Goal: Contribute content: Contribute content

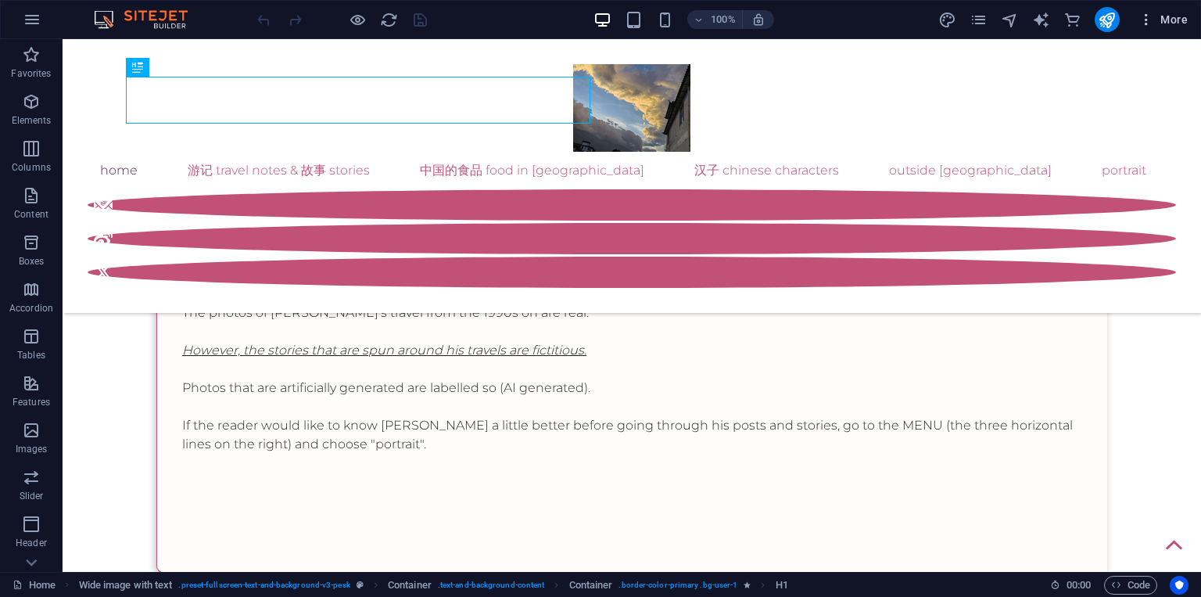
click at [1158, 17] on span "More" at bounding box center [1163, 20] width 49 height 16
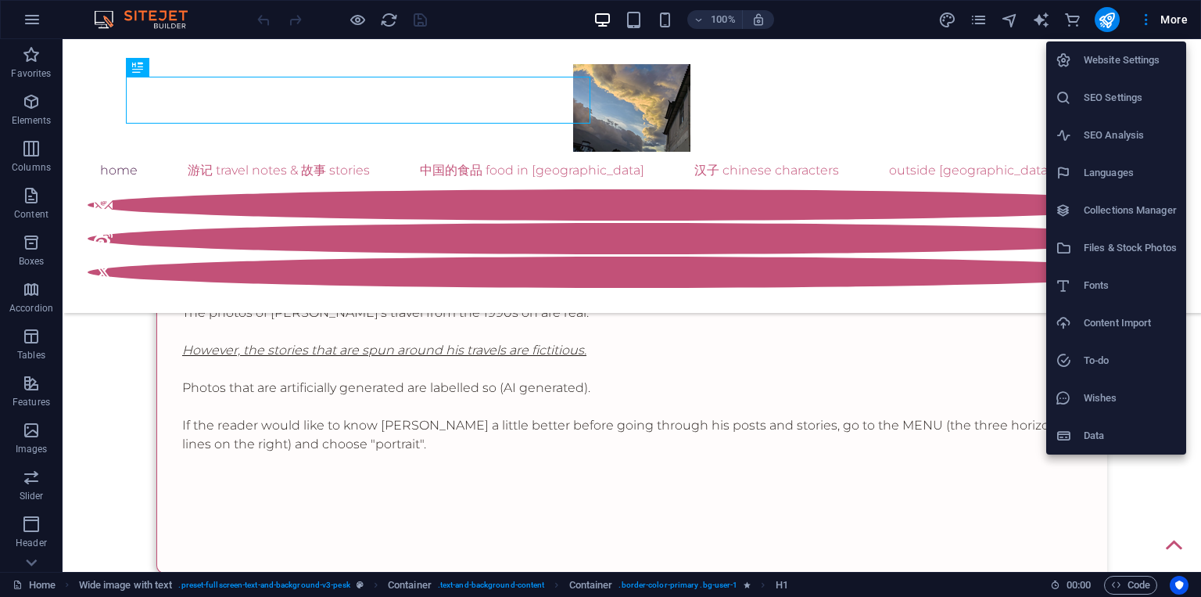
click at [1082, 209] on div at bounding box center [1070, 211] width 28 height 16
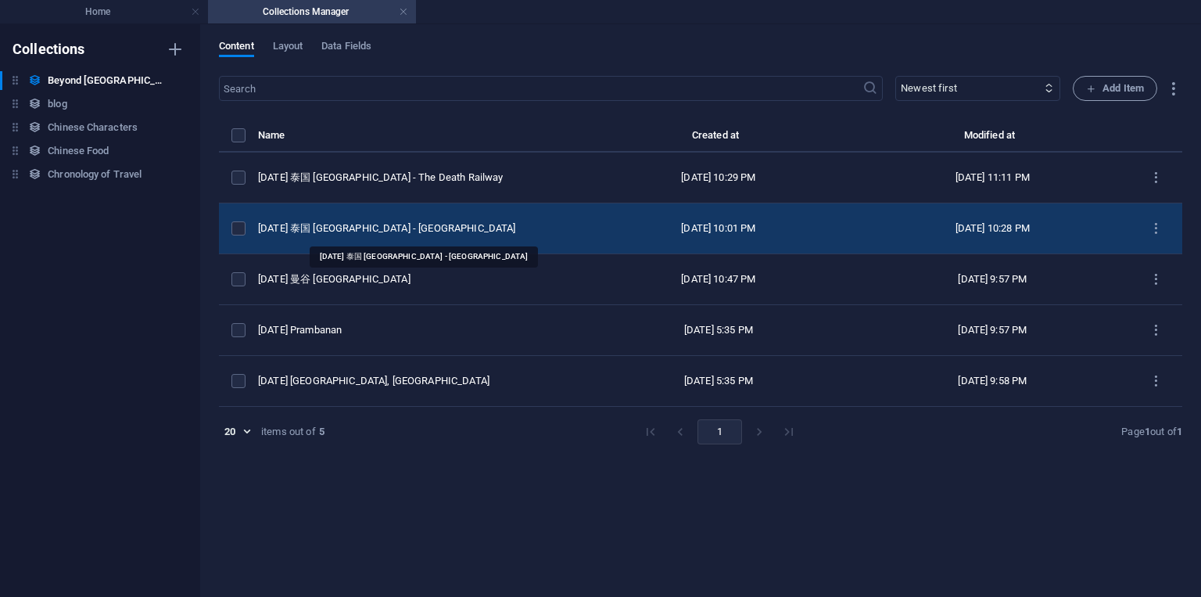
click at [399, 231] on div "[DATE] 泰国 [GEOGRAPHIC_DATA] - [GEOGRAPHIC_DATA]" at bounding box center [413, 228] width 311 height 14
select select "original photos"
select select "[GEOGRAPHIC_DATA]"
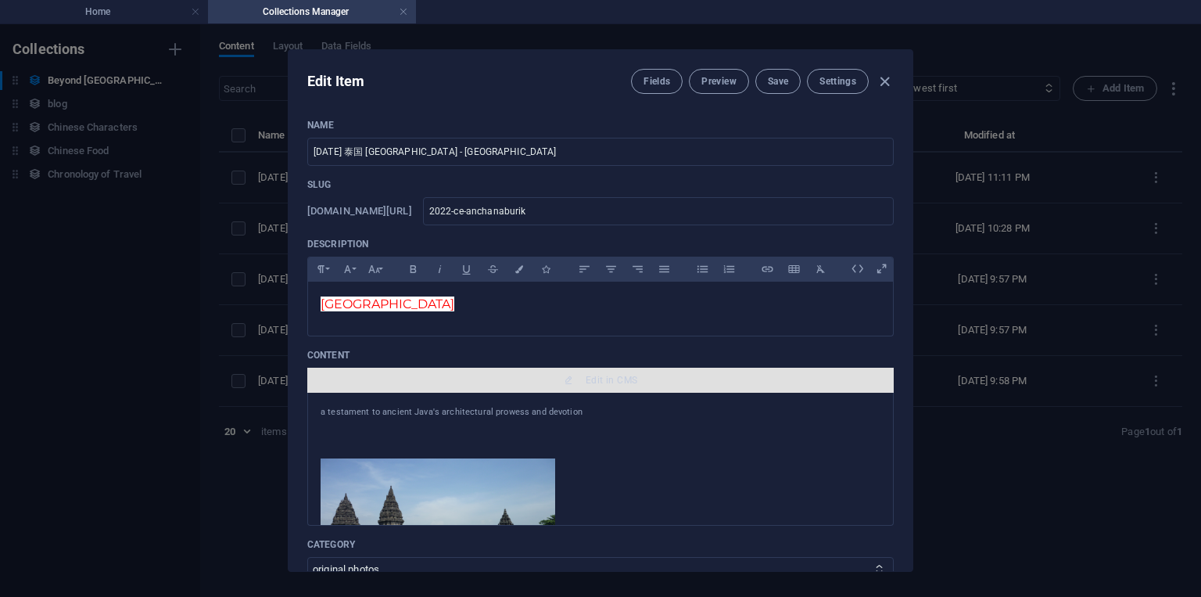
click at [606, 390] on button "Edit in CMS" at bounding box center [600, 380] width 587 height 25
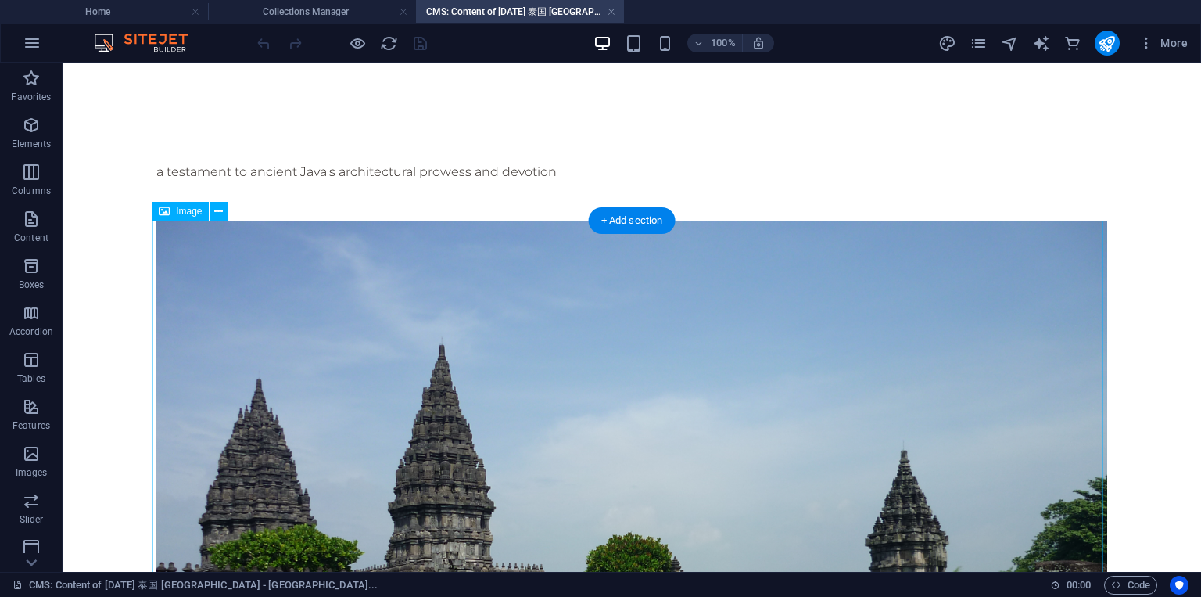
click at [266, 290] on figure at bounding box center [631, 577] width 951 height 713
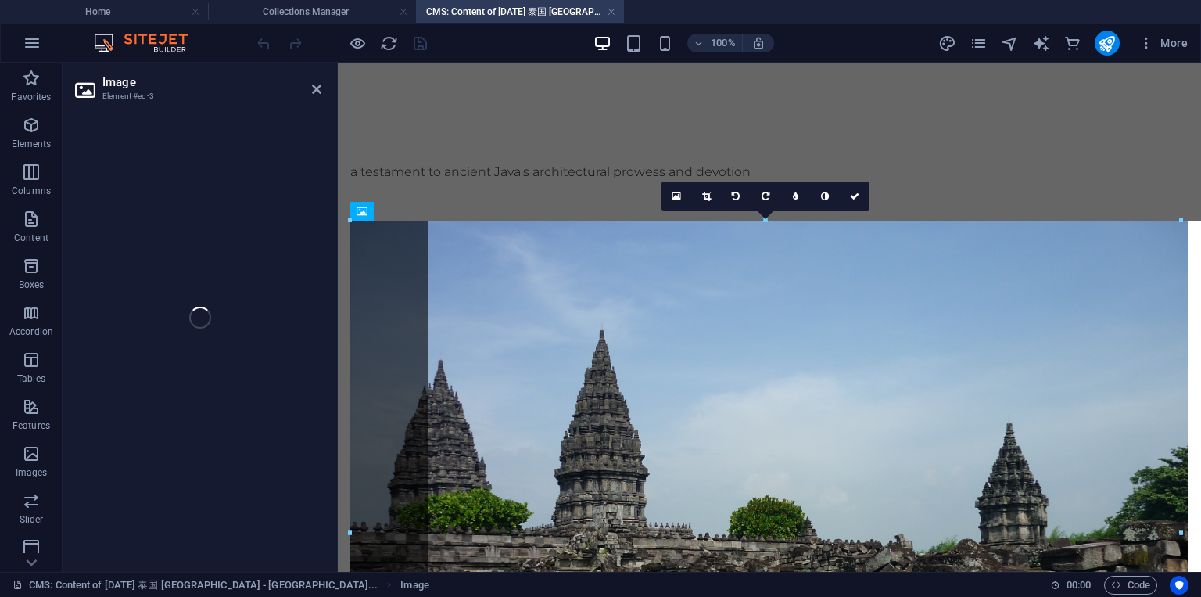
select select "%"
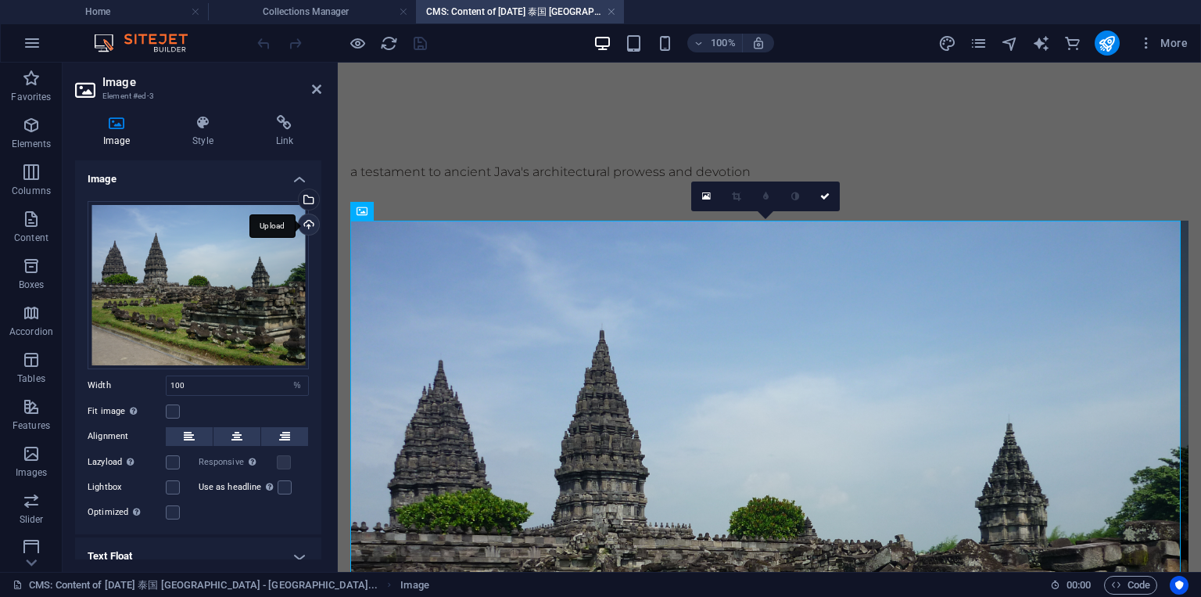
click at [314, 227] on div "Upload" at bounding box center [307, 225] width 23 height 23
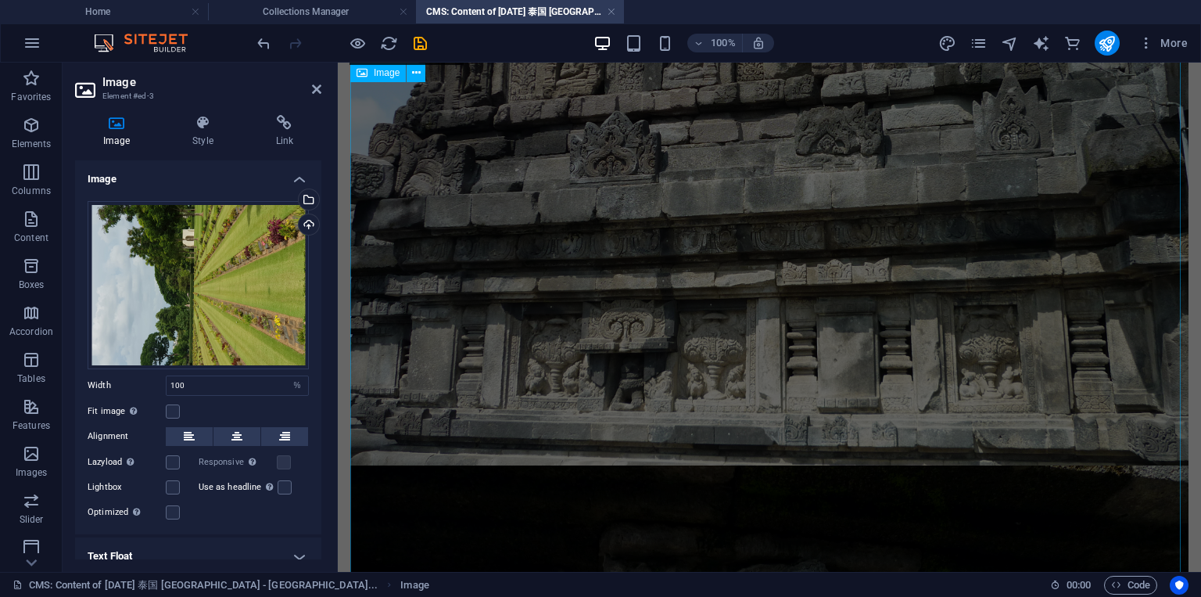
scroll to position [1220, 0]
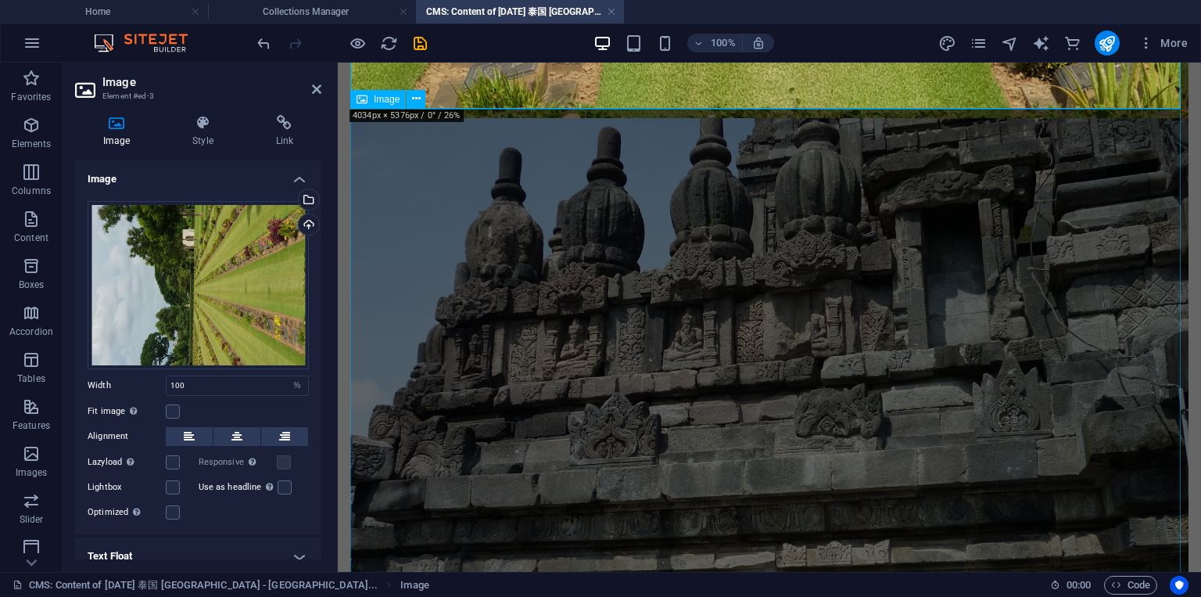
click at [542, 218] on figure at bounding box center [769, 432] width 838 height 629
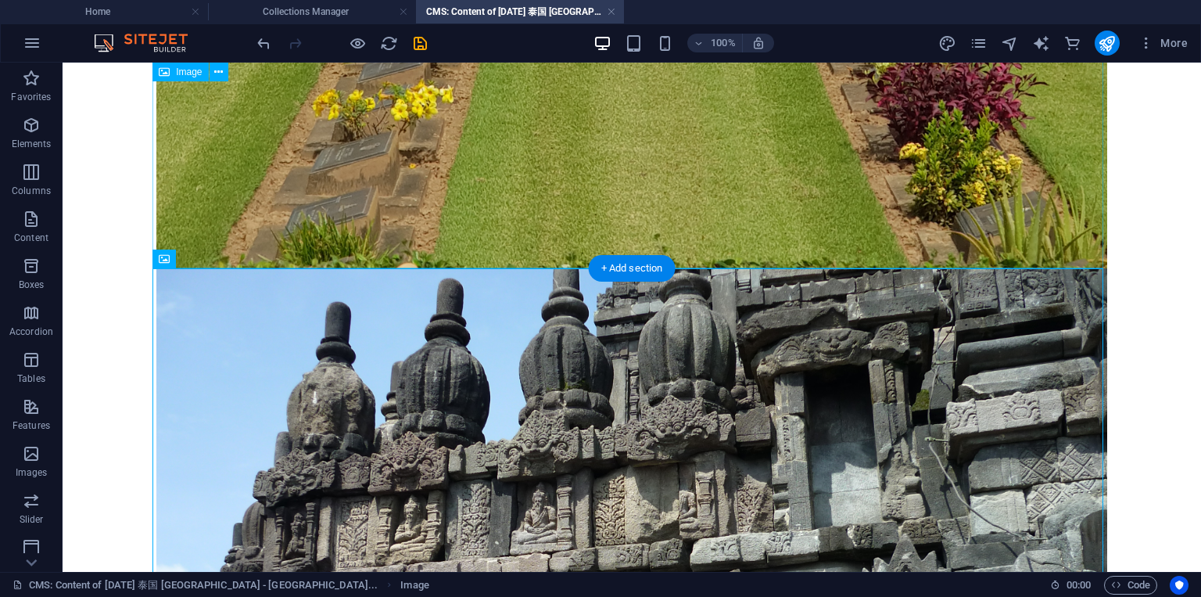
select select "%"
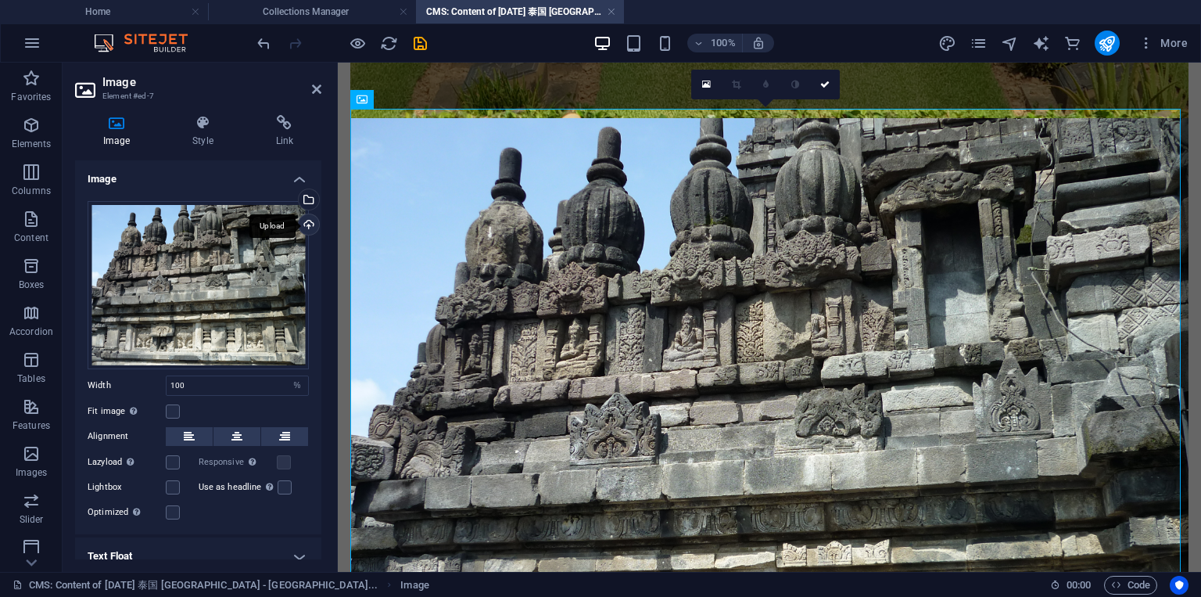
click at [310, 226] on div "Upload" at bounding box center [307, 225] width 23 height 23
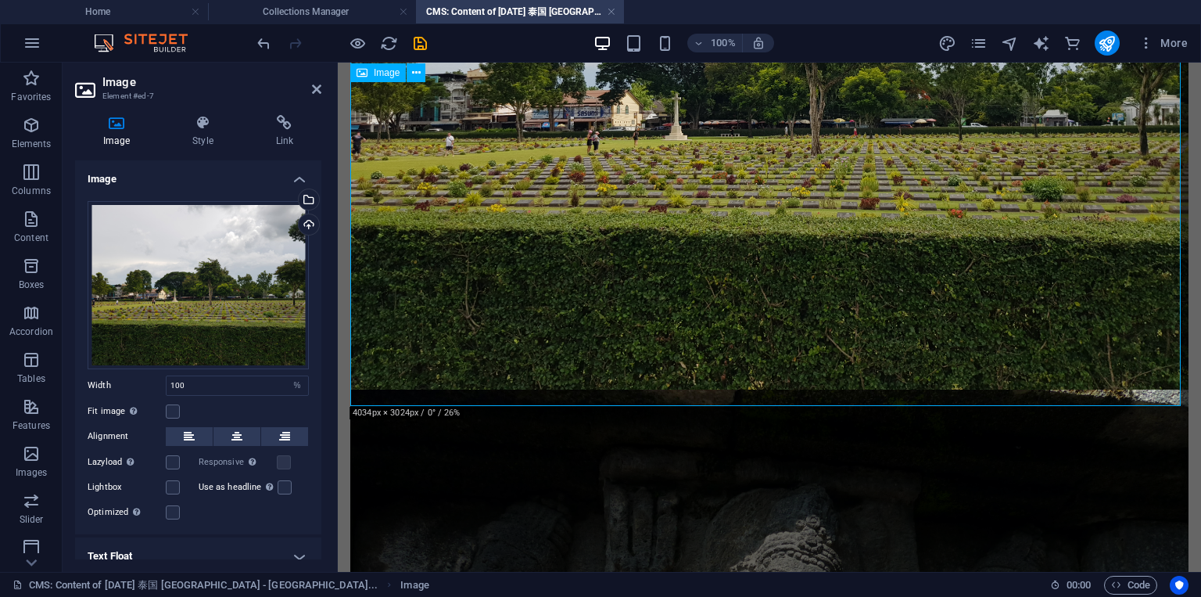
scroll to position [1596, 0]
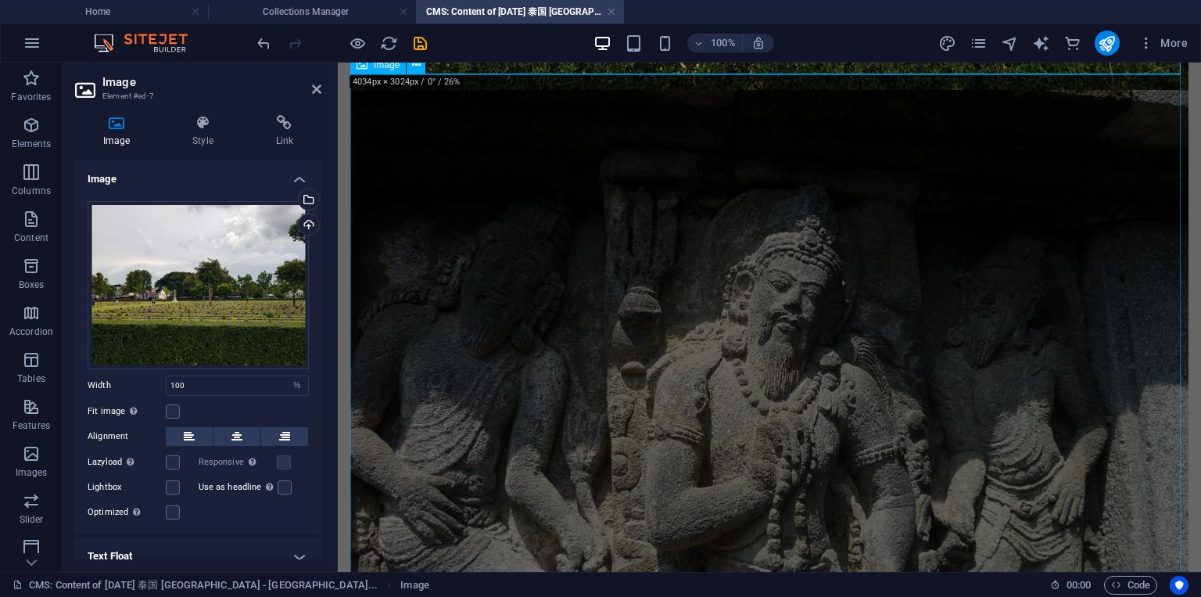
click at [592, 242] on figure at bounding box center [769, 404] width 838 height 629
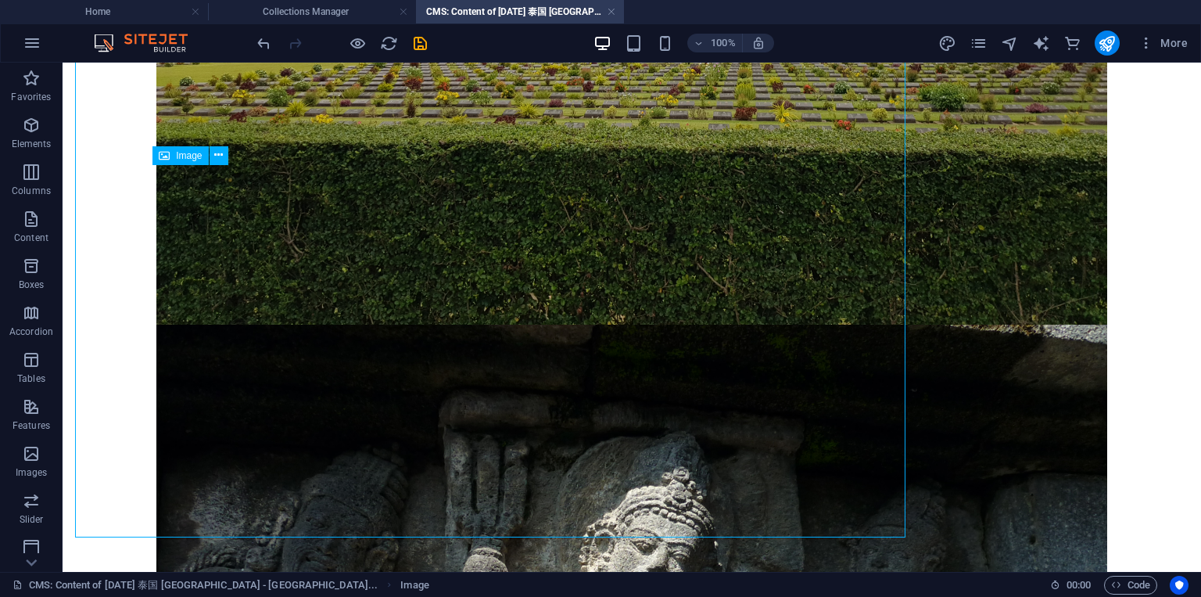
scroll to position [2037, 0]
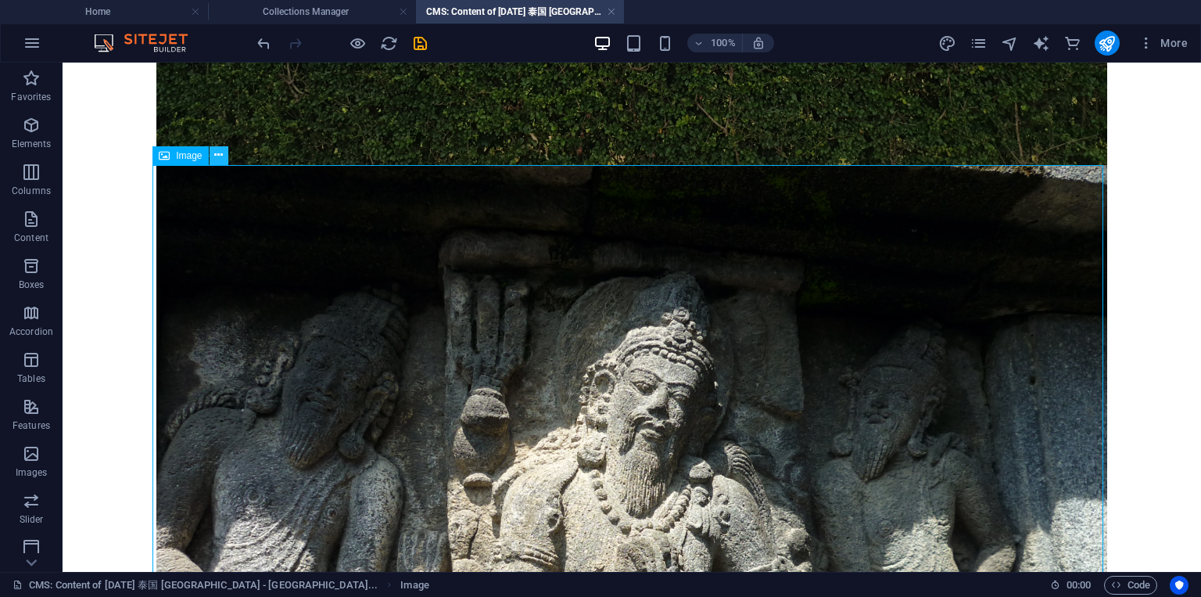
click at [214, 157] on icon at bounding box center [218, 155] width 9 height 16
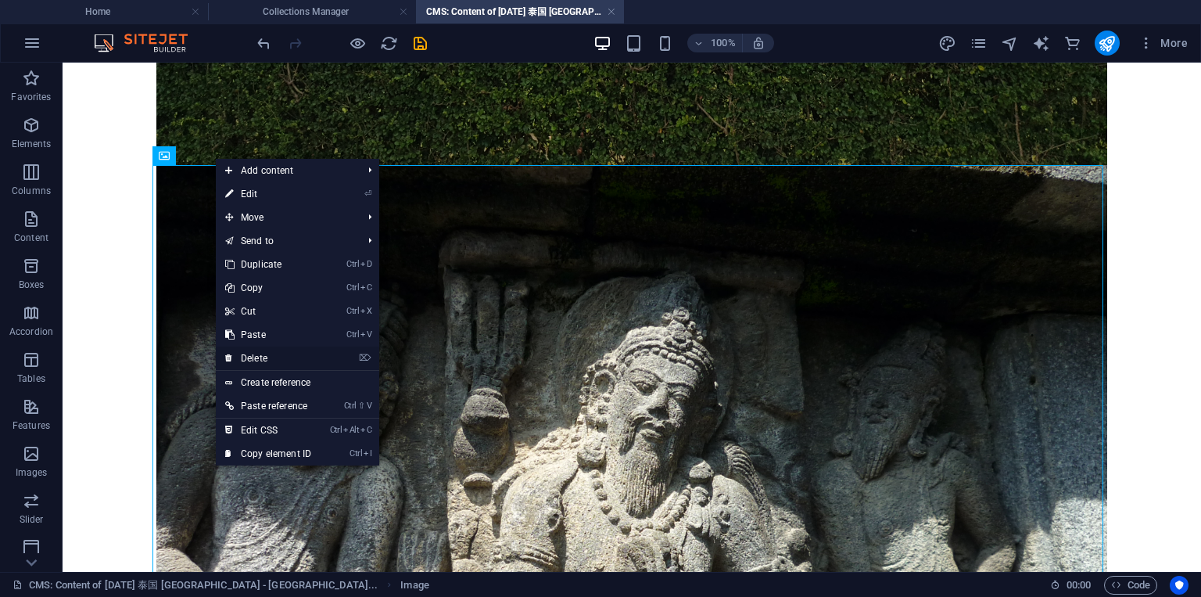
click at [253, 359] on link "⌦ Delete" at bounding box center [268, 357] width 105 height 23
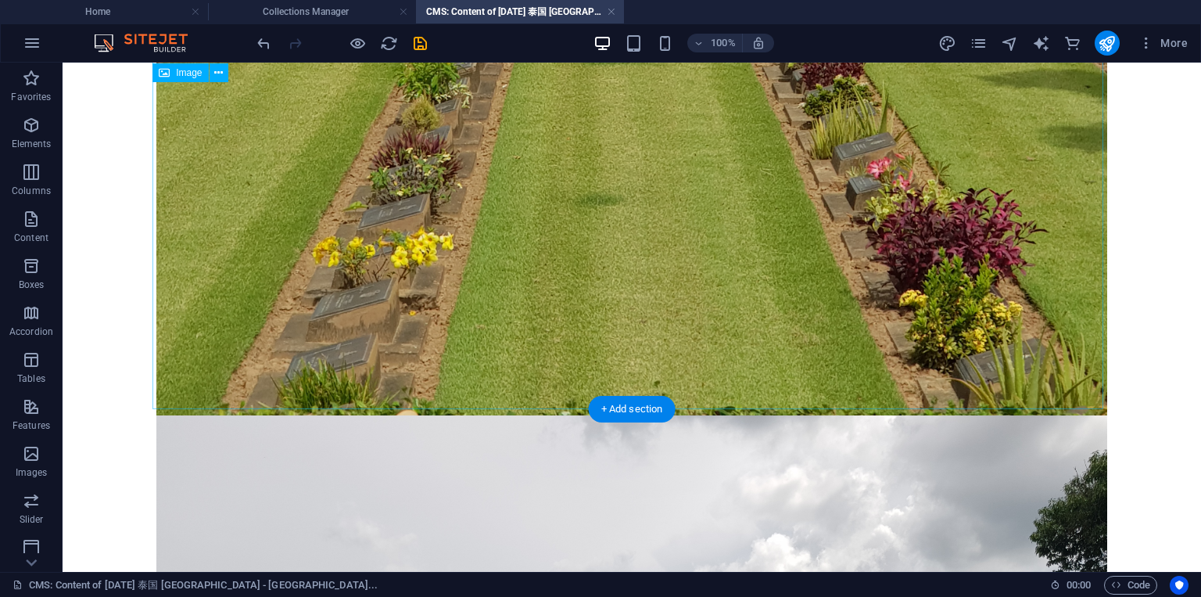
scroll to position [1542, 0]
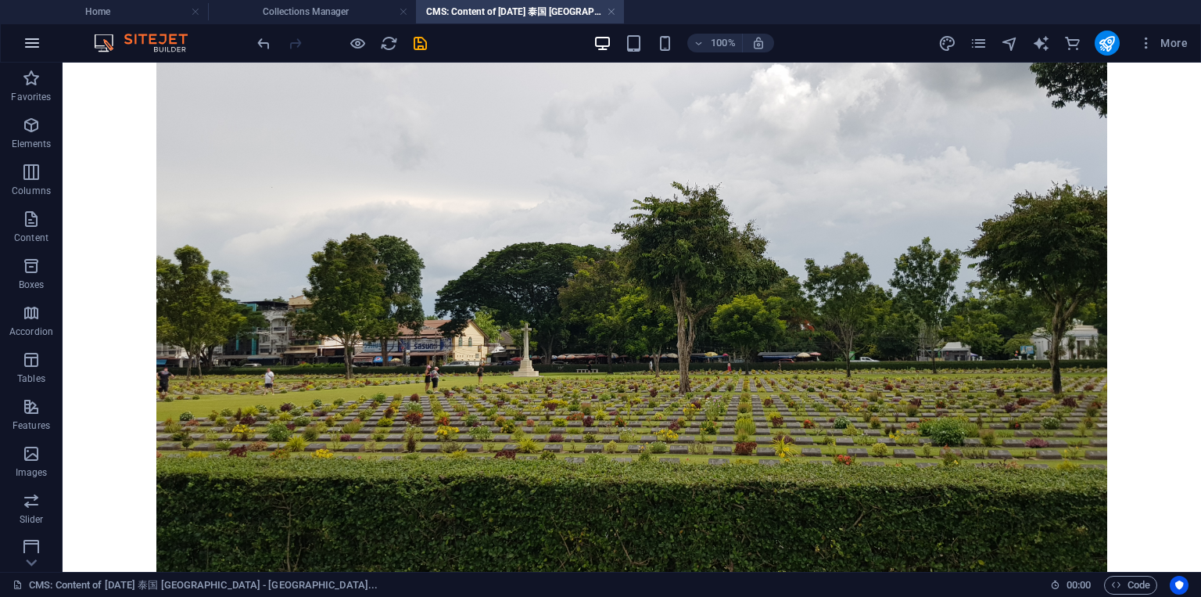
click at [34, 47] on icon "button" at bounding box center [32, 43] width 19 height 19
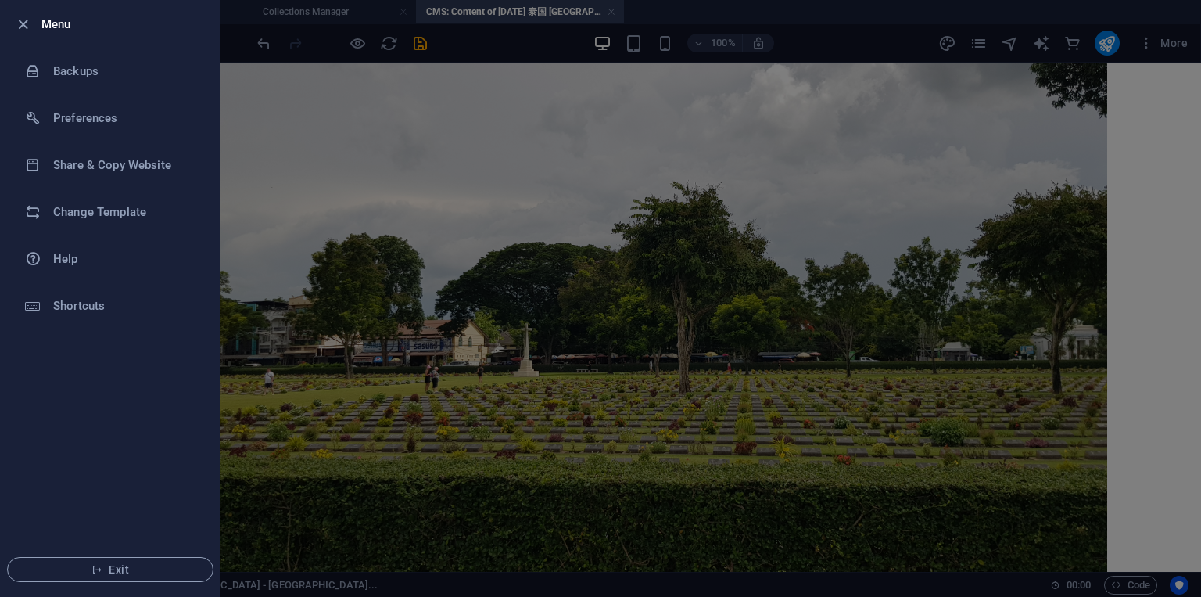
click at [243, 124] on div at bounding box center [600, 298] width 1201 height 597
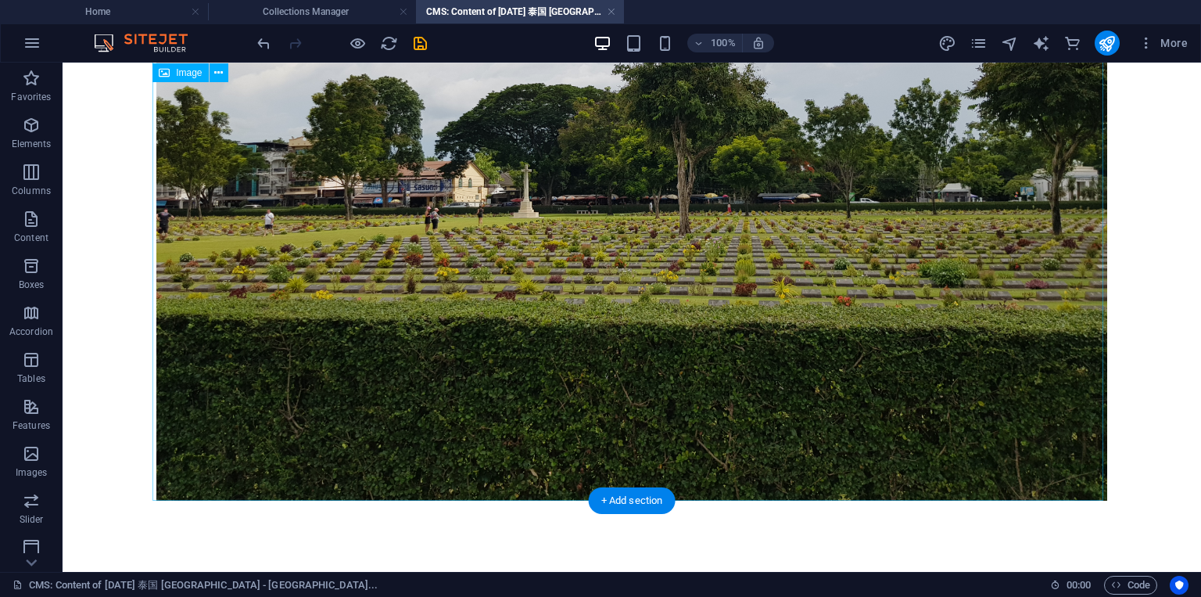
scroll to position [1730, 0]
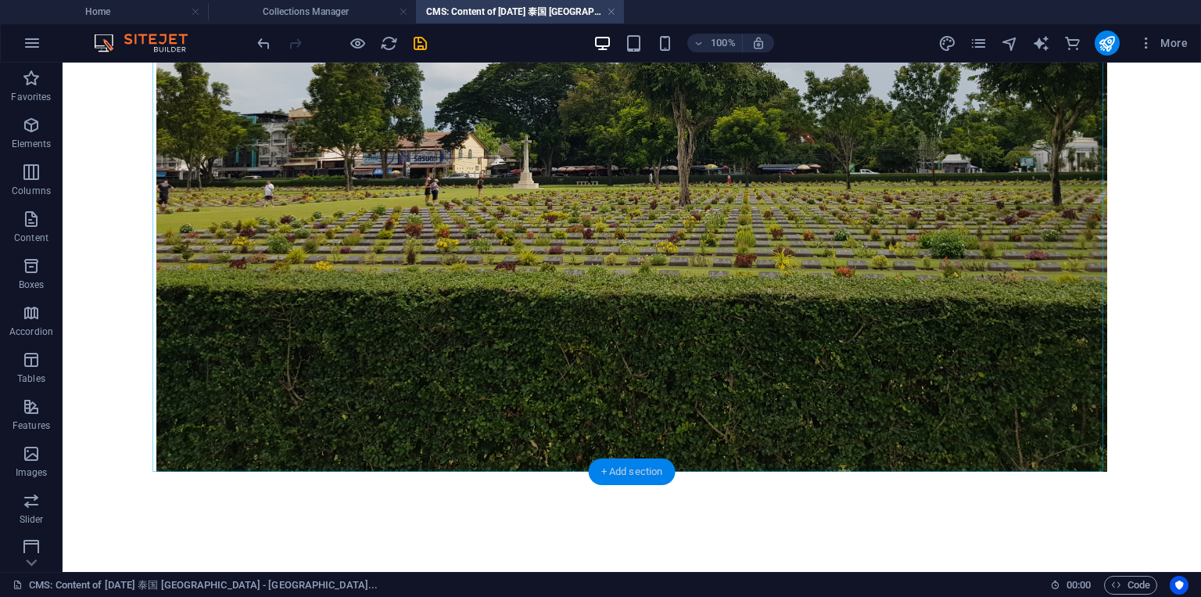
click at [634, 466] on div "+ Add section" at bounding box center [632, 471] width 87 height 27
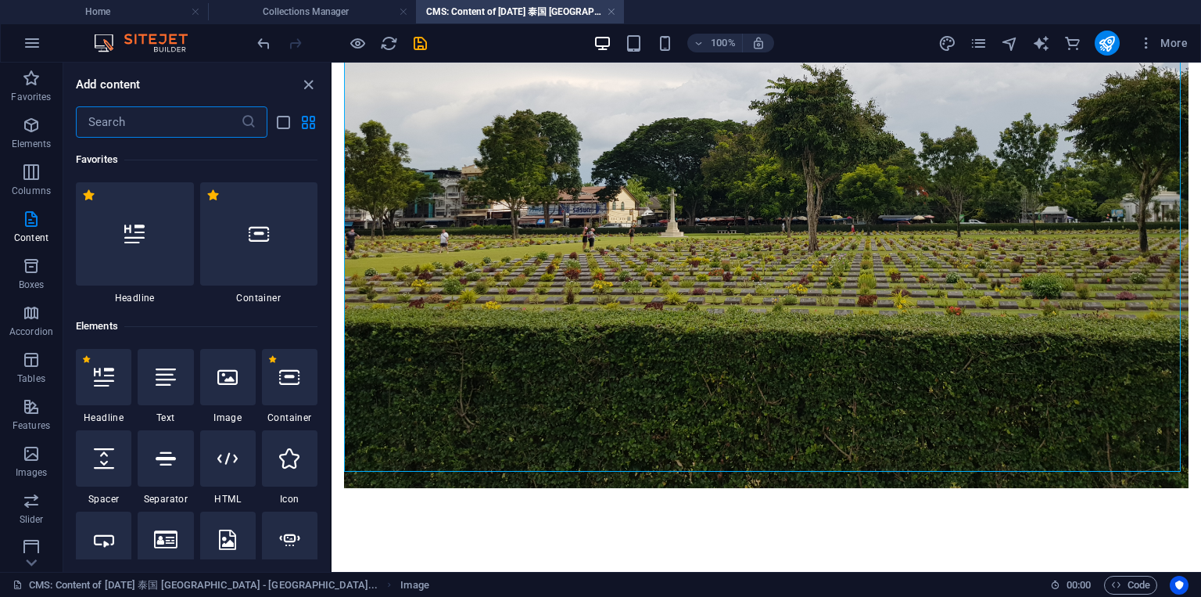
scroll to position [2736, 0]
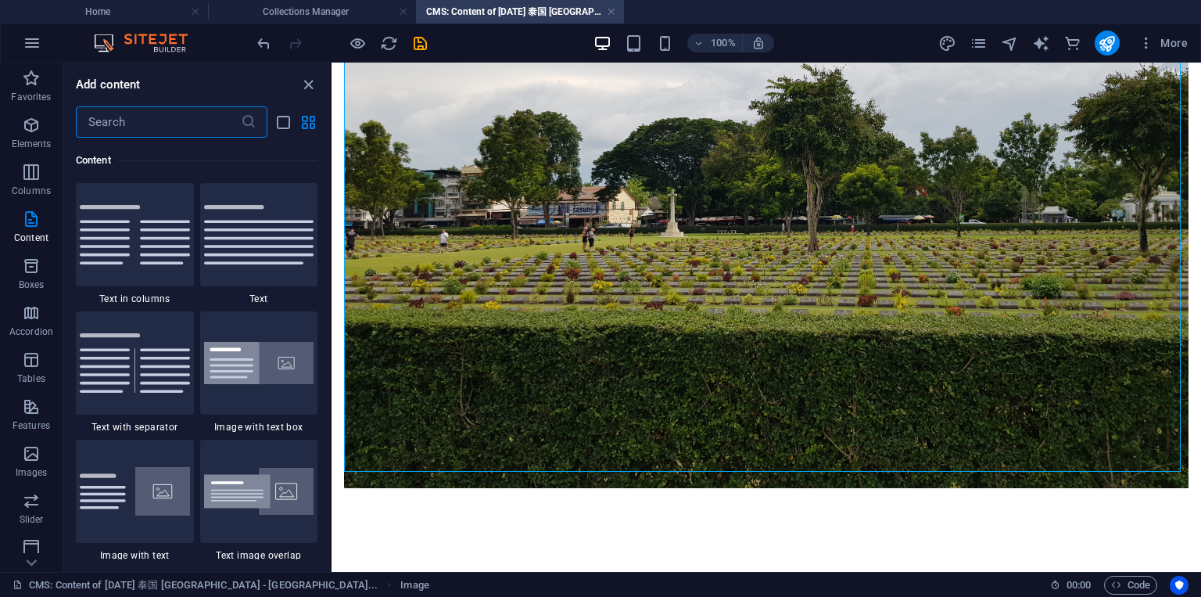
click at [182, 126] on input "text" at bounding box center [158, 121] width 165 height 31
type input "image"
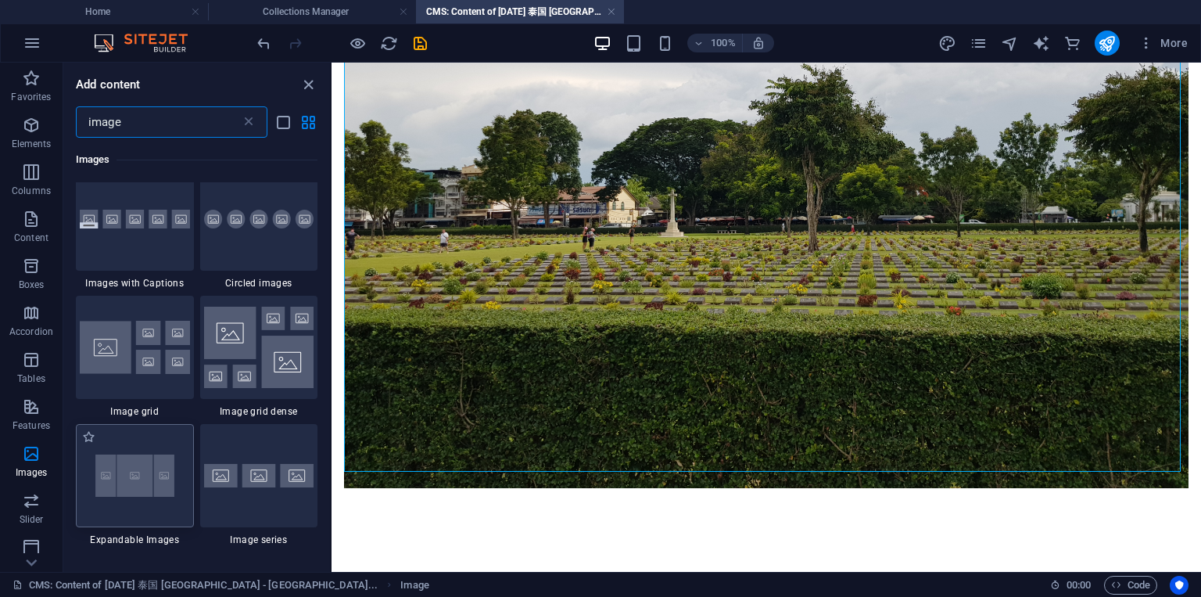
scroll to position [1596, 0]
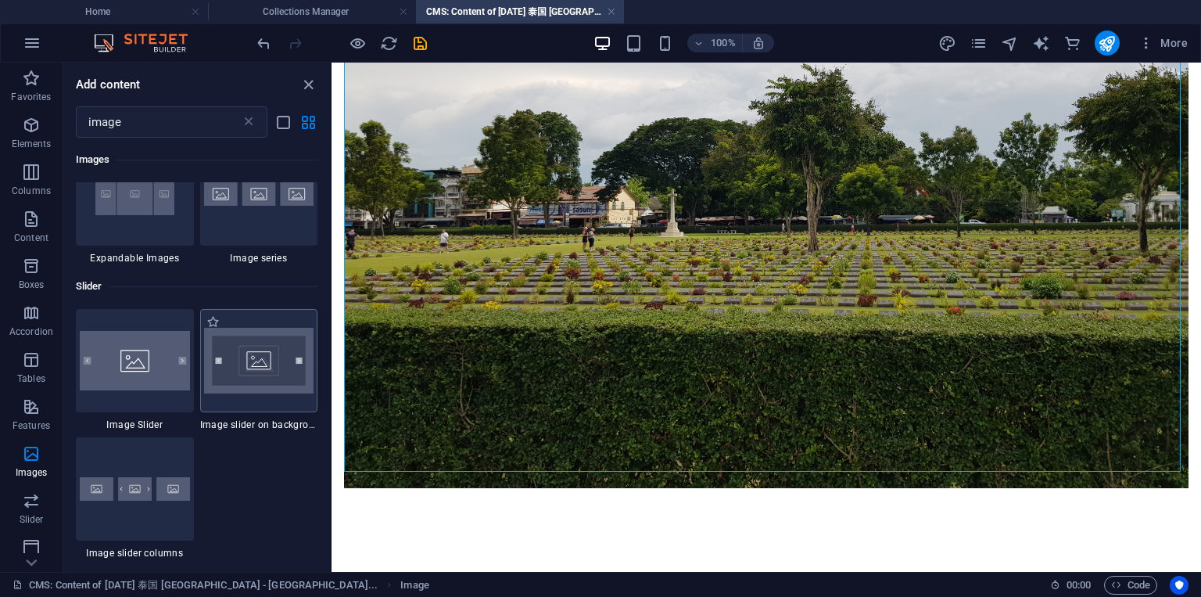
click at [247, 341] on img at bounding box center [259, 361] width 110 height 66
click at [332, 341] on div "Drag here to replace the existing content. Press “Ctrl” if you want to create a…" at bounding box center [767, 317] width 870 height 509
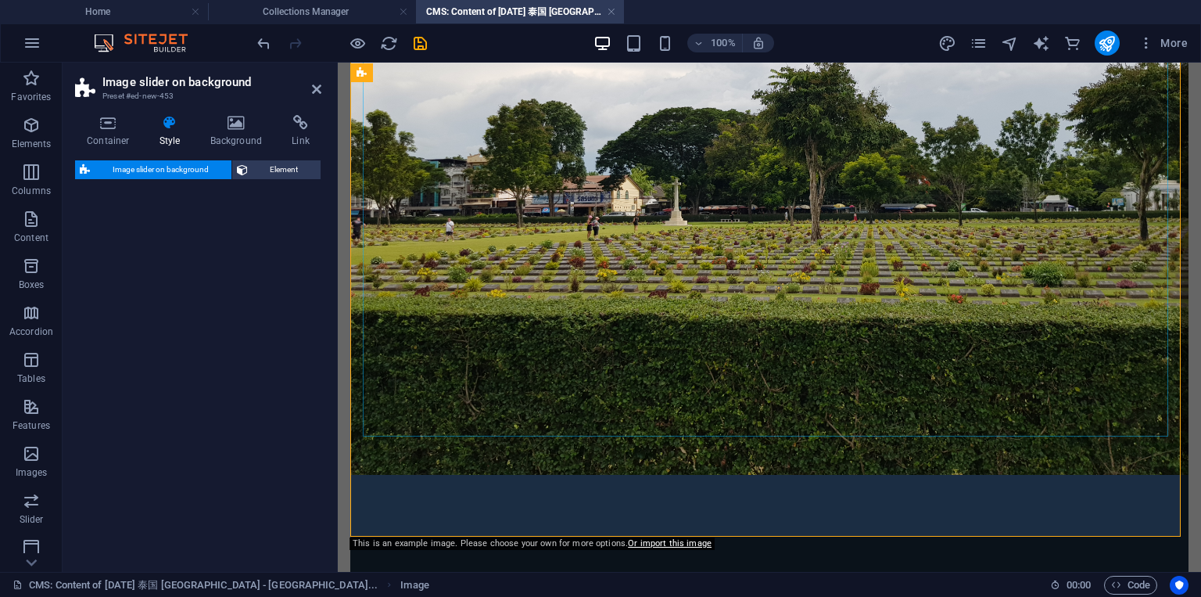
scroll to position [2067, 0]
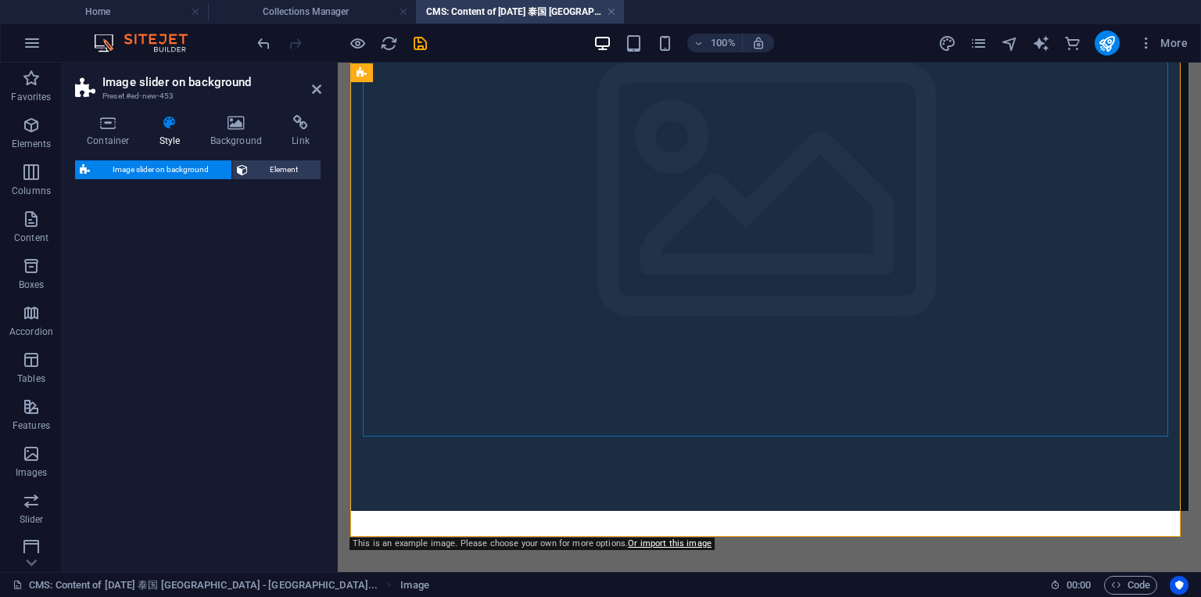
select select "rem"
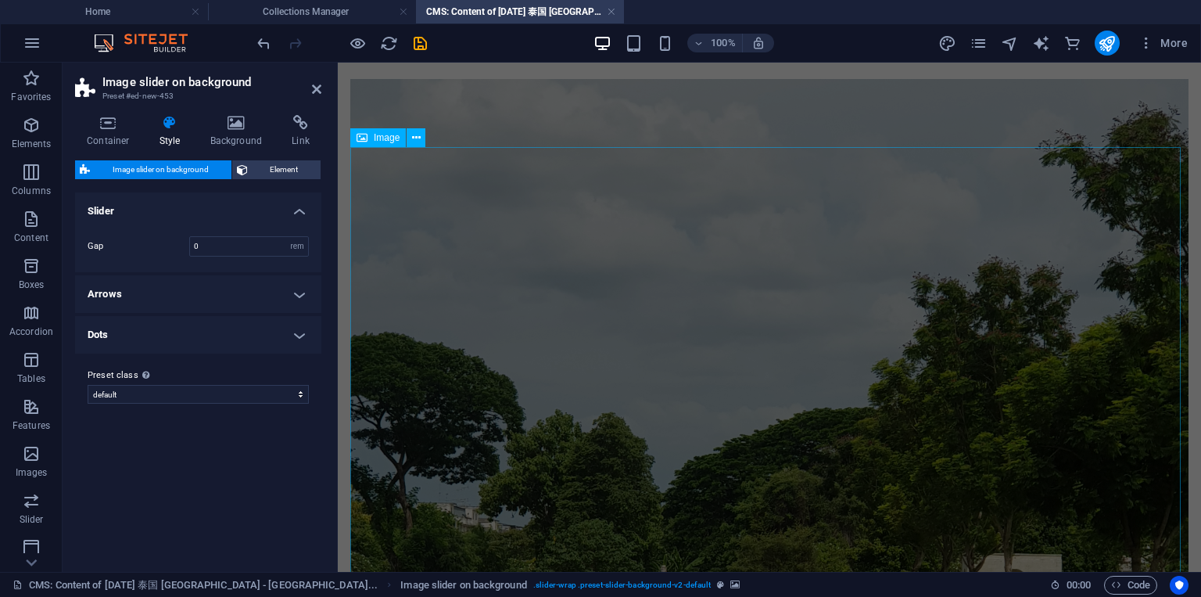
scroll to position [188, 0]
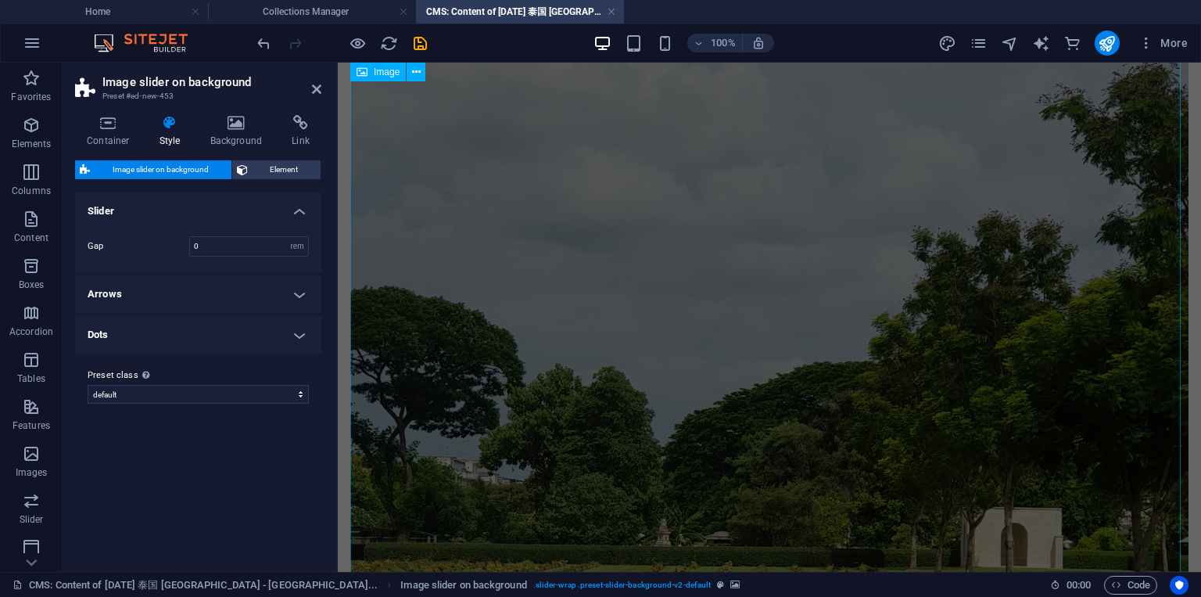
click at [654, 288] on figure at bounding box center [769, 592] width 838 height 1118
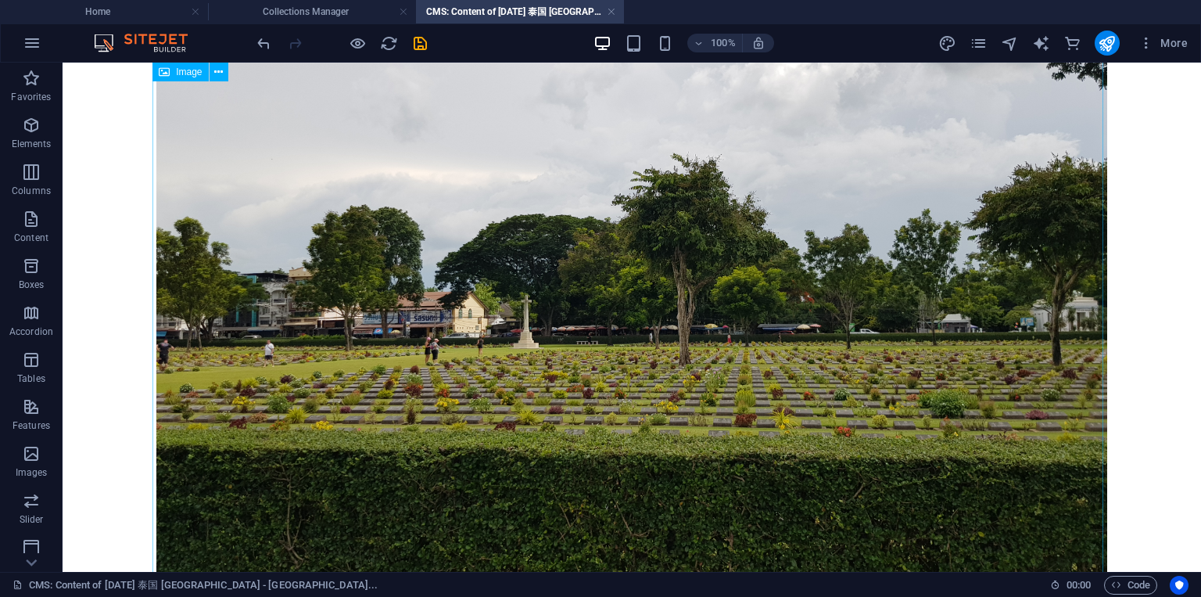
scroll to position [1289, 0]
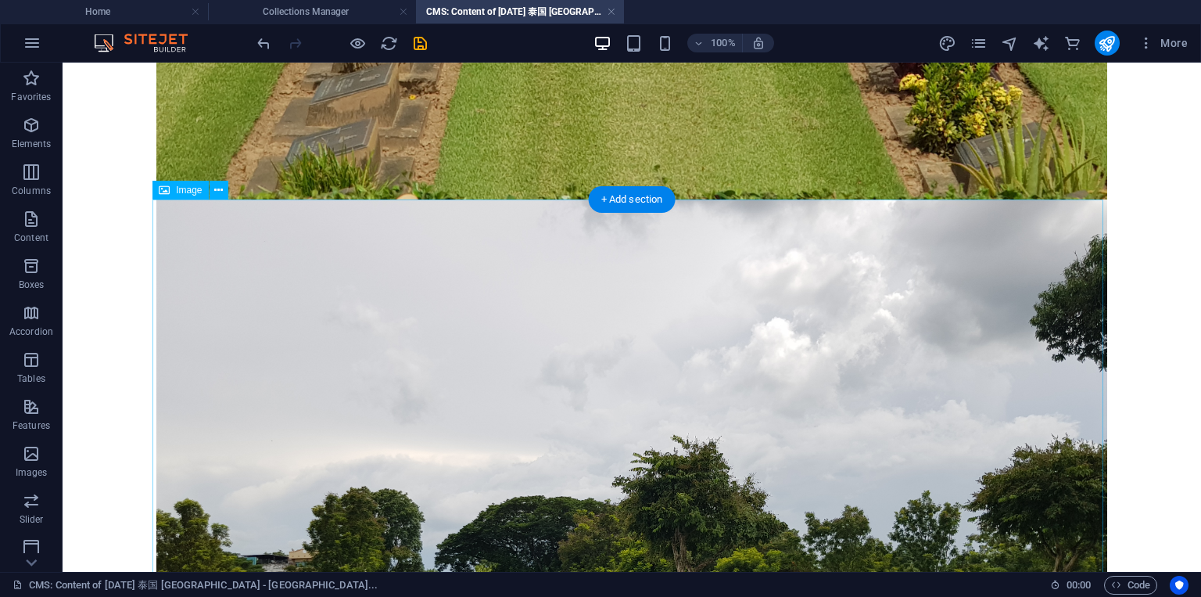
click at [660, 293] on figure at bounding box center [631, 555] width 951 height 713
click at [217, 193] on icon at bounding box center [218, 190] width 9 height 16
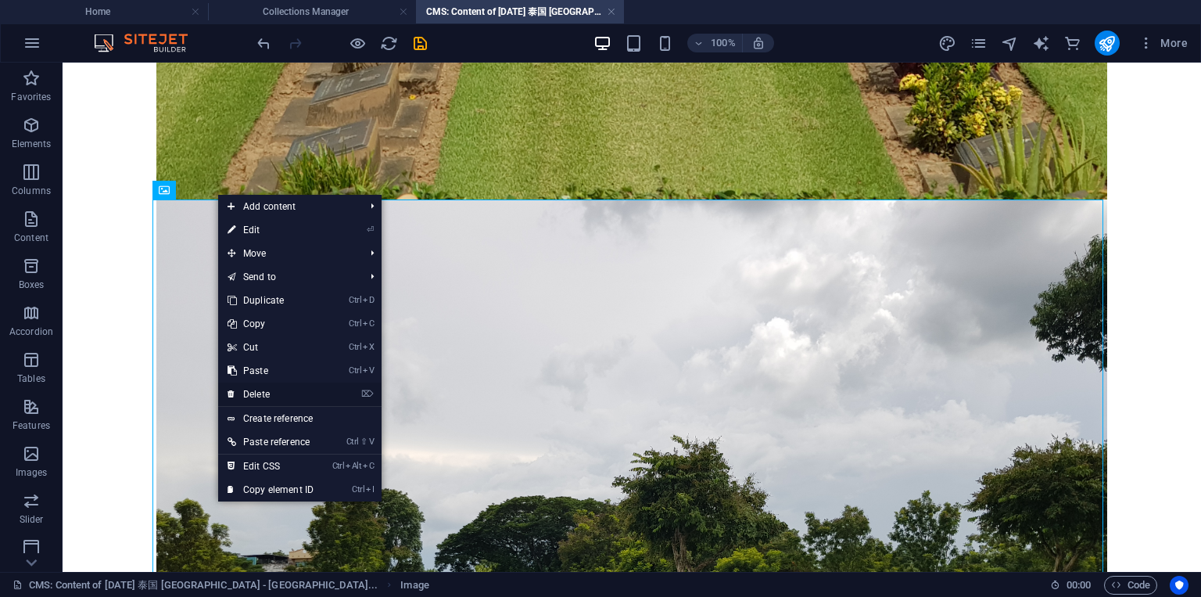
click at [273, 393] on link "⌦ Delete" at bounding box center [270, 393] width 105 height 23
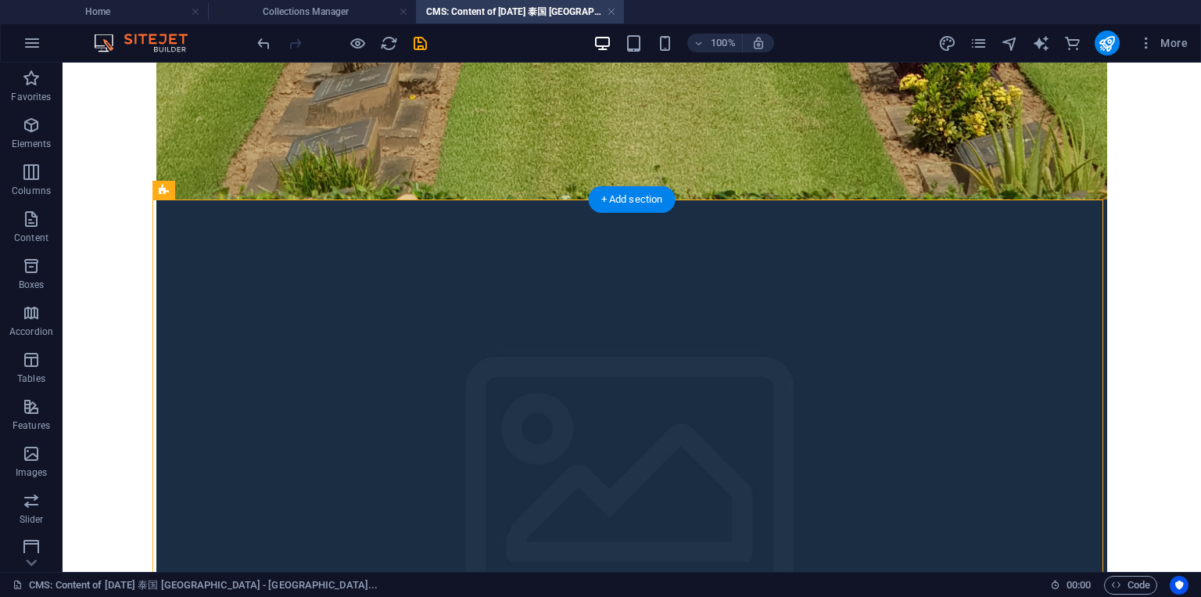
click at [354, 241] on figure at bounding box center [631, 494] width 951 height 591
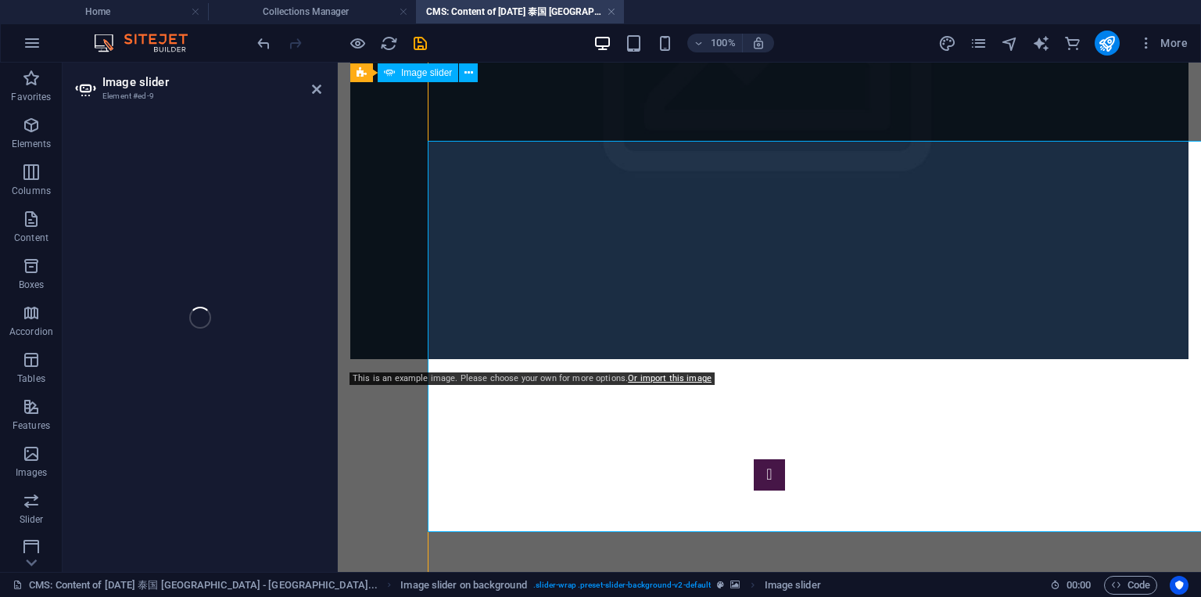
scroll to position [1448, 0]
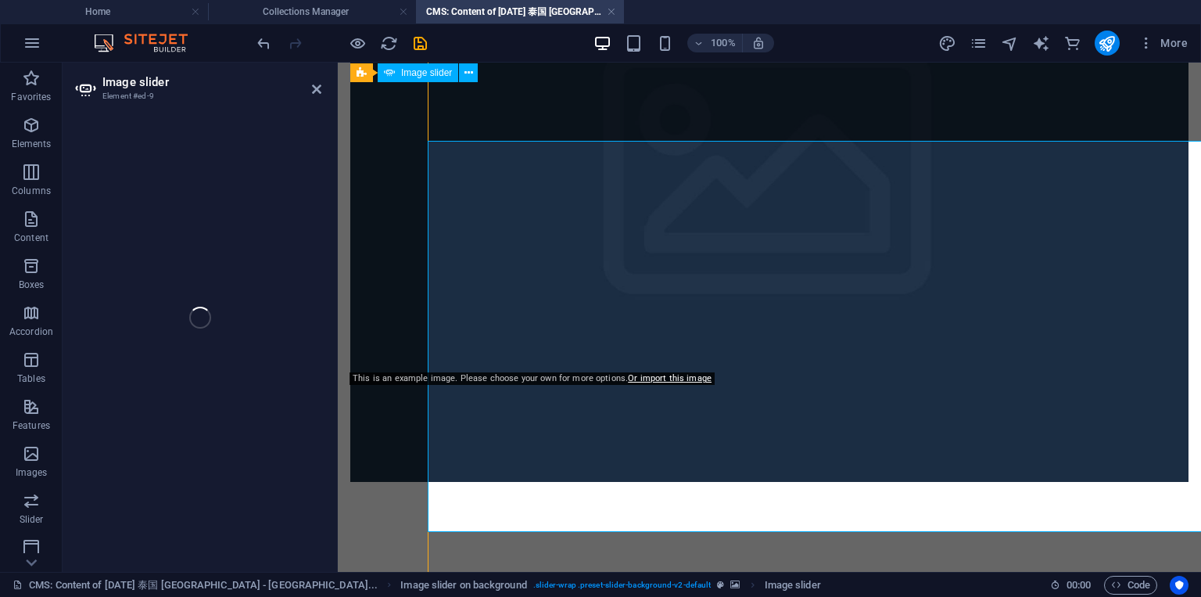
select select "px"
select select "ms"
select select "s"
select select "progressive"
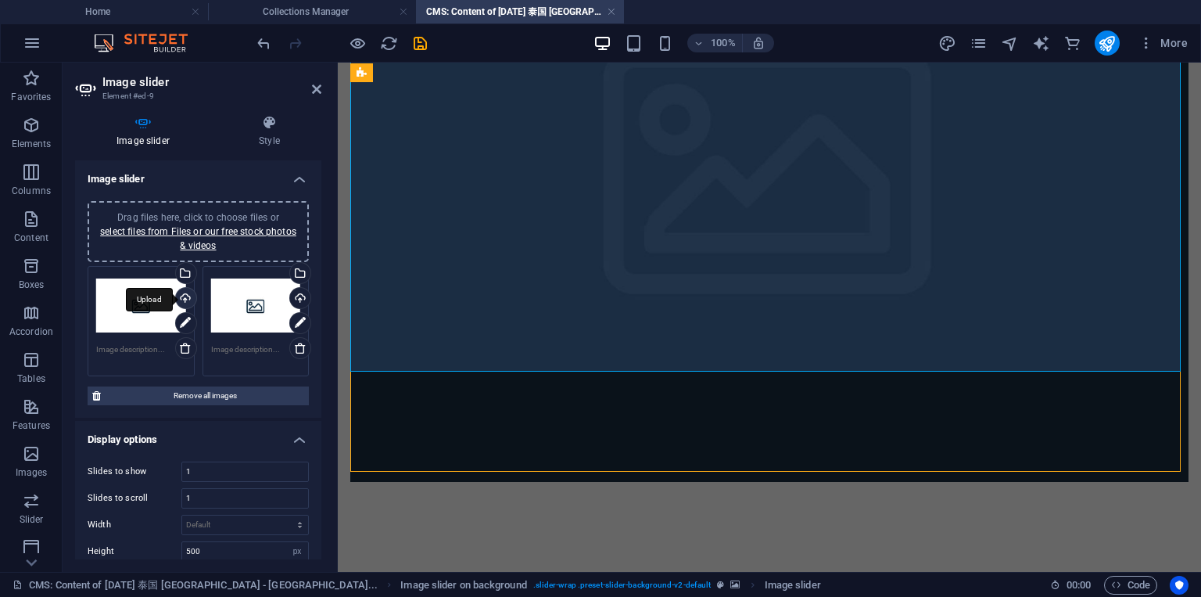
click at [187, 296] on div "Upload" at bounding box center [184, 299] width 23 height 23
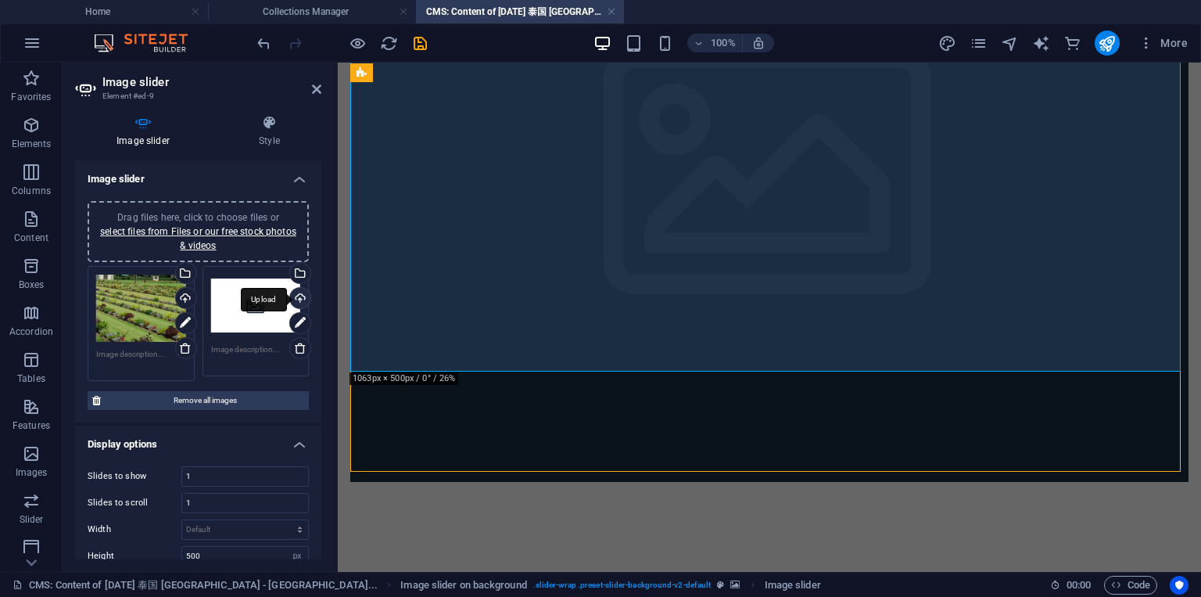
click at [297, 294] on div "Upload" at bounding box center [298, 299] width 23 height 23
click at [423, 44] on icon "save" at bounding box center [420, 43] width 18 height 18
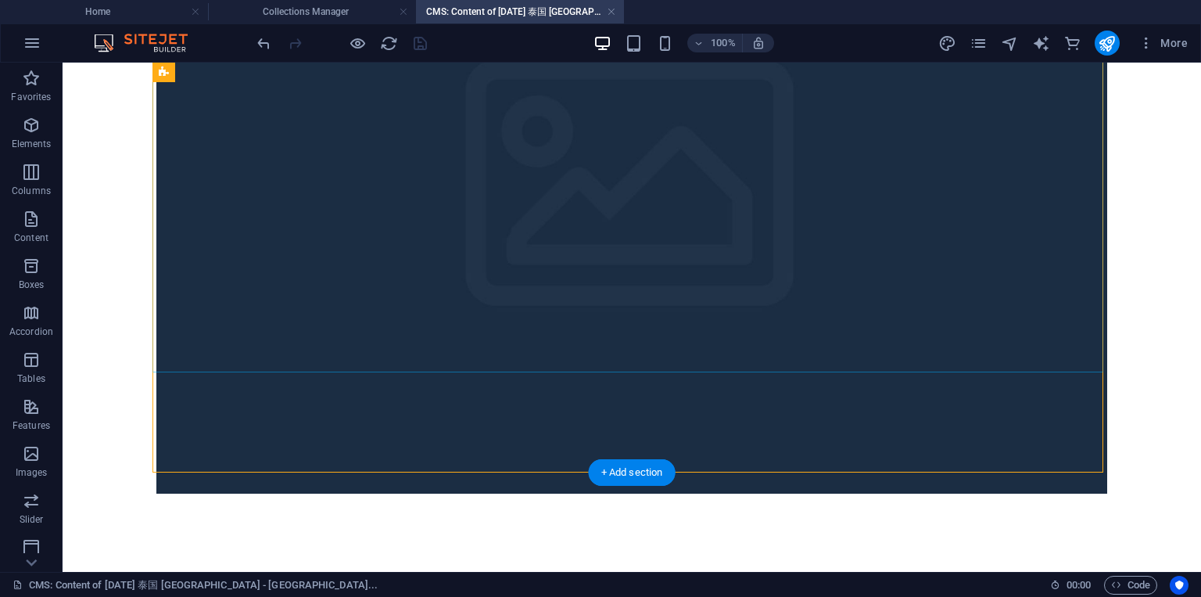
scroll to position [1608, 0]
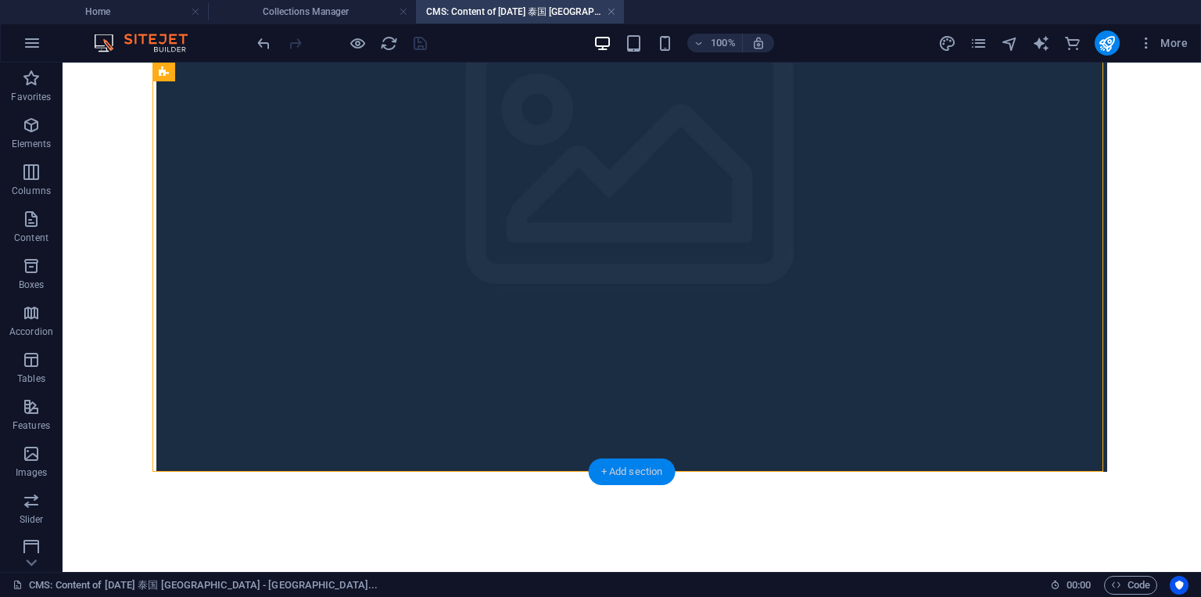
click at [623, 466] on div "+ Add section" at bounding box center [632, 471] width 87 height 27
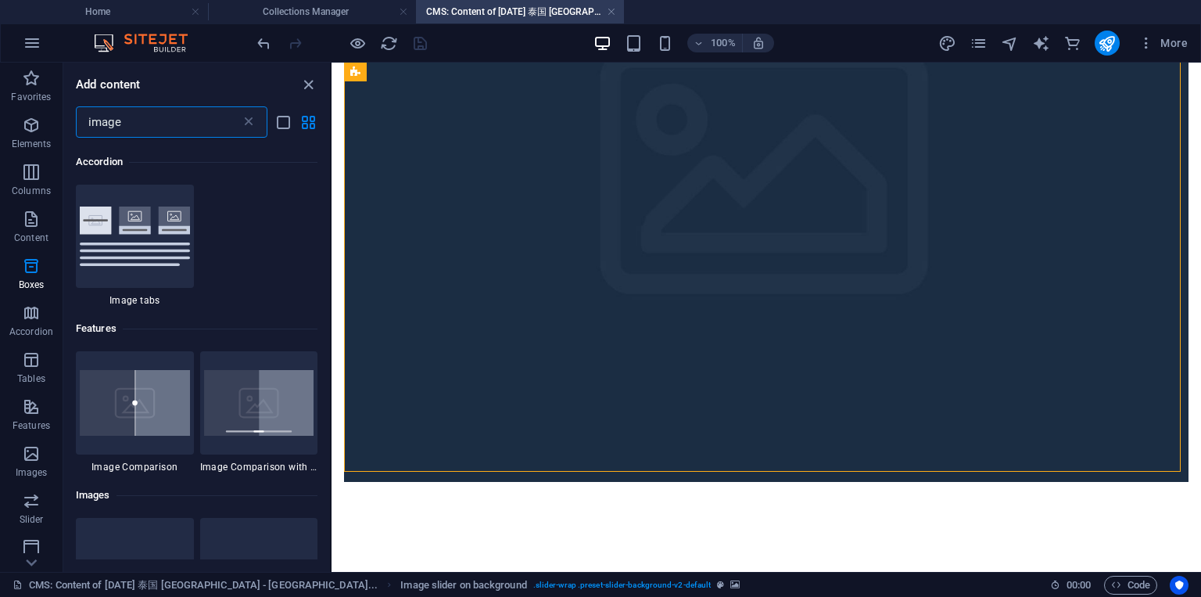
scroll to position [1621, 0]
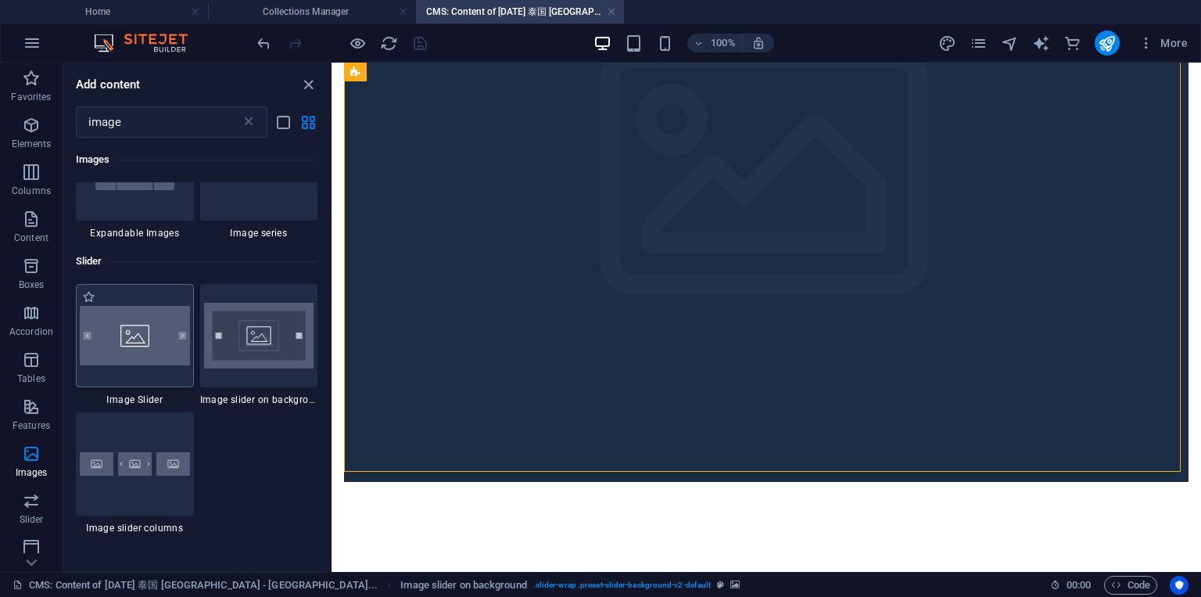
click at [160, 332] on img at bounding box center [135, 335] width 110 height 59
click at [332, 334] on div "Drag and drop a file to add it Image Image Text Image Image slider on backgroun…" at bounding box center [767, 317] width 870 height 509
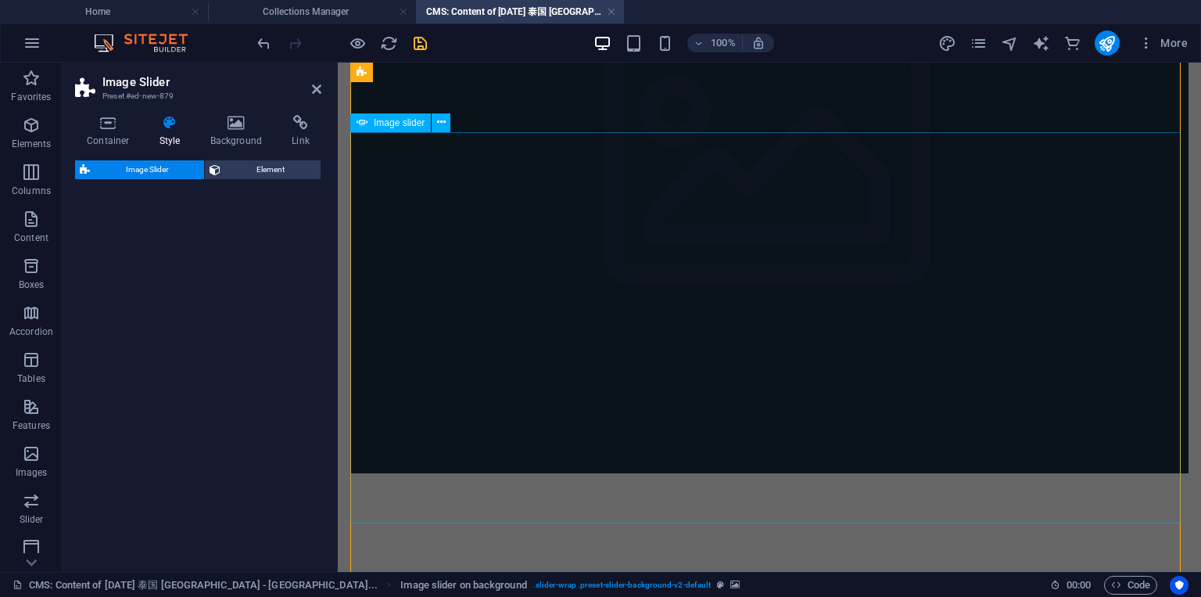
scroll to position [1296, 0]
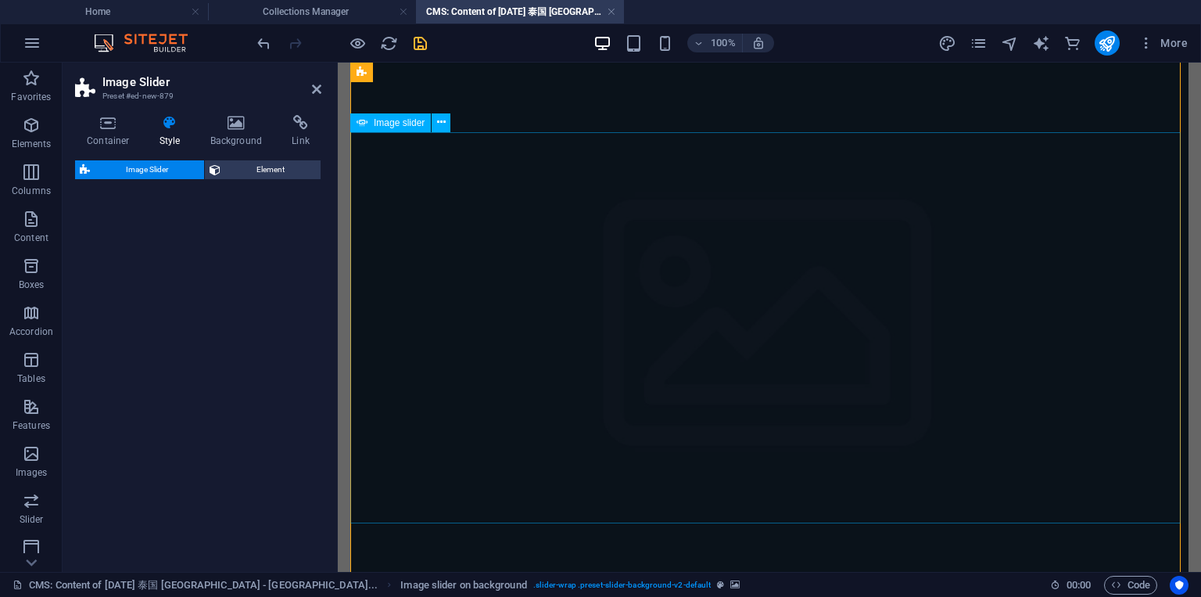
select select "rem"
select select "preset-slider-v3-default"
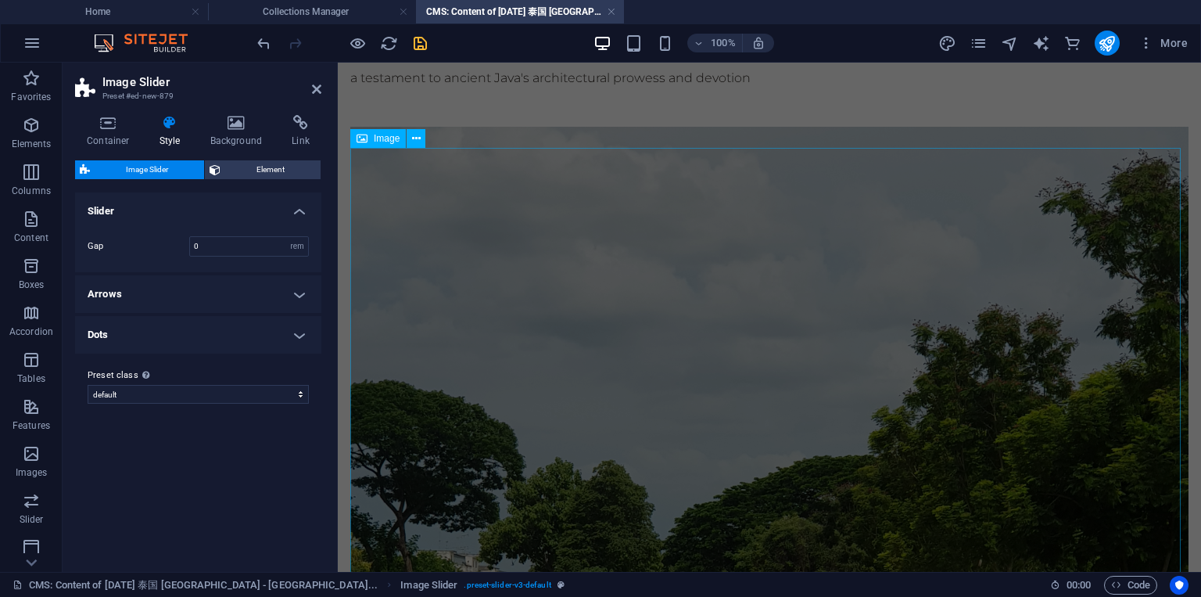
scroll to position [0, 0]
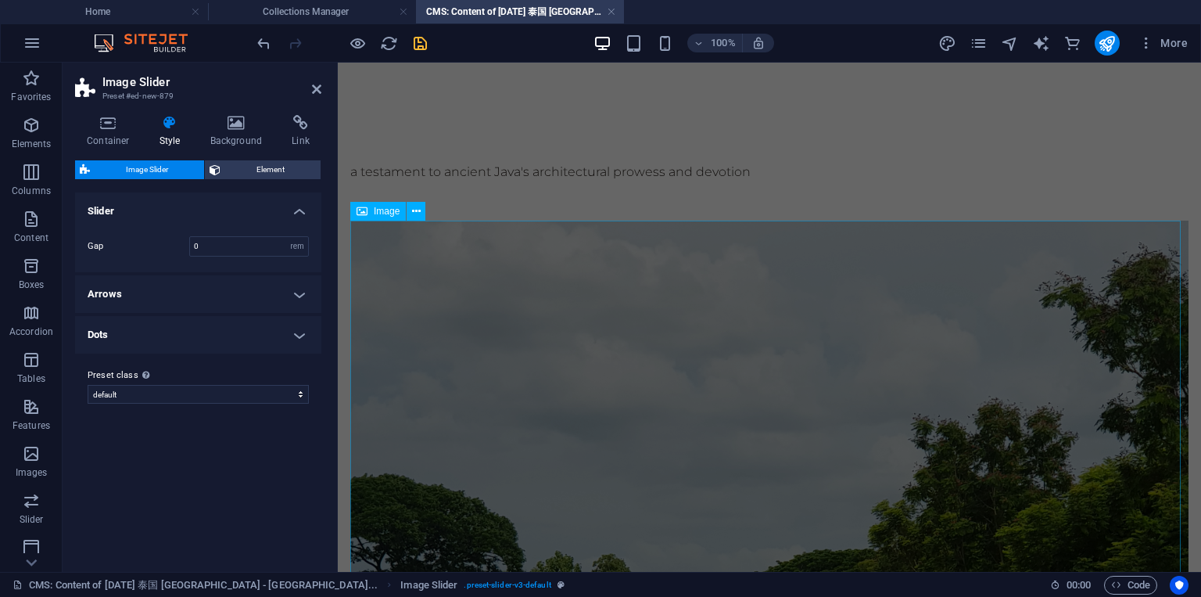
select select "%"
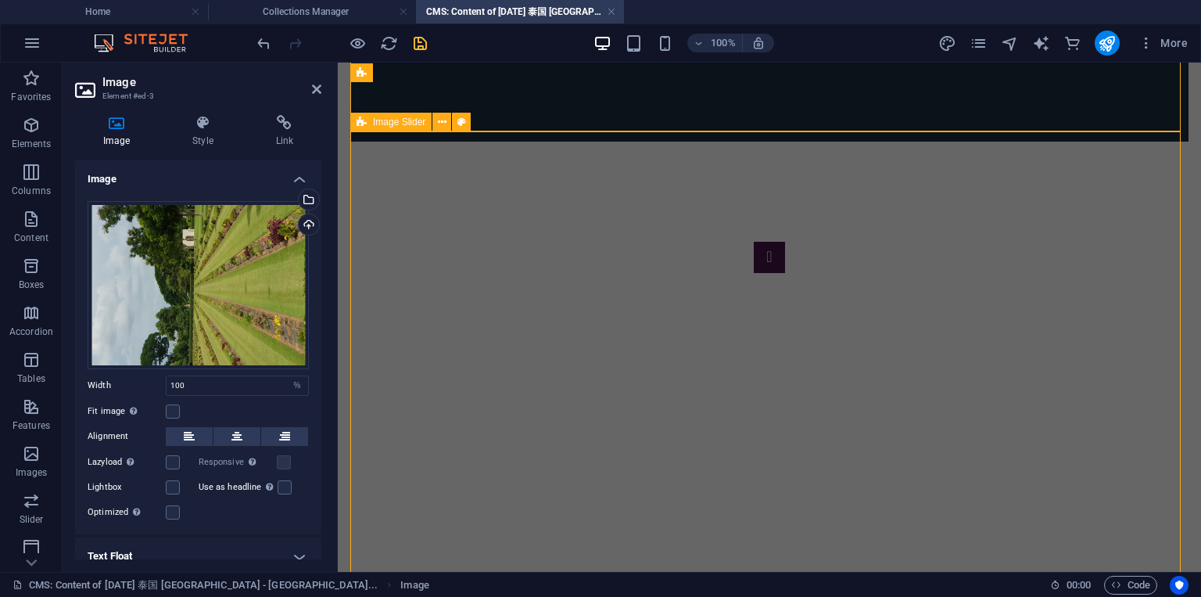
scroll to position [1961, 0]
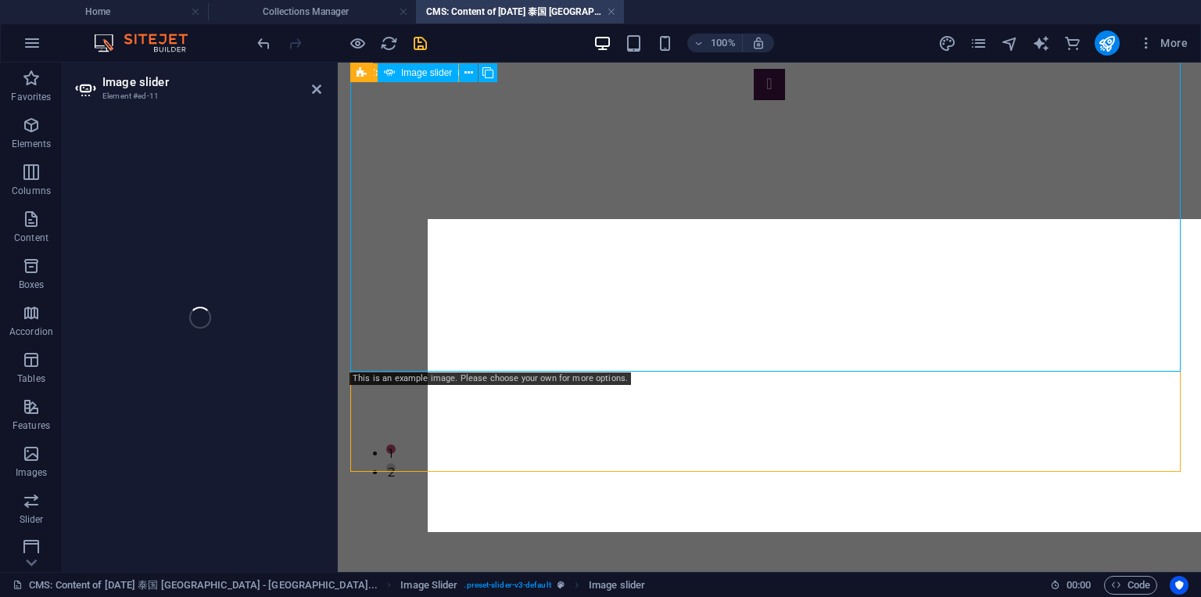
select select "px"
select select "ms"
select select "s"
select select "progressive"
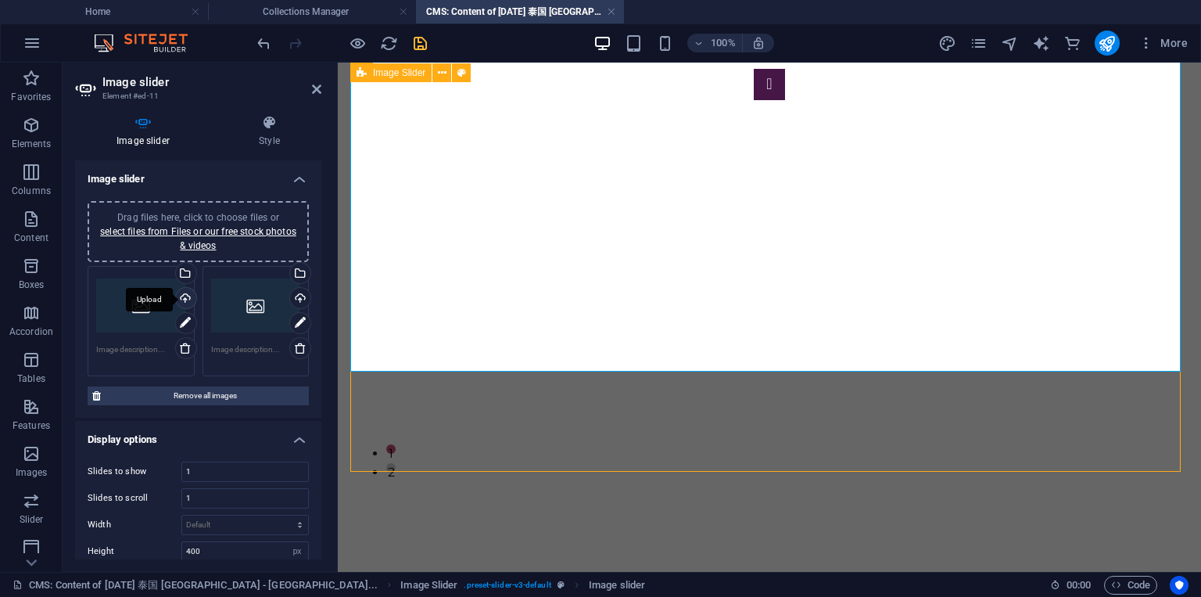
click at [185, 294] on div "Upload" at bounding box center [184, 299] width 23 height 23
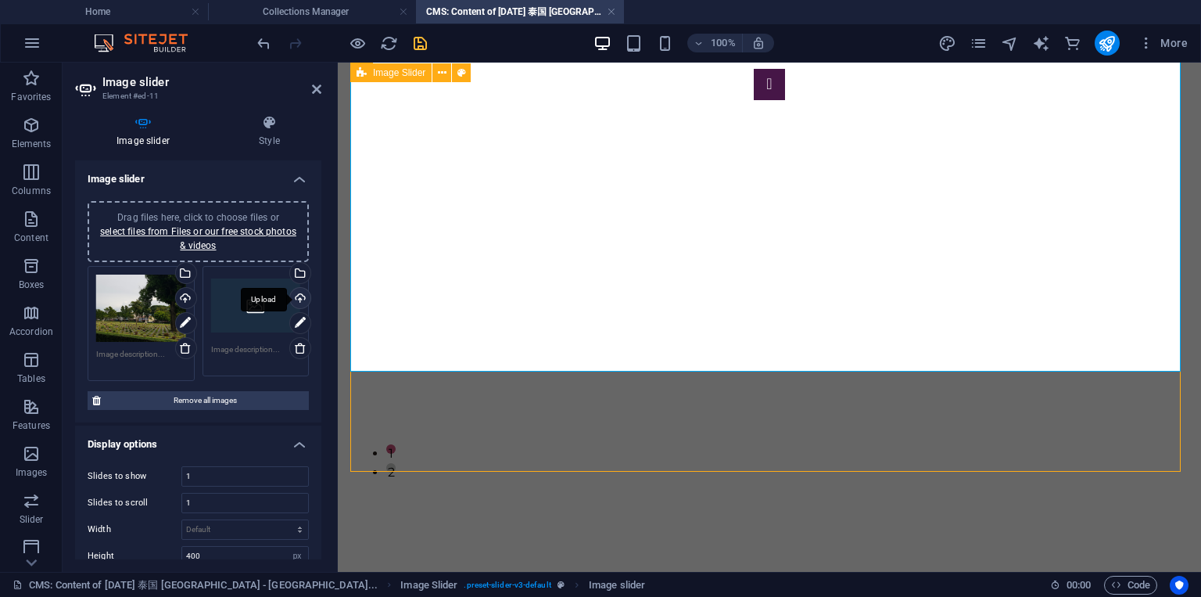
click at [300, 293] on div "Upload" at bounding box center [298, 299] width 23 height 23
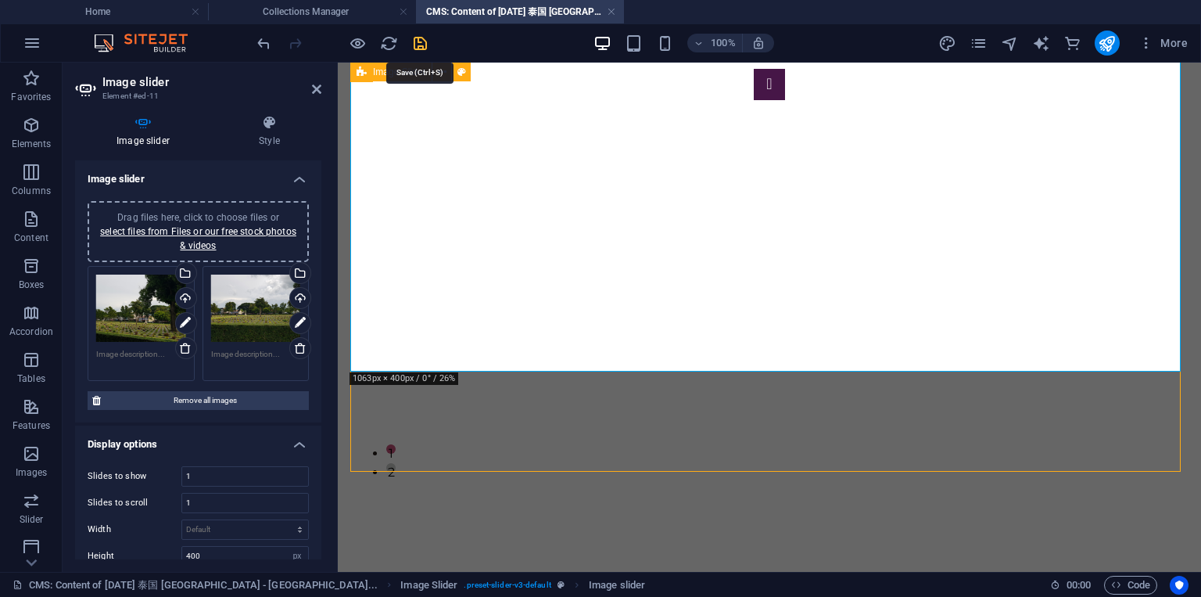
click at [418, 45] on icon "save" at bounding box center [420, 43] width 18 height 18
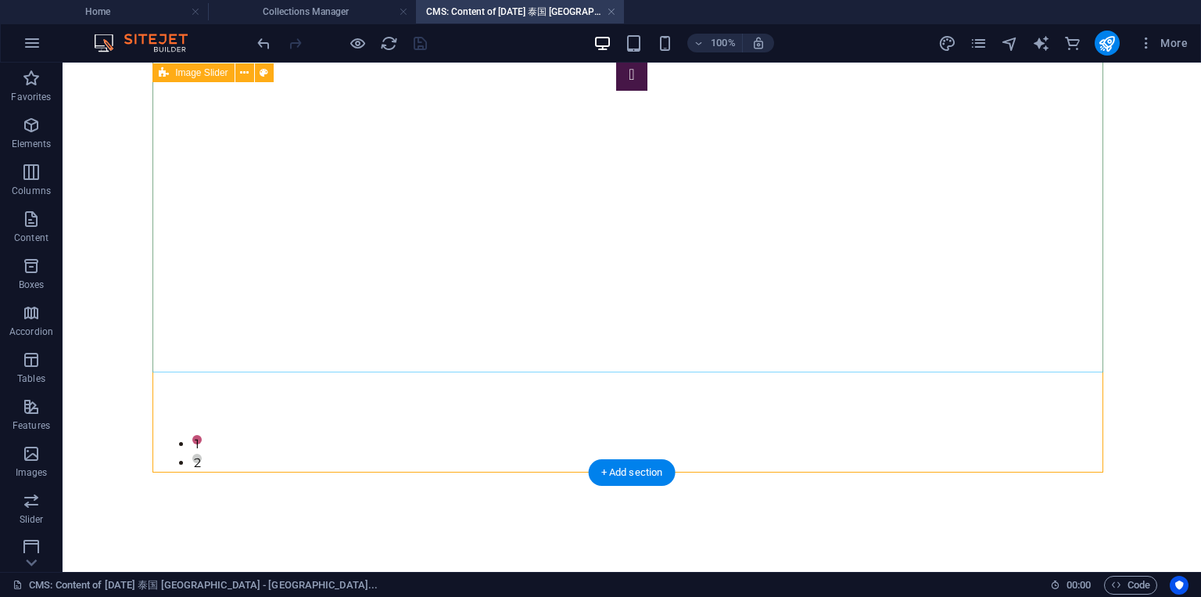
scroll to position [2121, 0]
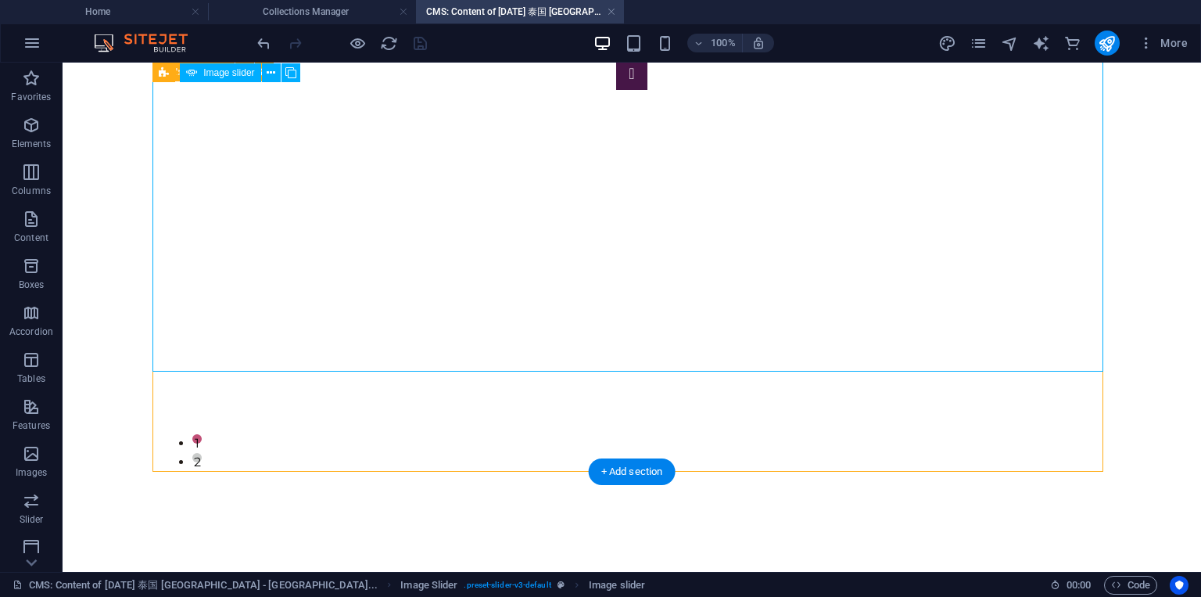
select select "px"
select select "ms"
select select "s"
select select "progressive"
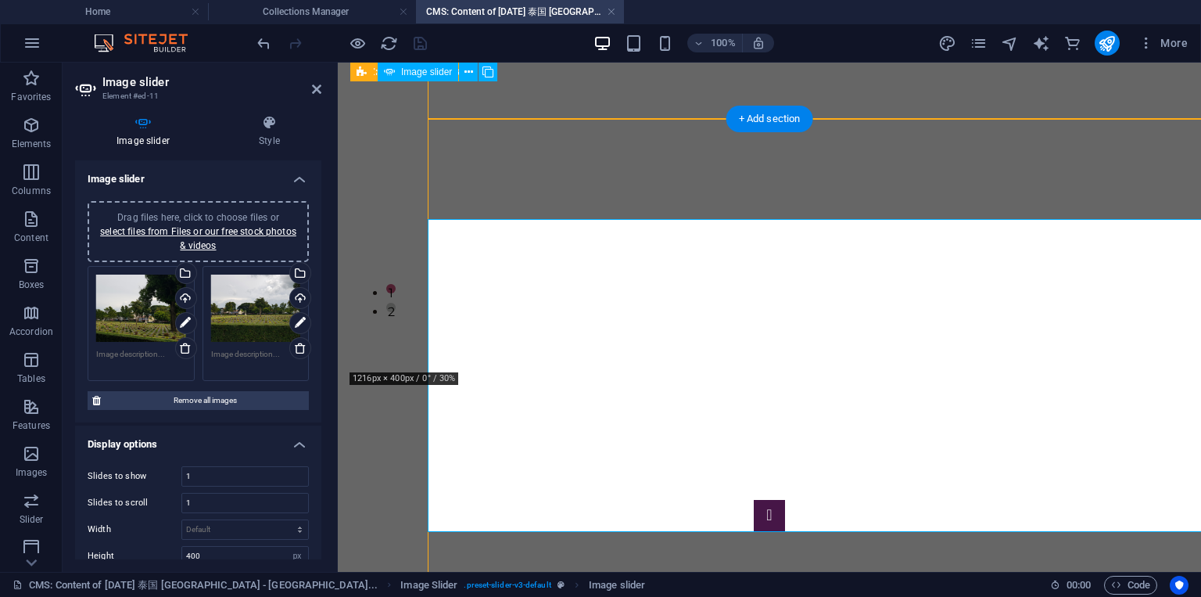
scroll to position [1961, 0]
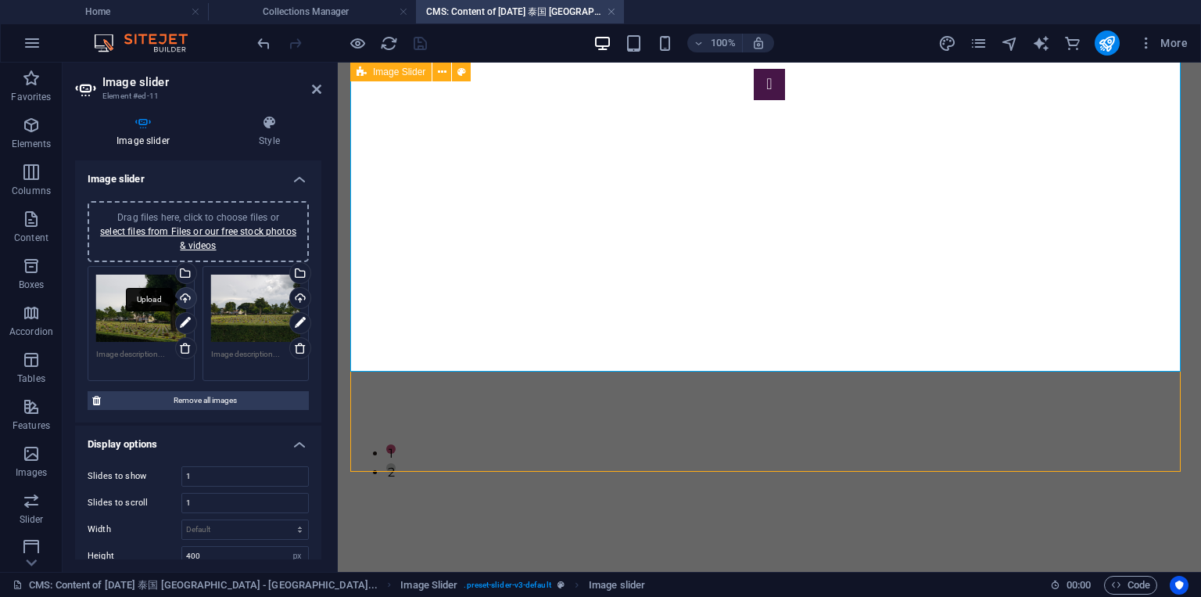
click at [185, 297] on div "Upload" at bounding box center [184, 299] width 23 height 23
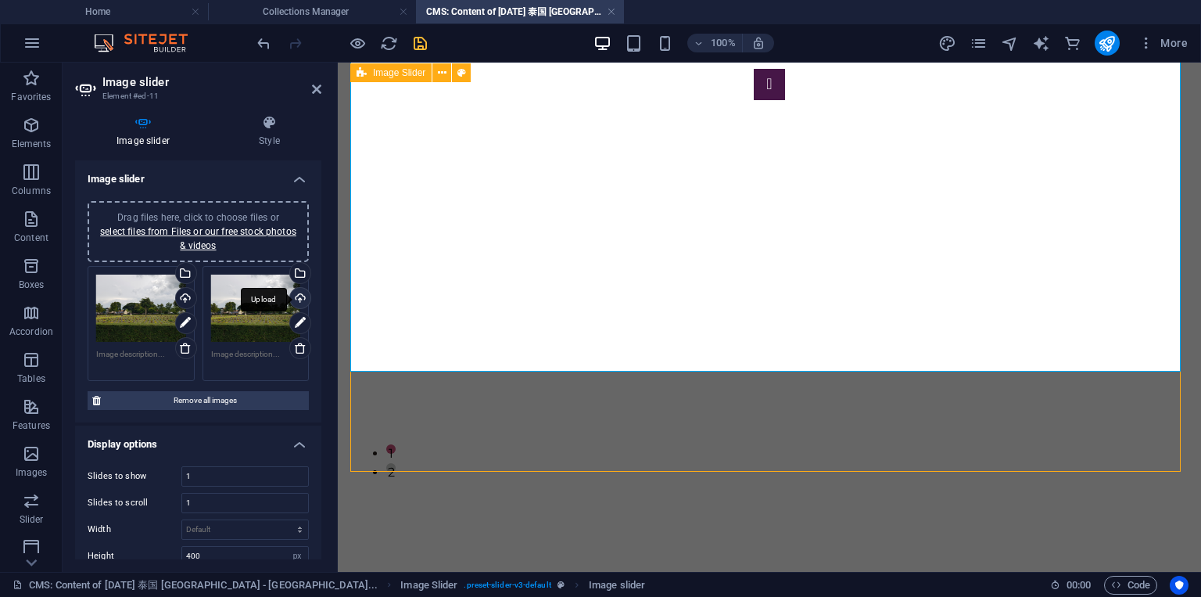
click at [302, 293] on div "Upload" at bounding box center [298, 299] width 23 height 23
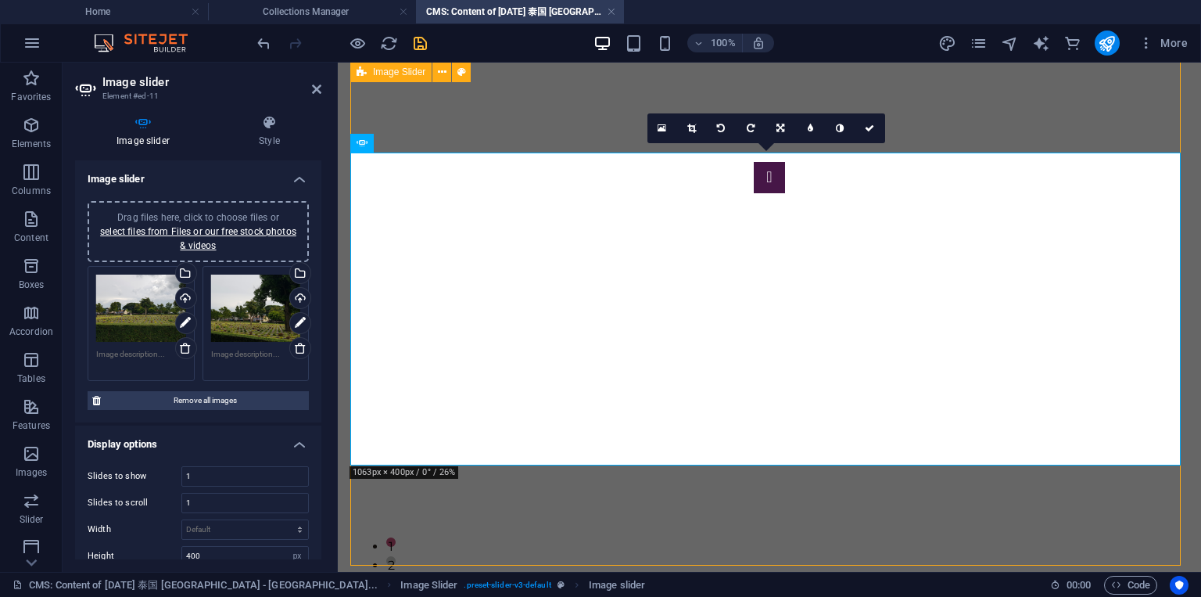
scroll to position [1867, 0]
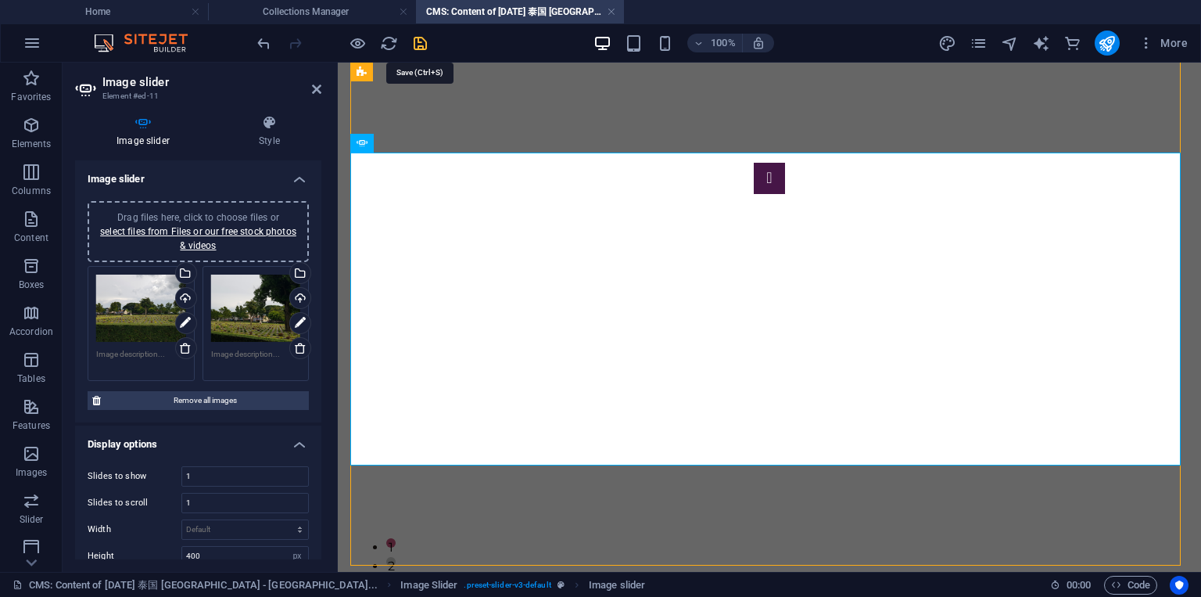
click at [418, 45] on icon "save" at bounding box center [420, 43] width 18 height 18
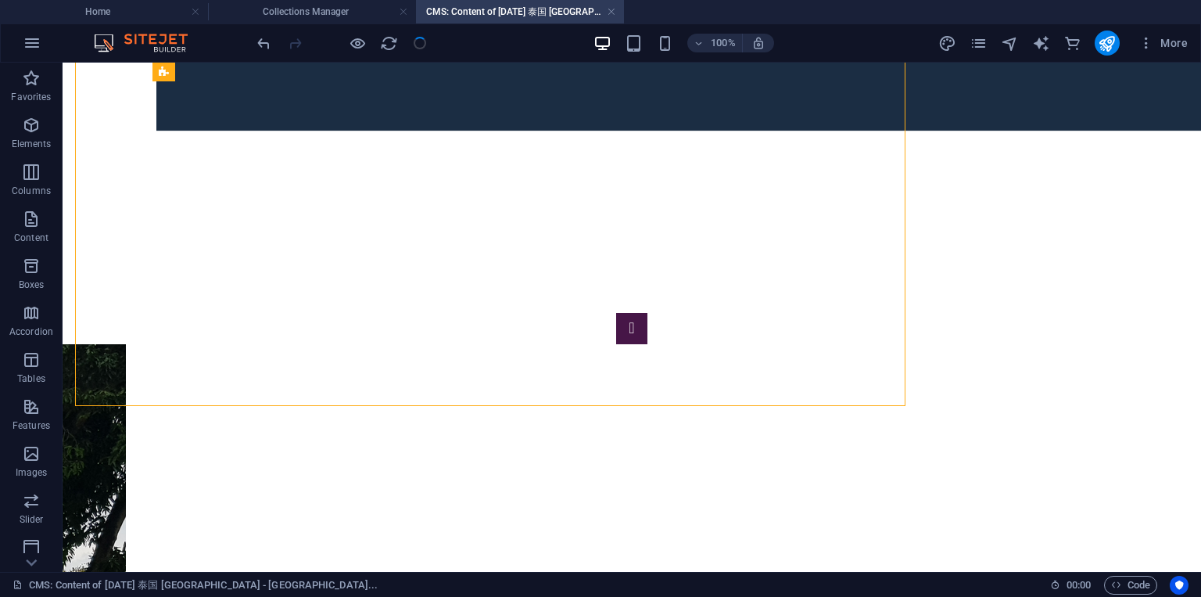
scroll to position [2027, 0]
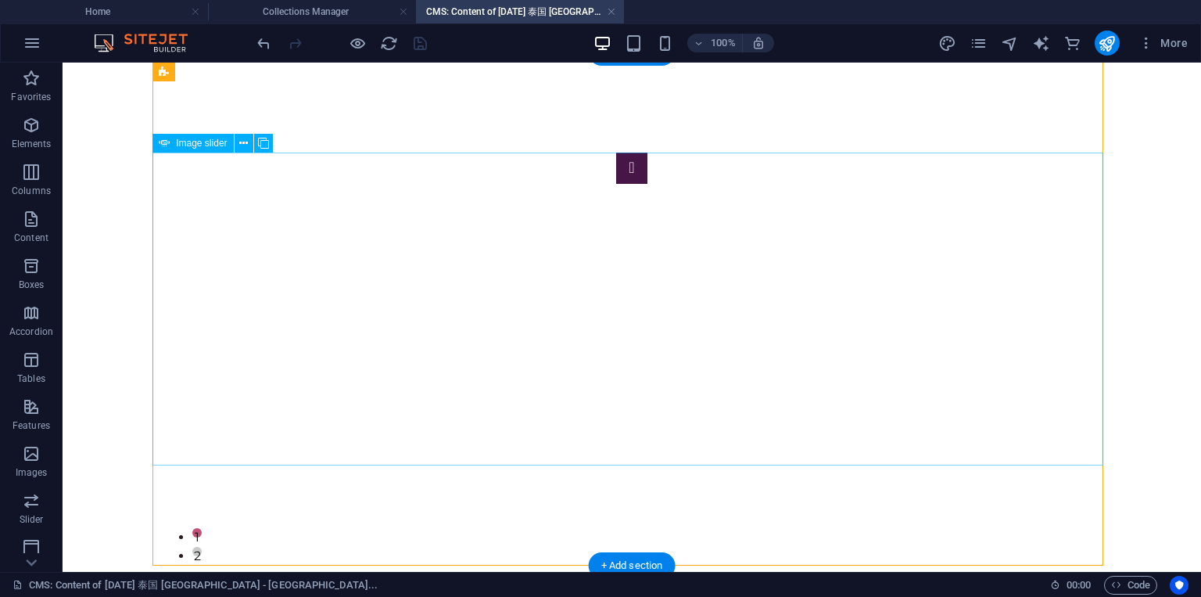
select select "px"
select select "ms"
select select "s"
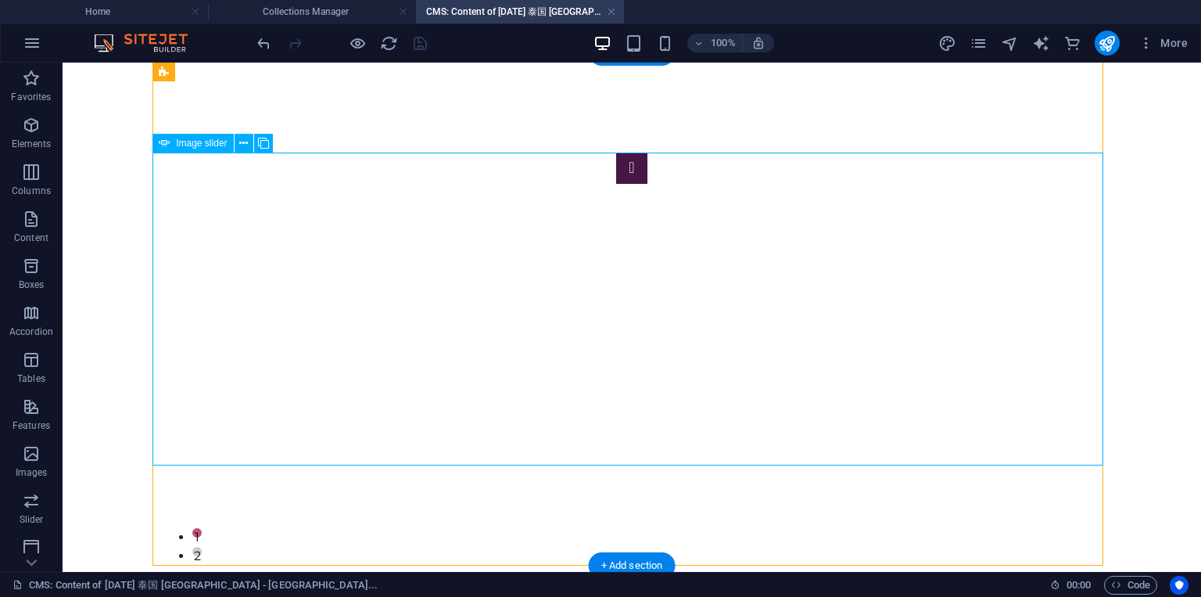
select select "progressive"
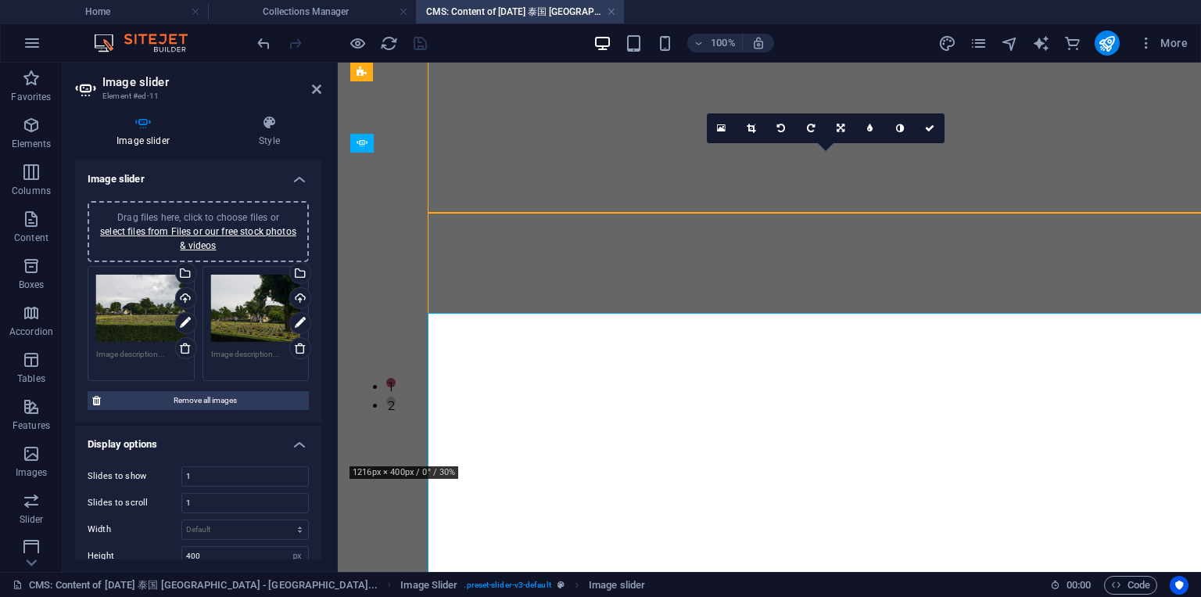
scroll to position [1867, 0]
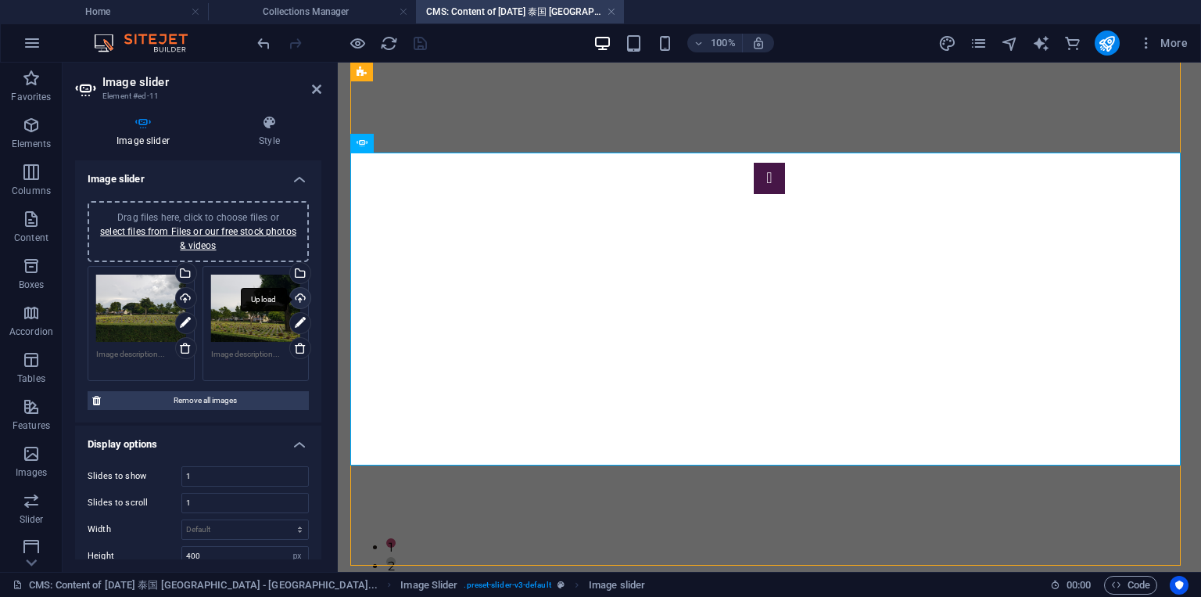
click at [300, 302] on div "Upload" at bounding box center [298, 299] width 23 height 23
click at [181, 296] on div "Upload" at bounding box center [184, 299] width 23 height 23
click at [297, 300] on div "Upload" at bounding box center [298, 299] width 23 height 23
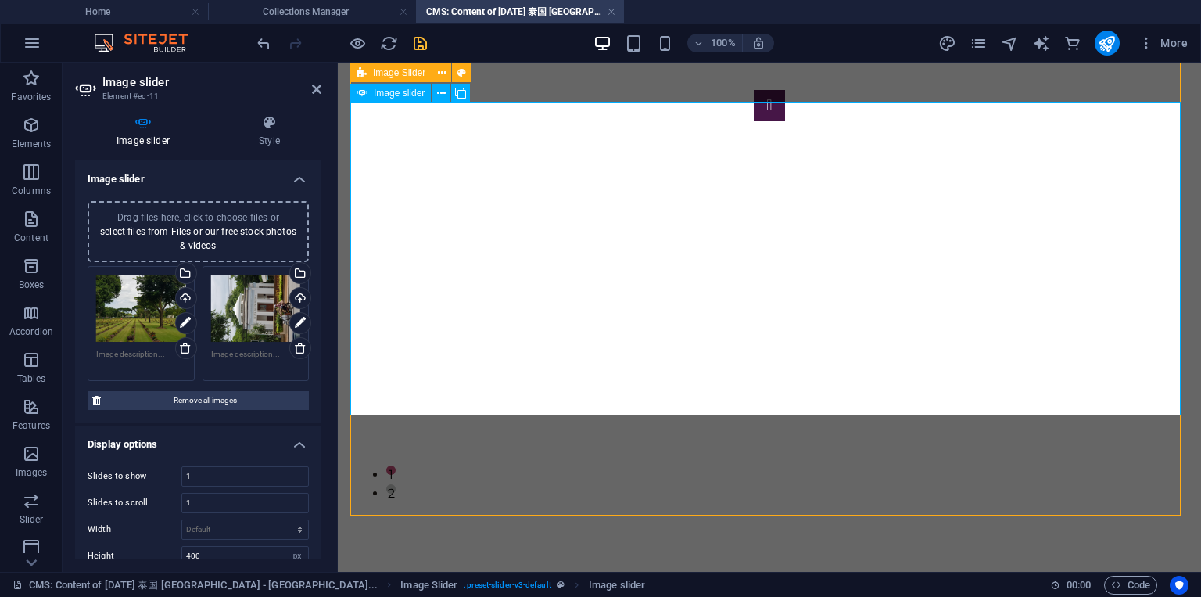
scroll to position [1961, 0]
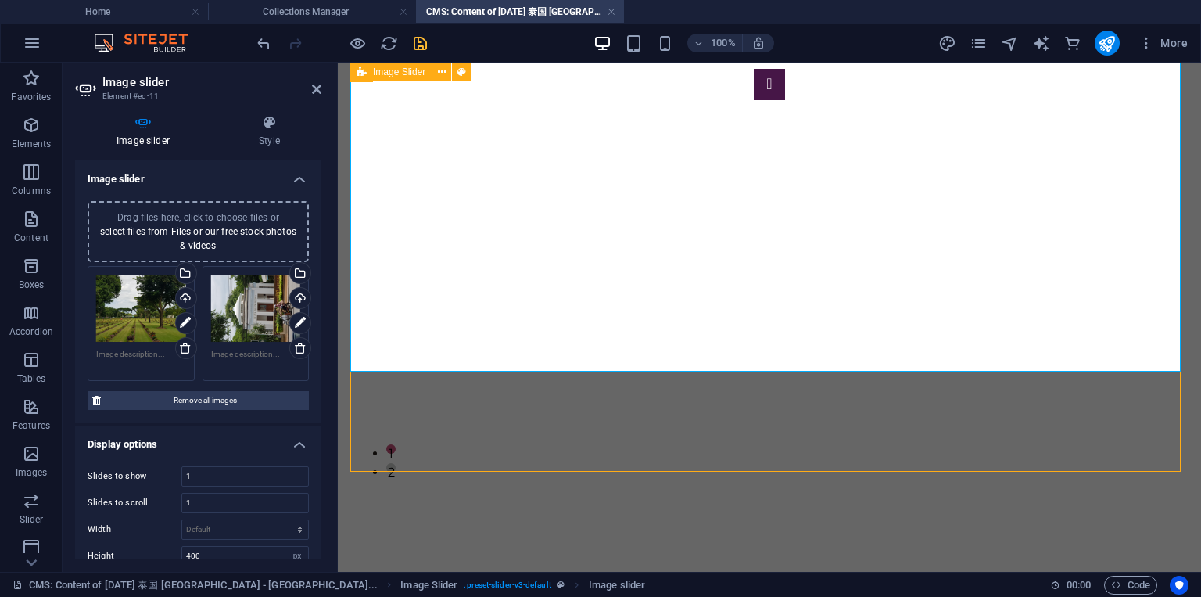
click at [296, 299] on div "Upload" at bounding box center [298, 299] width 23 height 23
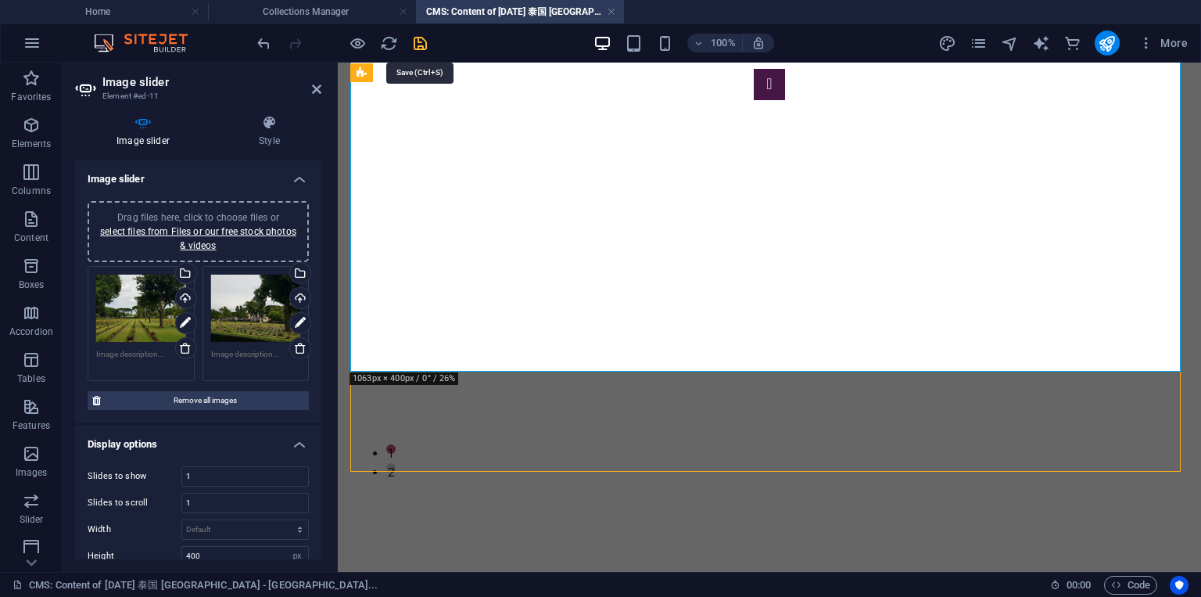
click at [422, 43] on icon "save" at bounding box center [420, 43] width 18 height 18
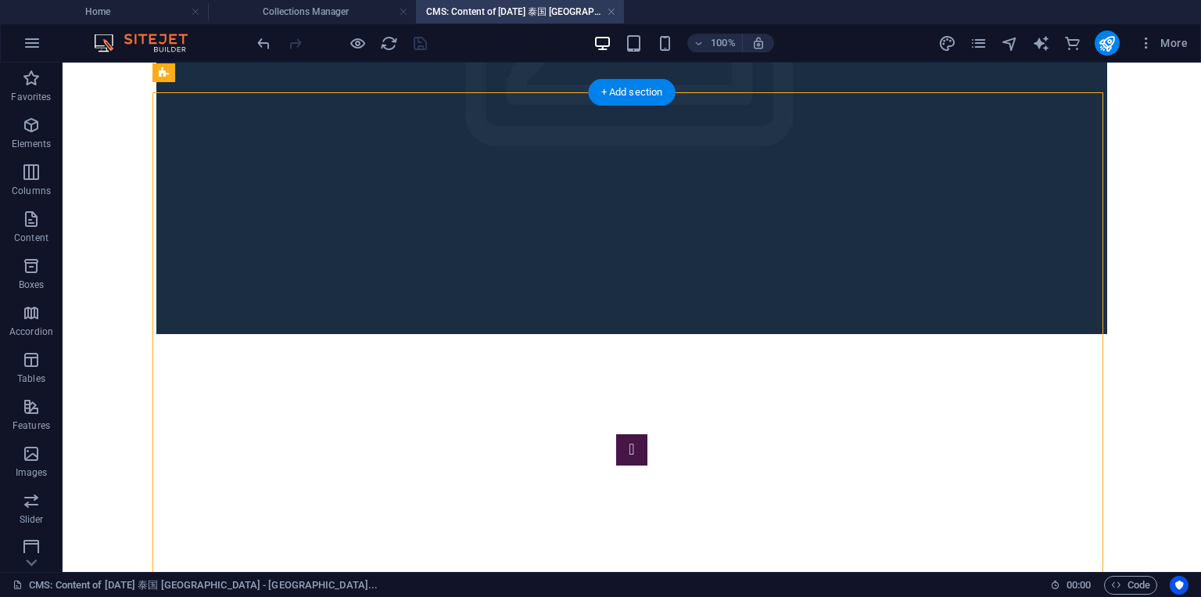
scroll to position [1370, 0]
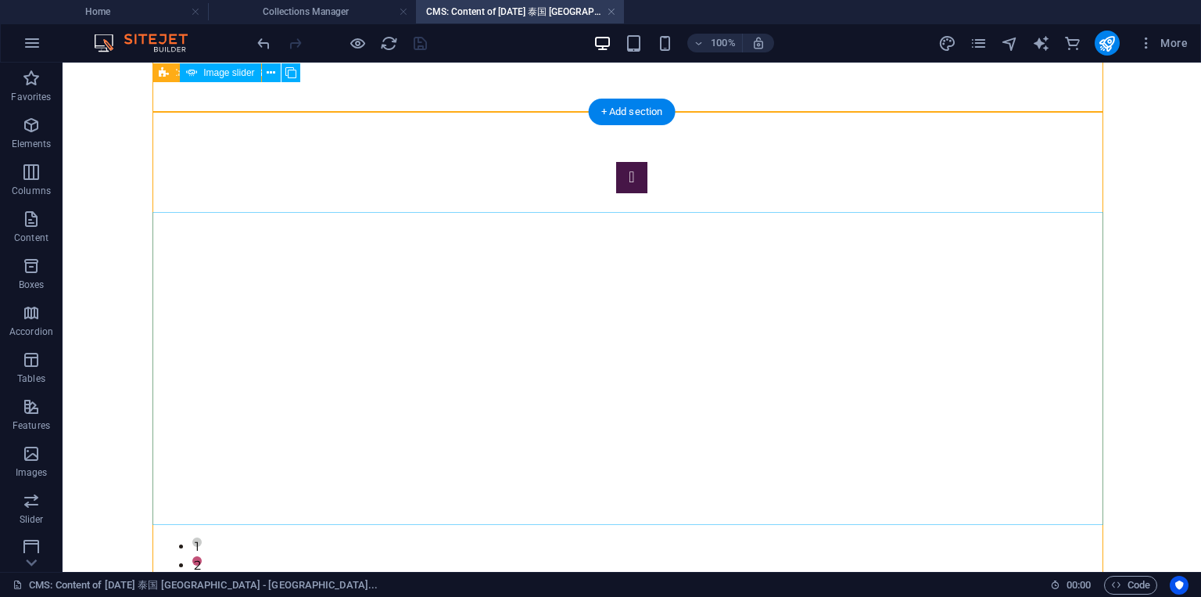
scroll to position [1933, 0]
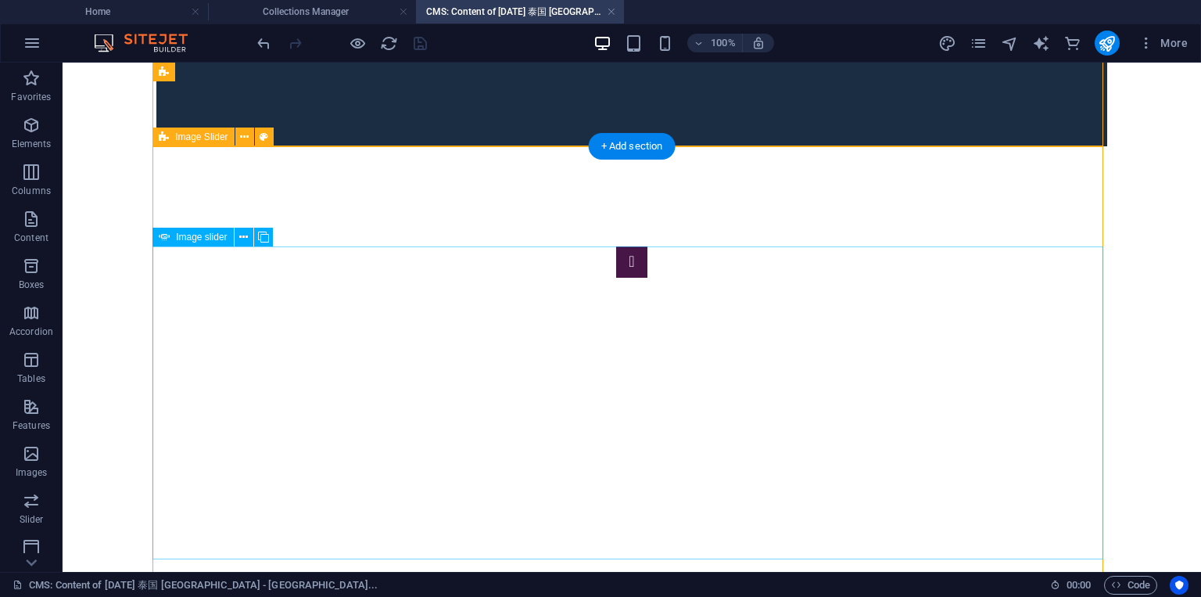
select select "px"
select select "ms"
select select "s"
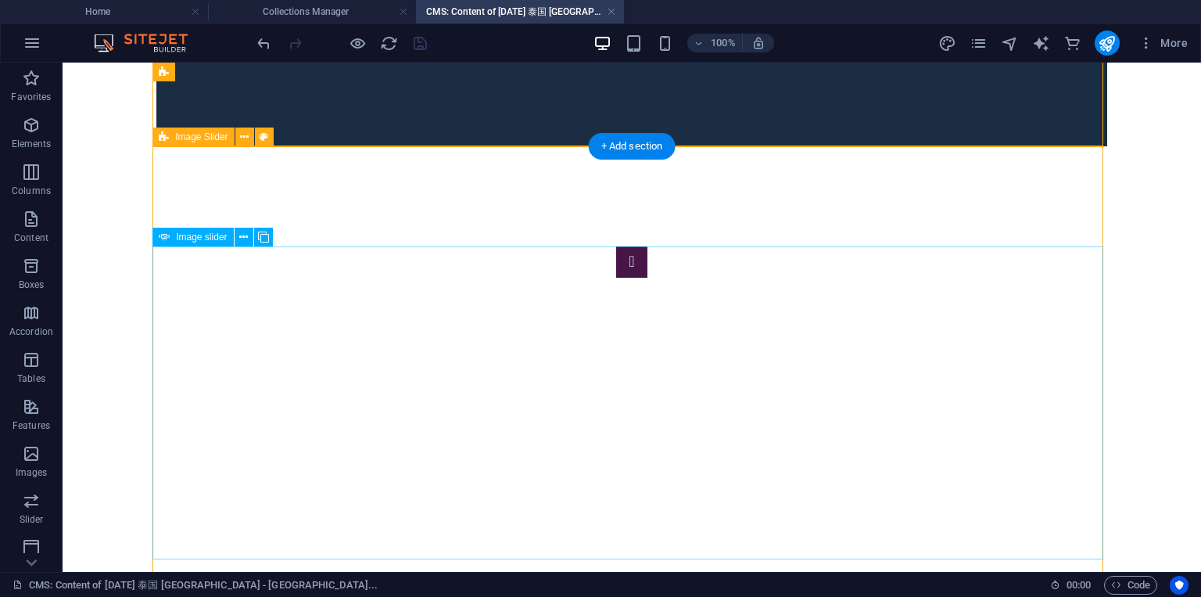
select select "progressive"
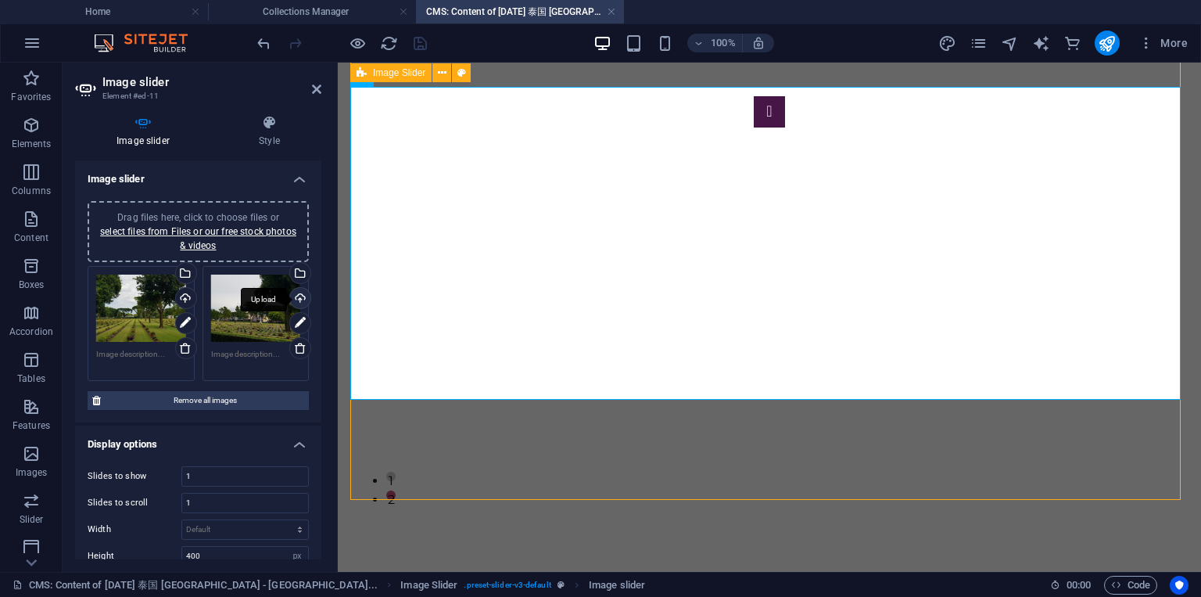
click at [303, 295] on div "Upload" at bounding box center [298, 299] width 23 height 23
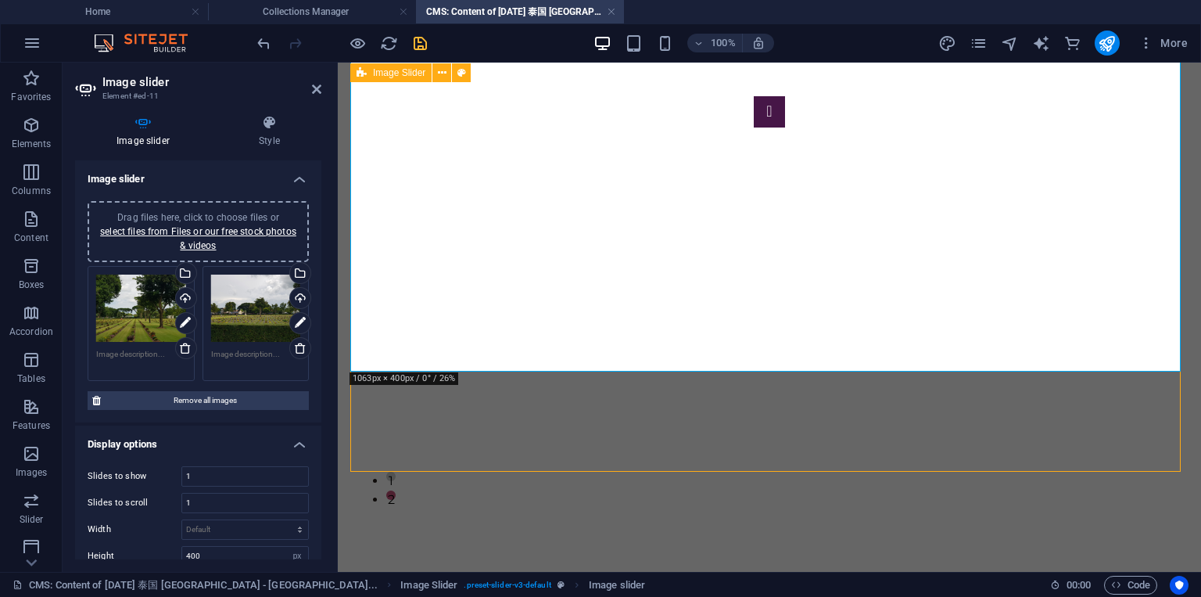
scroll to position [1961, 0]
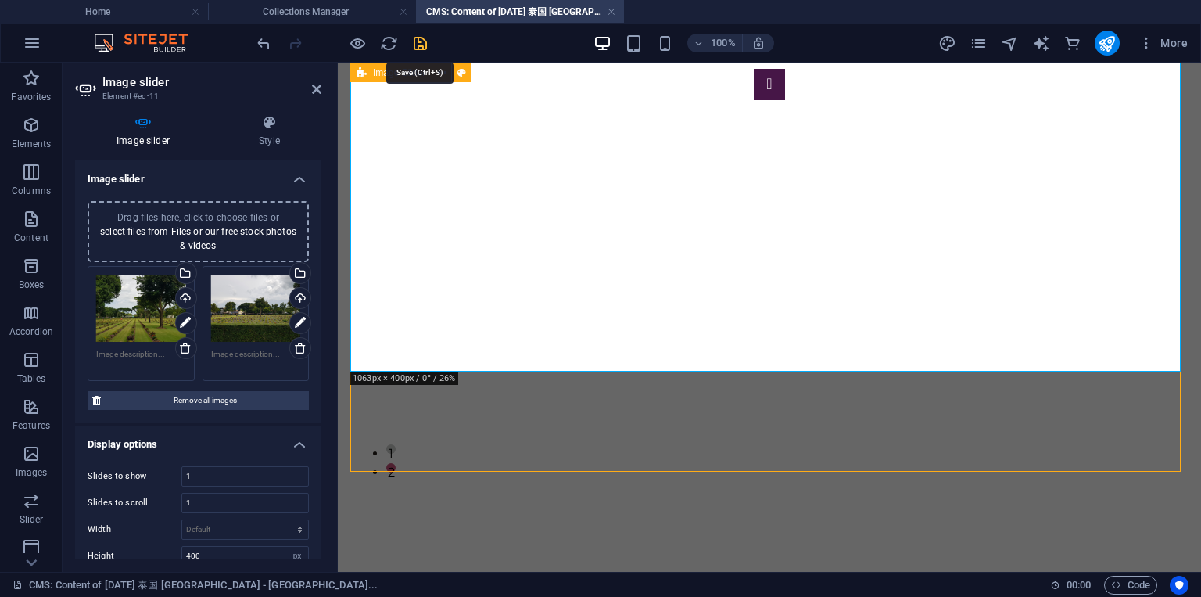
click at [419, 49] on icon "save" at bounding box center [420, 43] width 18 height 18
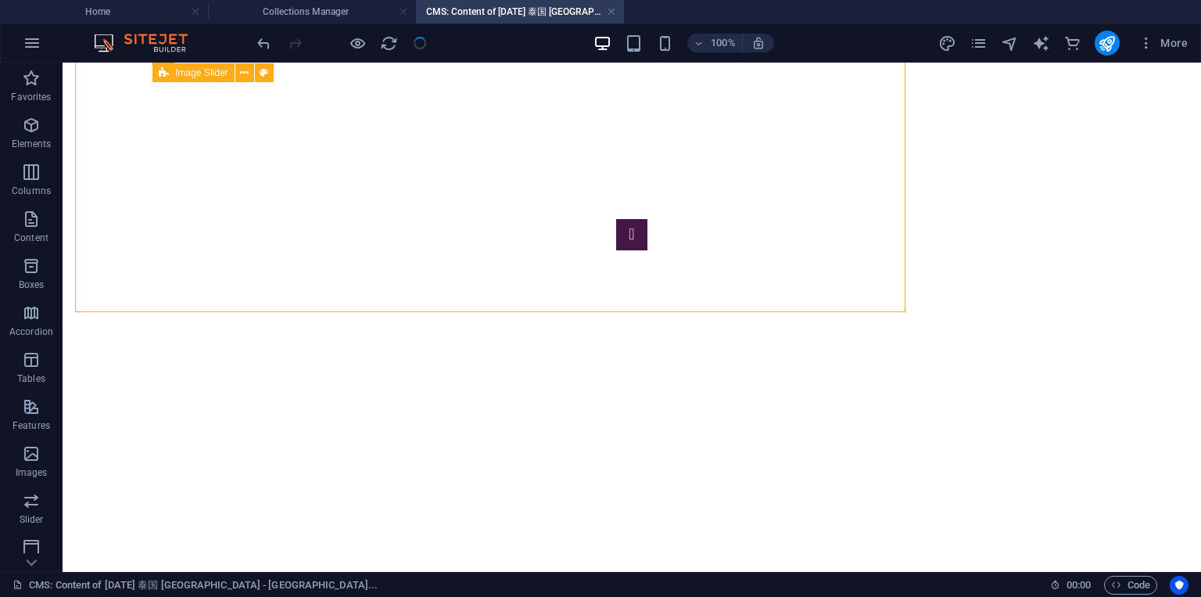
scroll to position [2121, 0]
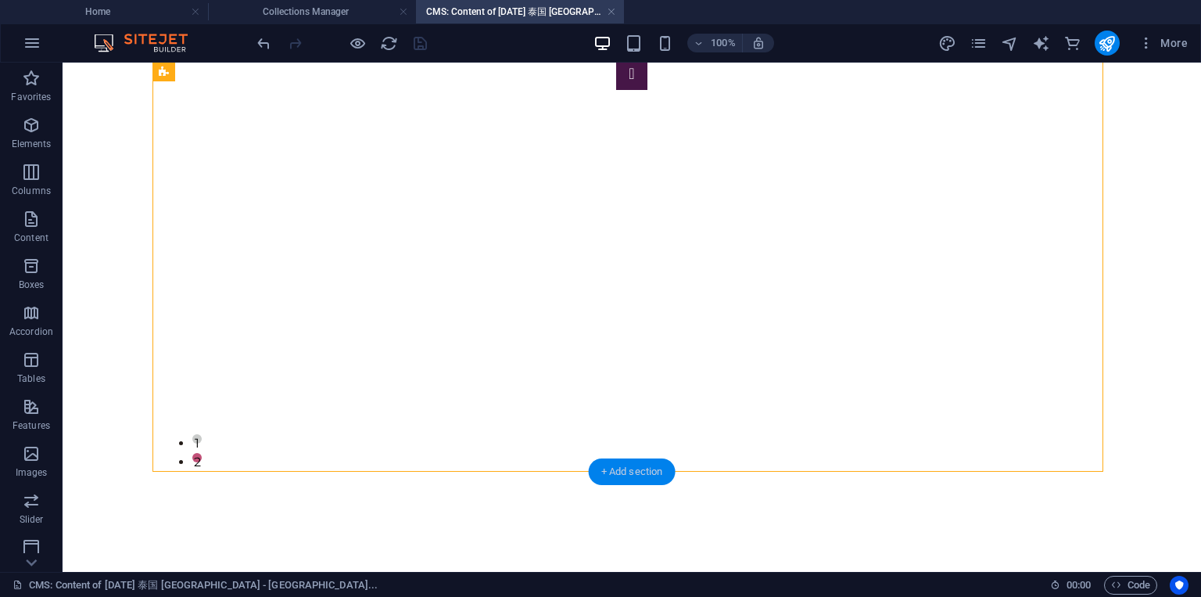
click at [629, 472] on div "+ Add section" at bounding box center [632, 471] width 87 height 27
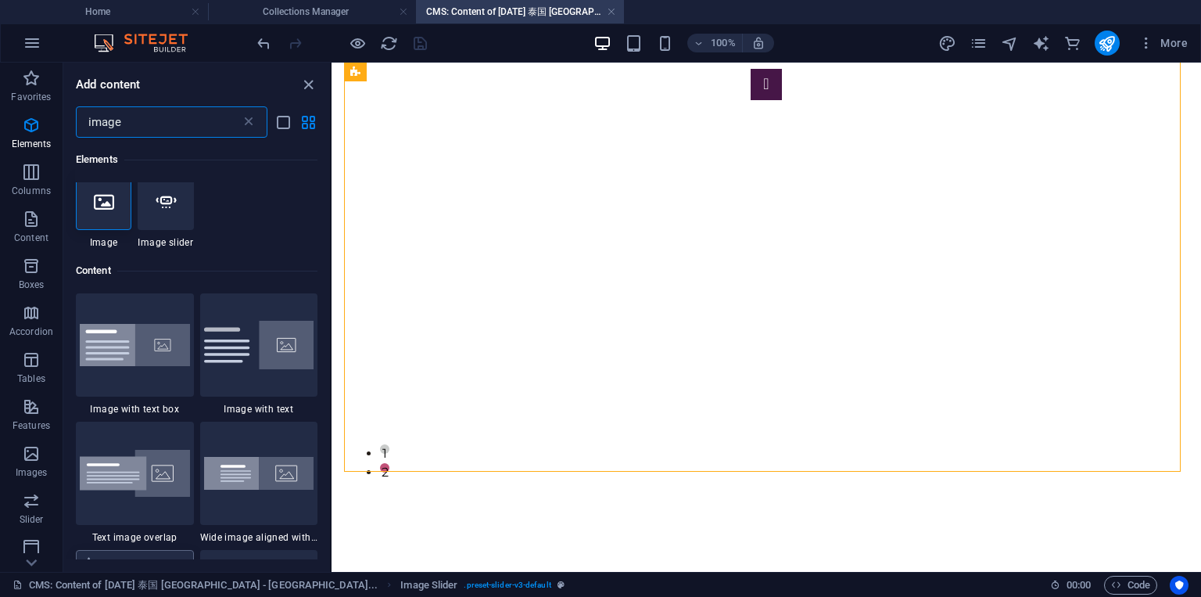
scroll to position [0, 0]
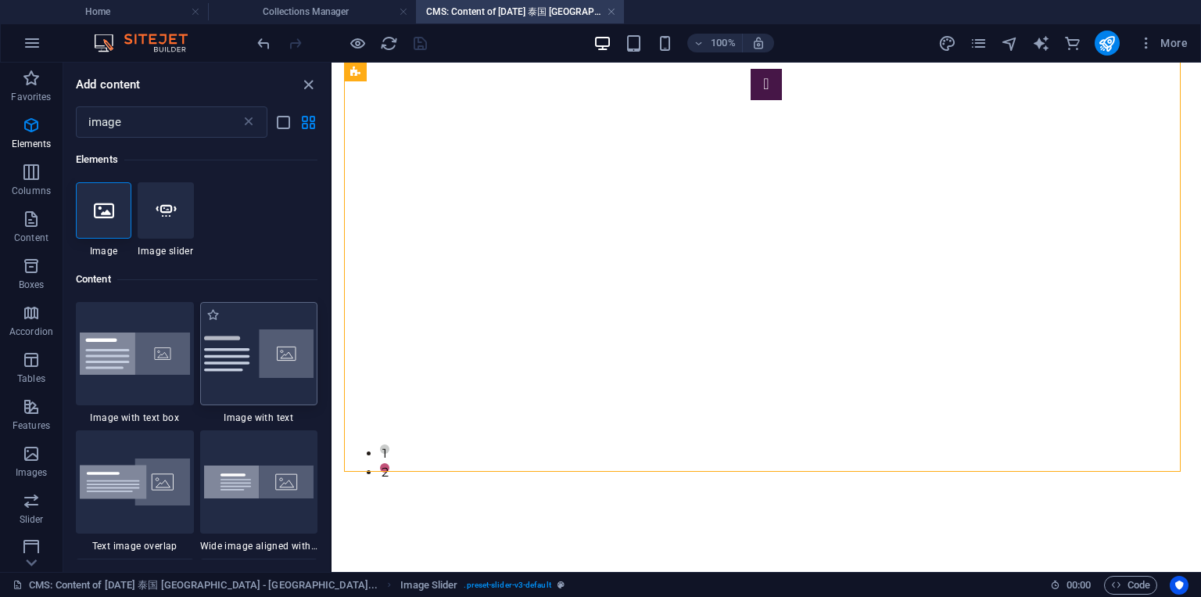
click at [275, 367] on div at bounding box center [259, 353] width 118 height 103
click at [332, 367] on div "Drag and drop a file to add it Image Image Text Image Image slider on backgroun…" at bounding box center [767, 317] width 870 height 509
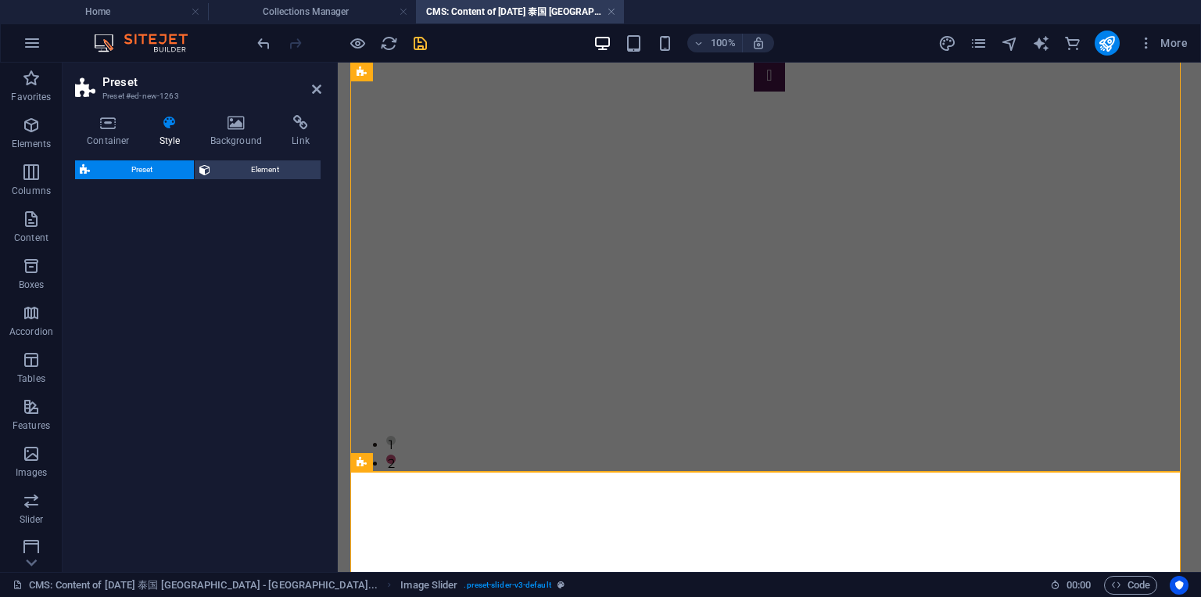
select select "rem"
select select "px"
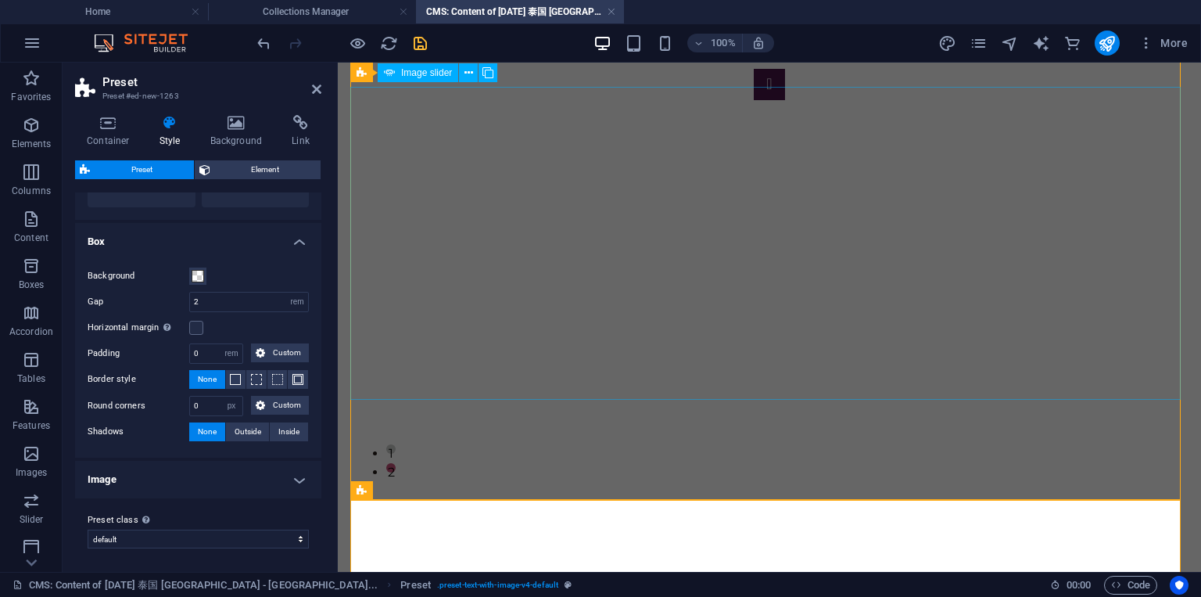
scroll to position [1867, 0]
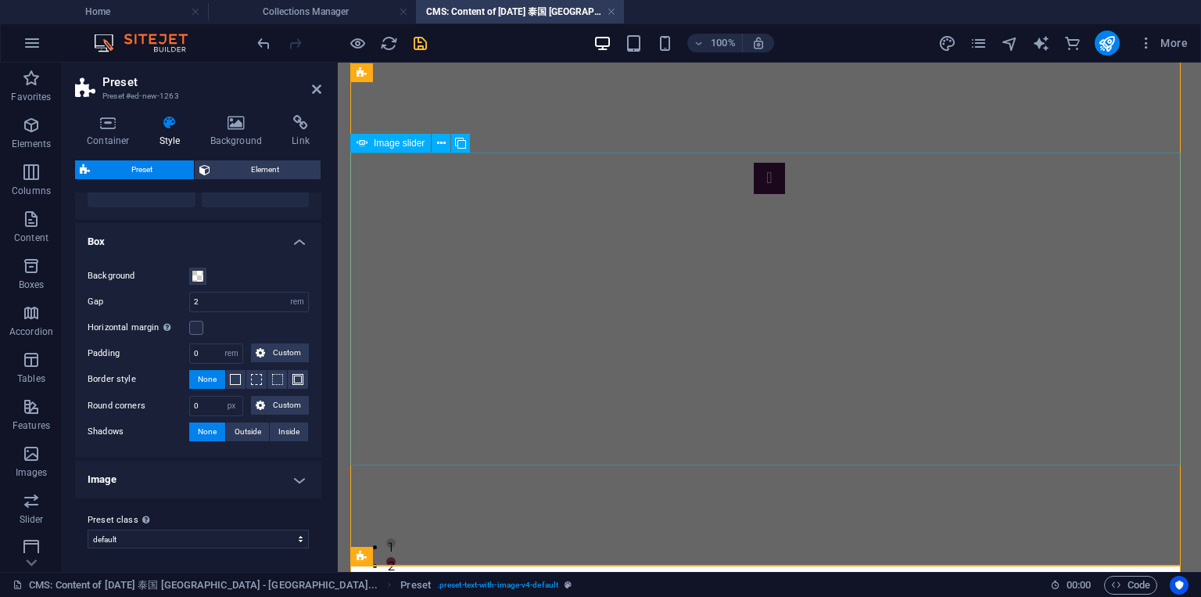
select select "px"
select select "ms"
select select "s"
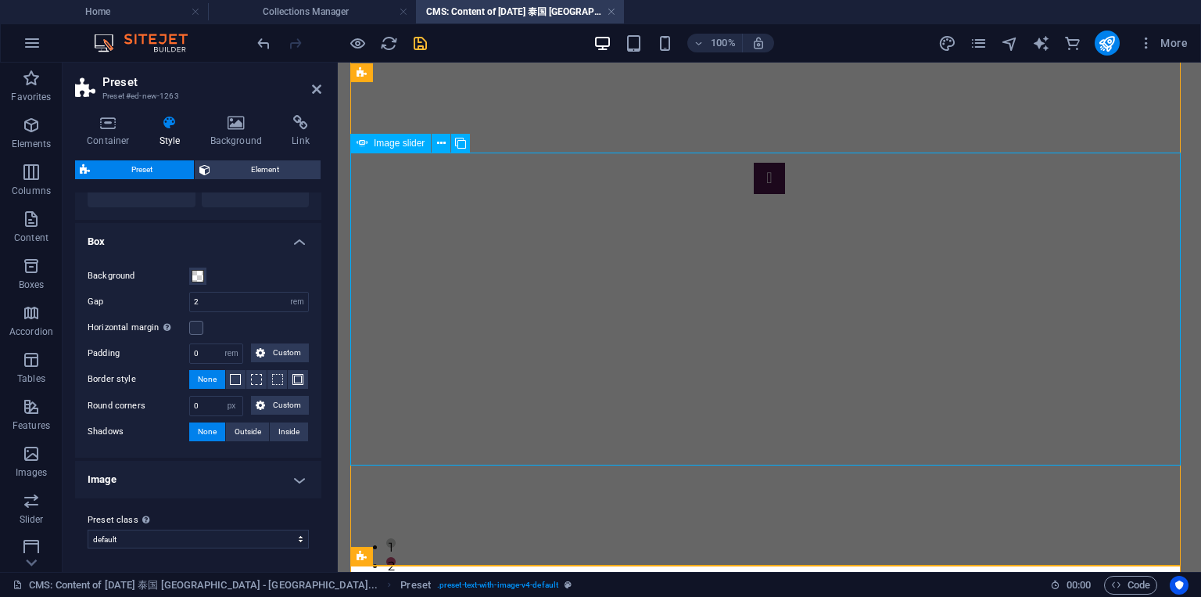
select select "progressive"
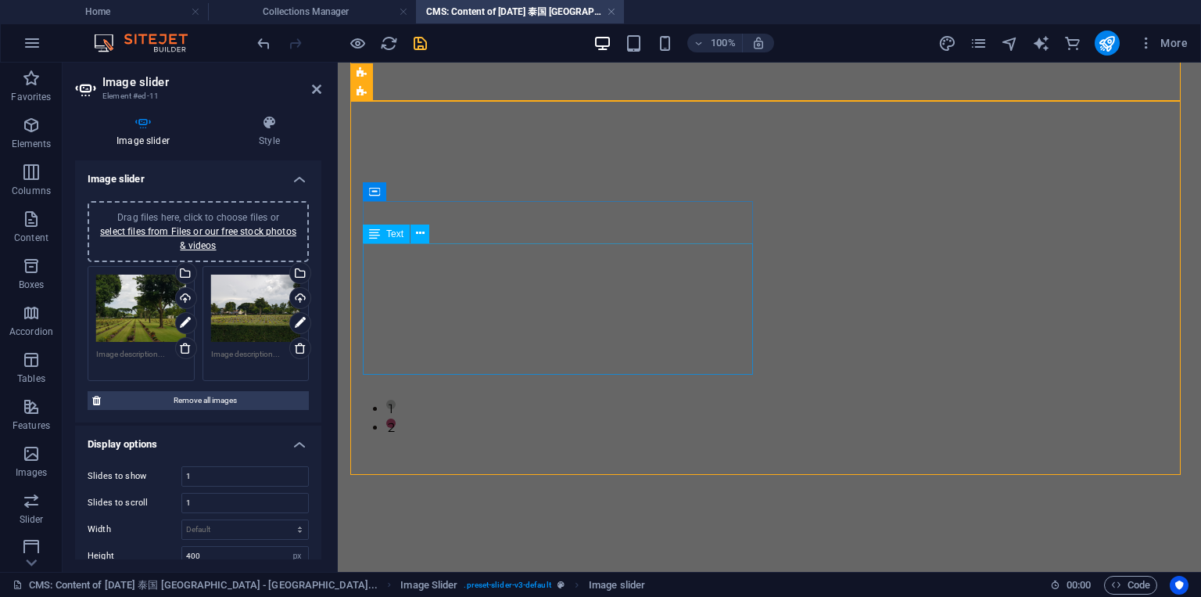
scroll to position [2334, 0]
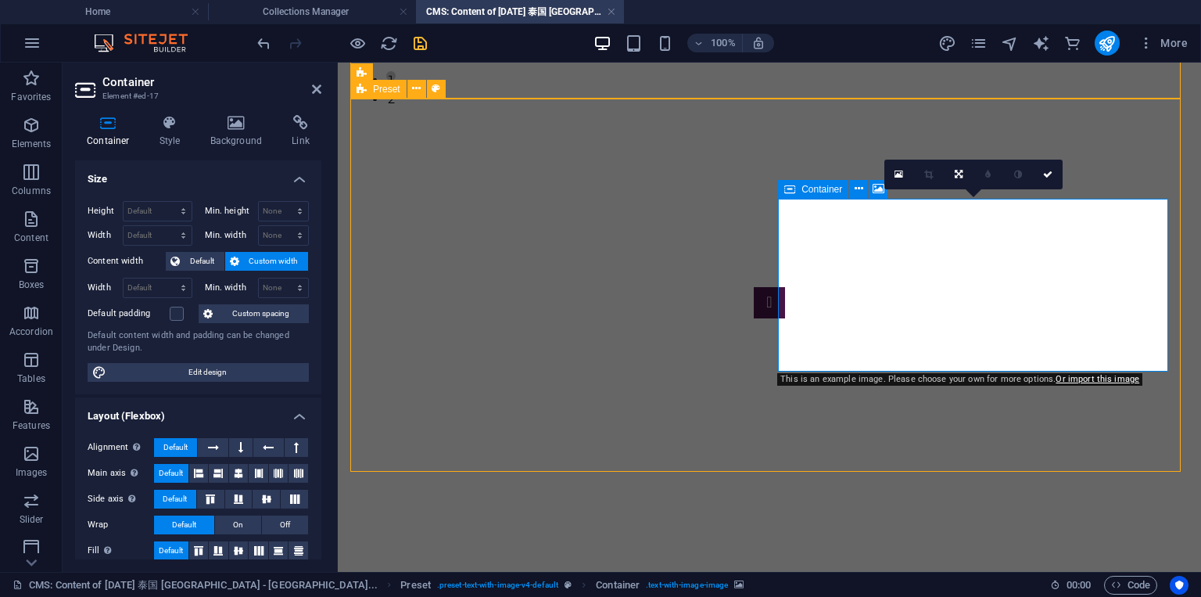
click at [881, 192] on icon at bounding box center [879, 189] width 12 height 16
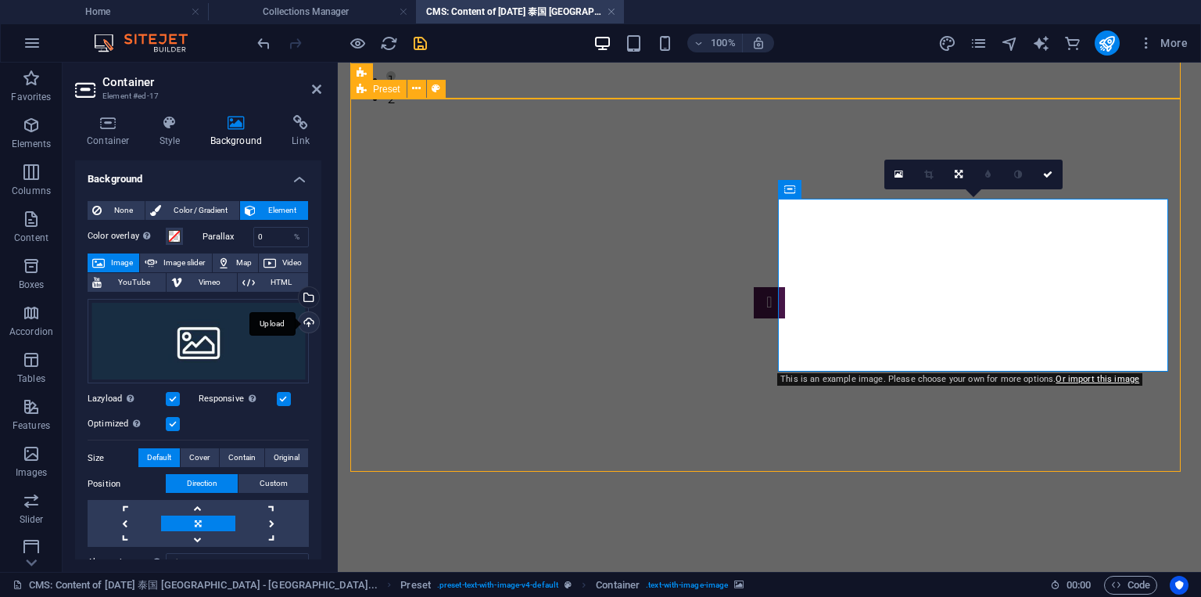
click at [305, 325] on div "Upload" at bounding box center [307, 323] width 23 height 23
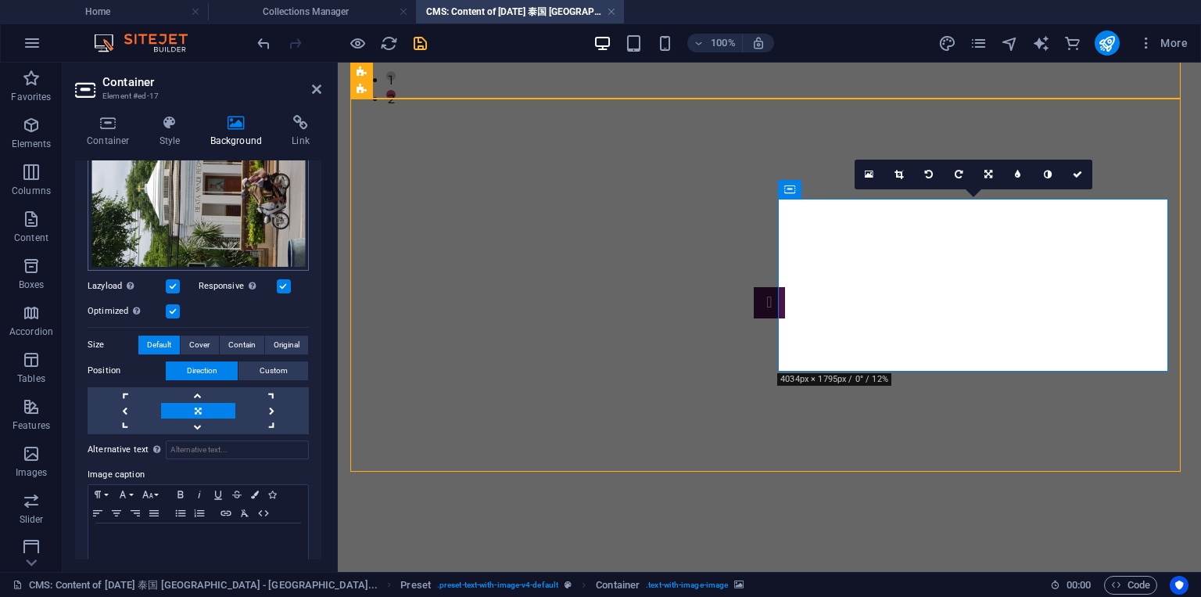
scroll to position [217, 0]
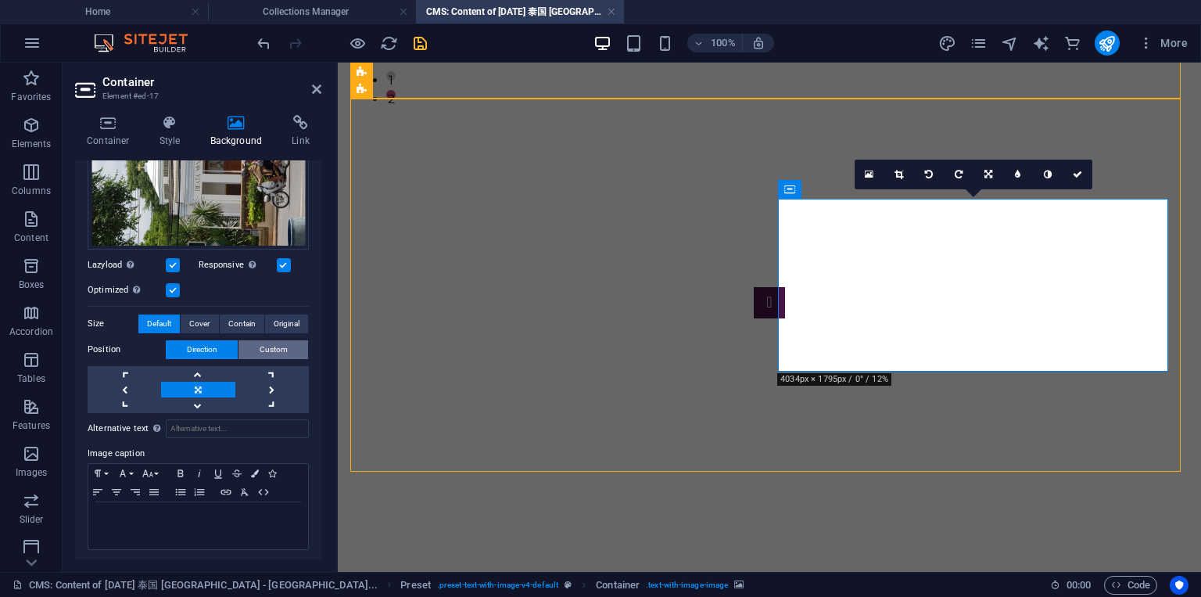
click at [253, 346] on button "Custom" at bounding box center [274, 349] width 70 height 19
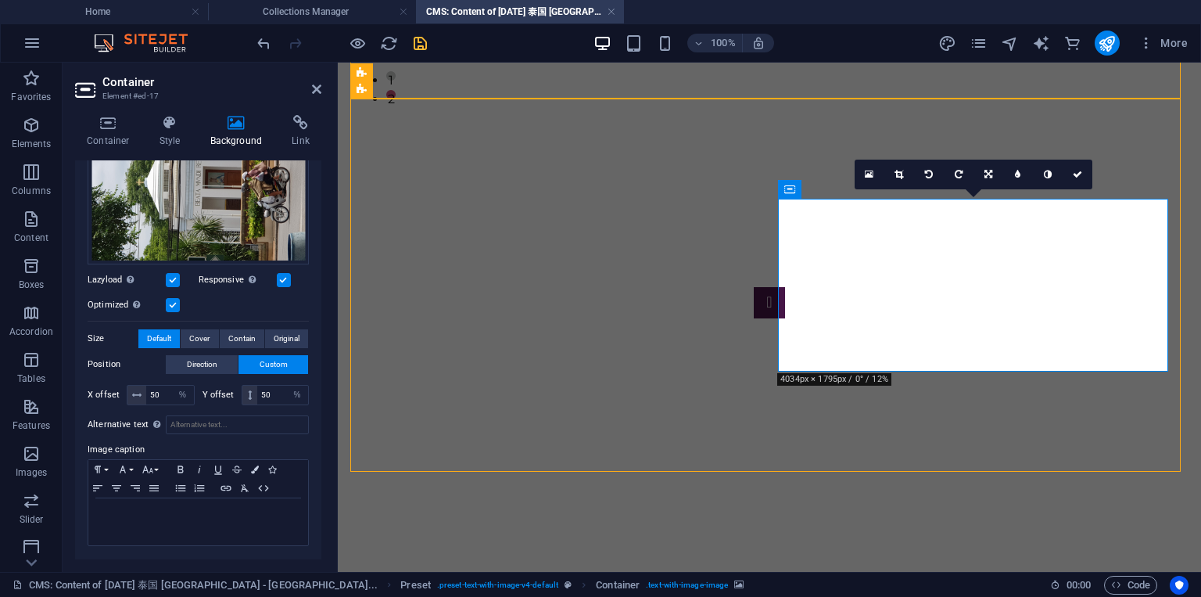
scroll to position [199, 0]
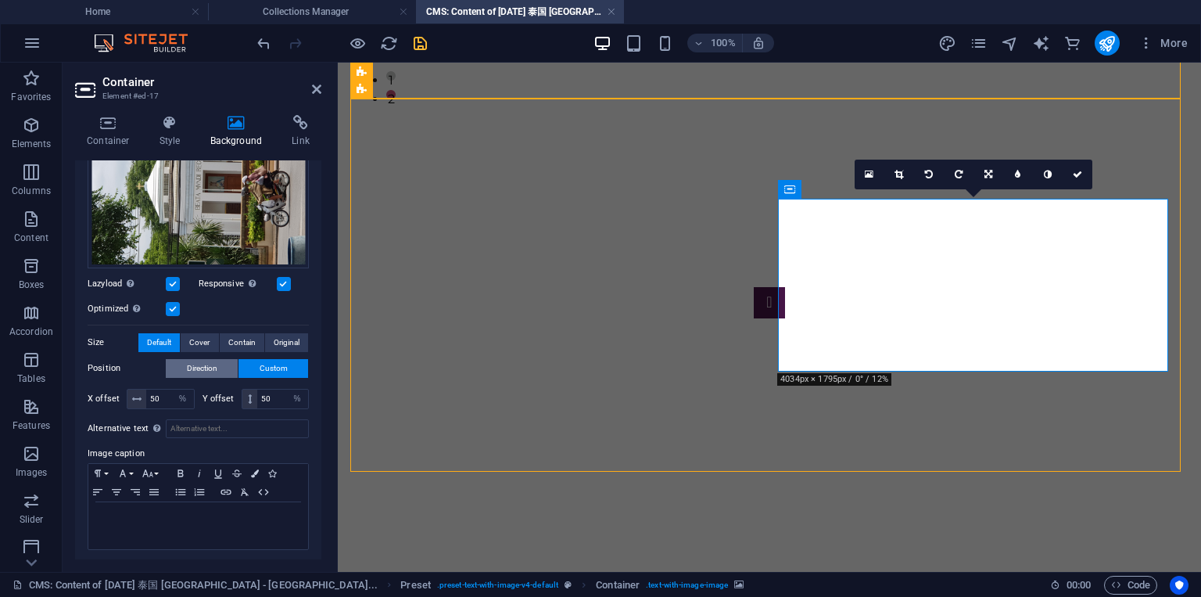
click at [203, 359] on span "Direction" at bounding box center [202, 368] width 31 height 19
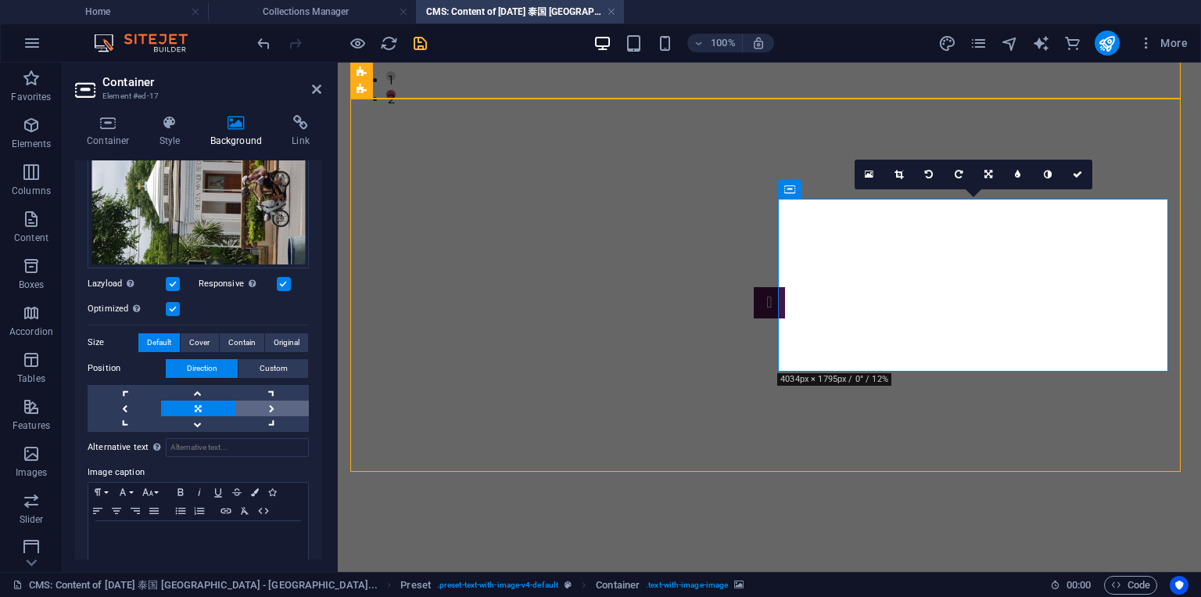
click at [267, 406] on link at bounding box center [272, 408] width 74 height 16
click at [156, 338] on span "Default" at bounding box center [159, 342] width 24 height 19
click at [281, 340] on span "Original" at bounding box center [287, 342] width 26 height 19
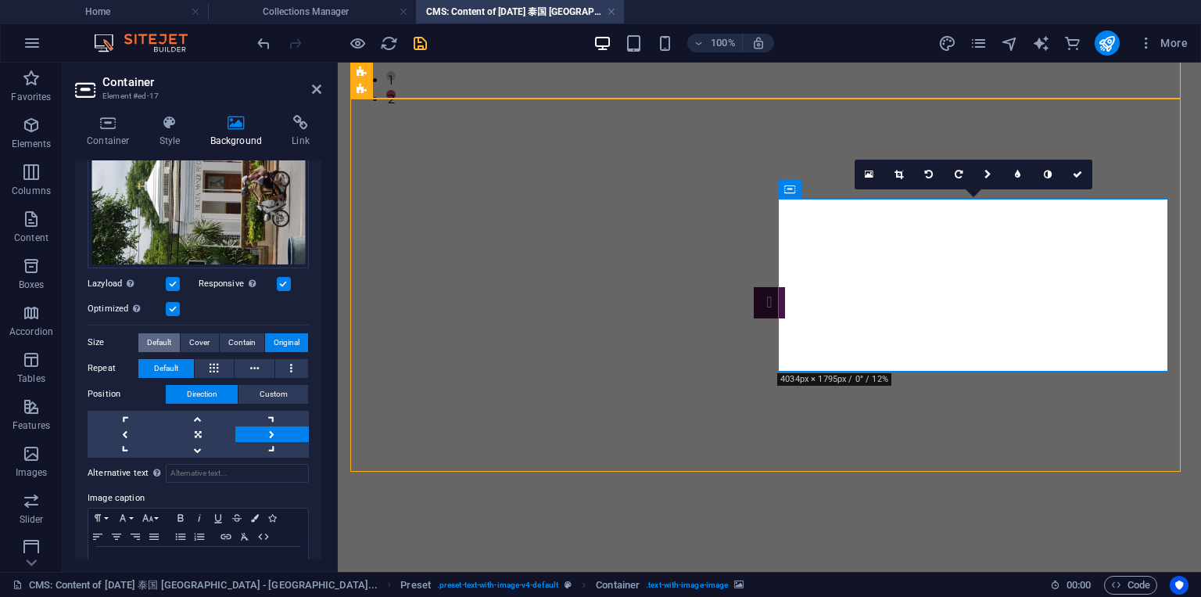
click at [175, 343] on button "Default" at bounding box center [158, 342] width 41 height 19
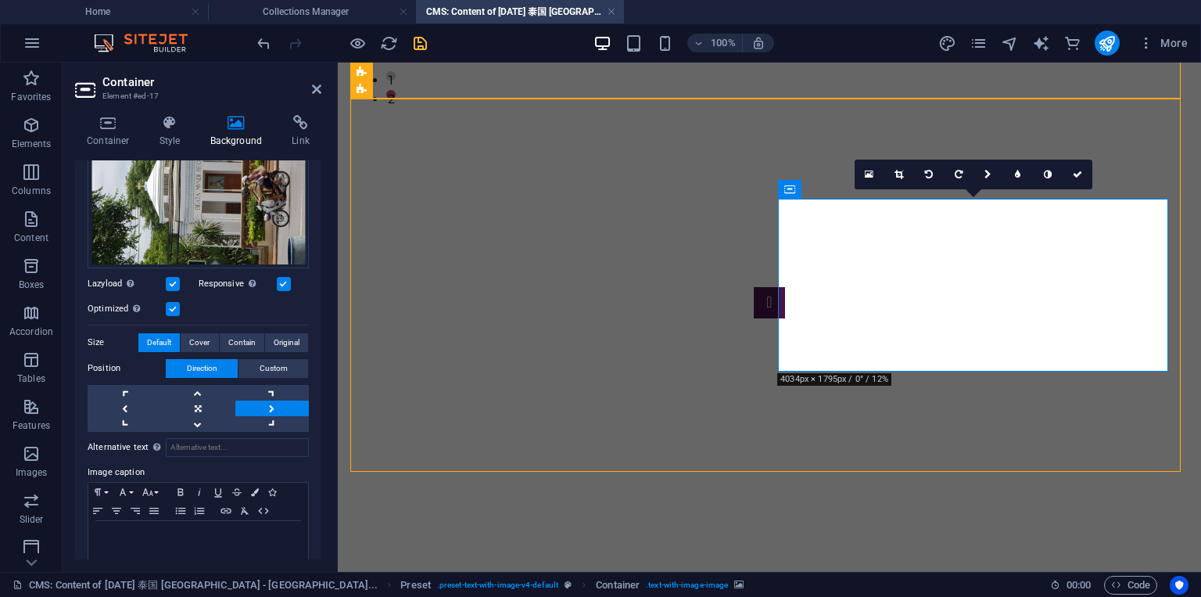
click at [175, 283] on label at bounding box center [173, 284] width 14 height 14
click at [0, 0] on input "Lazyload Loading images after the page loads improves page speed." at bounding box center [0, 0] width 0 height 0
click at [175, 283] on label at bounding box center [173, 284] width 14 height 14
click at [0, 0] on input "Lazyload Loading images after the page loads improves page speed." at bounding box center [0, 0] width 0 height 0
click at [279, 283] on label at bounding box center [284, 284] width 14 height 14
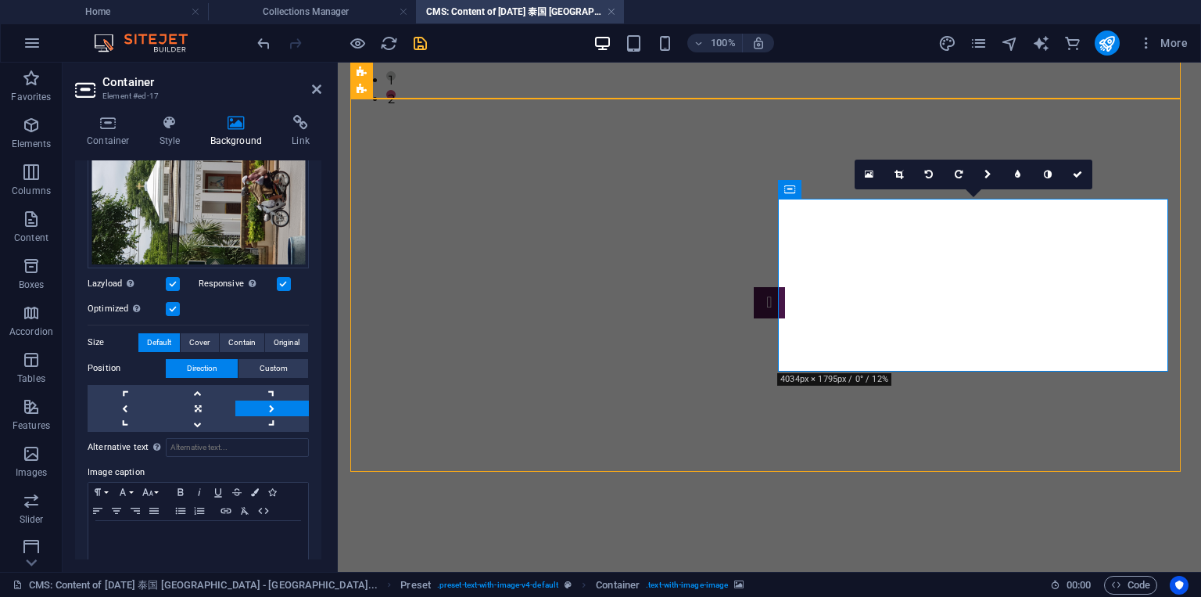
click at [0, 0] on input "Responsive Automatically load retina image and smartphone optimized sizes." at bounding box center [0, 0] width 0 height 0
click at [279, 283] on label at bounding box center [284, 284] width 14 height 14
click at [0, 0] on input "Responsive Automatically load retina image and smartphone optimized sizes." at bounding box center [0, 0] width 0 height 0
click at [171, 308] on label at bounding box center [173, 309] width 14 height 14
click at [0, 0] on input "Optimized Images are compressed to improve page speed." at bounding box center [0, 0] width 0 height 0
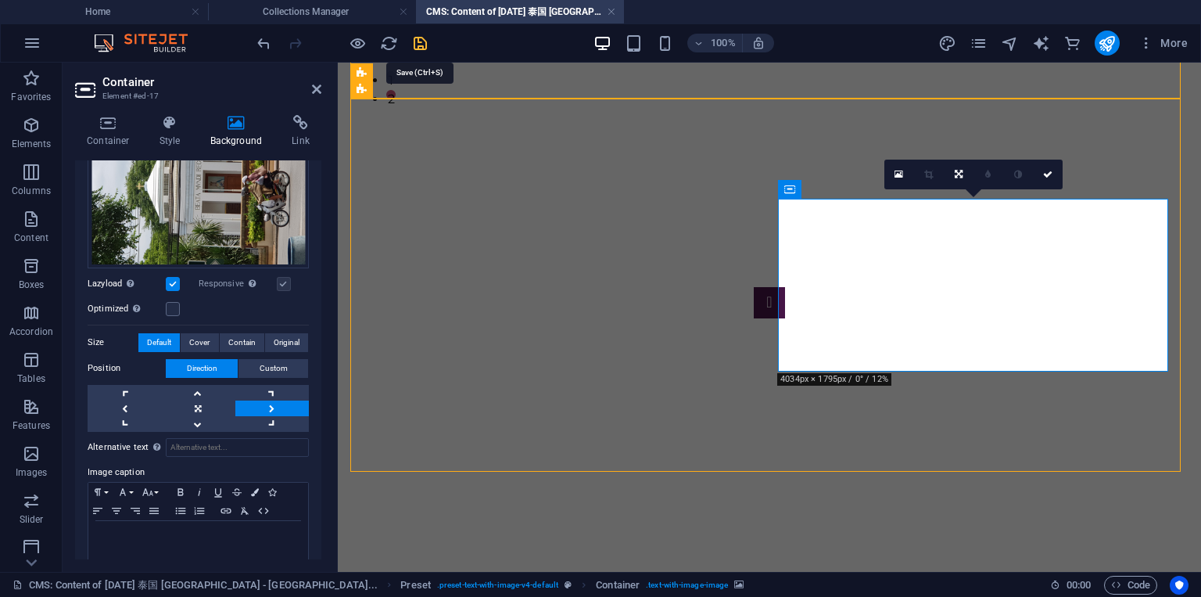
click at [418, 40] on icon "save" at bounding box center [420, 43] width 18 height 18
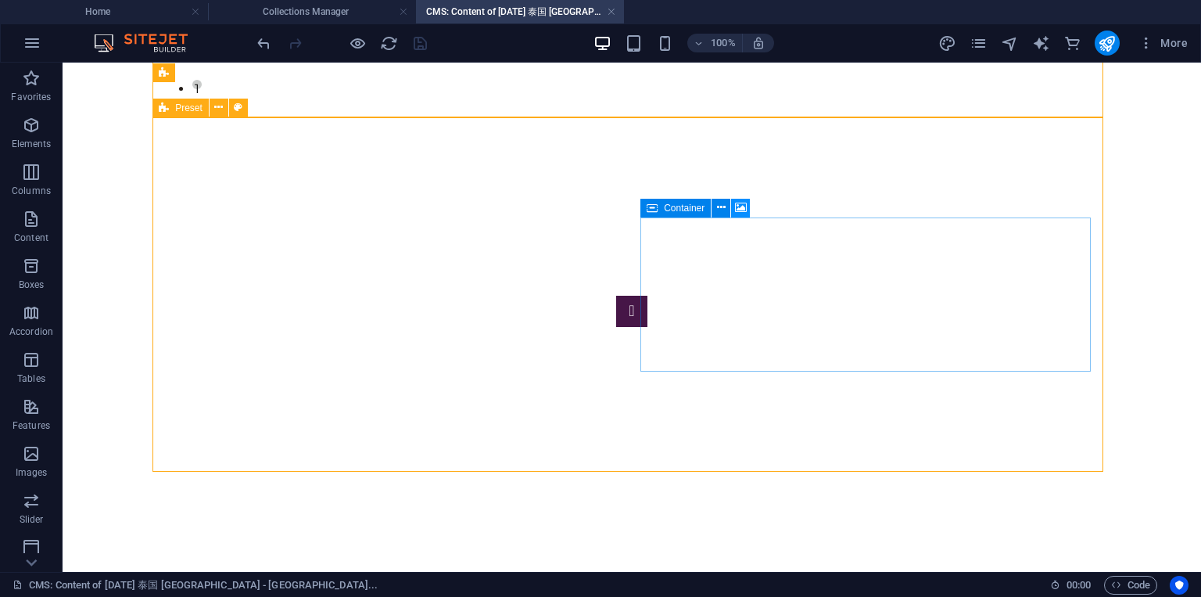
click at [747, 209] on button at bounding box center [740, 208] width 19 height 19
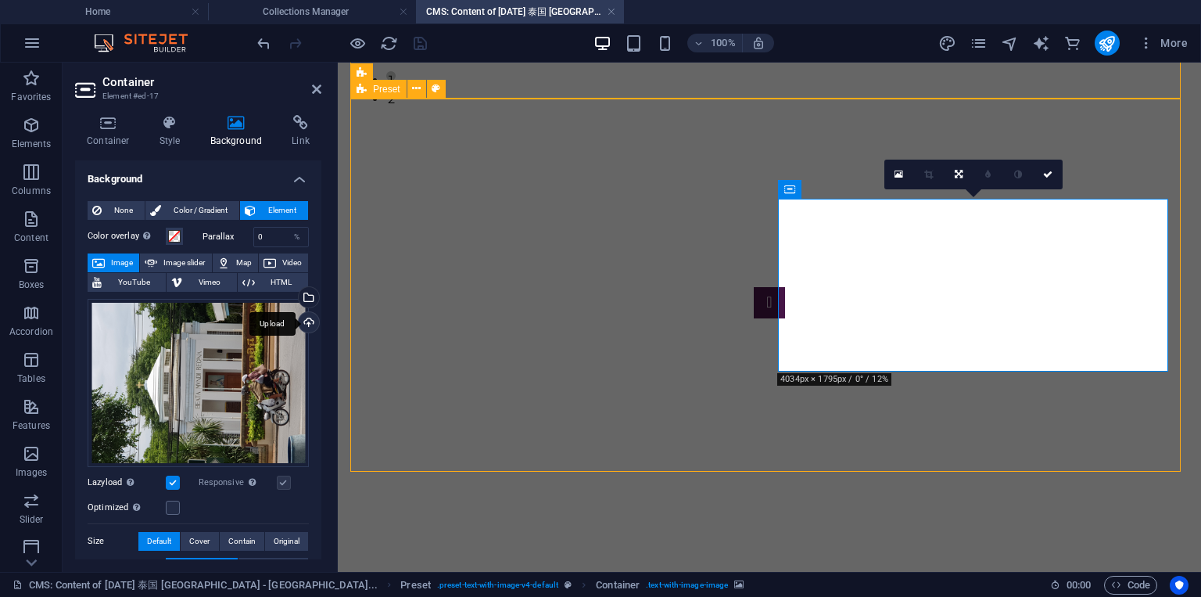
click at [307, 325] on div "Upload" at bounding box center [307, 323] width 23 height 23
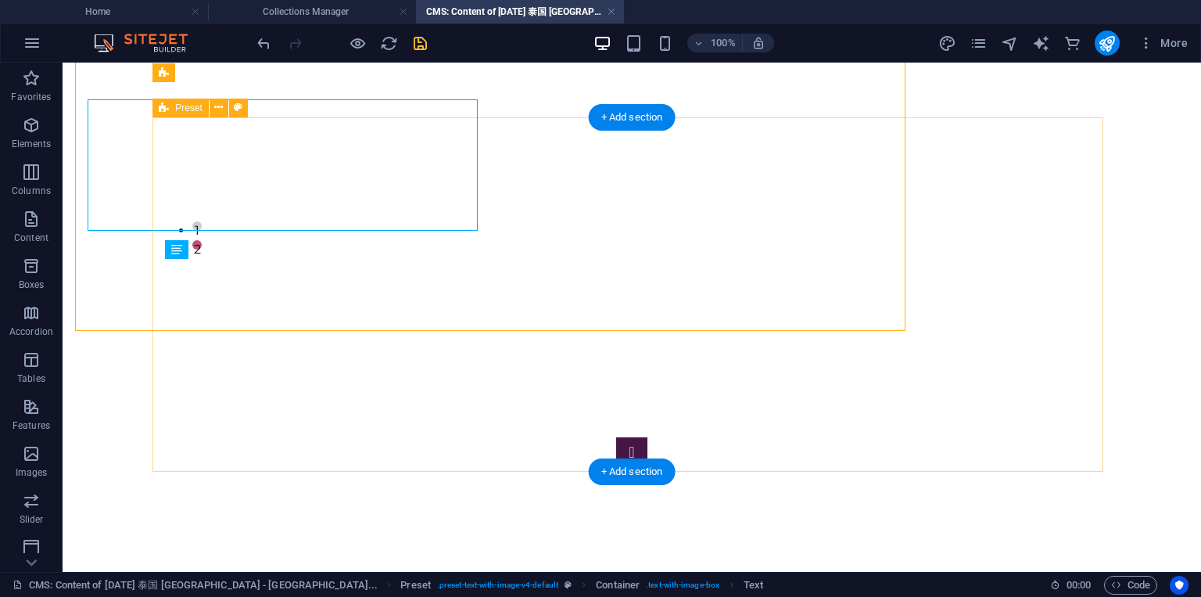
scroll to position [2475, 0]
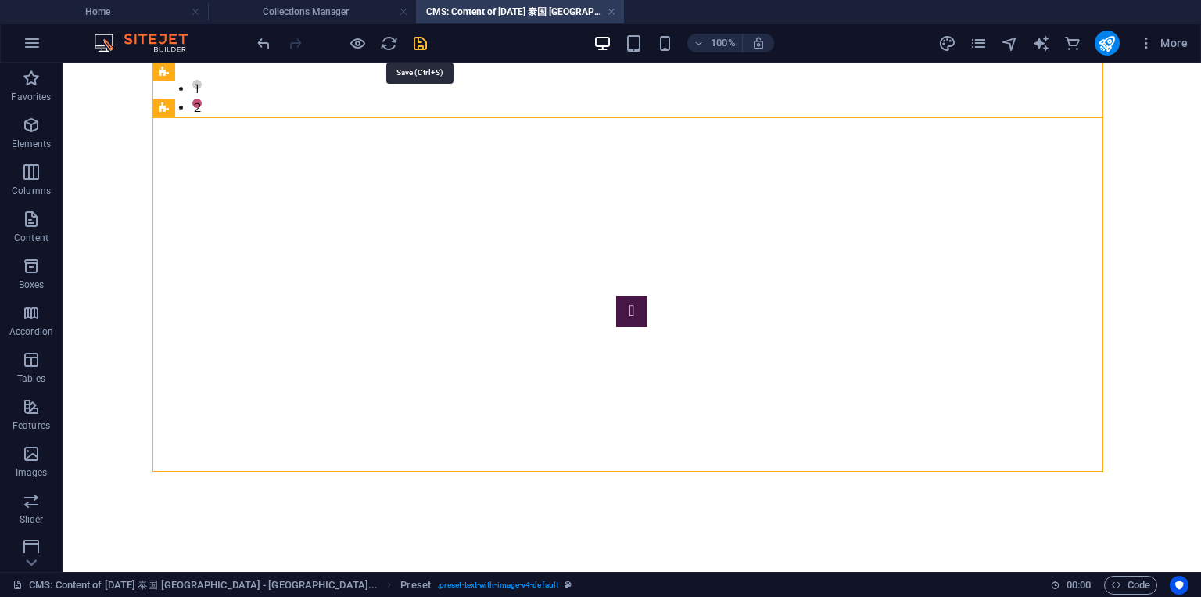
click at [420, 43] on icon "save" at bounding box center [420, 43] width 18 height 18
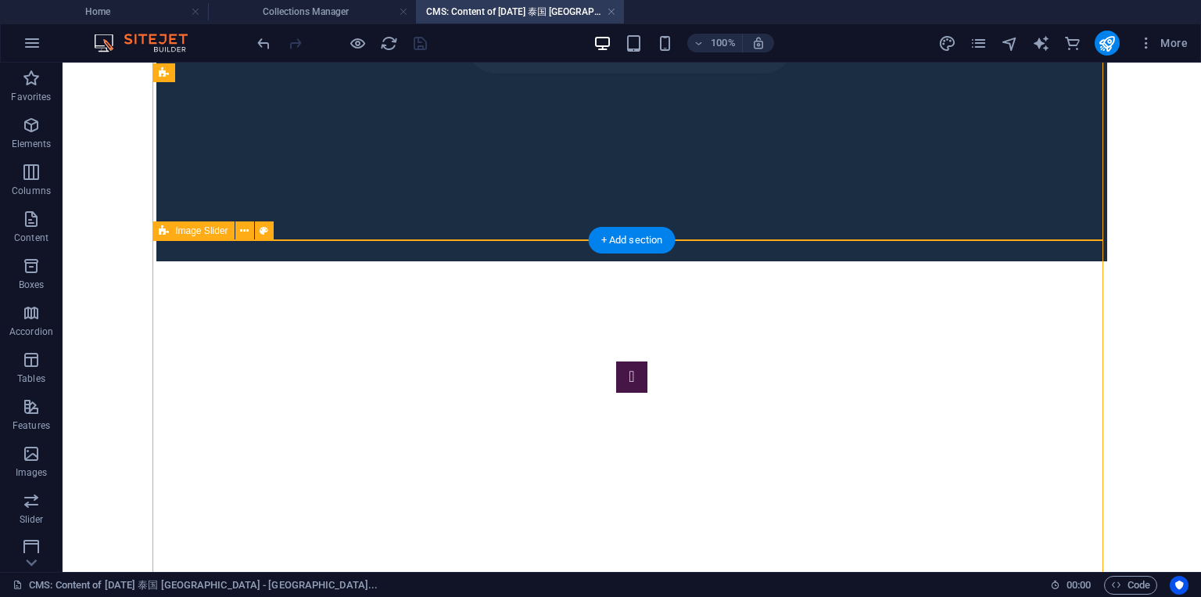
scroll to position [1912, 0]
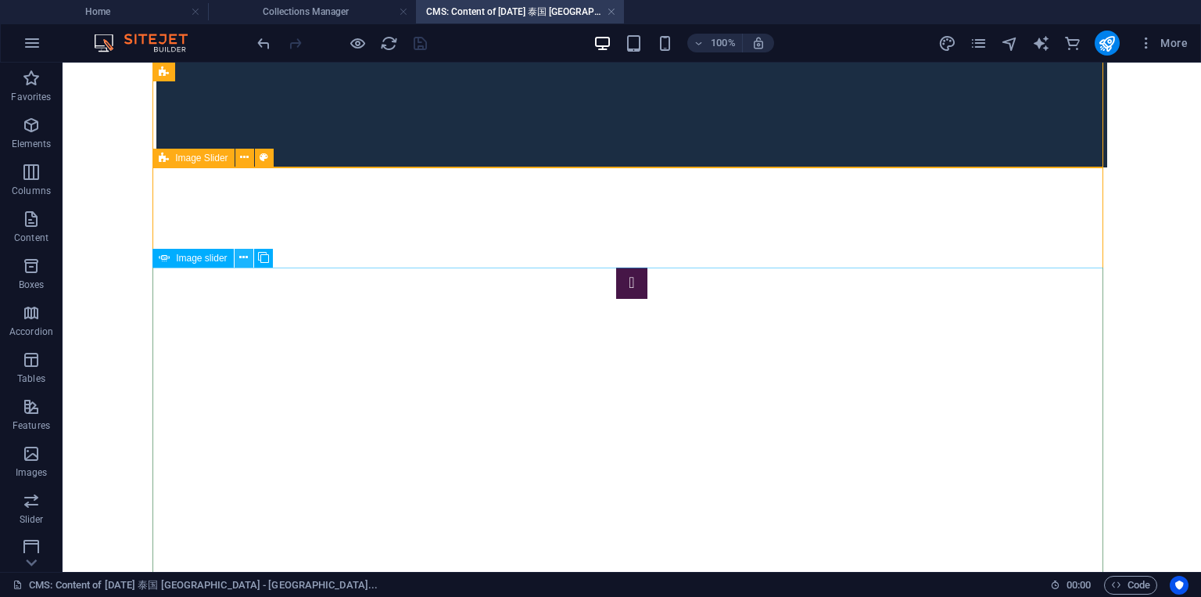
click at [241, 261] on icon at bounding box center [243, 258] width 9 height 16
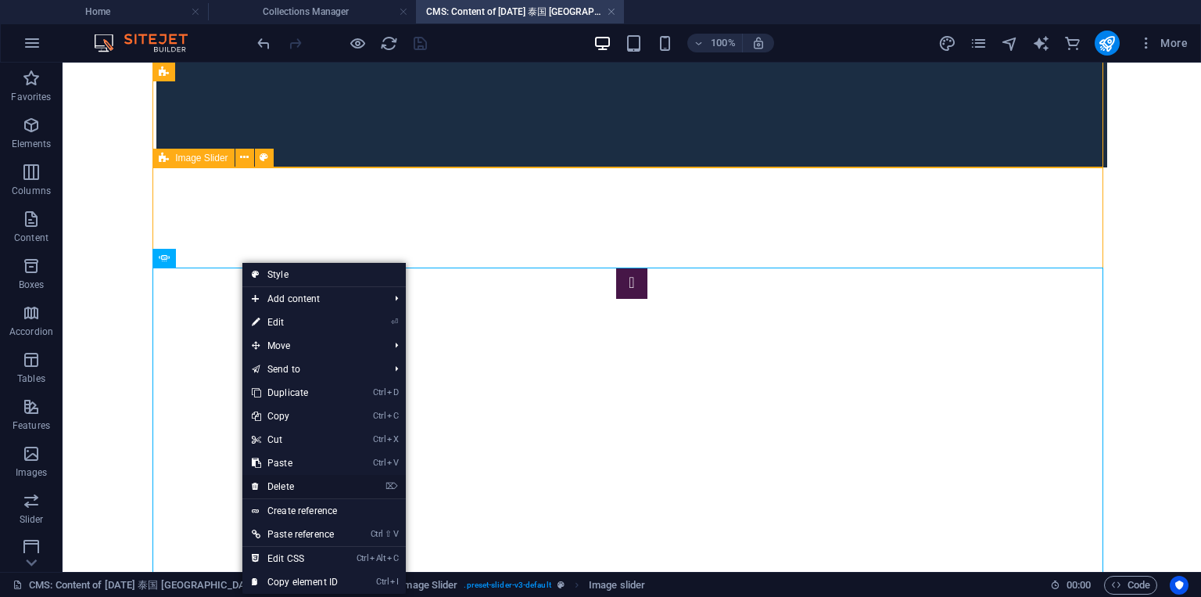
click at [307, 485] on link "⌦ Delete" at bounding box center [294, 486] width 105 height 23
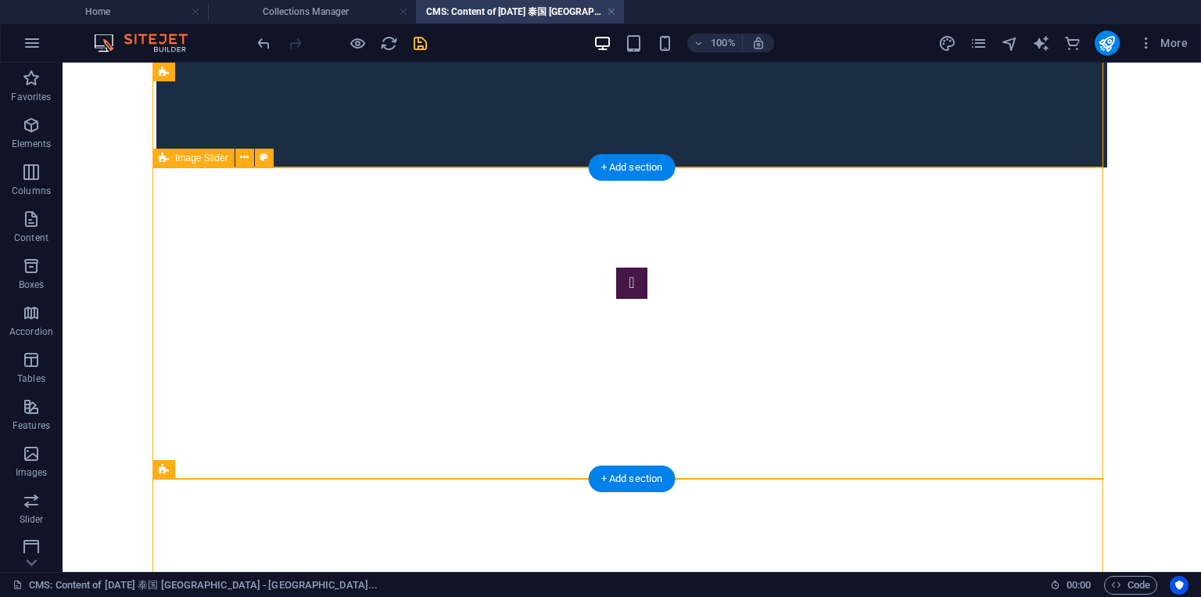
select select "rem"
select select "preset-slider-v3-default"
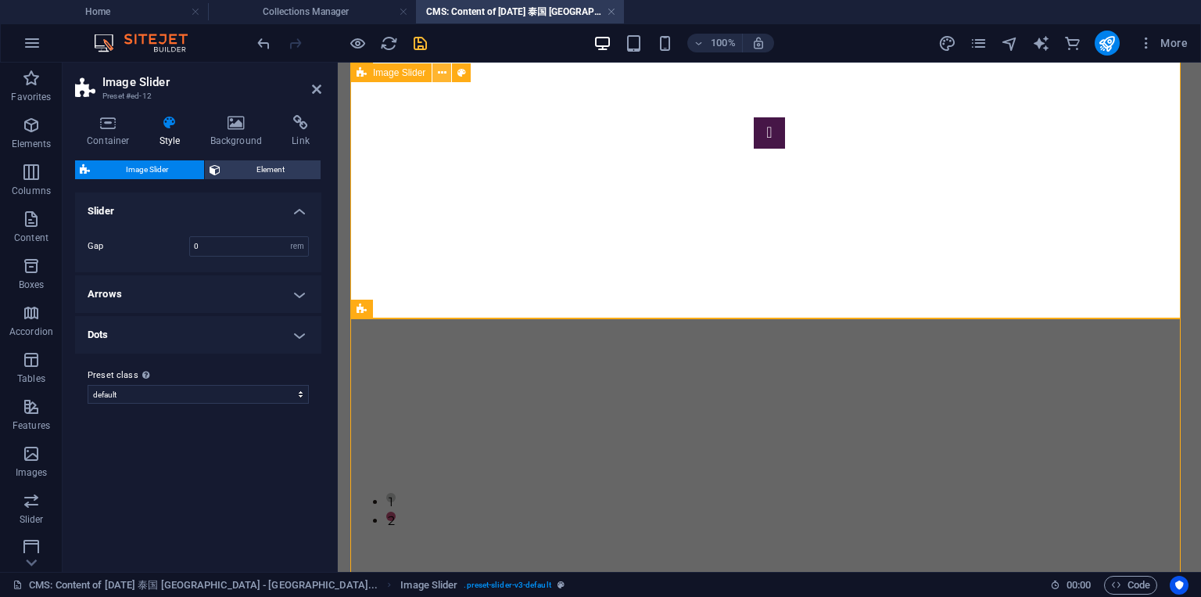
click at [440, 76] on icon at bounding box center [442, 73] width 9 height 16
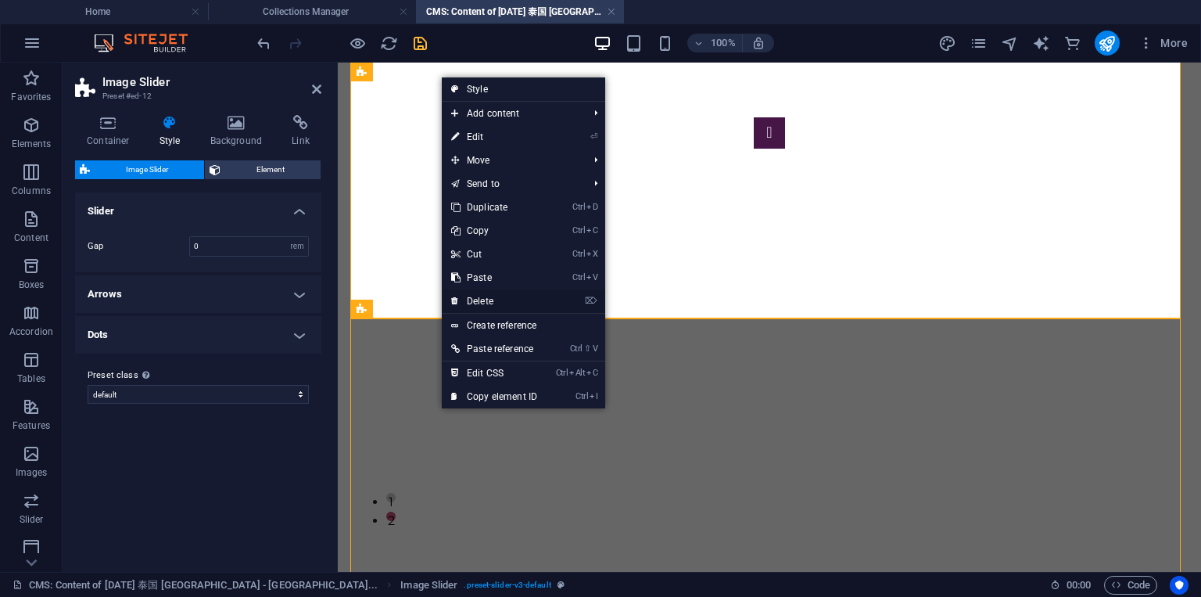
click at [477, 297] on link "⌦ Delete" at bounding box center [494, 300] width 105 height 23
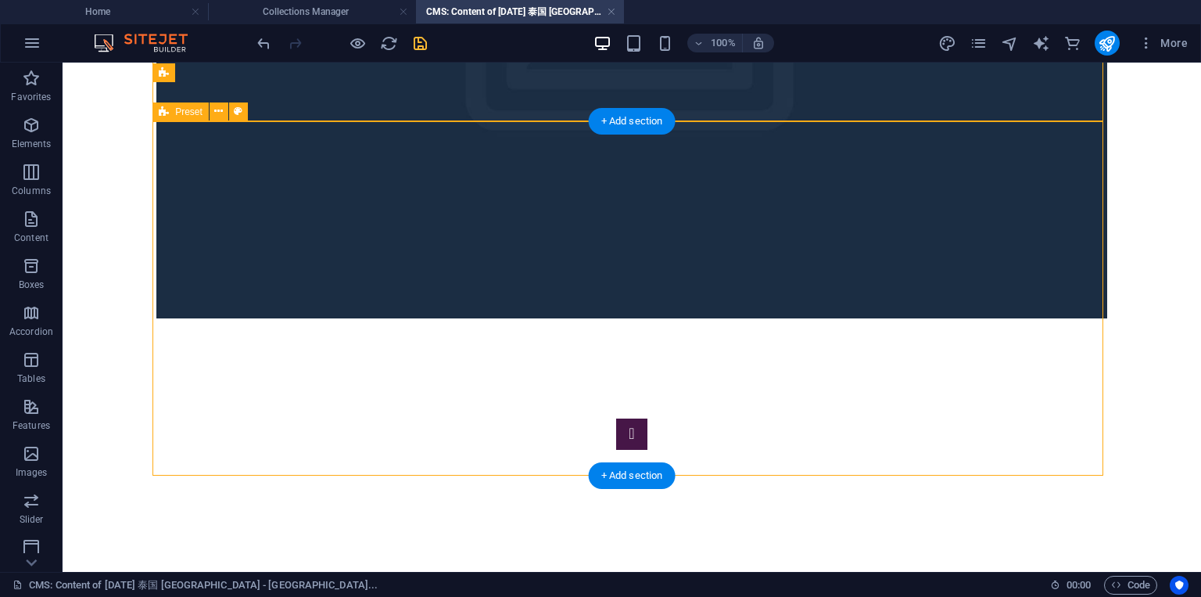
scroll to position [1962, 0]
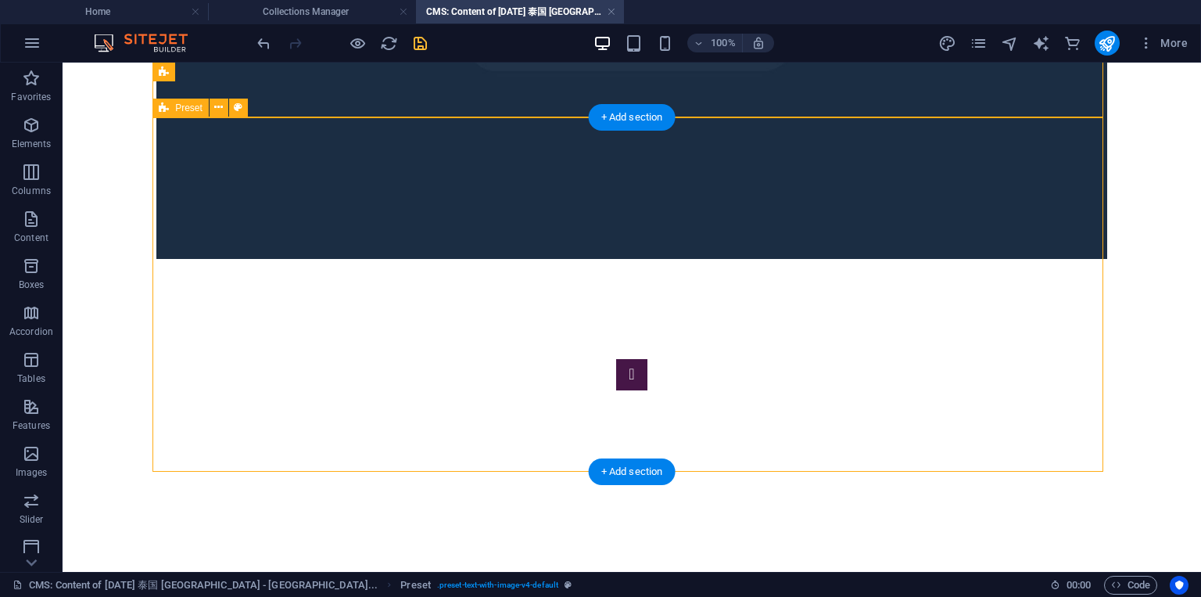
select select "rem"
select select "px"
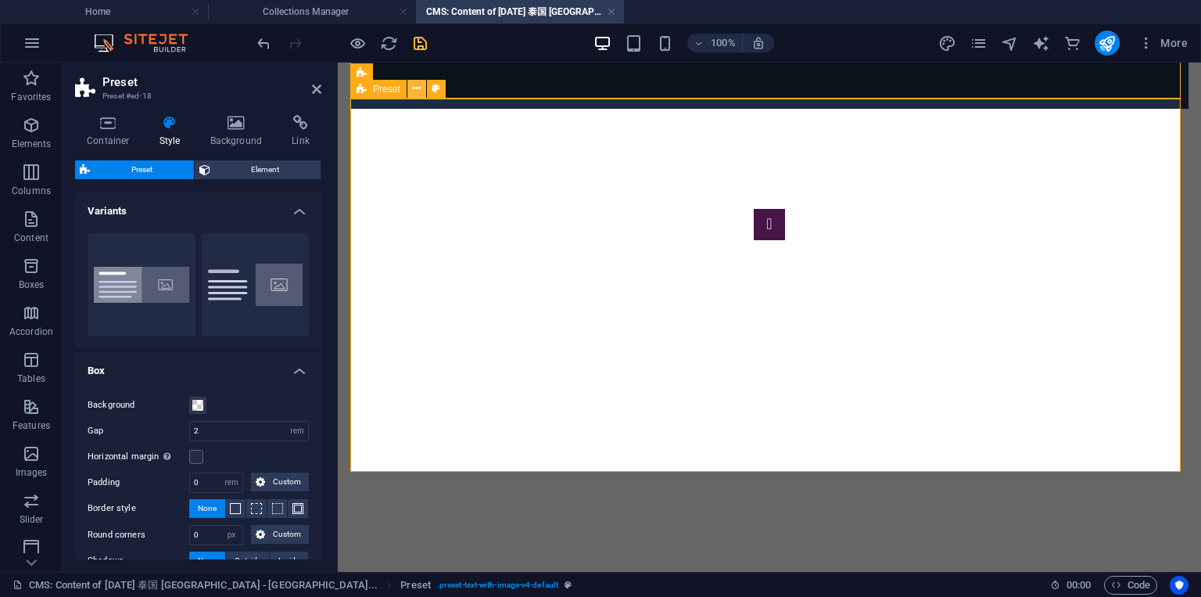
click at [422, 87] on button at bounding box center [416, 89] width 19 height 19
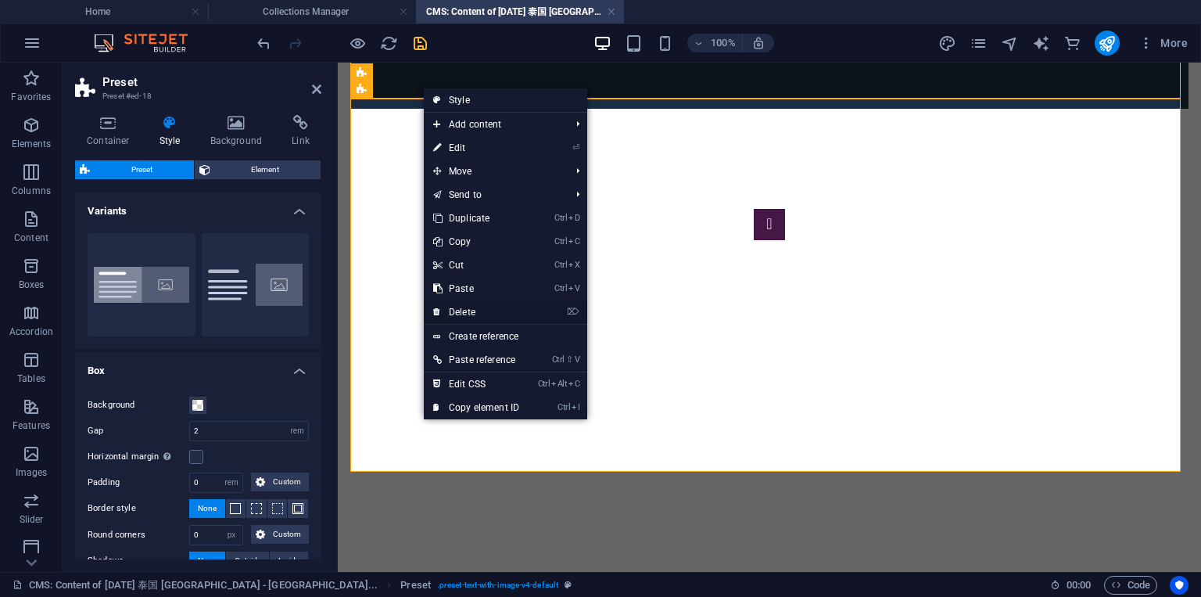
click at [479, 311] on link "⌦ Delete" at bounding box center [476, 311] width 105 height 23
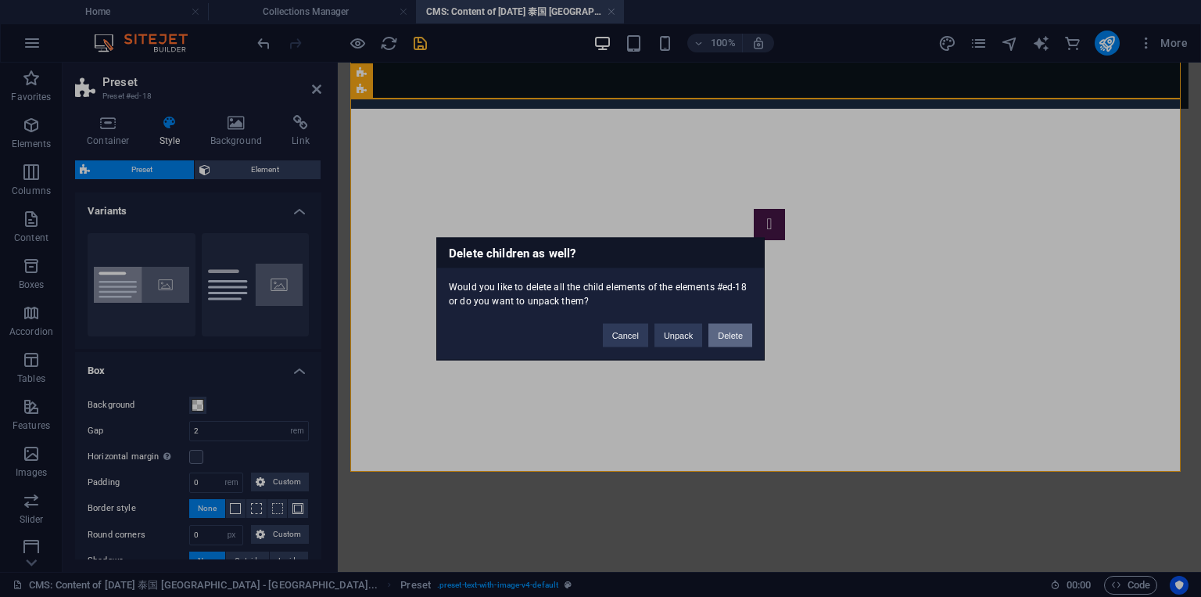
click at [740, 332] on button "Delete" at bounding box center [731, 334] width 44 height 23
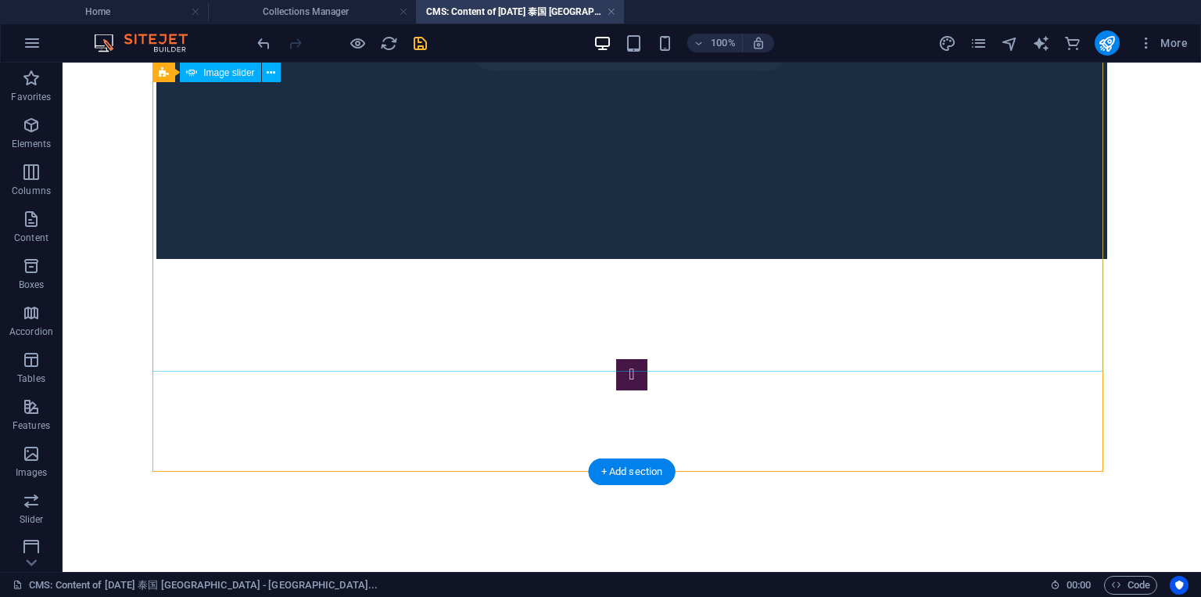
scroll to position [1608, 0]
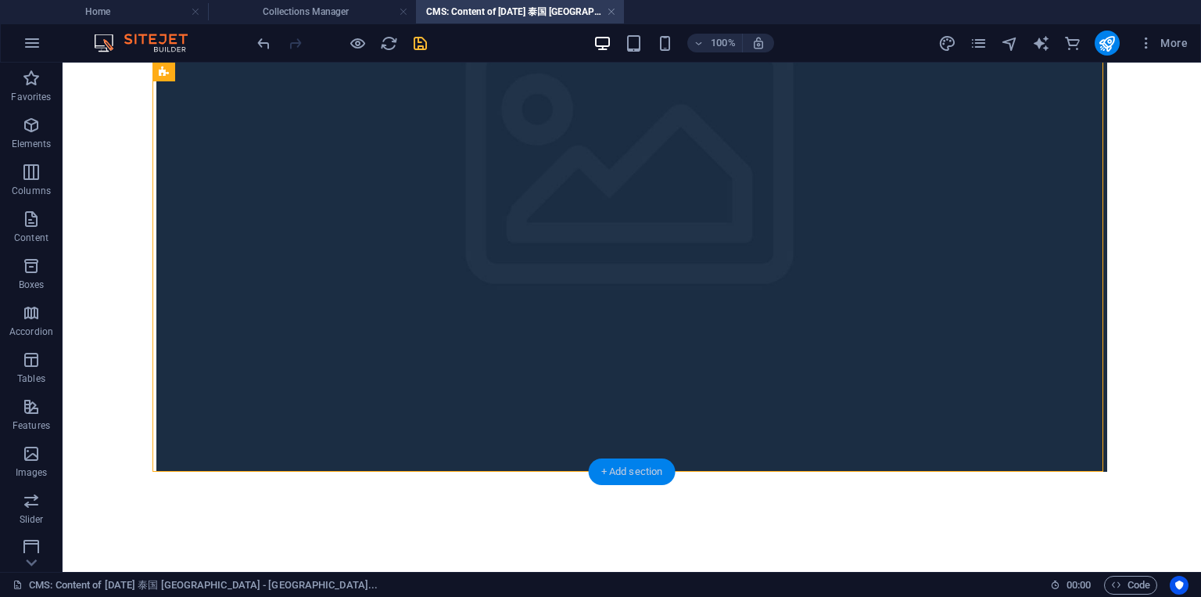
click at [635, 475] on div "+ Add section" at bounding box center [632, 471] width 87 height 27
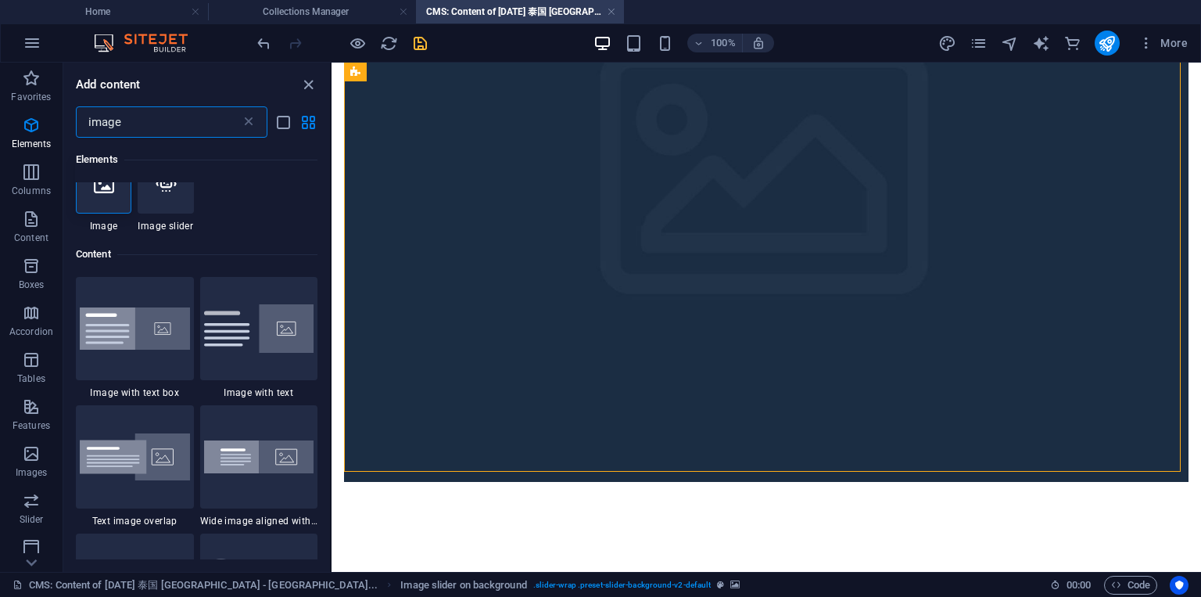
scroll to position [0, 0]
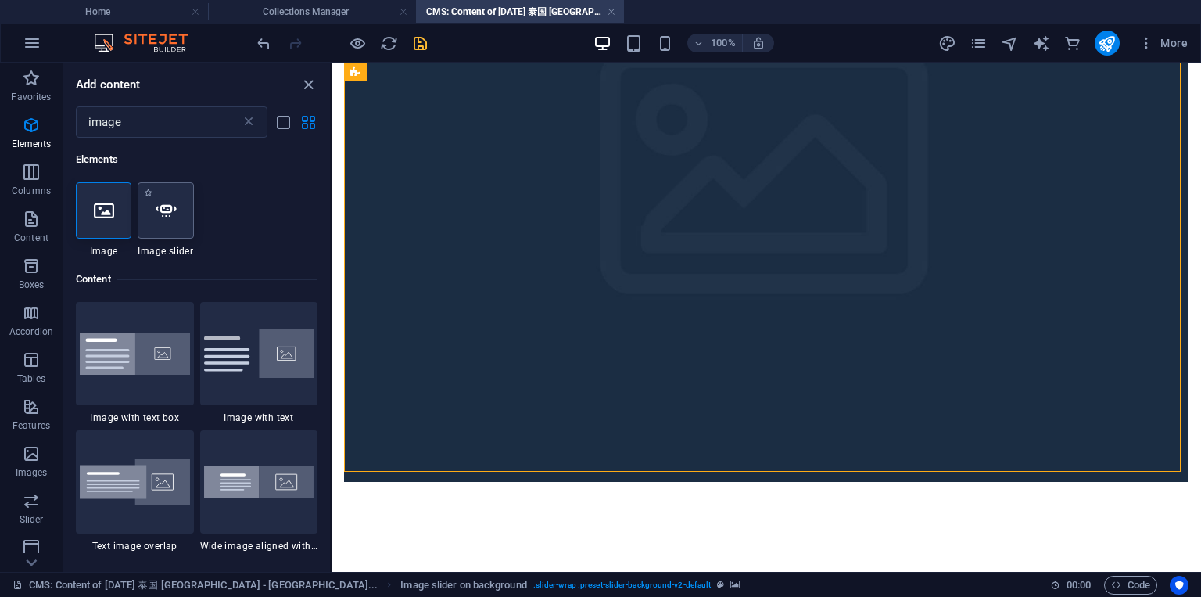
click at [172, 219] on icon at bounding box center [166, 210] width 20 height 20
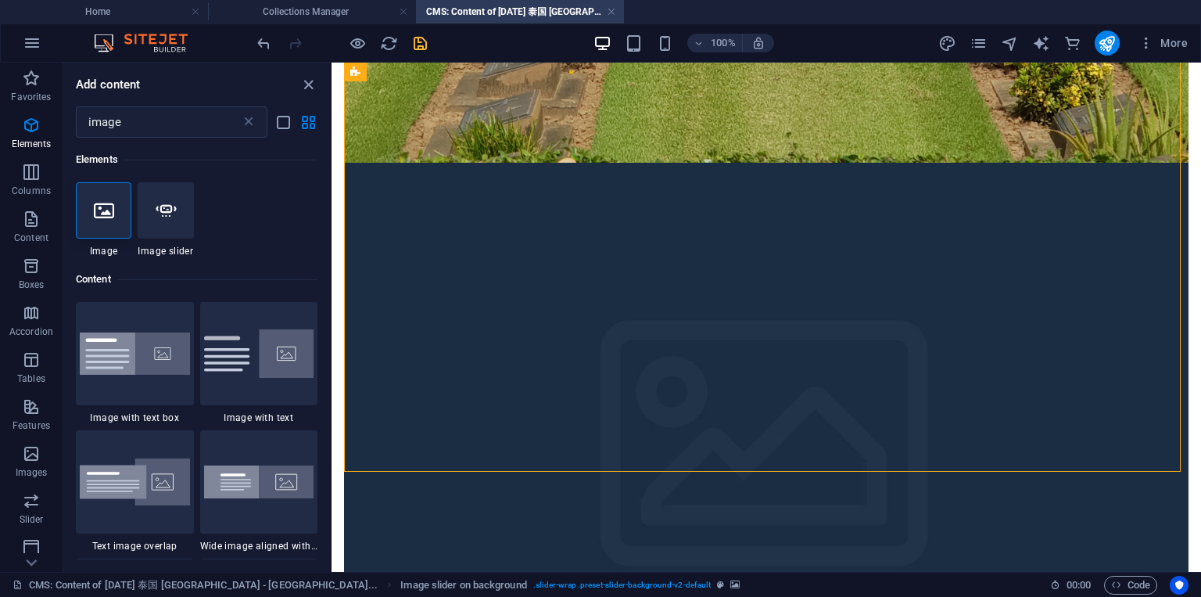
select select "ms"
select select "s"
select select "progressive"
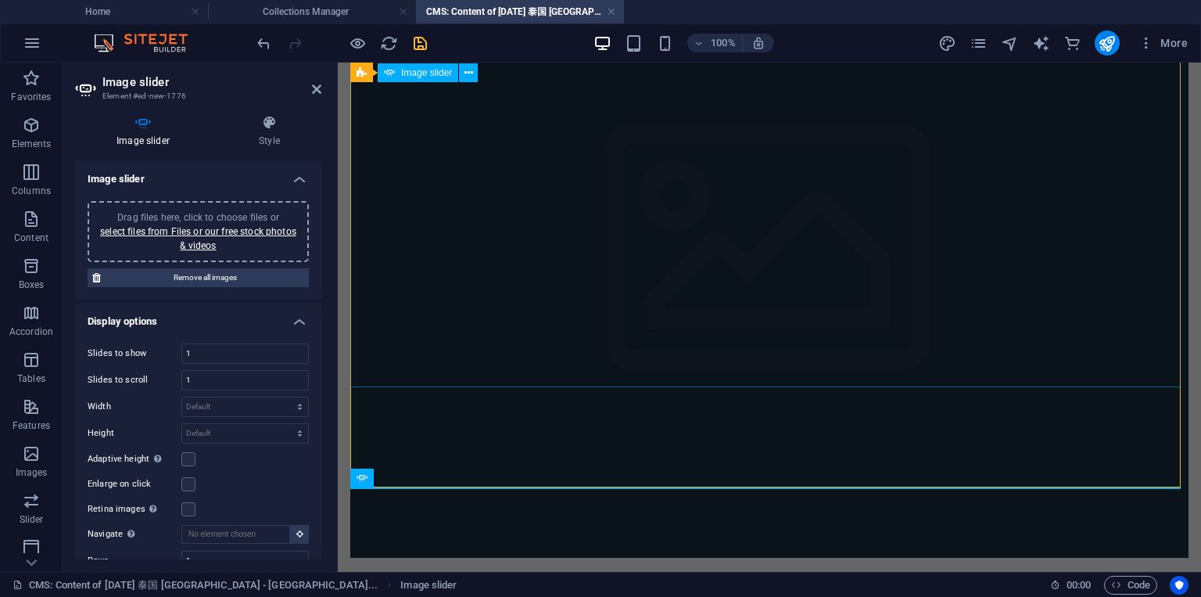
scroll to position [1448, 0]
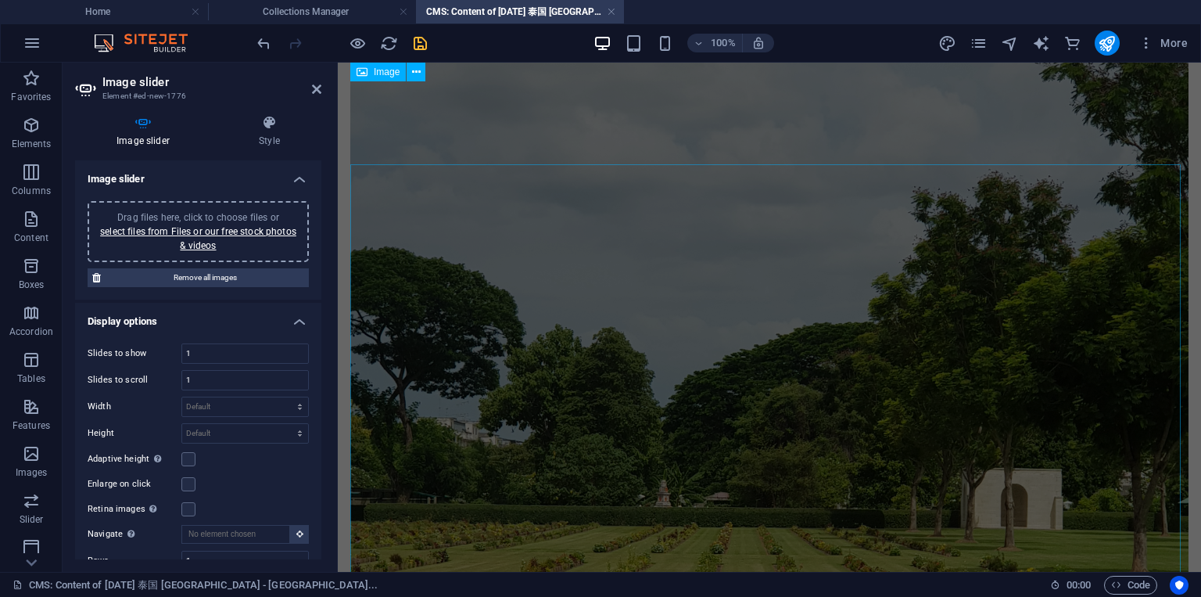
scroll to position [0, 0]
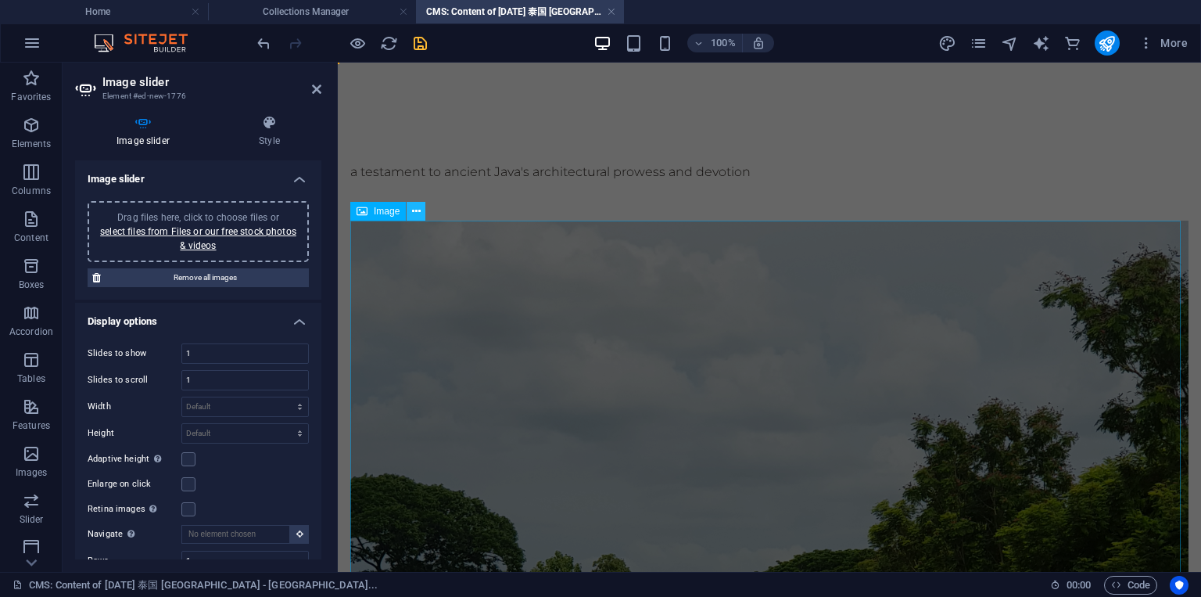
click at [419, 214] on icon at bounding box center [416, 211] width 9 height 16
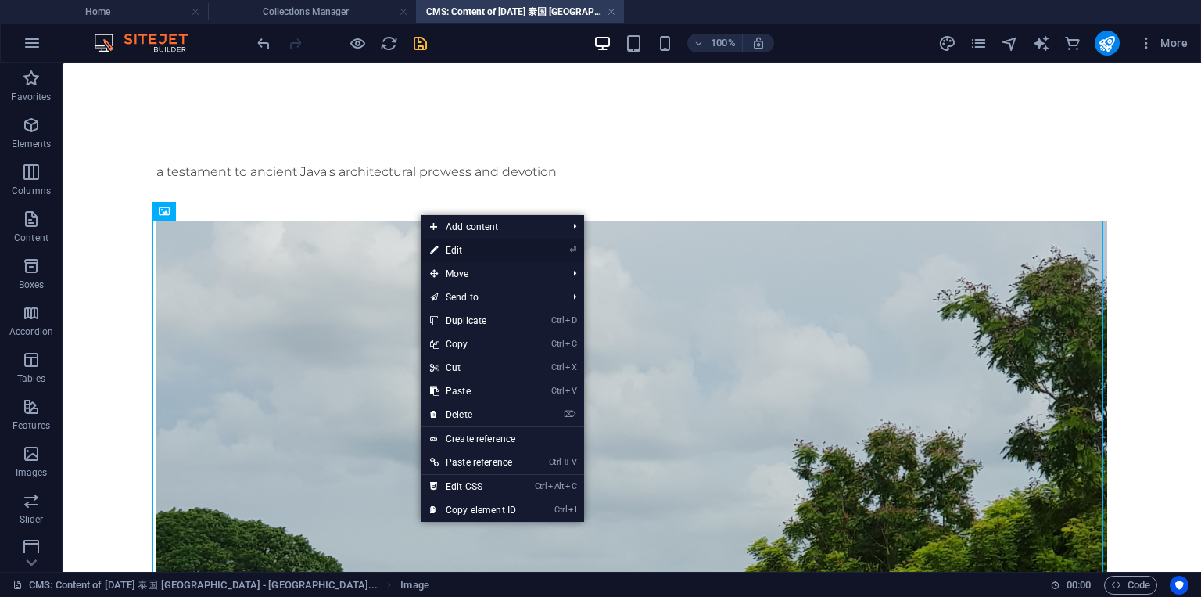
click at [440, 243] on link "⏎ Edit" at bounding box center [473, 250] width 105 height 23
select select "%"
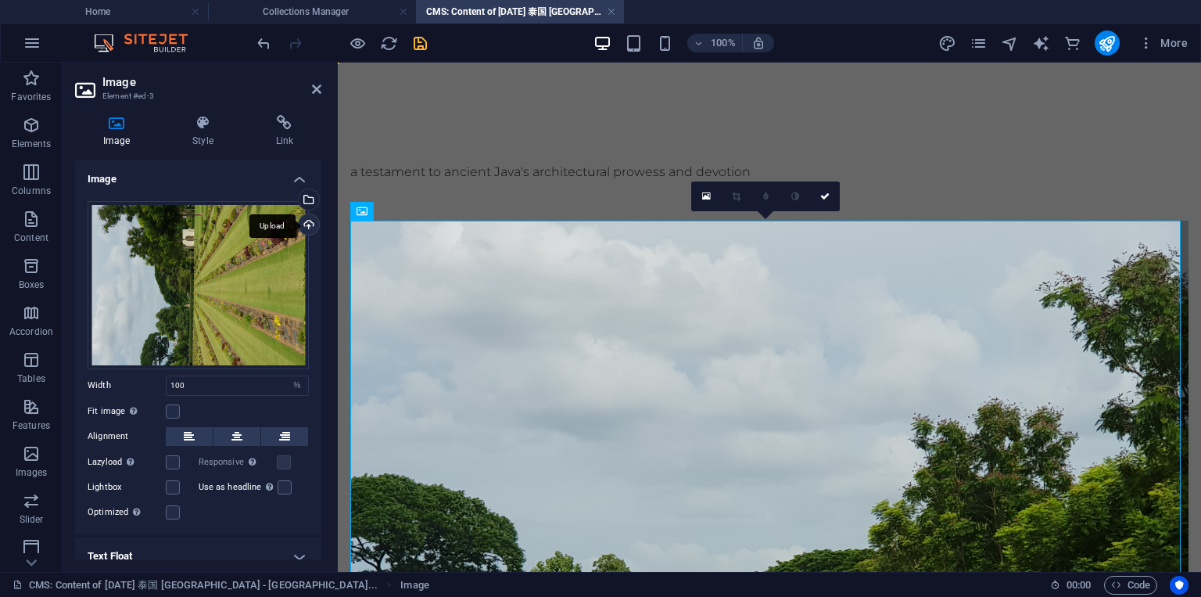
click at [307, 224] on div "Upload" at bounding box center [307, 225] width 23 height 23
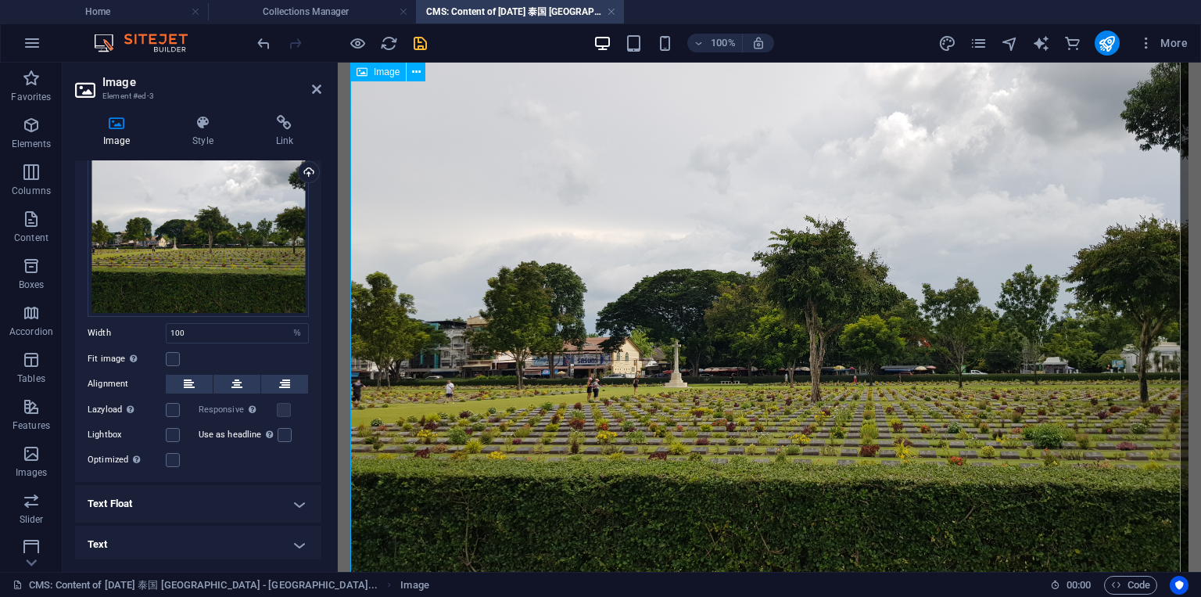
scroll to position [25, 0]
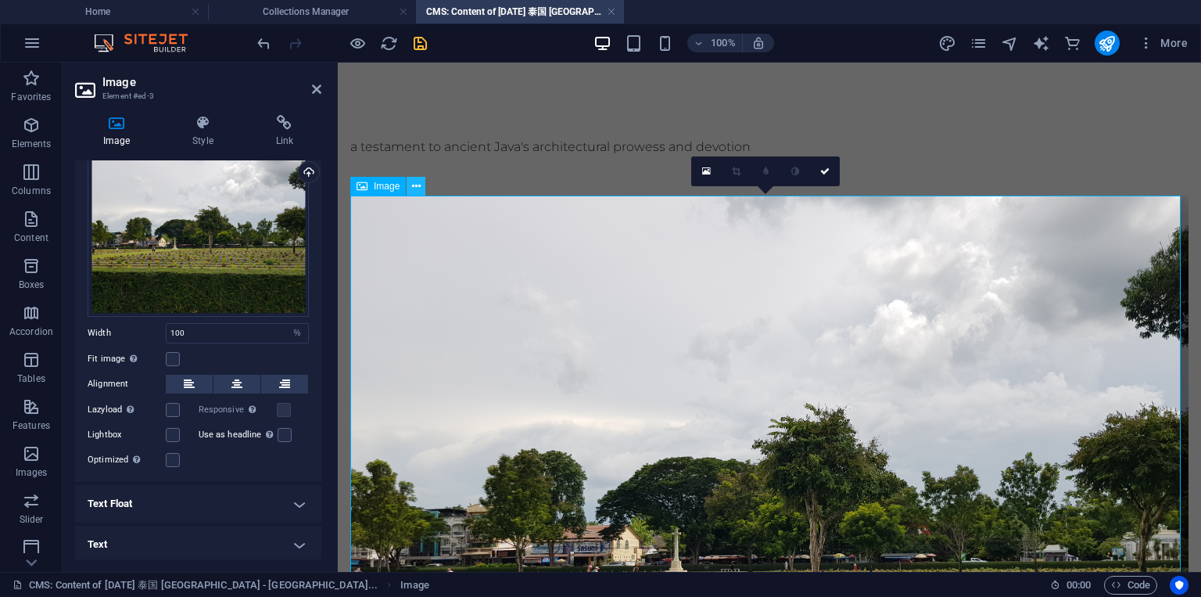
click at [410, 188] on button at bounding box center [416, 186] width 19 height 19
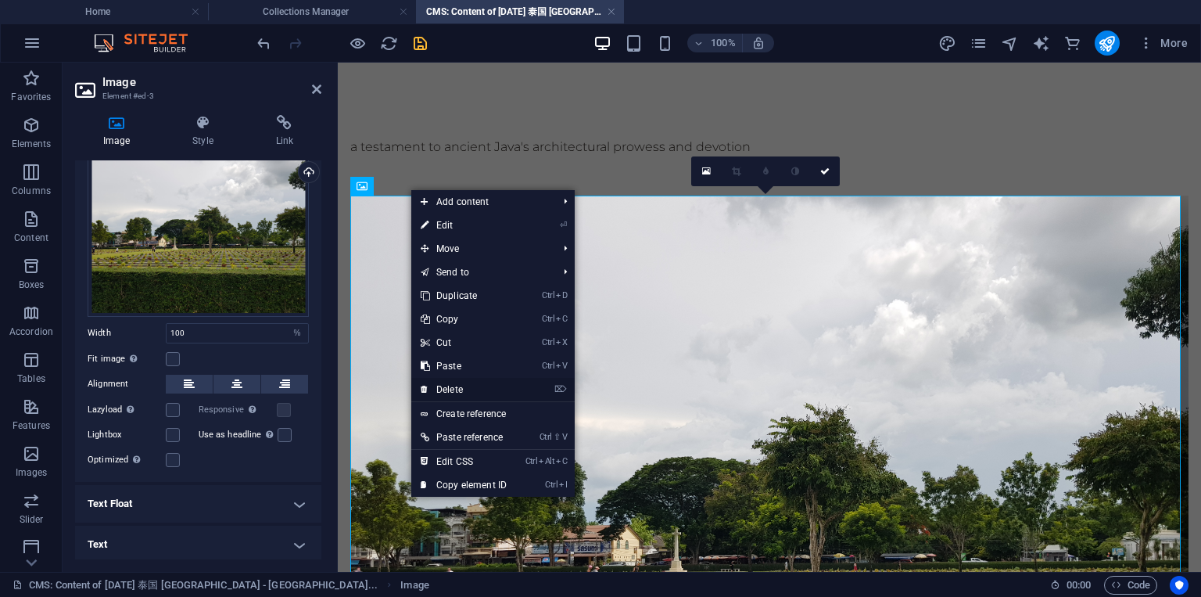
click at [456, 386] on link "⌦ Delete" at bounding box center [463, 389] width 105 height 23
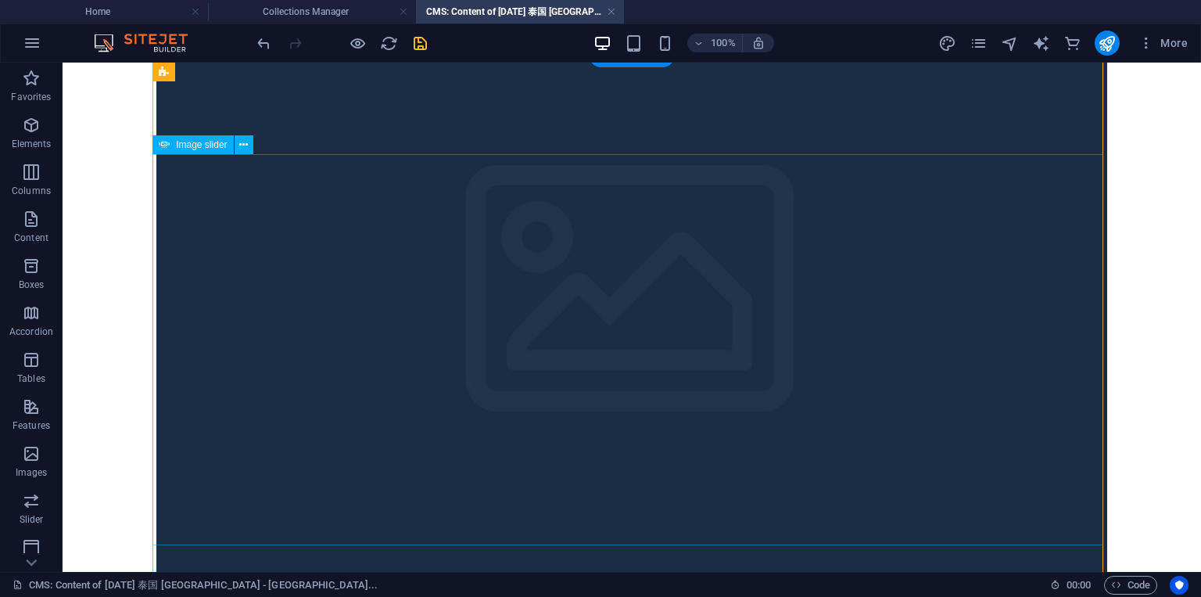
scroll to position [119, 0]
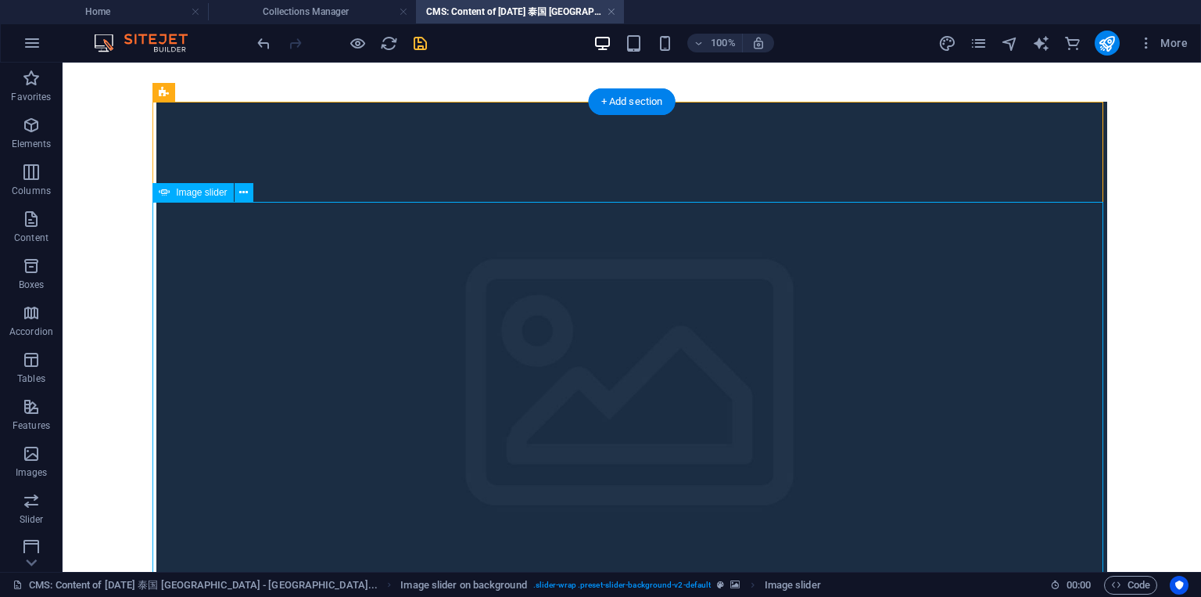
select select "px"
select select "ms"
select select "s"
select select "progressive"
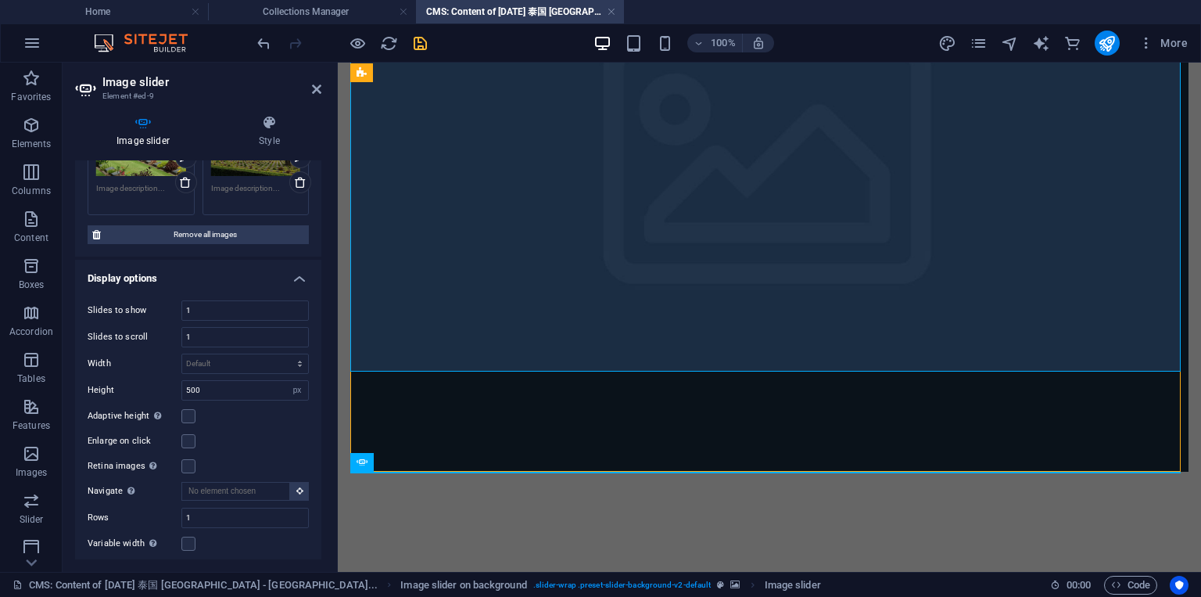
scroll to position [188, 0]
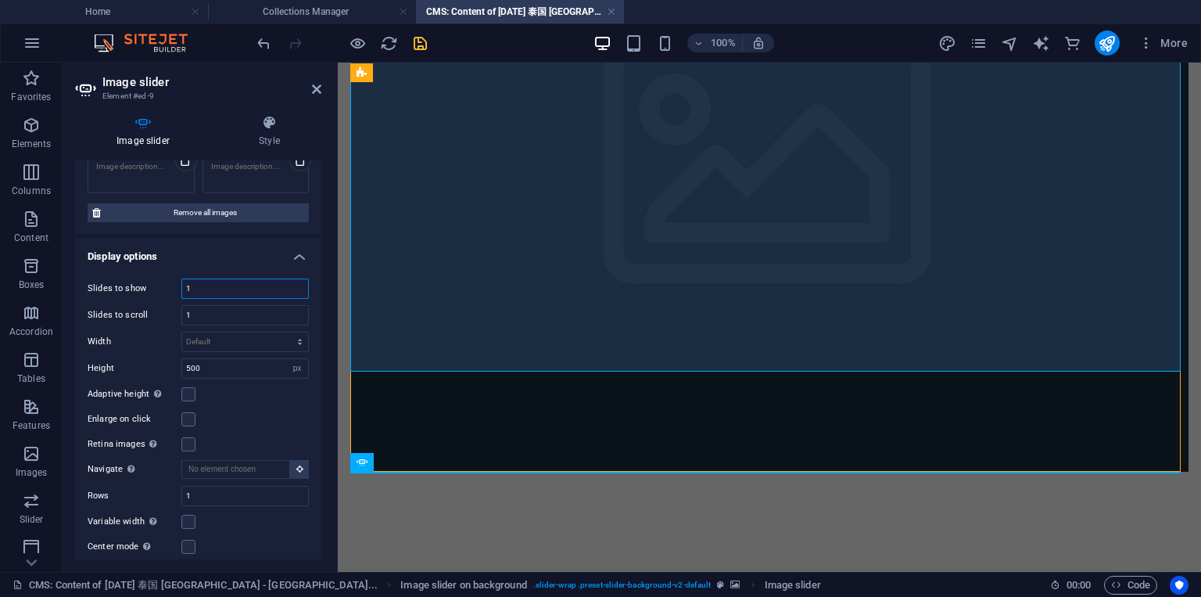
click at [231, 290] on input "1" at bounding box center [245, 288] width 126 height 19
type input "6"
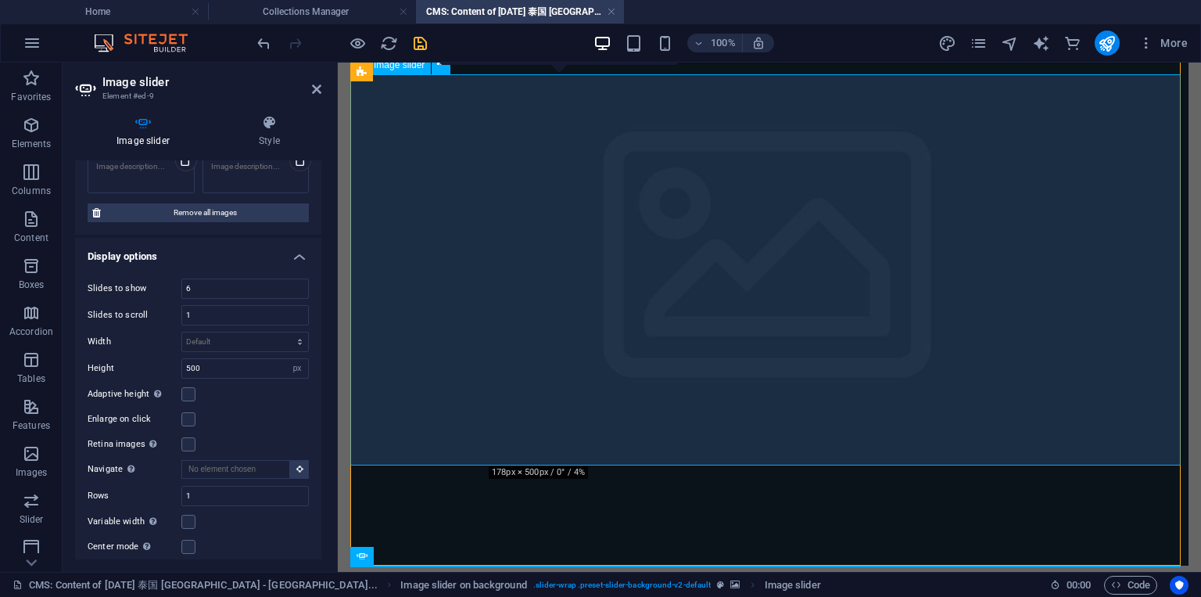
scroll to position [153, 0]
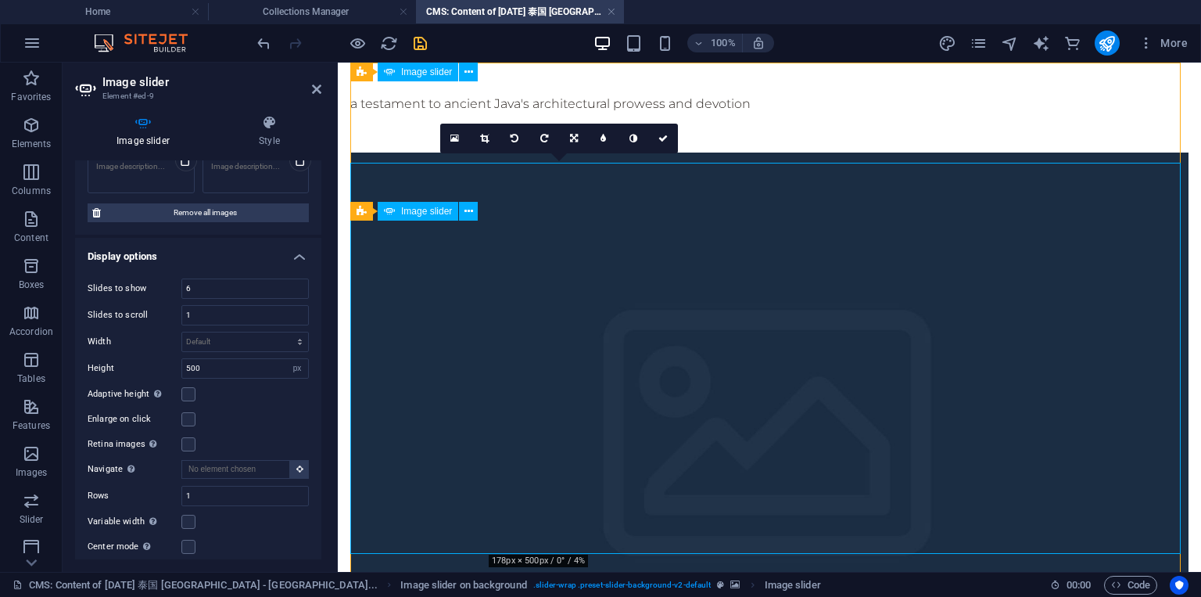
scroll to position [59, 0]
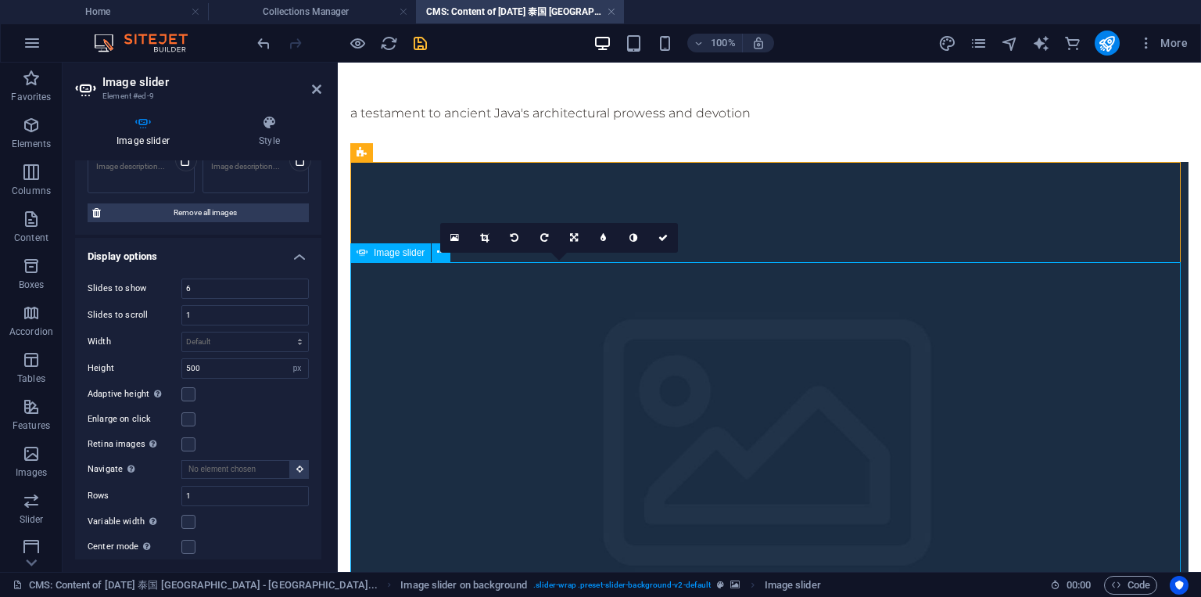
click at [458, 239] on link at bounding box center [455, 238] width 30 height 30
type input "178"
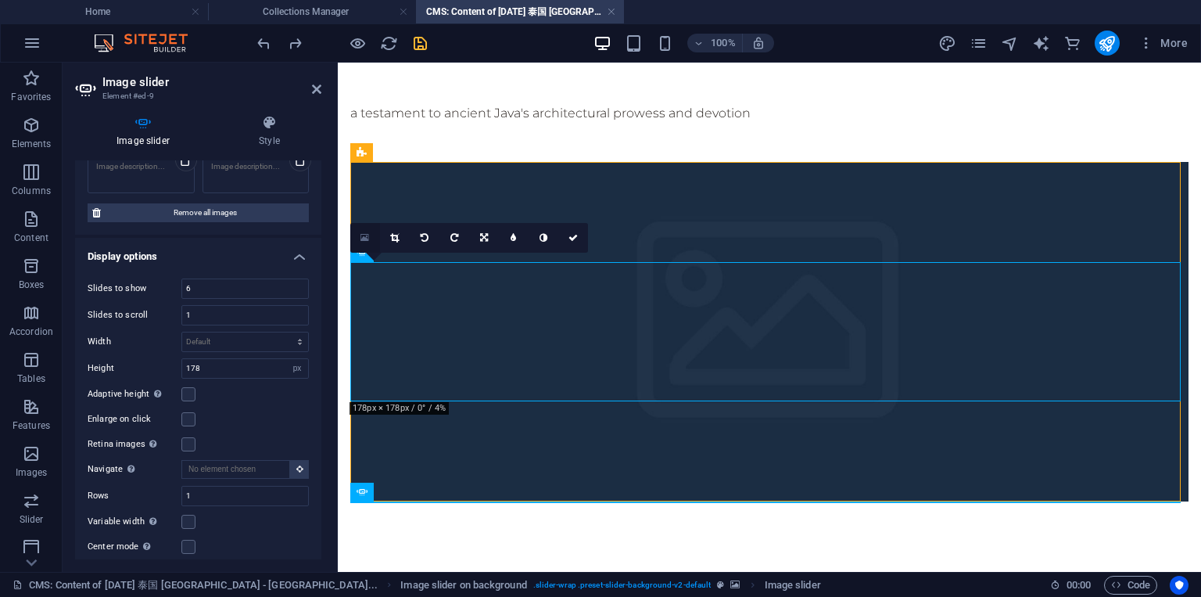
click at [369, 240] on icon at bounding box center [365, 237] width 9 height 11
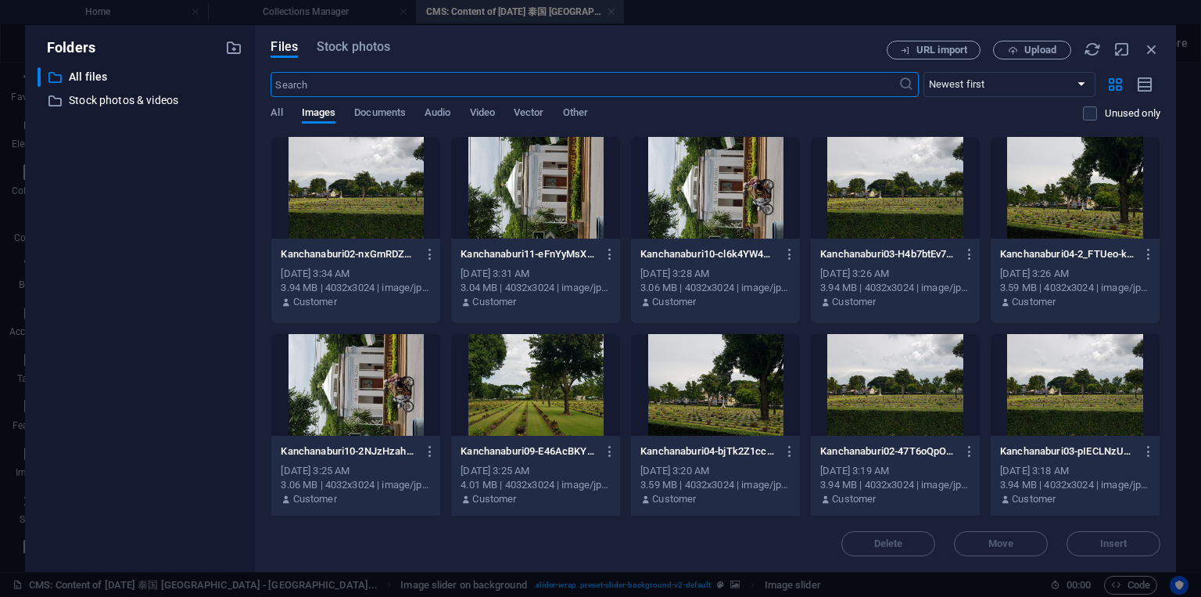
scroll to position [0, 0]
click at [1148, 49] on icon "button" at bounding box center [1151, 49] width 17 height 17
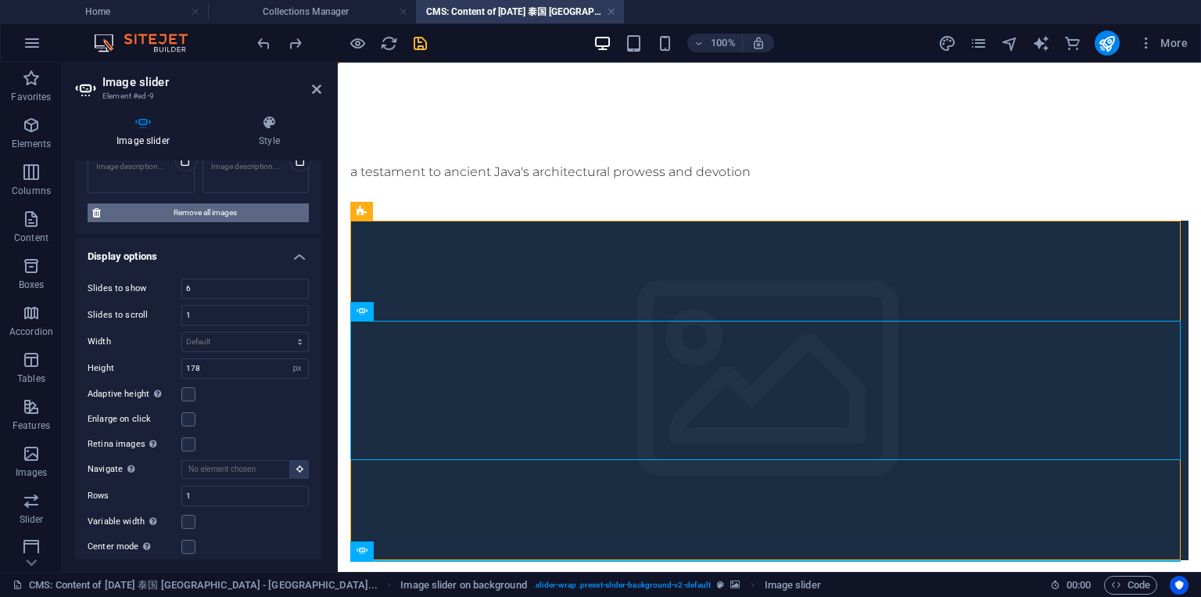
click at [235, 203] on span "Remove all images" at bounding box center [205, 212] width 199 height 19
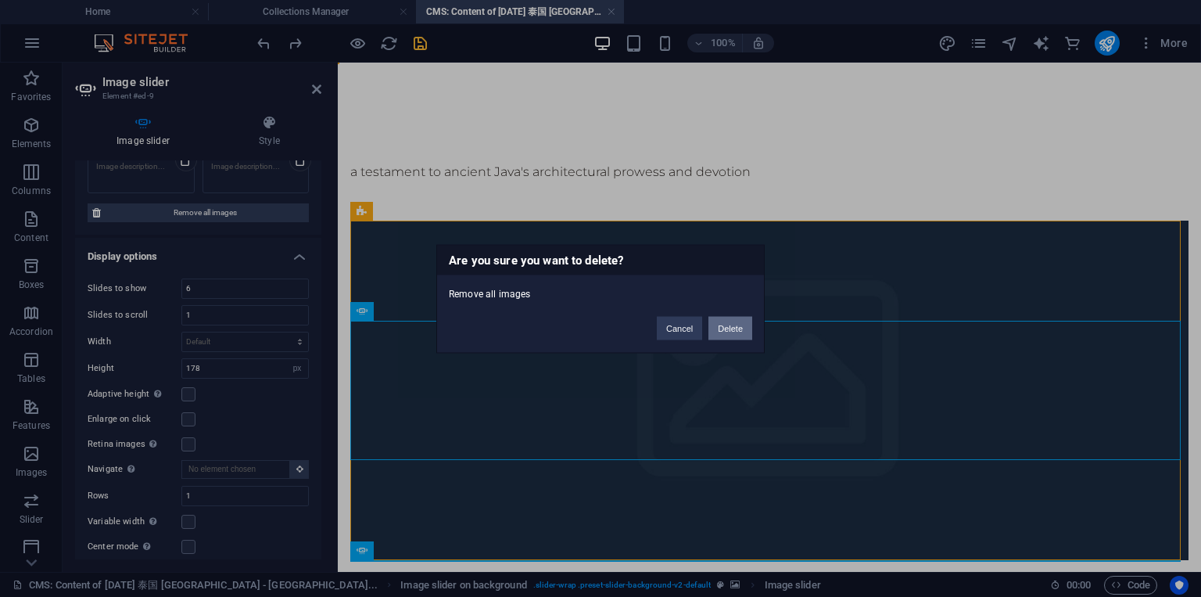
click at [738, 334] on button "Delete" at bounding box center [731, 327] width 44 height 23
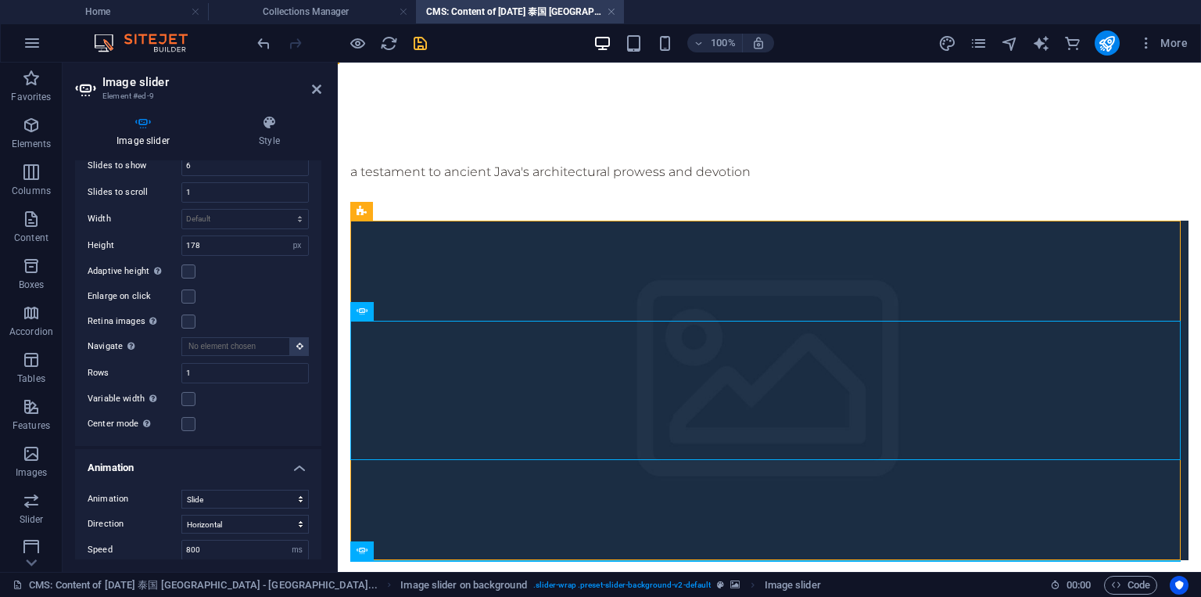
click at [119, 138] on h4 "Image slider" at bounding box center [146, 131] width 142 height 33
click at [316, 89] on icon at bounding box center [316, 89] width 9 height 13
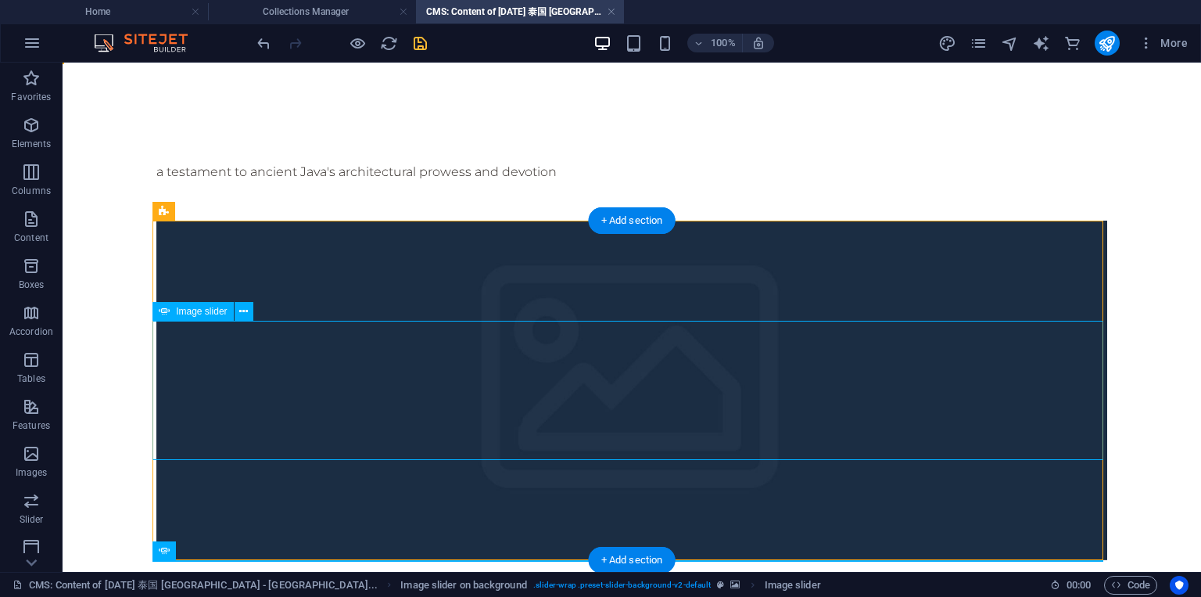
select select "px"
select select "ms"
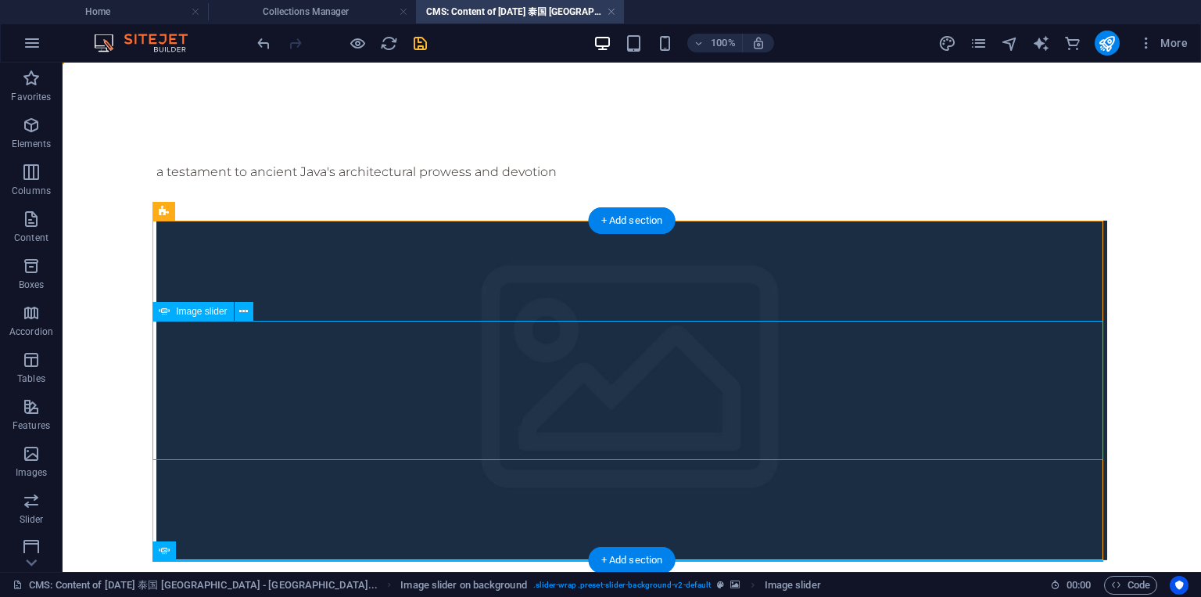
select select "s"
select select "progressive"
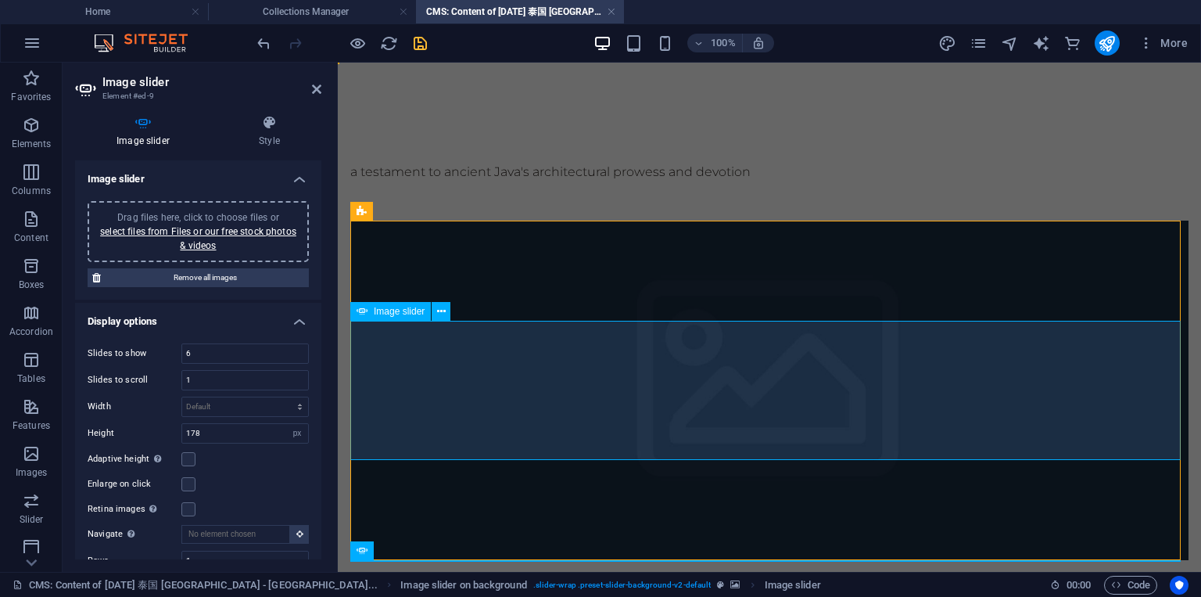
click at [701, 188] on div at bounding box center [769, 200] width 838 height 39
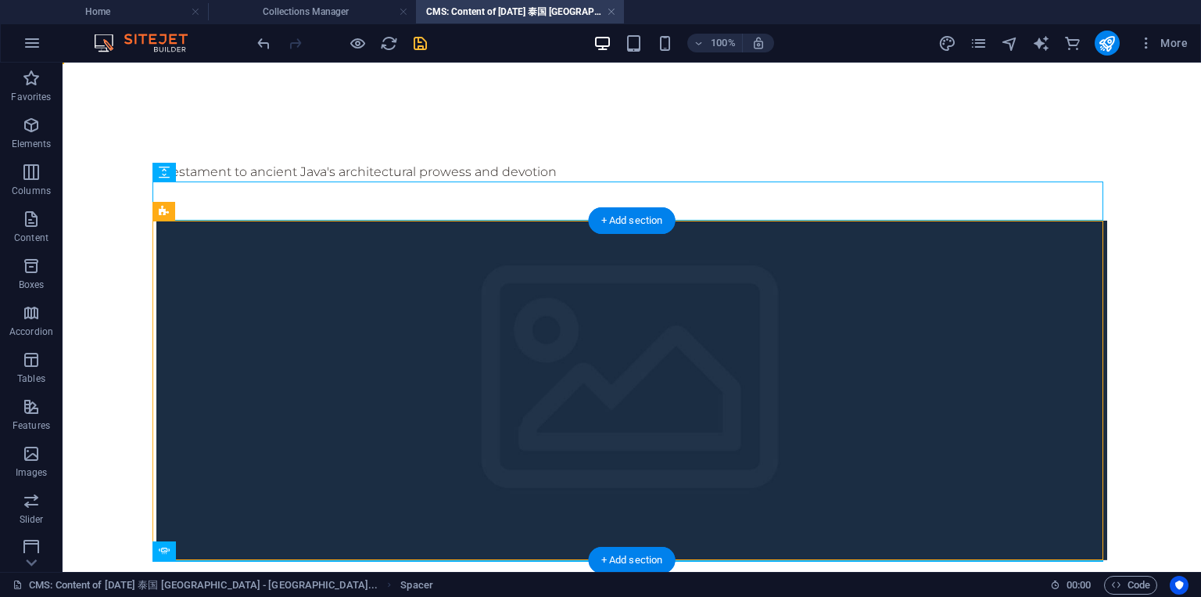
click at [428, 260] on figure at bounding box center [631, 390] width 951 height 339
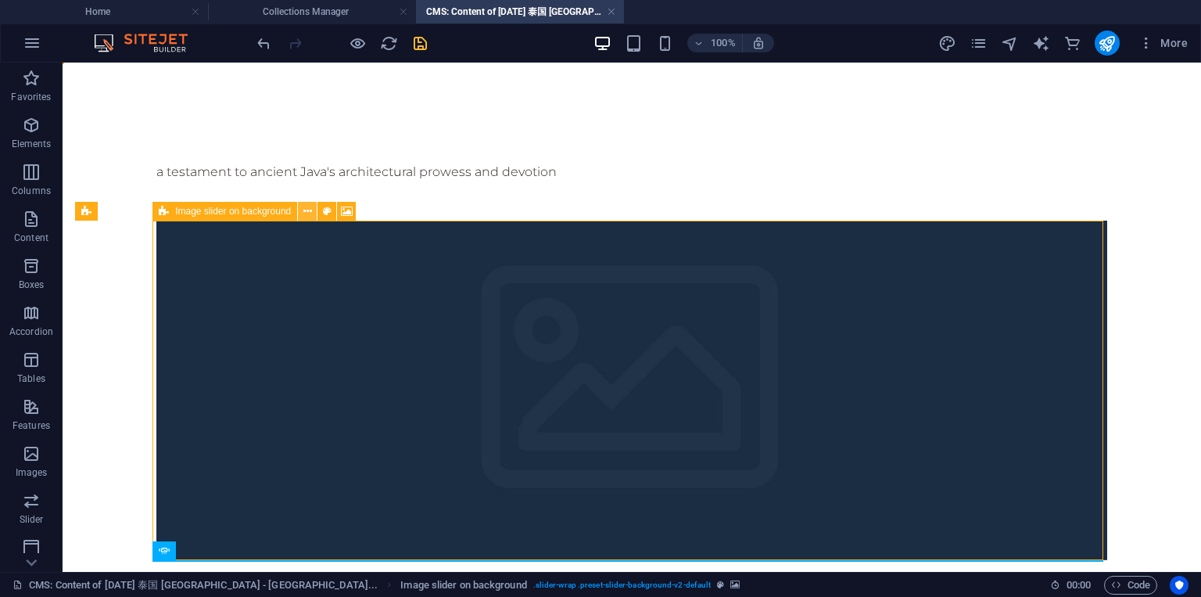
click at [304, 210] on icon at bounding box center [307, 211] width 9 height 16
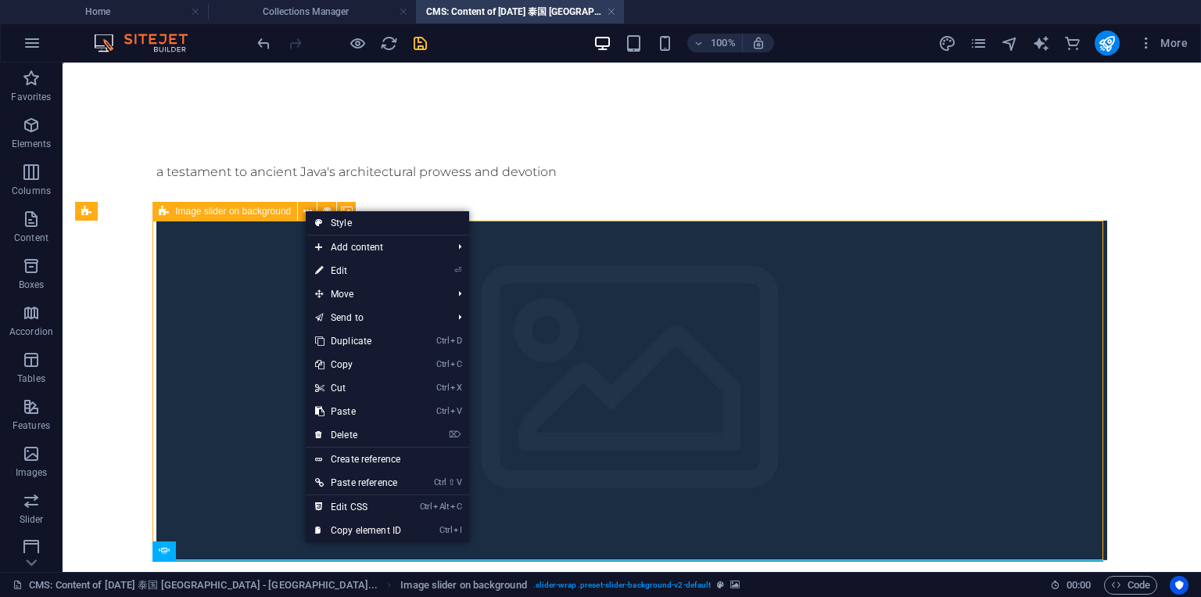
click at [401, 192] on div at bounding box center [631, 200] width 951 height 39
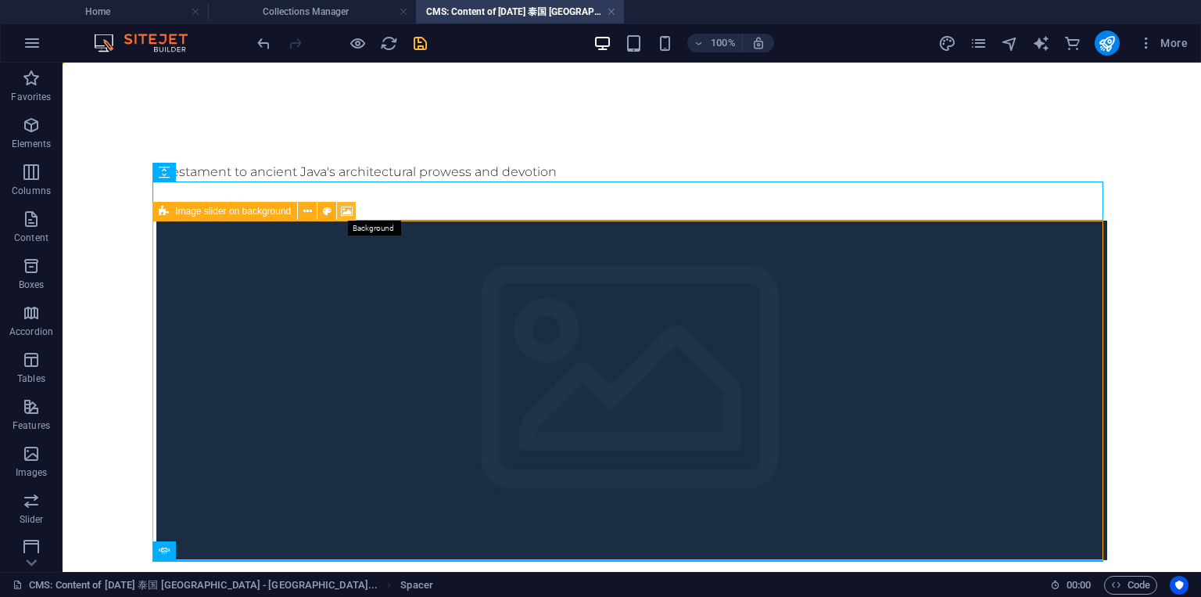
click at [344, 215] on icon at bounding box center [347, 211] width 12 height 16
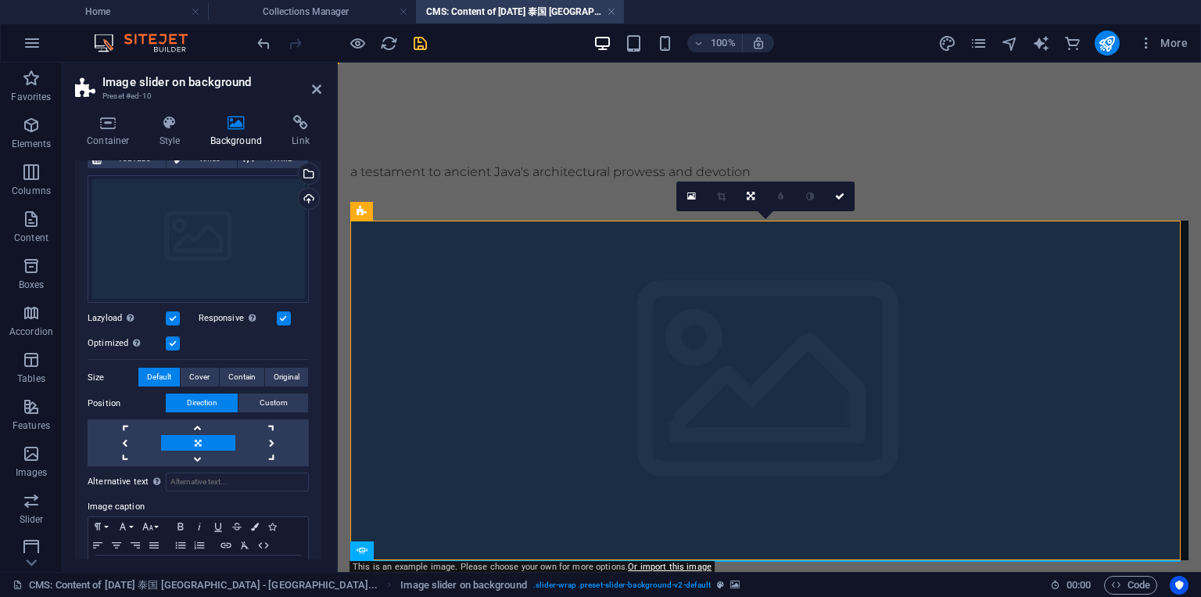
scroll to position [178, 0]
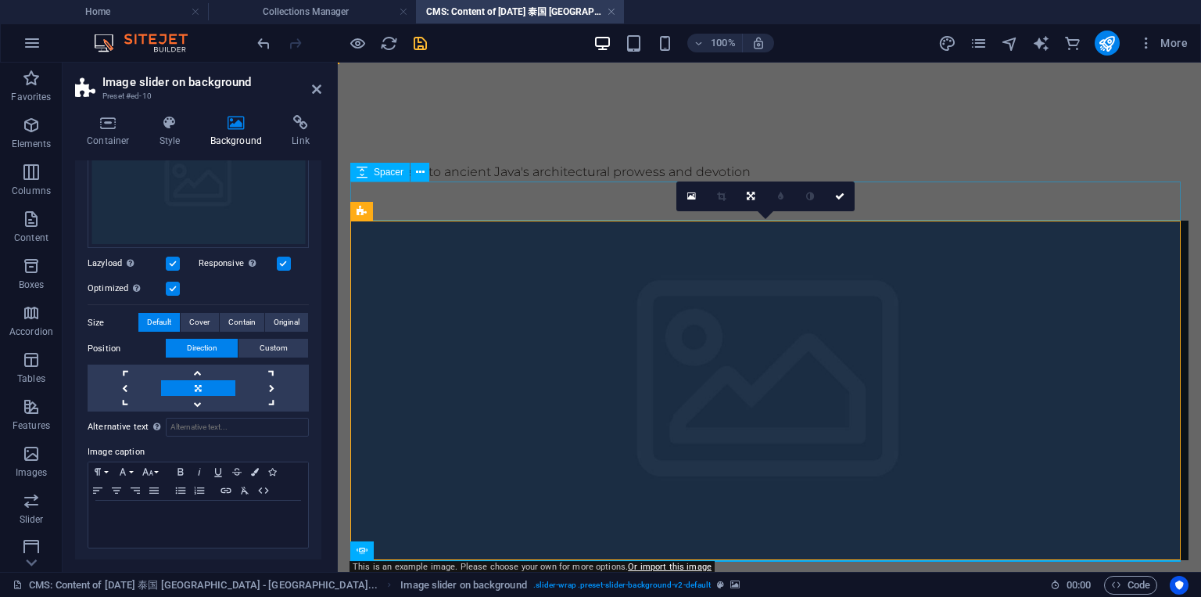
click at [558, 214] on div at bounding box center [769, 200] width 838 height 39
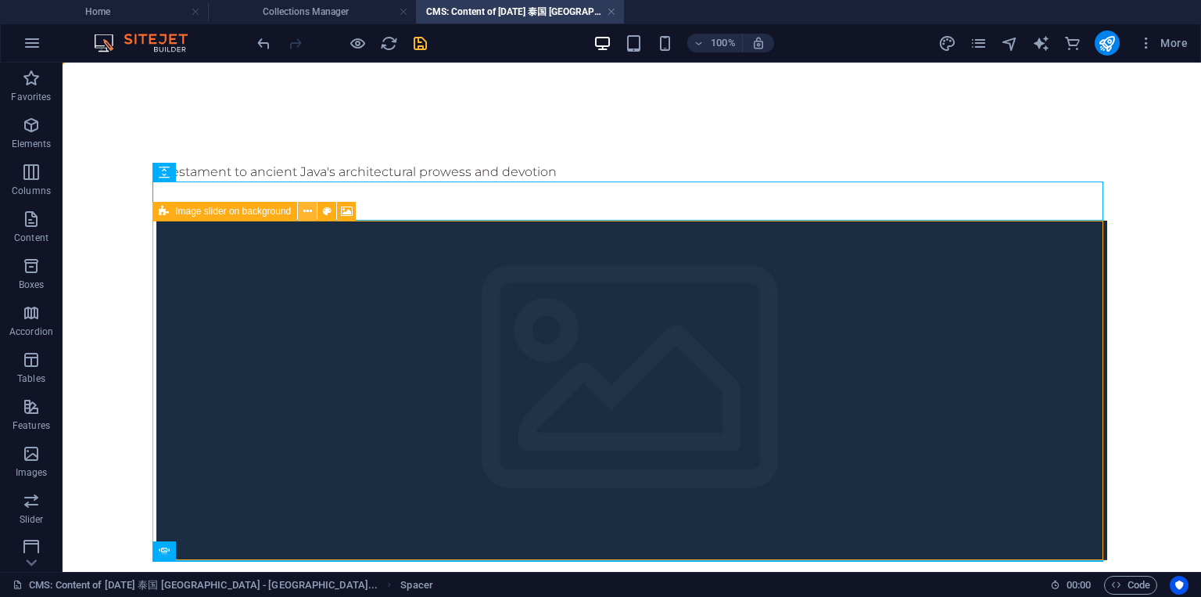
click at [305, 210] on icon at bounding box center [307, 211] width 9 height 16
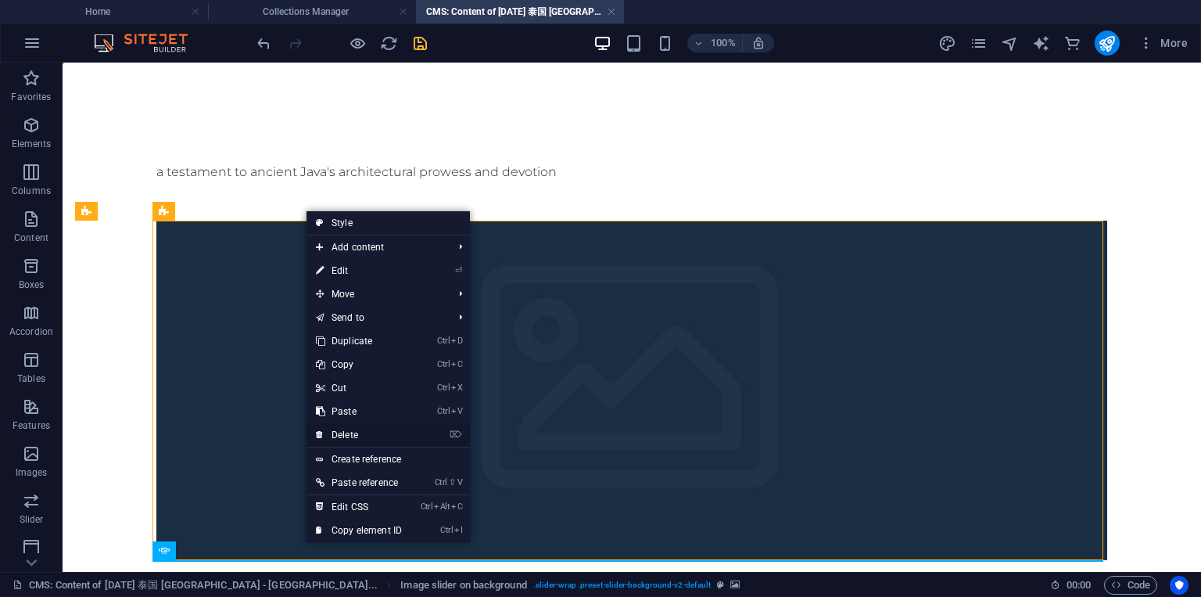
click at [349, 436] on link "⌦ Delete" at bounding box center [359, 434] width 105 height 23
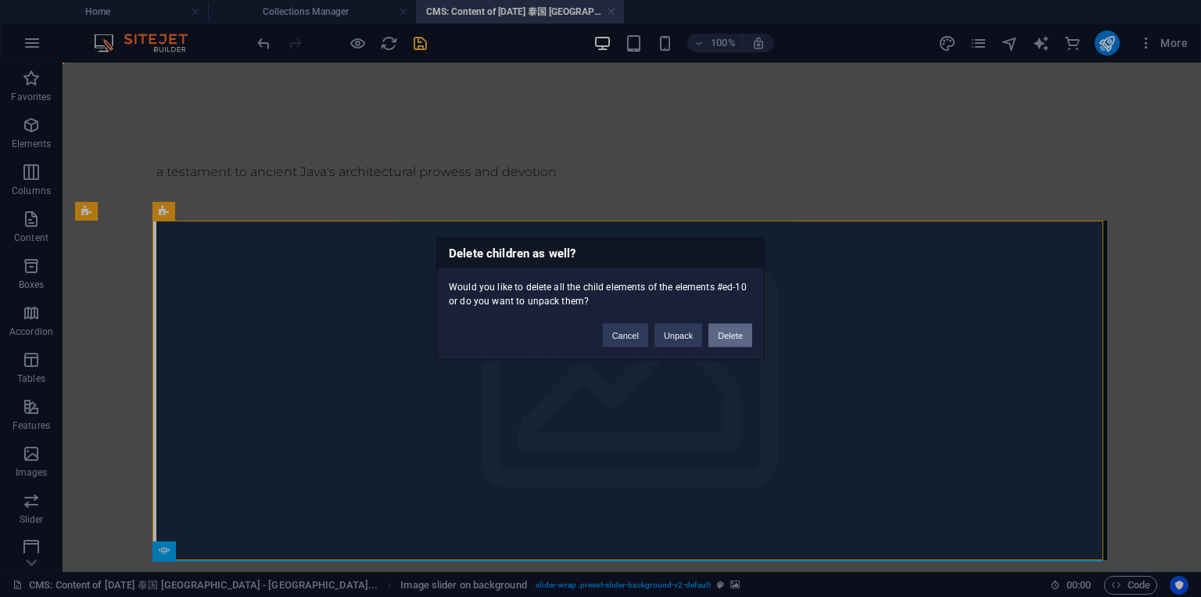
click at [745, 334] on button "Delete" at bounding box center [731, 334] width 44 height 23
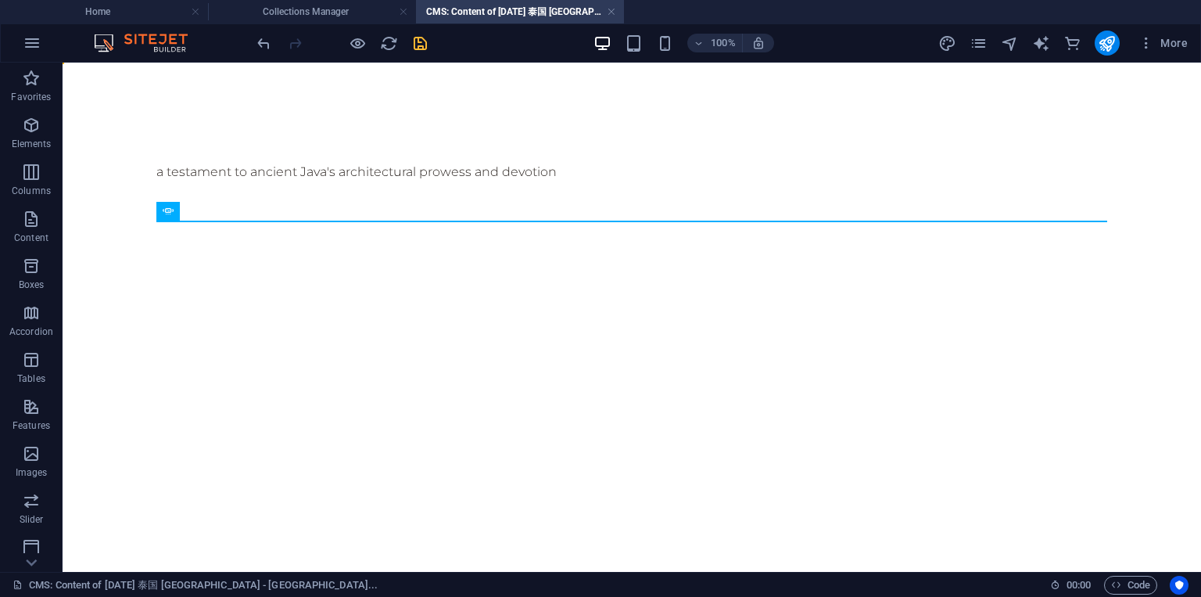
click at [336, 227] on div "a testament to ancient Java's architectural prowess and devotion" at bounding box center [632, 192] width 976 height 258
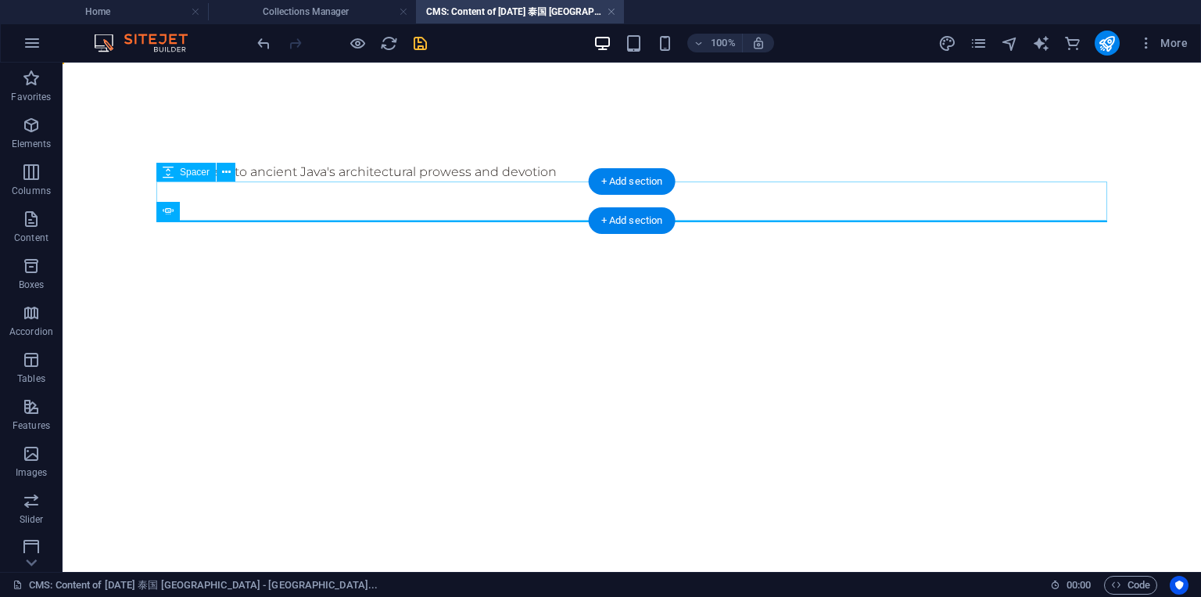
click at [339, 217] on div at bounding box center [631, 200] width 951 height 39
click at [230, 171] on icon at bounding box center [226, 172] width 9 height 16
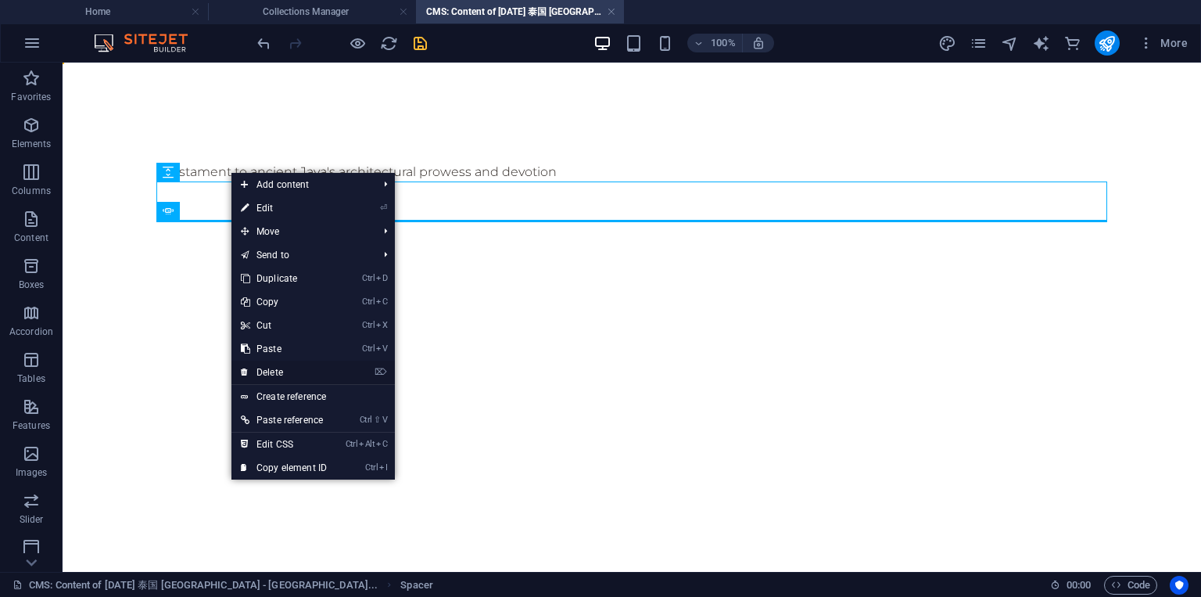
click at [271, 365] on link "⌦ Delete" at bounding box center [284, 372] width 105 height 23
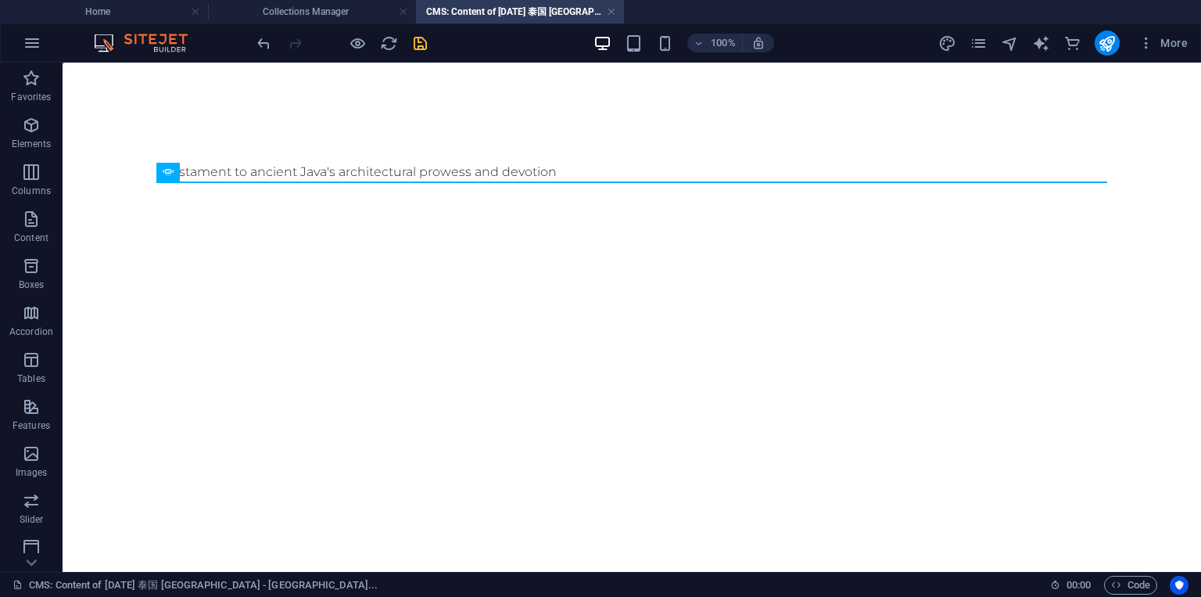
click at [224, 240] on div "a testament to ancient Java's architectural prowess and devotion" at bounding box center [632, 172] width 976 height 219
click at [350, 200] on div "a testament to ancient Java's architectural prowess and devotion" at bounding box center [632, 172] width 976 height 219
click at [418, 157] on div "a testament to ancient Java's architectural prowess and devotion" at bounding box center [632, 172] width 976 height 219
click at [416, 167] on div "a testament to ancient Java's architectural prowess and devotion" at bounding box center [631, 172] width 951 height 19
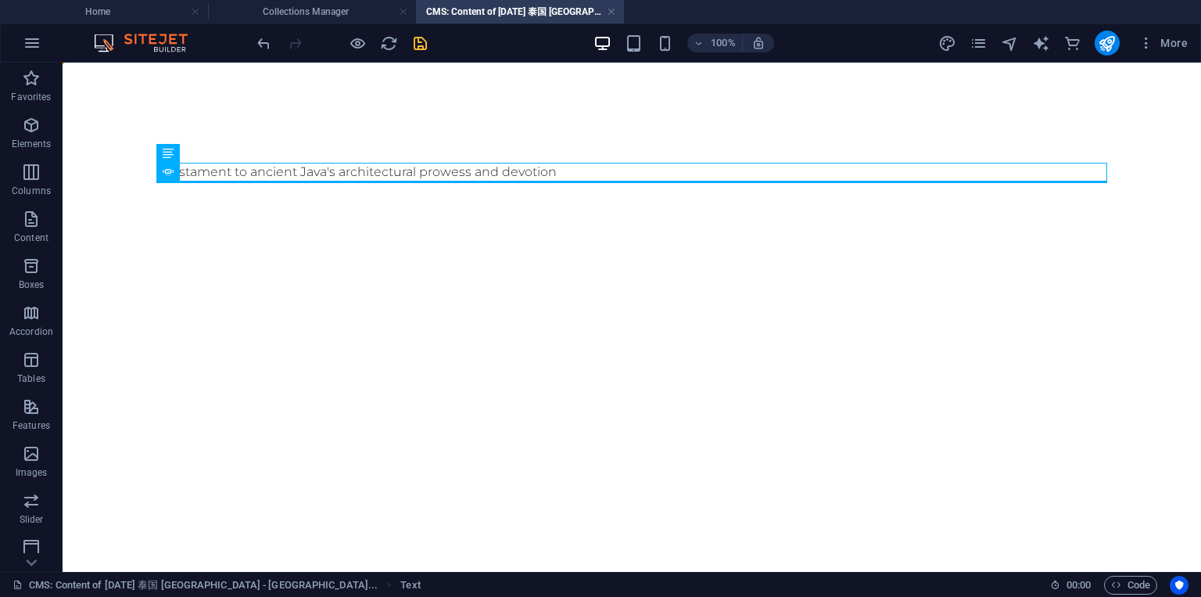
click at [471, 198] on div "a testament to ancient Java's architectural prowess and devotion" at bounding box center [632, 172] width 976 height 219
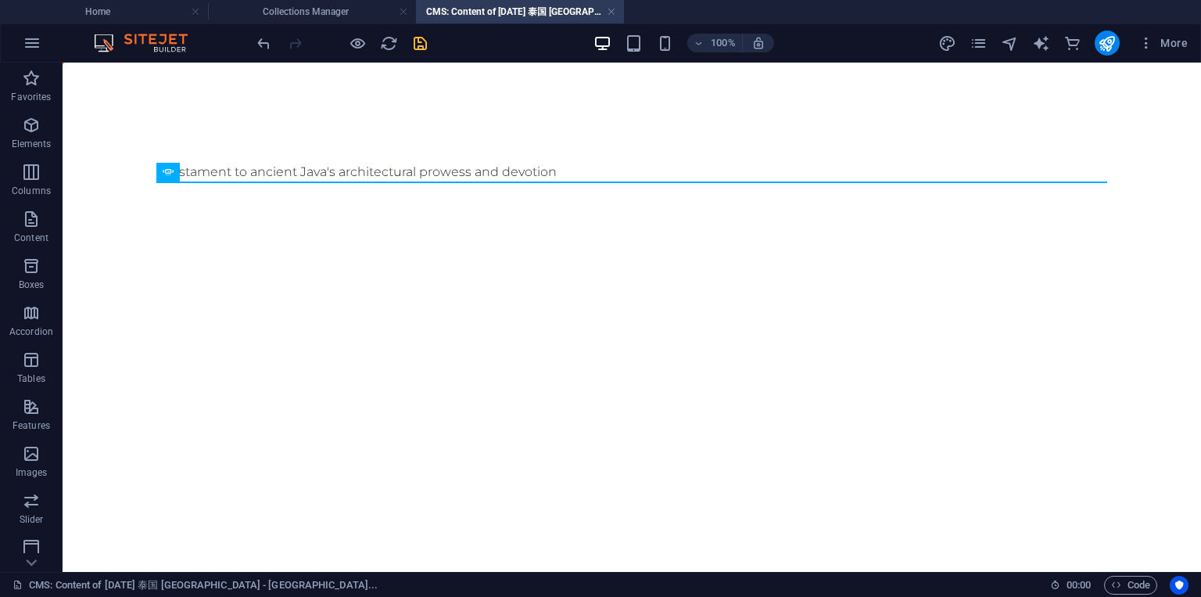
click at [471, 198] on div "a testament to ancient Java's architectural prowess and devotion" at bounding box center [632, 172] width 976 height 219
click at [478, 222] on div "a testament to ancient Java's architectural prowess and devotion" at bounding box center [632, 172] width 976 height 219
click at [246, 172] on icon at bounding box center [247, 172] width 9 height 16
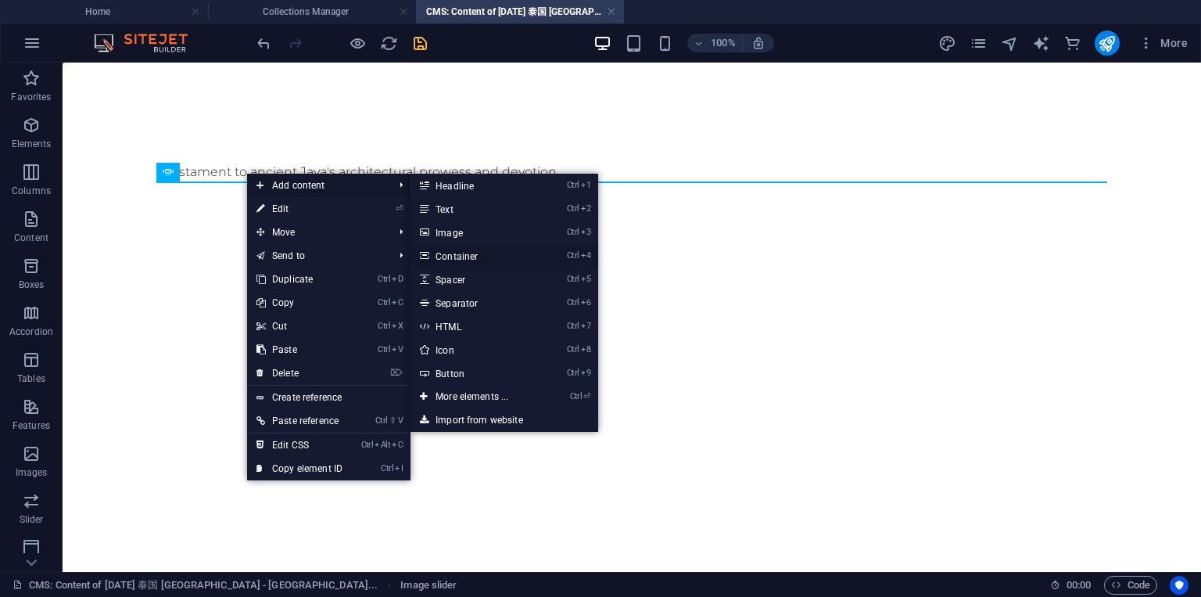
click at [456, 253] on link "Ctrl 4 Container" at bounding box center [475, 255] width 129 height 23
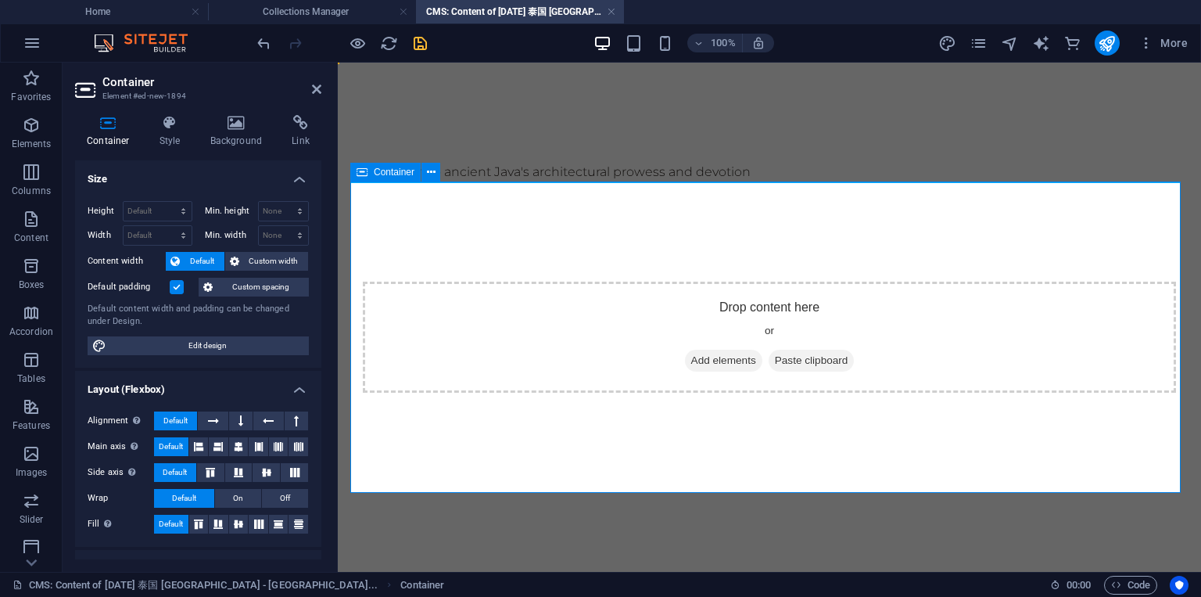
click at [415, 246] on div "Drop content here or Add elements Paste clipboard" at bounding box center [769, 336] width 838 height 311
click at [429, 179] on icon at bounding box center [431, 172] width 9 height 16
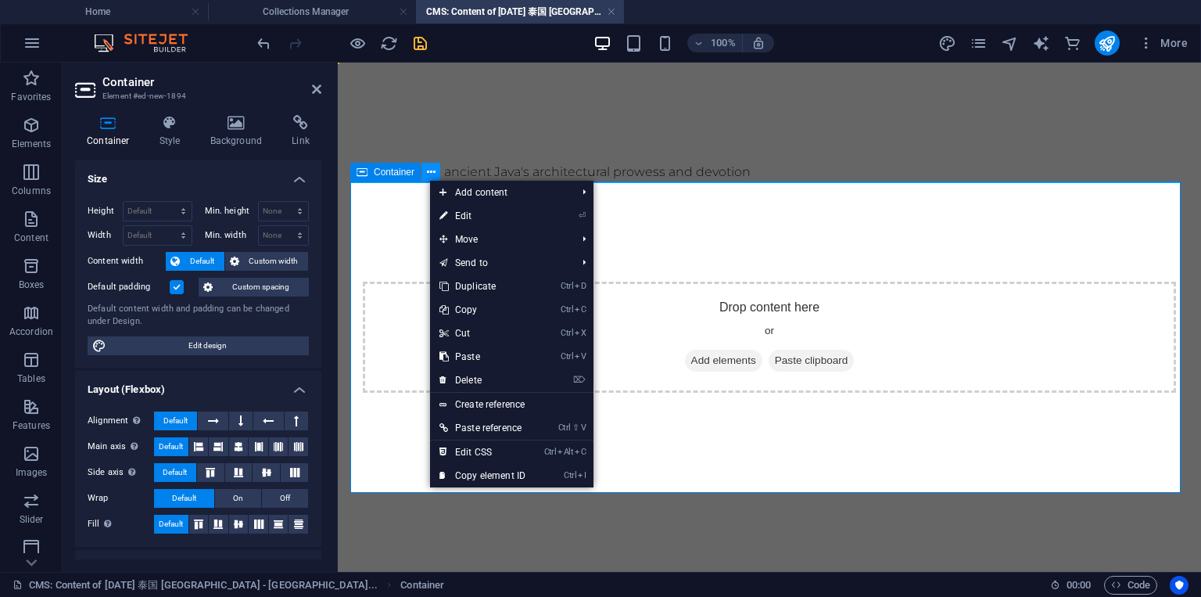
click at [429, 179] on icon at bounding box center [431, 172] width 9 height 16
click at [709, 264] on div "Drop content here or Add elements Paste clipboard" at bounding box center [769, 336] width 838 height 311
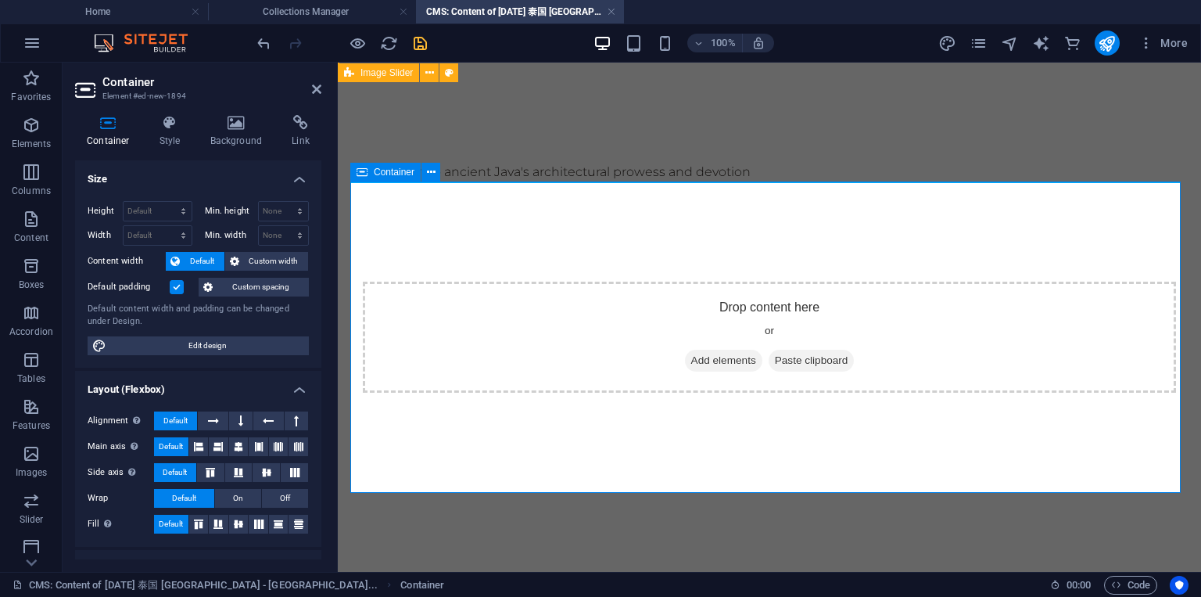
click at [722, 324] on div "Drop content here or Add elements Paste clipboard" at bounding box center [769, 337] width 813 height 111
click at [723, 324] on div "Drop content here or Add elements Paste clipboard" at bounding box center [769, 337] width 813 height 111
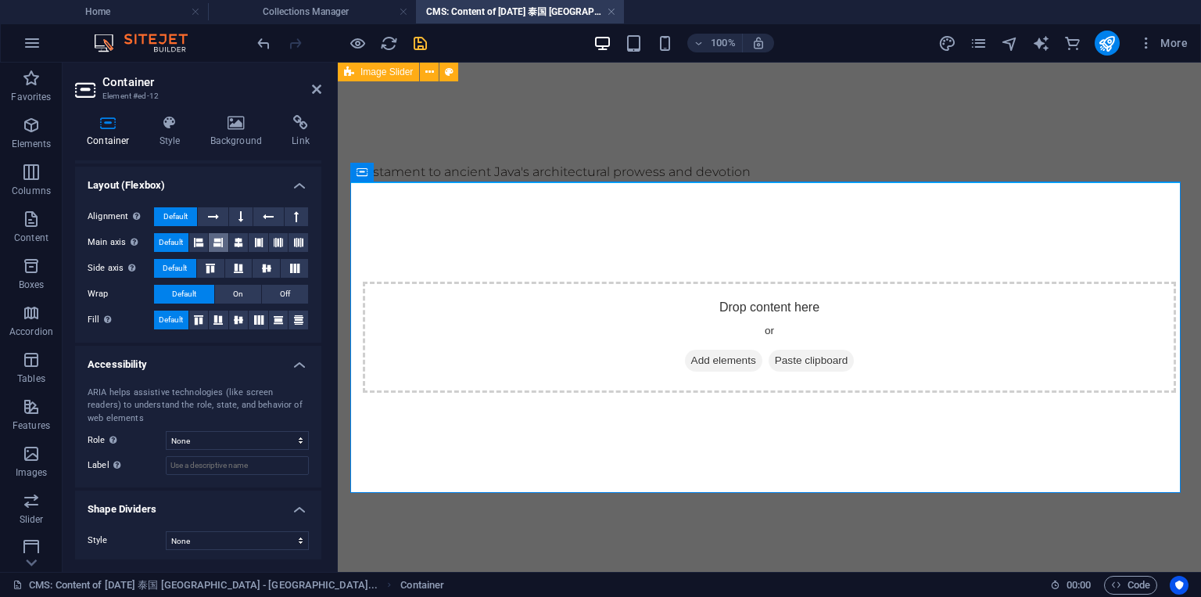
scroll to position [0, 0]
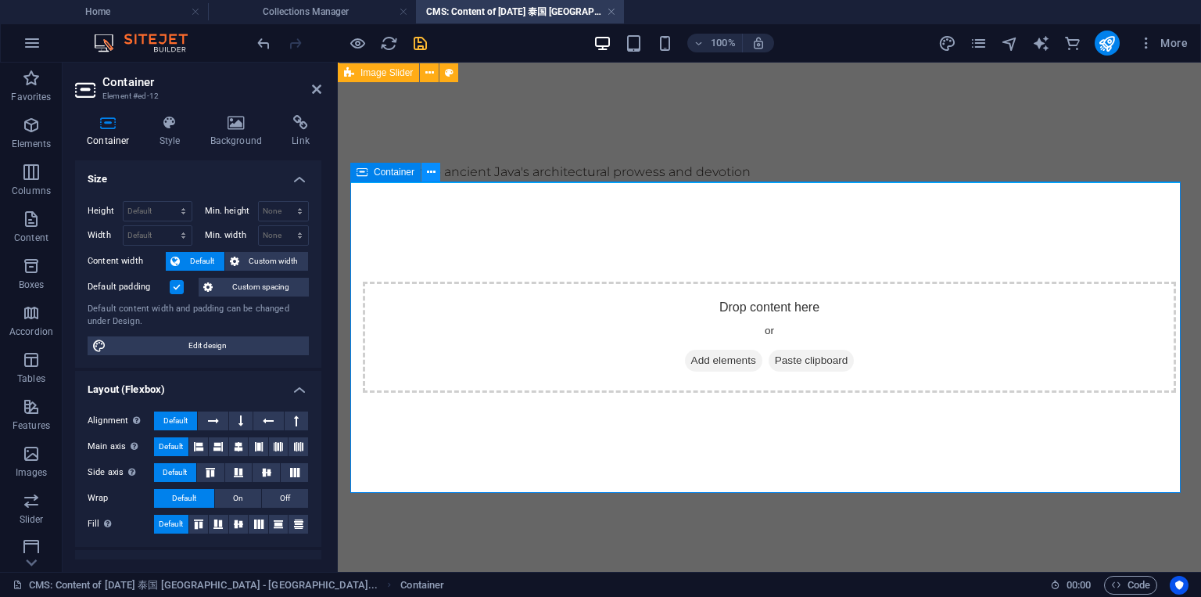
click at [427, 178] on icon at bounding box center [431, 172] width 9 height 16
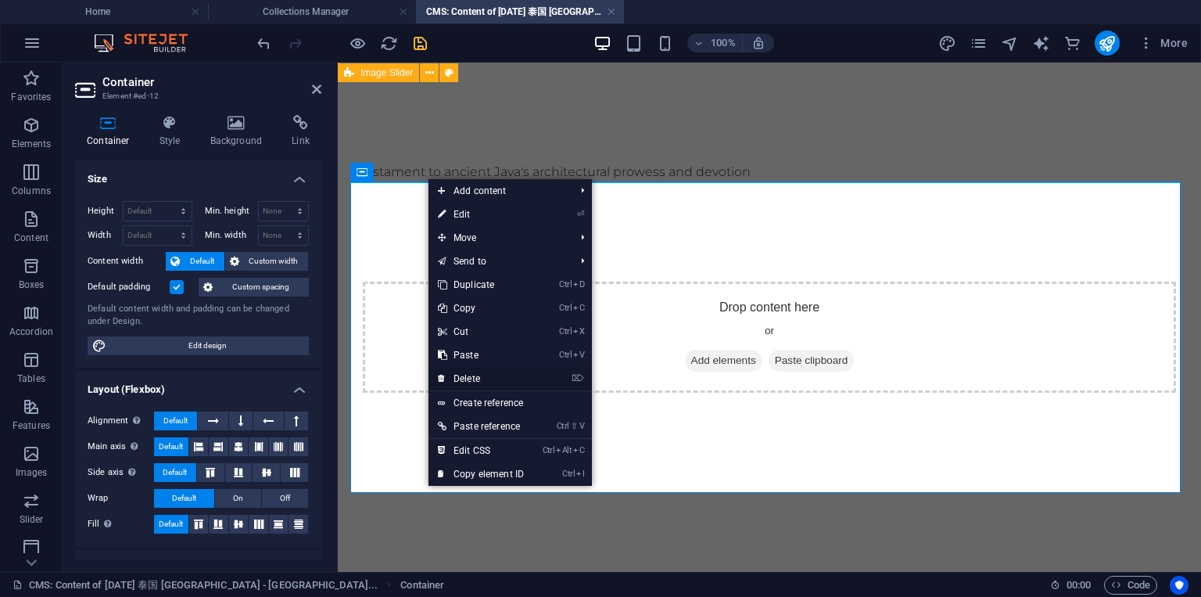
click at [467, 376] on link "⌦ Delete" at bounding box center [481, 378] width 105 height 23
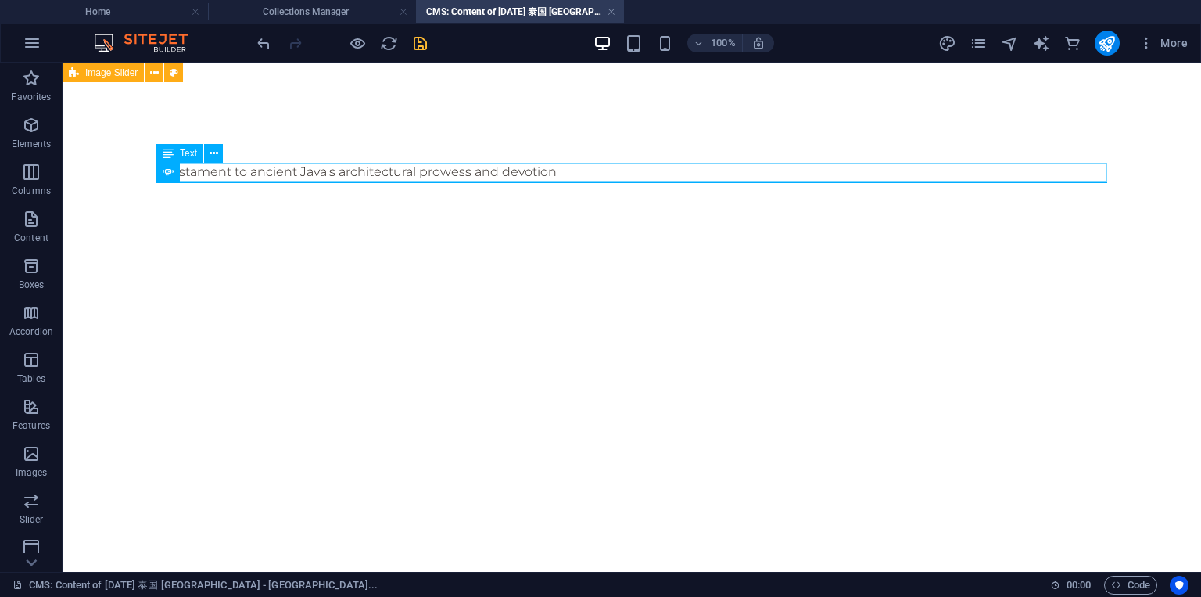
click at [447, 171] on div "a testament to ancient Java's architectural prowess and devotion" at bounding box center [631, 172] width 951 height 19
click at [212, 155] on icon at bounding box center [214, 153] width 9 height 16
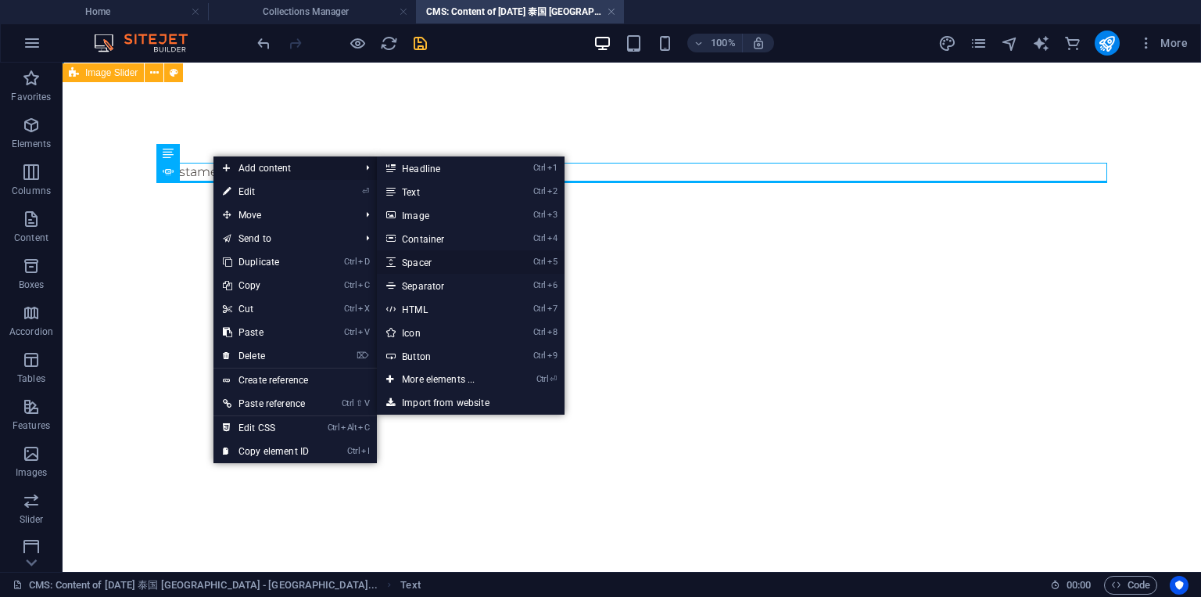
click at [419, 258] on link "Ctrl 5 Spacer" at bounding box center [441, 261] width 129 height 23
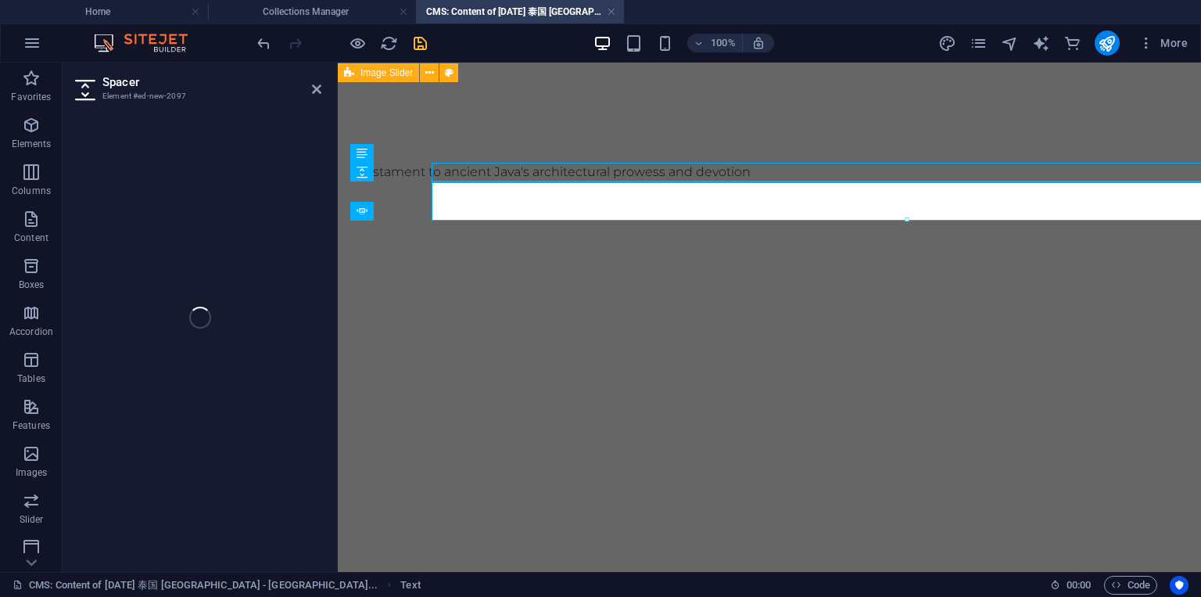
click at [426, 254] on div "a testament to ancient Java's architectural prowess and devotion" at bounding box center [769, 192] width 863 height 258
select select "px"
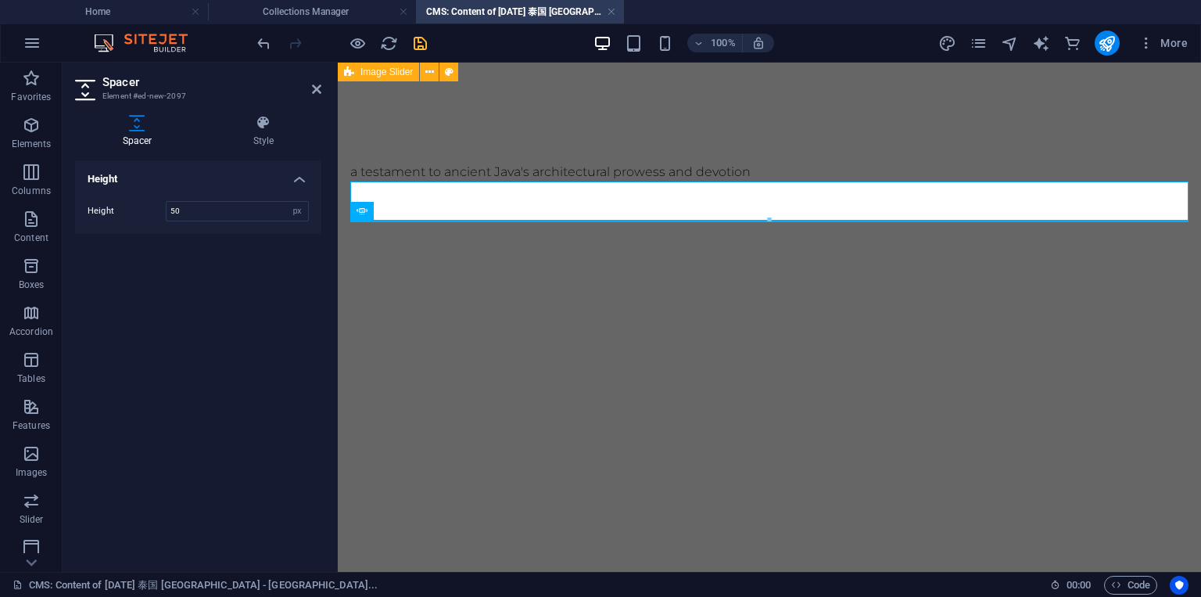
click at [427, 216] on div at bounding box center [769, 200] width 838 height 39
click at [415, 177] on button at bounding box center [420, 172] width 19 height 19
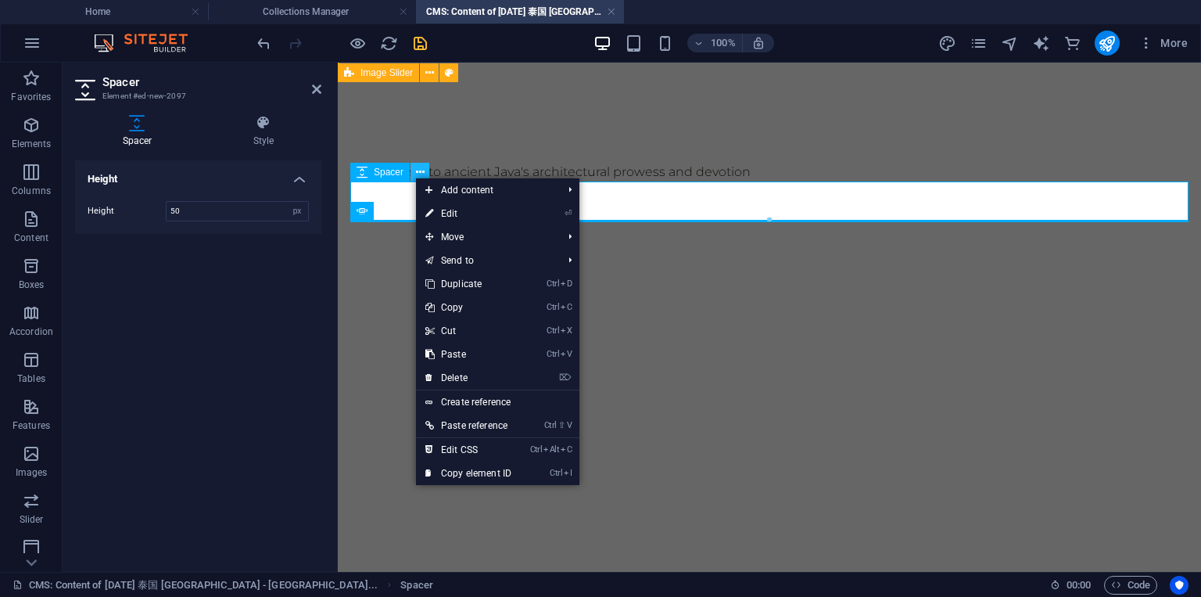
click at [418, 173] on icon at bounding box center [420, 172] width 9 height 16
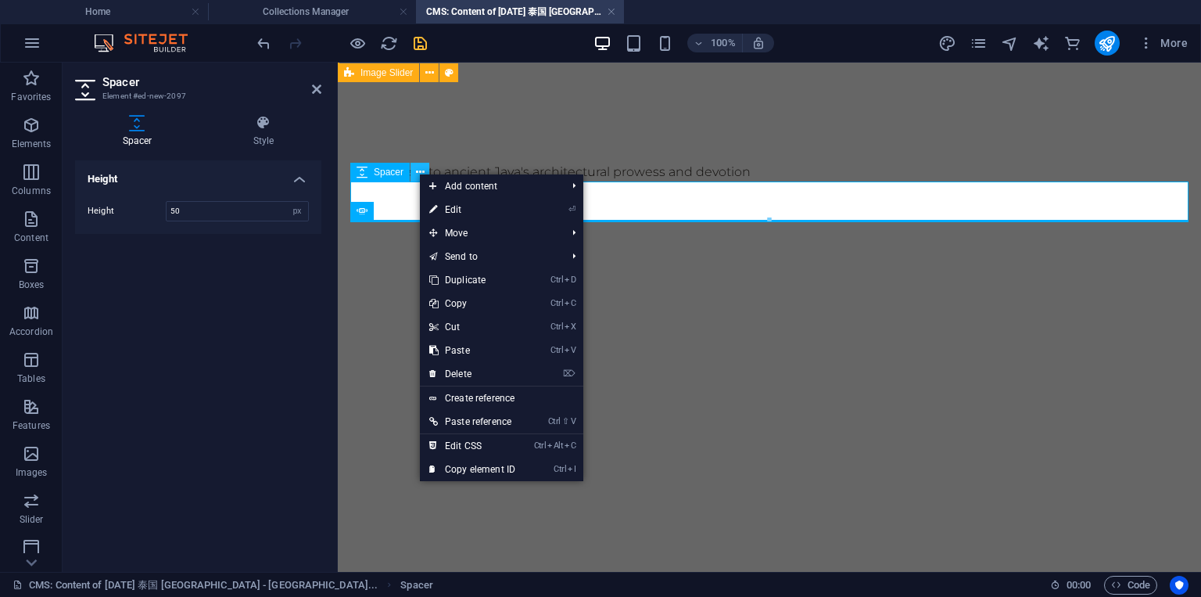
click at [418, 173] on icon at bounding box center [420, 172] width 9 height 16
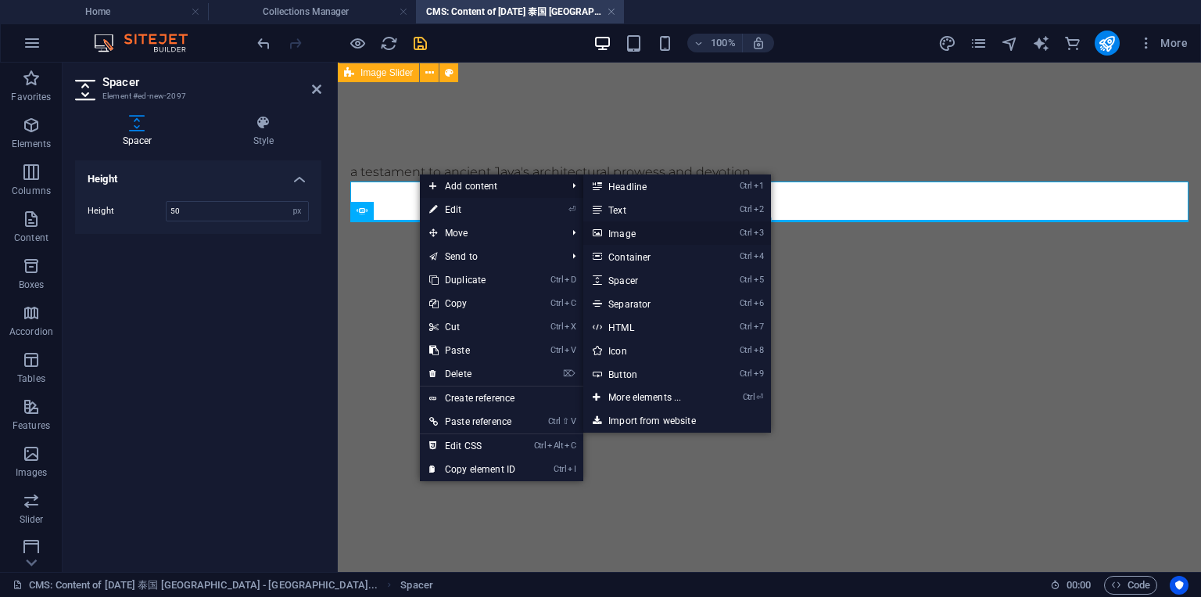
click at [627, 238] on link "Ctrl 3 Image" at bounding box center [647, 232] width 129 height 23
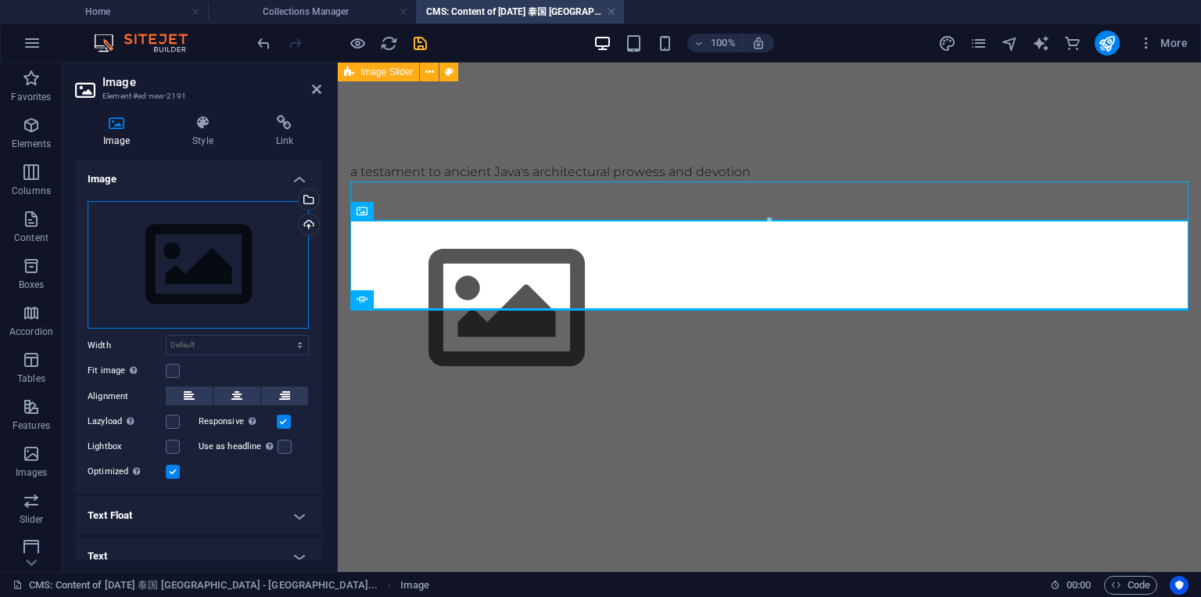
click at [233, 246] on div "Drag files here, click to choose files or select files from Files or our free s…" at bounding box center [198, 265] width 221 height 128
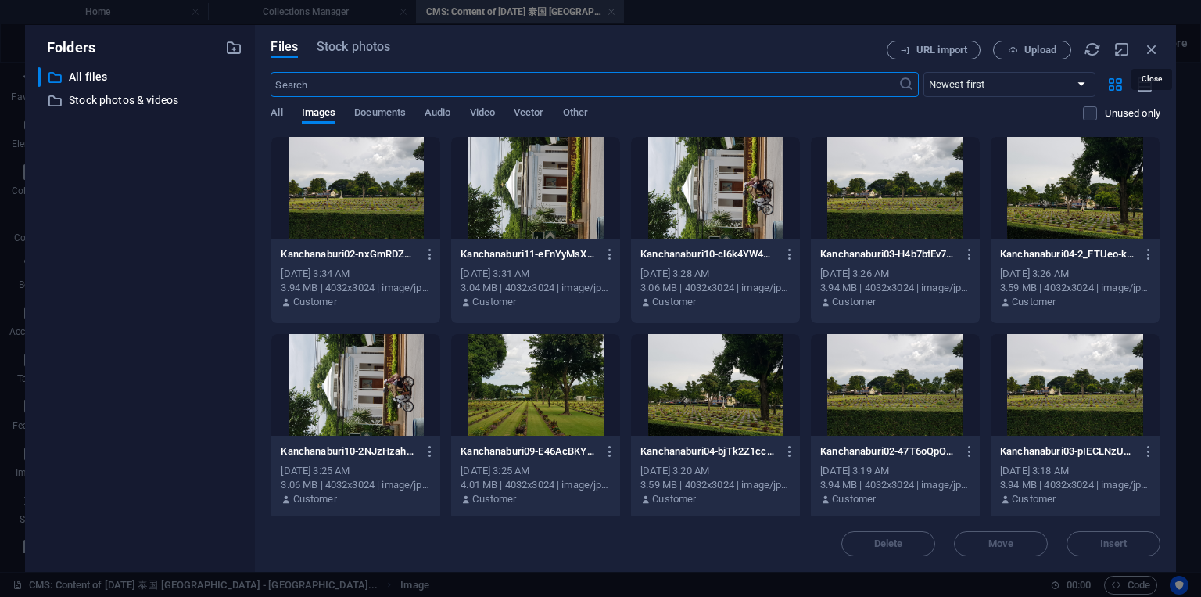
click at [1161, 55] on div "Files Stock photos URL import Upload ​ Newest first Oldest first Name (A-Z) Nam…" at bounding box center [715, 298] width 921 height 547
click at [1155, 52] on icon "button" at bounding box center [1151, 49] width 17 height 17
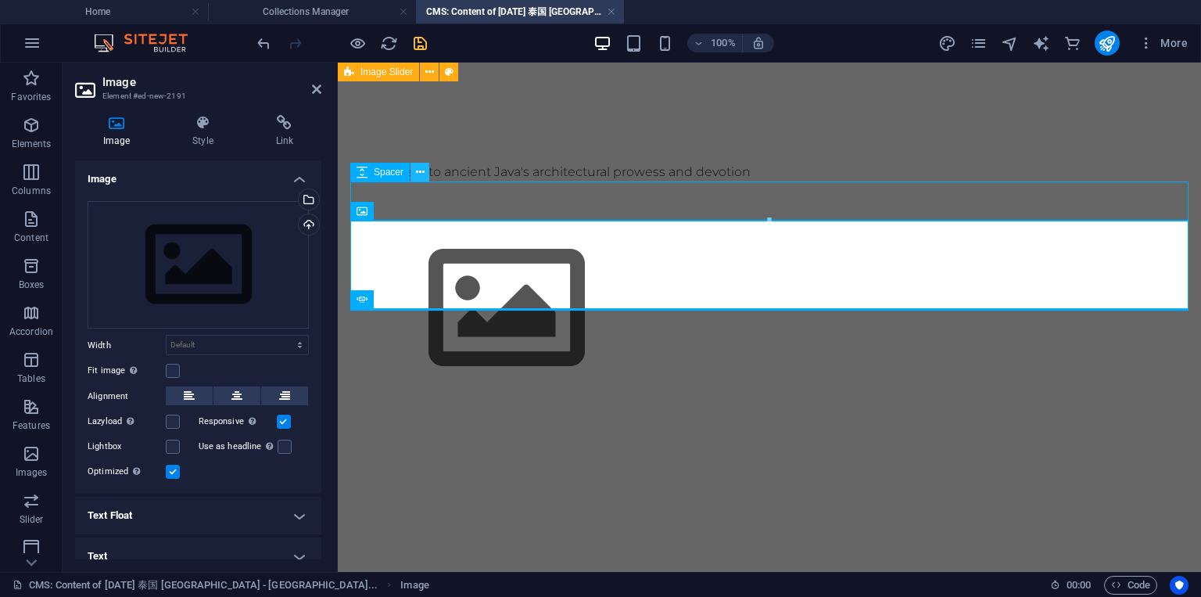
click at [422, 171] on icon at bounding box center [420, 172] width 9 height 16
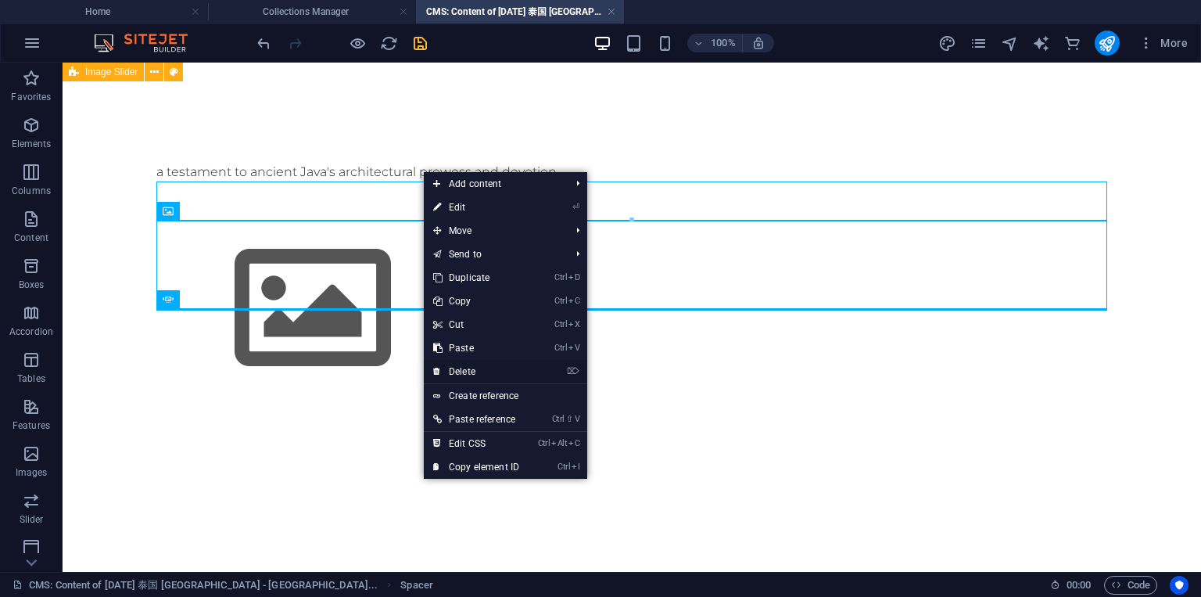
click at [467, 373] on link "⌦ Delete" at bounding box center [476, 371] width 105 height 23
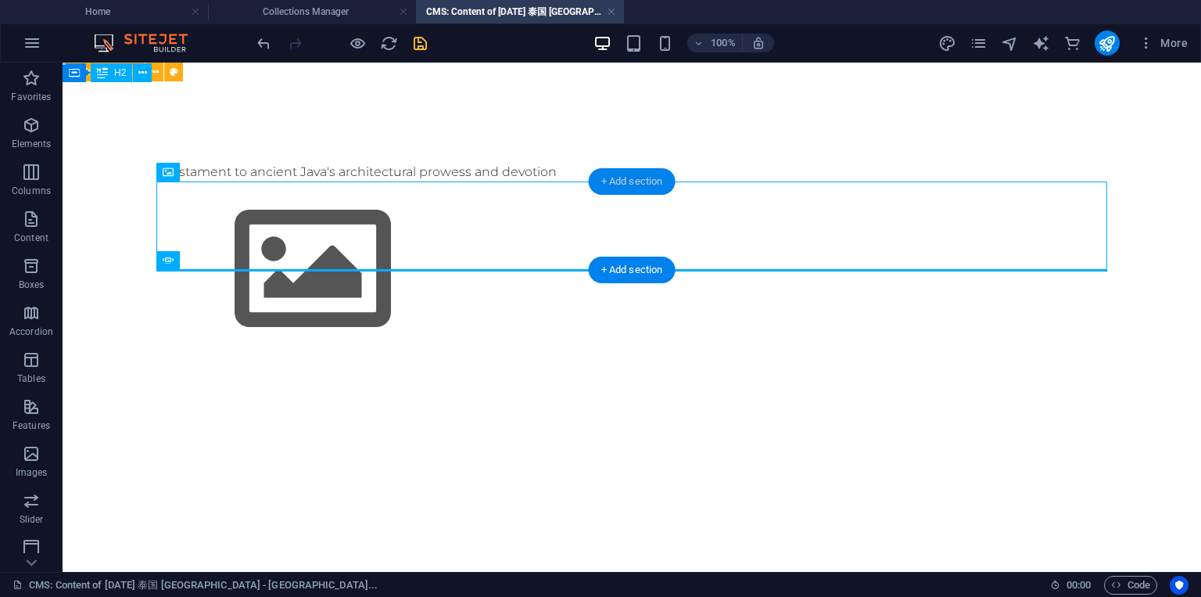
click at [636, 179] on div "+ Add section" at bounding box center [632, 181] width 87 height 27
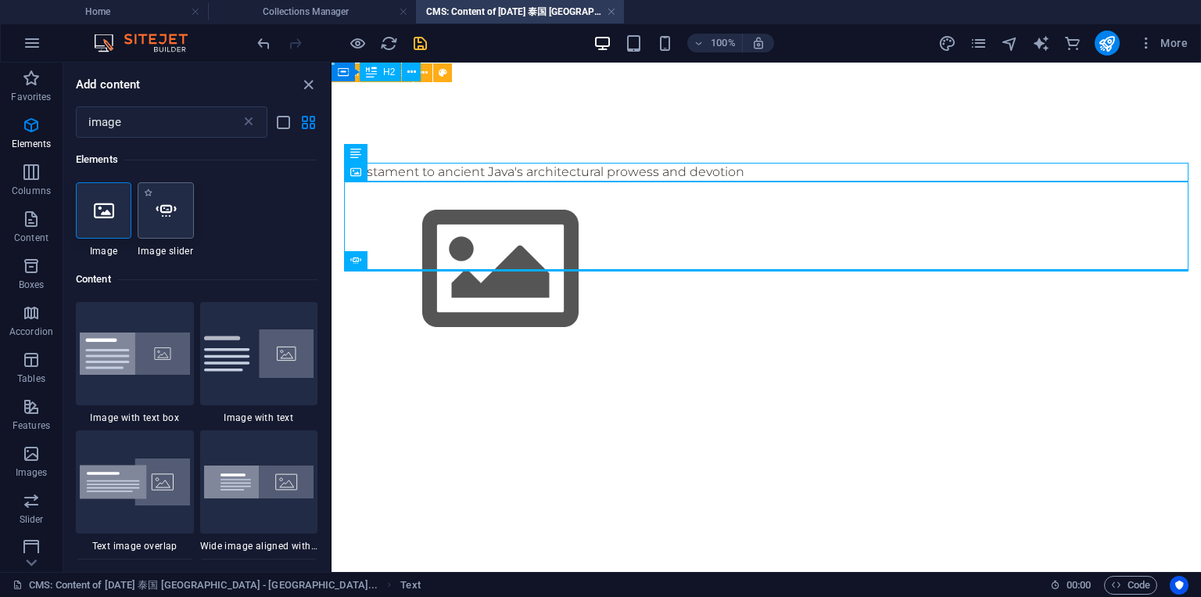
click at [173, 224] on div at bounding box center [166, 210] width 56 height 56
select select "ms"
select select "s"
select select "progressive"
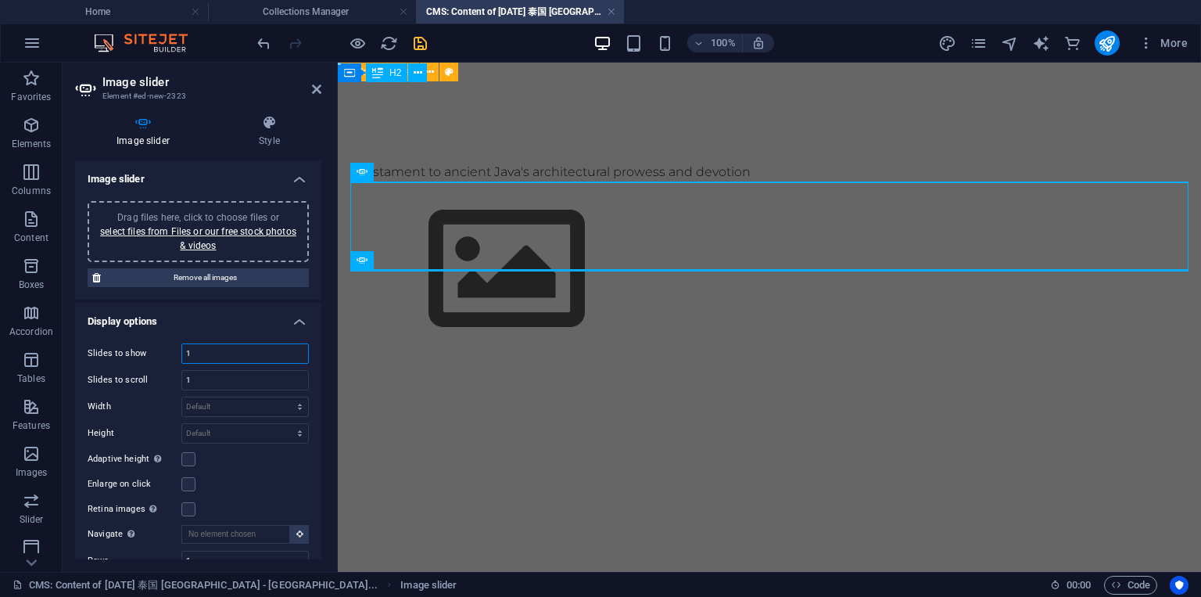
click at [222, 351] on input "1" at bounding box center [245, 353] width 126 height 19
type input "6"
click at [260, 226] on link "select files from Files or our free stock photos & videos" at bounding box center [198, 238] width 196 height 25
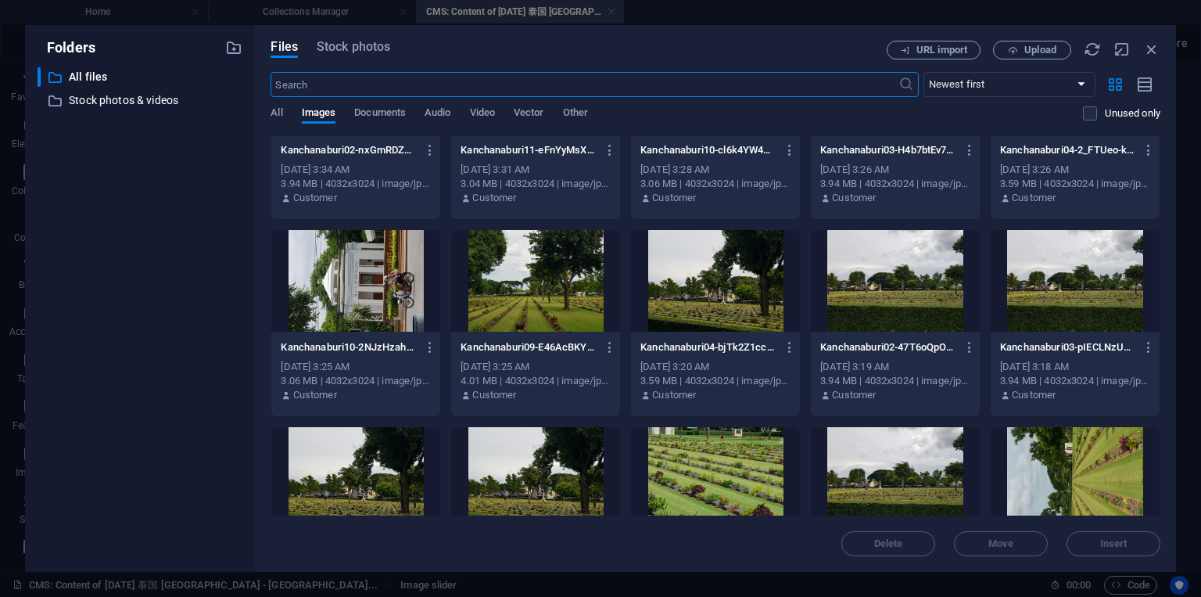
scroll to position [94, 0]
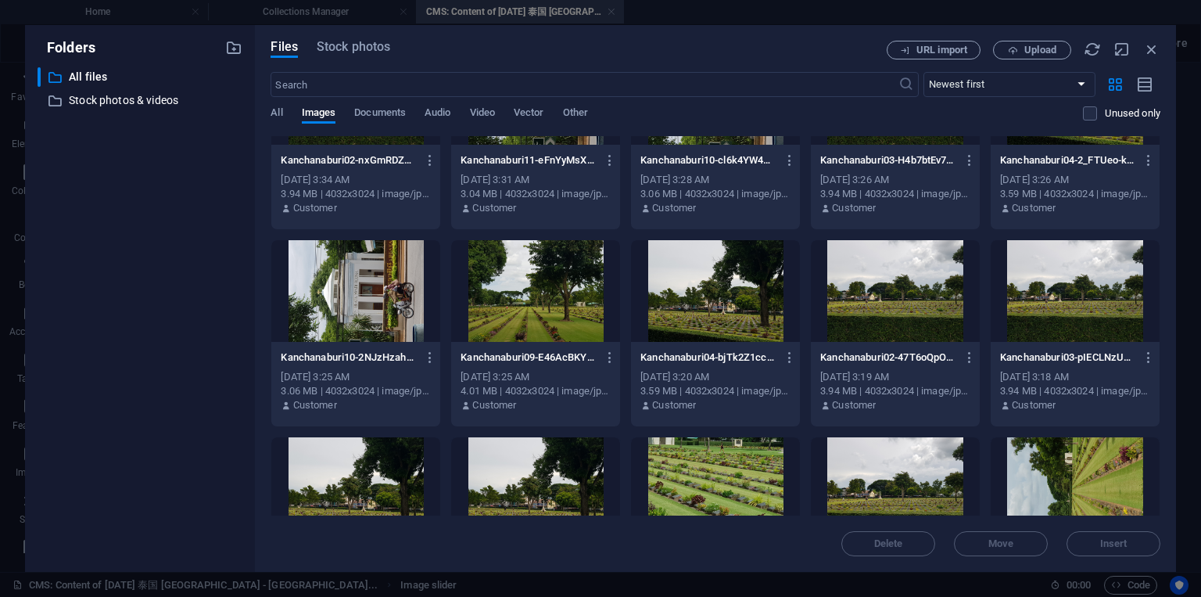
click at [563, 313] on div at bounding box center [535, 291] width 169 height 102
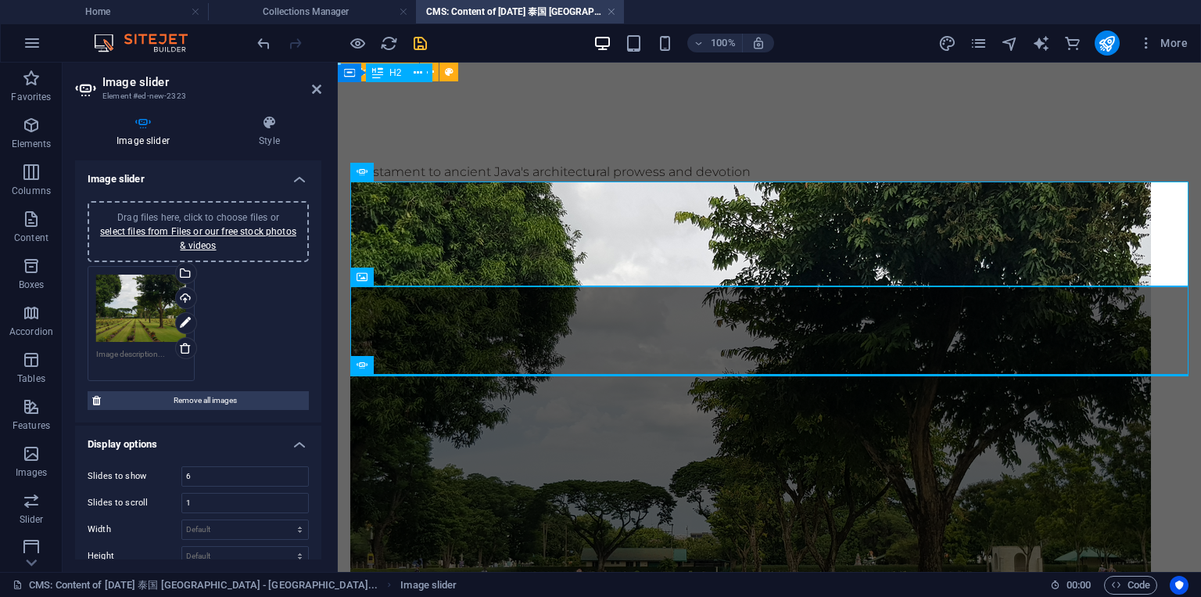
click at [235, 238] on div "Drag files here, click to choose files or select files from Files or our free s…" at bounding box center [198, 231] width 203 height 42
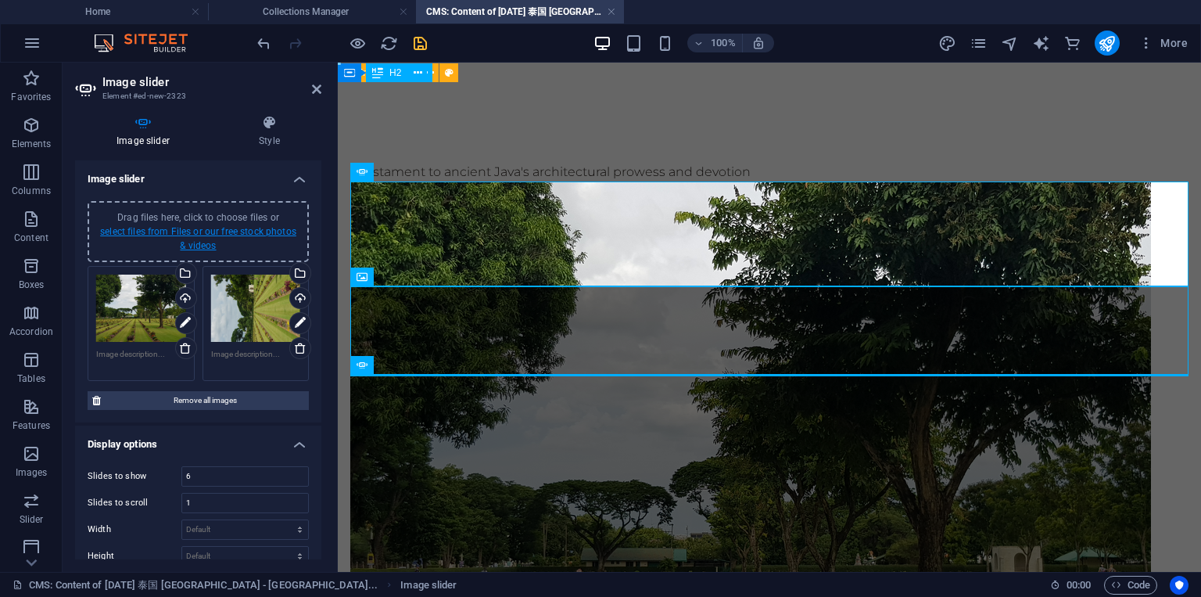
click at [268, 231] on link "select files from Files or our free stock photos & videos" at bounding box center [198, 238] width 196 height 25
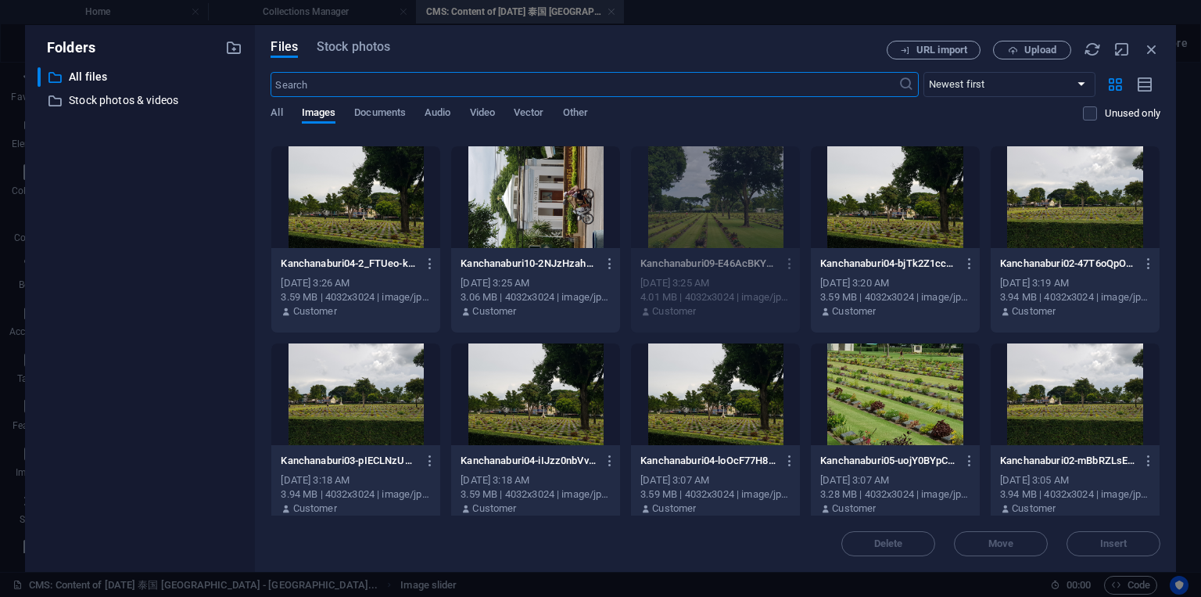
scroll to position [282, 0]
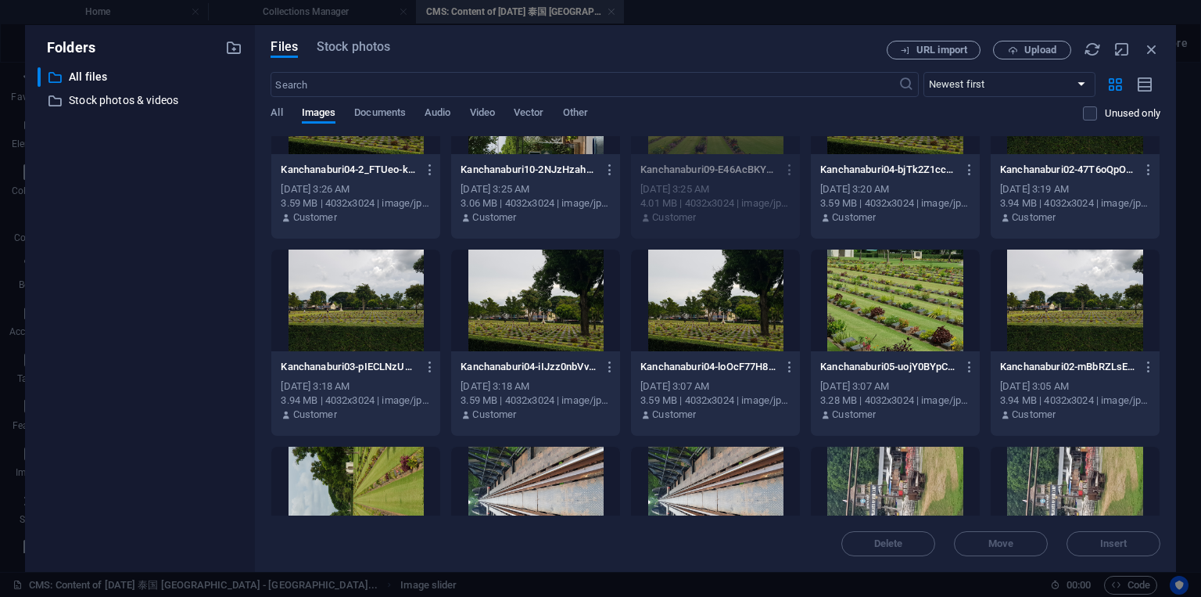
click at [892, 314] on div at bounding box center [895, 301] width 169 height 102
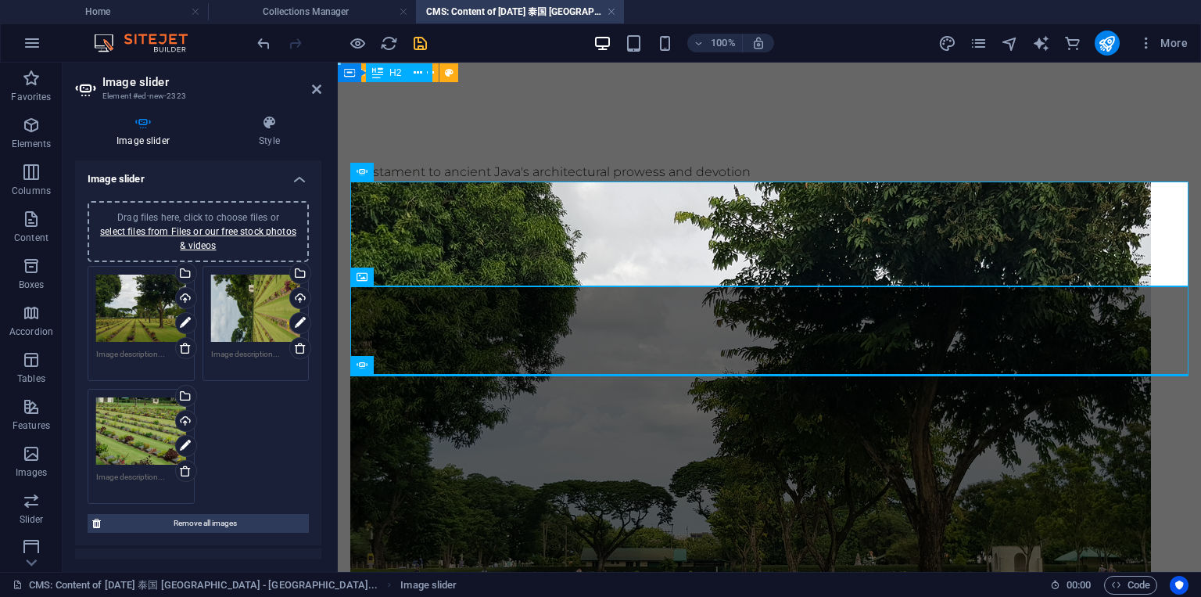
click at [261, 314] on div "Drag files here, click to choose files or select files from Files or our free s…" at bounding box center [256, 308] width 90 height 67
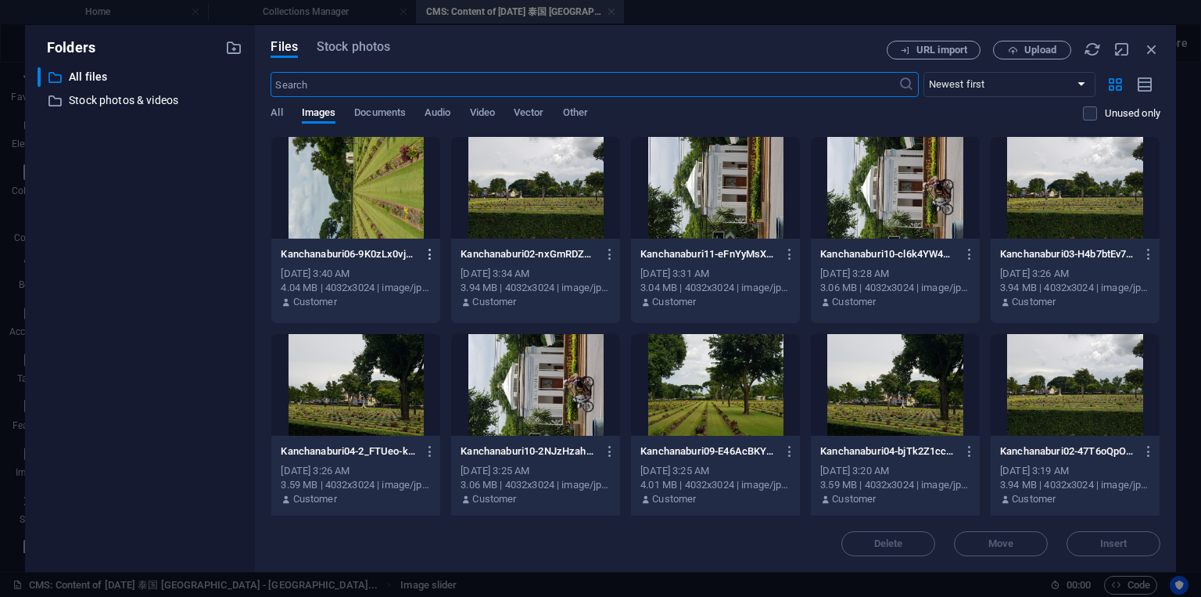
click at [433, 256] on icon "button" at bounding box center [430, 254] width 15 height 14
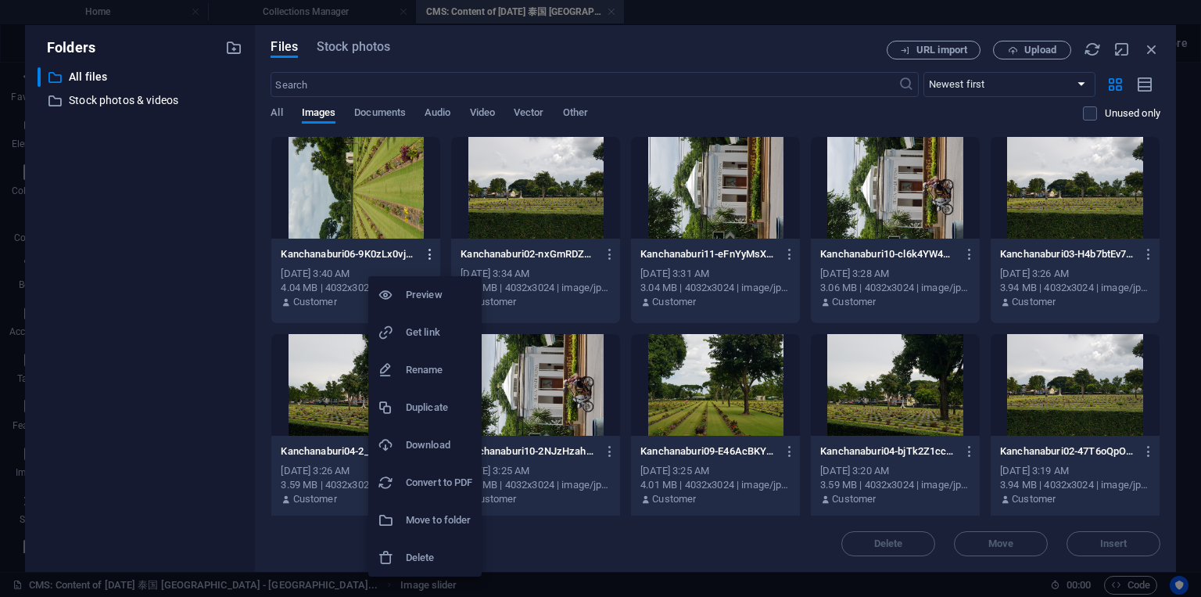
click at [433, 256] on div at bounding box center [600, 298] width 1201 height 597
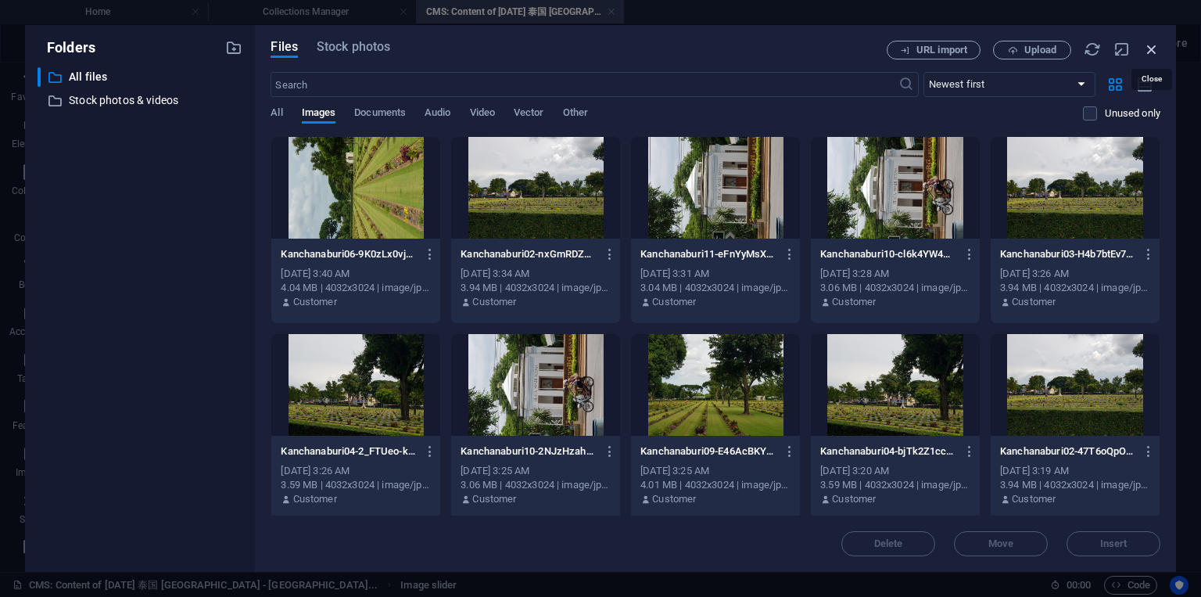
click at [1145, 53] on icon "button" at bounding box center [1151, 49] width 17 height 17
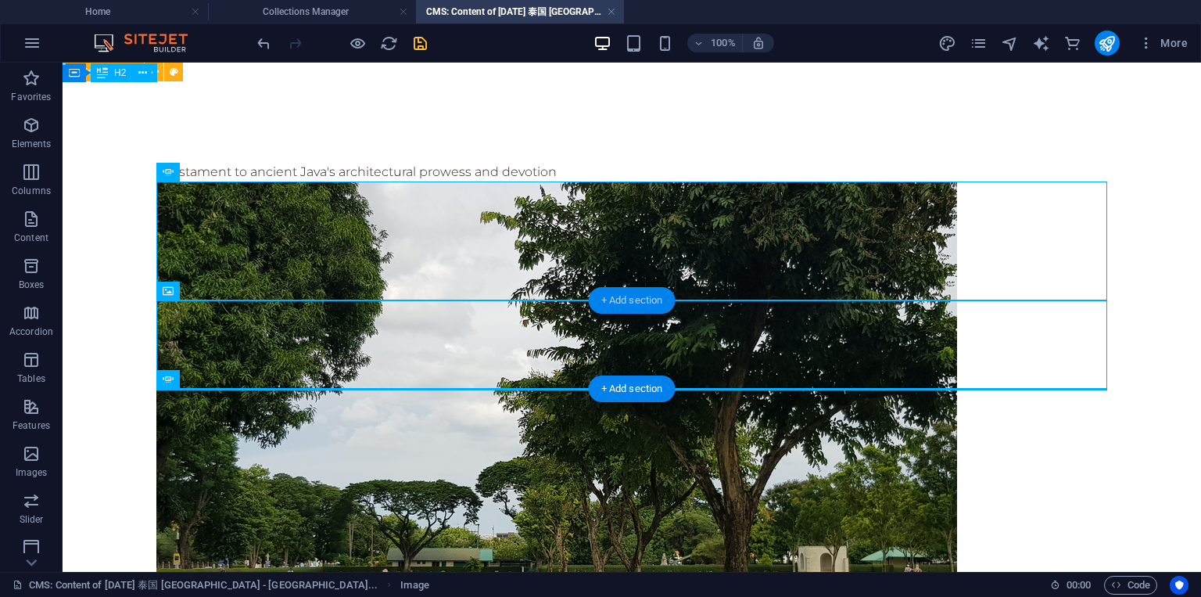
click at [634, 300] on div "+ Add section" at bounding box center [632, 300] width 87 height 27
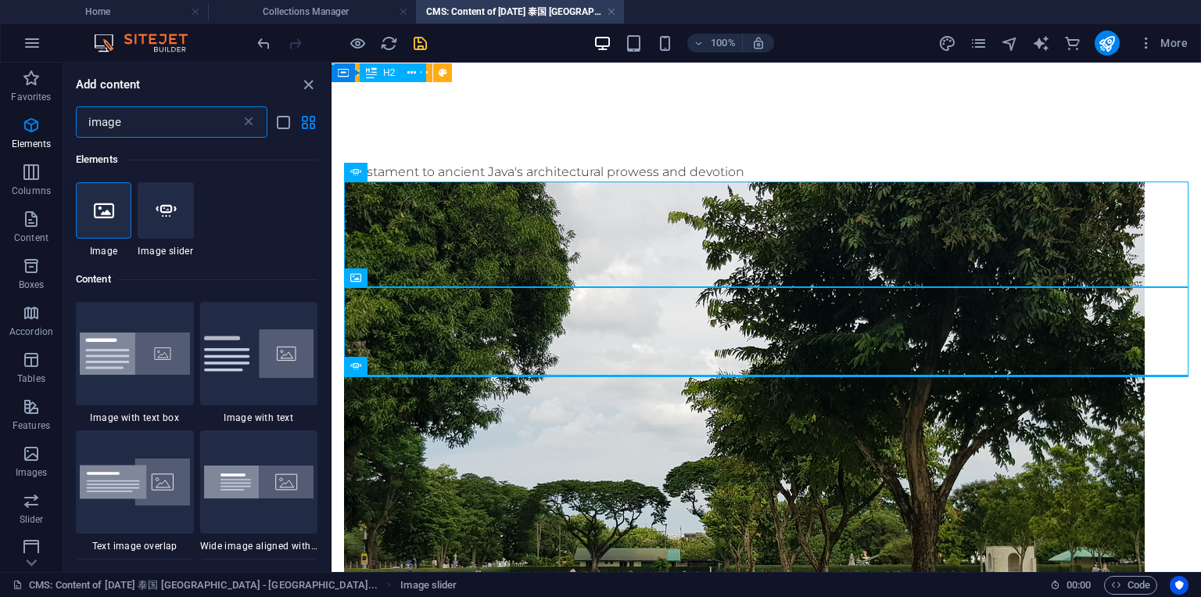
scroll to position [0, 0]
click at [188, 218] on div at bounding box center [166, 210] width 56 height 56
select select "ms"
select select "s"
select select "progressive"
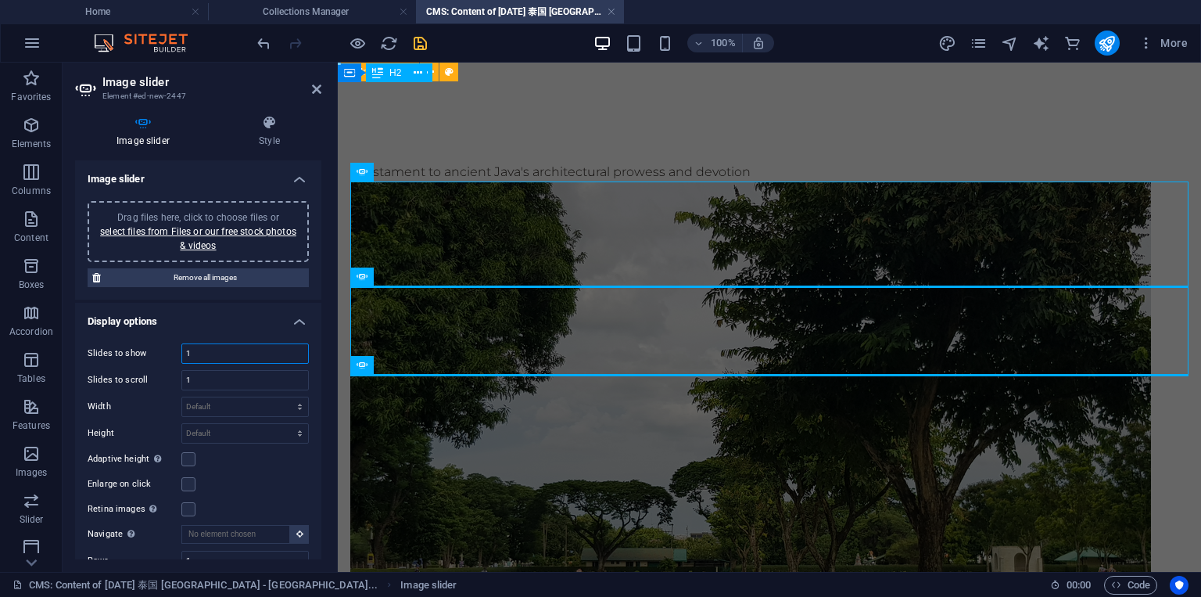
drag, startPoint x: 207, startPoint y: 357, endPoint x: 144, endPoint y: 344, distance: 64.6
click at [144, 344] on div "Slides to show 1" at bounding box center [198, 353] width 221 height 20
type input "6"
click at [693, 255] on div at bounding box center [769, 578] width 838 height 794
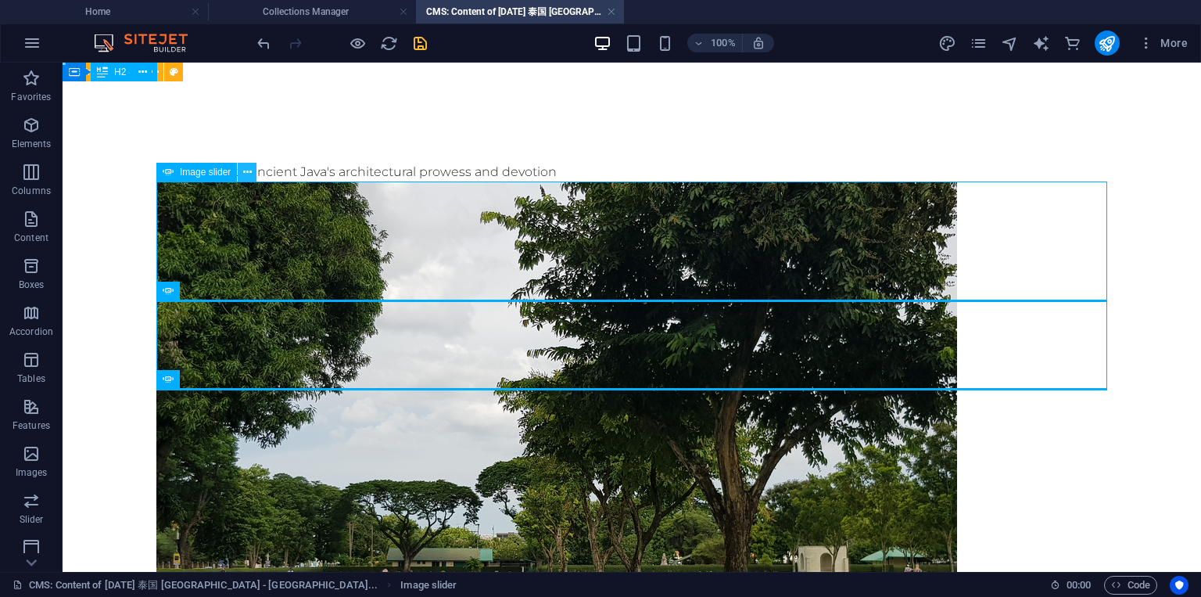
click at [250, 171] on icon at bounding box center [247, 172] width 9 height 16
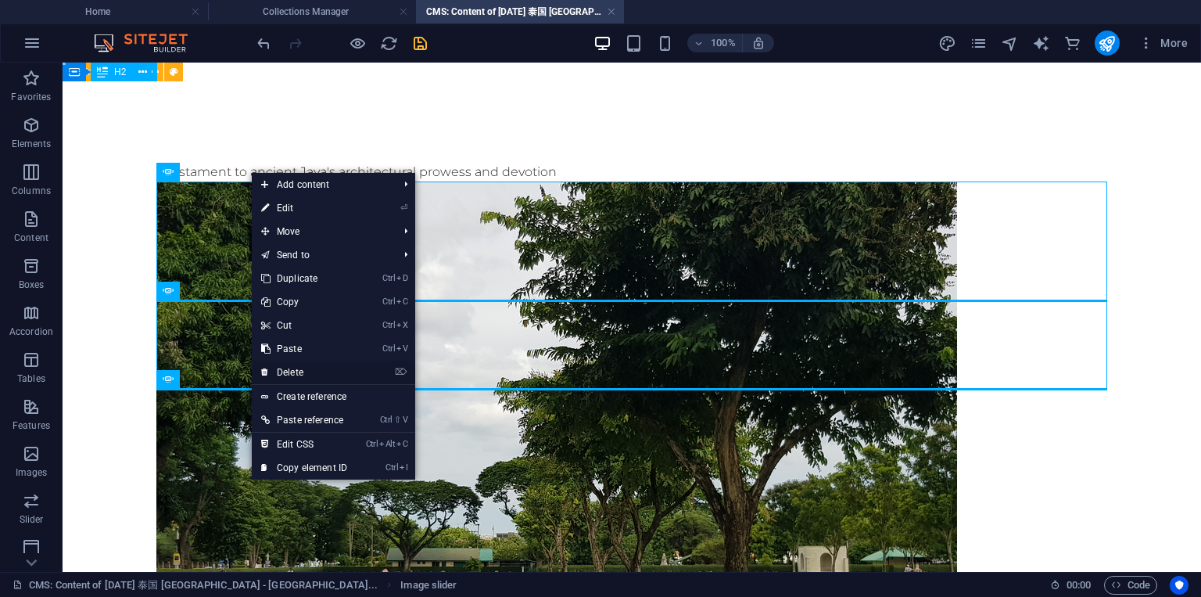
click at [298, 375] on link "⌦ Delete" at bounding box center [304, 372] width 105 height 23
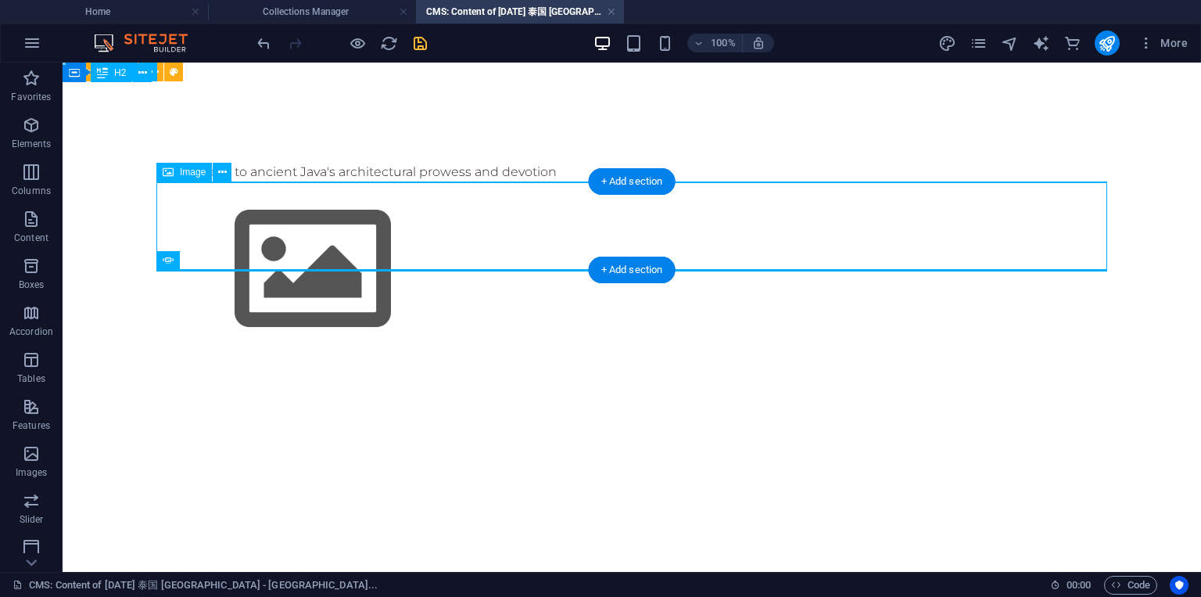
click at [351, 212] on figure at bounding box center [631, 269] width 951 height 176
click at [224, 226] on figure at bounding box center [631, 269] width 951 height 176
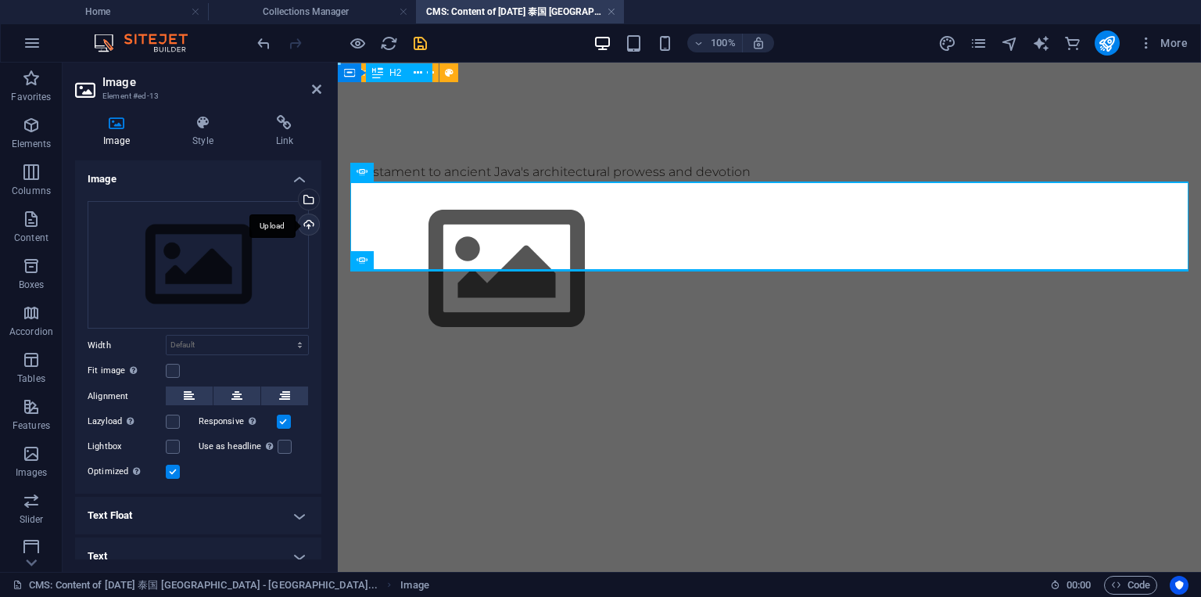
click at [303, 224] on div "Upload" at bounding box center [307, 225] width 23 height 23
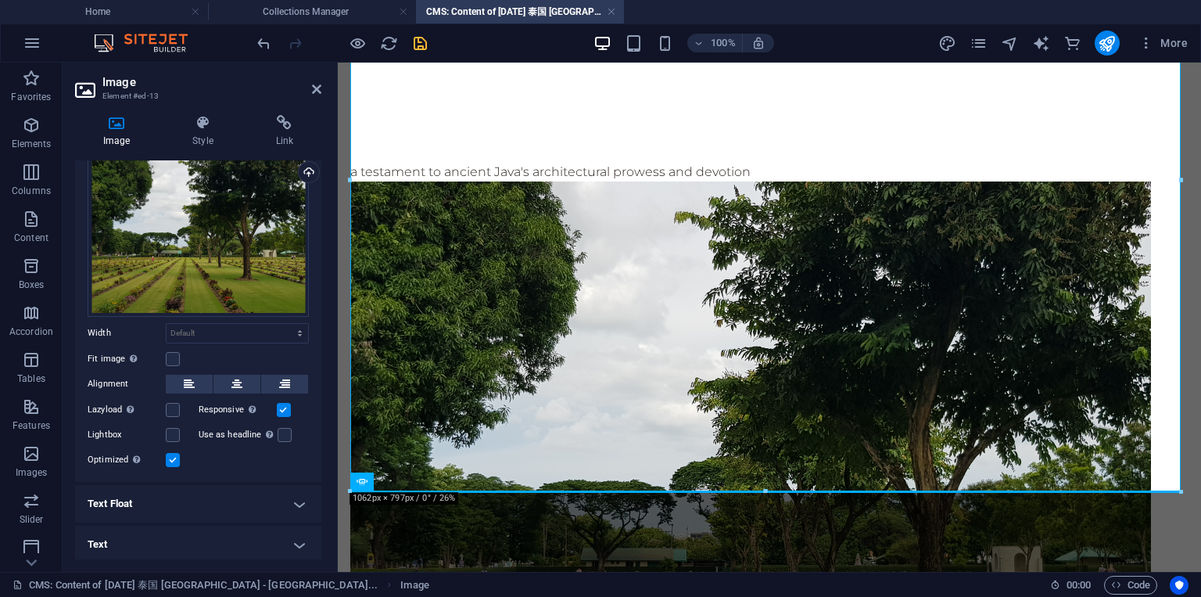
scroll to position [332, 0]
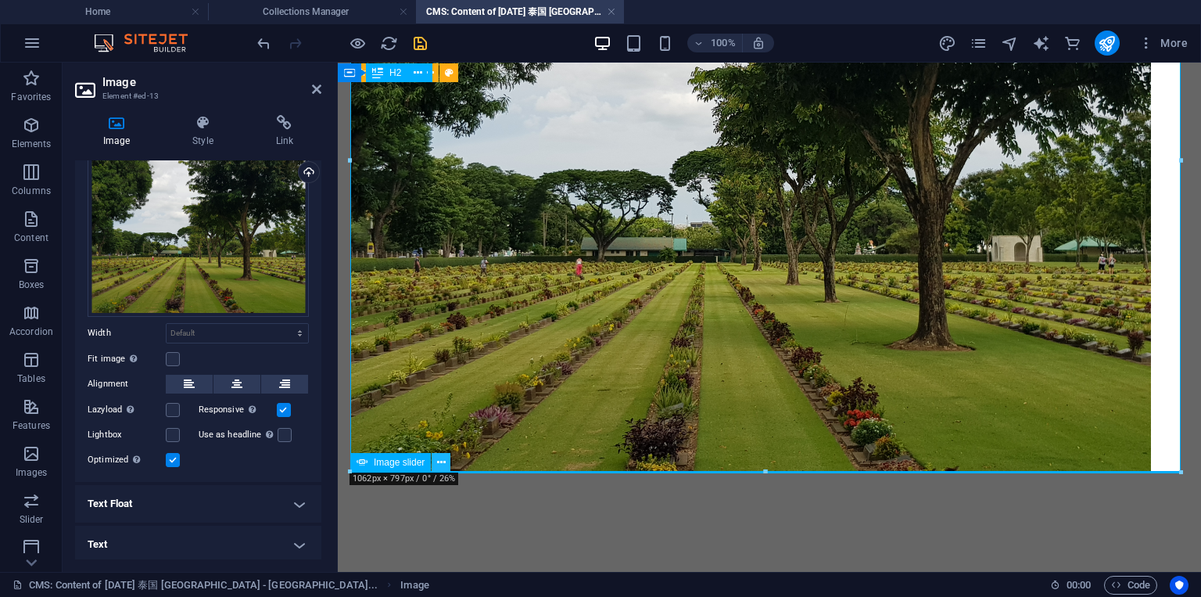
click at [444, 462] on icon at bounding box center [441, 462] width 9 height 16
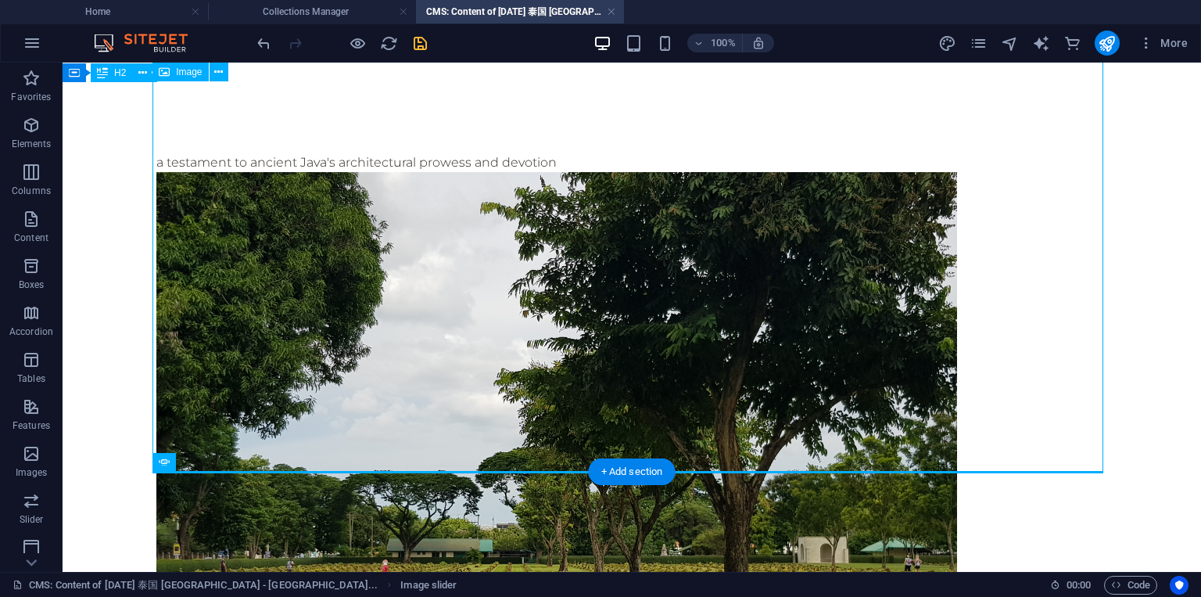
scroll to position [310, 0]
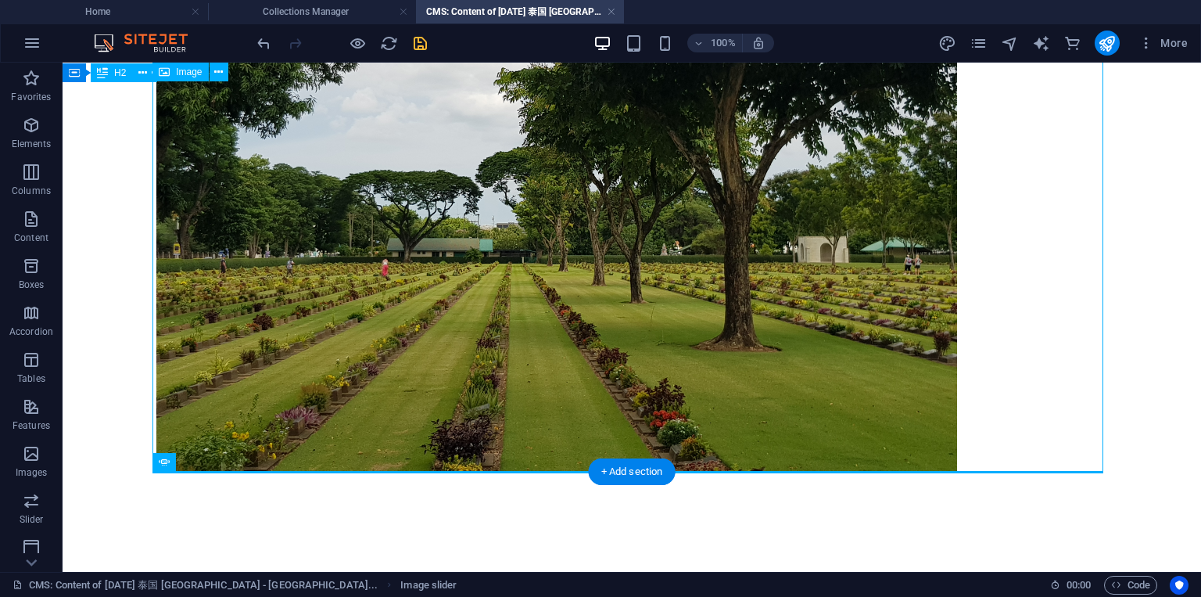
click at [644, 245] on figure at bounding box center [631, 172] width 951 height 601
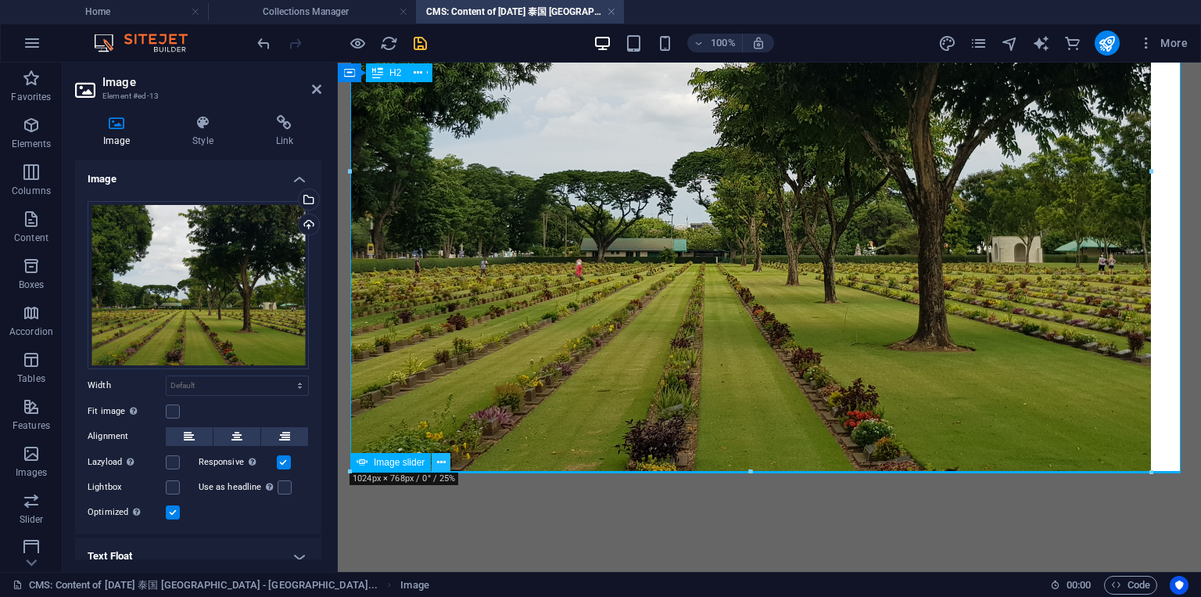
click at [440, 465] on icon at bounding box center [441, 462] width 9 height 16
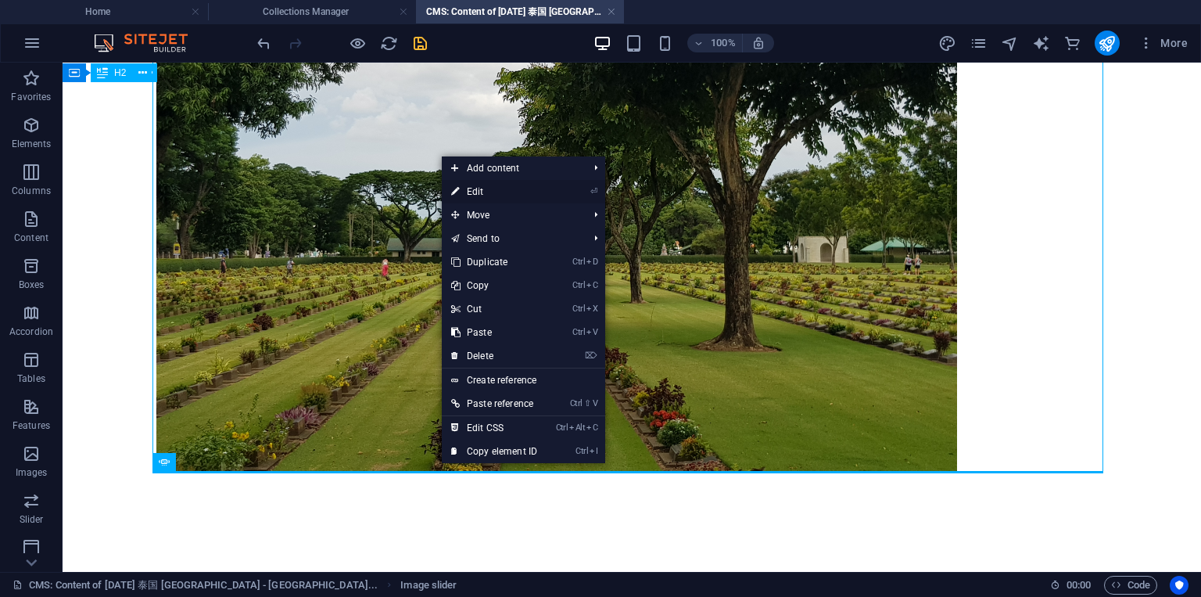
click at [468, 188] on link "⏎ Edit" at bounding box center [494, 191] width 105 height 23
select select "ms"
select select "s"
select select "progressive"
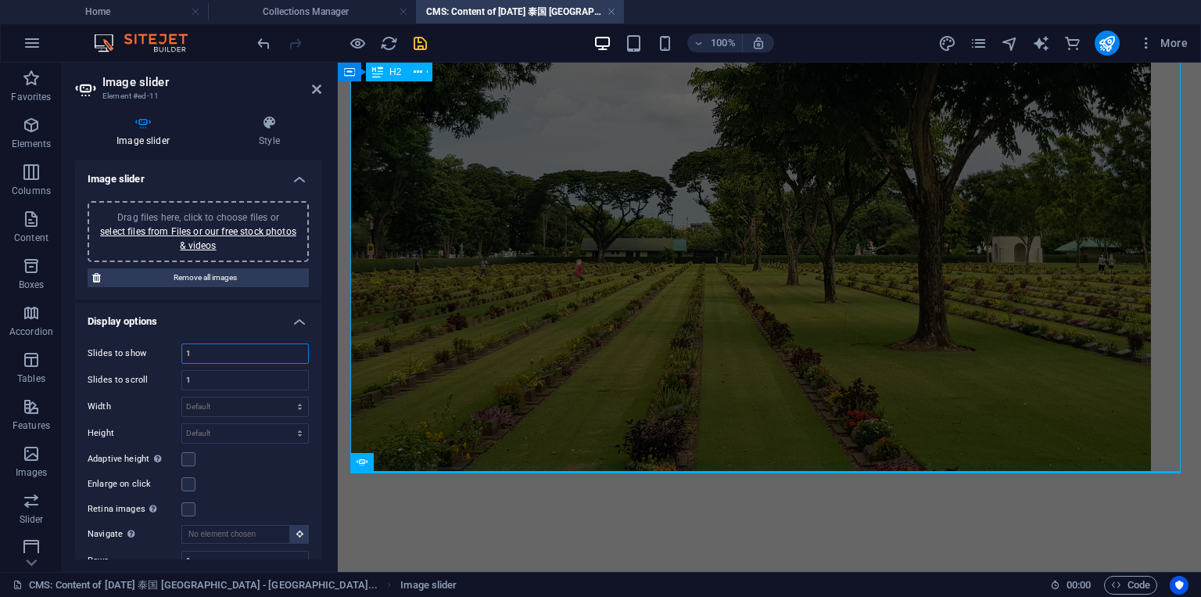
drag, startPoint x: 203, startPoint y: 351, endPoint x: 160, endPoint y: 351, distance: 43.0
click at [160, 351] on div "Slides to show 1" at bounding box center [198, 353] width 221 height 20
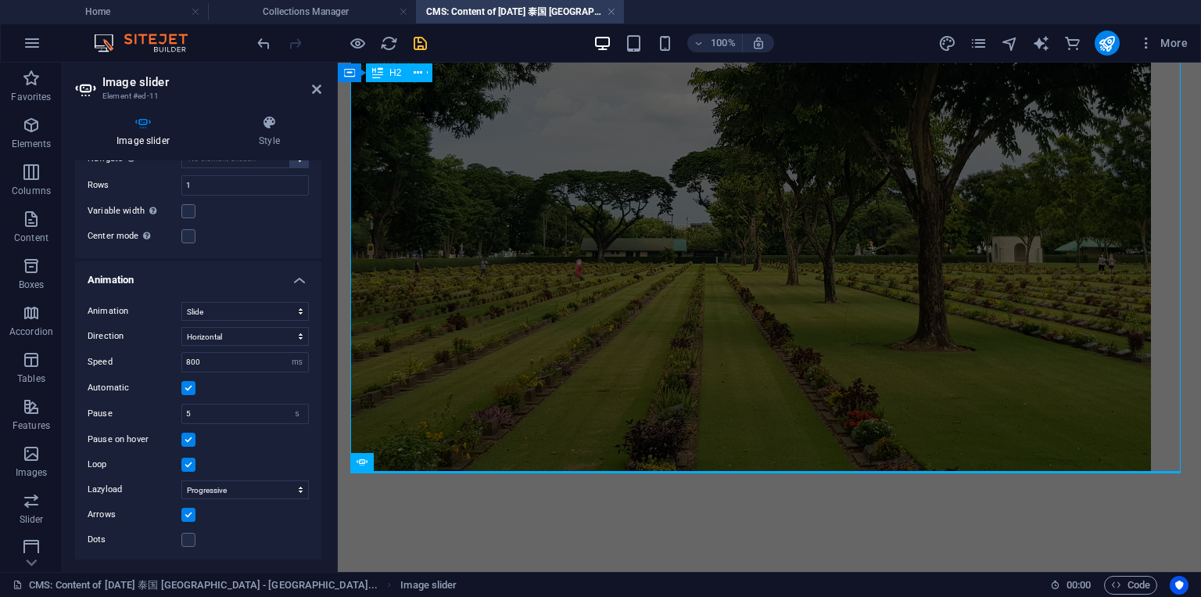
scroll to position [0, 0]
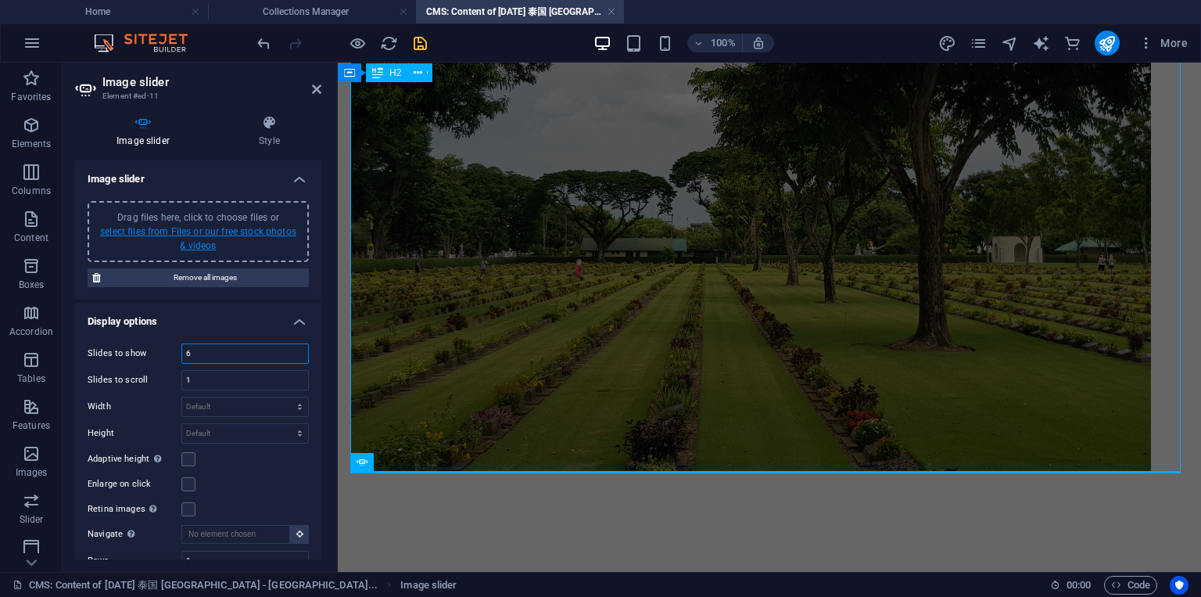
type input "6"
click at [210, 236] on link "select files from Files or our free stock photos & videos" at bounding box center [198, 238] width 196 height 25
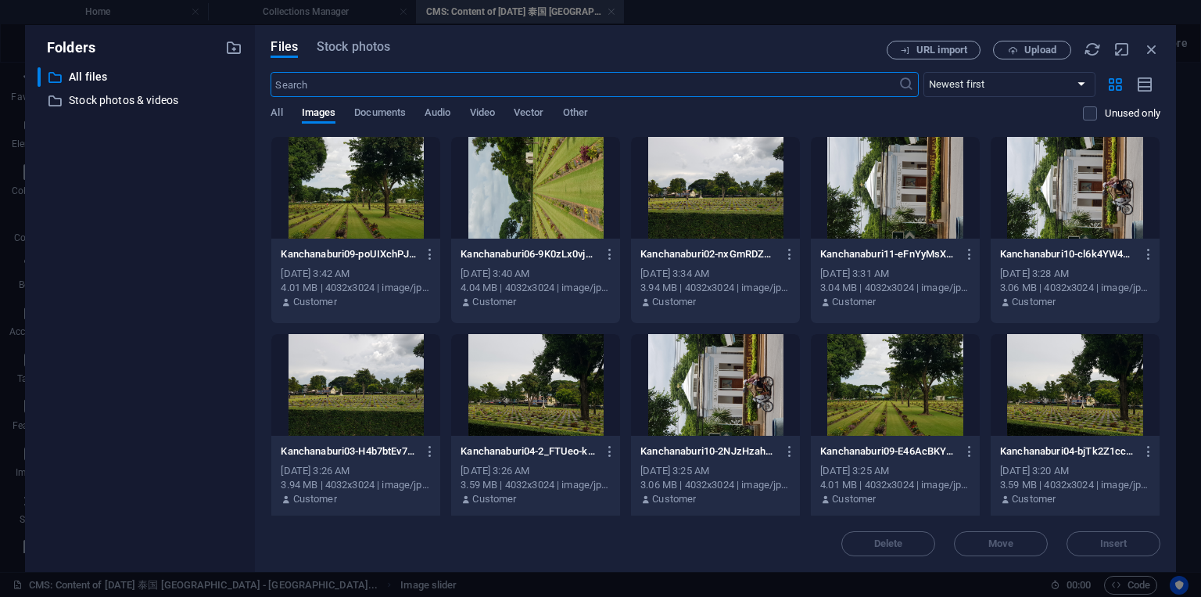
click at [368, 59] on div "Files Stock photos" at bounding box center [579, 50] width 616 height 19
click at [367, 55] on span "Stock photos" at bounding box center [354, 47] width 74 height 19
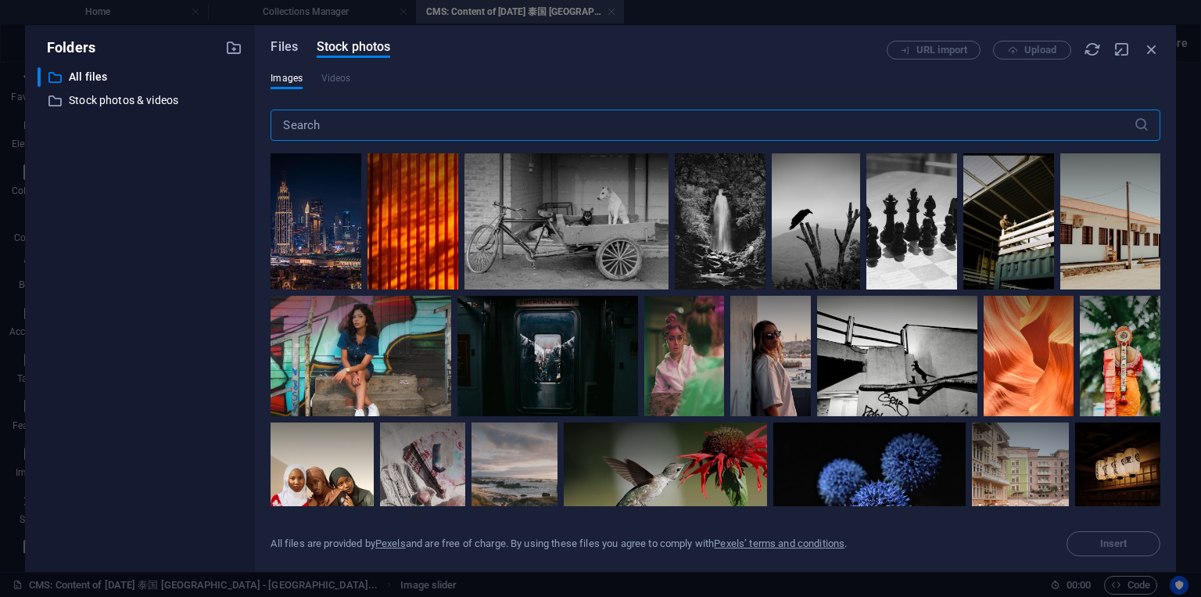
click at [288, 52] on span "Files" at bounding box center [284, 47] width 27 height 19
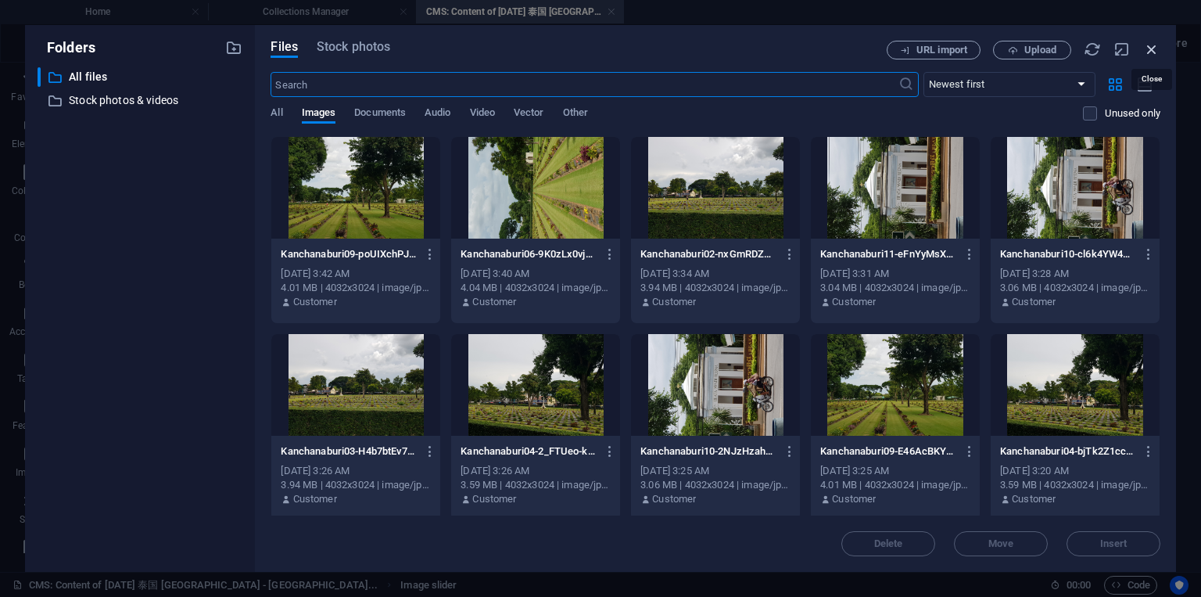
click at [1157, 49] on icon "button" at bounding box center [1151, 49] width 17 height 17
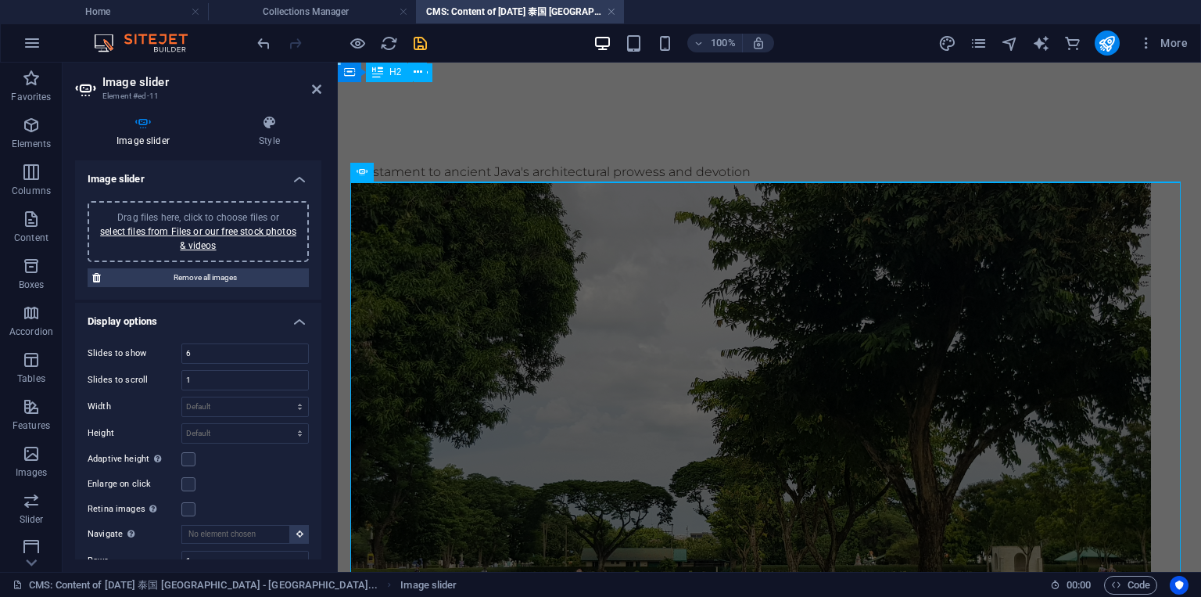
click at [294, 177] on h4 "Image slider" at bounding box center [198, 174] width 246 height 28
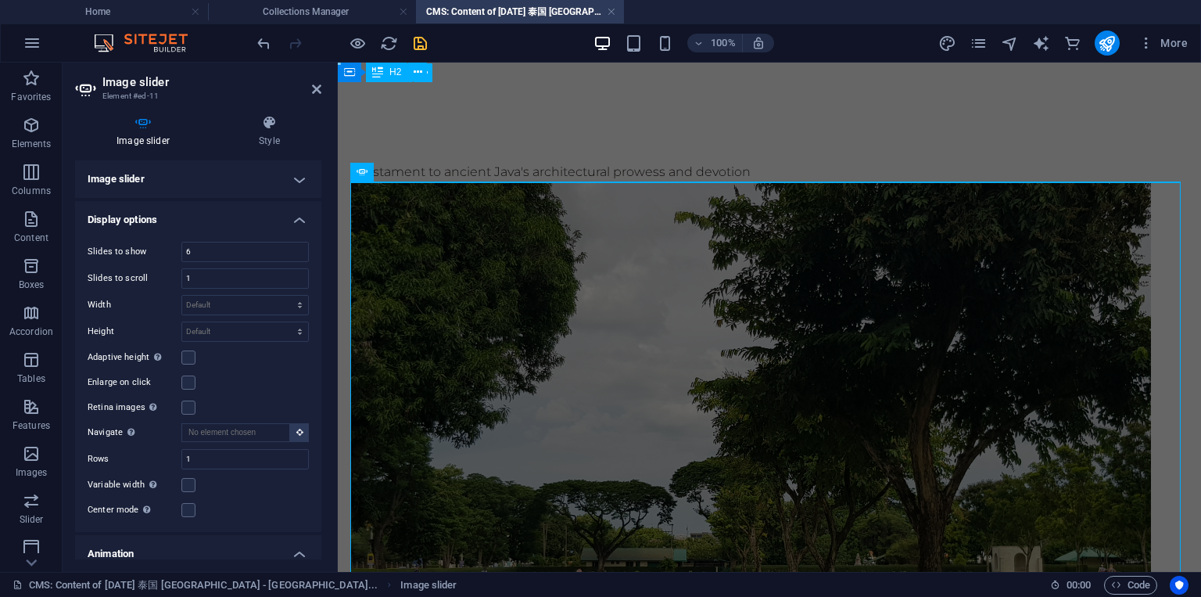
click at [294, 177] on h4 "Image slider" at bounding box center [198, 179] width 246 height 38
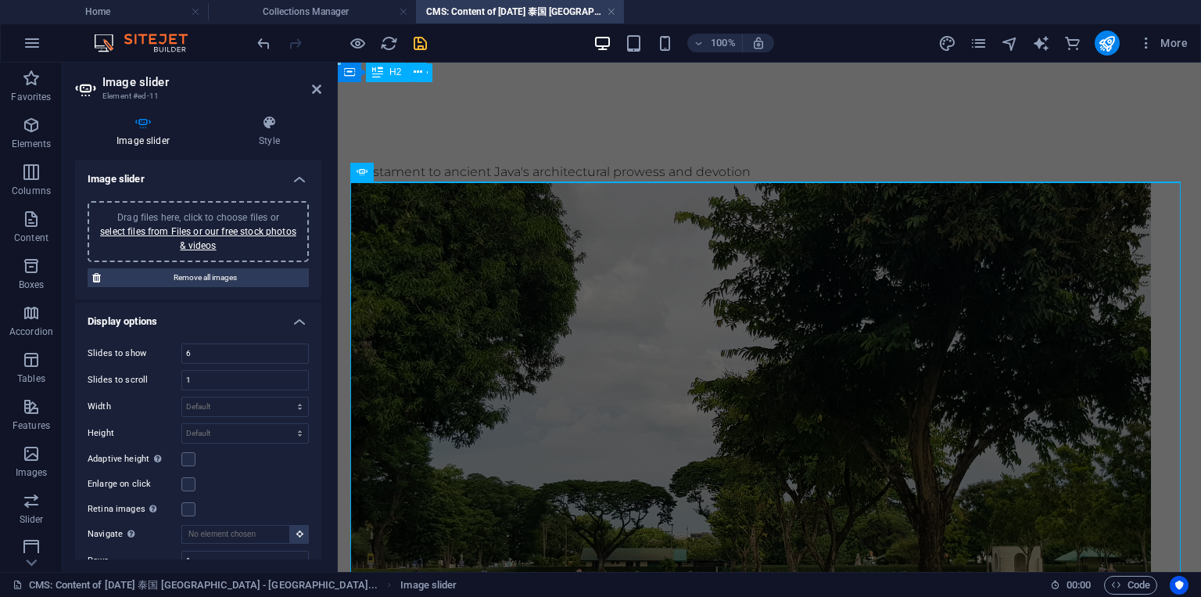
click at [294, 177] on h4 "Image slider" at bounding box center [198, 174] width 246 height 28
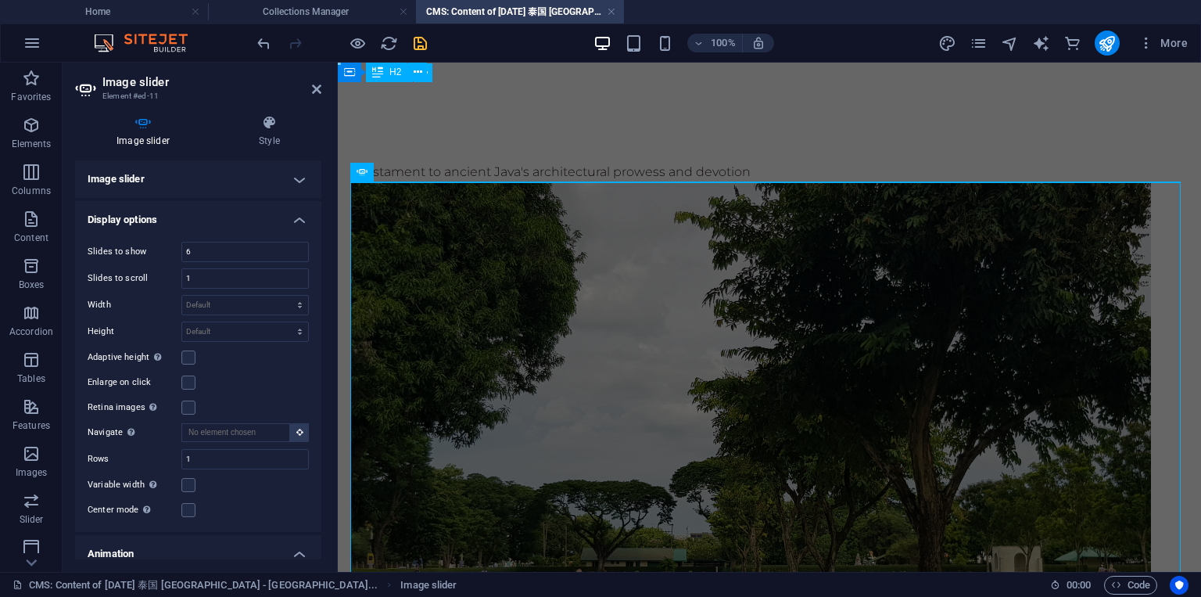
click at [294, 177] on h4 "Image slider" at bounding box center [198, 179] width 246 height 38
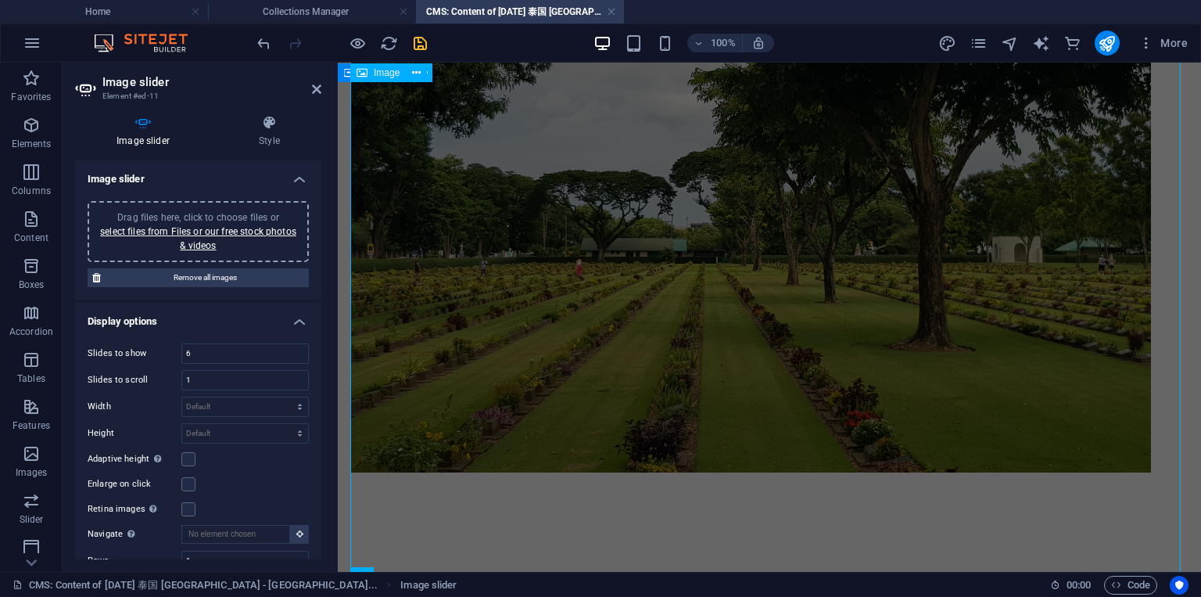
scroll to position [122, 0]
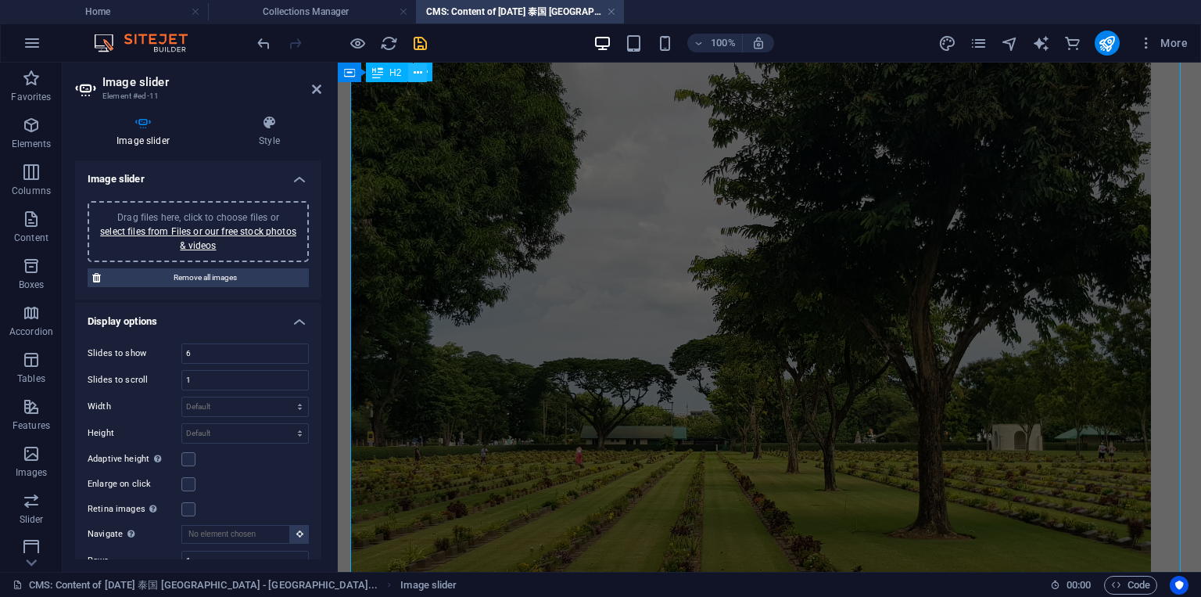
click at [418, 69] on icon at bounding box center [418, 73] width 9 height 16
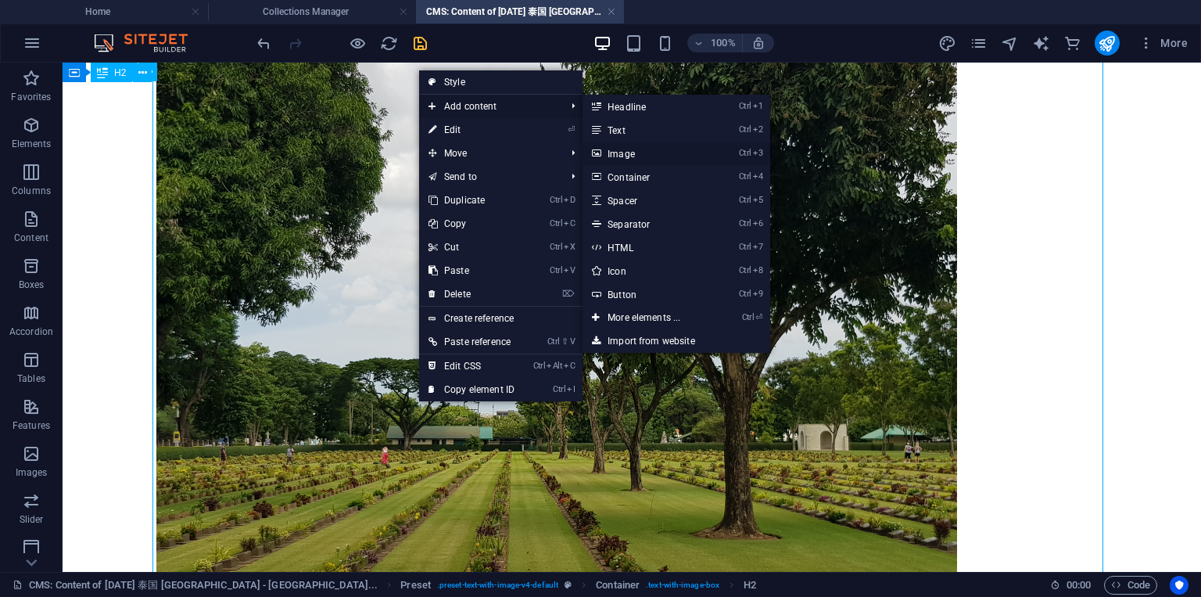
click at [620, 153] on link "Ctrl 3 Image" at bounding box center [647, 153] width 129 height 23
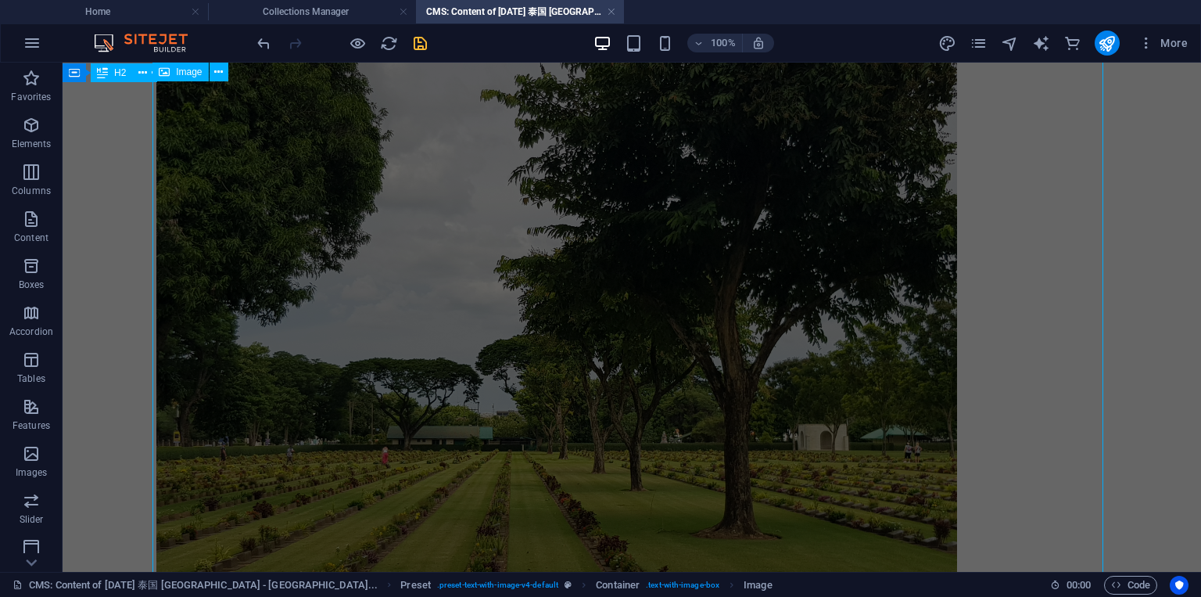
click at [451, 234] on figure at bounding box center [631, 359] width 951 height 601
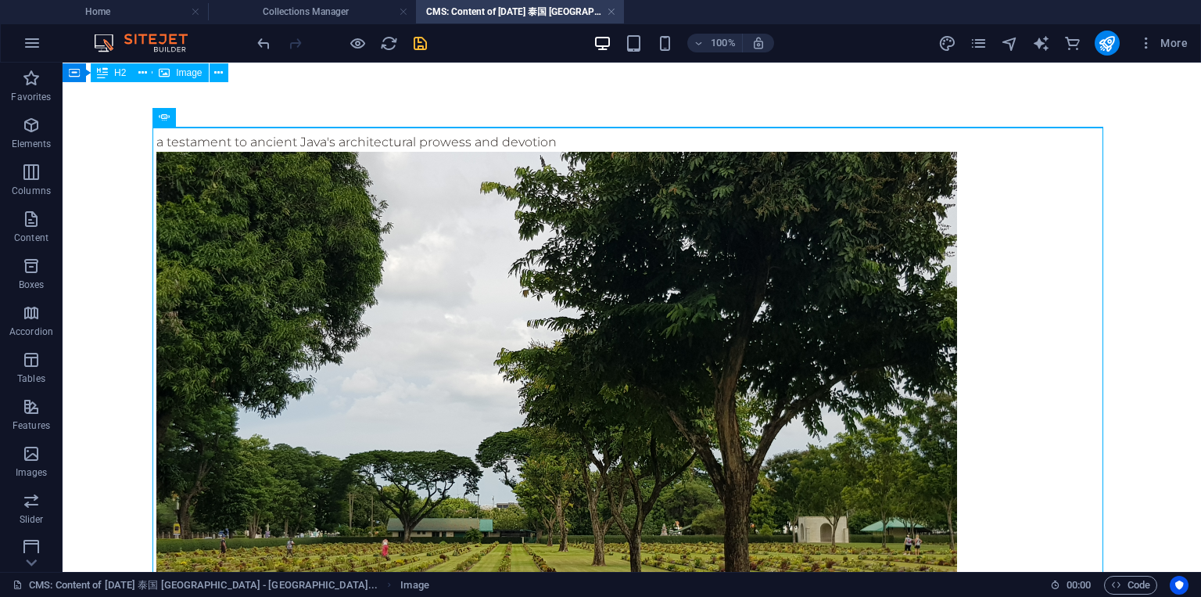
scroll to position [28, 0]
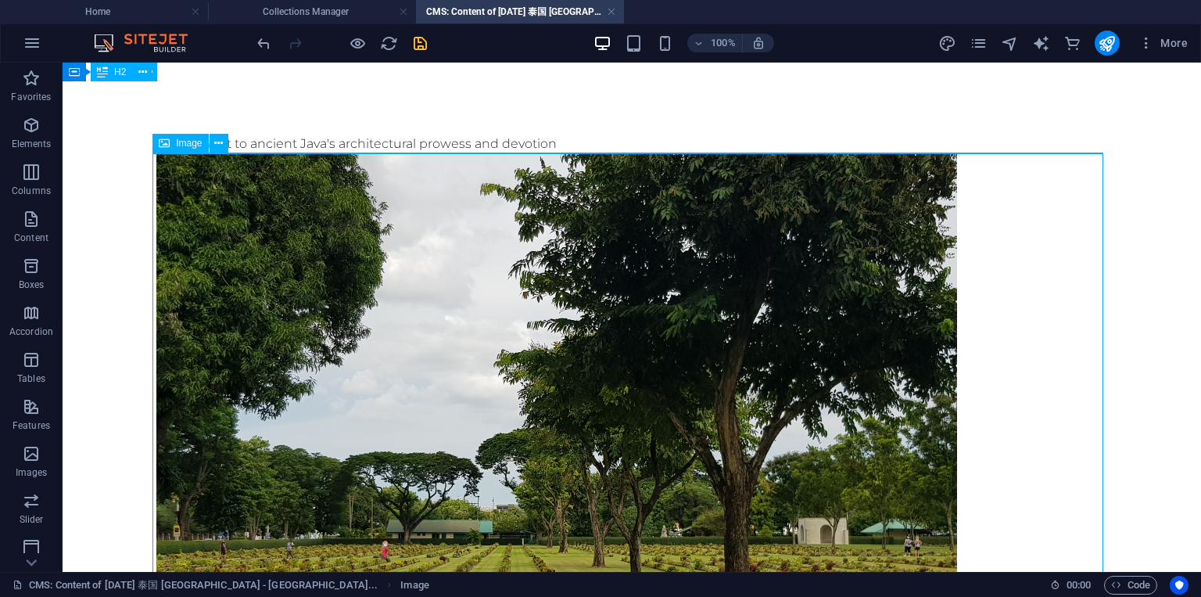
click at [978, 303] on figure at bounding box center [631, 453] width 951 height 601
click at [382, 276] on figure at bounding box center [631, 453] width 951 height 601
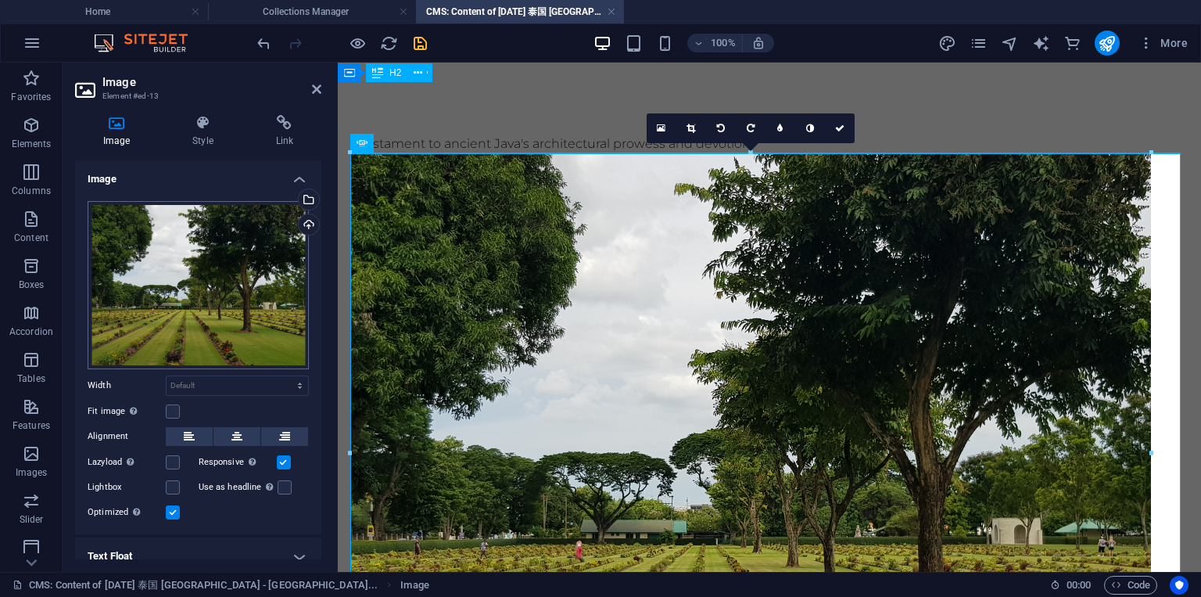
scroll to position [52, 0]
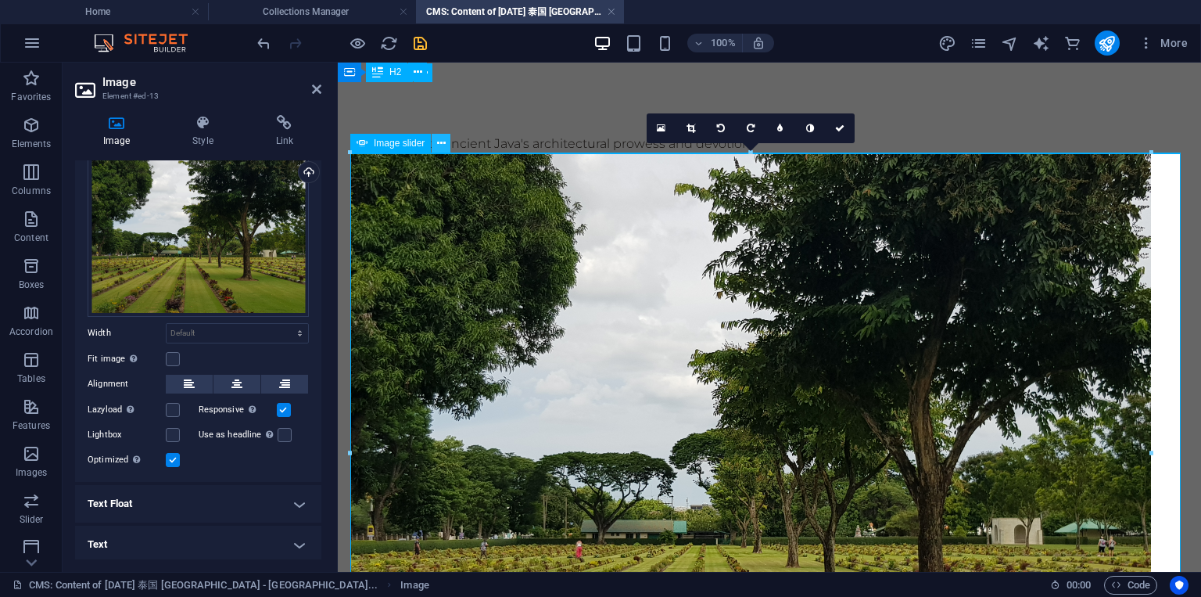
click at [441, 146] on icon at bounding box center [441, 143] width 9 height 16
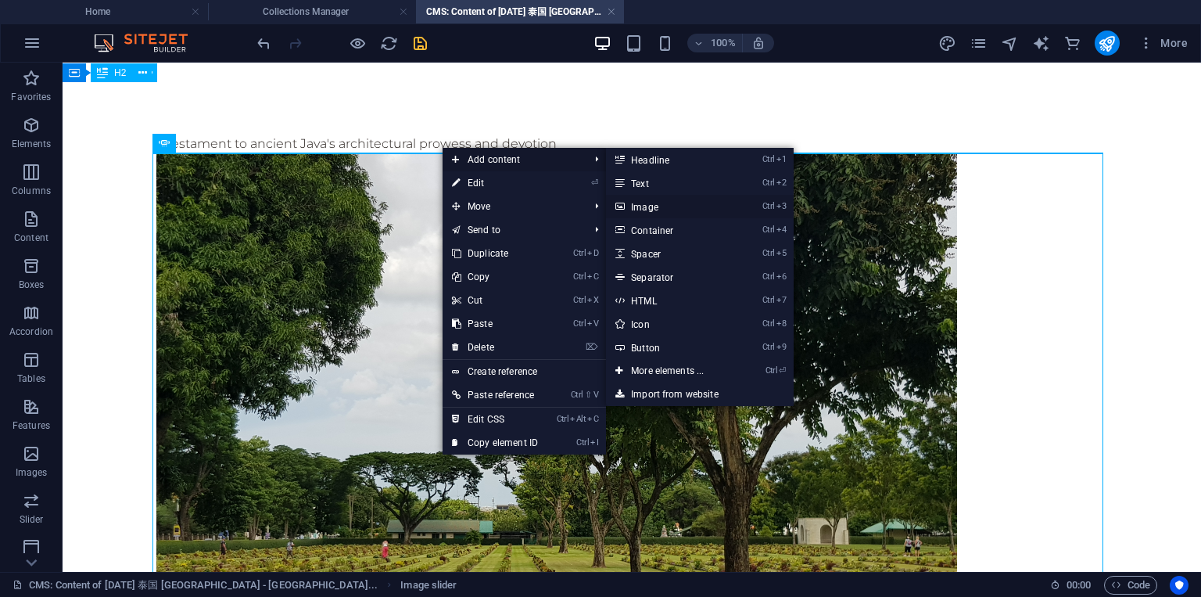
click at [655, 206] on link "Ctrl 3 Image" at bounding box center [670, 206] width 129 height 23
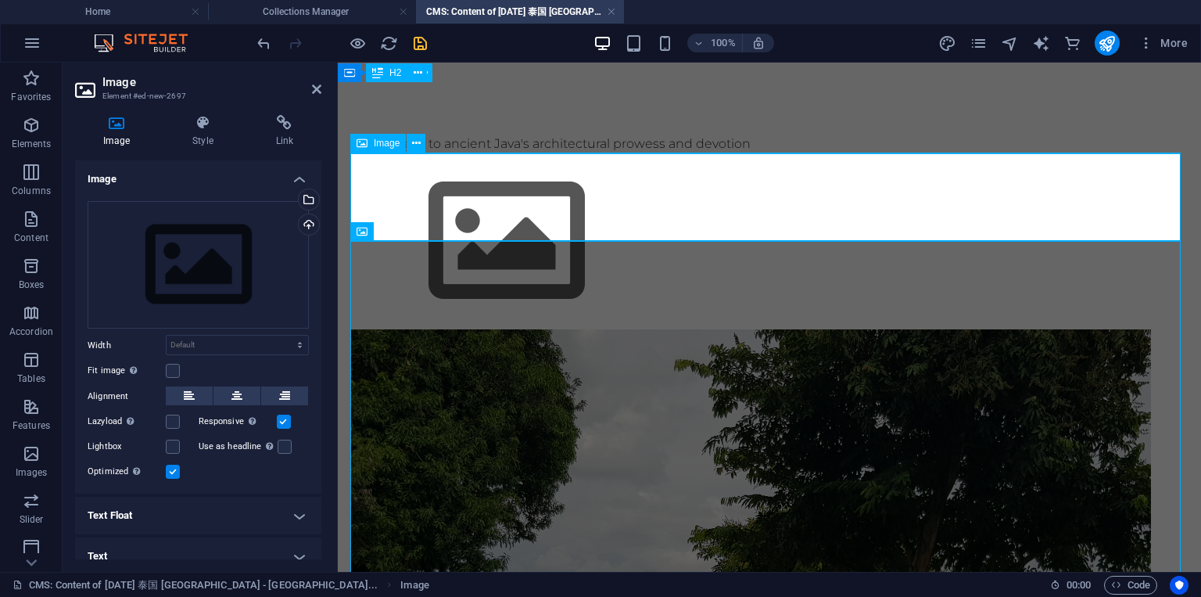
click at [655, 206] on figure at bounding box center [769, 241] width 838 height 176
click at [416, 145] on icon at bounding box center [416, 143] width 9 height 16
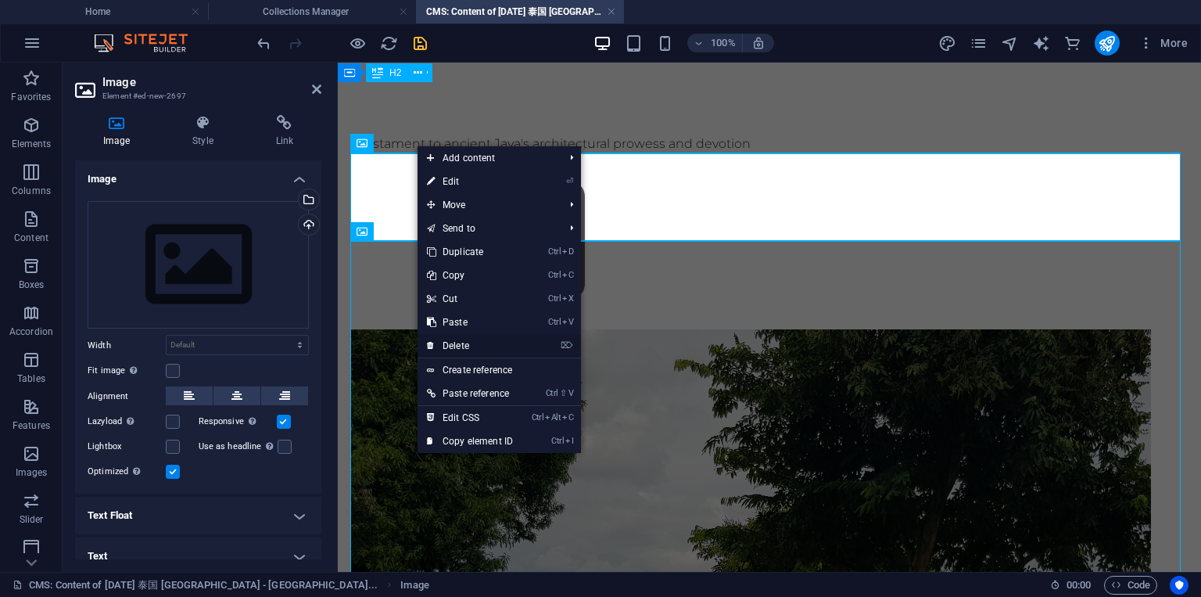
click at [469, 346] on link "⌦ Delete" at bounding box center [470, 345] width 105 height 23
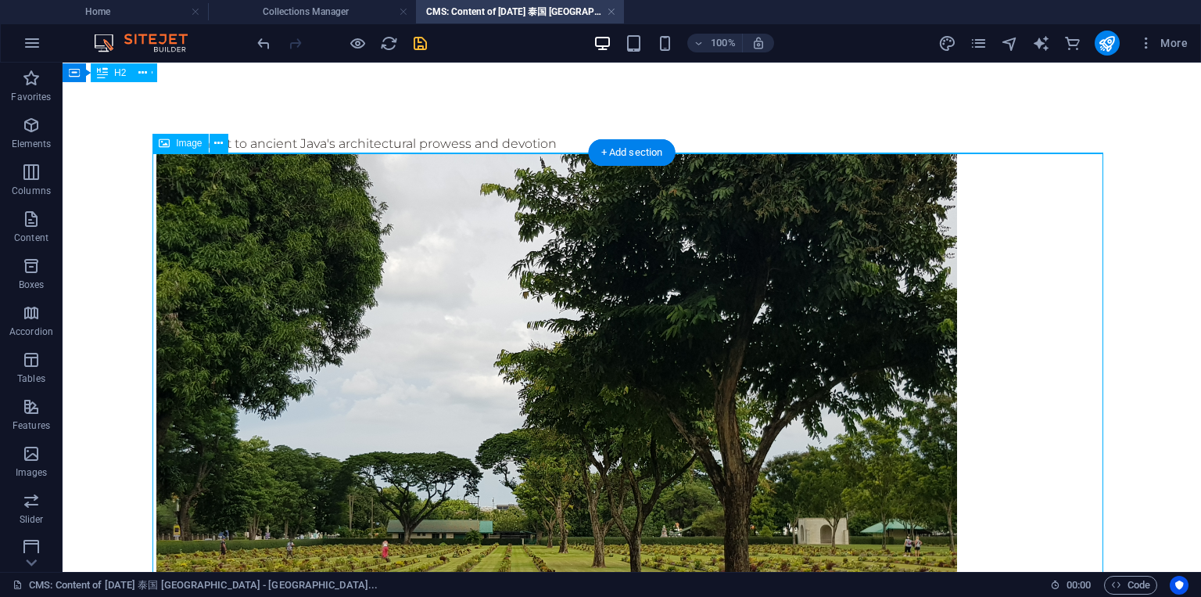
scroll to position [310, 0]
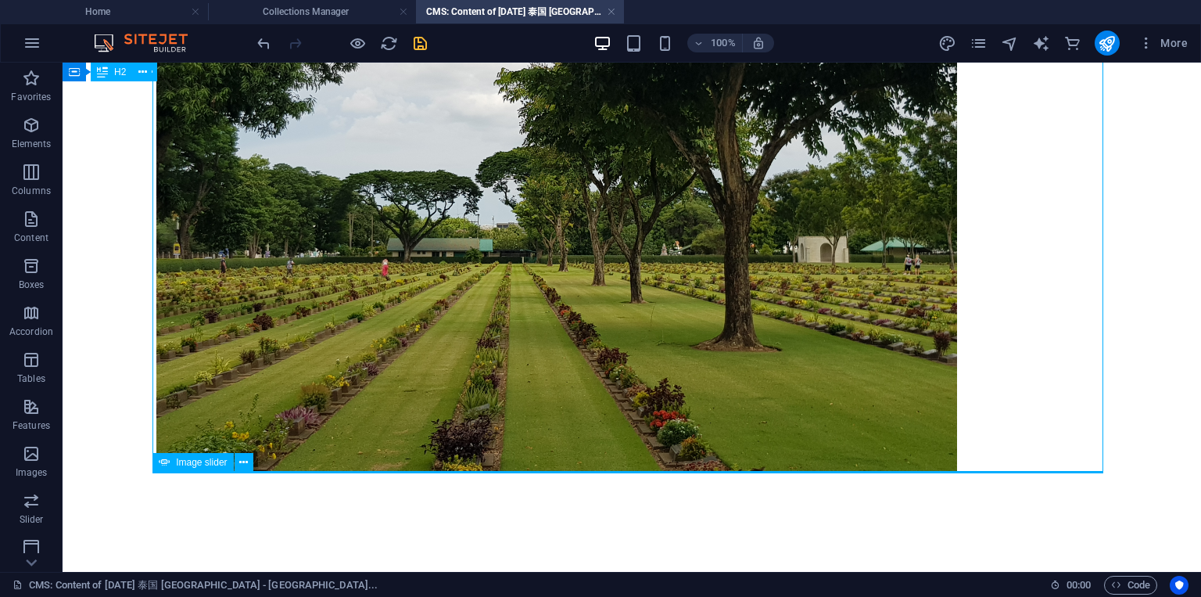
click at [167, 467] on icon at bounding box center [164, 462] width 11 height 19
click at [242, 465] on icon at bounding box center [243, 462] width 9 height 16
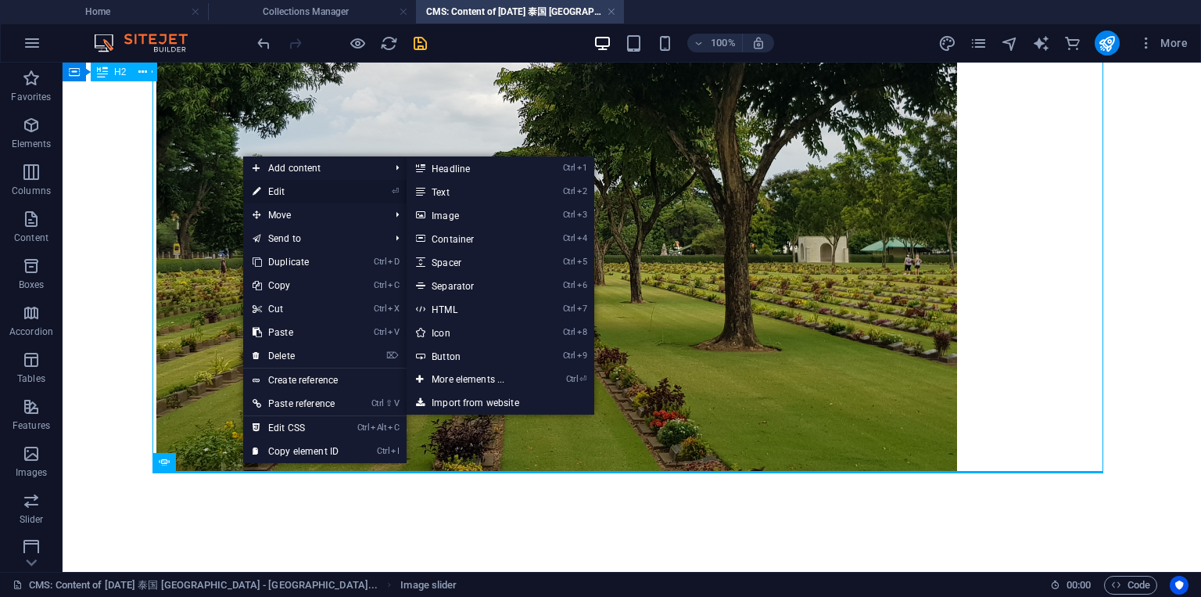
click at [278, 187] on link "⏎ Edit" at bounding box center [295, 191] width 105 height 23
select select "ms"
select select "s"
select select "progressive"
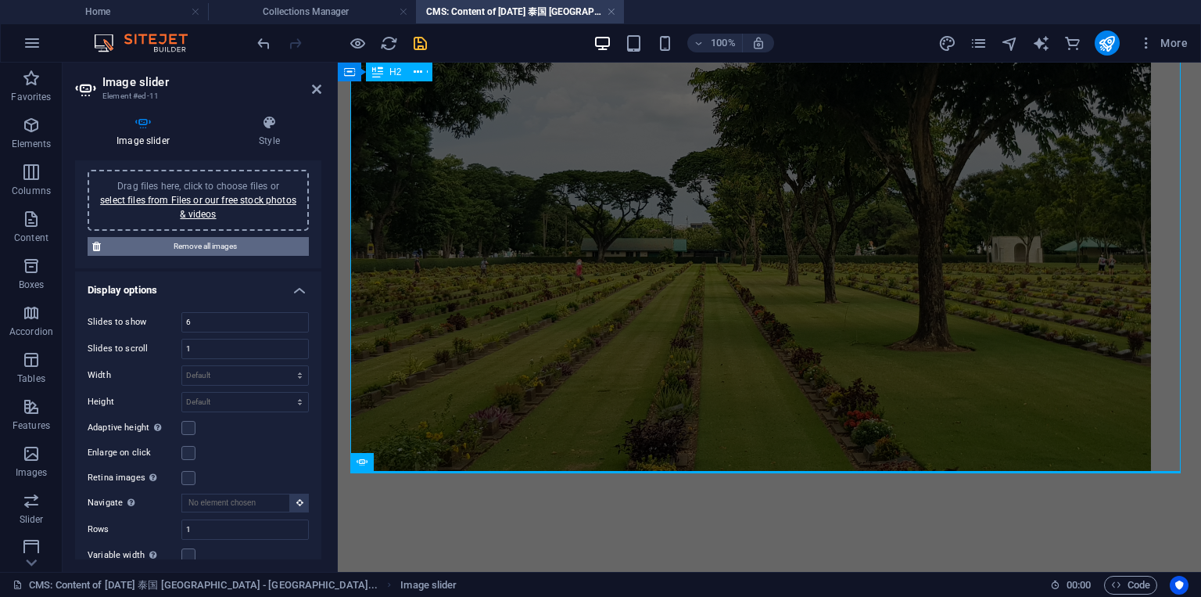
scroll to position [0, 0]
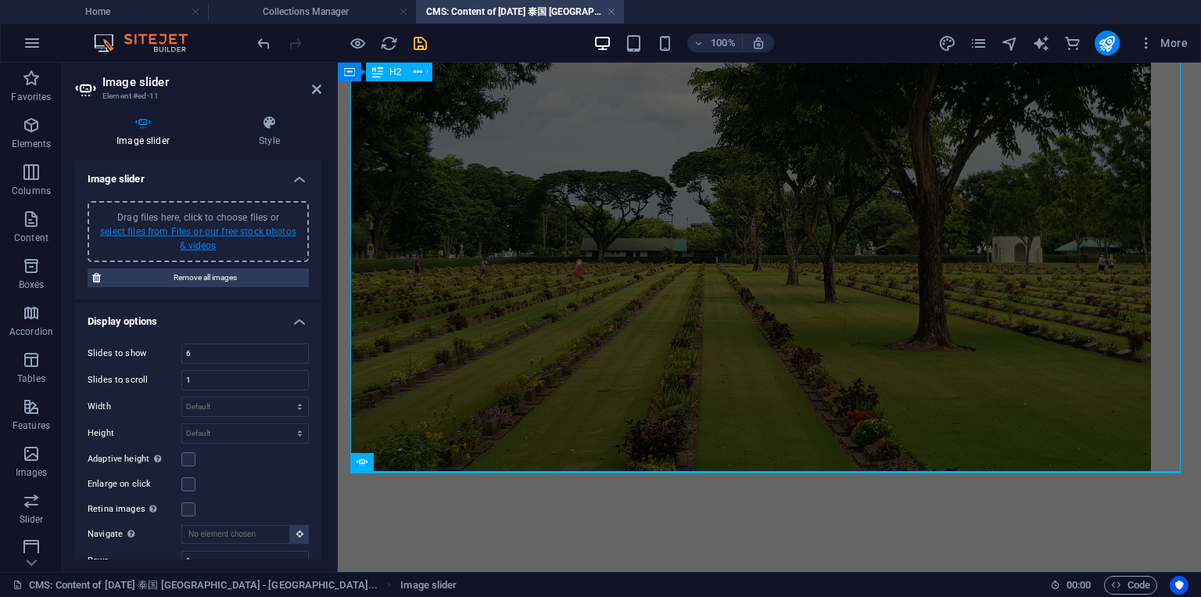
click at [241, 231] on link "select files from Files or our free stock photos & videos" at bounding box center [198, 238] width 196 height 25
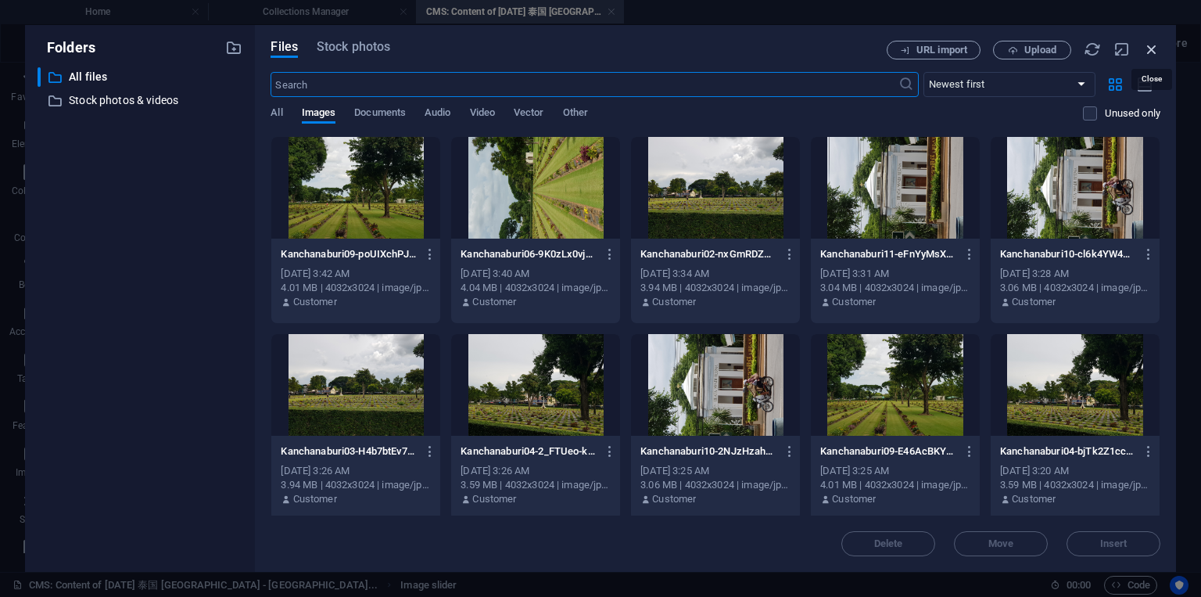
click at [1155, 55] on icon "button" at bounding box center [1151, 49] width 17 height 17
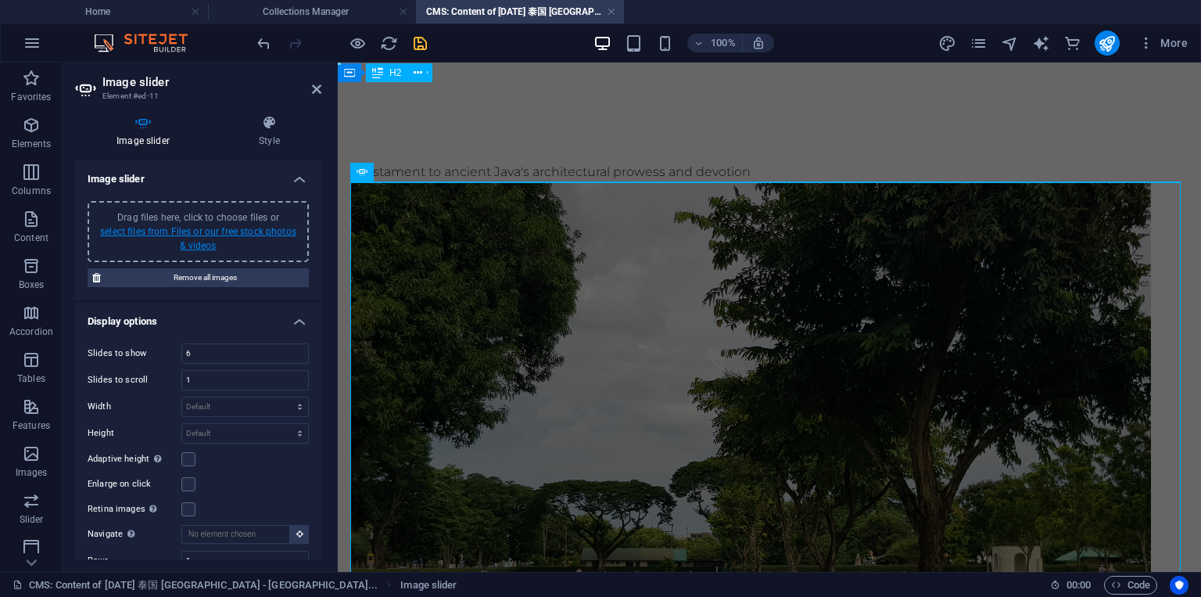
click at [265, 235] on link "select files from Files or our free stock photos & videos" at bounding box center [198, 238] width 196 height 25
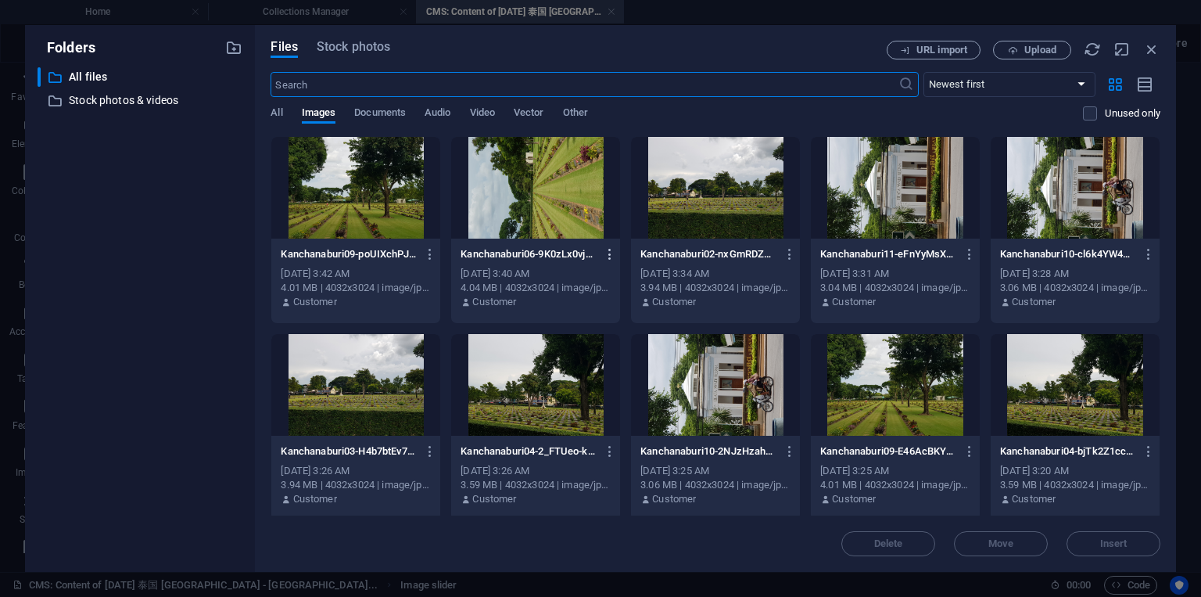
click at [608, 253] on icon "button" at bounding box center [610, 254] width 15 height 14
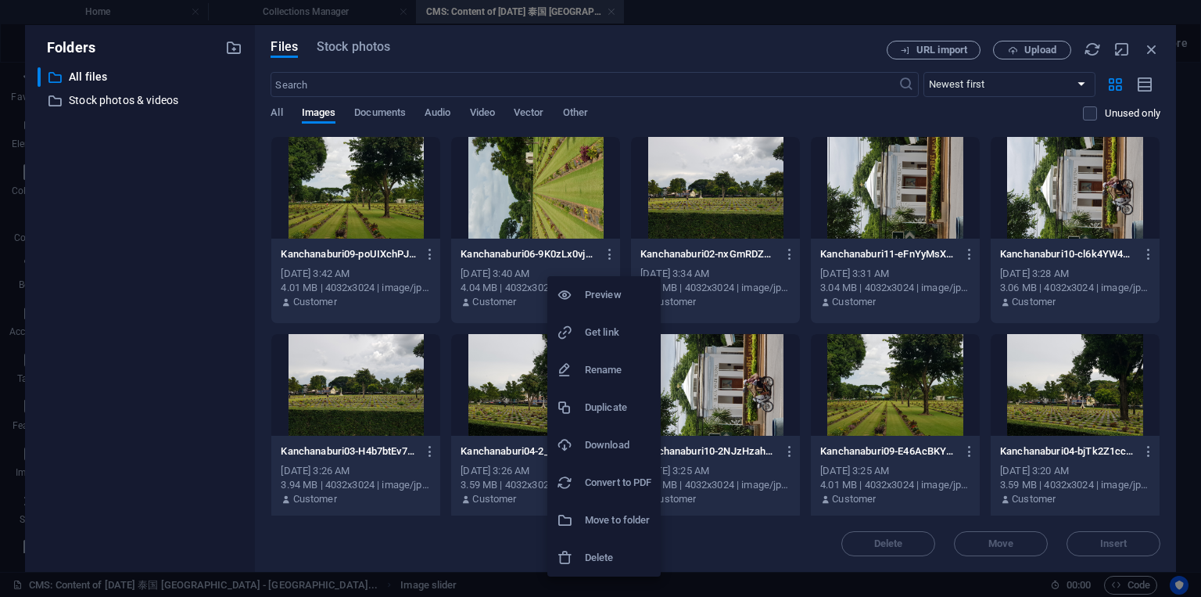
click at [607, 302] on h6 "Preview" at bounding box center [618, 294] width 66 height 19
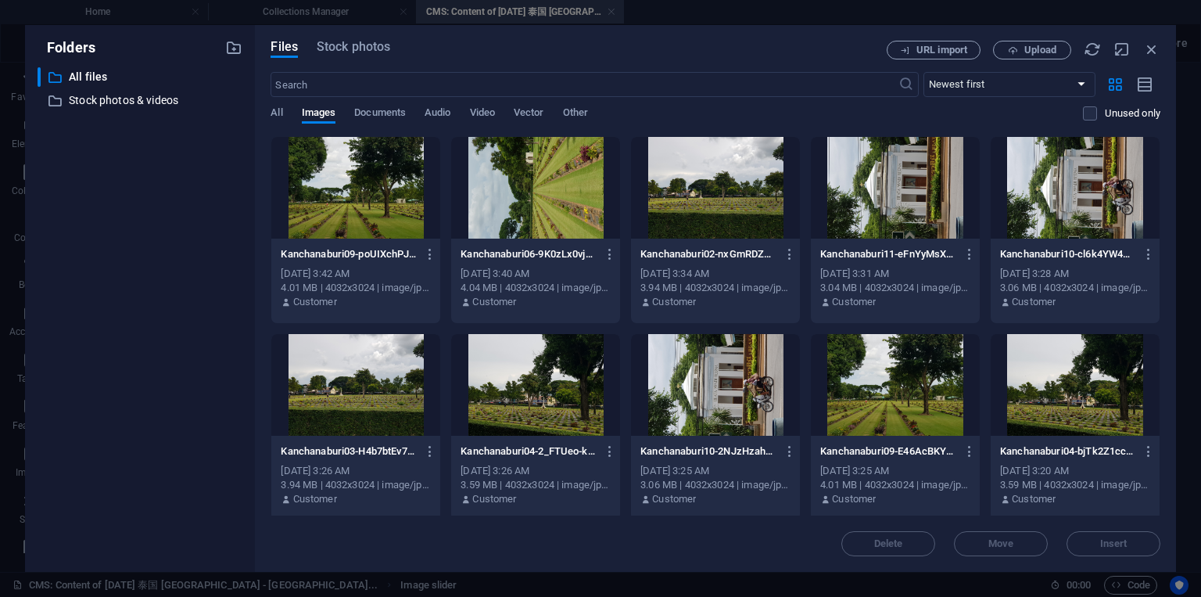
click at [743, 200] on div at bounding box center [715, 188] width 169 height 102
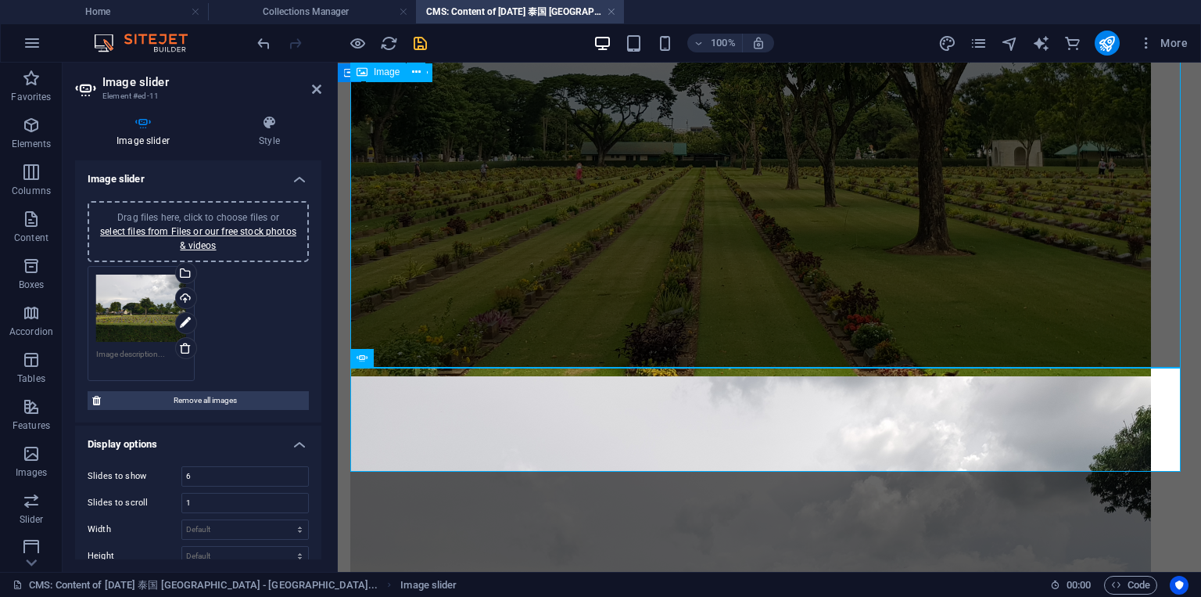
scroll to position [415, 0]
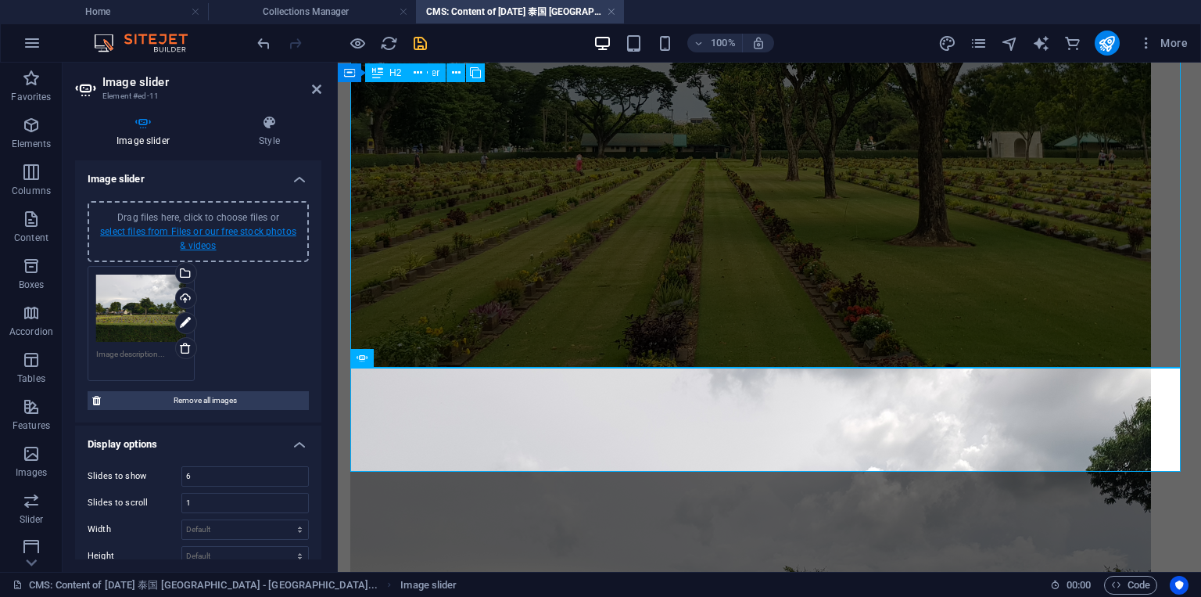
click at [253, 230] on link "select files from Files or our free stock photos & videos" at bounding box center [198, 238] width 196 height 25
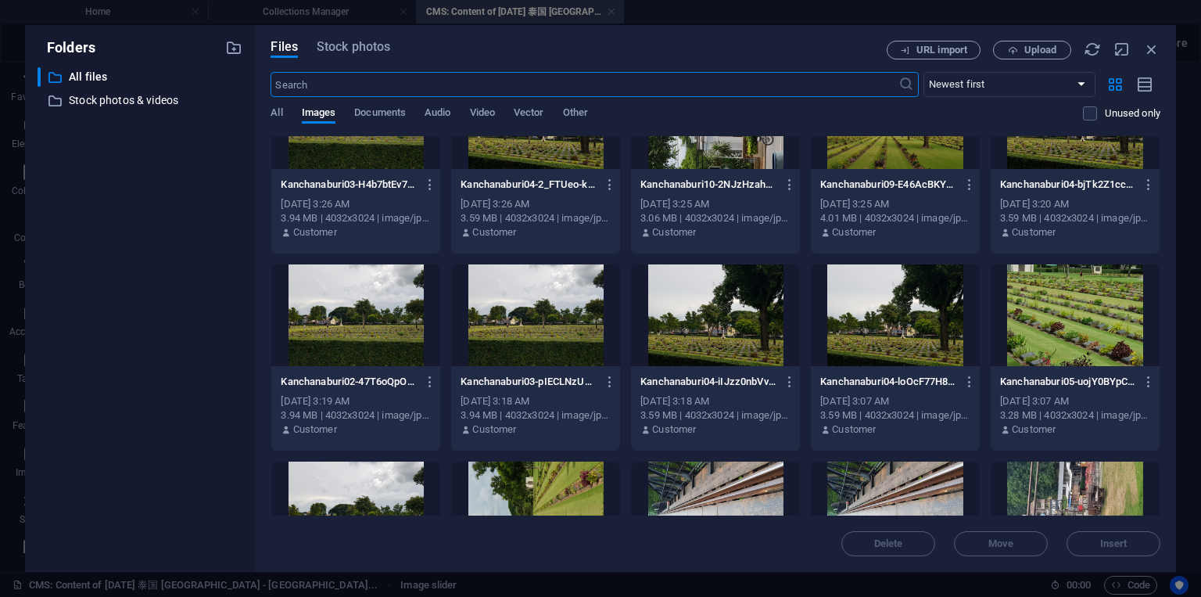
scroll to position [282, 0]
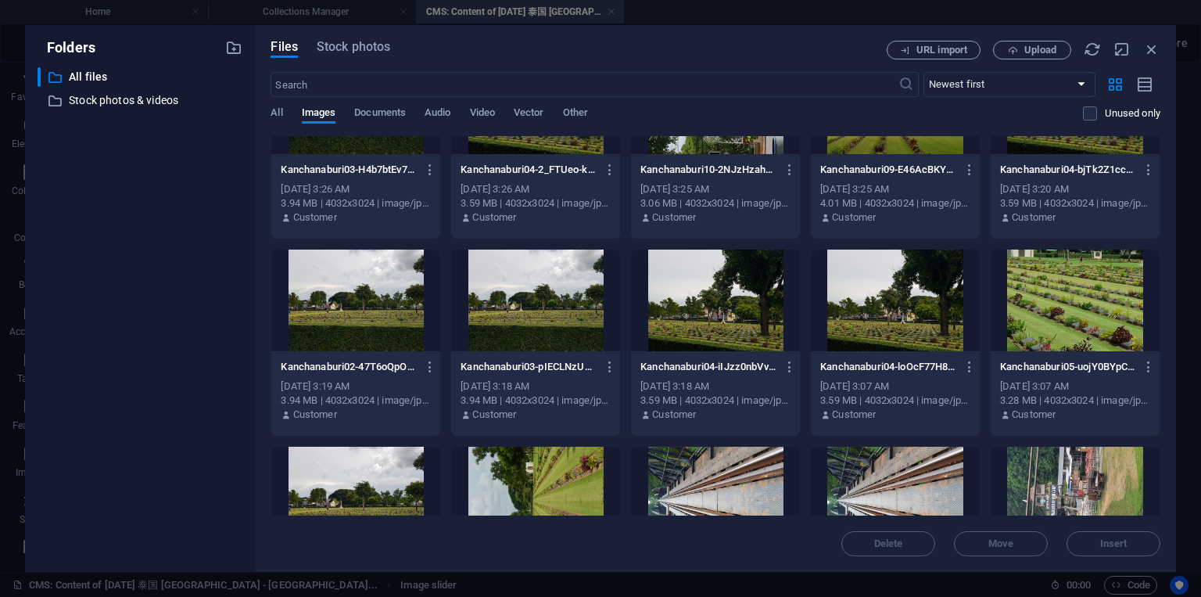
click at [1064, 298] on div at bounding box center [1075, 301] width 169 height 102
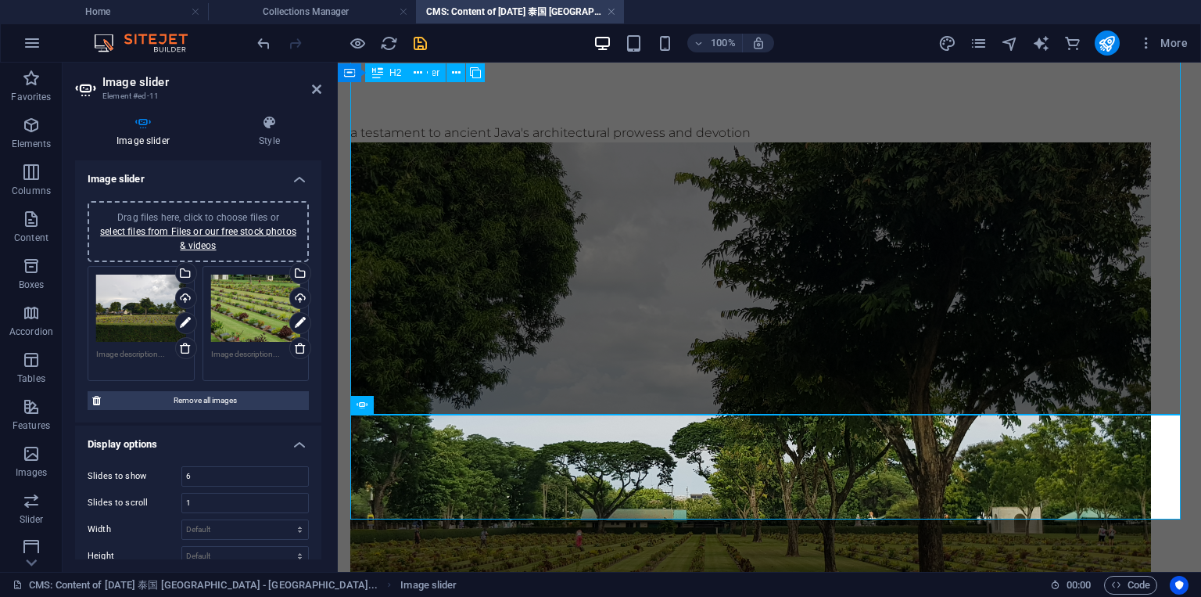
scroll to position [415, 0]
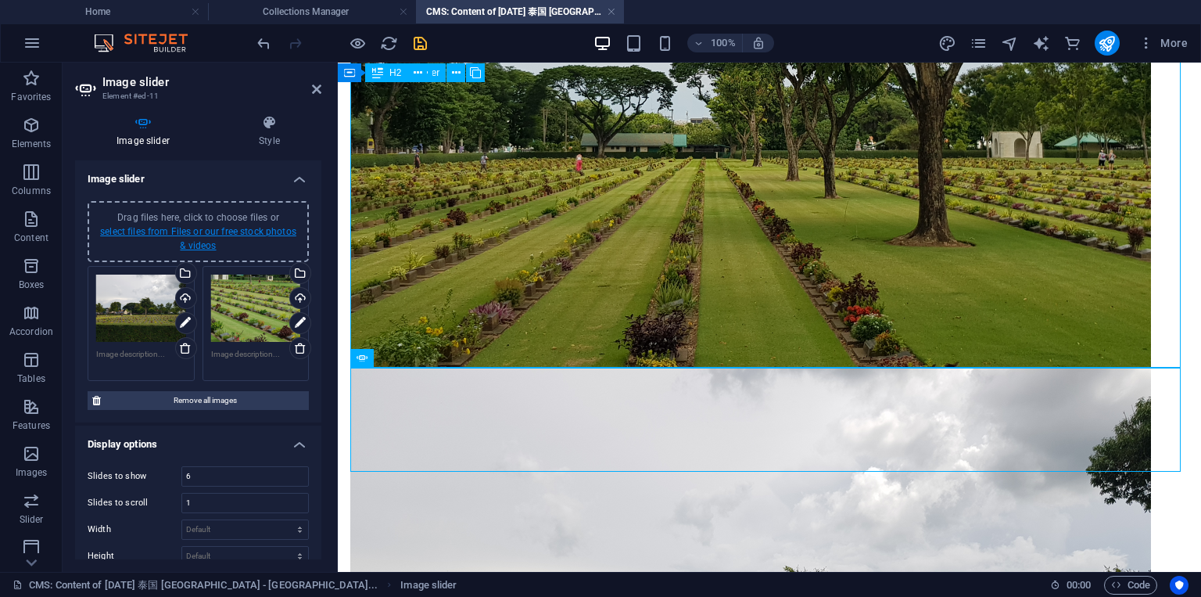
click at [165, 226] on link "select files from Files or our free stock photos & videos" at bounding box center [198, 238] width 196 height 25
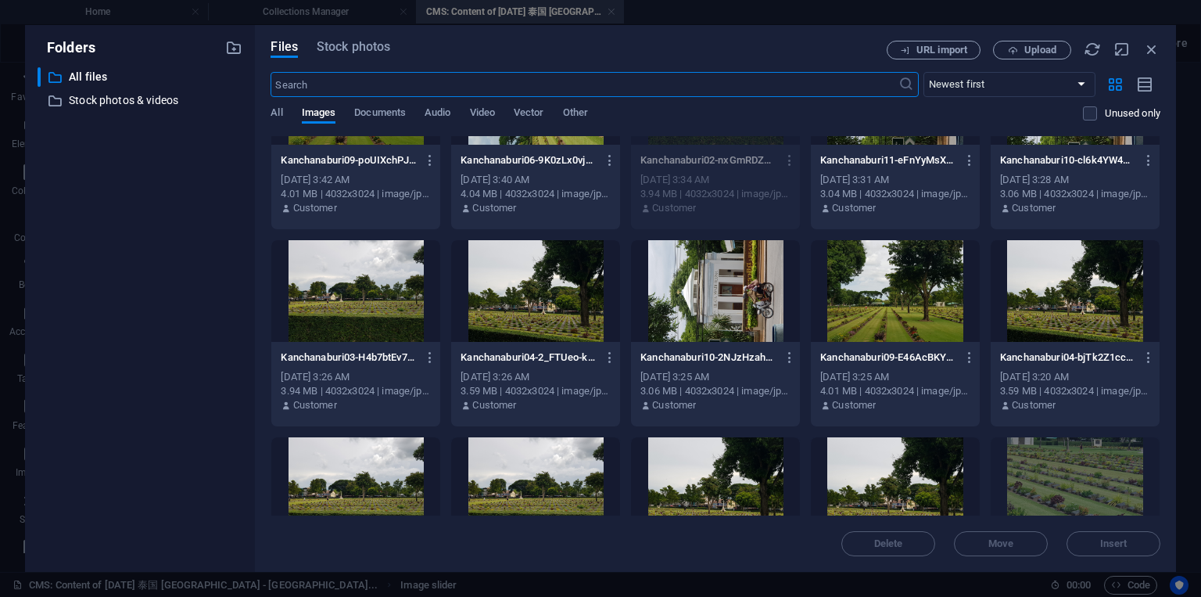
scroll to position [375, 0]
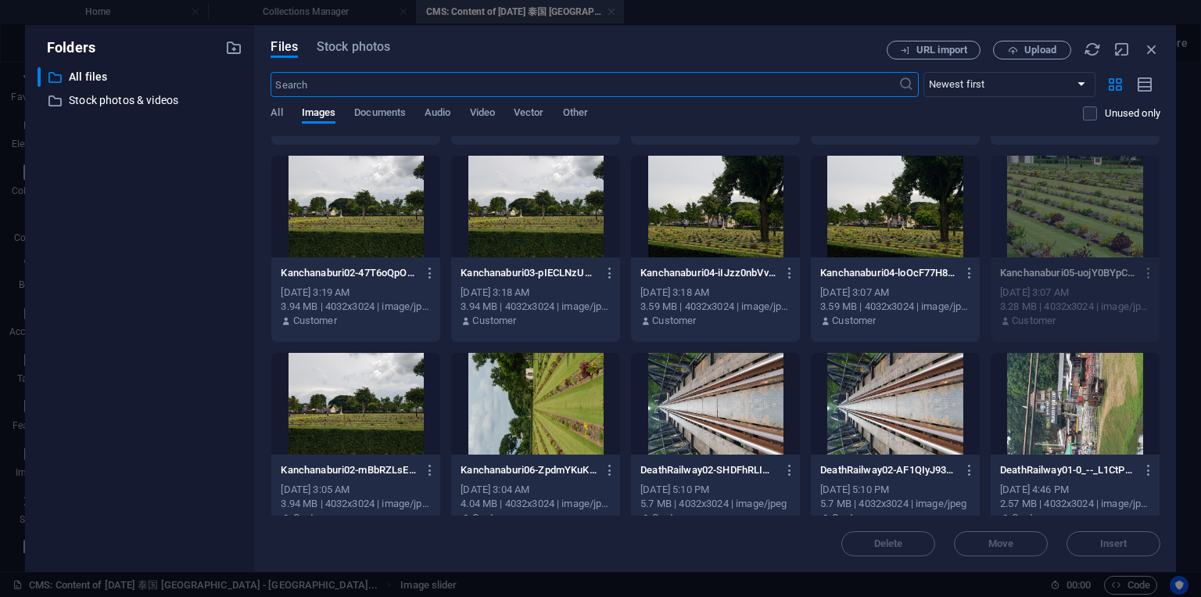
click at [881, 204] on div at bounding box center [895, 207] width 169 height 102
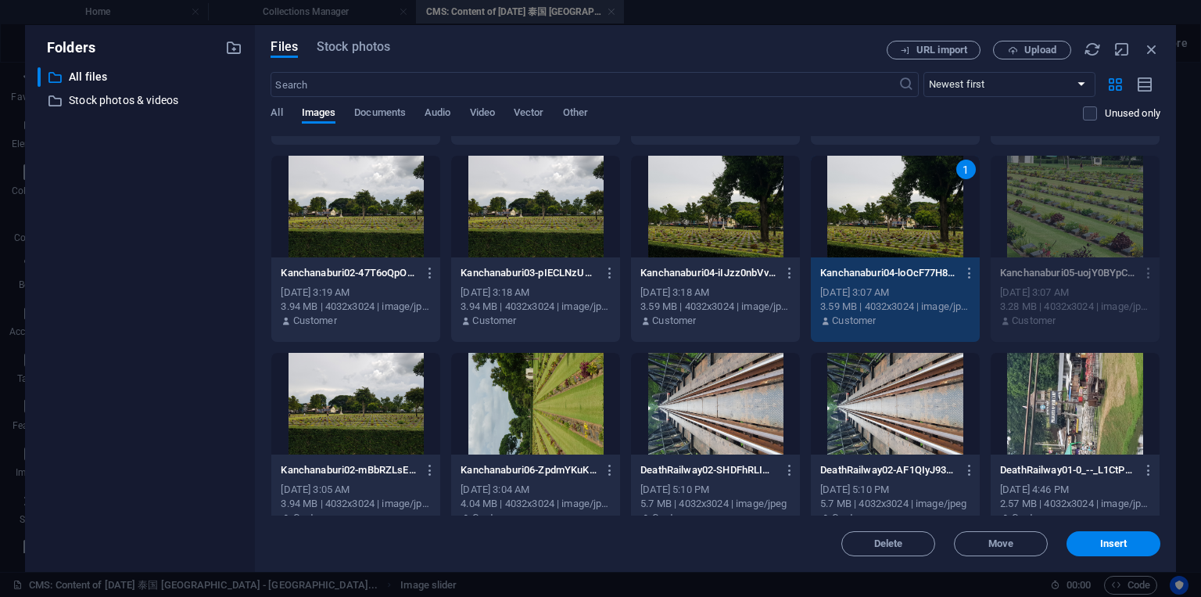
click at [881, 204] on div "1" at bounding box center [895, 207] width 169 height 102
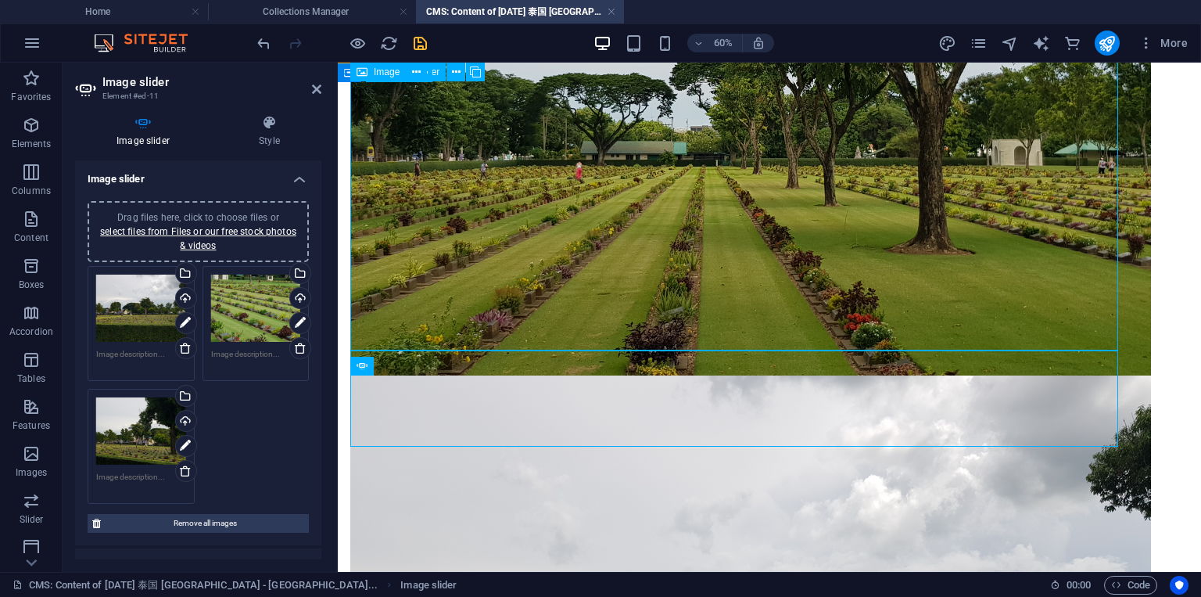
scroll to position [415, 0]
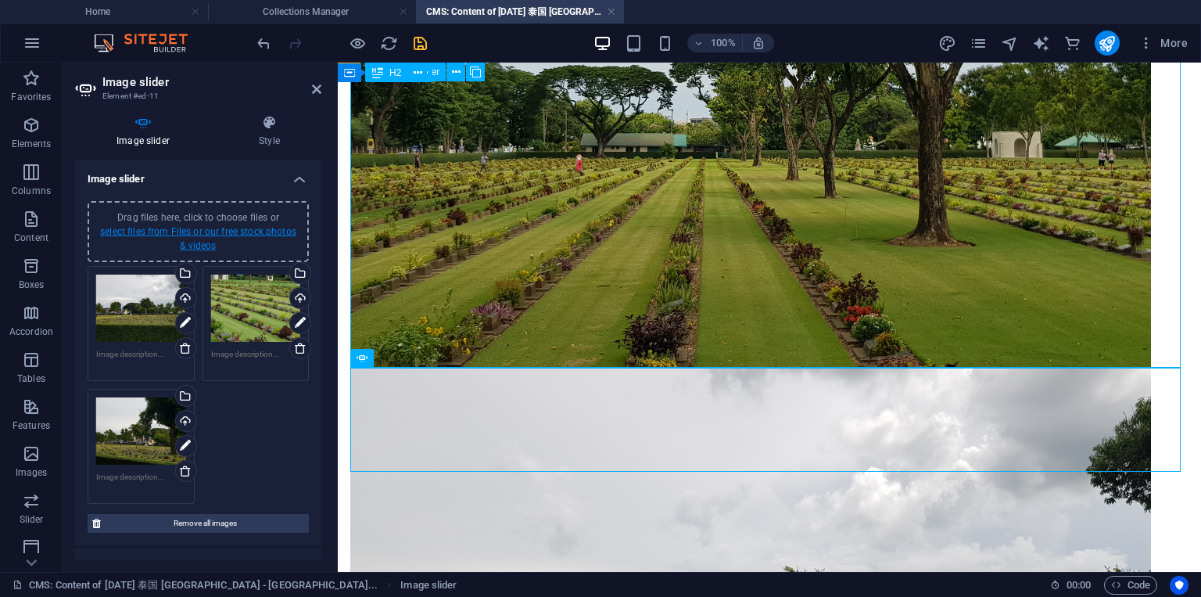
click at [226, 231] on link "select files from Files or our free stock photos & videos" at bounding box center [198, 238] width 196 height 25
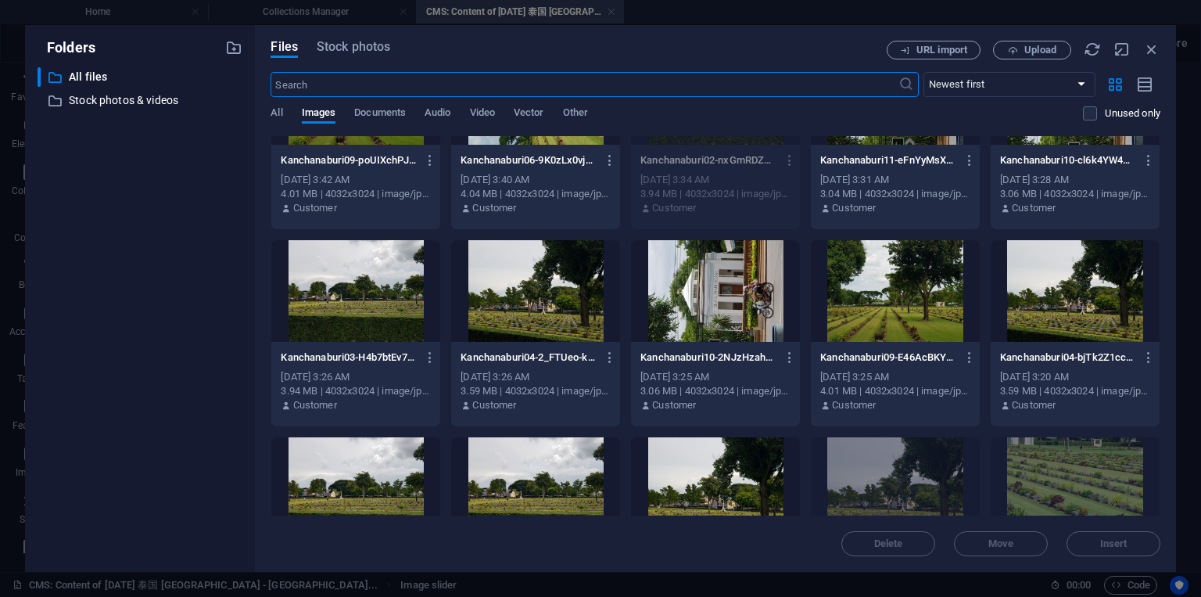
scroll to position [188, 0]
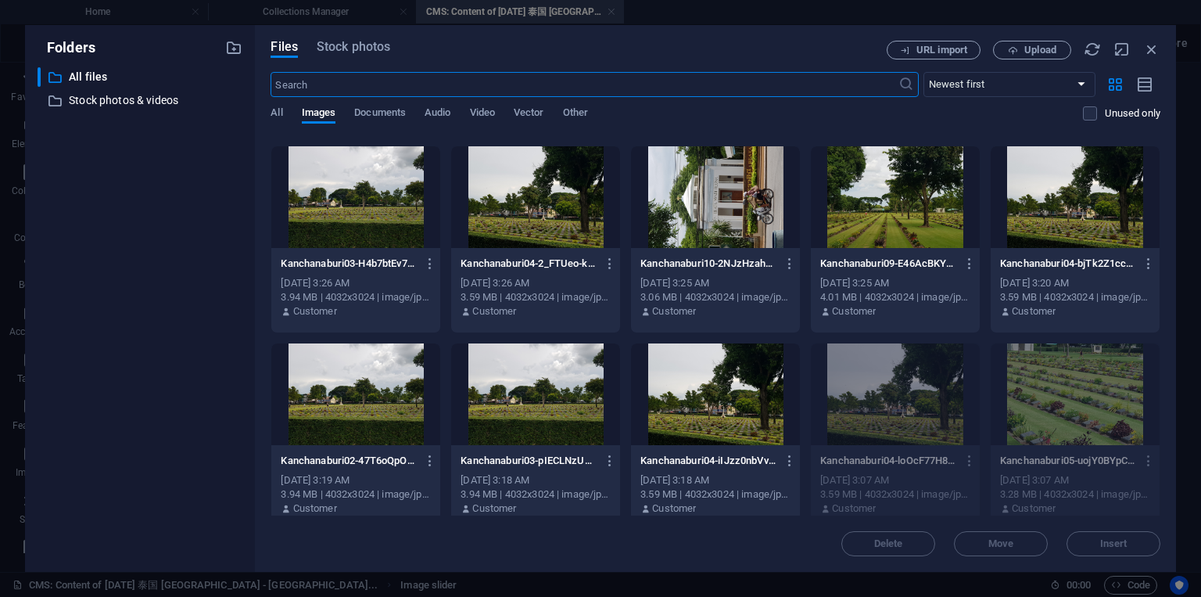
click at [522, 387] on div at bounding box center [535, 394] width 169 height 102
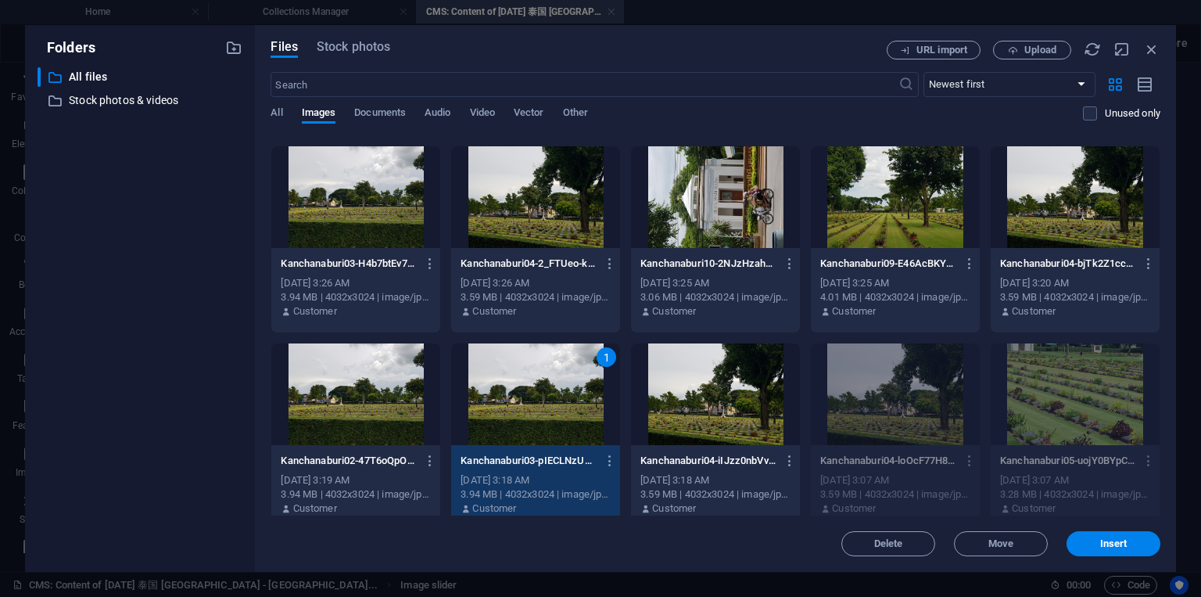
click at [522, 387] on div "1" at bounding box center [535, 394] width 169 height 102
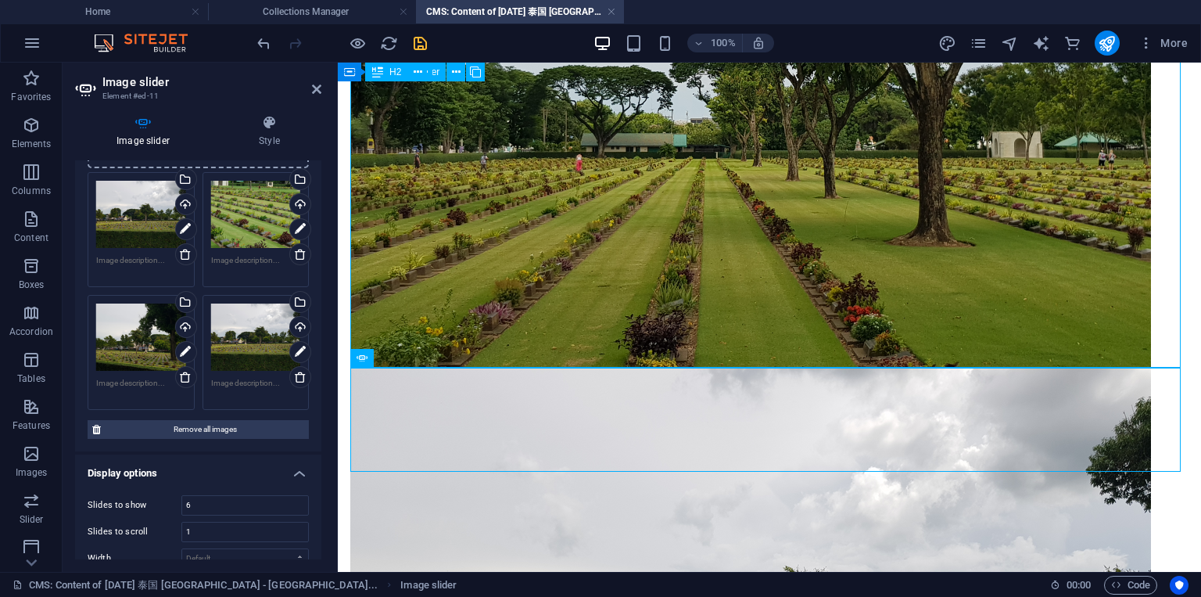
scroll to position [0, 0]
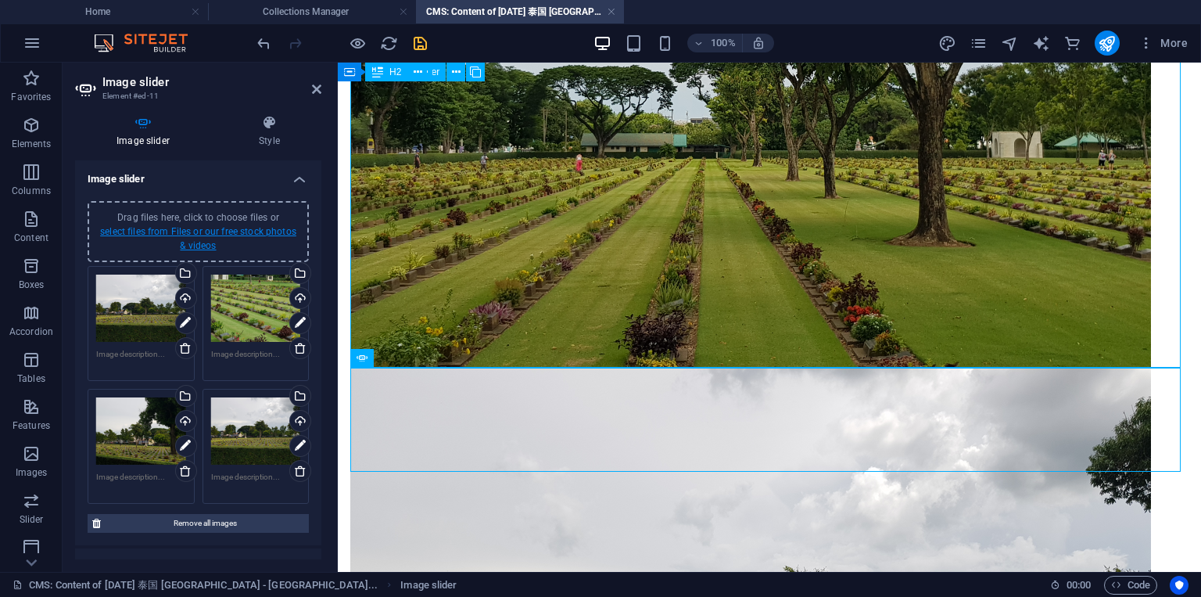
click at [218, 231] on link "select files from Files or our free stock photos & videos" at bounding box center [198, 238] width 196 height 25
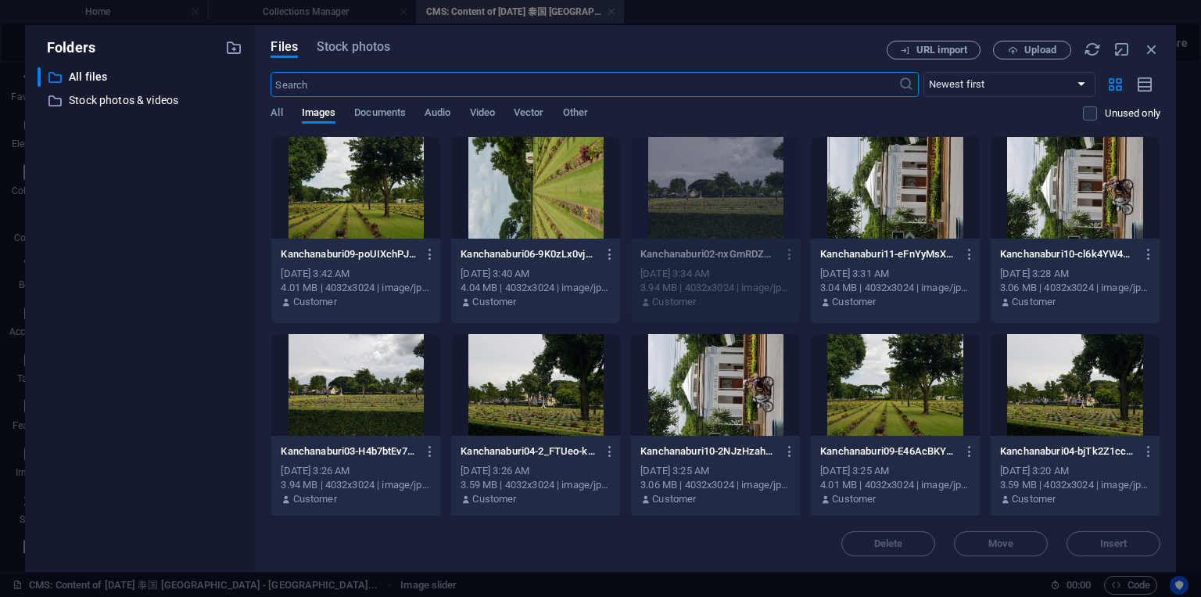
click at [912, 220] on div at bounding box center [895, 188] width 169 height 102
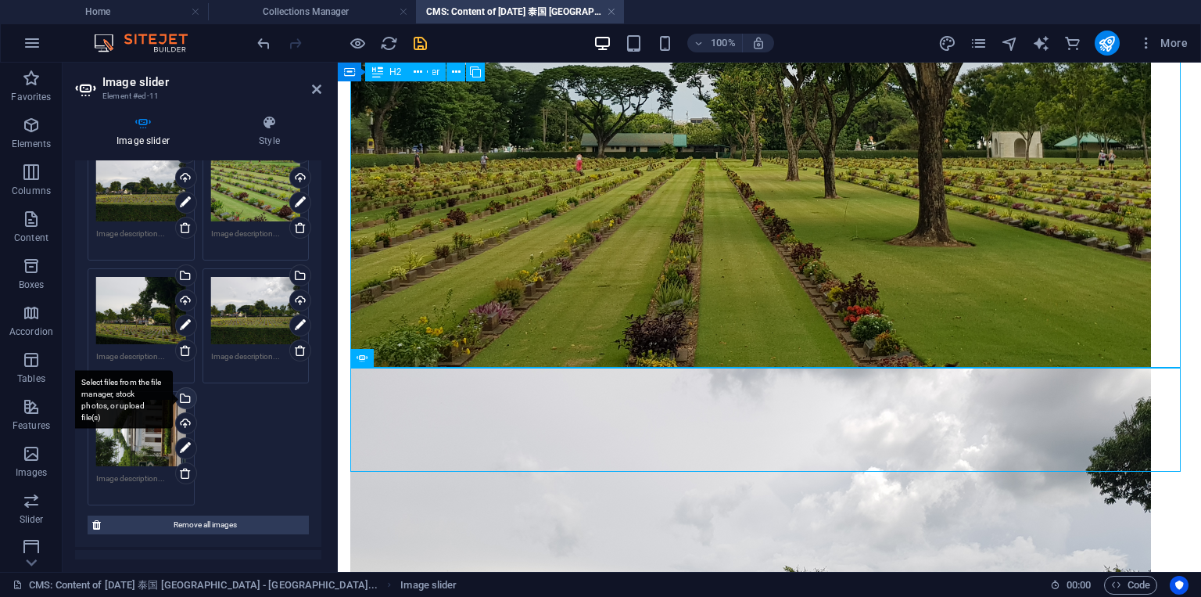
scroll to position [188, 0]
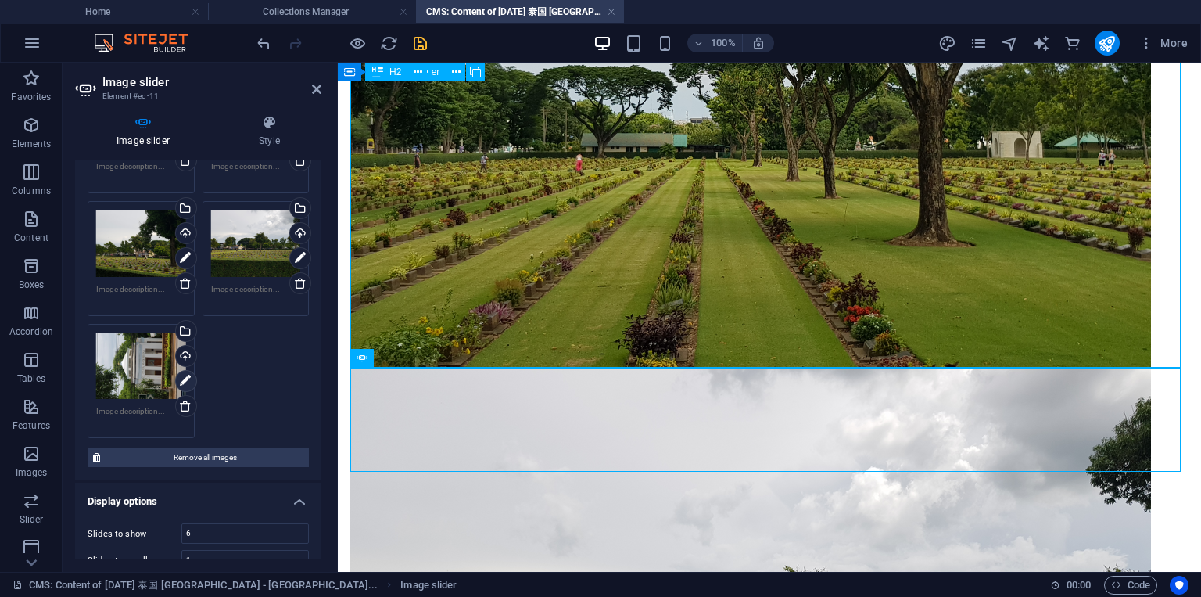
click at [181, 377] on icon at bounding box center [185, 381] width 11 height 19
click at [188, 374] on icon at bounding box center [185, 381] width 11 height 19
click at [135, 358] on div "Drag files here, click to choose files or select files from Files or our free s…" at bounding box center [141, 365] width 90 height 67
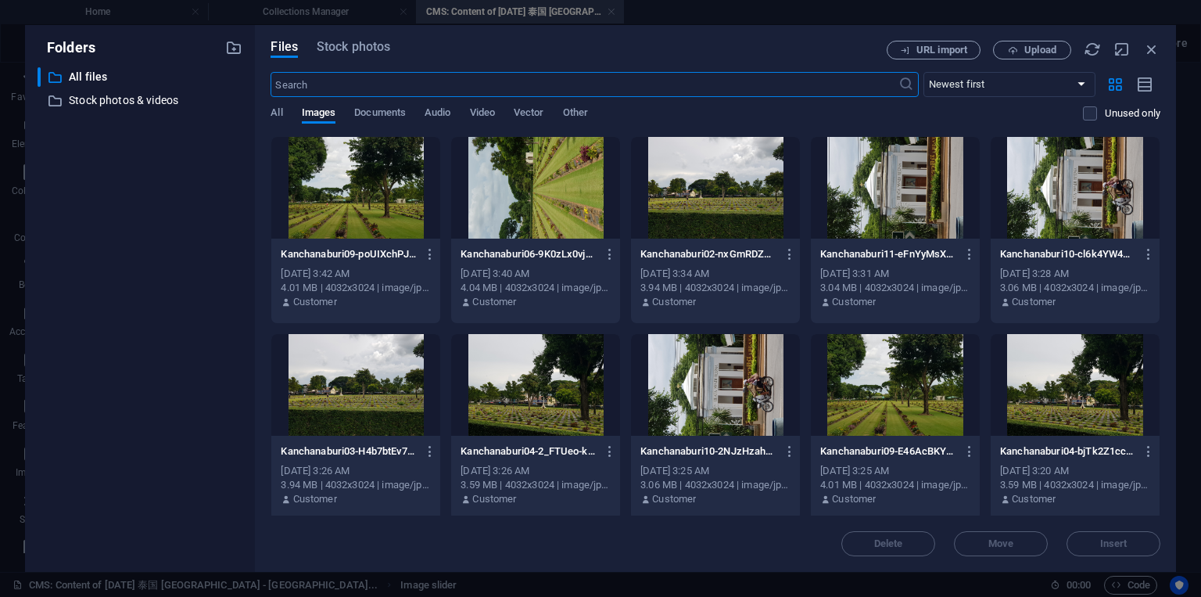
scroll to position [41, 0]
click at [1148, 52] on icon "button" at bounding box center [1151, 49] width 17 height 17
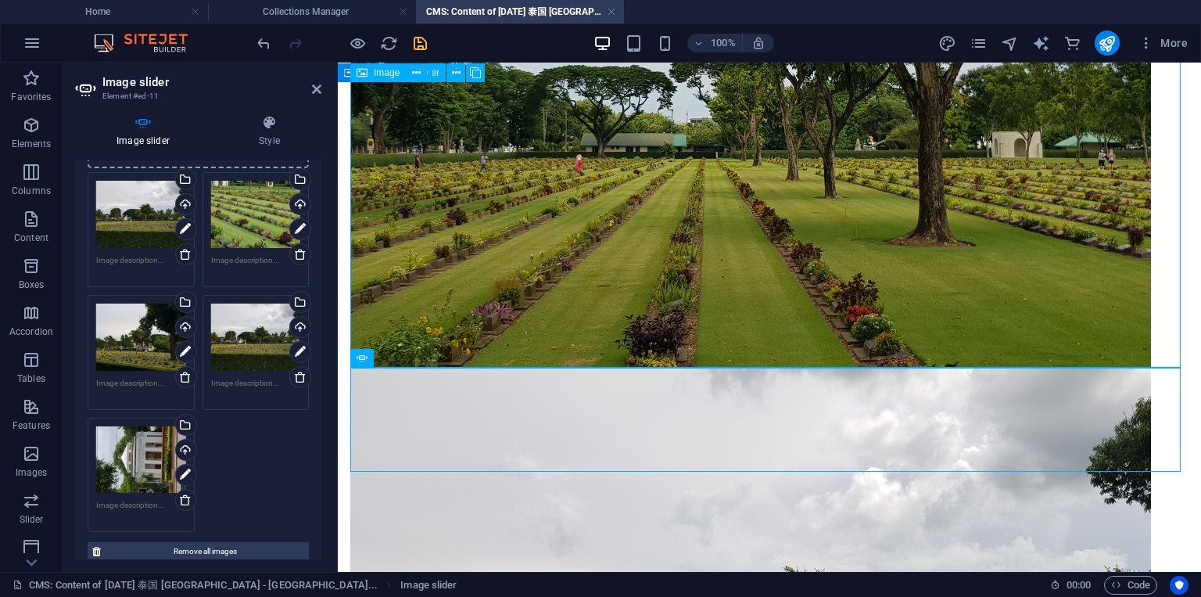
scroll to position [282, 0]
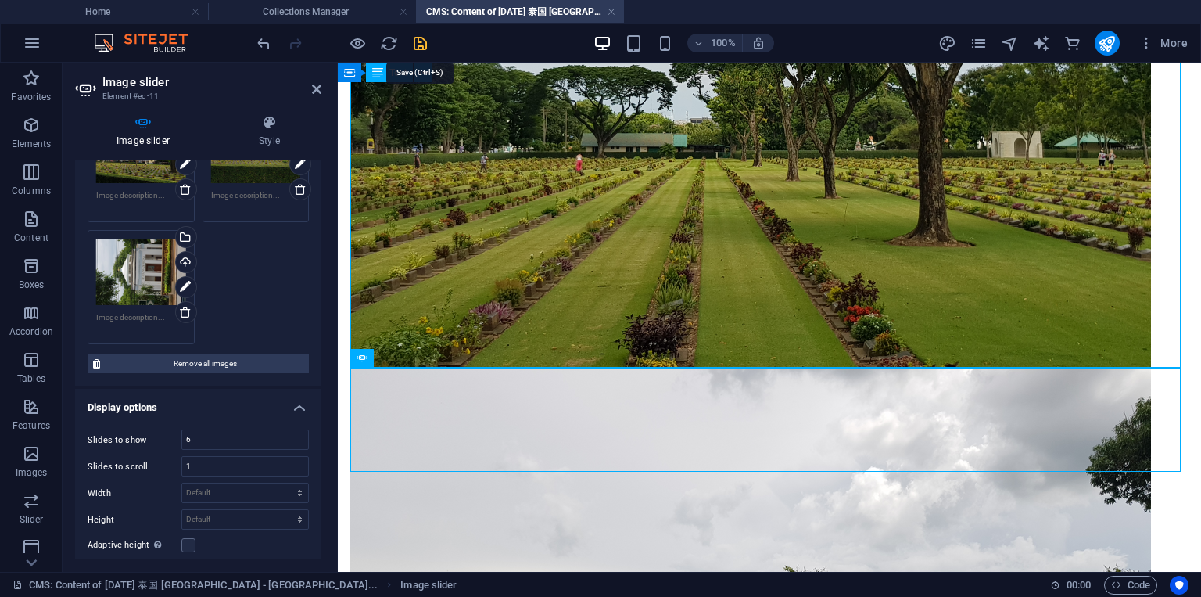
click at [419, 45] on icon "save" at bounding box center [420, 43] width 18 height 18
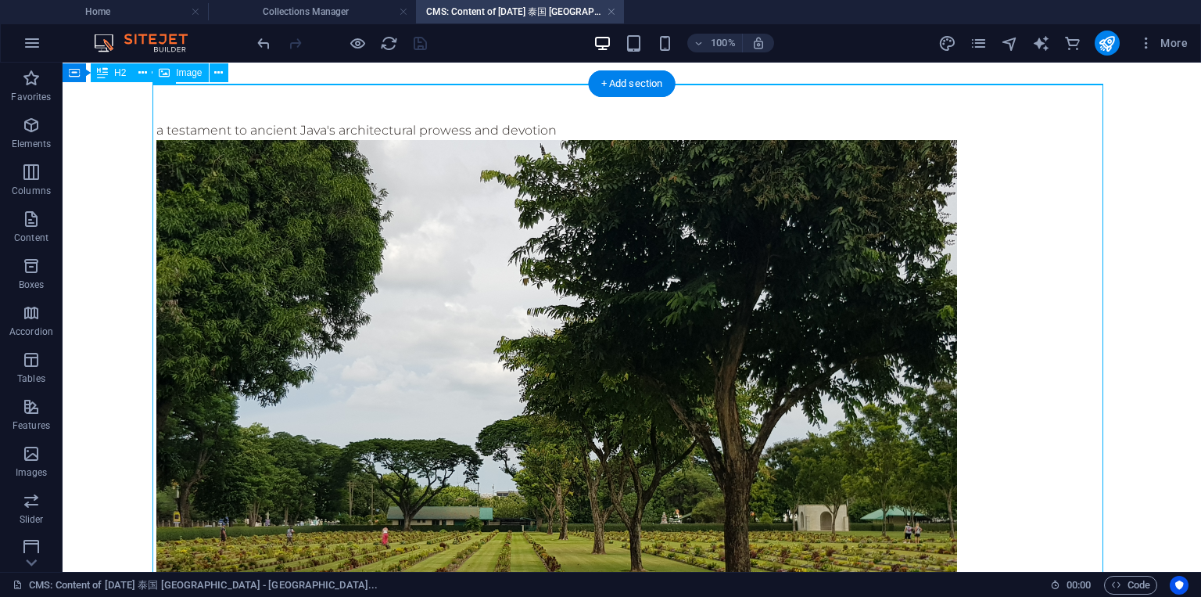
scroll to position [39, 0]
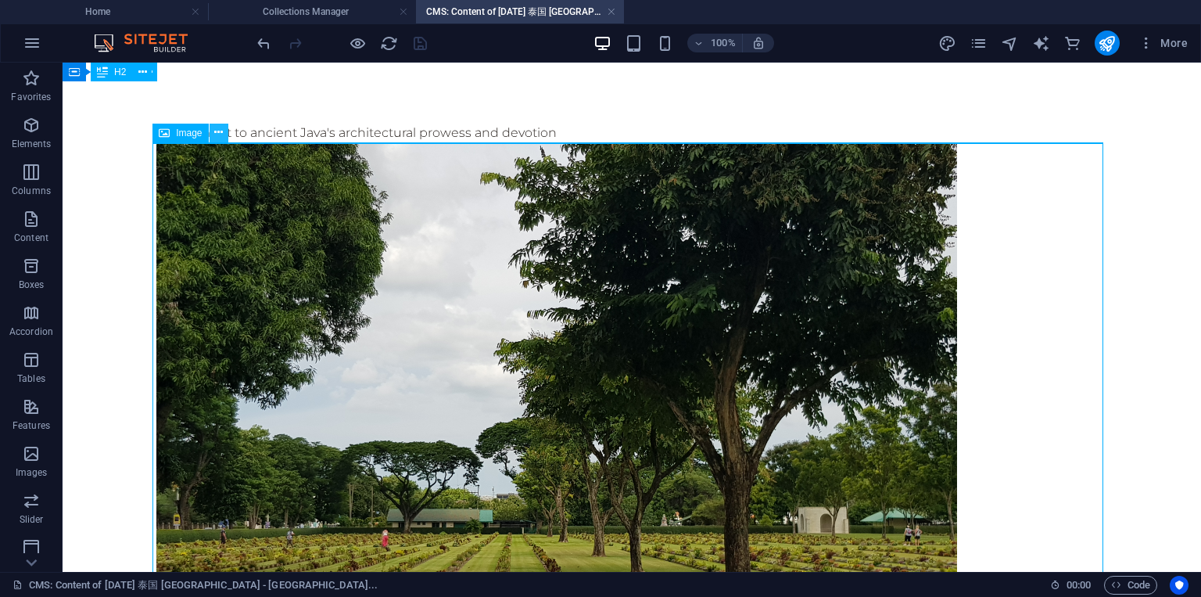
click at [217, 138] on icon at bounding box center [218, 132] width 9 height 16
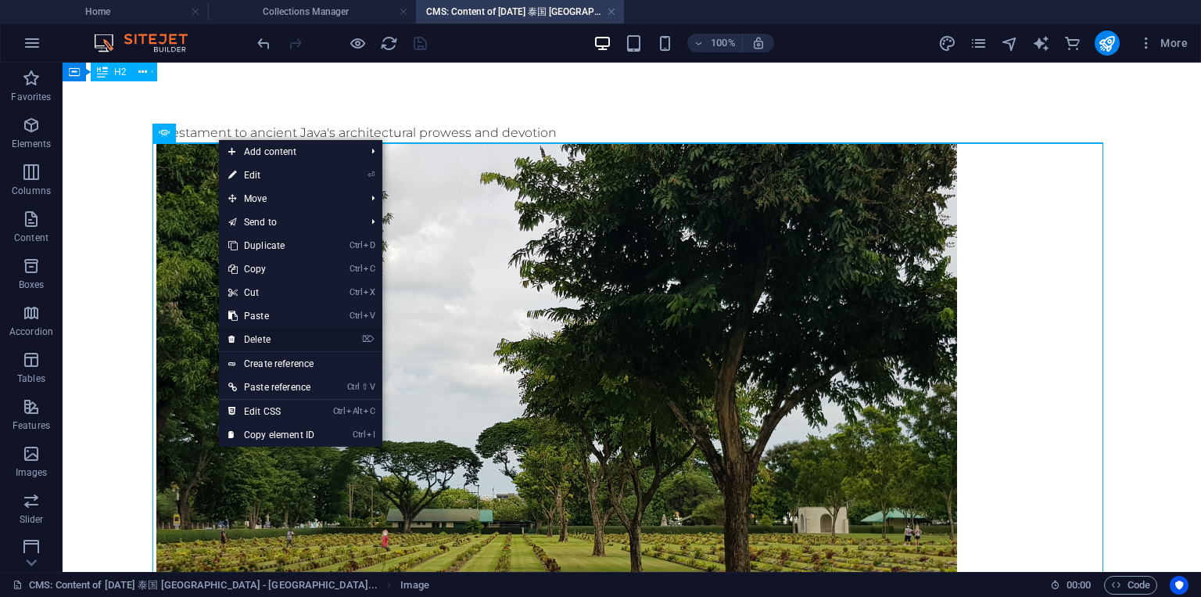
click at [271, 338] on link "⌦ Delete" at bounding box center [271, 339] width 105 height 23
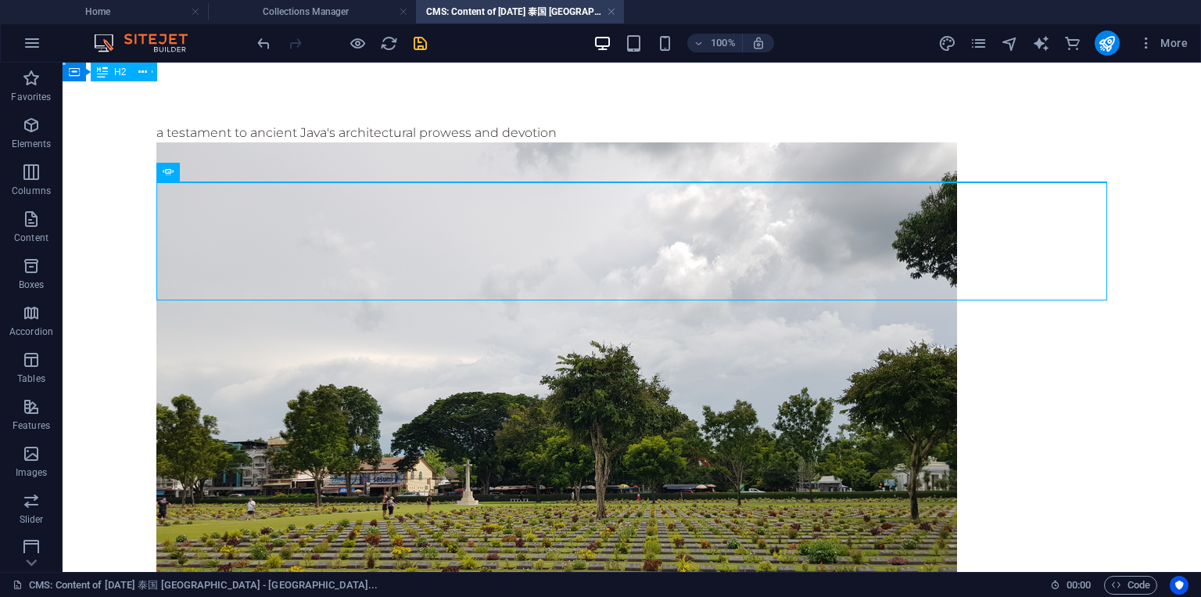
scroll to position [0, 0]
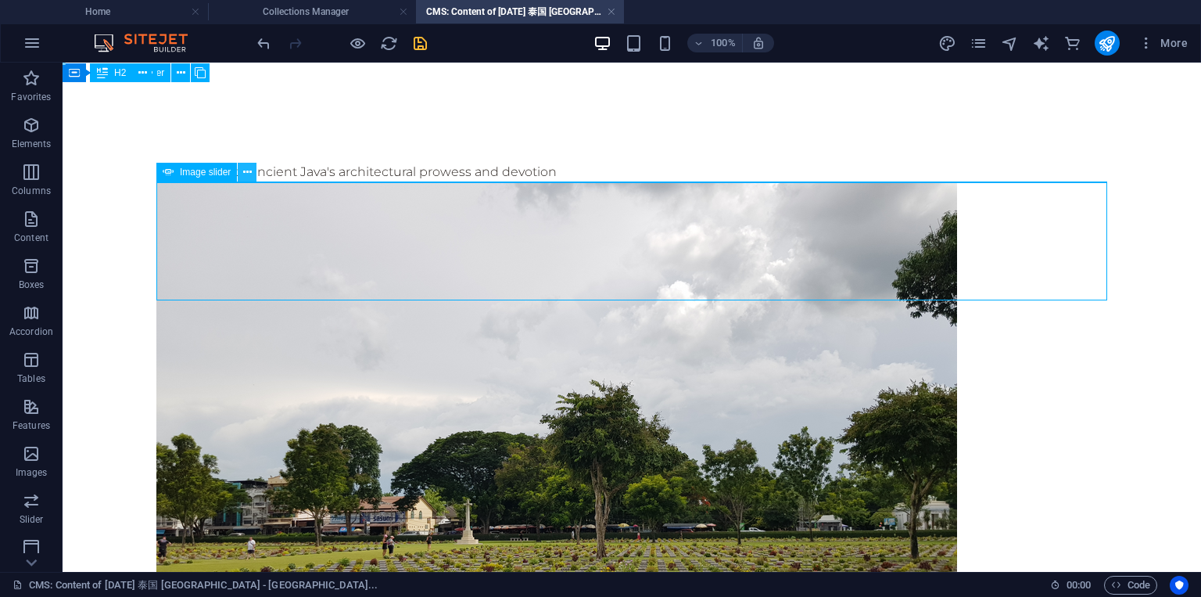
click at [252, 174] on button at bounding box center [247, 172] width 19 height 19
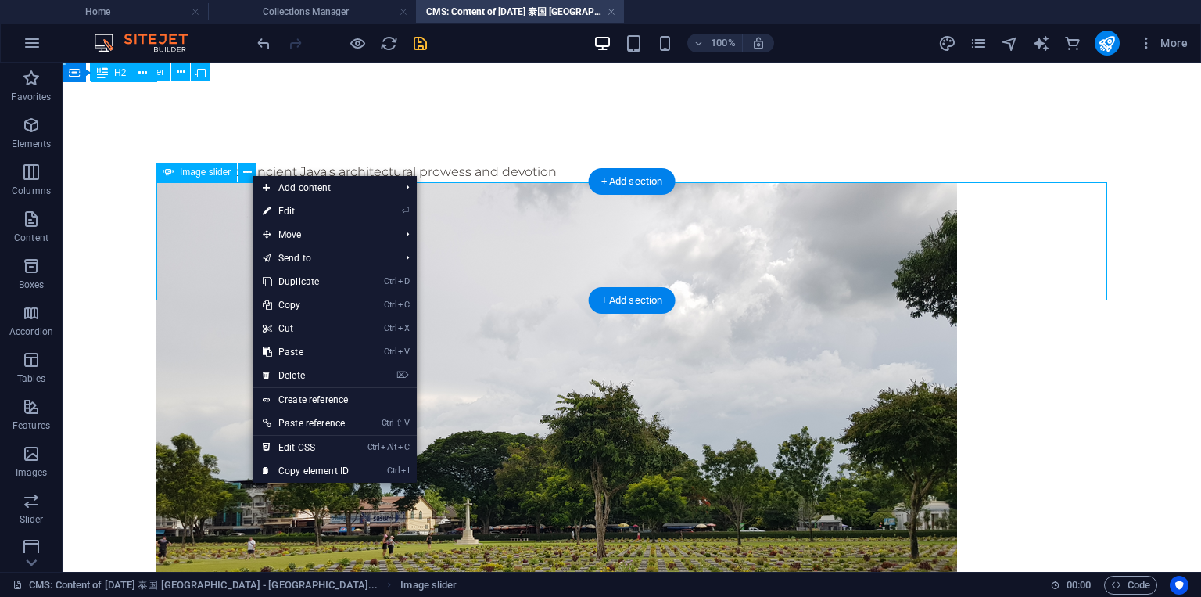
click at [228, 217] on img "1/5" at bounding box center [556, 481] width 801 height 601
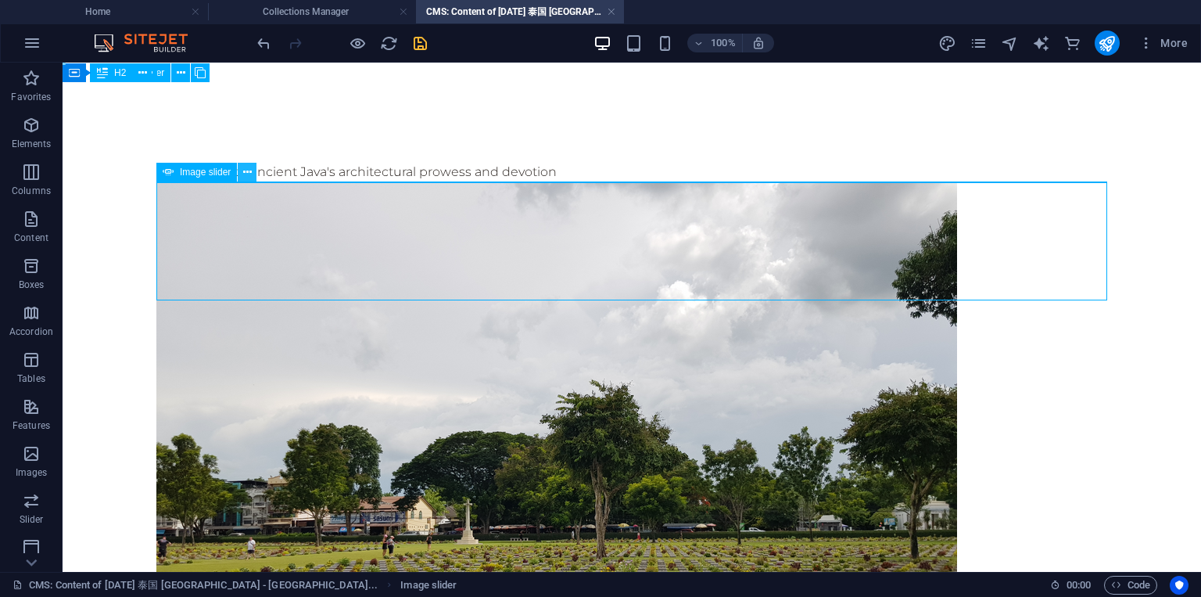
click at [244, 172] on icon at bounding box center [247, 172] width 9 height 16
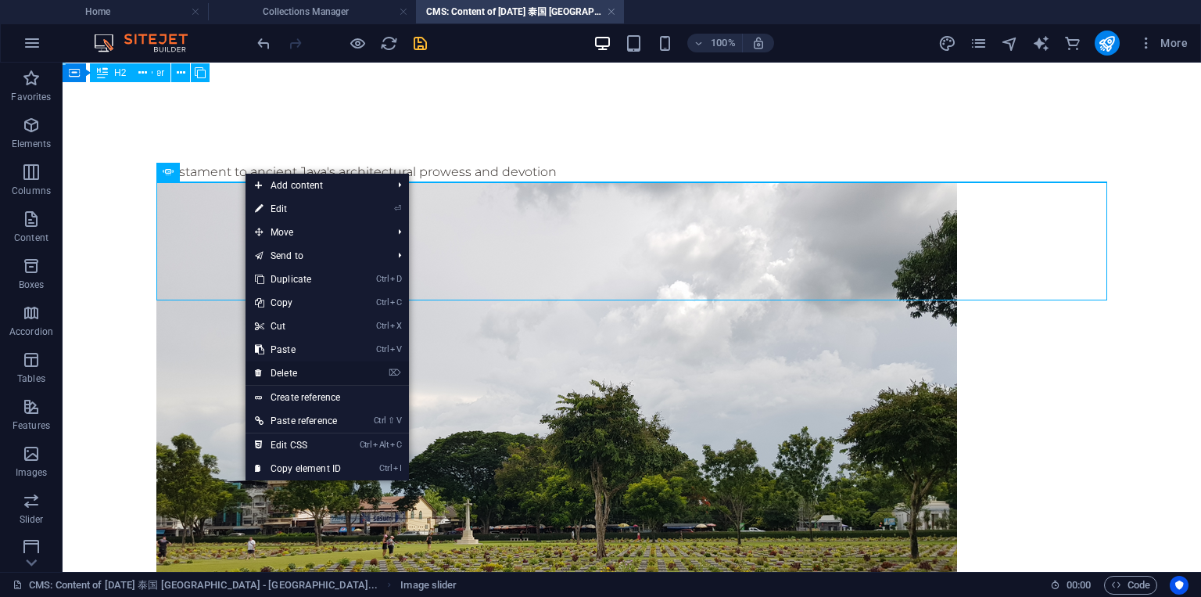
click at [291, 378] on link "⌦ Delete" at bounding box center [298, 372] width 105 height 23
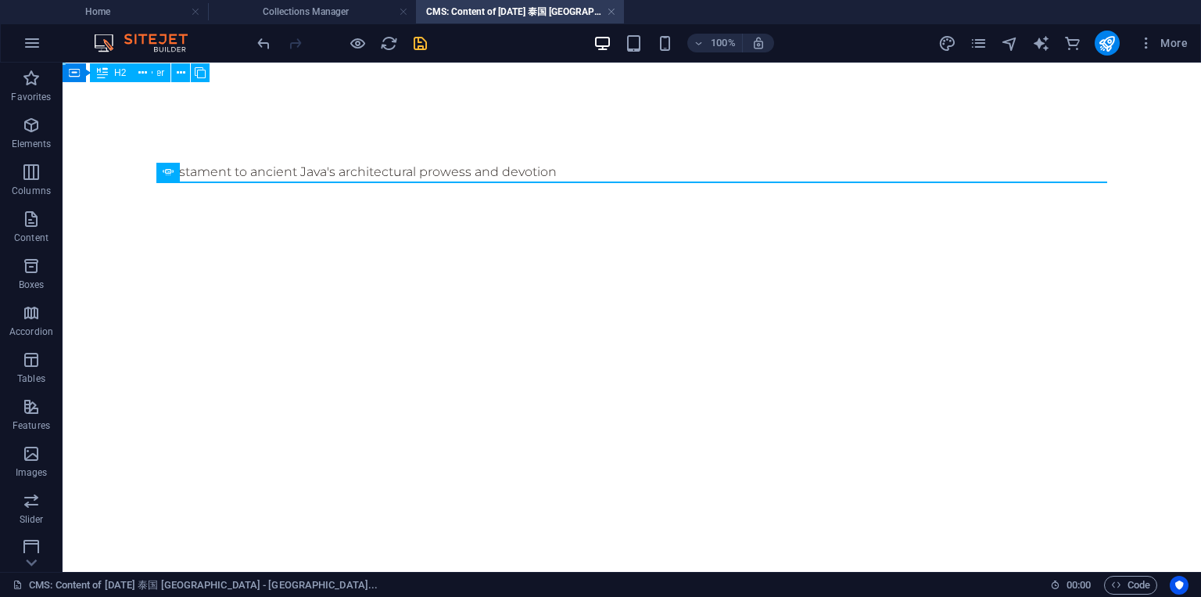
click at [252, 220] on div "a testament to ancient Java's architectural prowess and devotion" at bounding box center [632, 172] width 976 height 219
click at [246, 174] on icon at bounding box center [247, 172] width 9 height 16
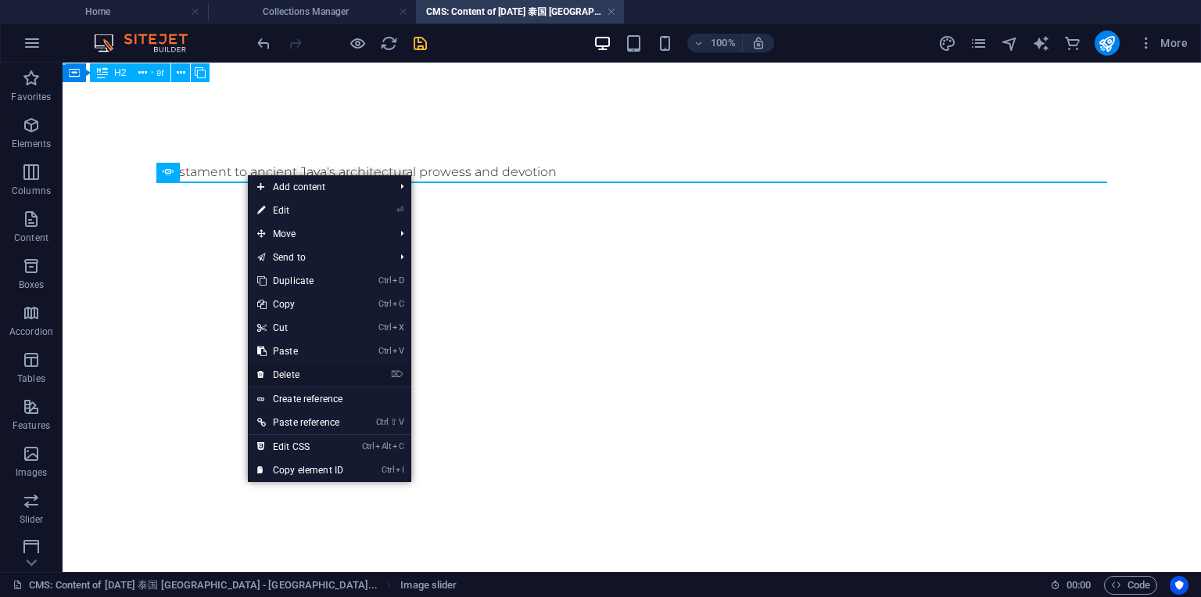
click at [292, 370] on link "⌦ Delete" at bounding box center [300, 374] width 105 height 23
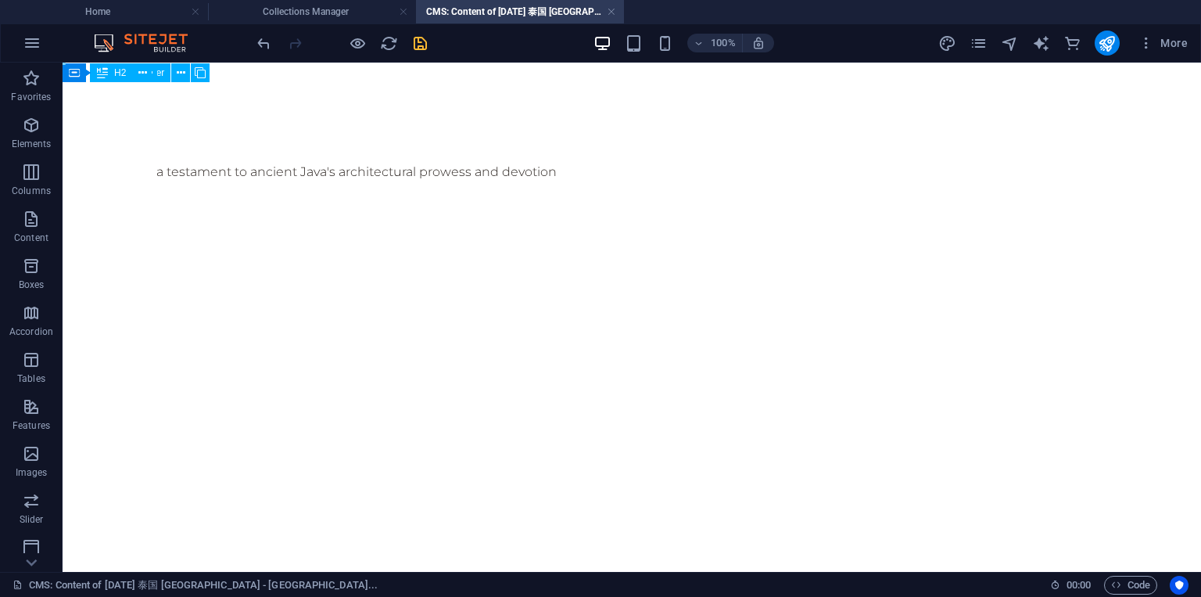
click at [322, 282] on html "Skip to main content a testament to ancient Java's architectural prowess and de…" at bounding box center [632, 172] width 1139 height 219
click at [369, 163] on div "a testament to ancient Java's architectural prowess and devotion" at bounding box center [631, 172] width 951 height 19
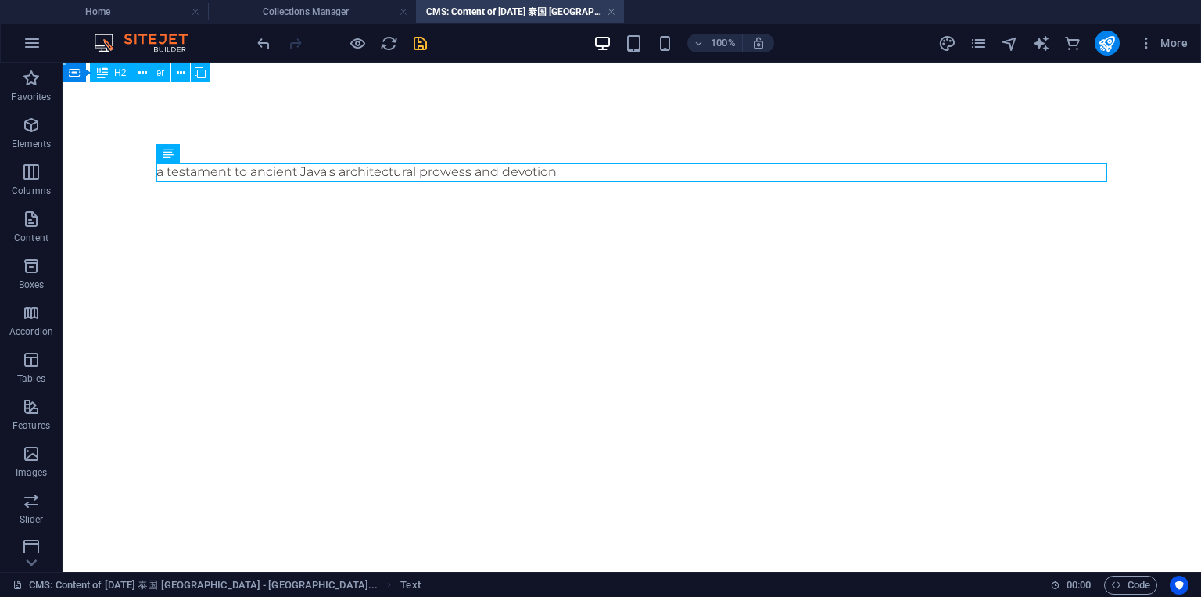
click at [219, 216] on div "a testament to ancient Java's architectural prowess and devotion" at bounding box center [632, 172] width 976 height 219
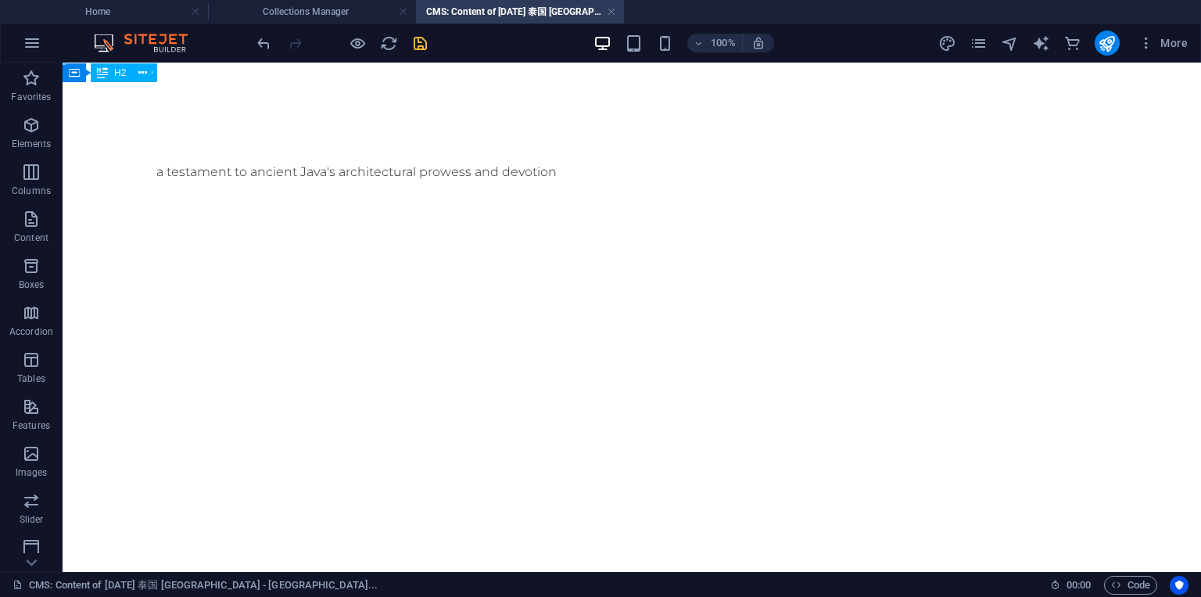
click at [246, 258] on div "a testament to ancient Java's architectural prowess and devotion" at bounding box center [632, 172] width 976 height 219
click at [249, 253] on div "a testament to ancient Java's architectural prowess and devotion" at bounding box center [632, 172] width 976 height 219
click at [244, 253] on div "a testament to ancient Java's architectural prowess and devotion" at bounding box center [632, 172] width 976 height 219
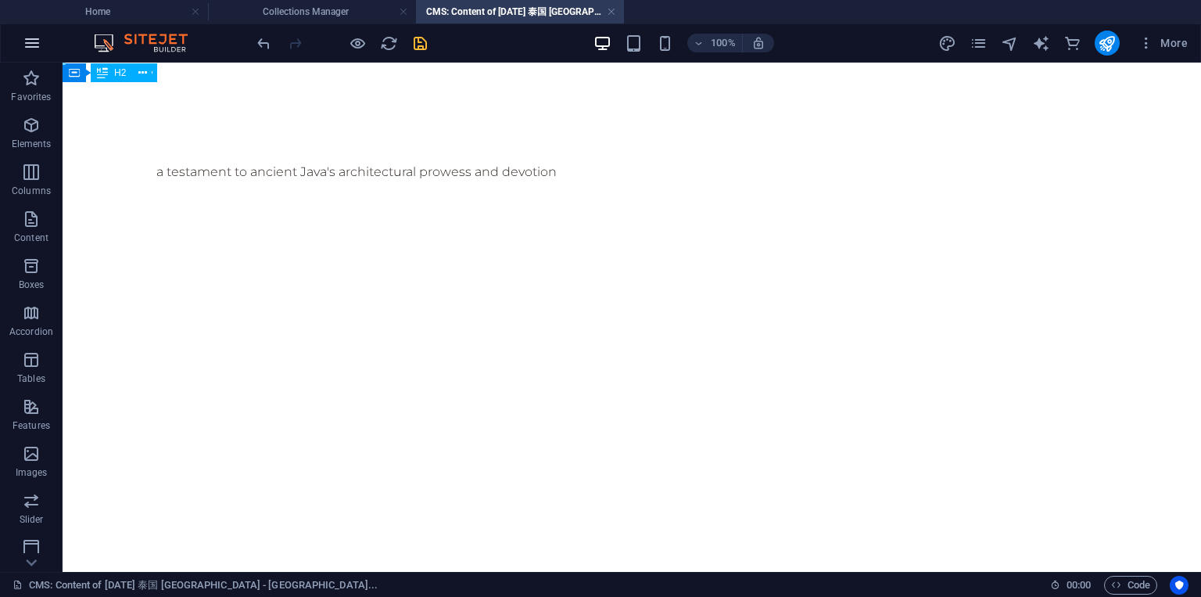
click at [34, 52] on icon "button" at bounding box center [32, 43] width 19 height 19
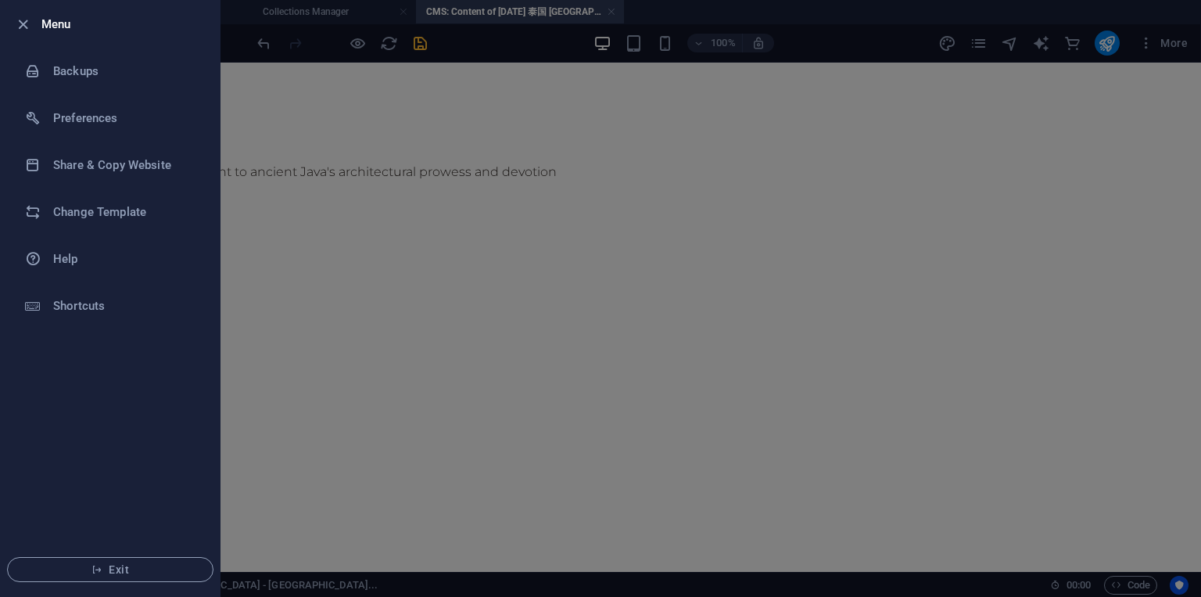
click at [286, 117] on div at bounding box center [600, 298] width 1201 height 597
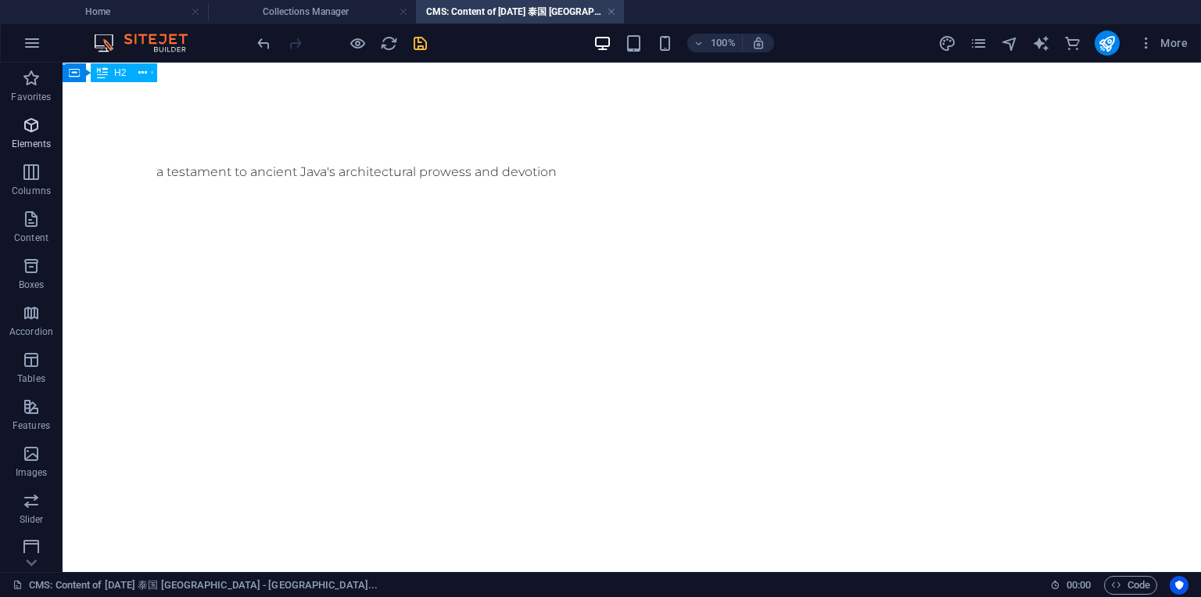
click at [38, 139] on p "Elements" at bounding box center [32, 144] width 40 height 13
click at [38, 131] on icon "button" at bounding box center [31, 125] width 19 height 19
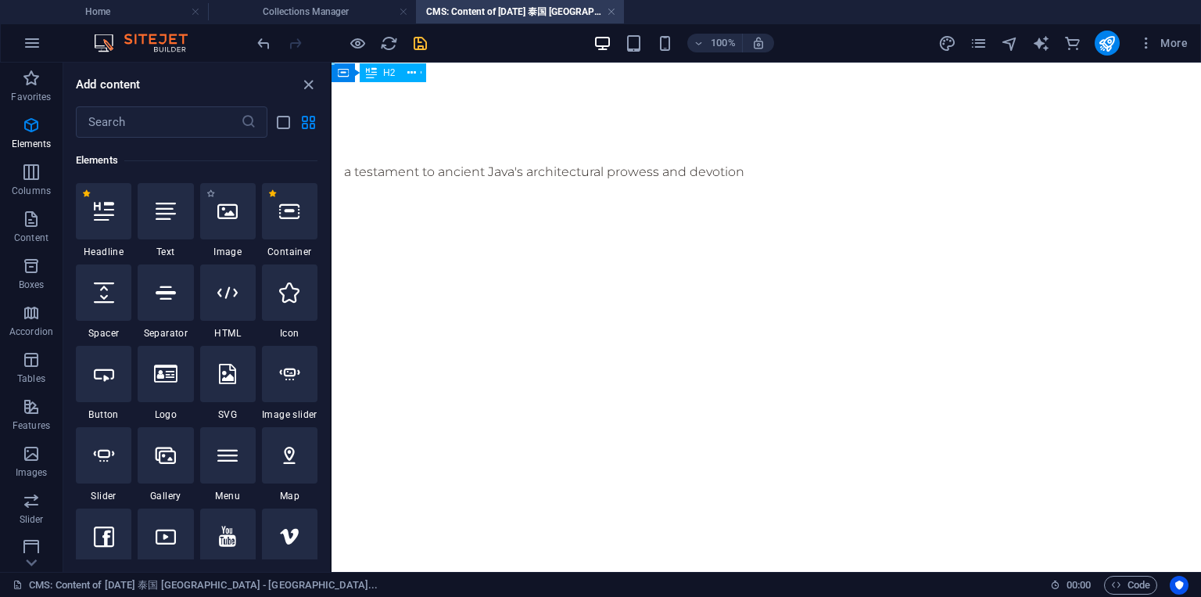
scroll to position [166, 0]
click at [221, 221] on div at bounding box center [228, 211] width 56 height 56
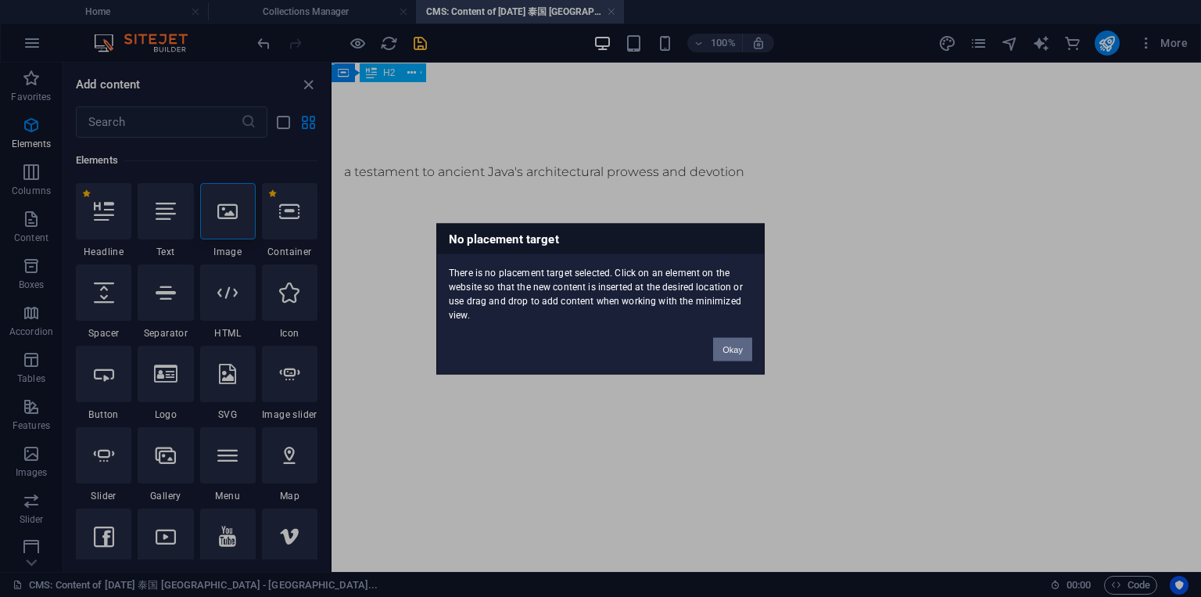
click at [738, 346] on button "Okay" at bounding box center [732, 348] width 39 height 23
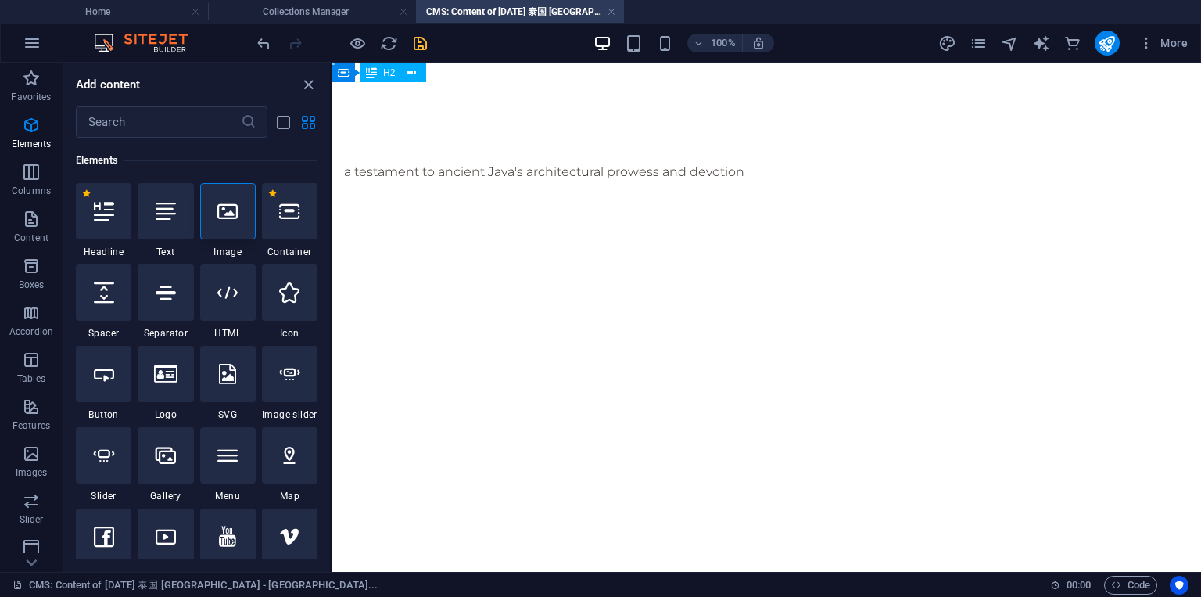
click at [458, 228] on div "a testament to ancient Java's architectural prowess and devotion" at bounding box center [767, 172] width 870 height 219
click at [453, 234] on div "a testament to ancient Java's architectural prowess and devotion" at bounding box center [767, 172] width 870 height 219
click at [123, 86] on h6 "Add content" at bounding box center [108, 84] width 65 height 19
click at [99, 290] on icon at bounding box center [104, 292] width 20 height 20
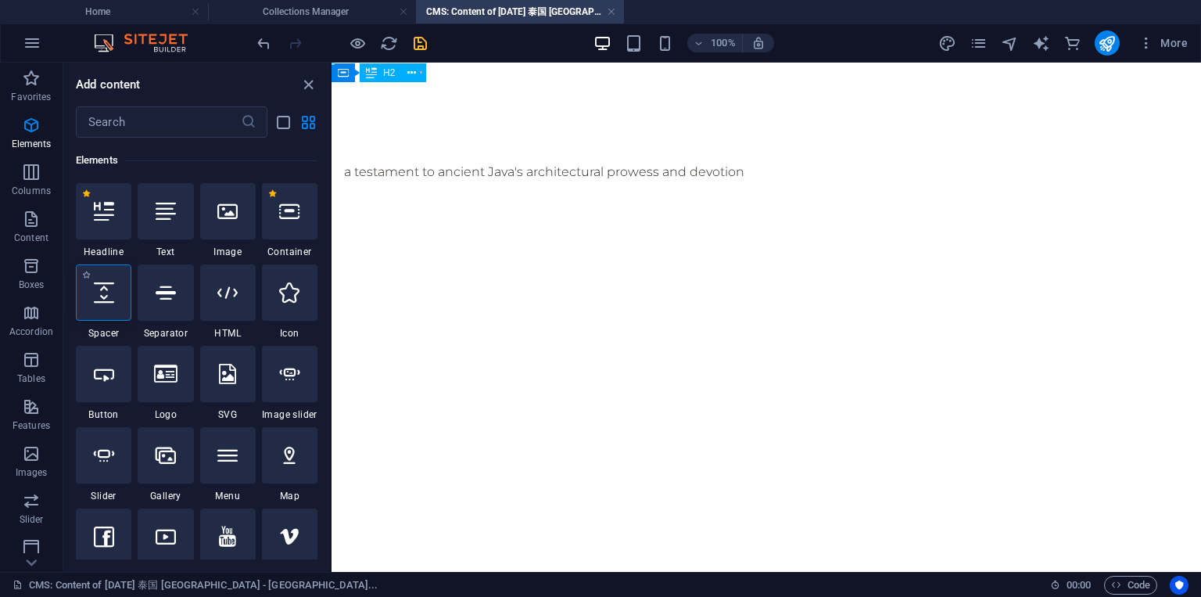
click at [99, 290] on icon at bounding box center [104, 292] width 20 height 20
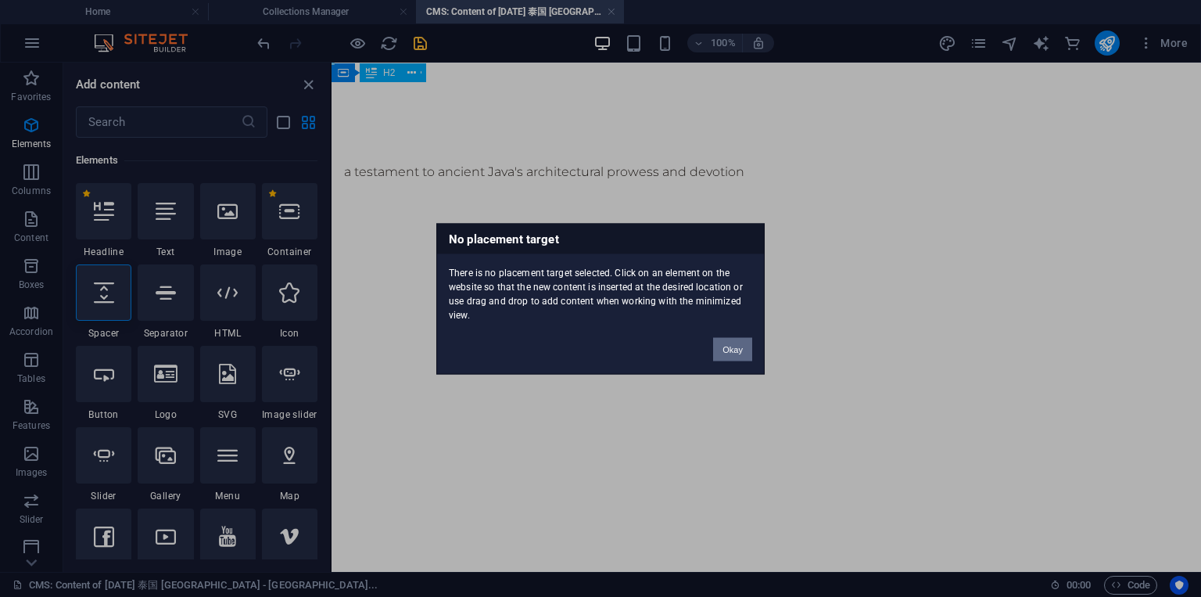
click at [271, 217] on div "No placement target There is no placement target selected. Click on an element …" at bounding box center [600, 298] width 1201 height 597
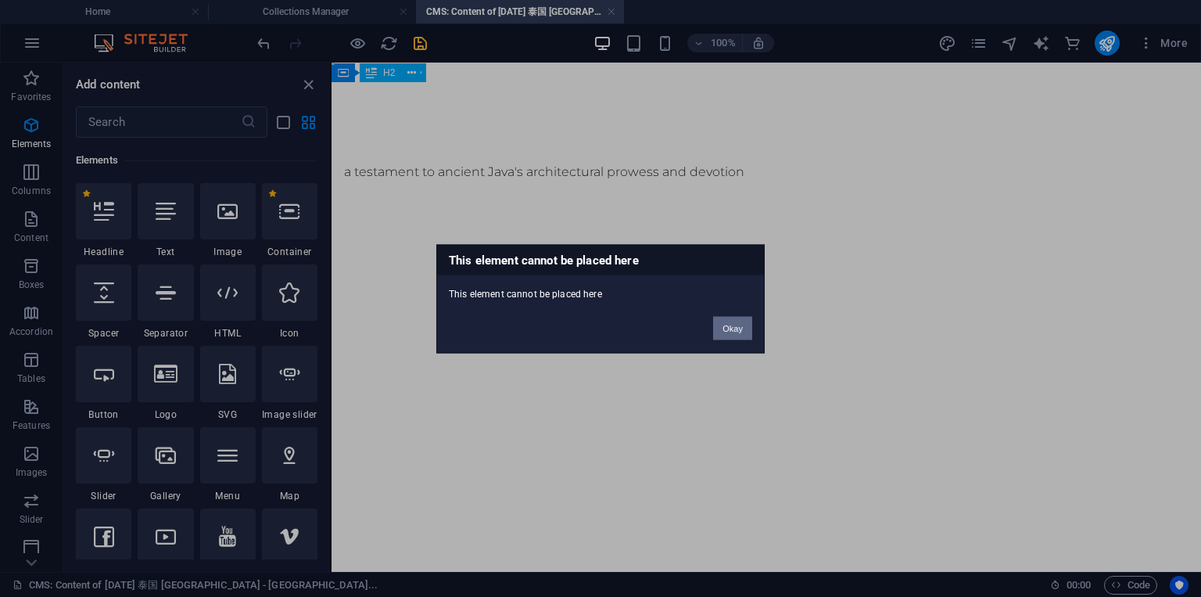
click at [731, 331] on button "Okay" at bounding box center [732, 327] width 39 height 23
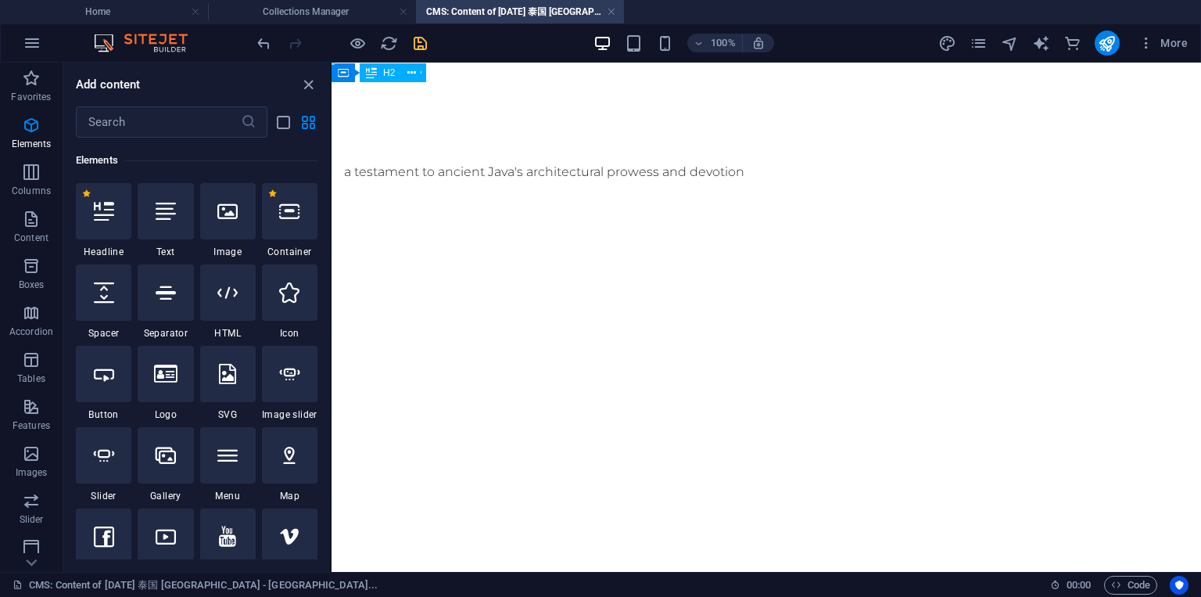
click at [655, 282] on html "Skip to main content a testament to ancient Java's architectural prowess and de…" at bounding box center [767, 172] width 870 height 219
click at [311, 90] on icon "close panel" at bounding box center [309, 85] width 18 height 18
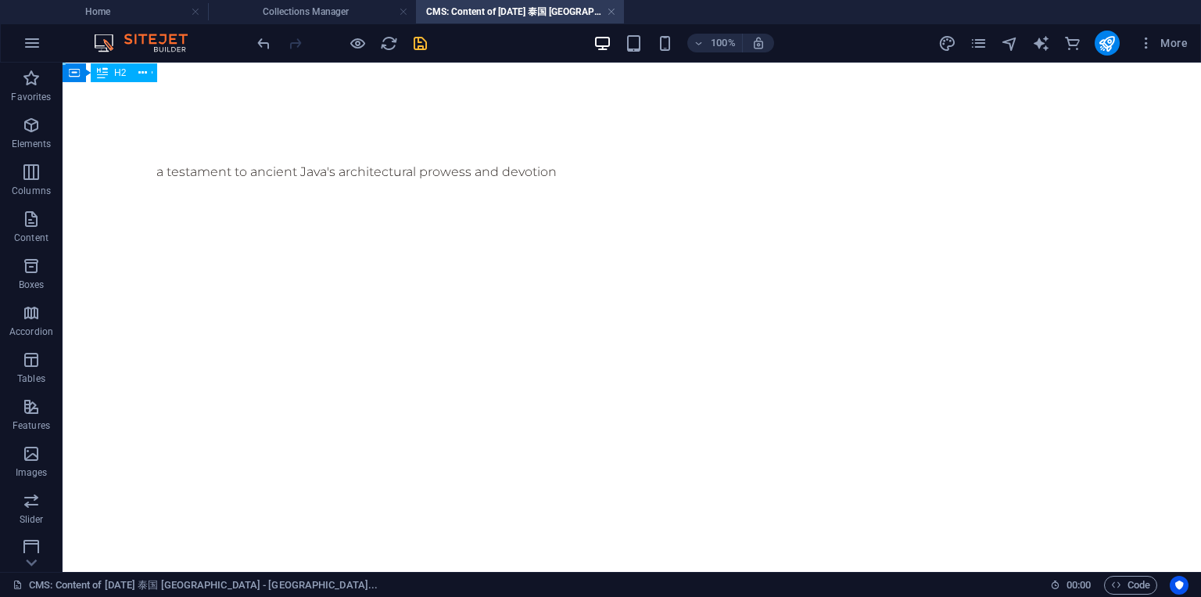
click at [310, 202] on div "a testament to ancient Java's architectural prowess and devotion" at bounding box center [632, 172] width 976 height 219
click at [311, 181] on div "a testament to ancient Java's architectural prowess and devotion" at bounding box center [632, 172] width 976 height 219
click at [313, 171] on div "a testament to ancient Java's architectural prowess and devotion" at bounding box center [631, 172] width 951 height 19
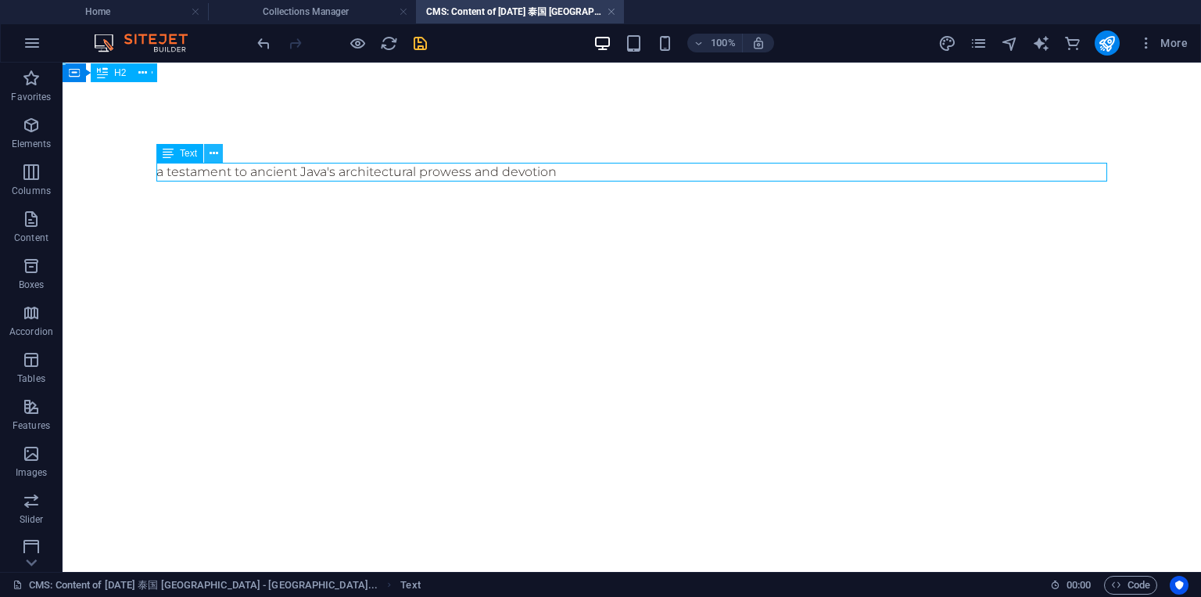
click at [214, 157] on icon at bounding box center [214, 153] width 9 height 16
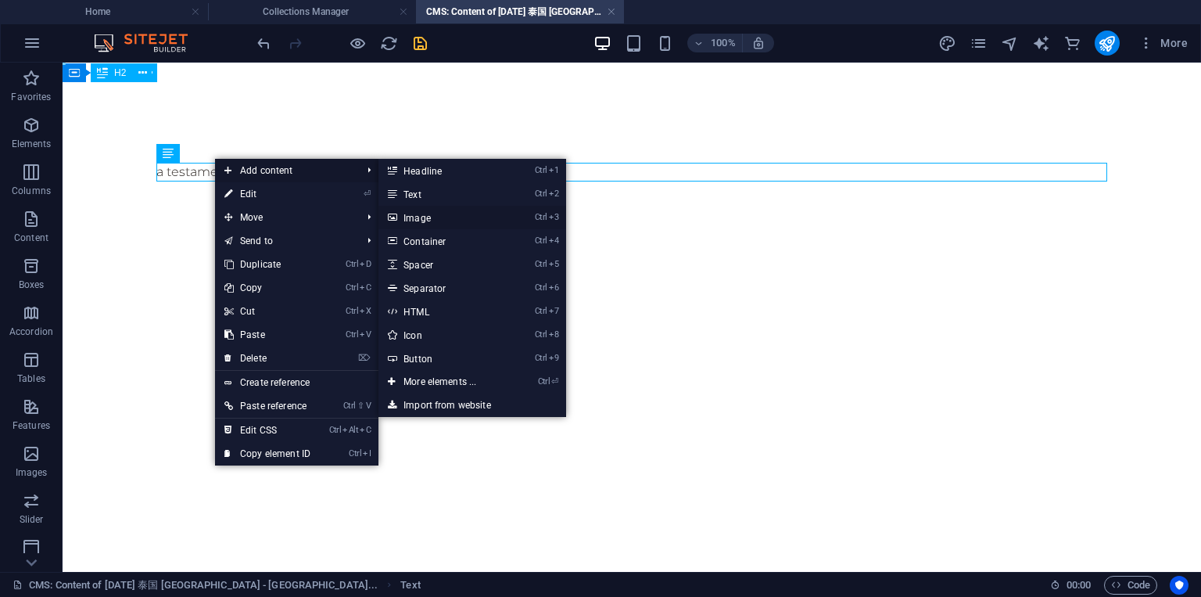
click at [426, 214] on link "Ctrl 3 Image" at bounding box center [443, 217] width 129 height 23
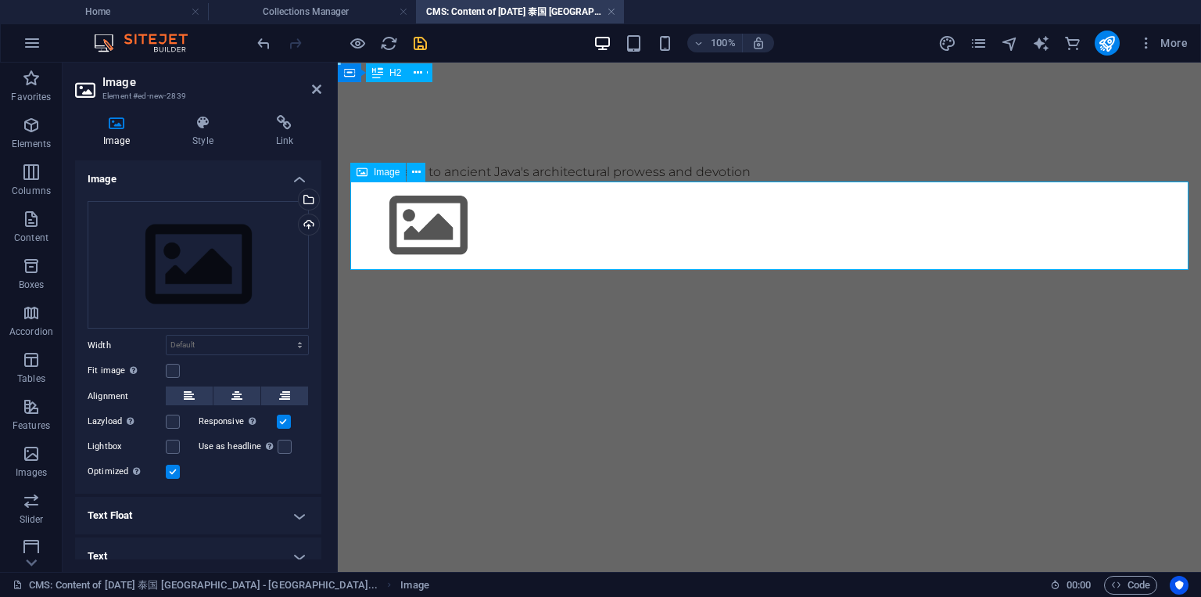
click at [585, 253] on figure at bounding box center [769, 225] width 838 height 88
click at [579, 346] on div "a testament to ancient Java's architectural prowess and devotion" at bounding box center [769, 216] width 863 height 307
click at [461, 343] on div "a testament to ancient Java's architectural prowess and devotion" at bounding box center [769, 216] width 863 height 307
click at [316, 84] on icon at bounding box center [316, 89] width 9 height 13
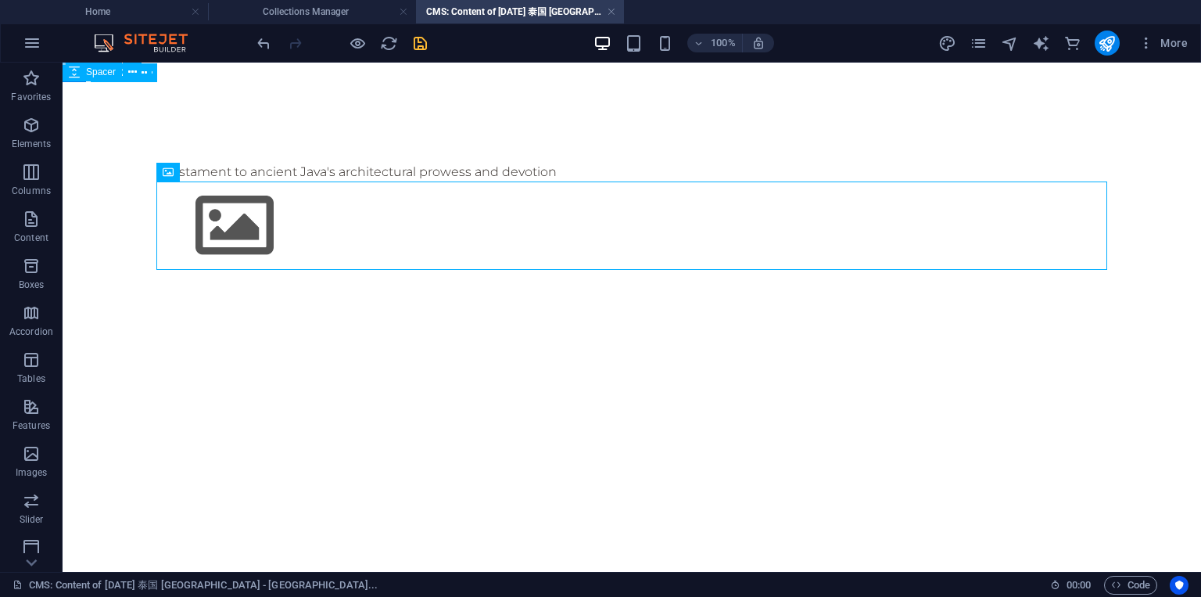
click at [388, 365] on div "a testament to ancient Java's architectural prowess and devotion" at bounding box center [632, 216] width 976 height 307
click at [634, 188] on div "+ Add section" at bounding box center [632, 181] width 87 height 27
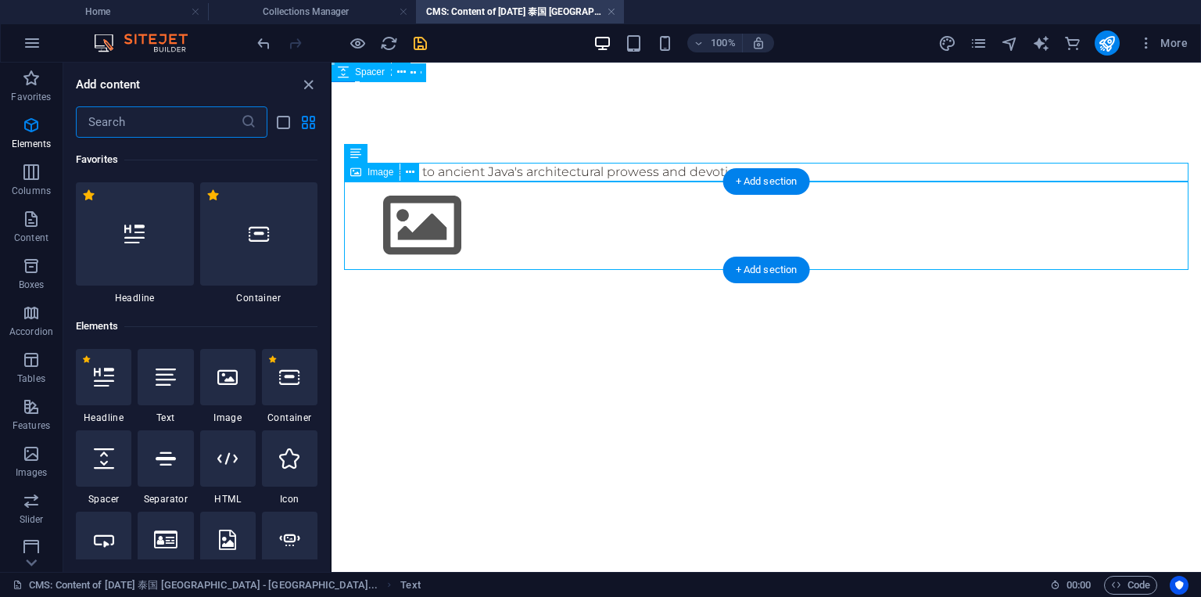
scroll to position [2736, 0]
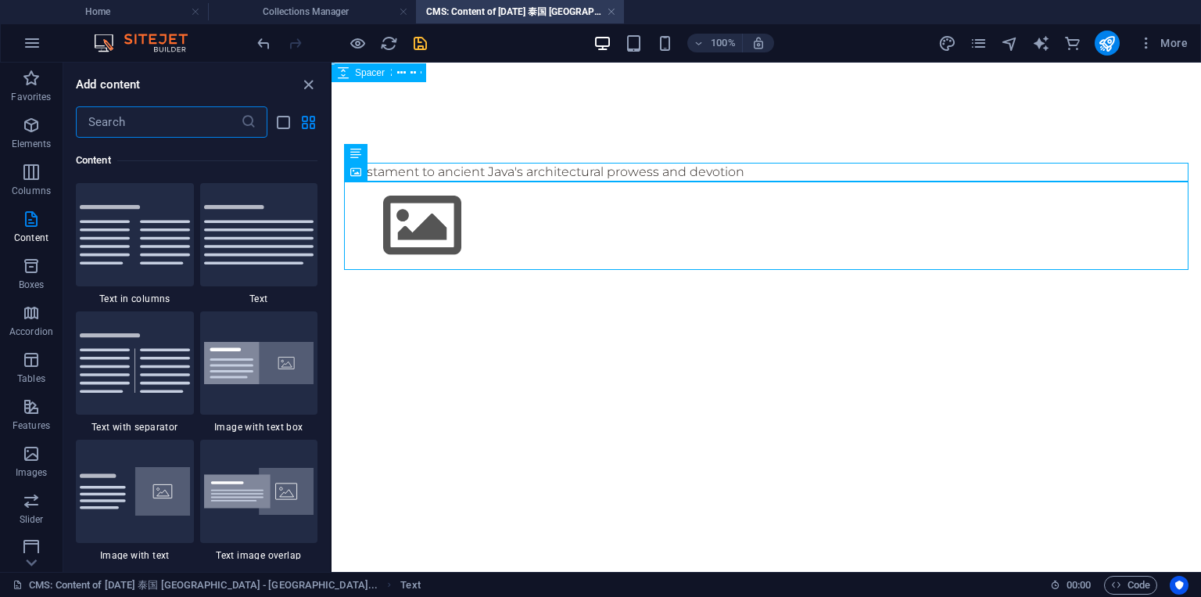
click at [159, 127] on input "text" at bounding box center [158, 121] width 165 height 31
type input "image"
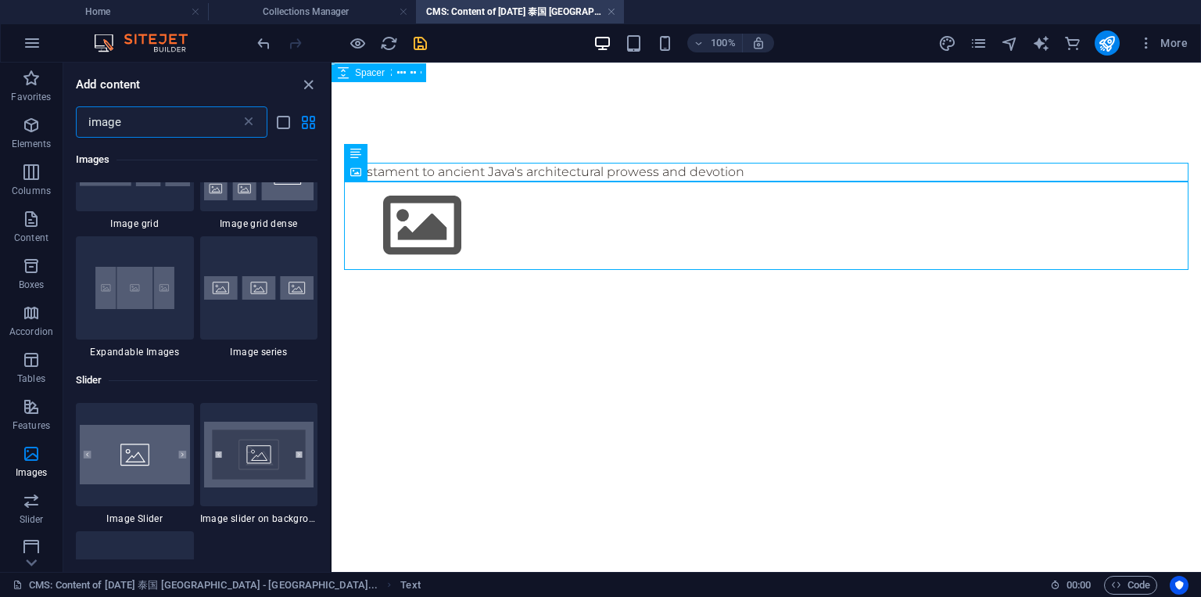
scroll to position [1596, 0]
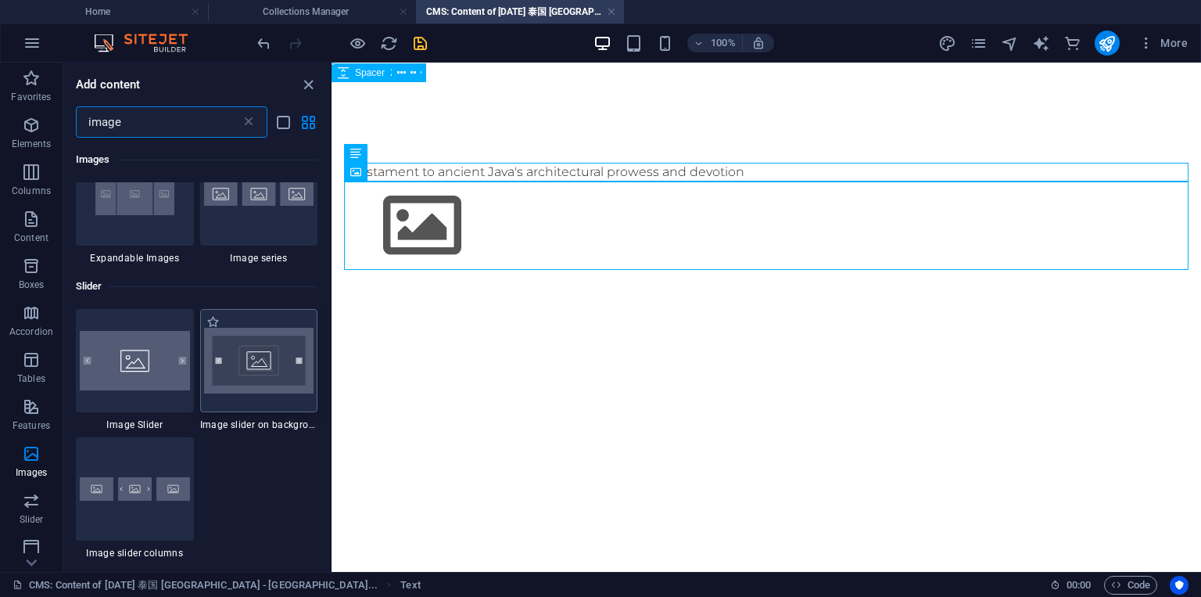
click at [238, 356] on img at bounding box center [259, 361] width 110 height 66
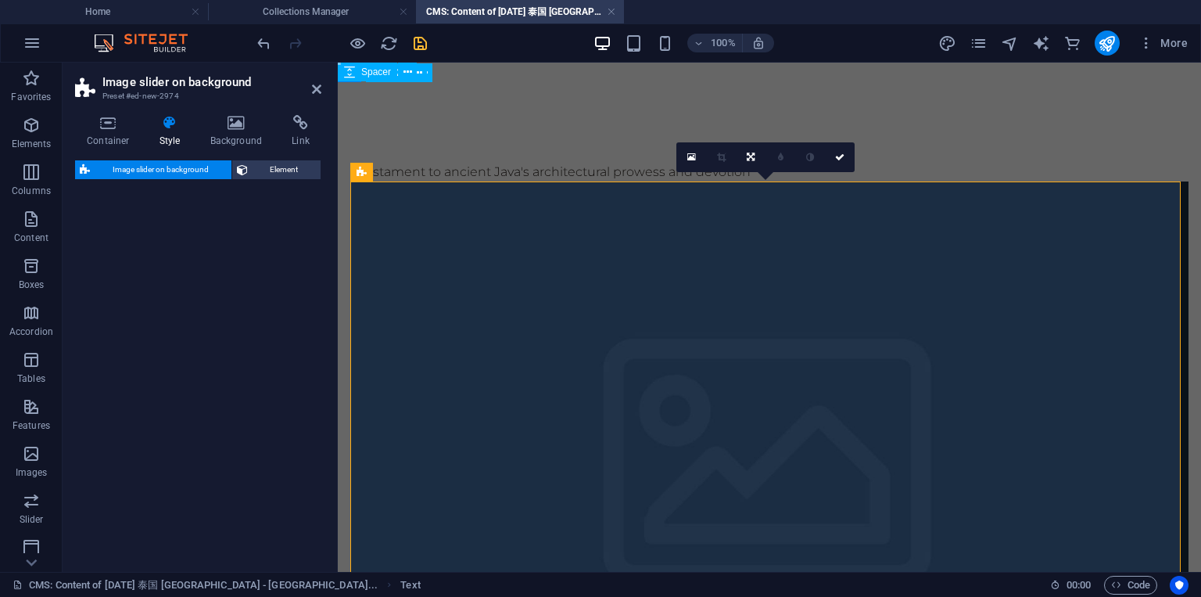
select select "rem"
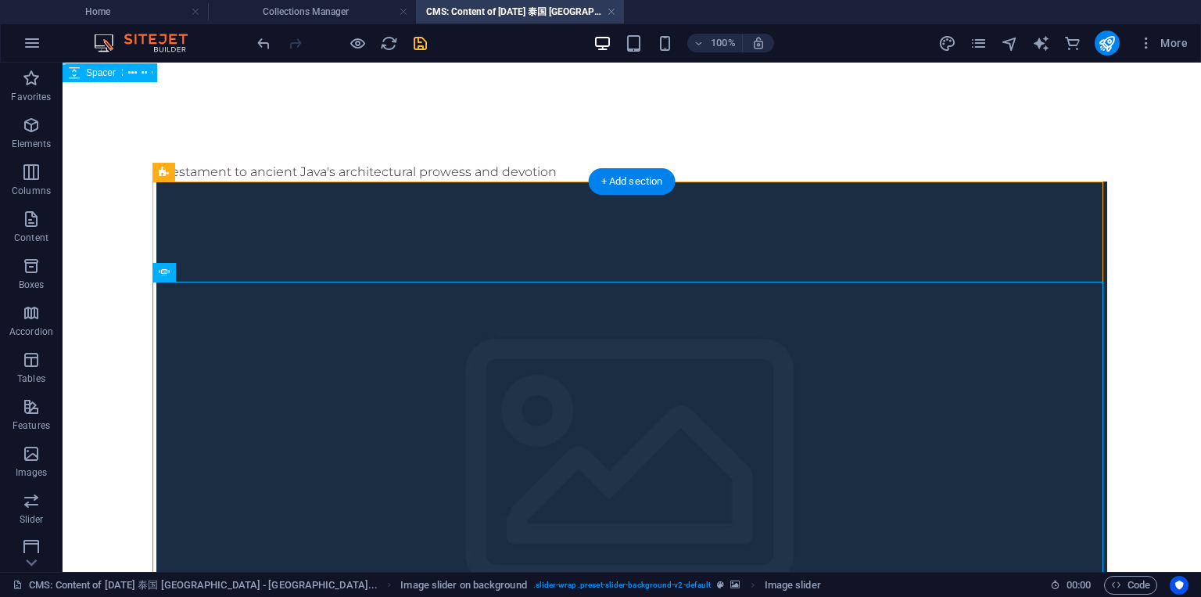
click at [242, 262] on figure at bounding box center [631, 476] width 951 height 591
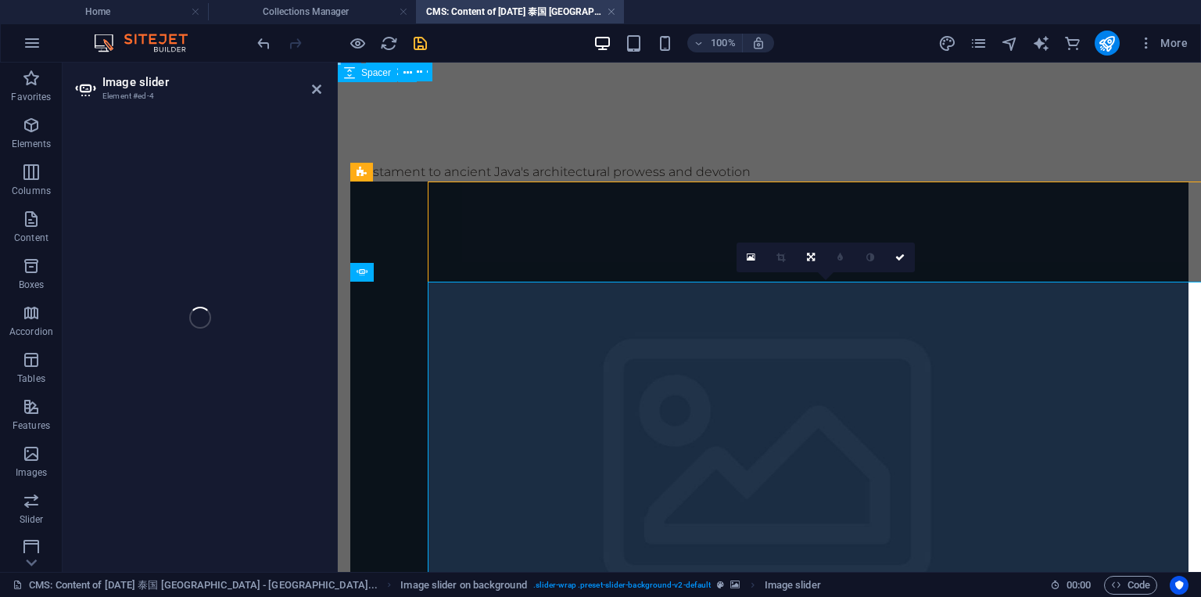
select select "px"
select select "ms"
select select "s"
select select "progressive"
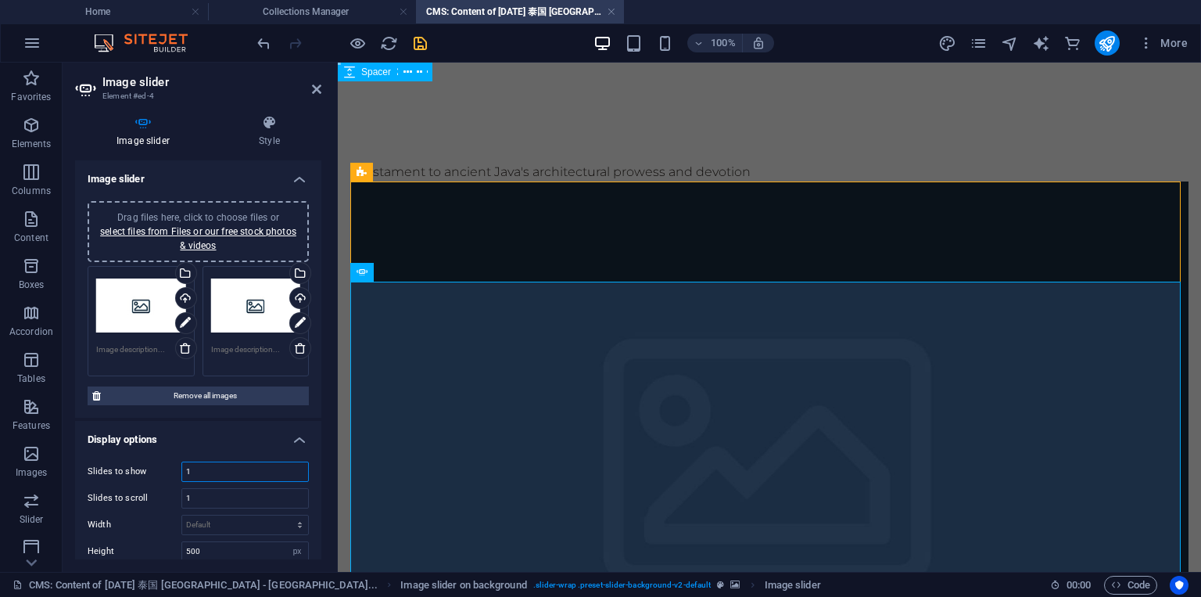
click at [211, 465] on input "1" at bounding box center [245, 471] width 126 height 19
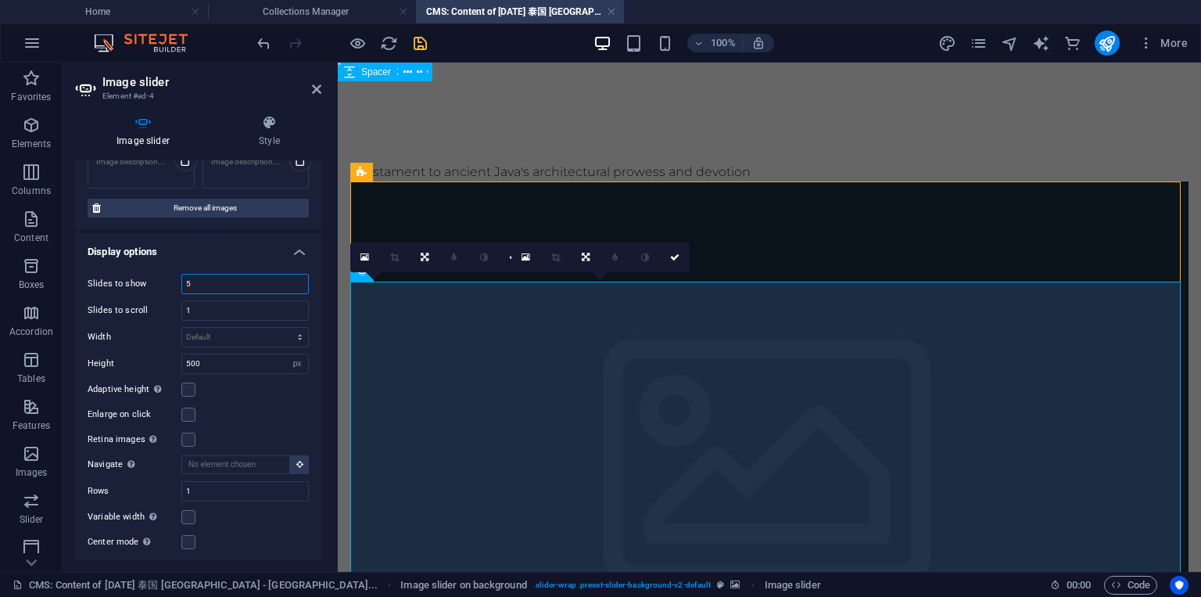
scroll to position [0, 0]
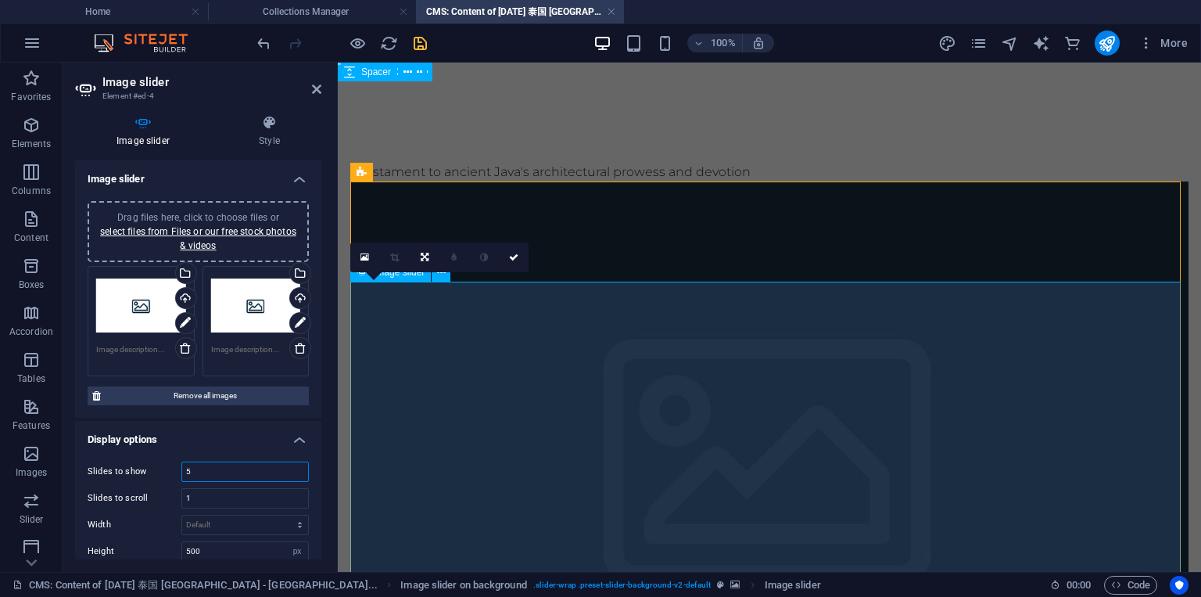
type input "5"
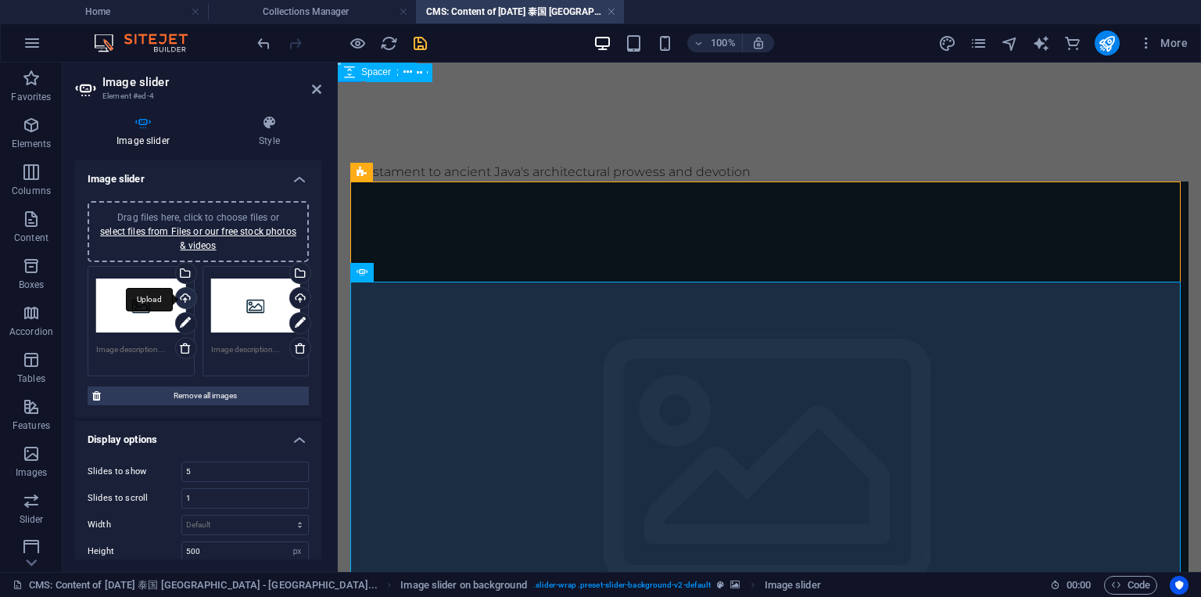
click at [181, 293] on div "Upload" at bounding box center [184, 299] width 23 height 23
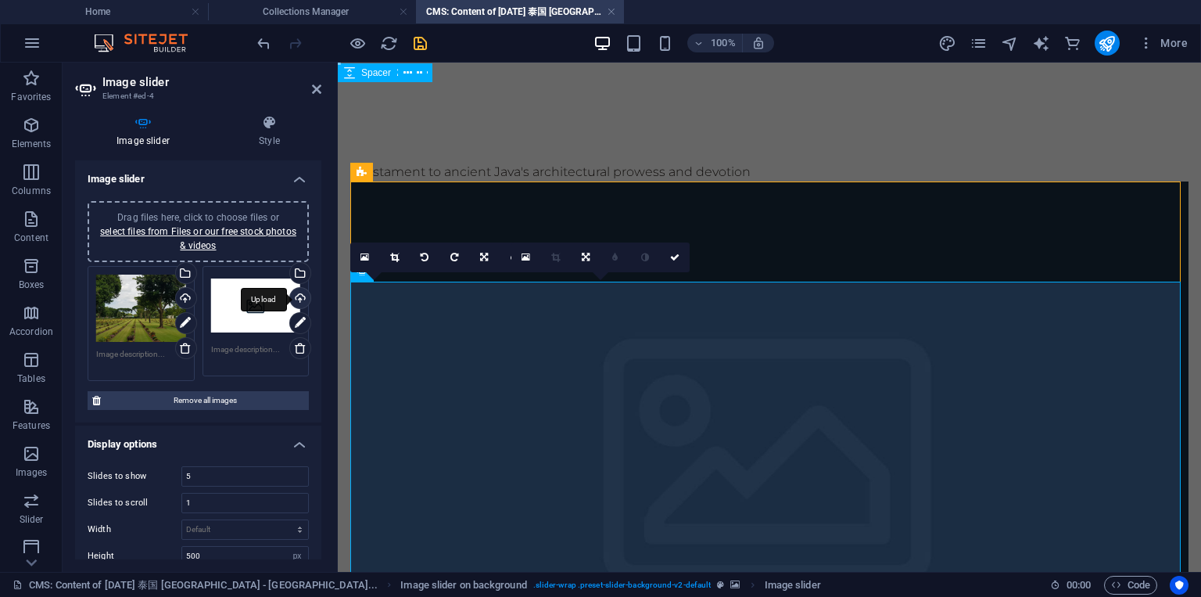
click at [297, 292] on div "Upload" at bounding box center [298, 299] width 23 height 23
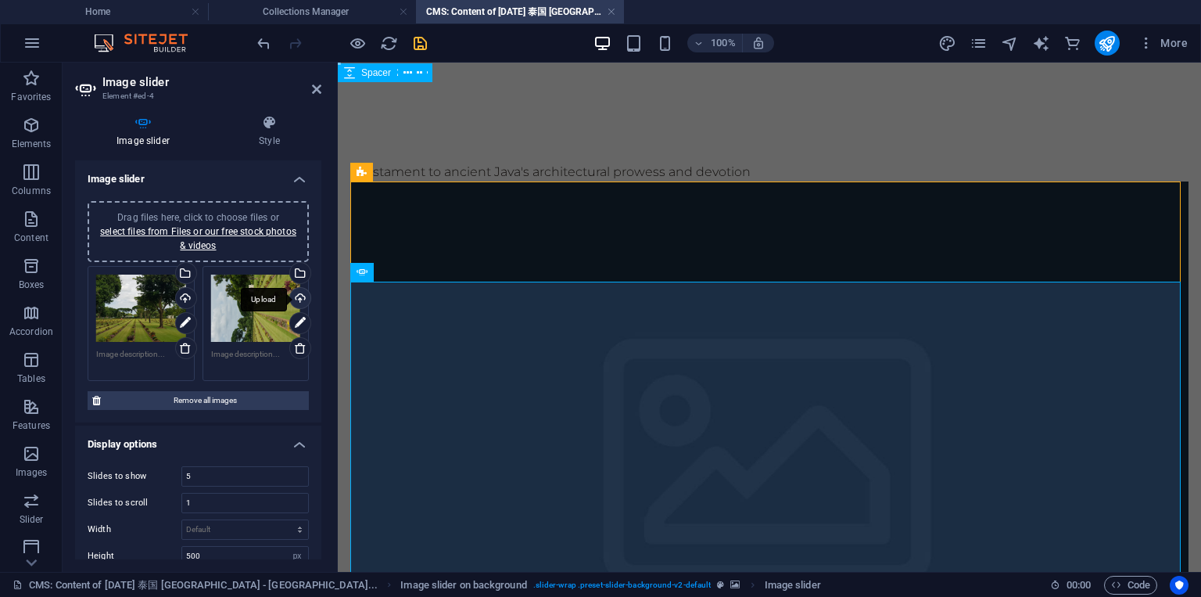
click at [300, 295] on div "Upload" at bounding box center [298, 299] width 23 height 23
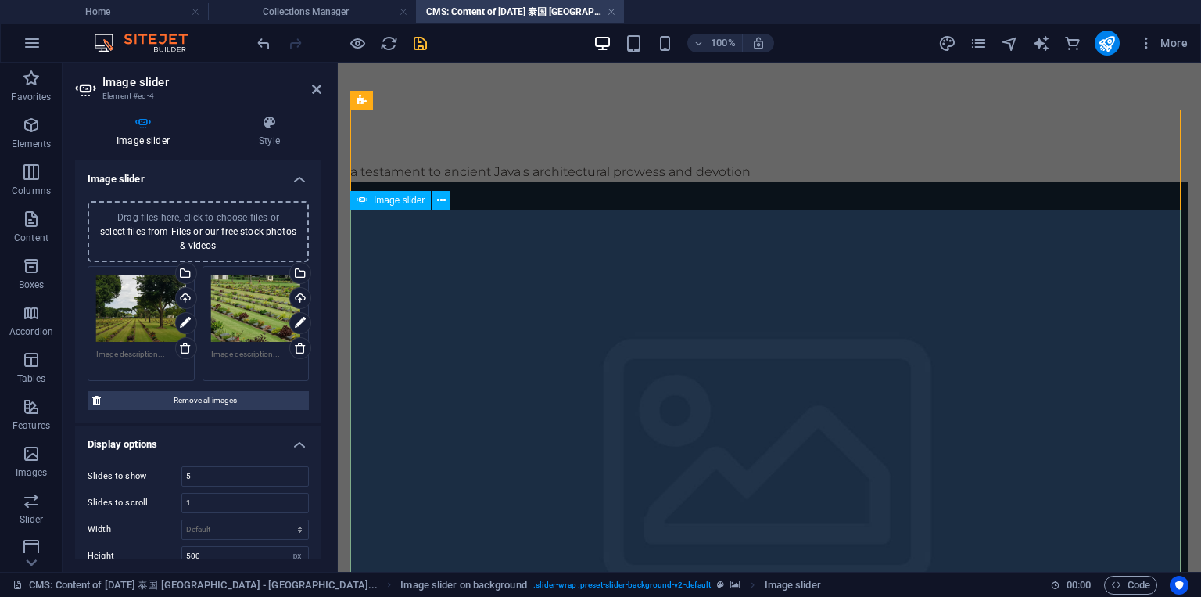
scroll to position [94, 0]
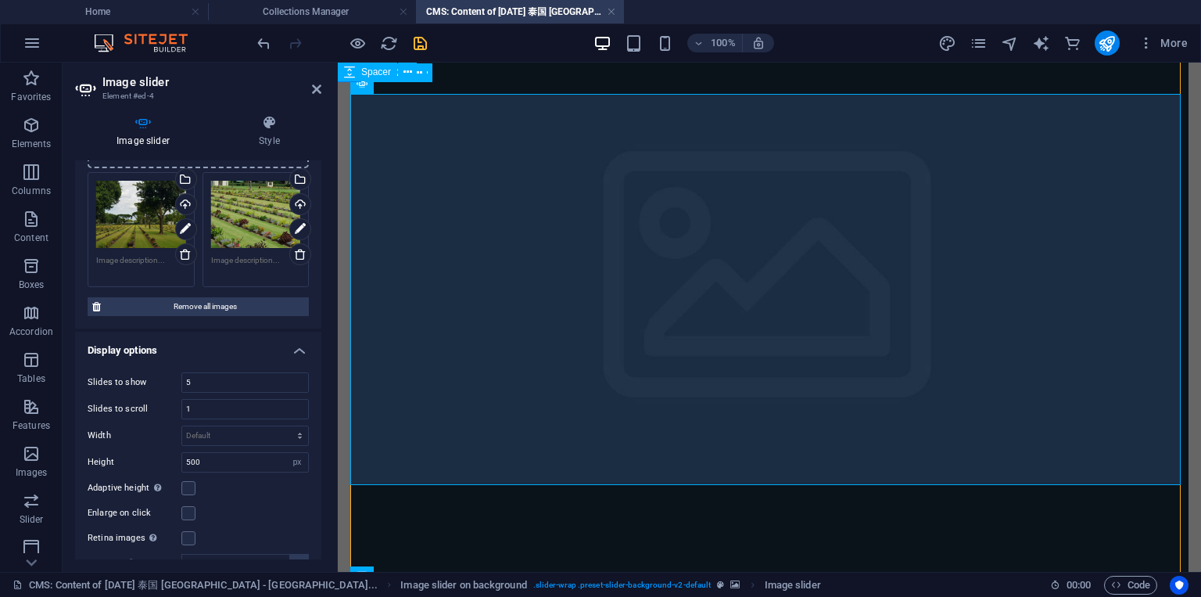
scroll to position [0, 0]
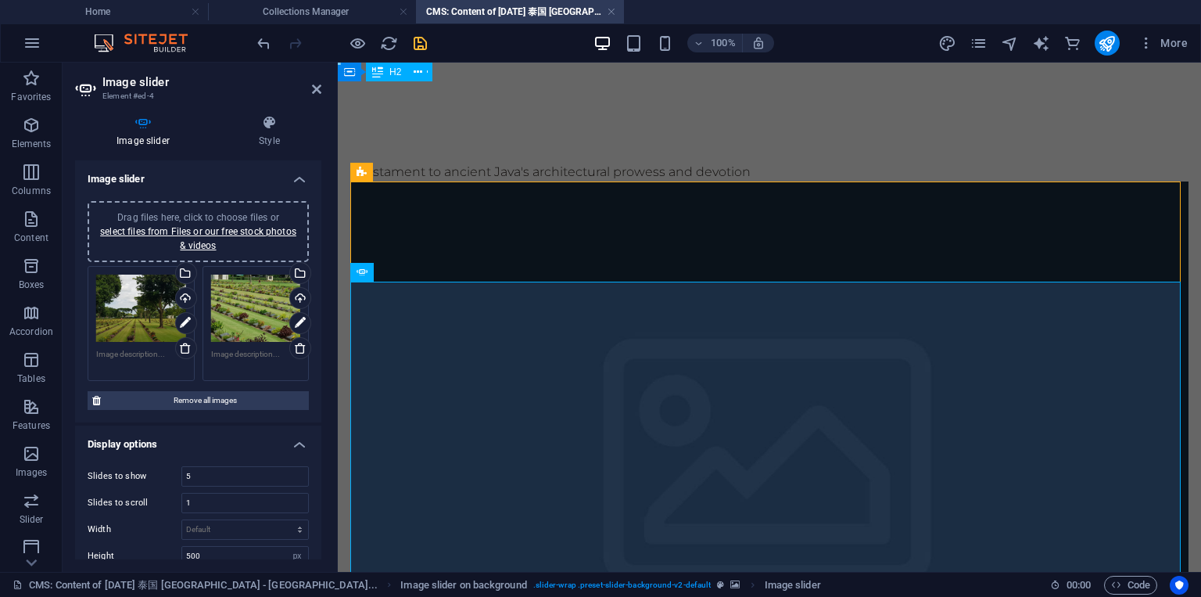
click at [401, 210] on figure at bounding box center [769, 476] width 838 height 591
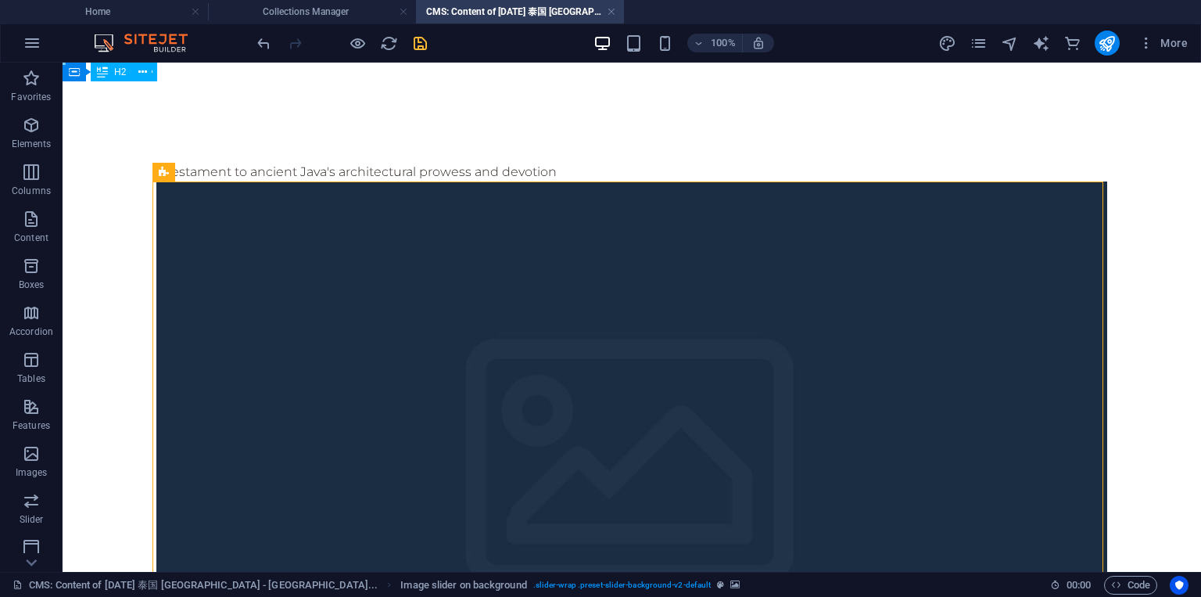
click at [411, 211] on figure at bounding box center [631, 476] width 951 height 591
click at [322, 228] on figure at bounding box center [631, 476] width 951 height 591
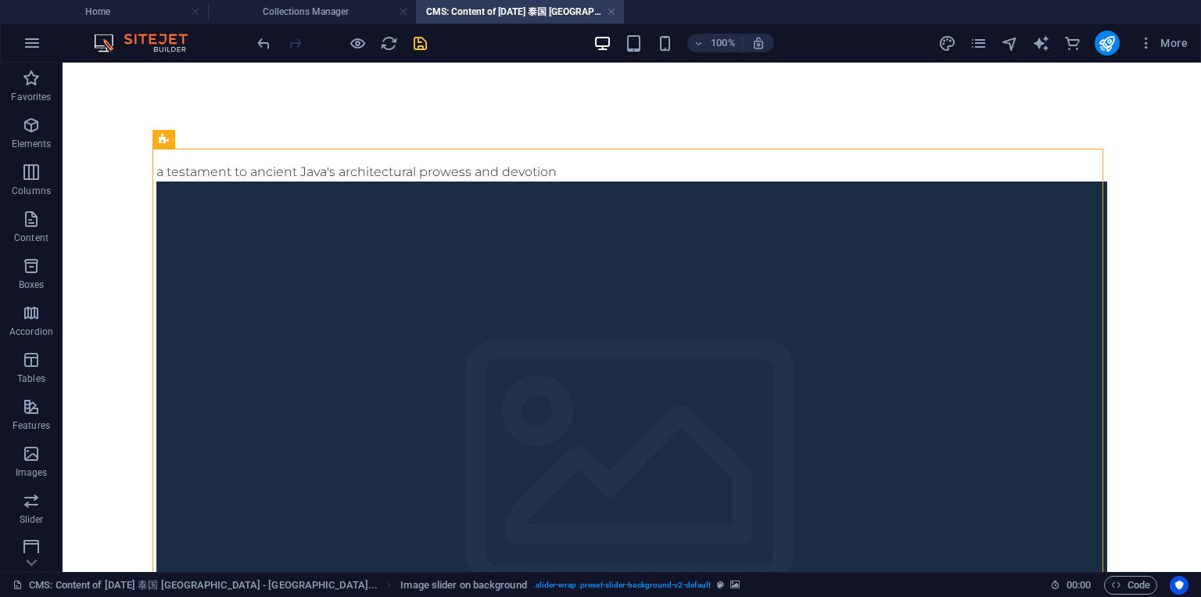
scroll to position [94, 0]
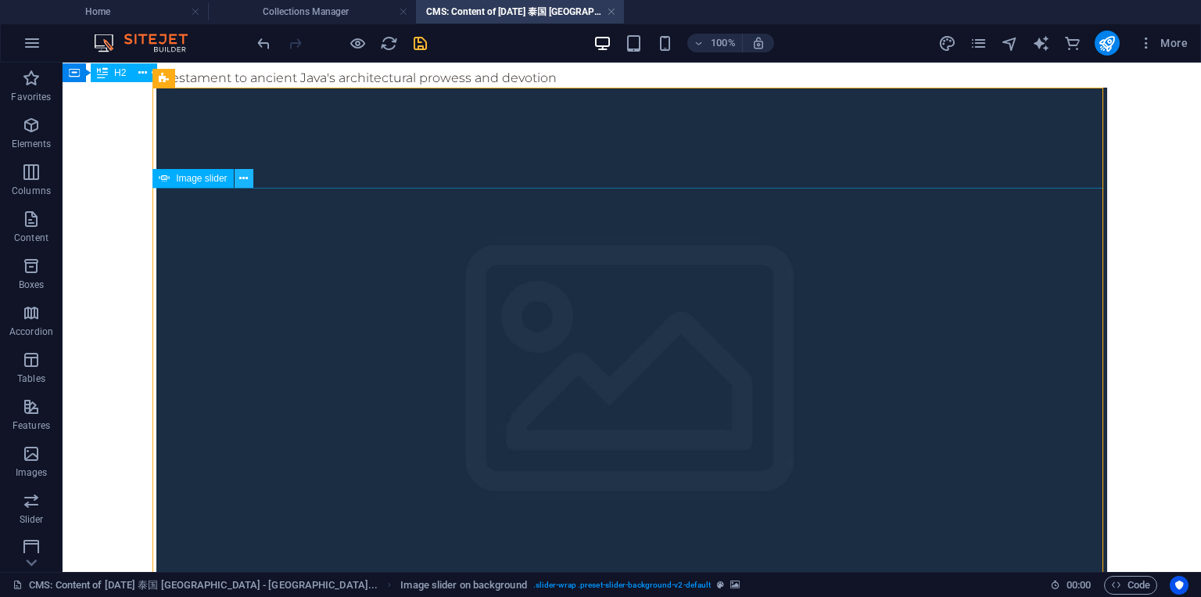
click at [244, 181] on icon at bounding box center [243, 179] width 9 height 16
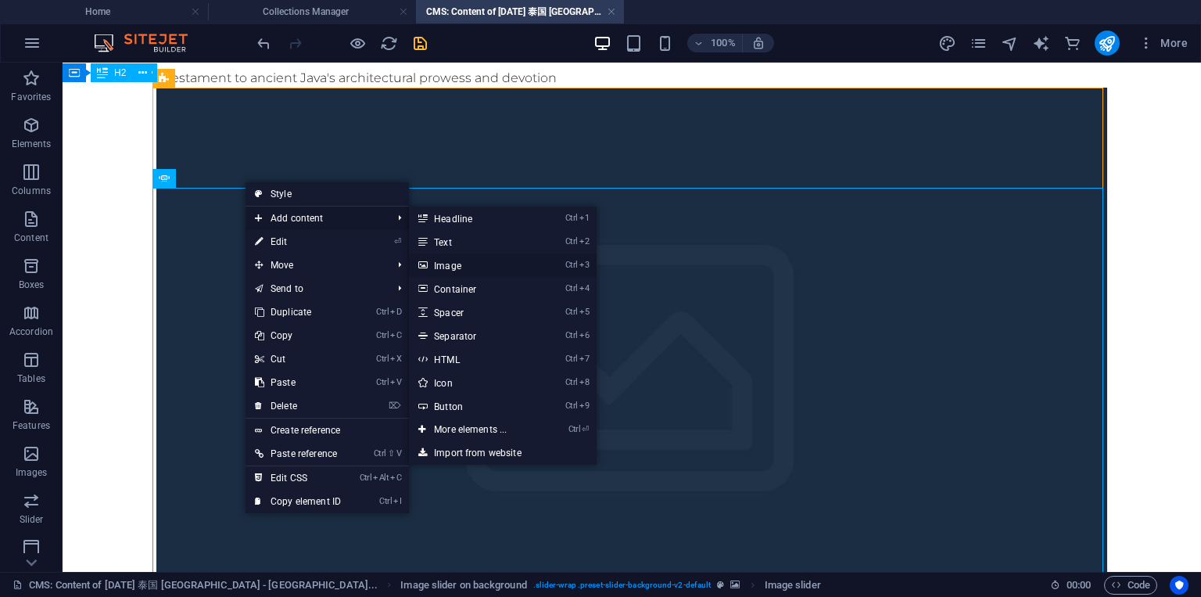
click at [453, 262] on link "Ctrl 3 Image" at bounding box center [473, 264] width 129 height 23
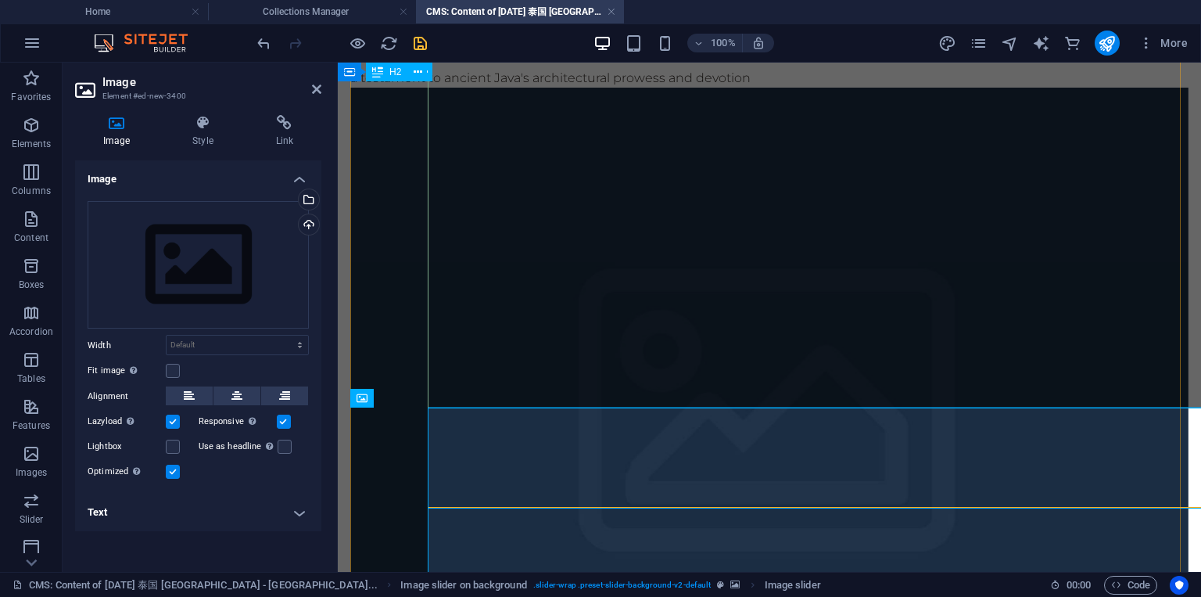
scroll to position [399, 0]
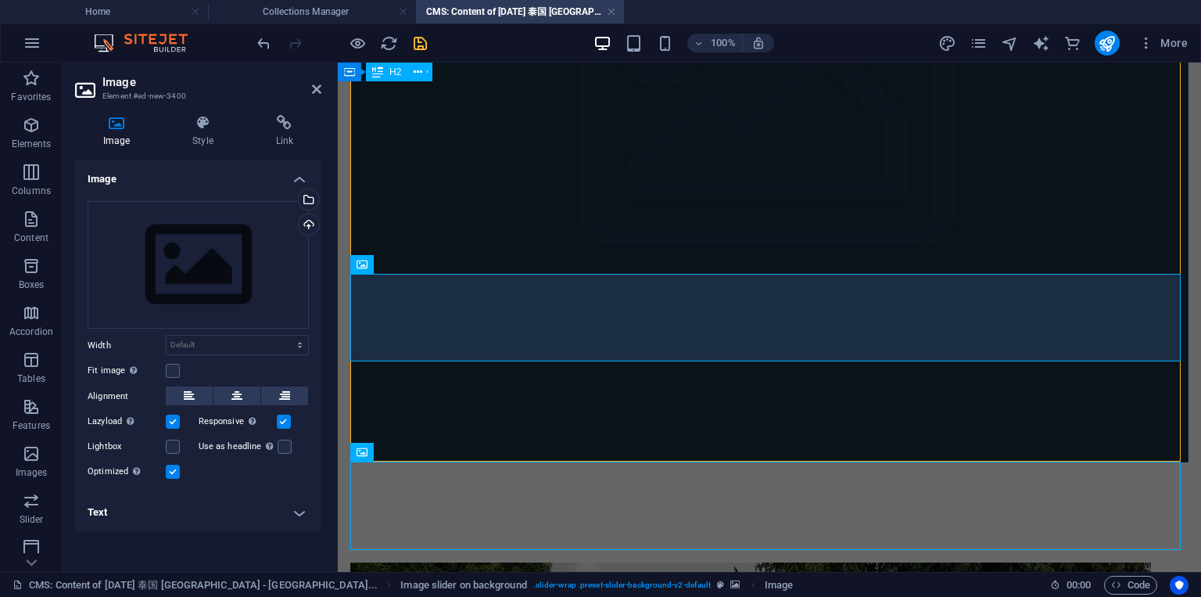
click at [508, 365] on figure at bounding box center [769, 123] width 838 height 680
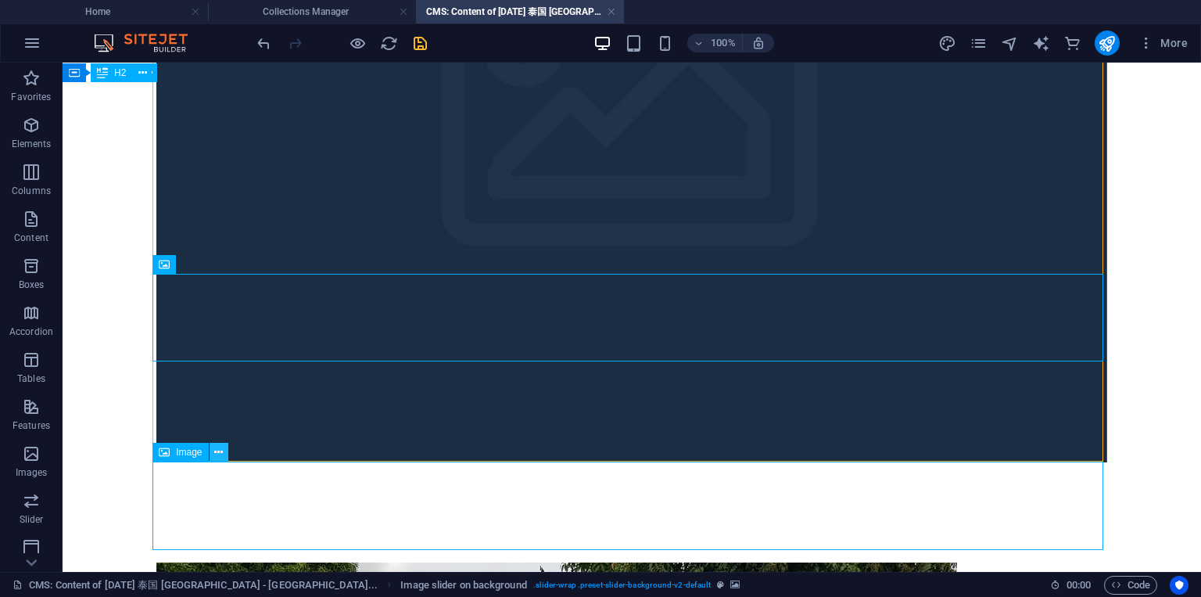
click at [224, 454] on button at bounding box center [219, 452] width 19 height 19
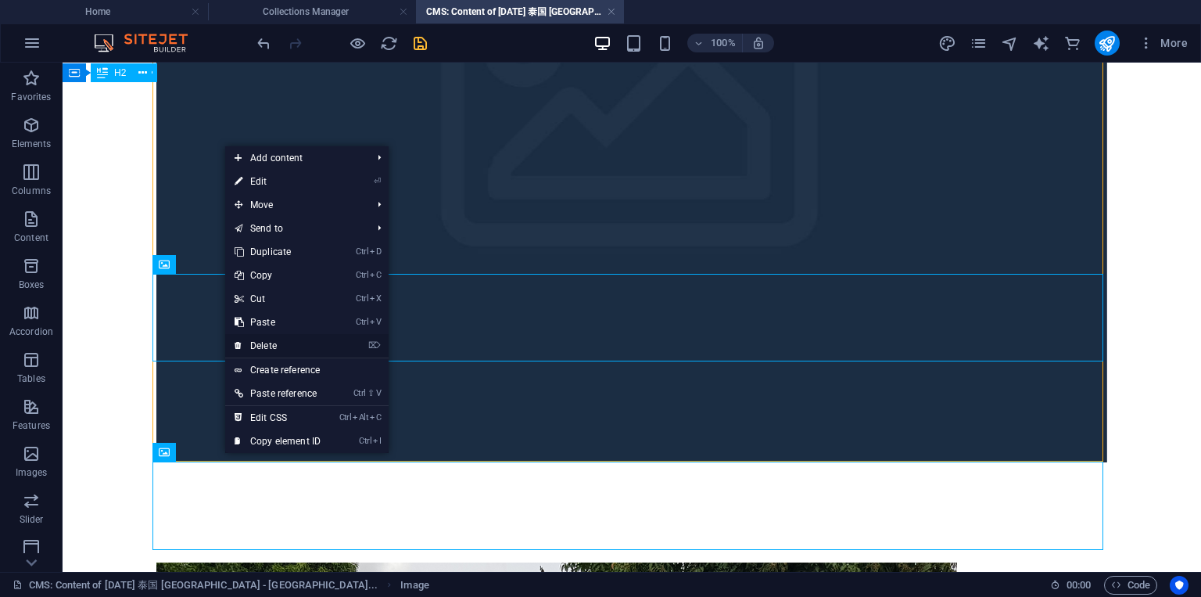
click at [271, 343] on link "⌦ Delete" at bounding box center [277, 345] width 105 height 23
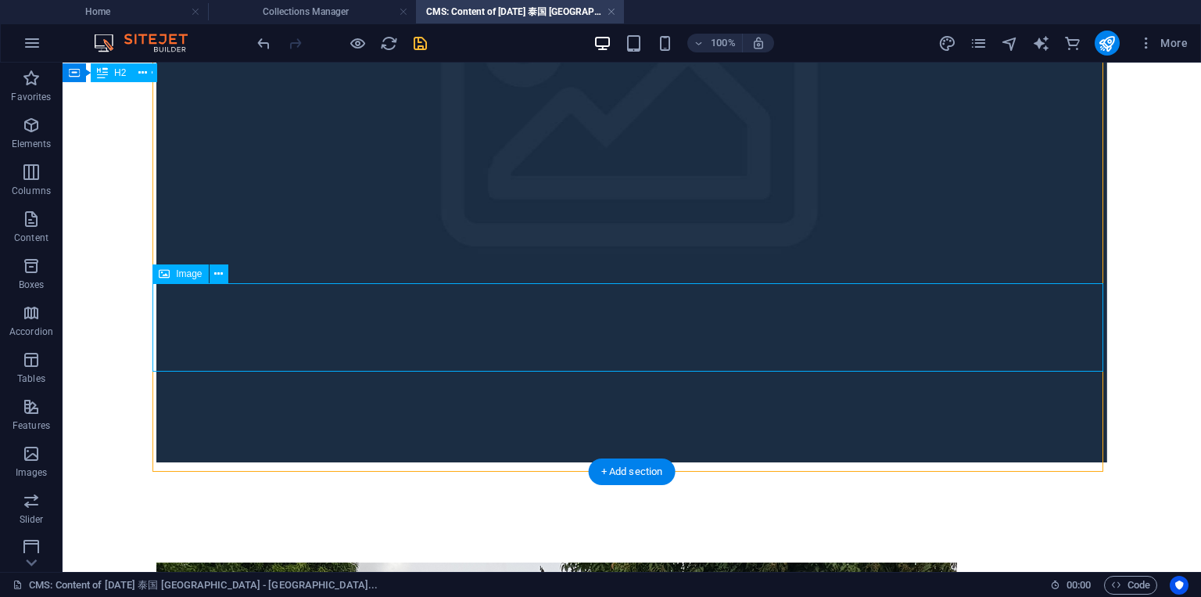
scroll to position [389, 0]
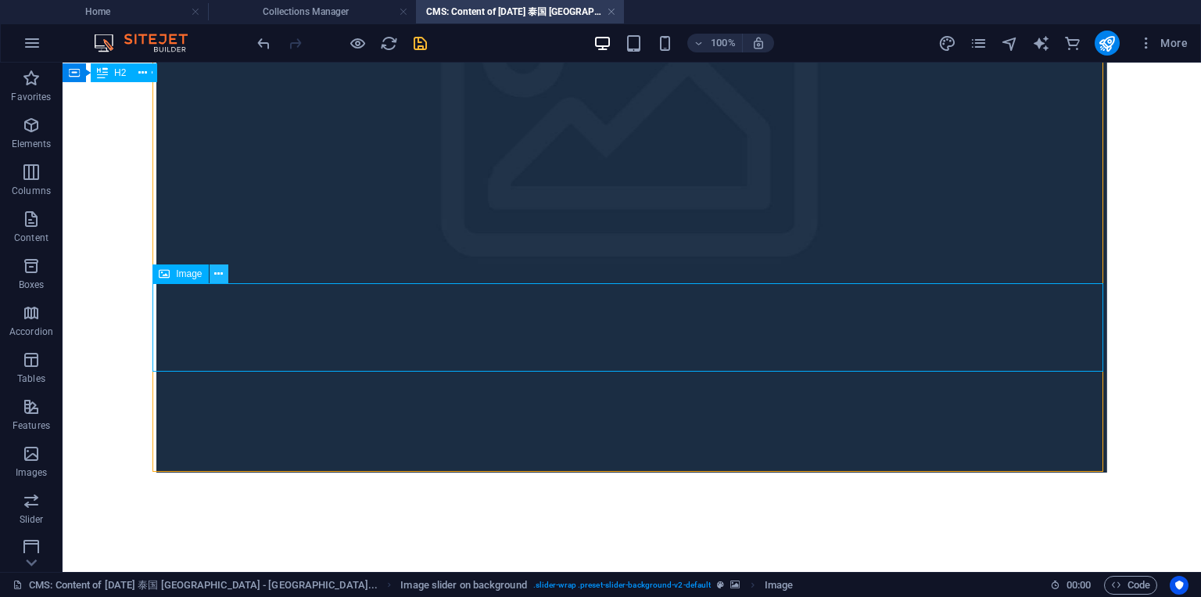
click at [221, 278] on icon at bounding box center [218, 274] width 9 height 16
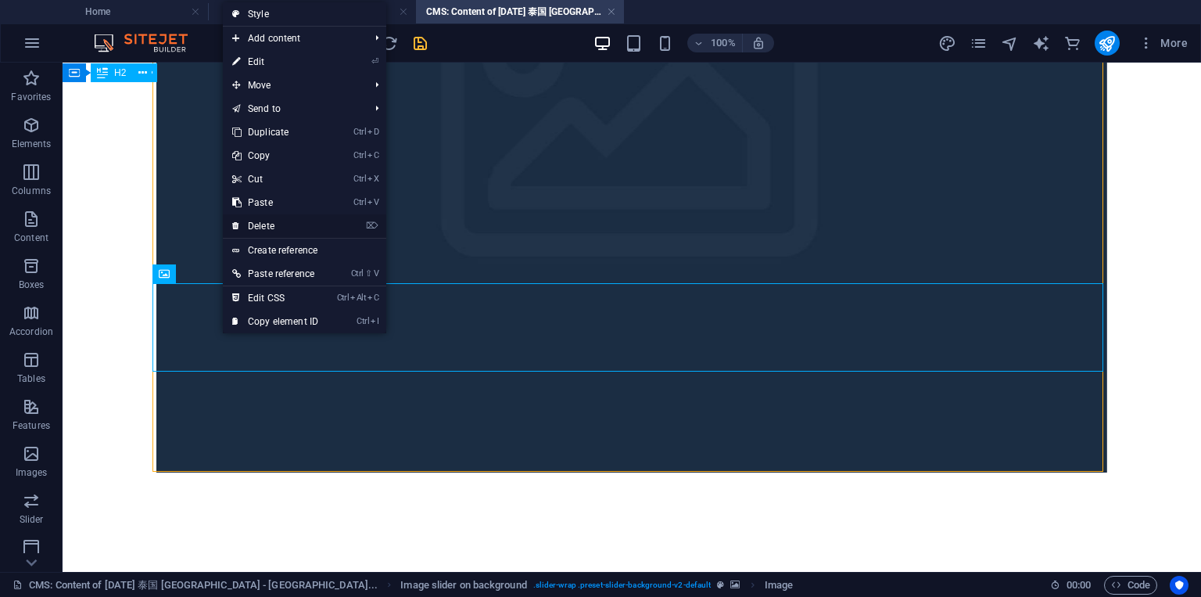
click at [266, 227] on link "⌦ Delete" at bounding box center [275, 225] width 105 height 23
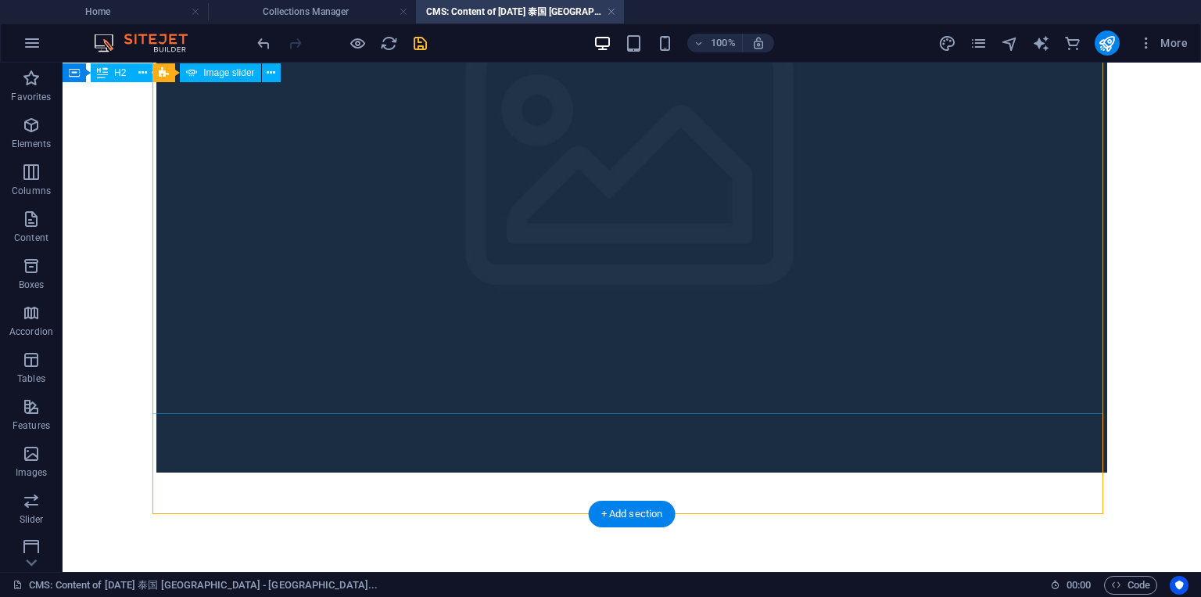
scroll to position [206, 0]
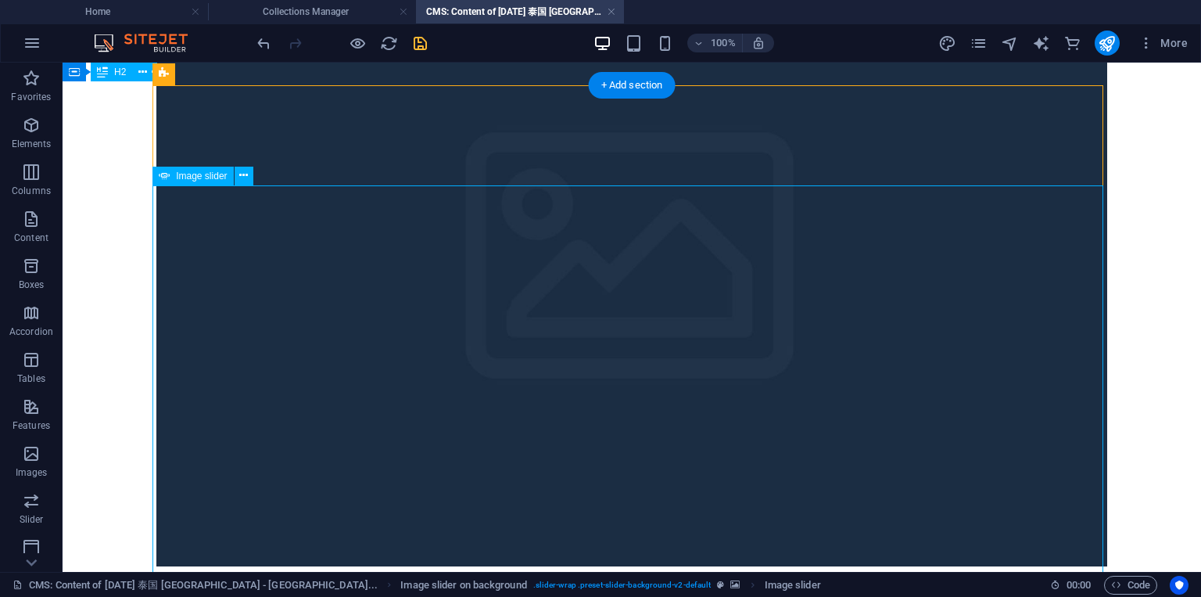
scroll to position [19, 0]
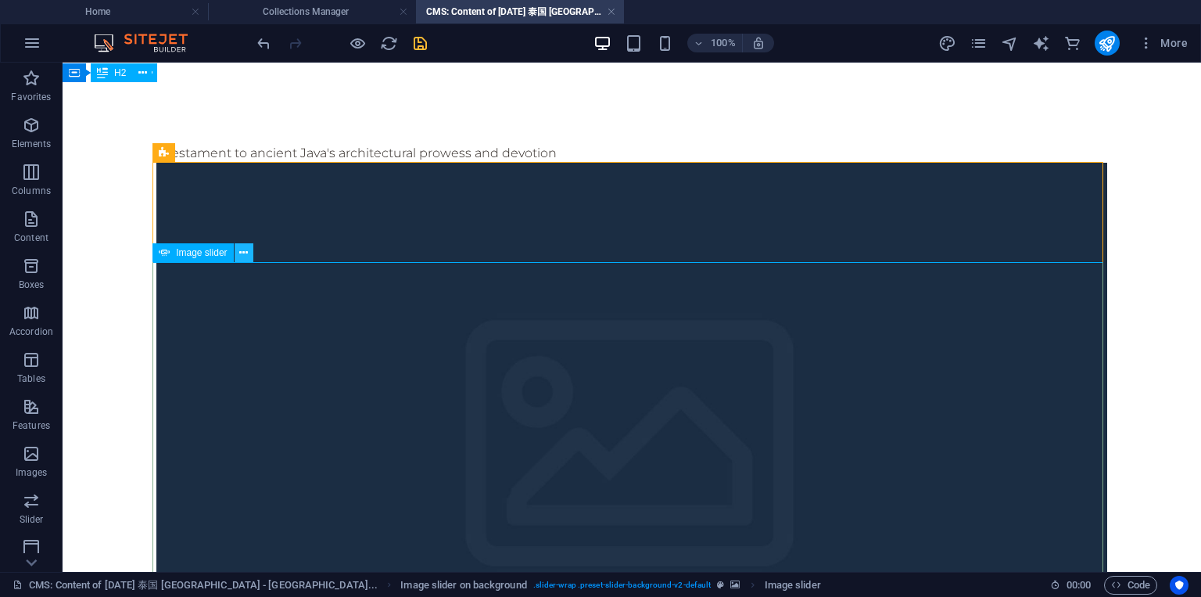
click at [242, 253] on icon at bounding box center [243, 253] width 9 height 16
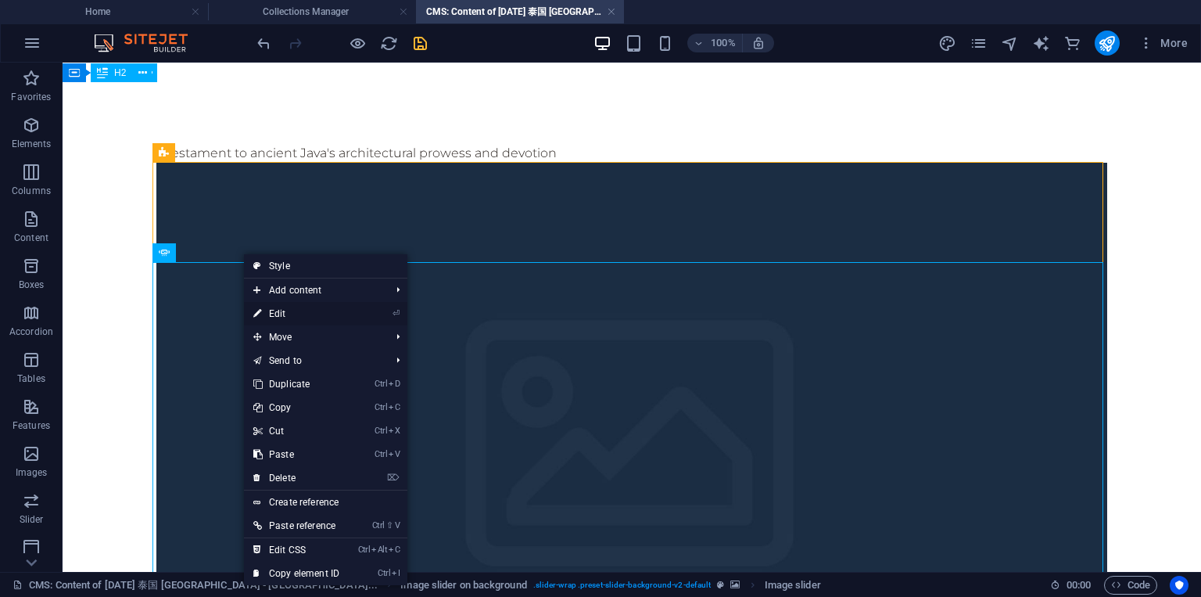
click at [288, 312] on link "⏎ Edit" at bounding box center [296, 313] width 105 height 23
select select "px"
select select "ms"
select select "s"
select select "progressive"
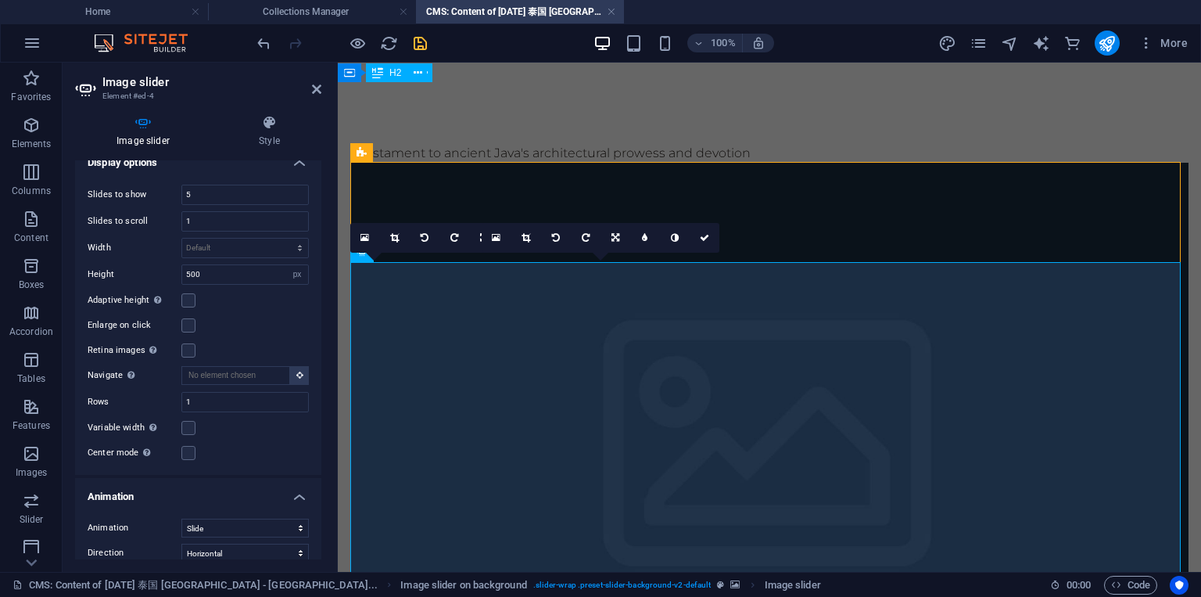
scroll to position [94, 0]
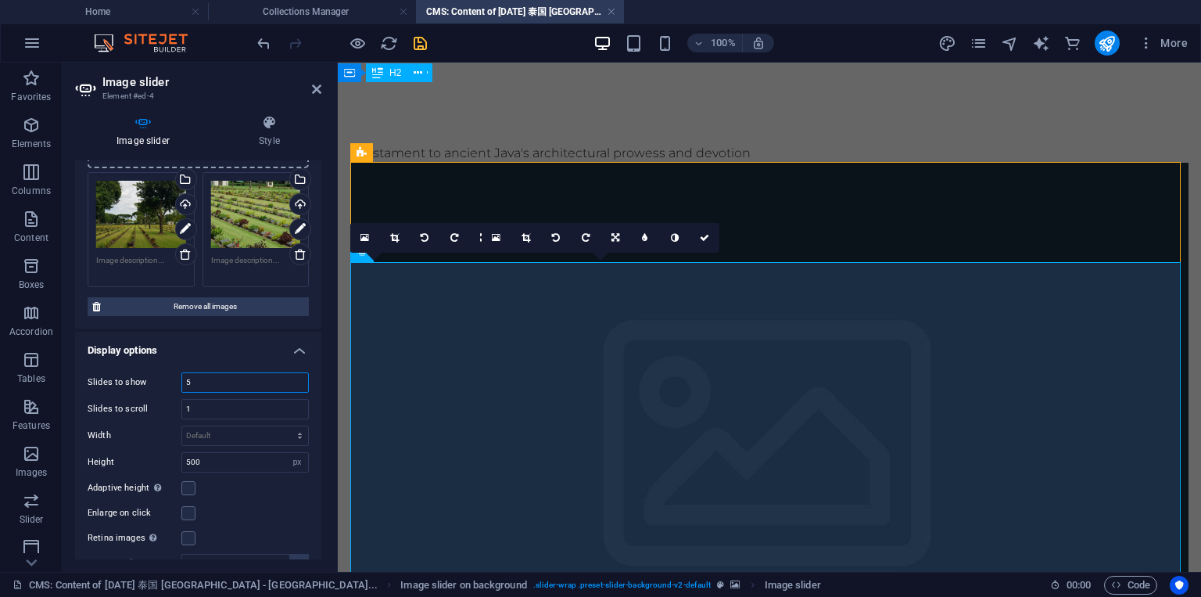
click at [213, 378] on input "5" at bounding box center [245, 382] width 126 height 19
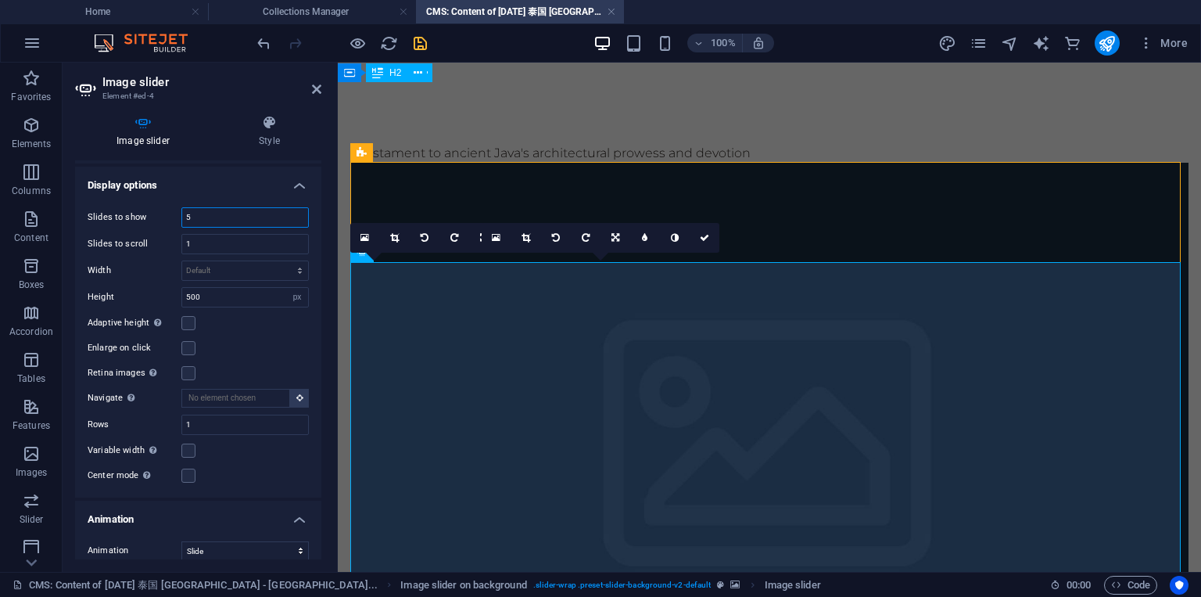
scroll to position [282, 0]
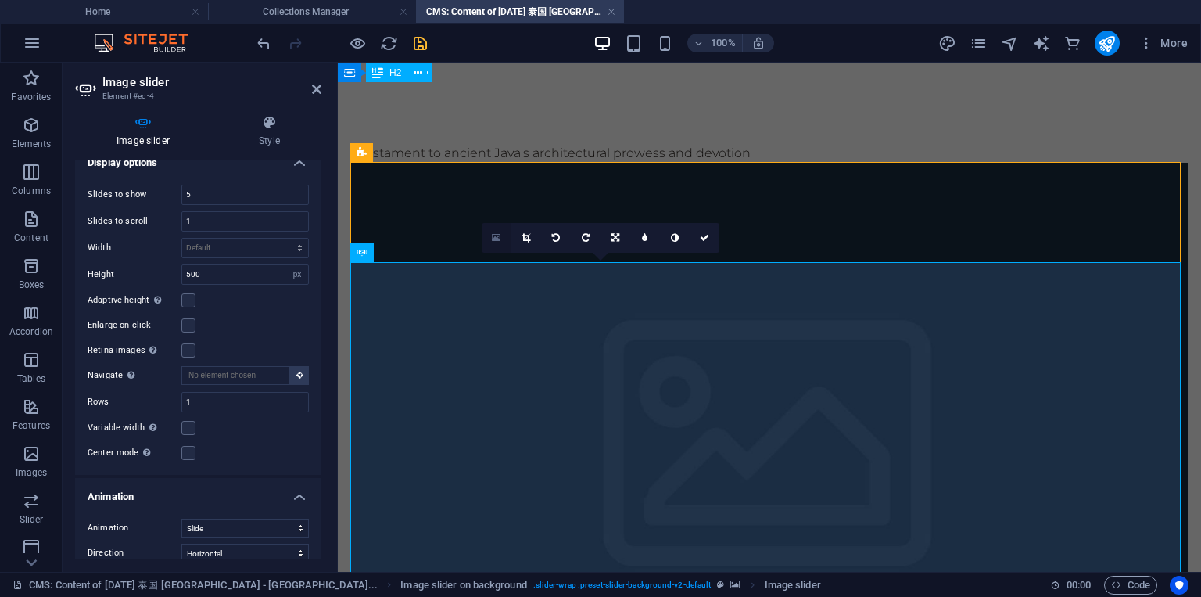
click at [498, 239] on icon at bounding box center [496, 237] width 9 height 11
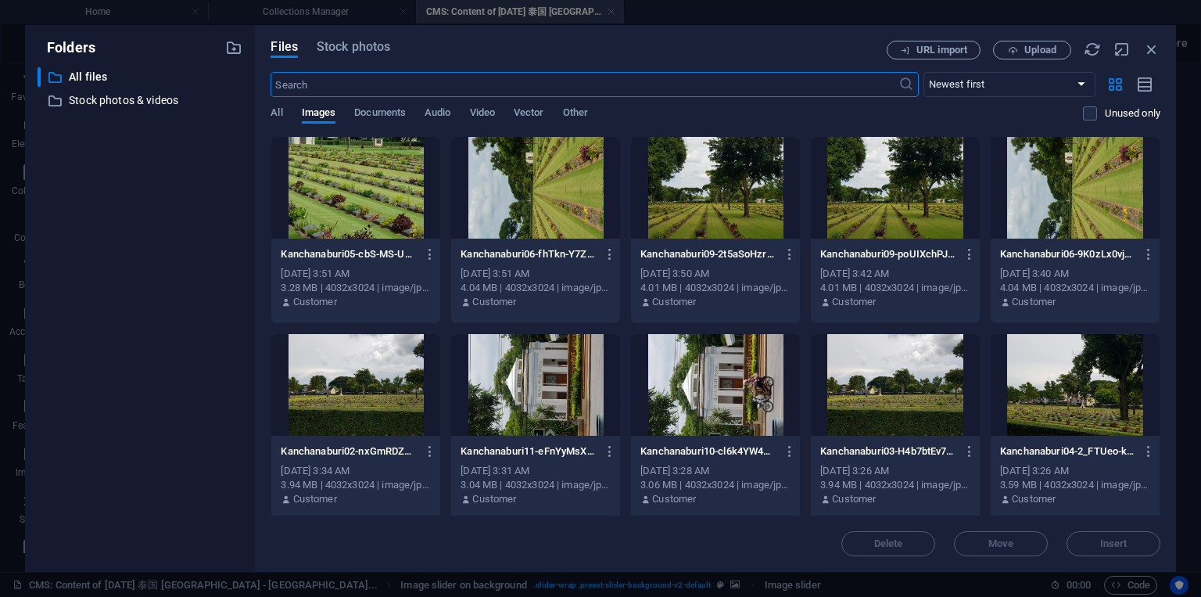
scroll to position [0, 0]
click at [1147, 49] on icon "button" at bounding box center [1151, 49] width 17 height 17
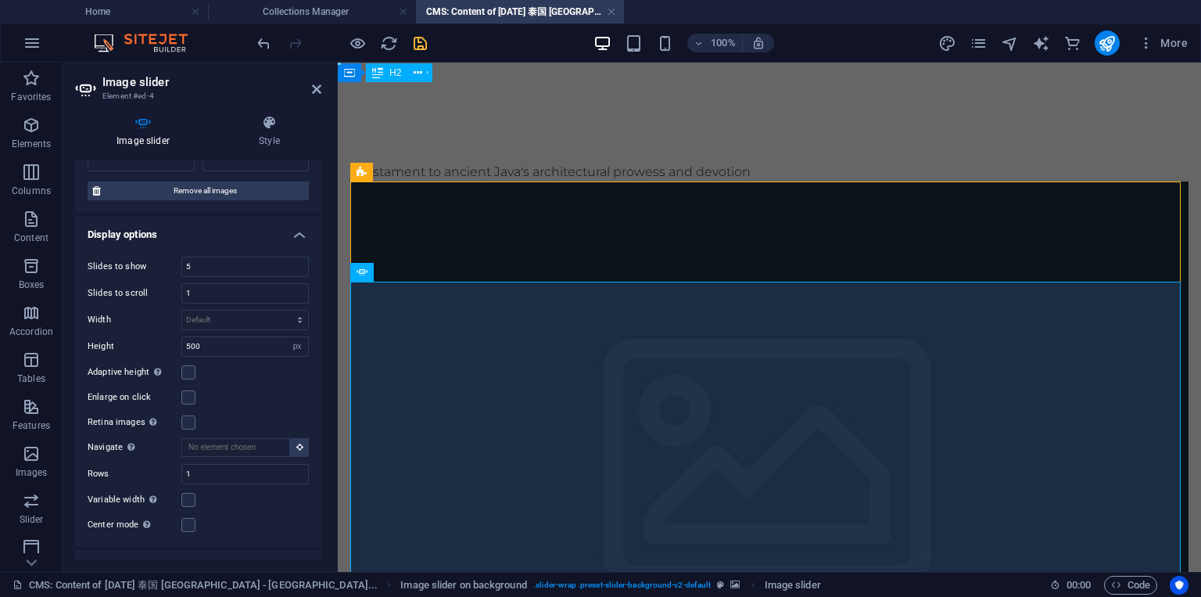
scroll to position [188, 0]
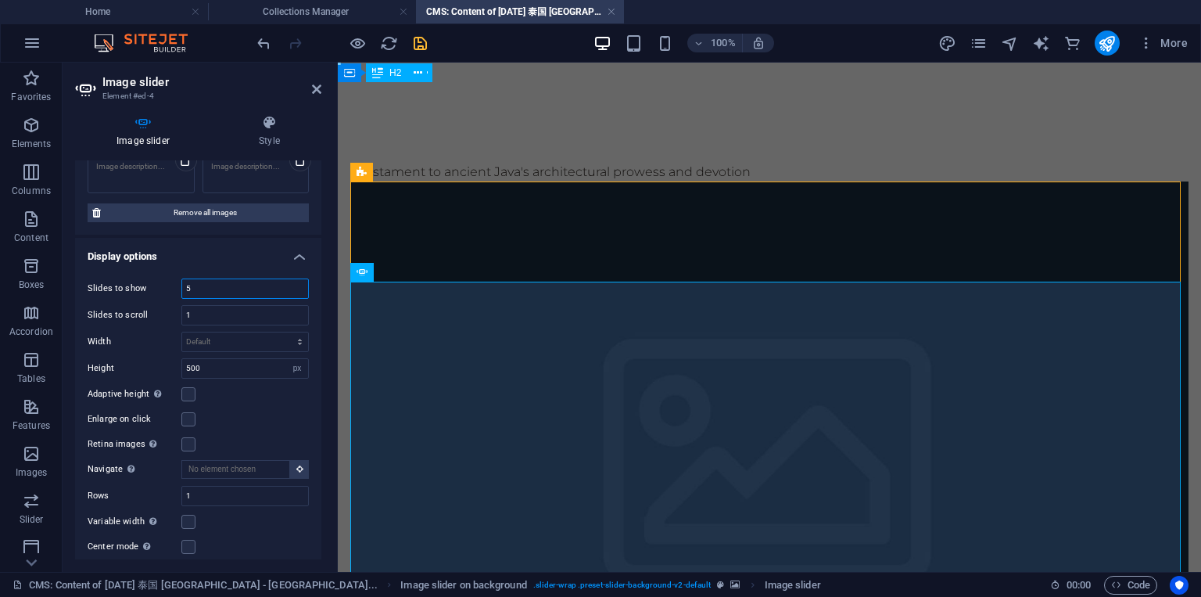
click at [206, 285] on input "5" at bounding box center [245, 288] width 126 height 19
click at [210, 284] on input "5" at bounding box center [245, 288] width 126 height 19
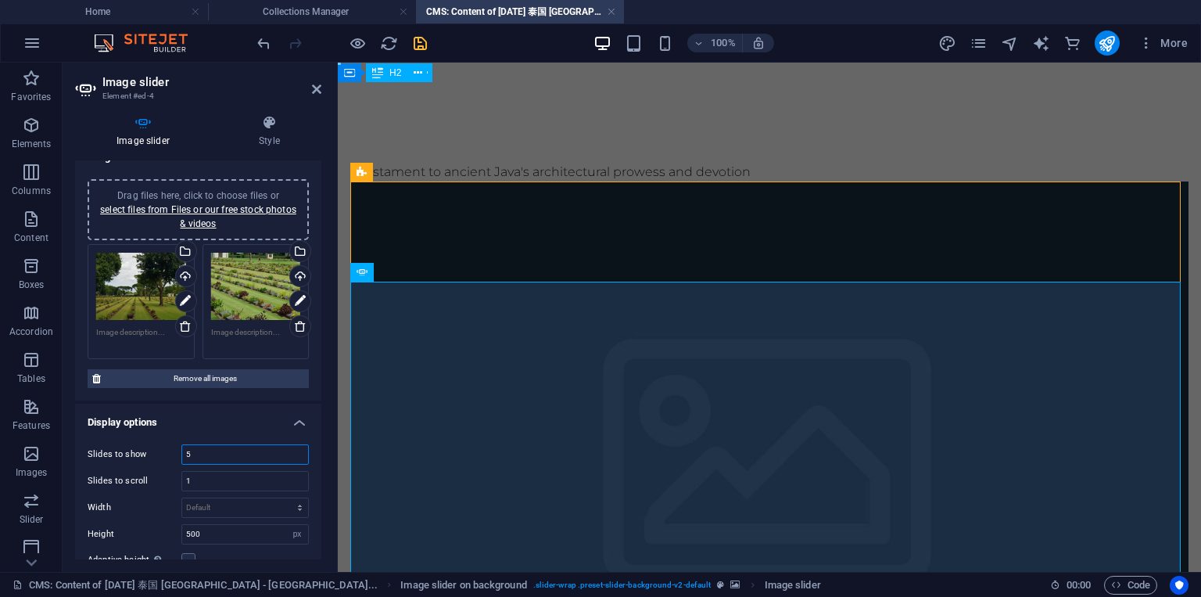
scroll to position [0, 0]
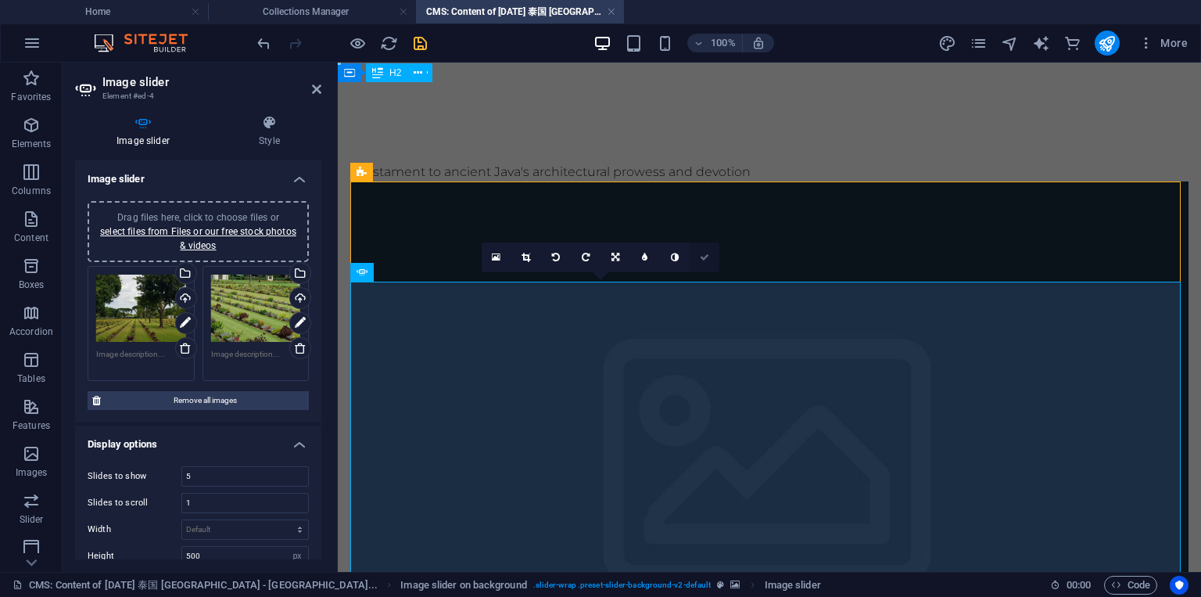
click at [702, 260] on icon at bounding box center [704, 257] width 9 height 9
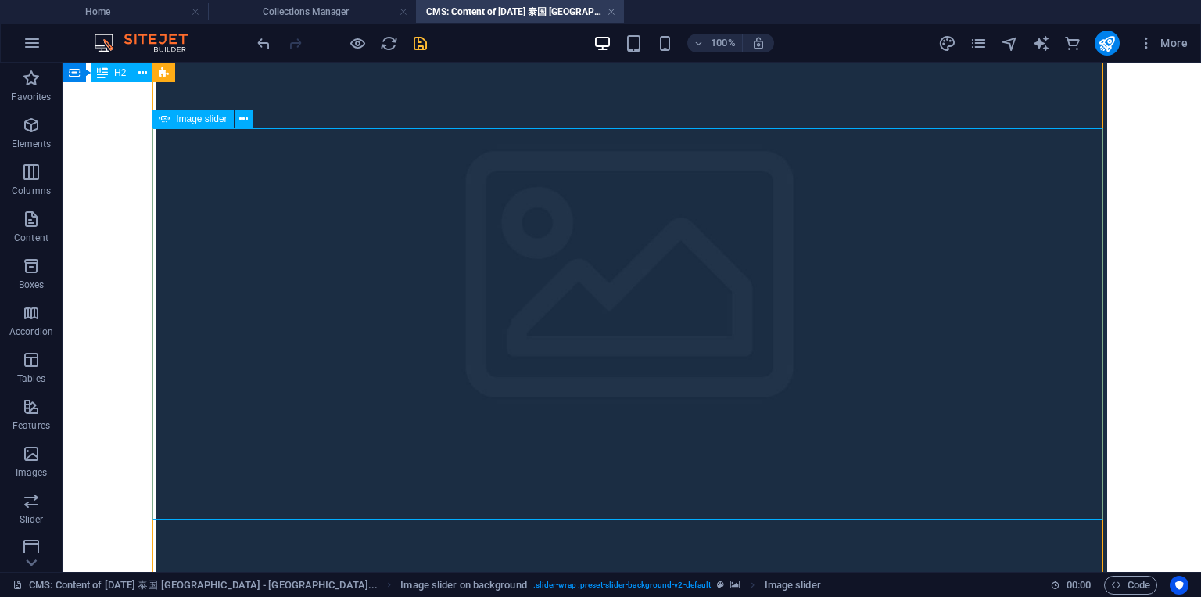
scroll to position [94, 0]
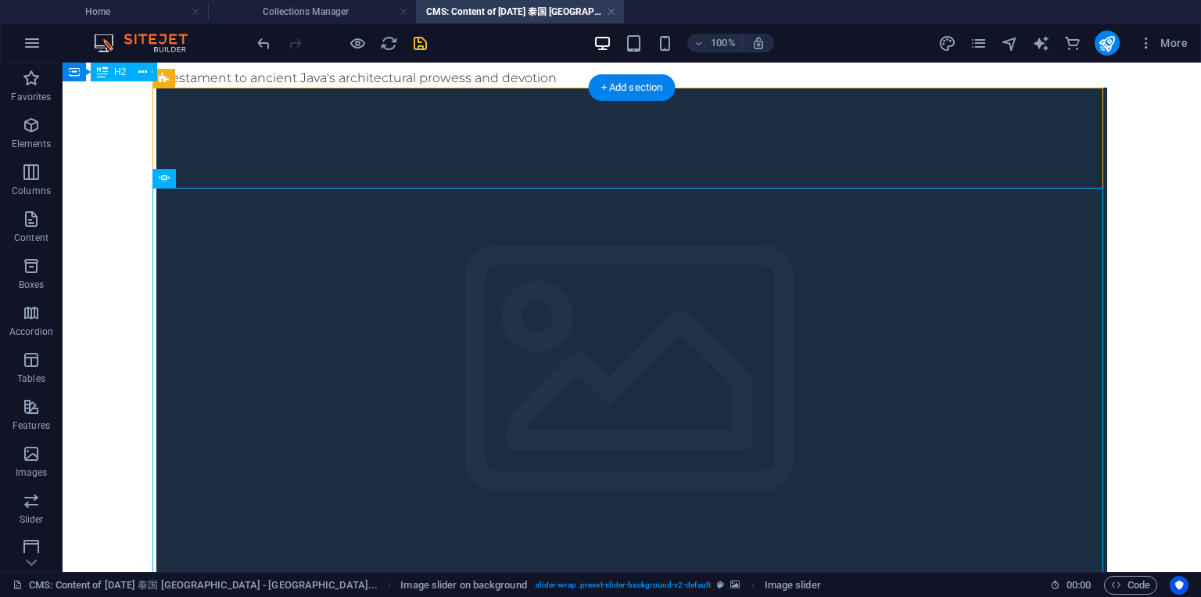
click at [460, 174] on figure at bounding box center [631, 383] width 951 height 591
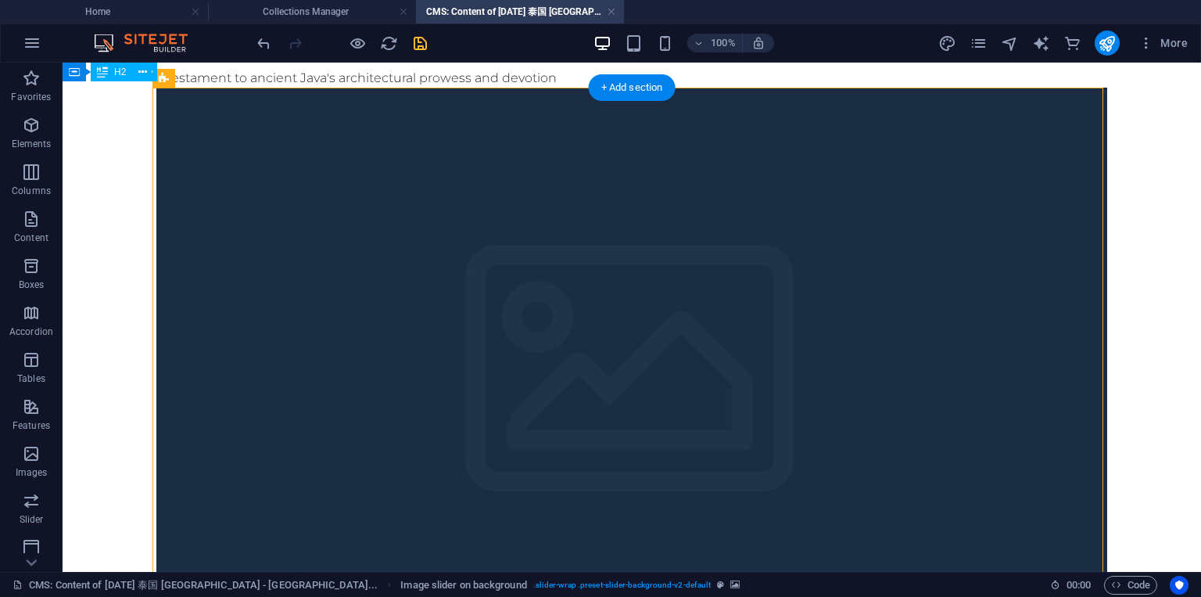
click at [400, 154] on figure at bounding box center [631, 383] width 951 height 591
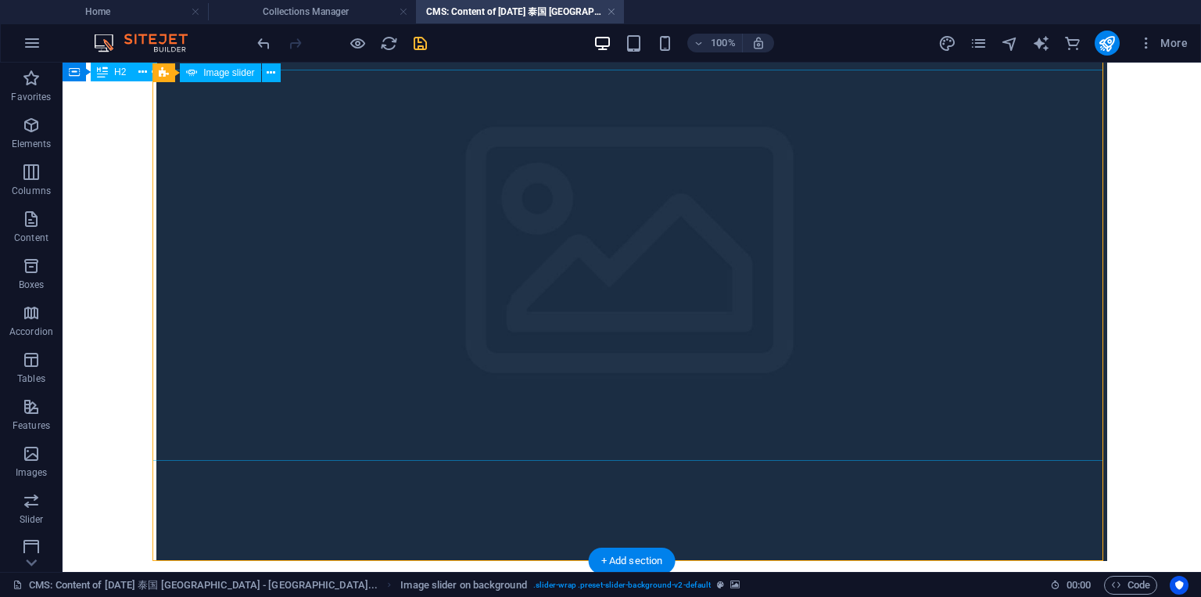
scroll to position [206, 0]
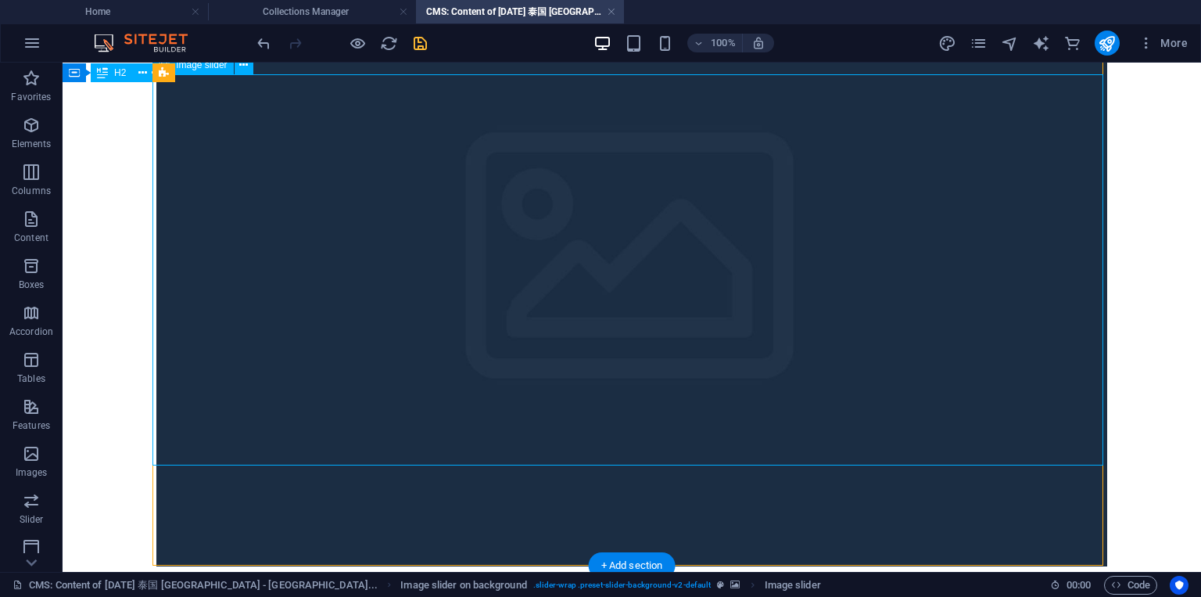
select select "px"
select select "ms"
select select "s"
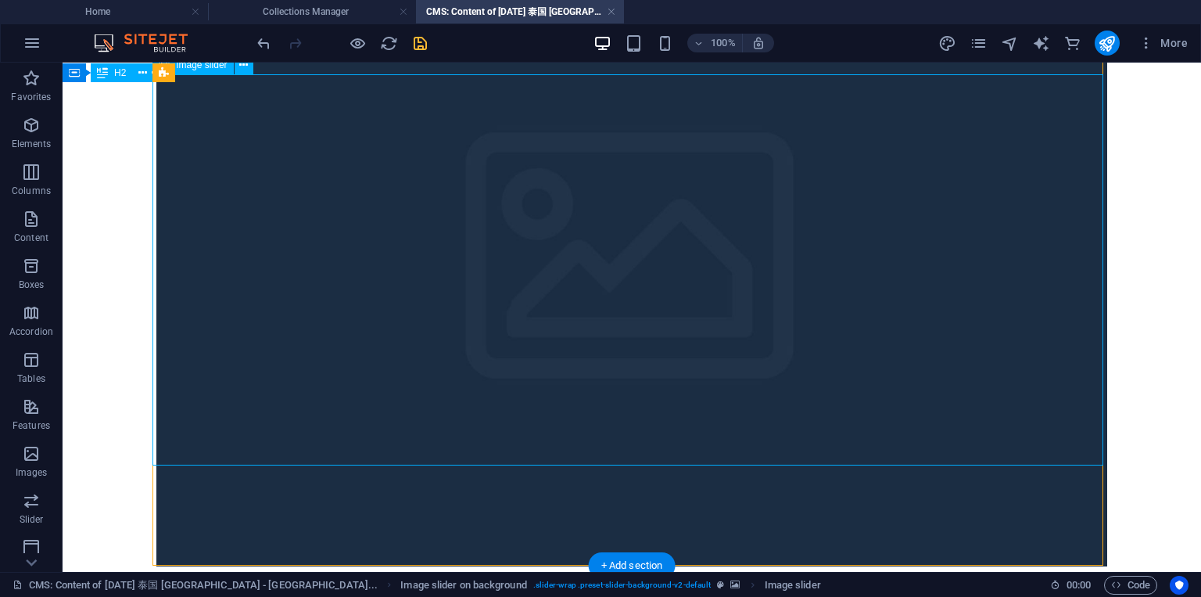
select select "progressive"
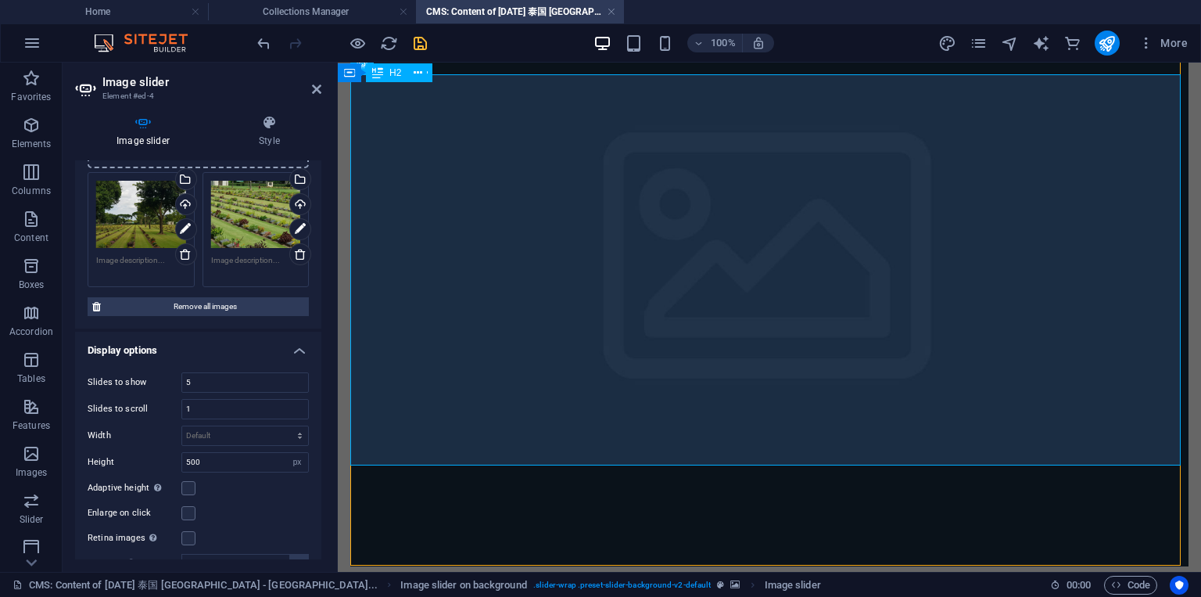
scroll to position [0, 0]
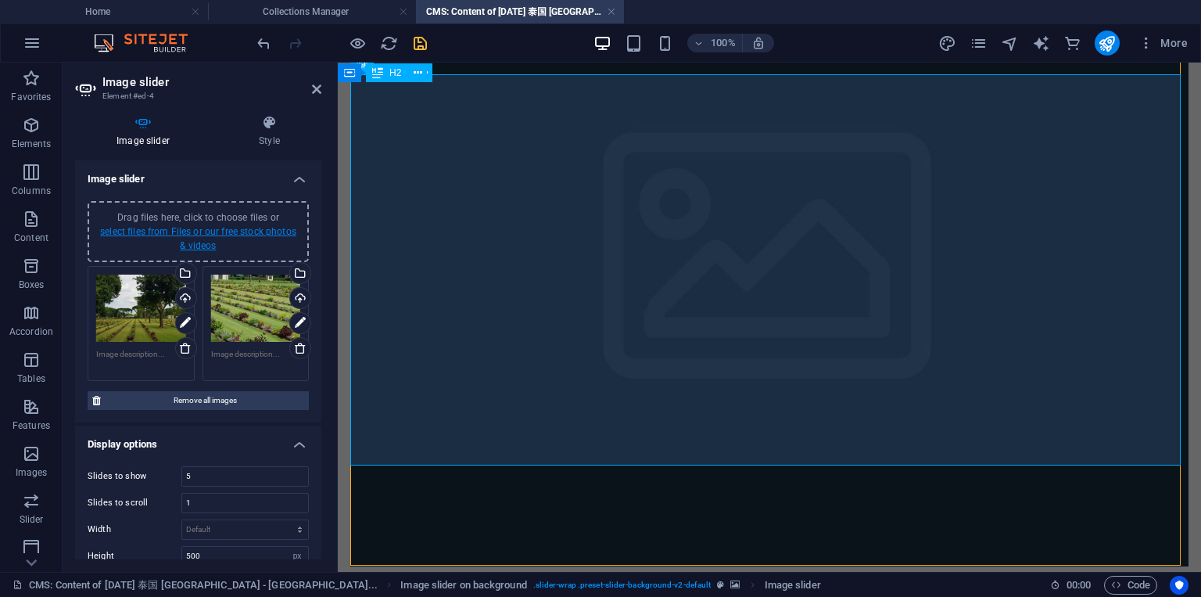
click at [224, 234] on link "select files from Files or our free stock photos & videos" at bounding box center [198, 238] width 196 height 25
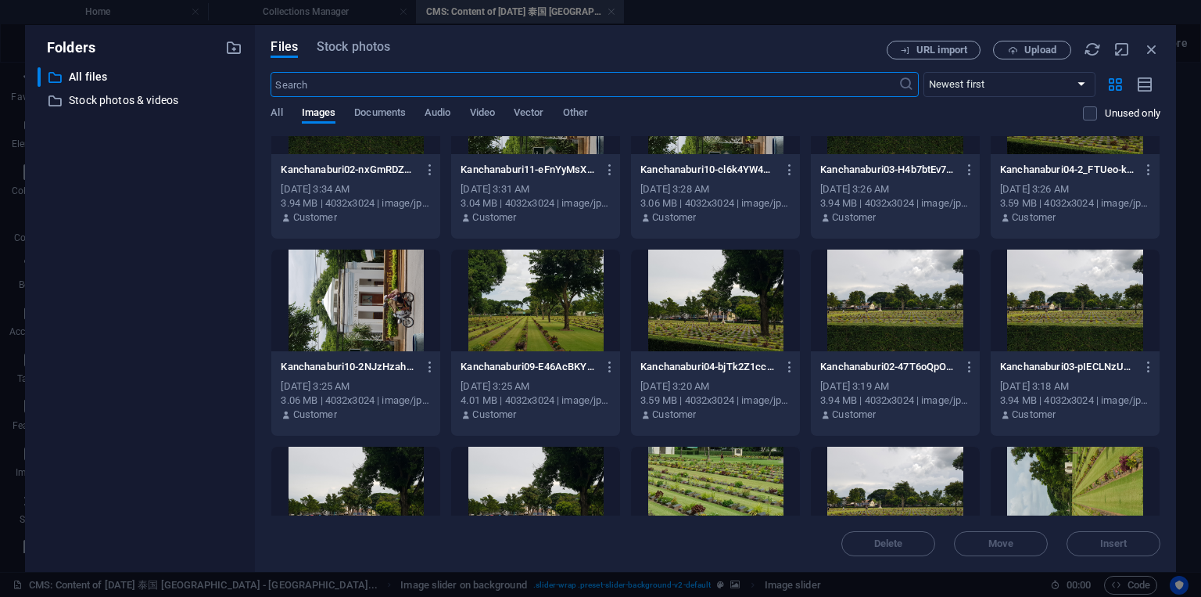
scroll to position [188, 0]
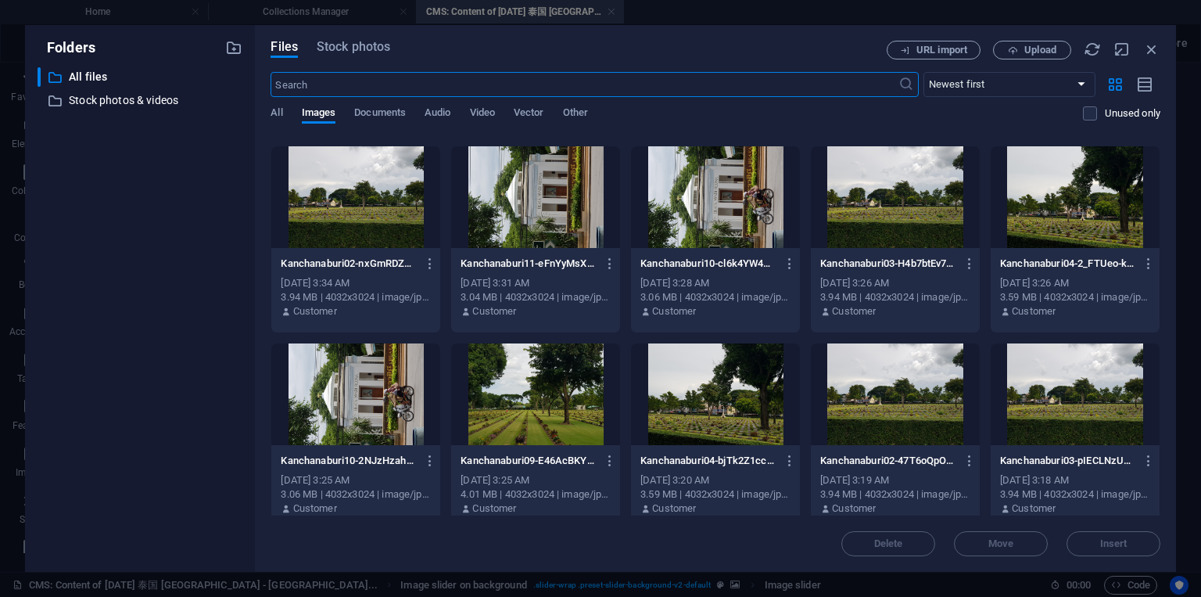
click at [520, 394] on div at bounding box center [535, 394] width 169 height 102
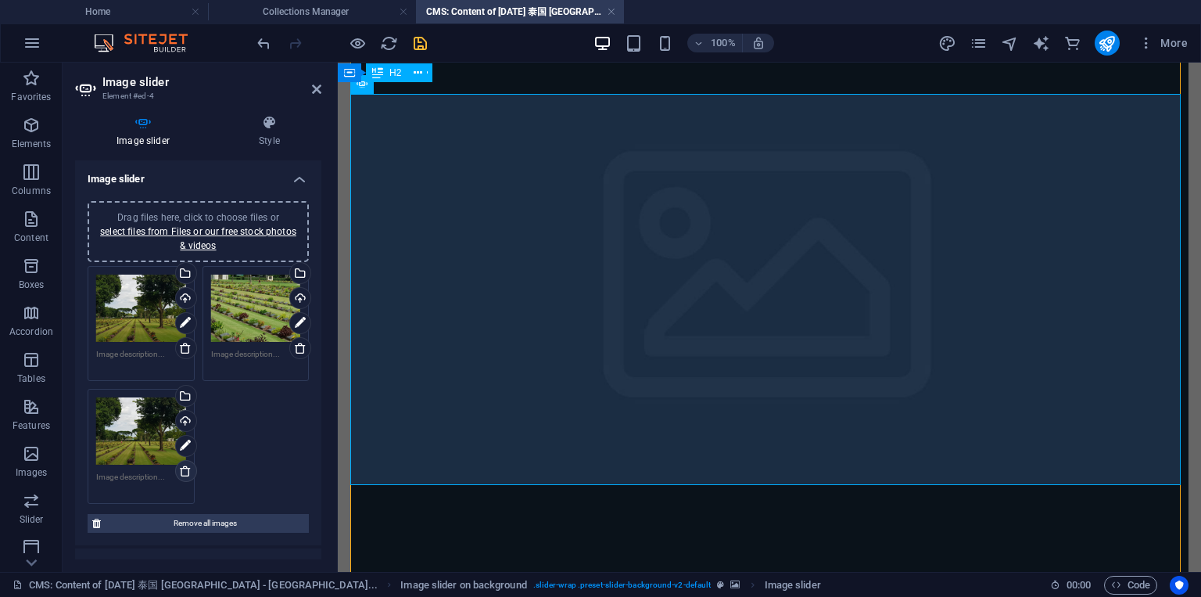
click at [185, 467] on icon at bounding box center [185, 471] width 13 height 13
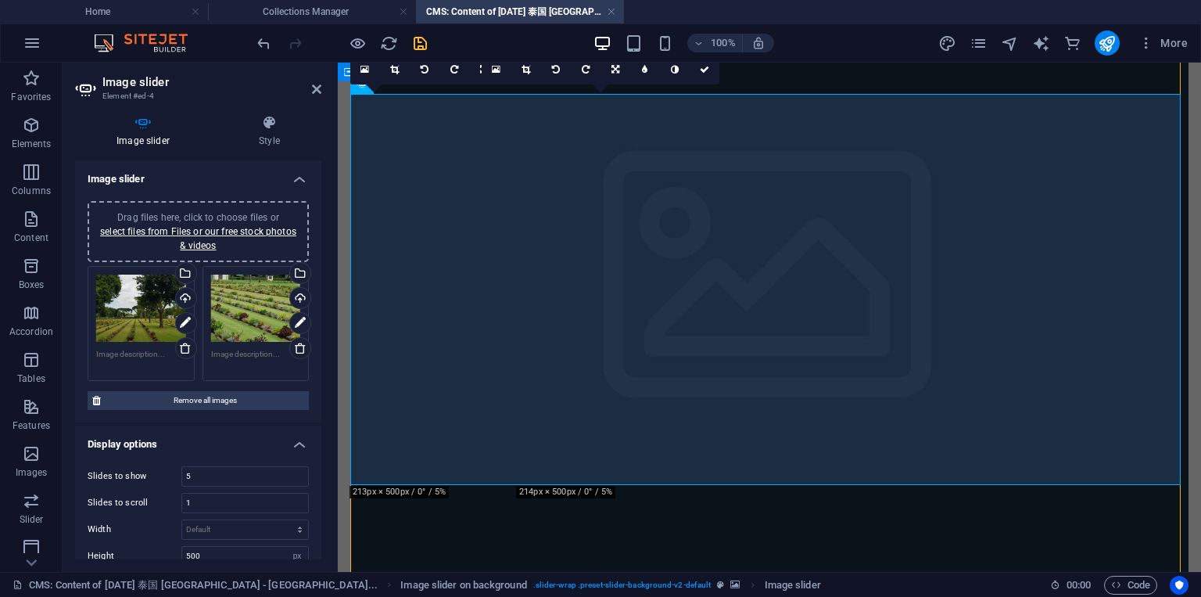
click at [256, 237] on div "Drag files here, click to choose files or select files from Files or our free s…" at bounding box center [198, 231] width 203 height 42
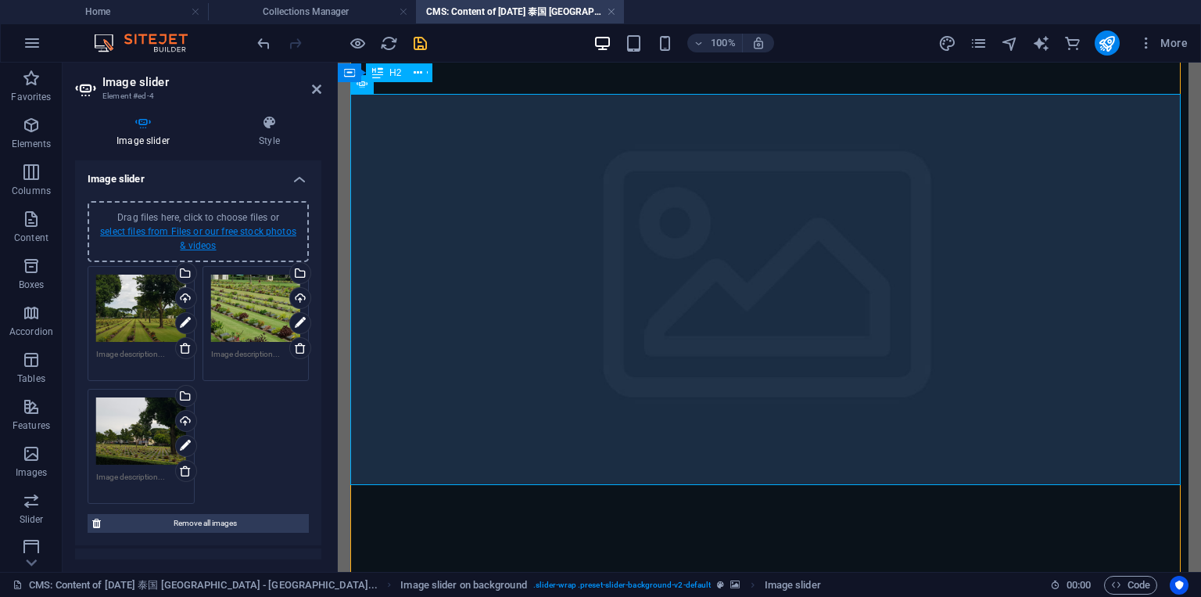
click at [253, 231] on link "select files from Files or our free stock photos & videos" at bounding box center [198, 238] width 196 height 25
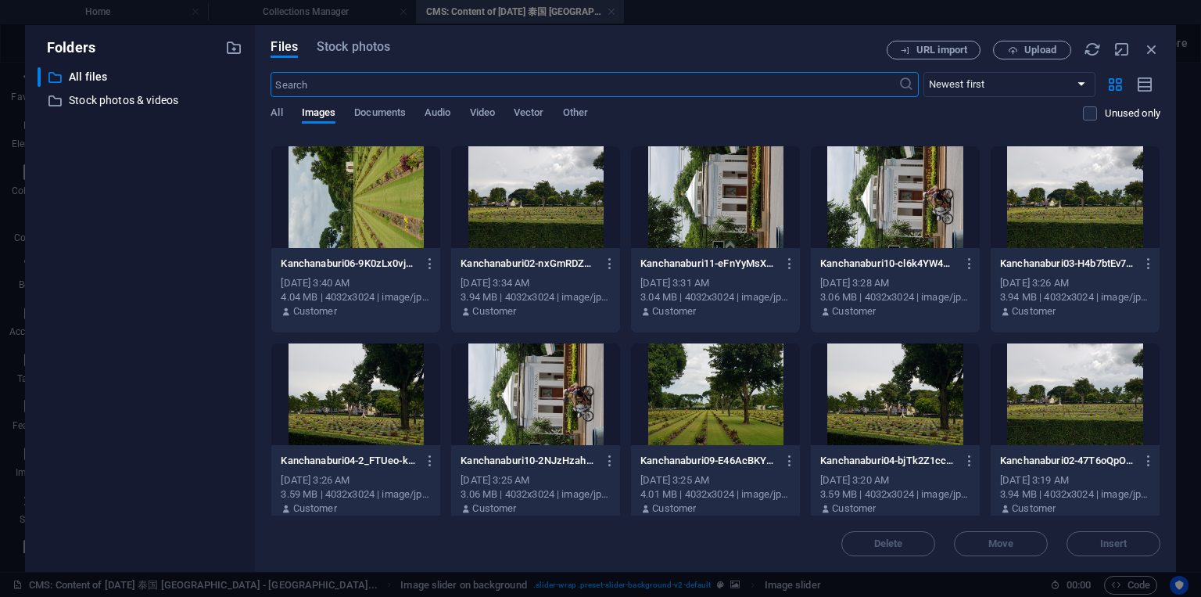
scroll to position [469, 0]
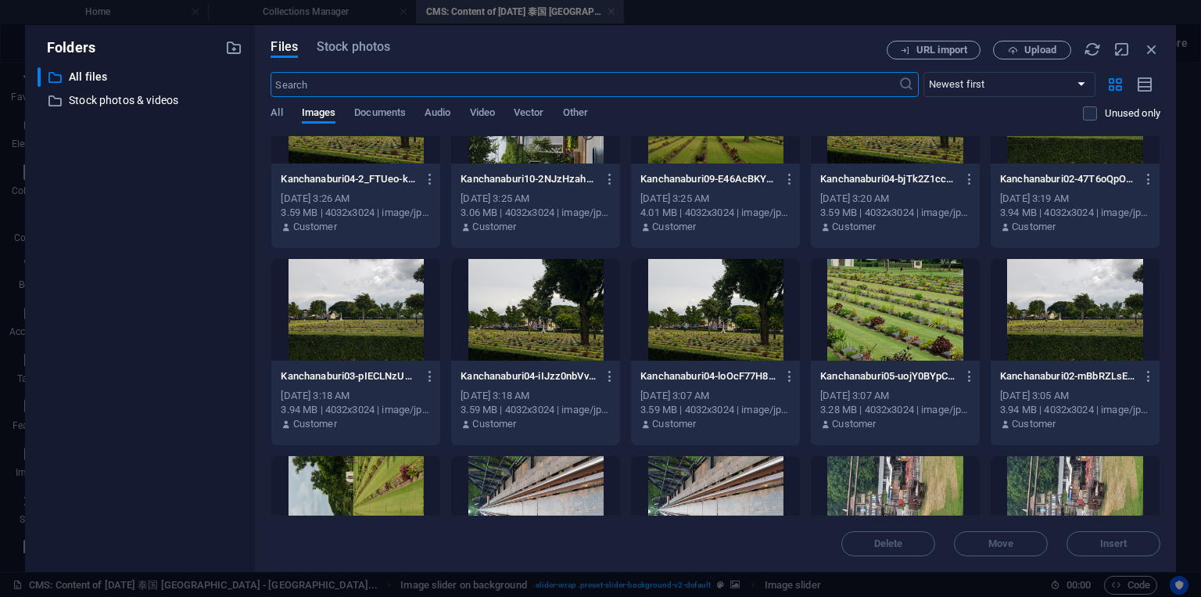
click at [372, 311] on div at bounding box center [355, 310] width 169 height 102
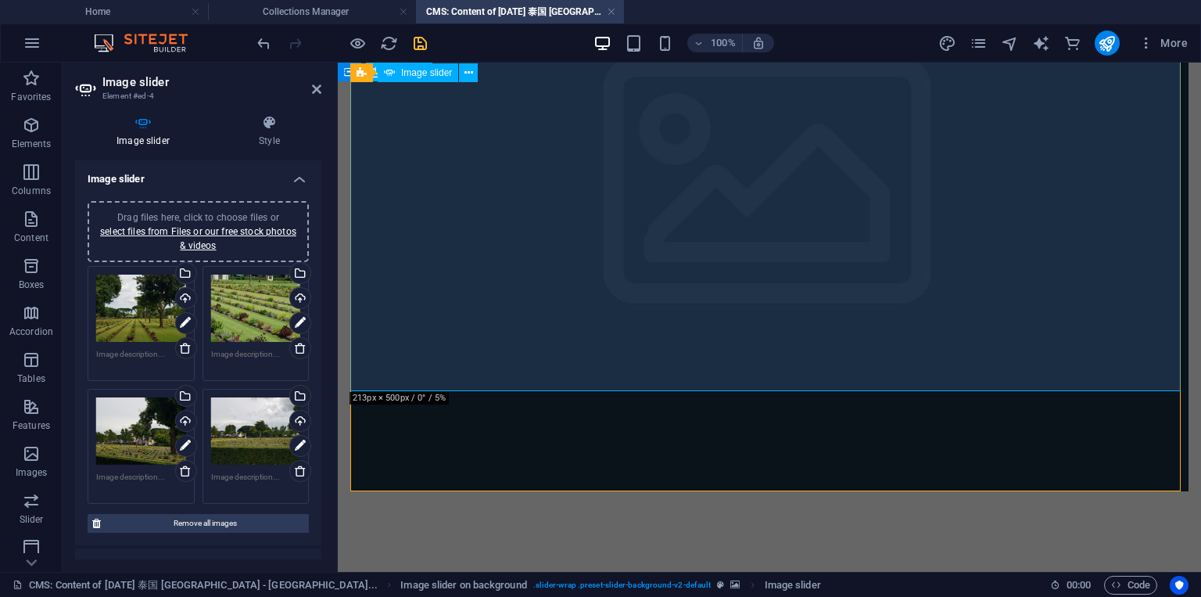
scroll to position [188, 0]
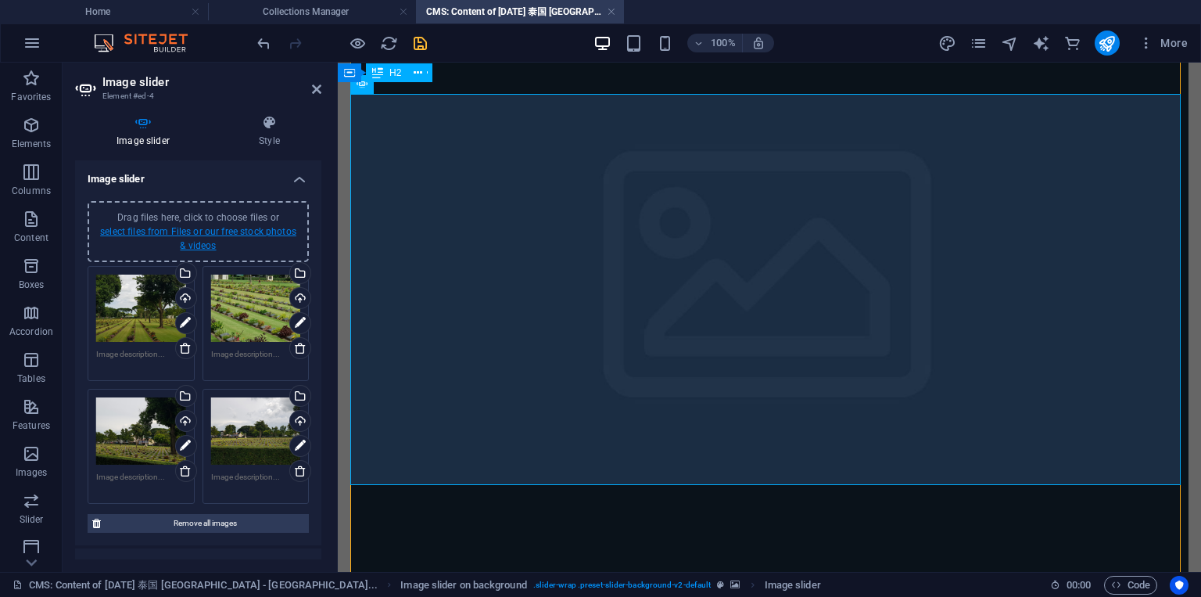
click at [265, 231] on link "select files from Files or our free stock photos & videos" at bounding box center [198, 238] width 196 height 25
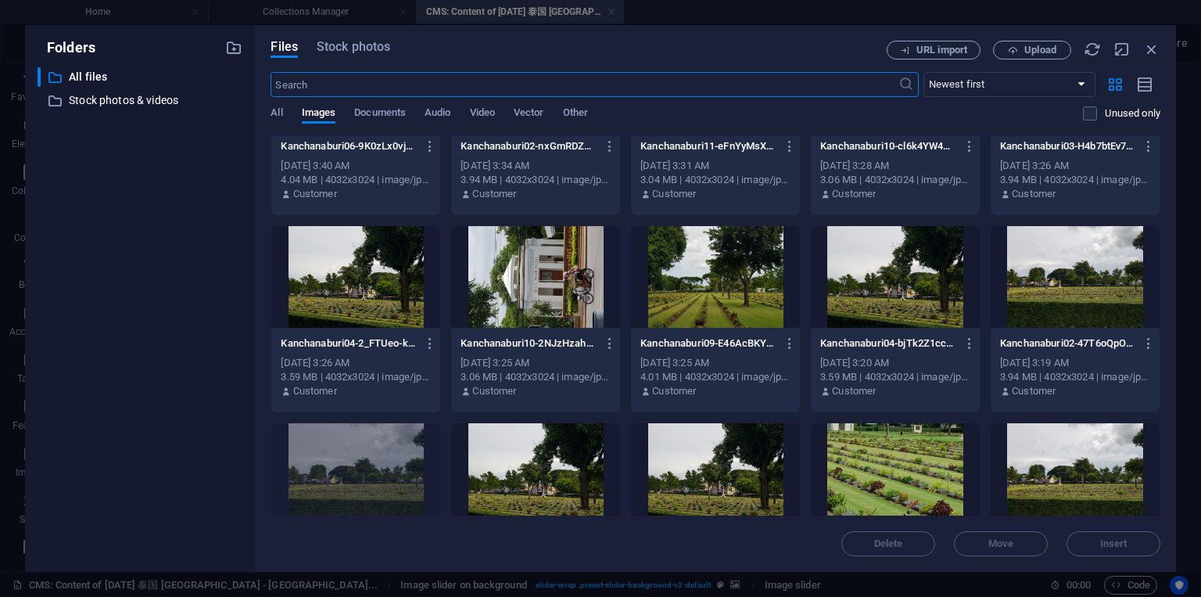
scroll to position [375, 0]
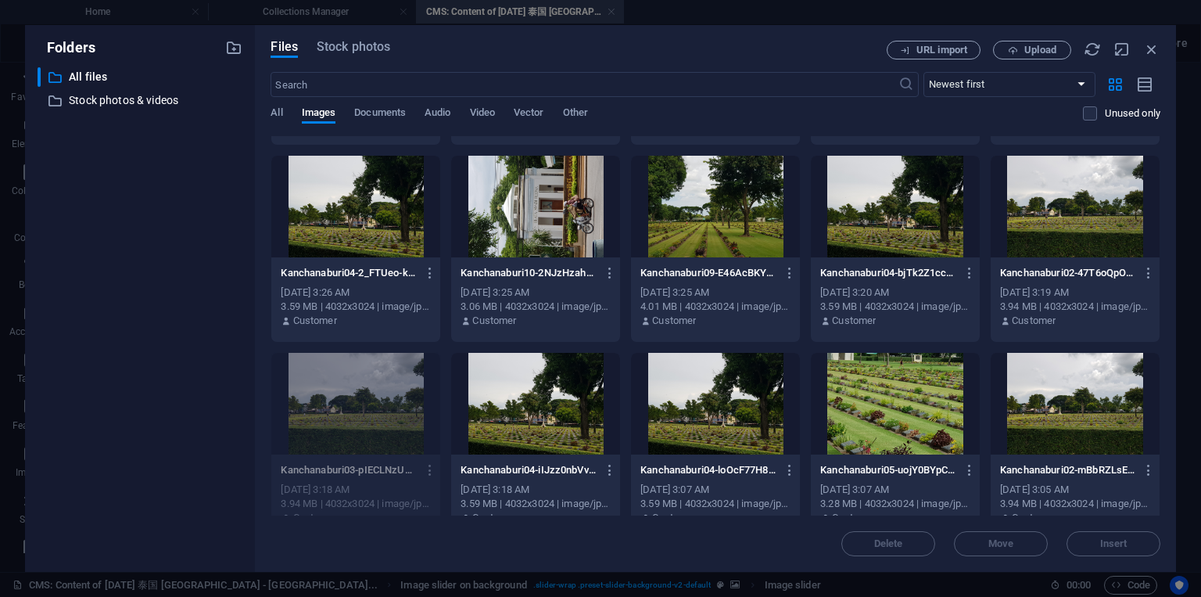
drag, startPoint x: 337, startPoint y: 233, endPoint x: 1, endPoint y: 171, distance: 342.1
click at [337, 233] on div at bounding box center [355, 207] width 169 height 102
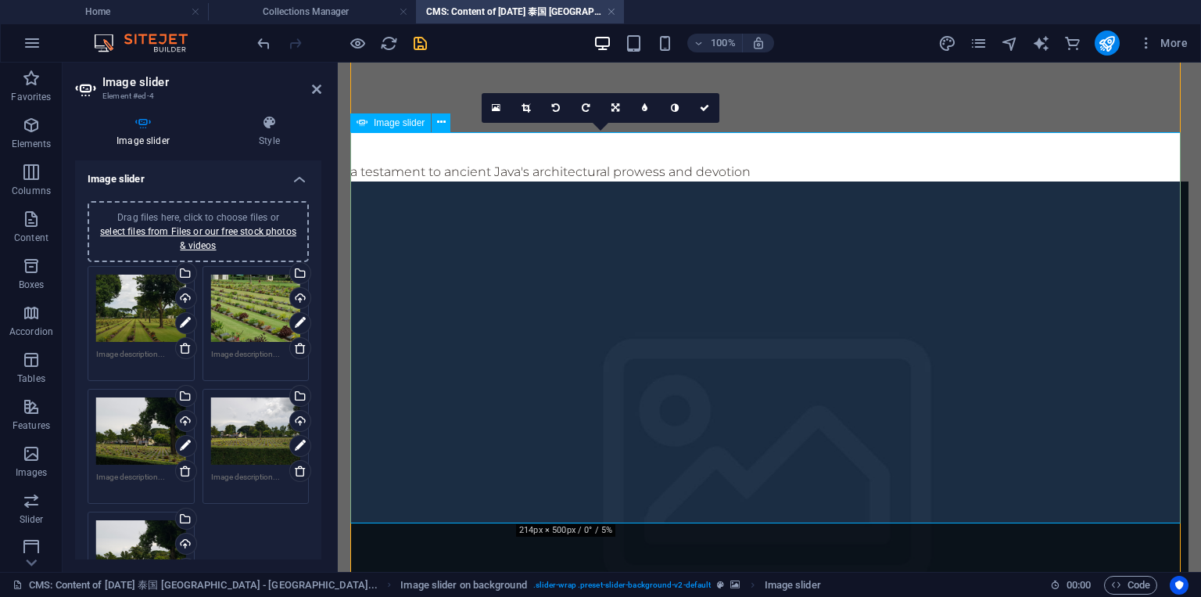
scroll to position [188, 0]
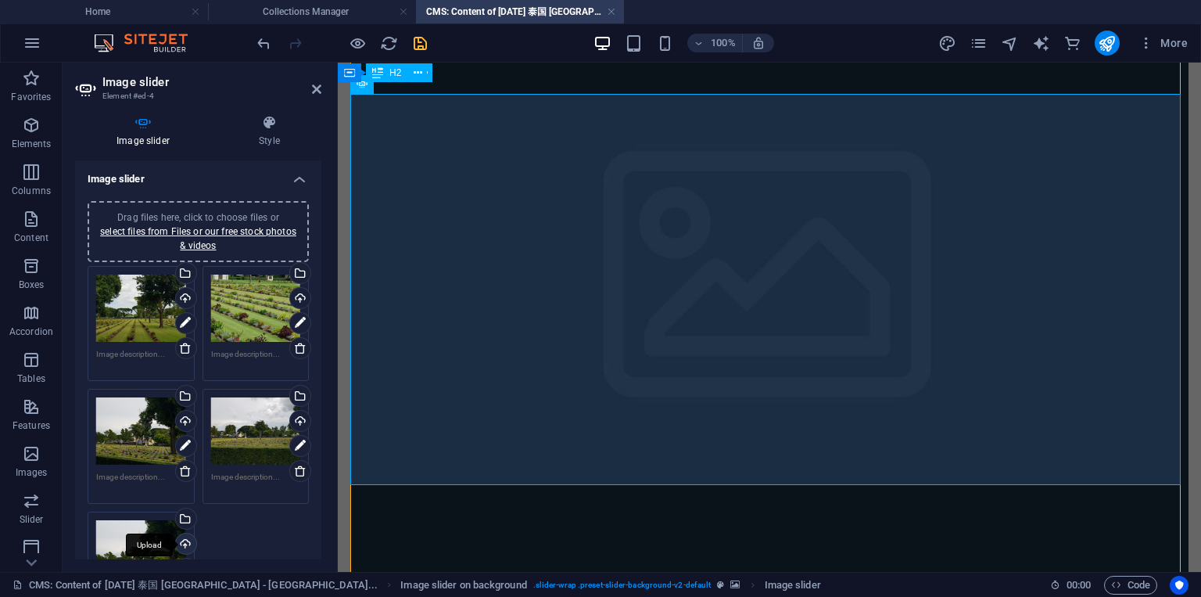
click at [188, 533] on div "Upload" at bounding box center [184, 544] width 23 height 23
drag, startPoint x: 422, startPoint y: 45, endPoint x: 491, endPoint y: 61, distance: 70.8
click at [422, 45] on icon "save" at bounding box center [420, 43] width 18 height 18
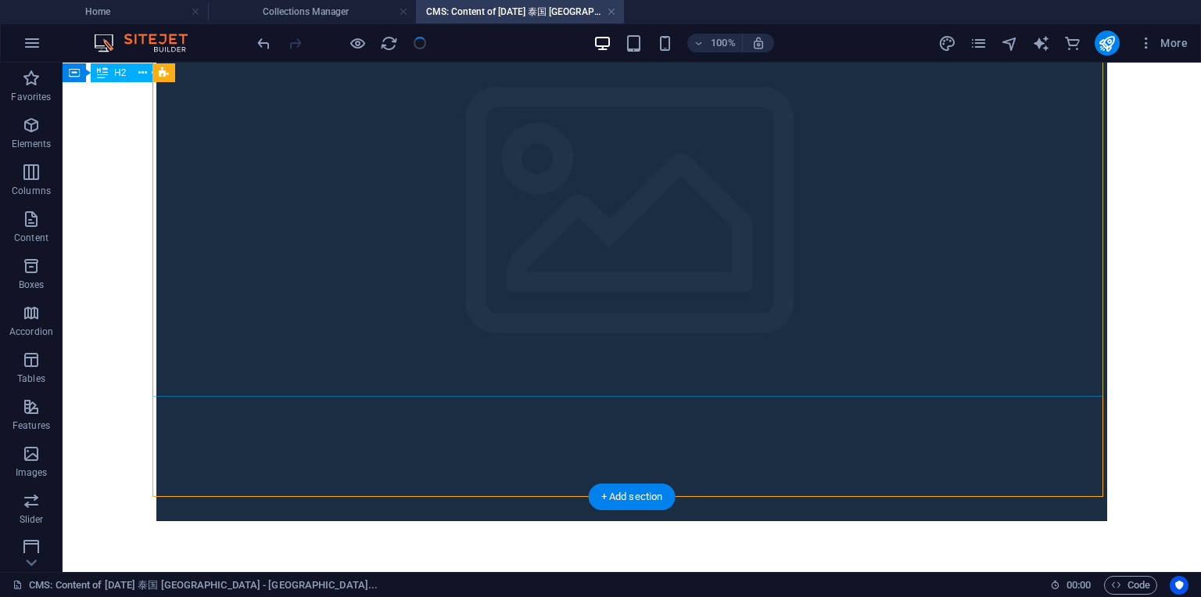
scroll to position [300, 0]
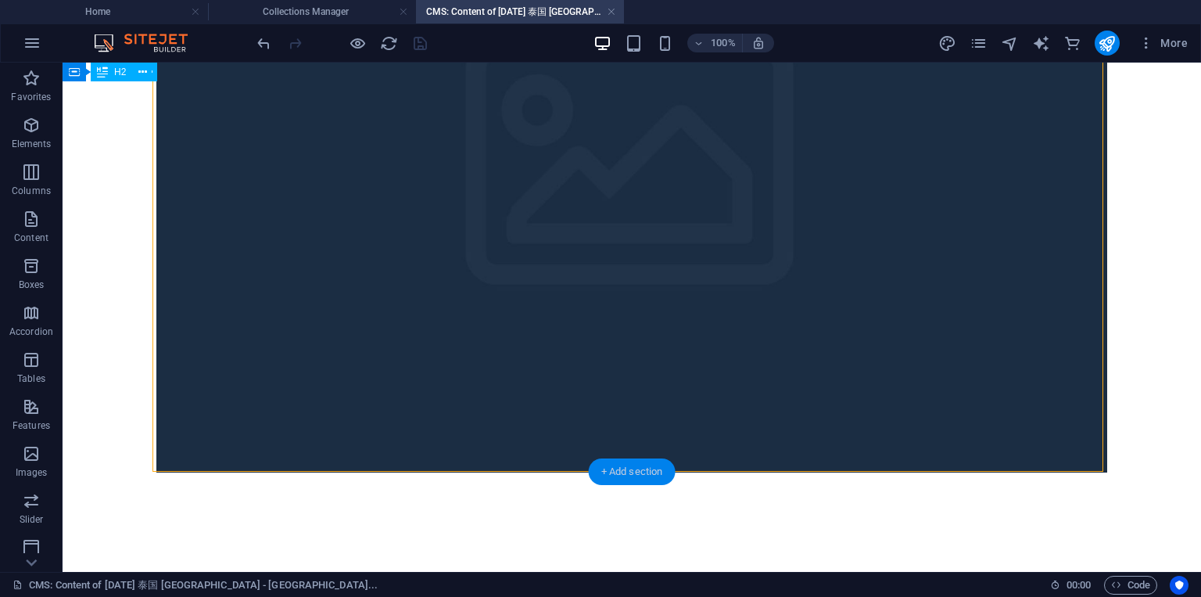
click at [642, 469] on div "+ Add section" at bounding box center [632, 471] width 87 height 27
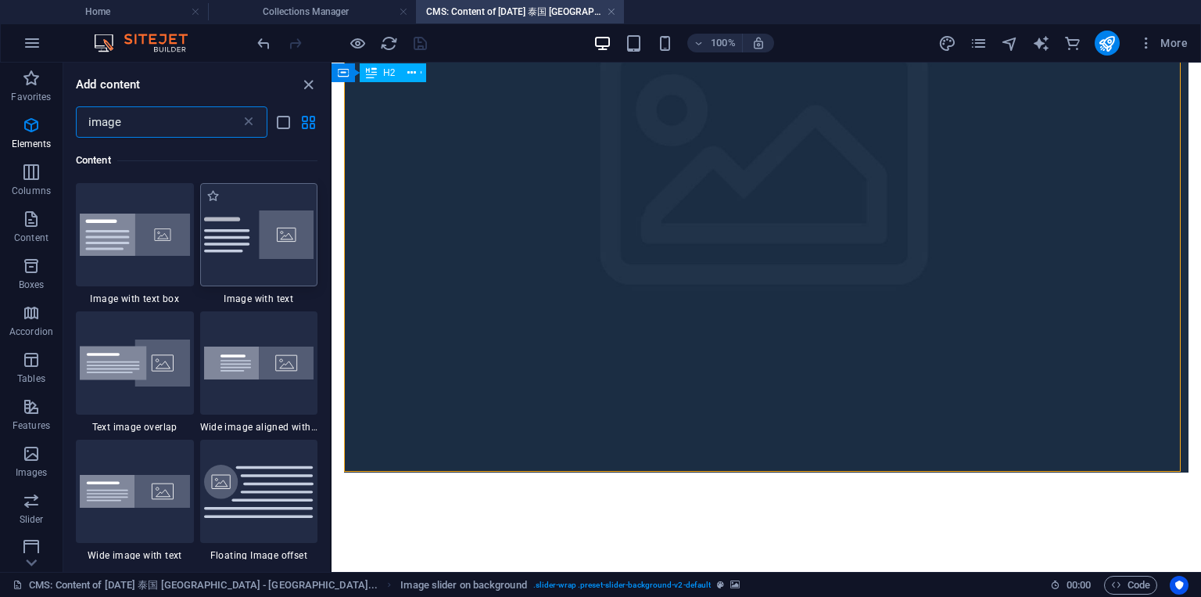
scroll to position [0, 0]
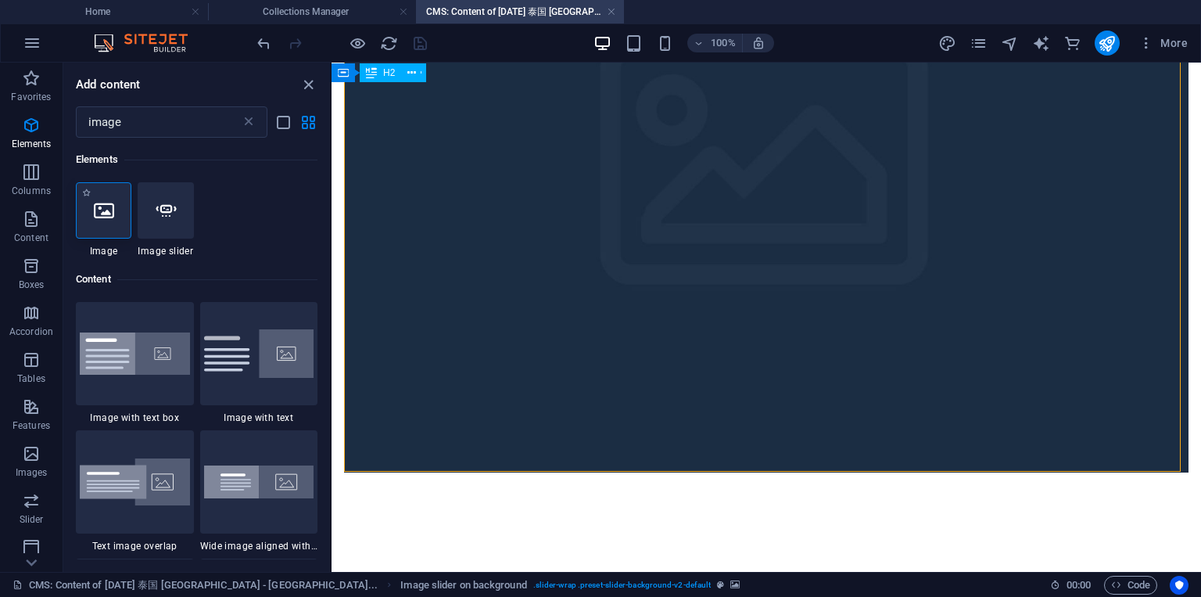
click at [103, 224] on div at bounding box center [104, 210] width 56 height 56
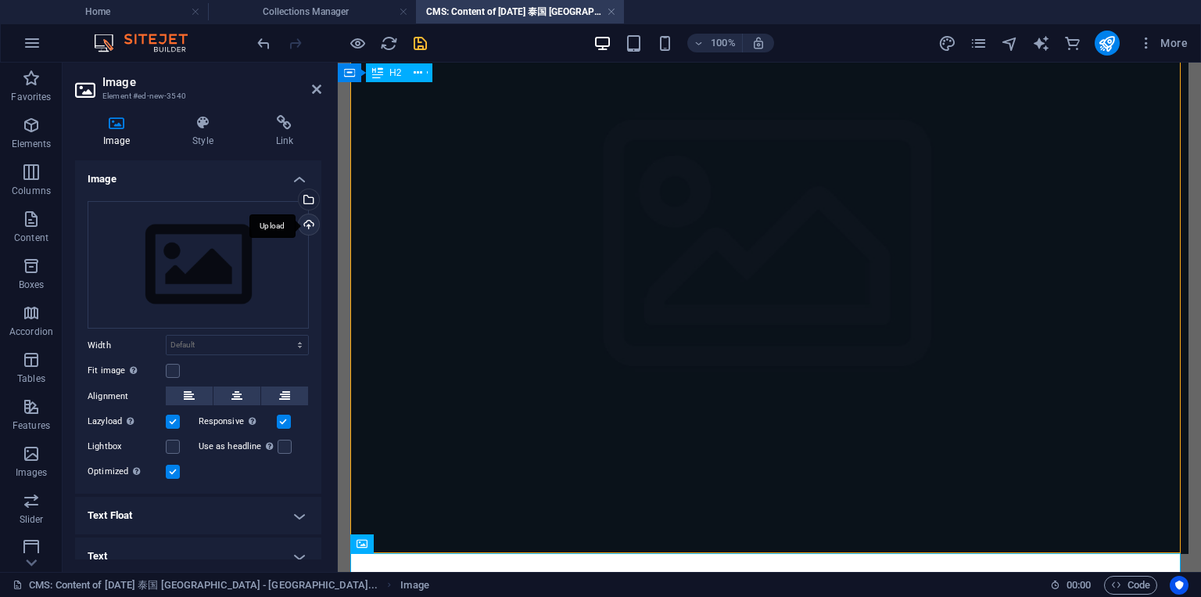
click at [309, 224] on div "Upload" at bounding box center [307, 225] width 23 height 23
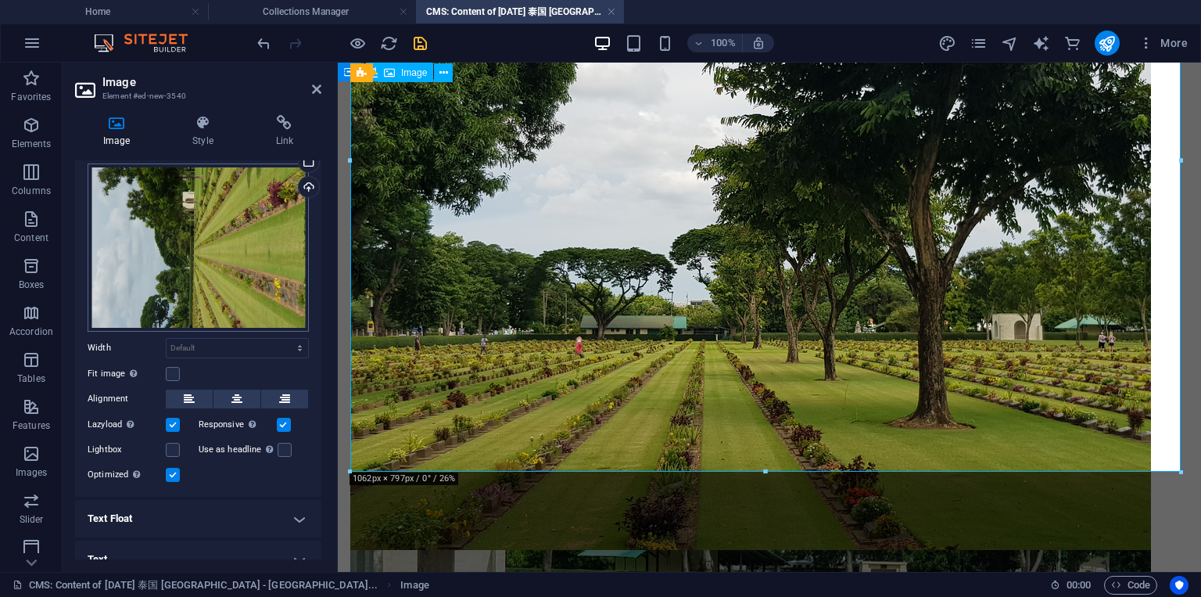
scroll to position [52, 0]
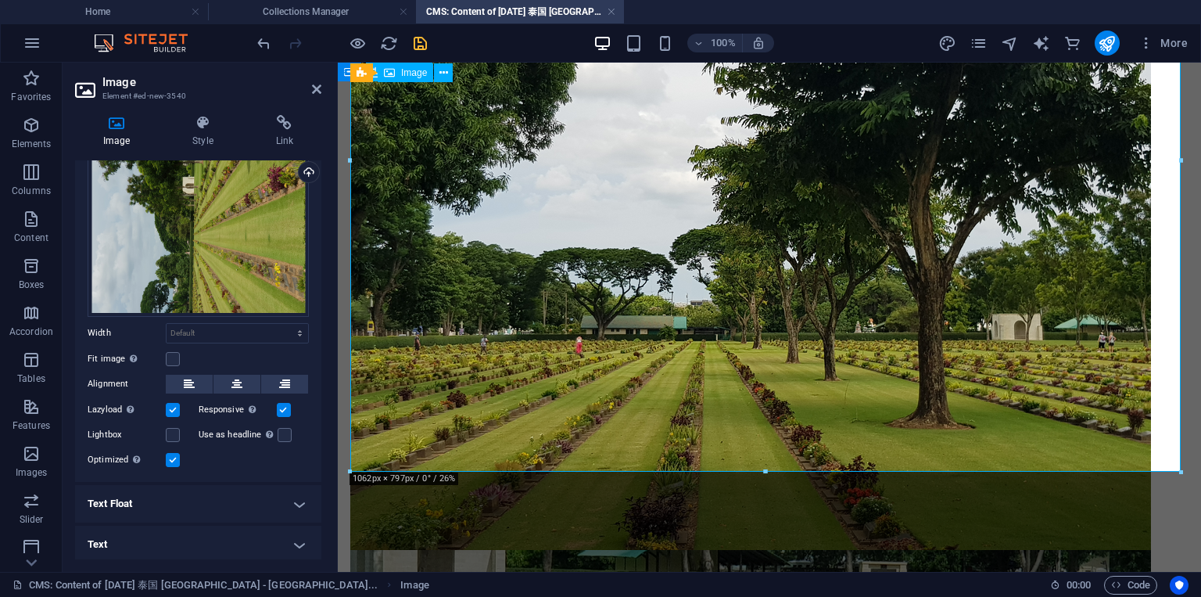
click at [175, 457] on label at bounding box center [173, 460] width 14 height 14
click at [0, 0] on input "Optimized Images are compressed to improve page speed." at bounding box center [0, 0] width 0 height 0
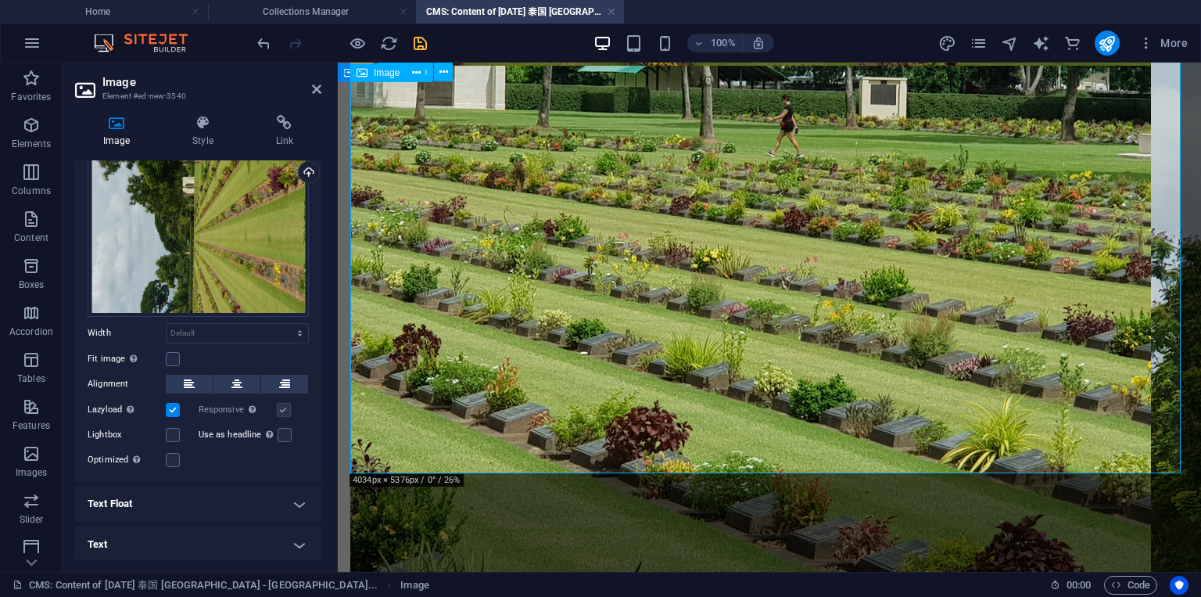
scroll to position [1409, 0]
click at [454, 508] on div "a testament to ancient Java's architectural prowess and devotion" at bounding box center [769, 143] width 863 height 2978
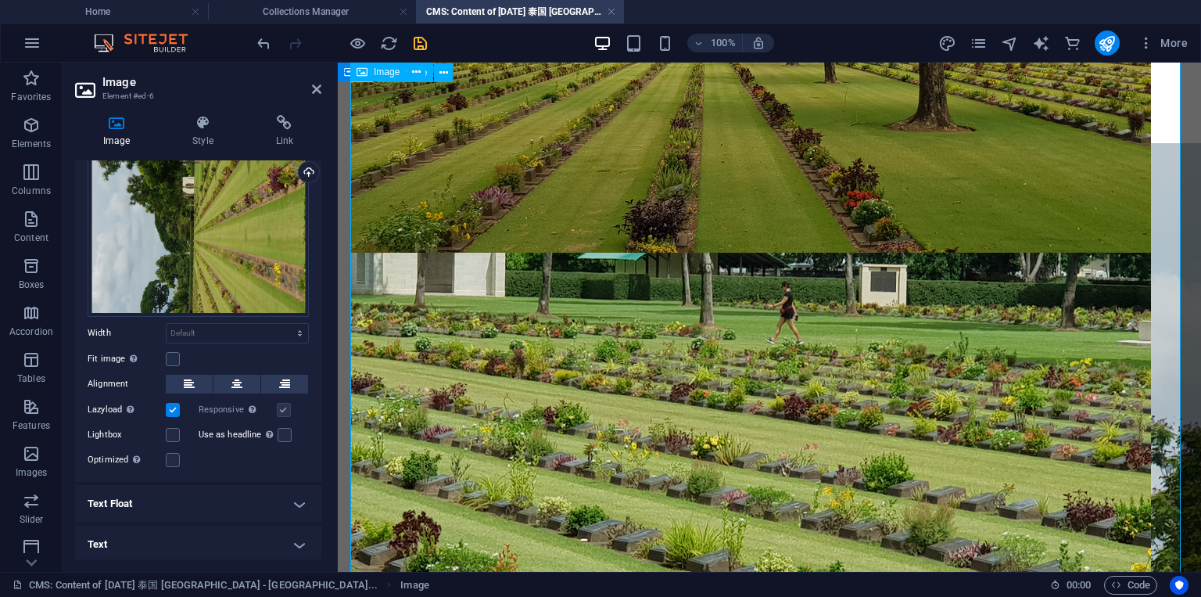
scroll to position [752, 0]
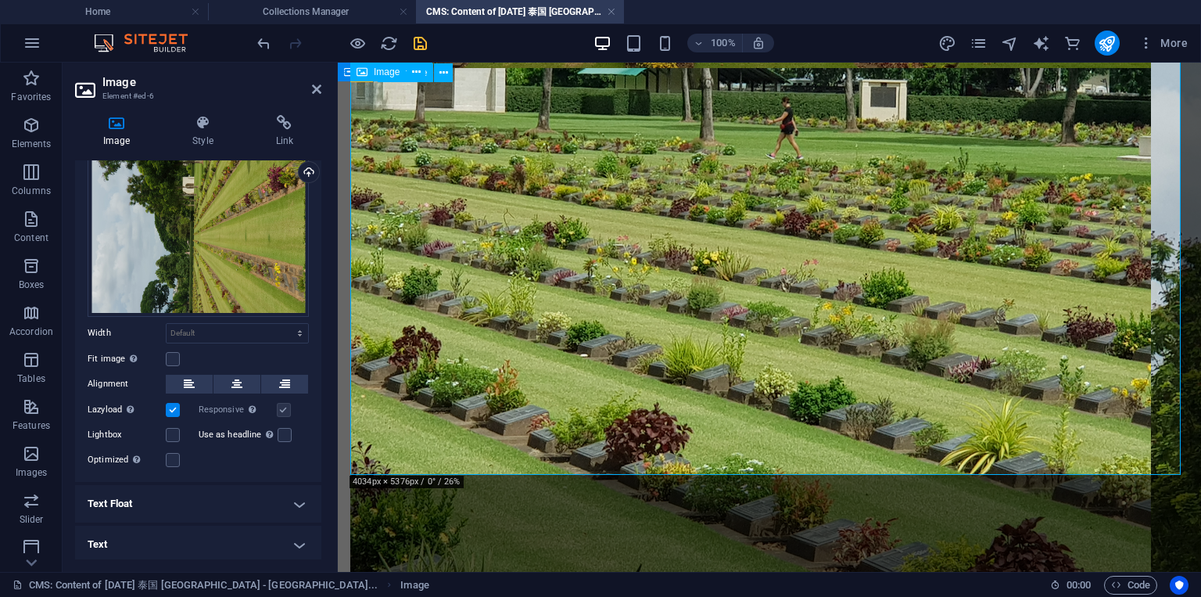
scroll to position [1409, 0]
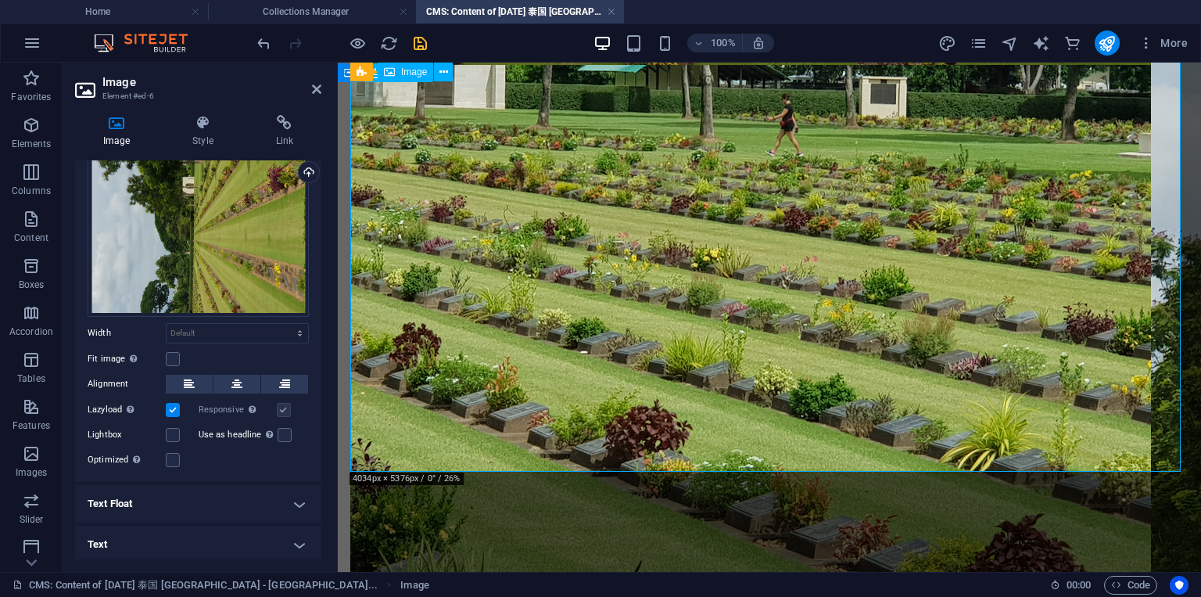
click at [632, 514] on div "a testament to ancient Java's architectural prowess and devotion" at bounding box center [769, 143] width 863 height 2978
click at [631, 514] on div "a testament to ancient Java's architectural prowess and devotion" at bounding box center [769, 143] width 863 height 2978
click at [416, 48] on icon "save" at bounding box center [420, 43] width 18 height 18
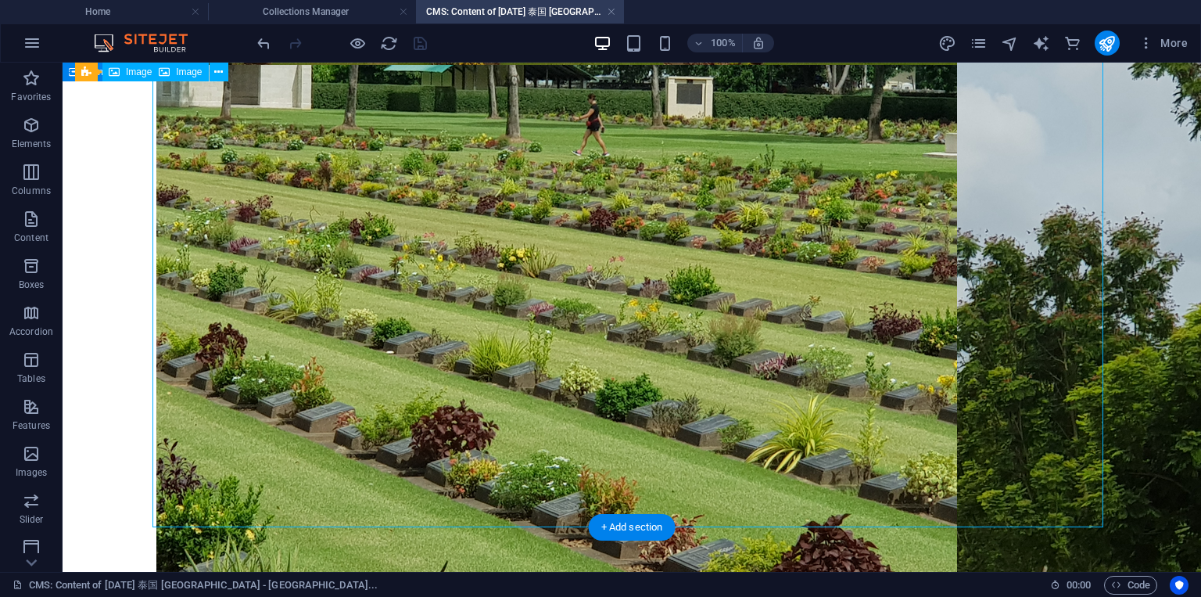
scroll to position [1569, 0]
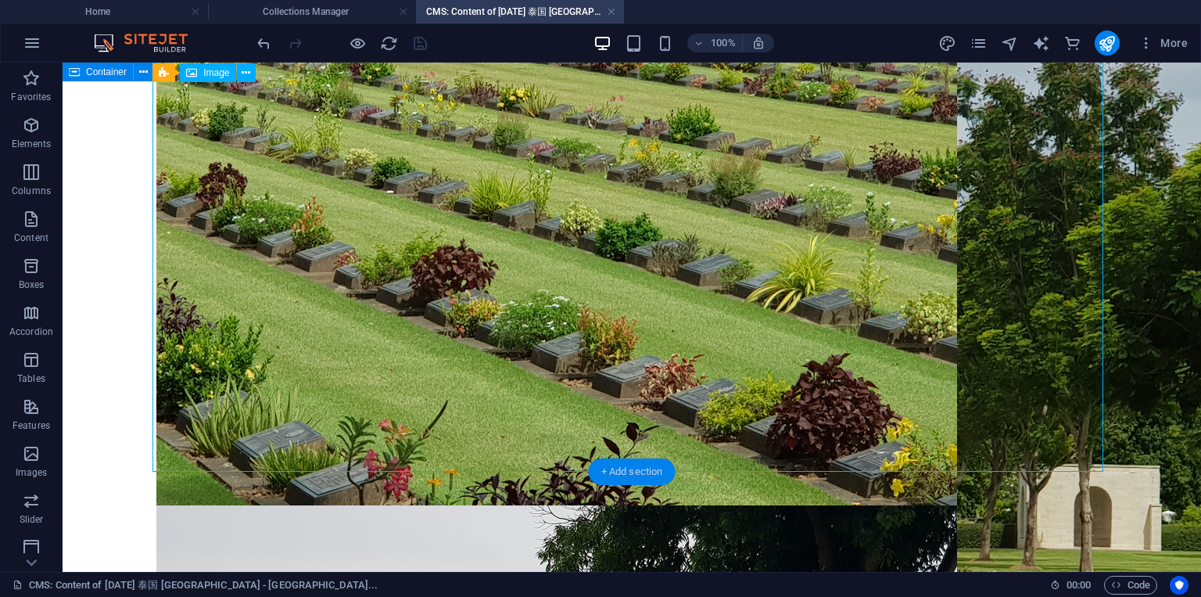
click at [632, 463] on div "+ Add section" at bounding box center [632, 471] width 87 height 27
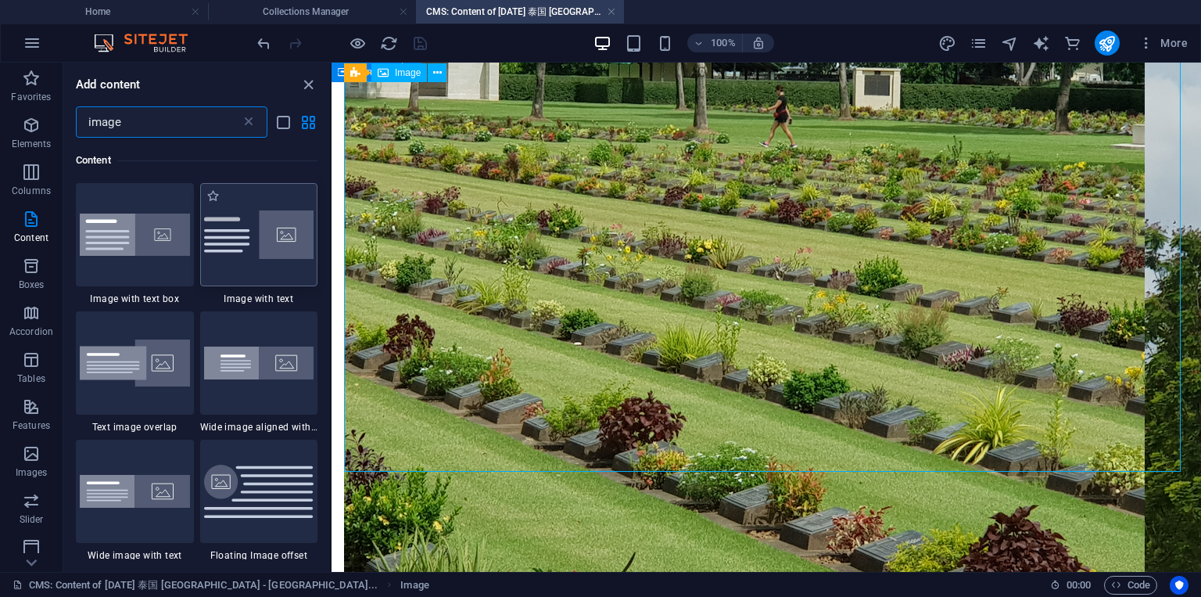
scroll to position [0, 0]
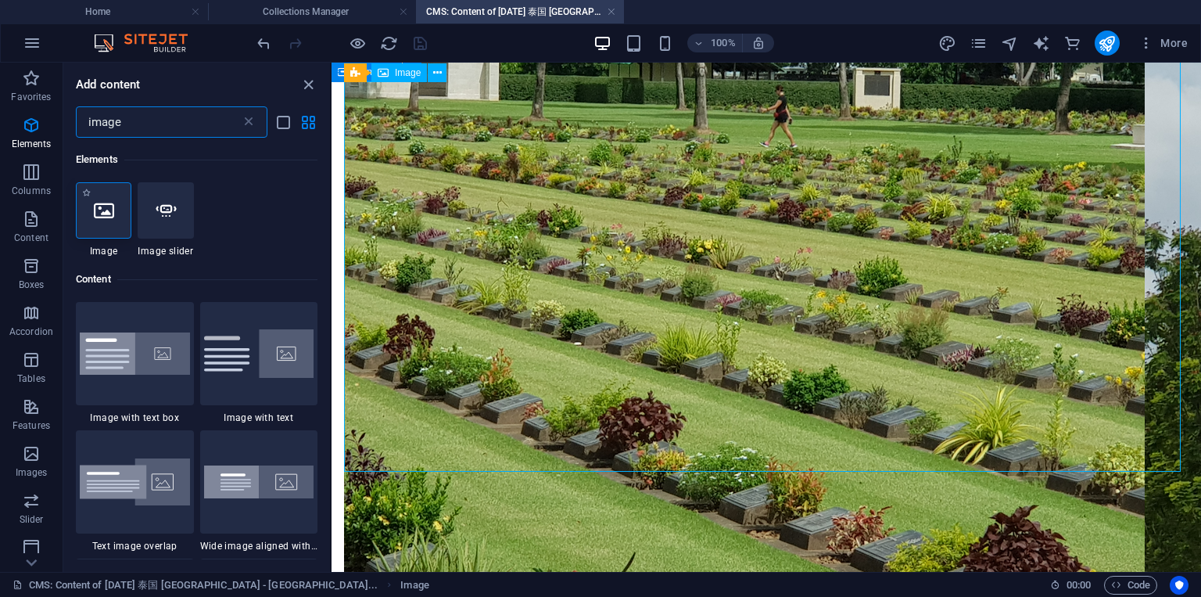
click at [119, 221] on div at bounding box center [104, 210] width 56 height 56
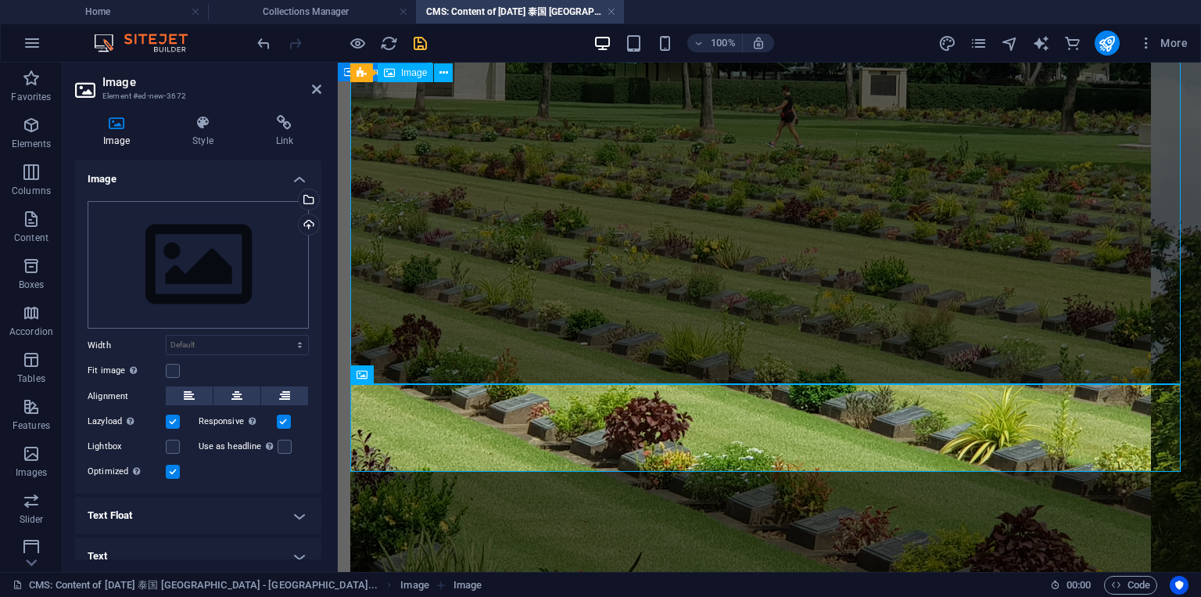
scroll to position [1496, 0]
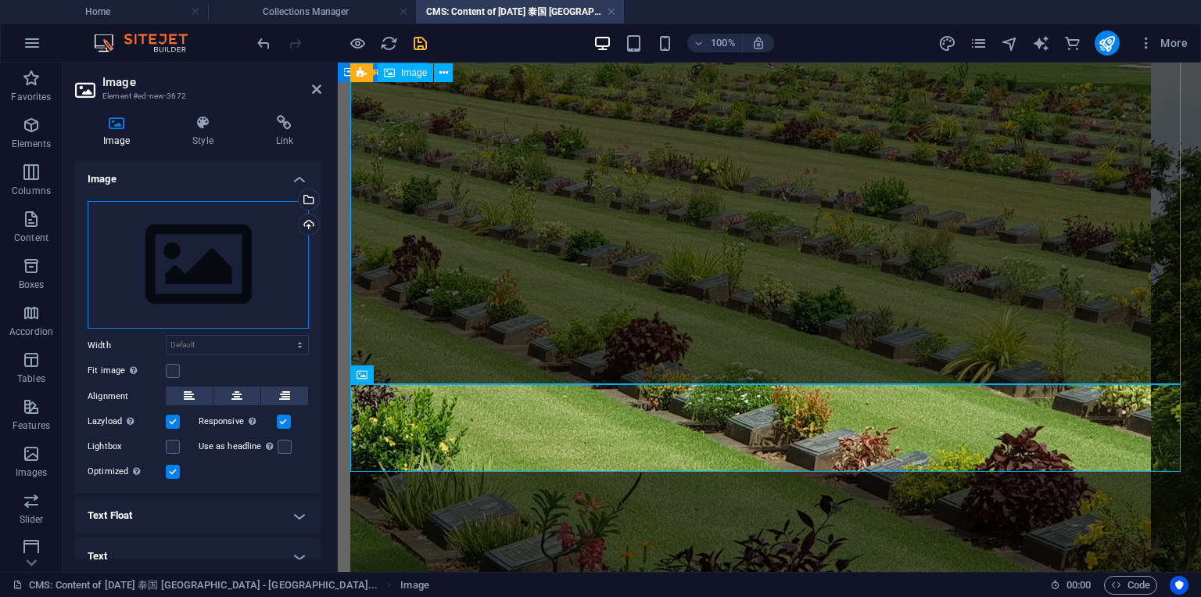
click at [217, 274] on div "Drag files here, click to choose files or select files from Files or our free s…" at bounding box center [198, 265] width 221 height 128
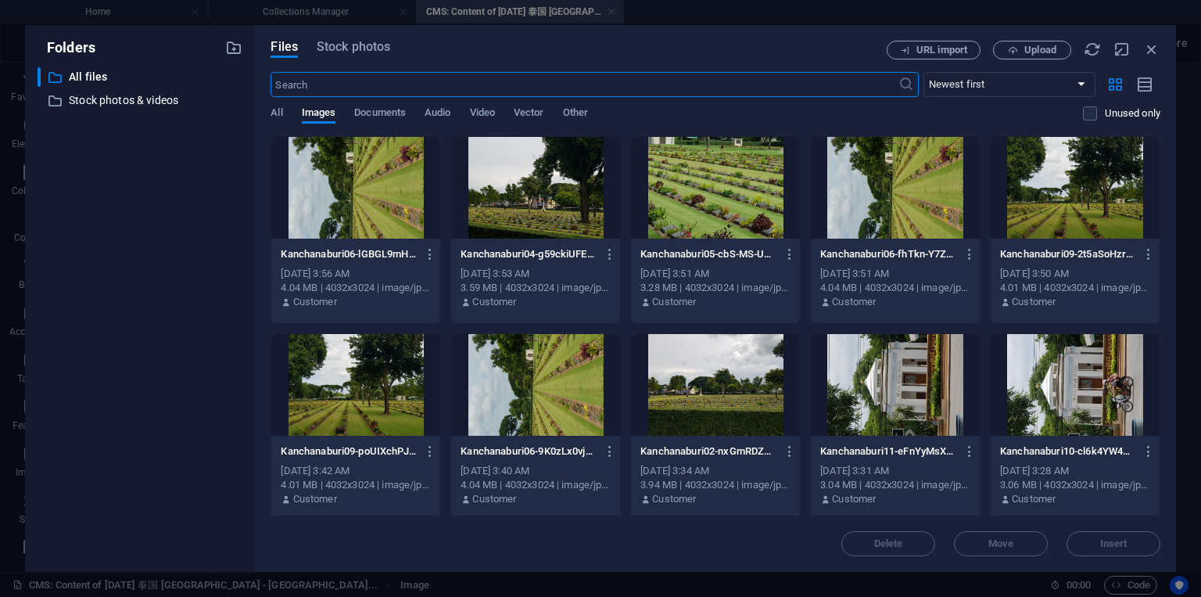
scroll to position [1073, 0]
click at [1060, 396] on div at bounding box center [1075, 385] width 169 height 102
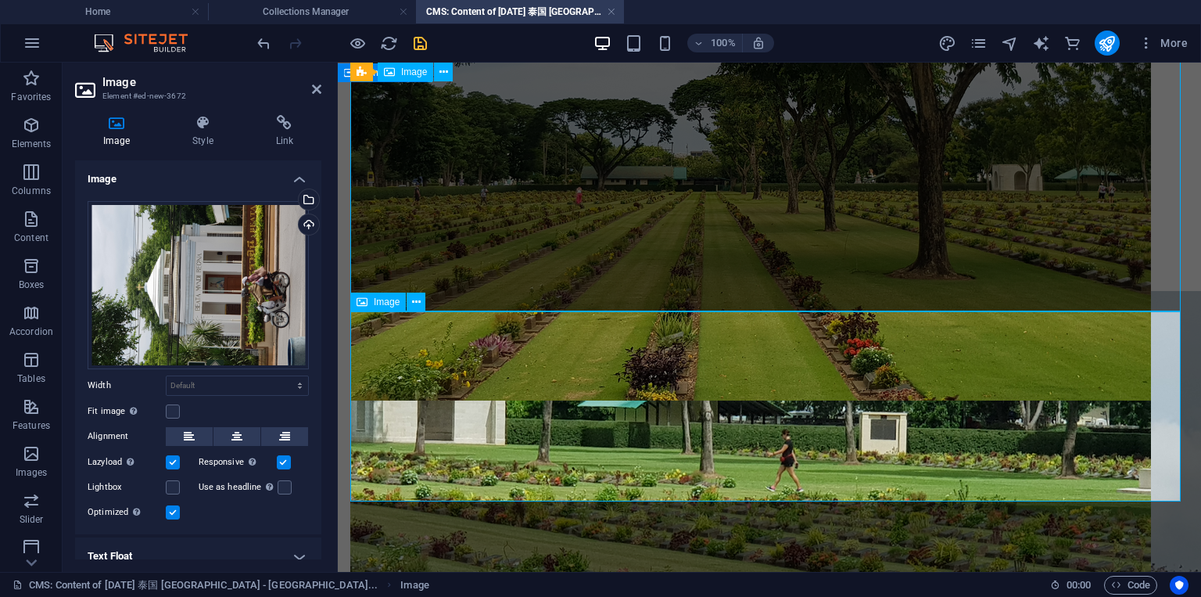
scroll to position [1569, 0]
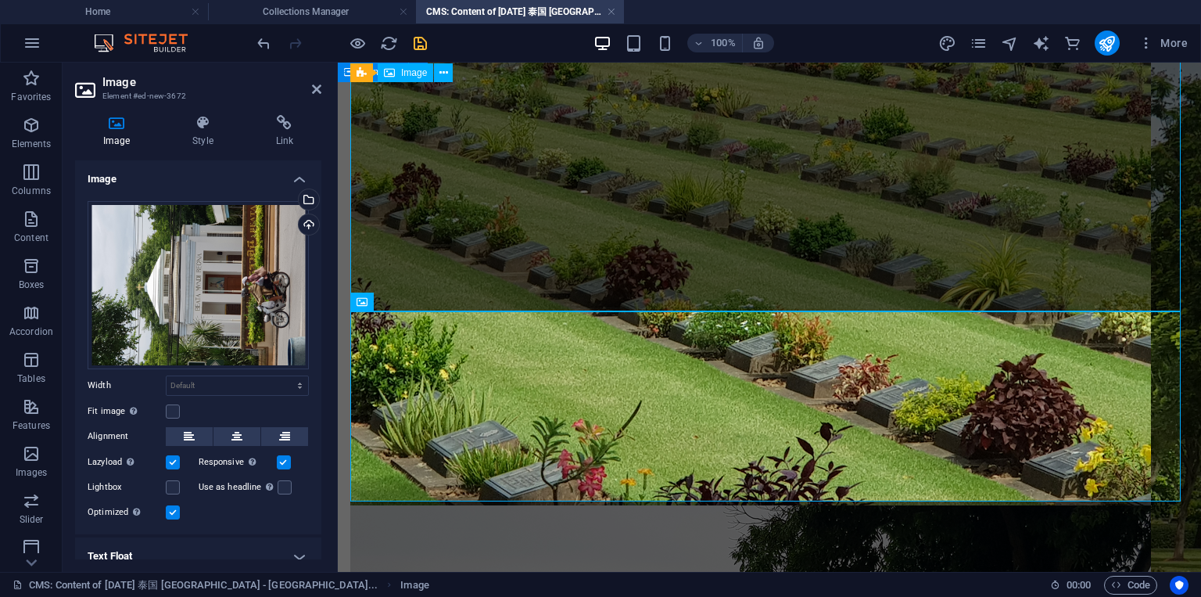
click at [177, 509] on label at bounding box center [173, 512] width 14 height 14
click at [0, 0] on input "Optimized Images are compressed to improve page speed." at bounding box center [0, 0] width 0 height 0
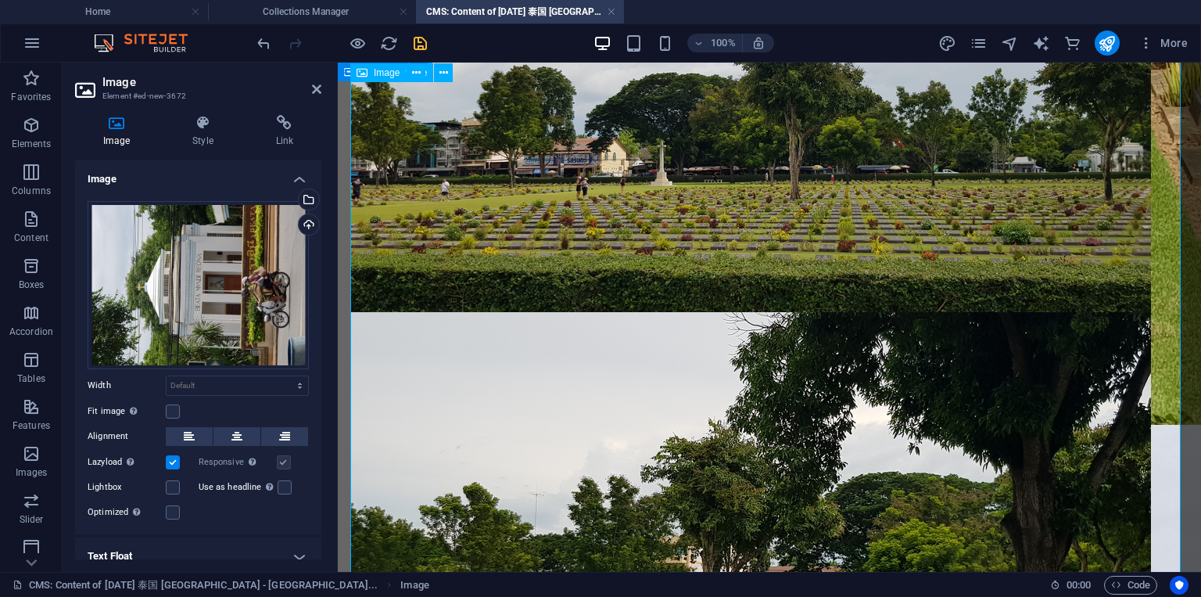
scroll to position [2141, 0]
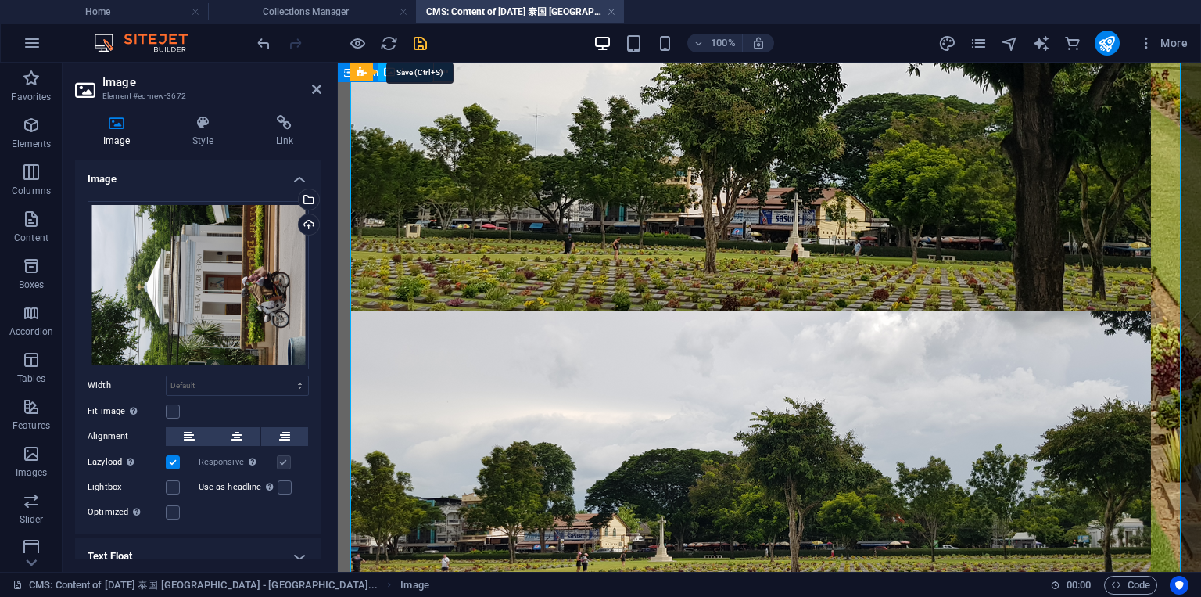
click at [419, 45] on icon "save" at bounding box center [420, 43] width 18 height 18
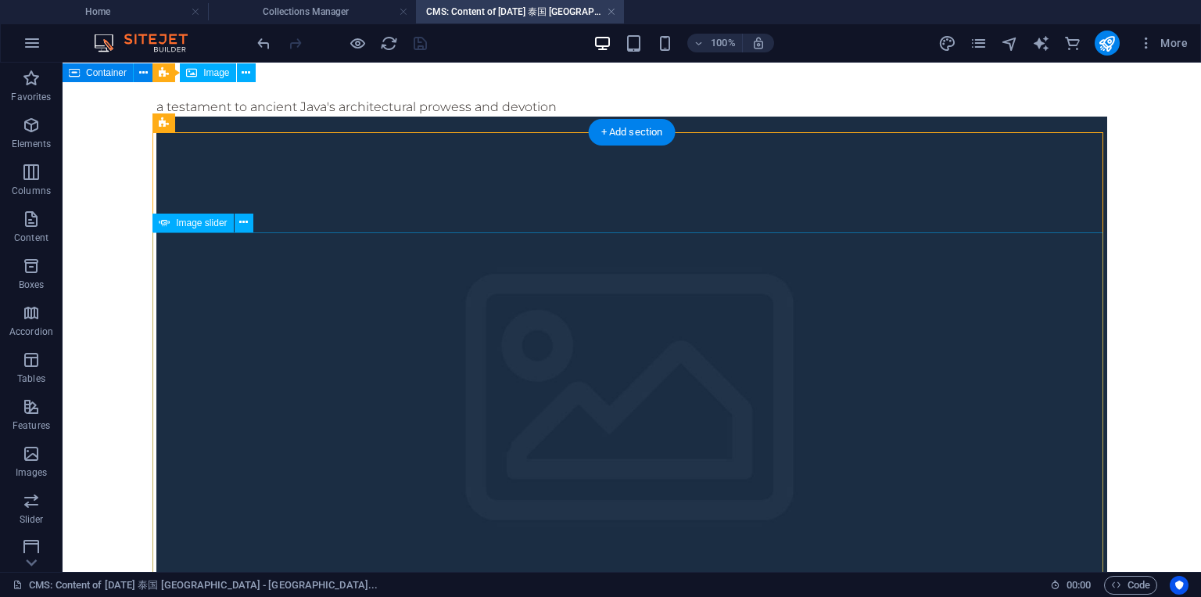
scroll to position [0, 0]
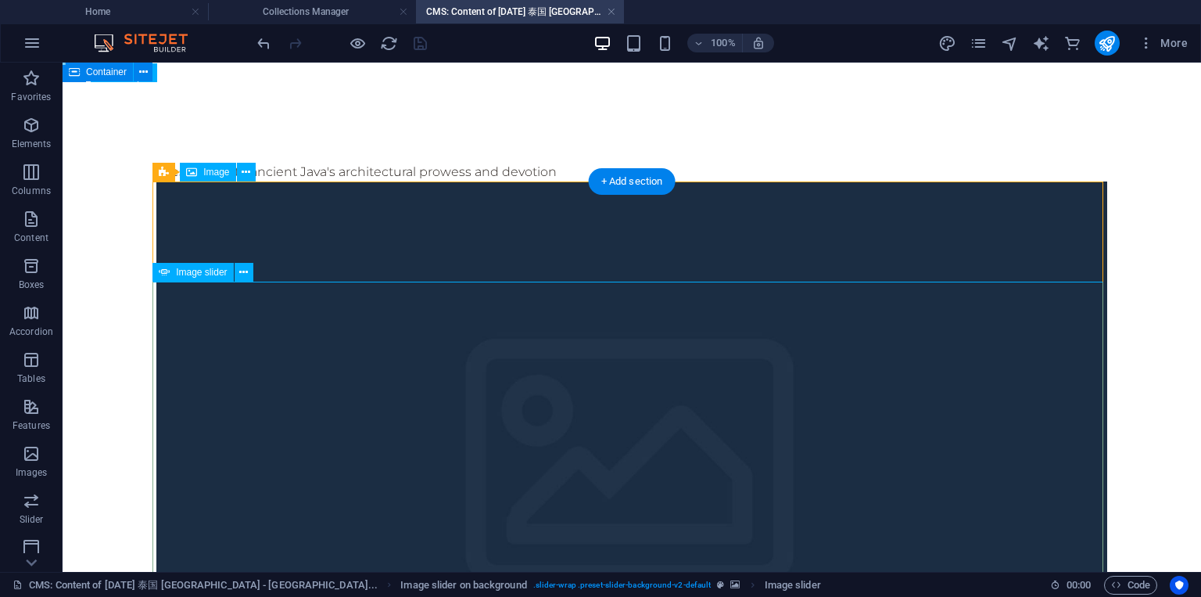
click at [241, 274] on icon at bounding box center [243, 272] width 9 height 16
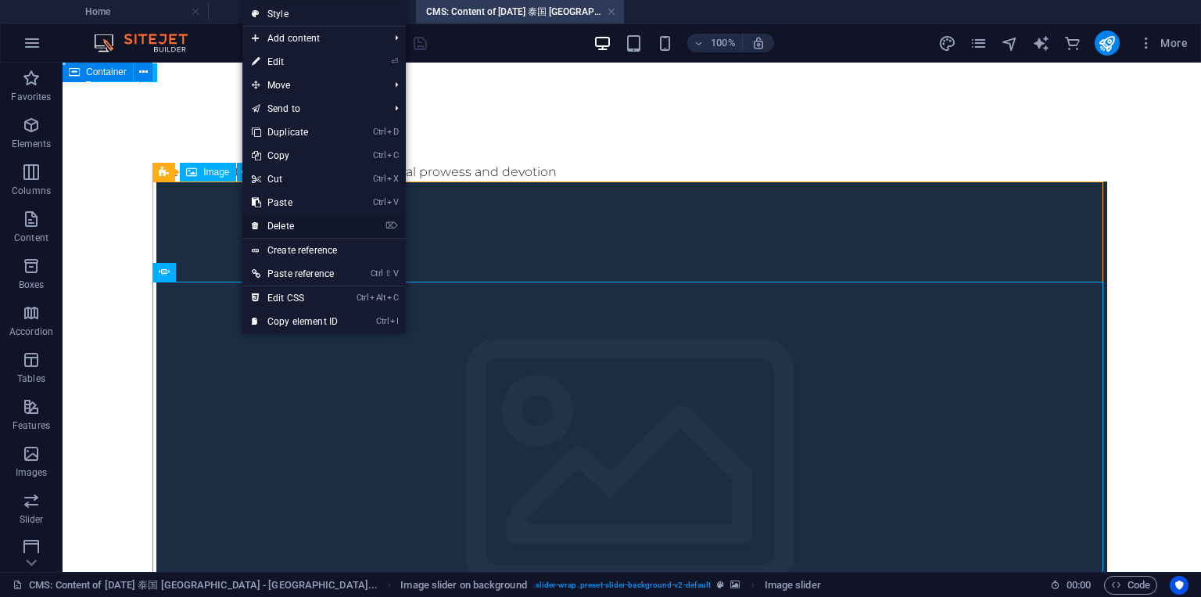
click at [289, 225] on link "⌦ Delete" at bounding box center [294, 225] width 105 height 23
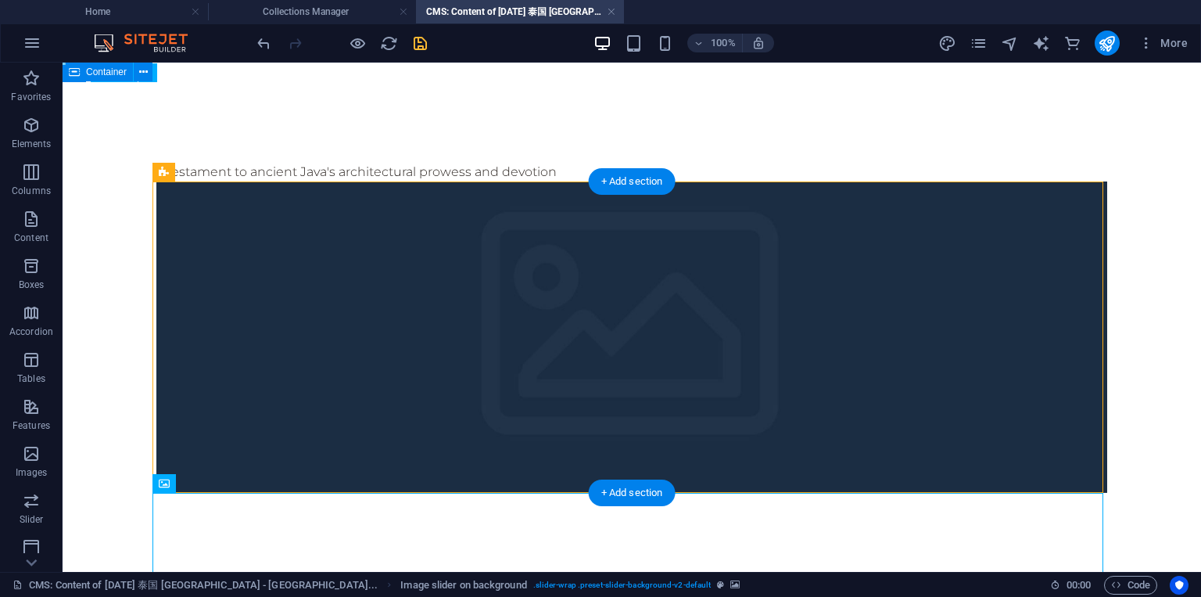
click at [203, 181] on figure at bounding box center [631, 336] width 951 height 311
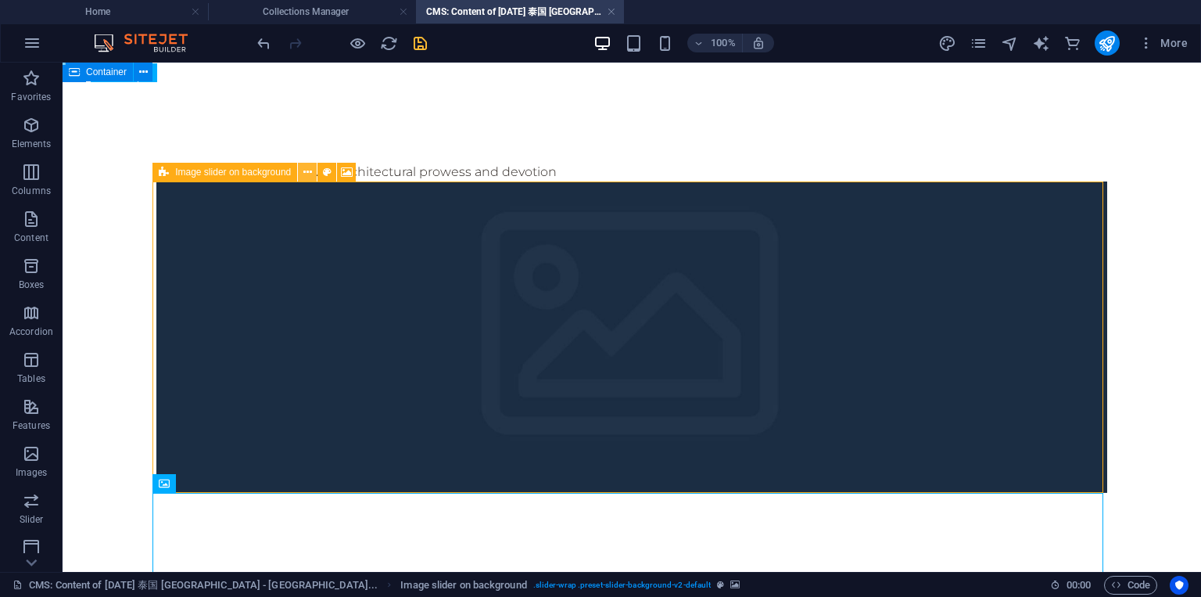
click at [310, 173] on icon at bounding box center [307, 172] width 9 height 16
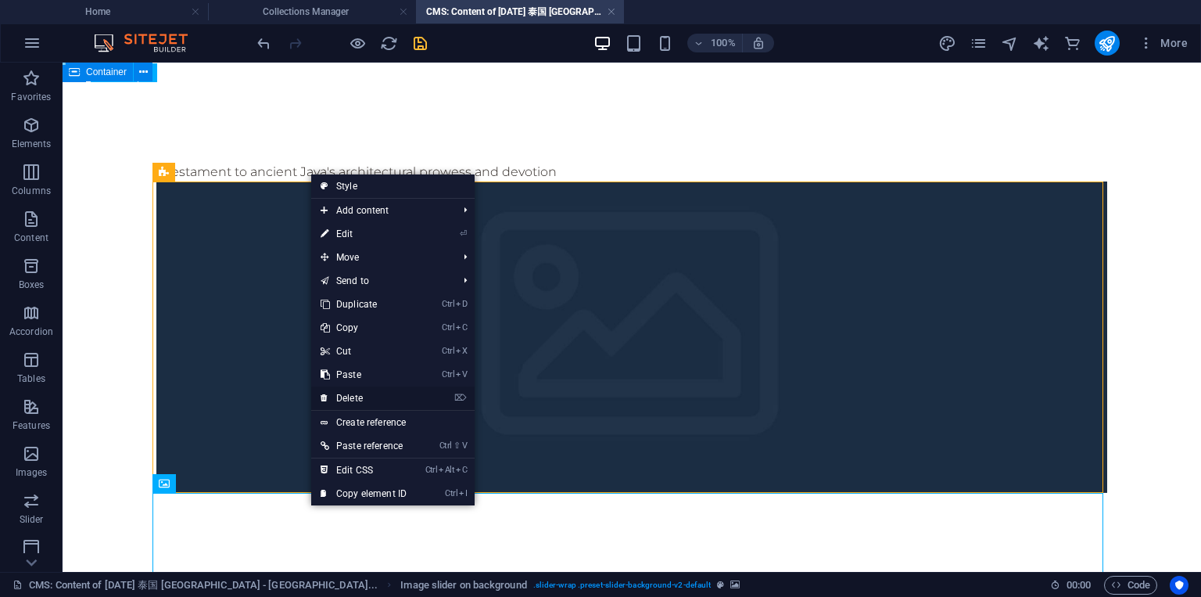
click at [352, 392] on link "⌦ Delete" at bounding box center [363, 397] width 105 height 23
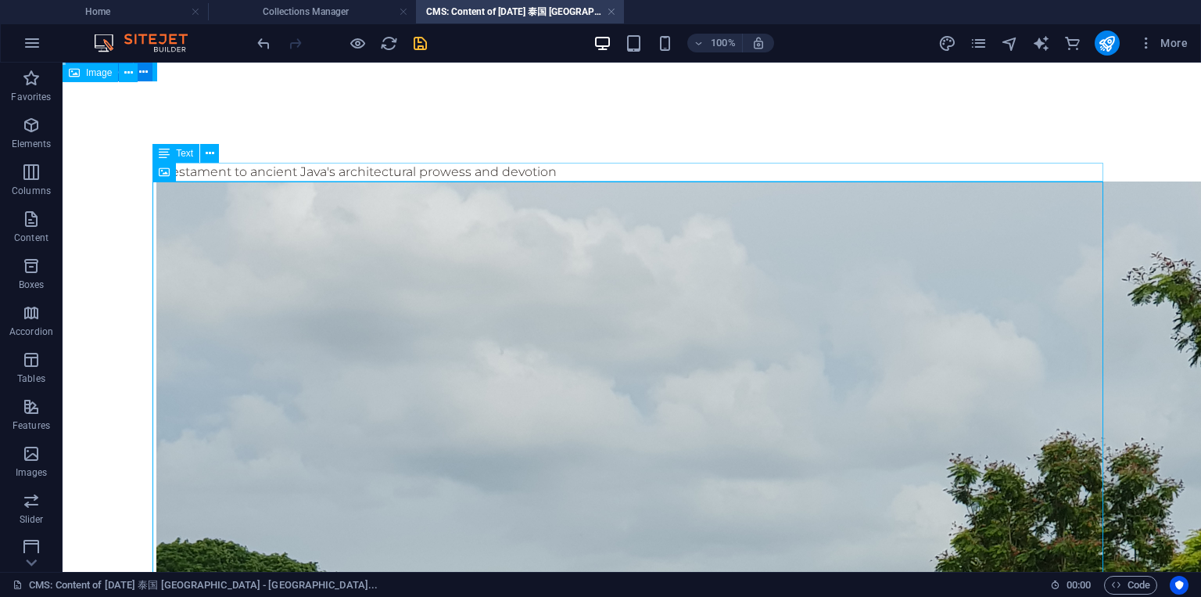
click at [488, 167] on div "a testament to ancient Java's architectural prowess and devotion" at bounding box center [631, 172] width 951 height 19
click at [511, 171] on div "a testament to ancient Java's architectural prowess and devotion" at bounding box center [631, 172] width 951 height 19
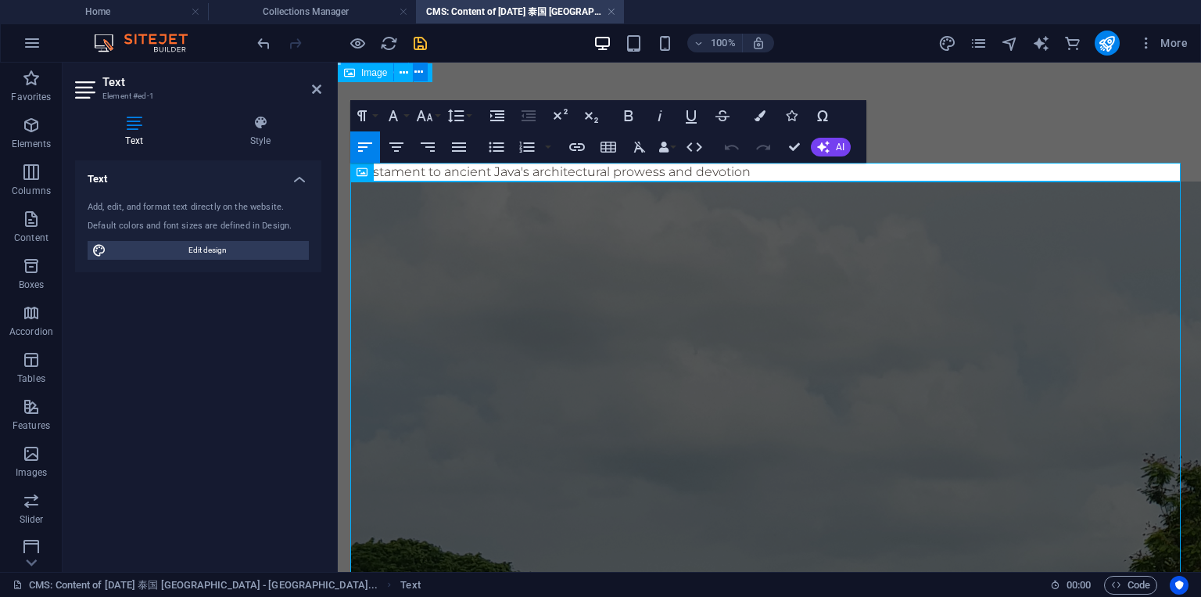
click at [312, 84] on icon at bounding box center [316, 89] width 9 height 13
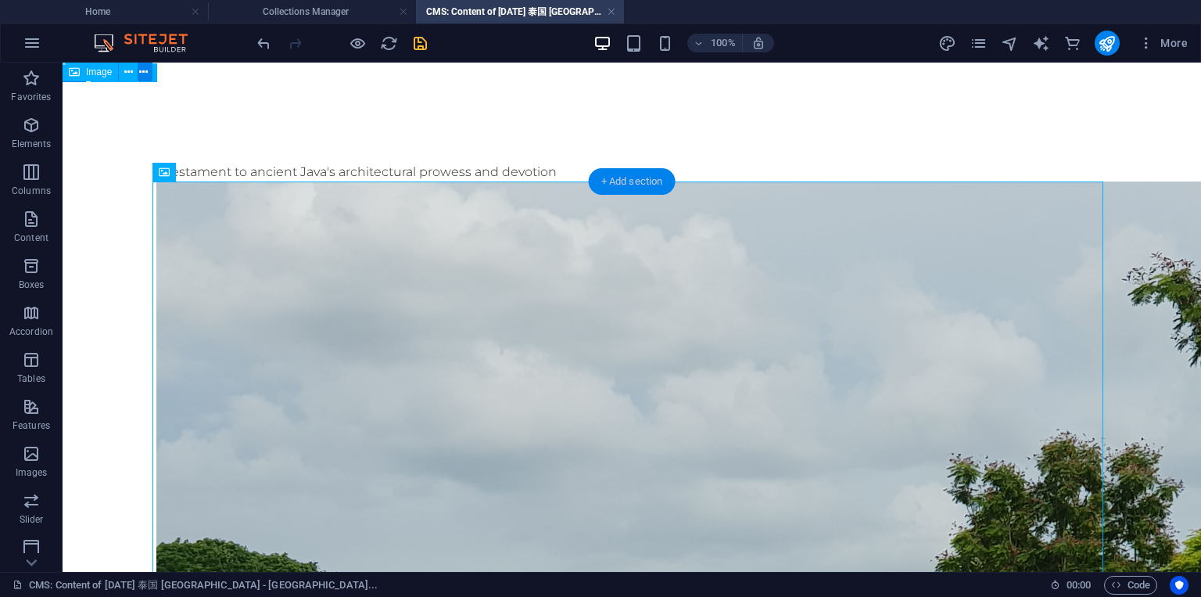
click at [609, 185] on div "+ Add section" at bounding box center [632, 181] width 87 height 27
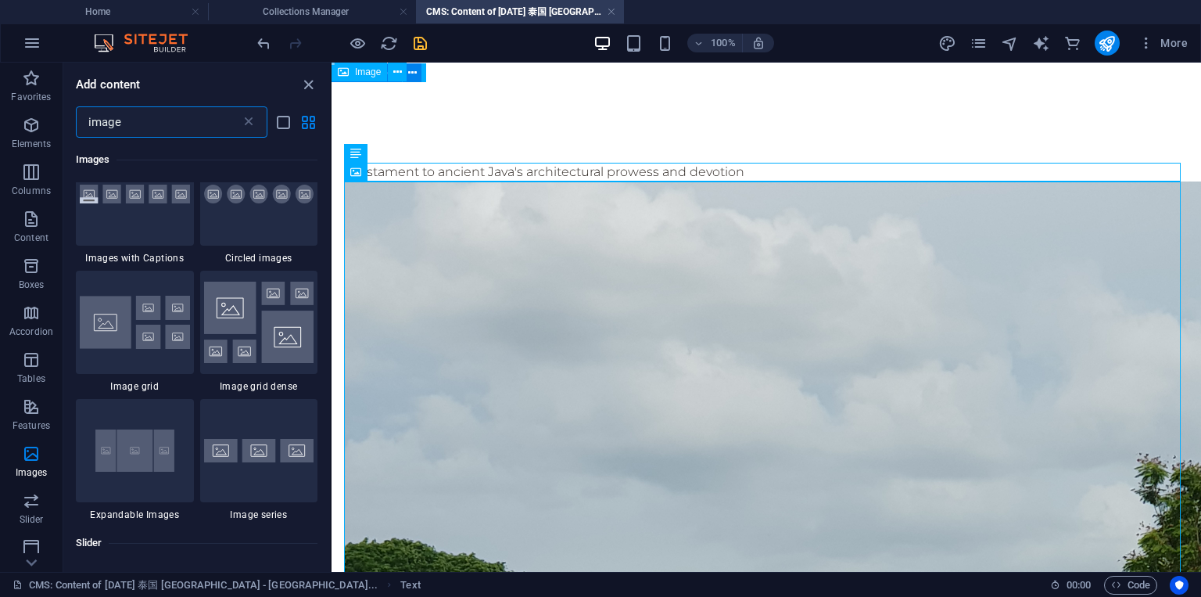
scroll to position [1808, 0]
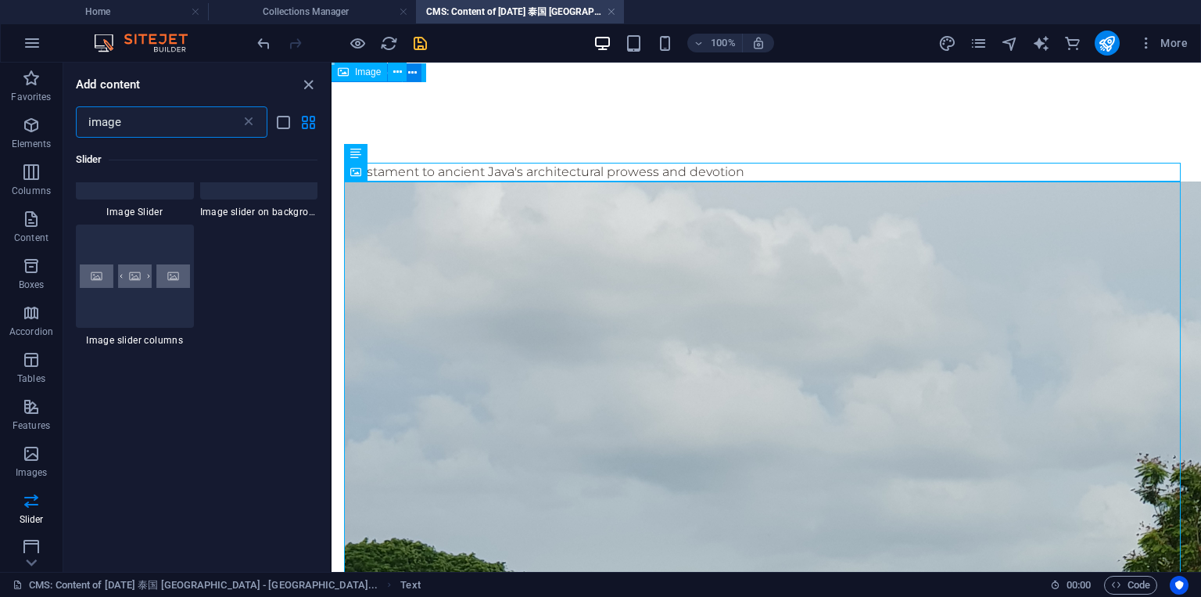
click at [254, 297] on div "1 Star Image Slider 1 Star Image slider on background 1 Star Image slider colum…" at bounding box center [197, 221] width 242 height 250
click at [253, 283] on div "1 Star Image Slider 1 Star Image slider on background 1 Star Image slider colum…" at bounding box center [197, 221] width 242 height 250
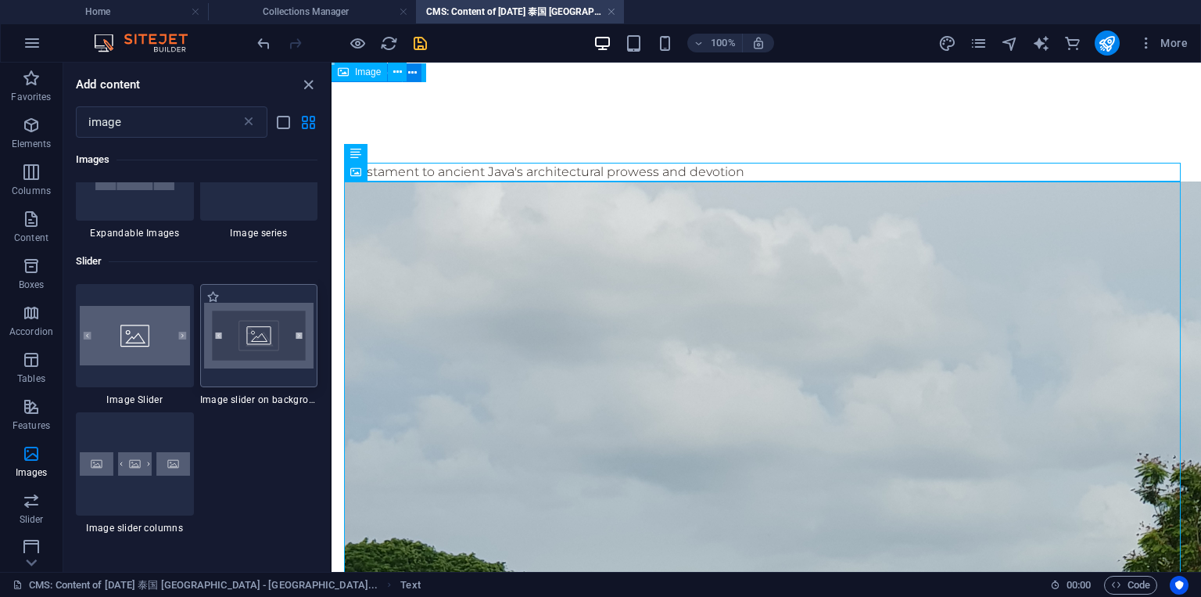
click at [246, 325] on img at bounding box center [259, 336] width 110 height 66
click at [332, 325] on div "Image Image Text Image Image slider on background Image slider Image slider Ima…" at bounding box center [767, 317] width 870 height 509
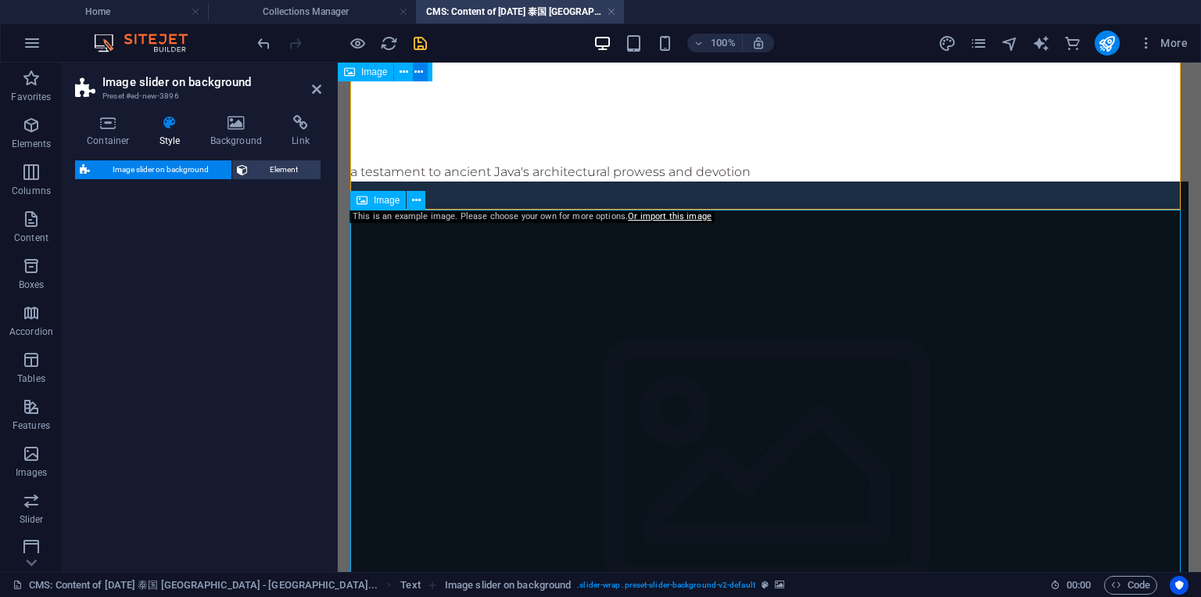
scroll to position [656, 0]
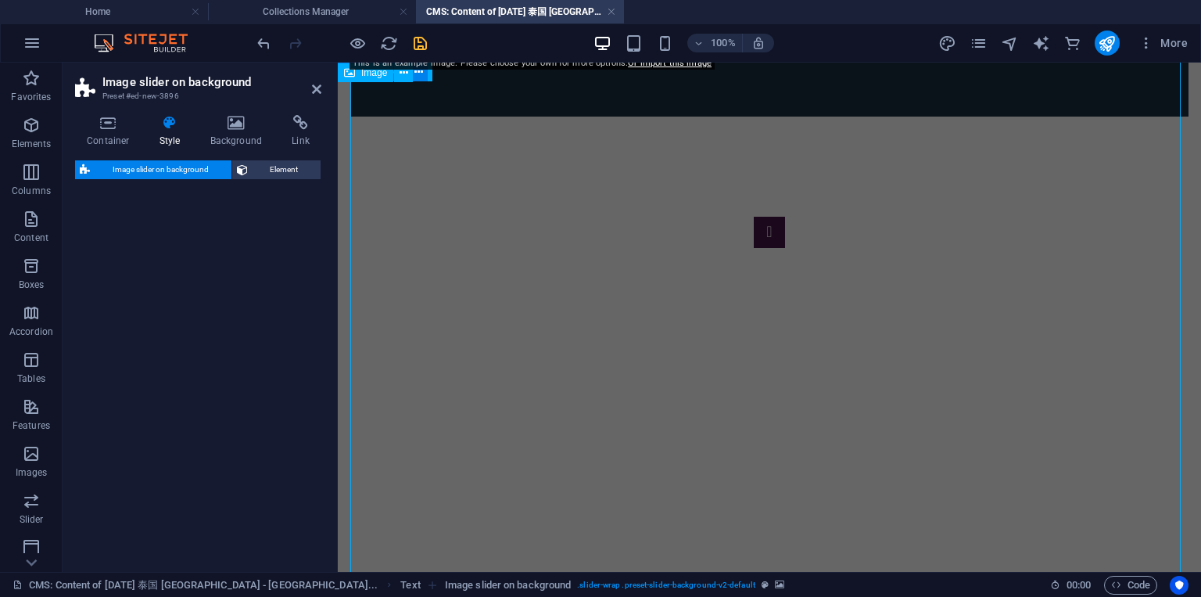
select select "rem"
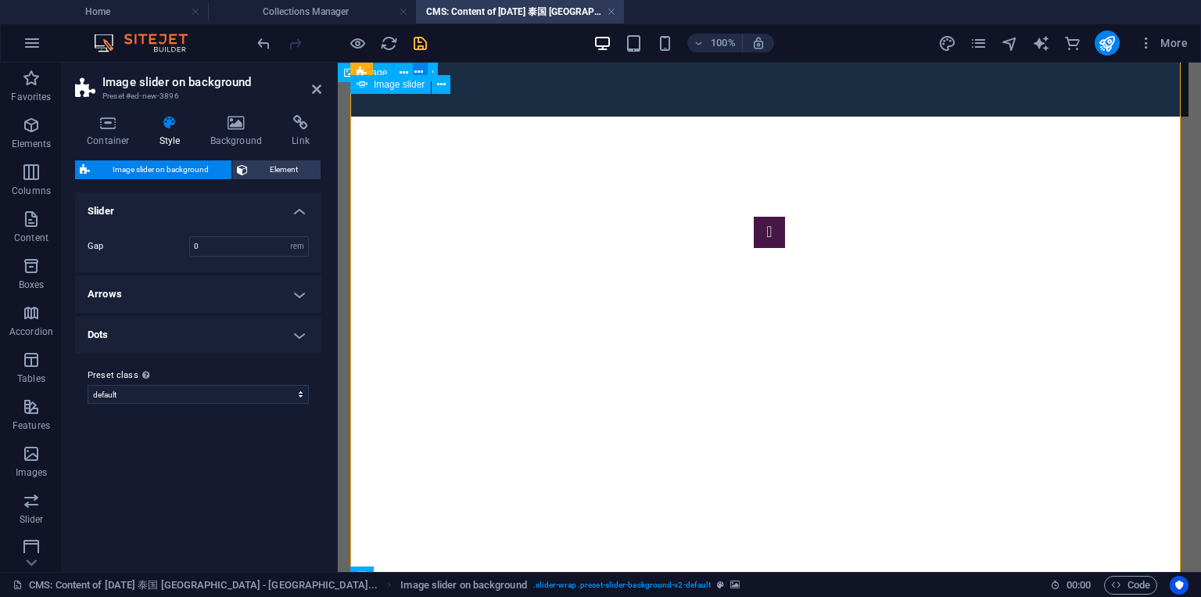
scroll to position [188, 0]
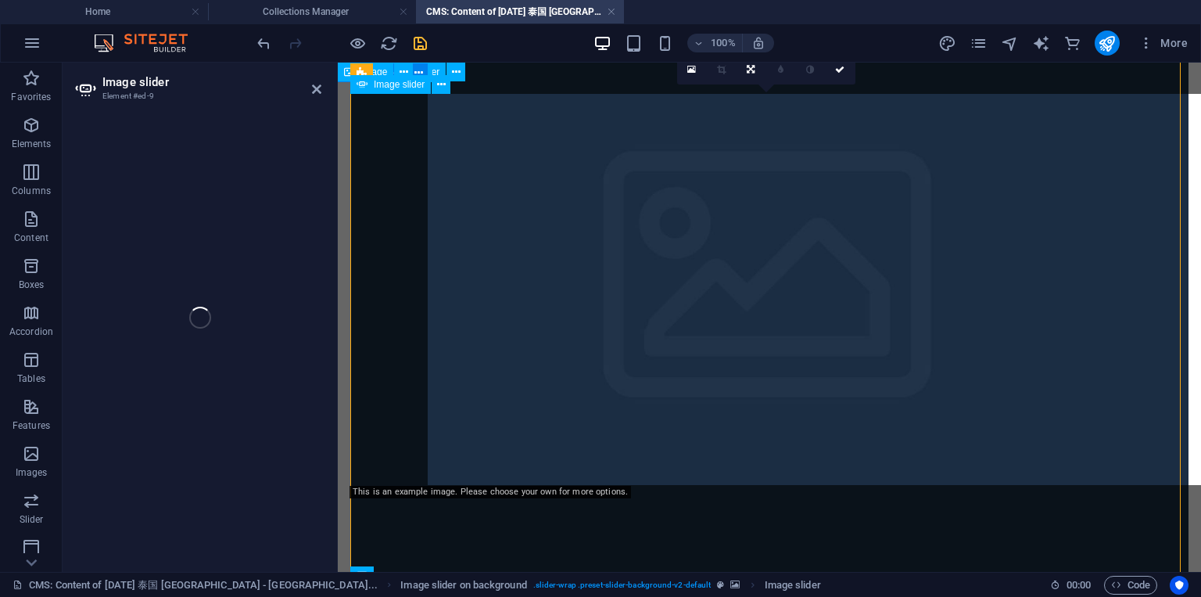
select select "px"
select select "ms"
select select "s"
select select "progressive"
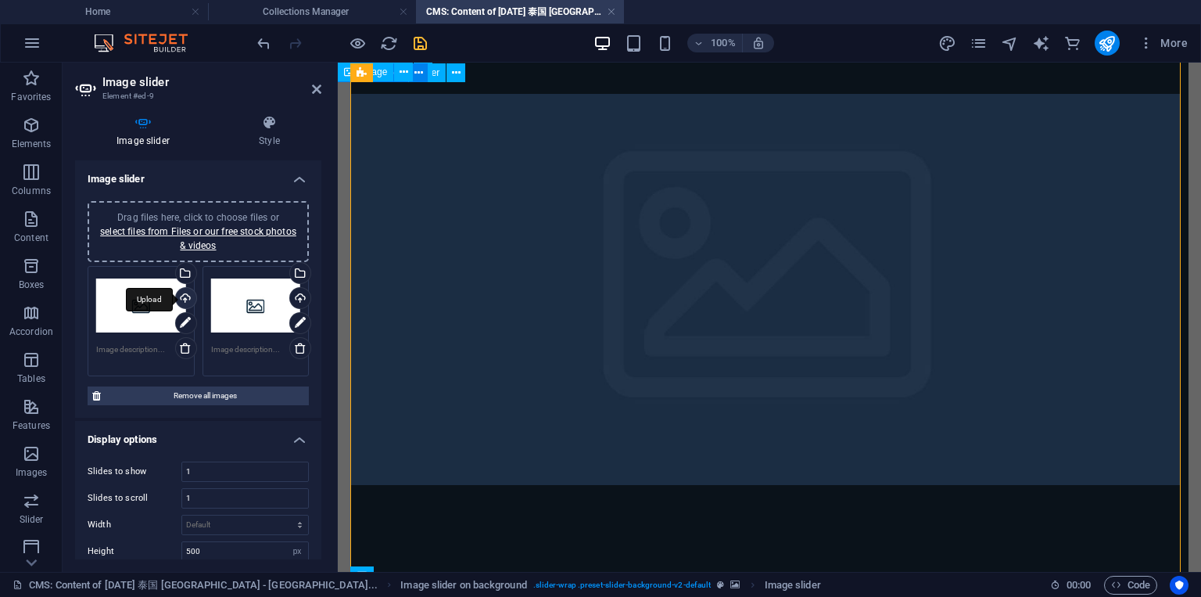
click at [185, 293] on div "Upload" at bounding box center [184, 299] width 23 height 23
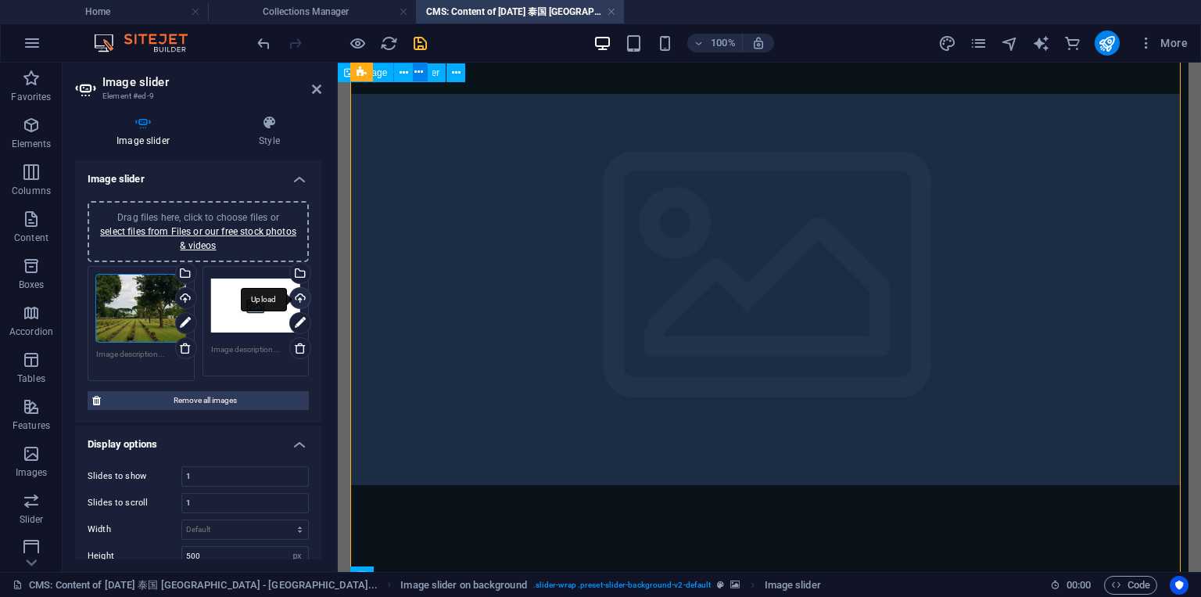
click at [296, 295] on div "Upload" at bounding box center [298, 299] width 23 height 23
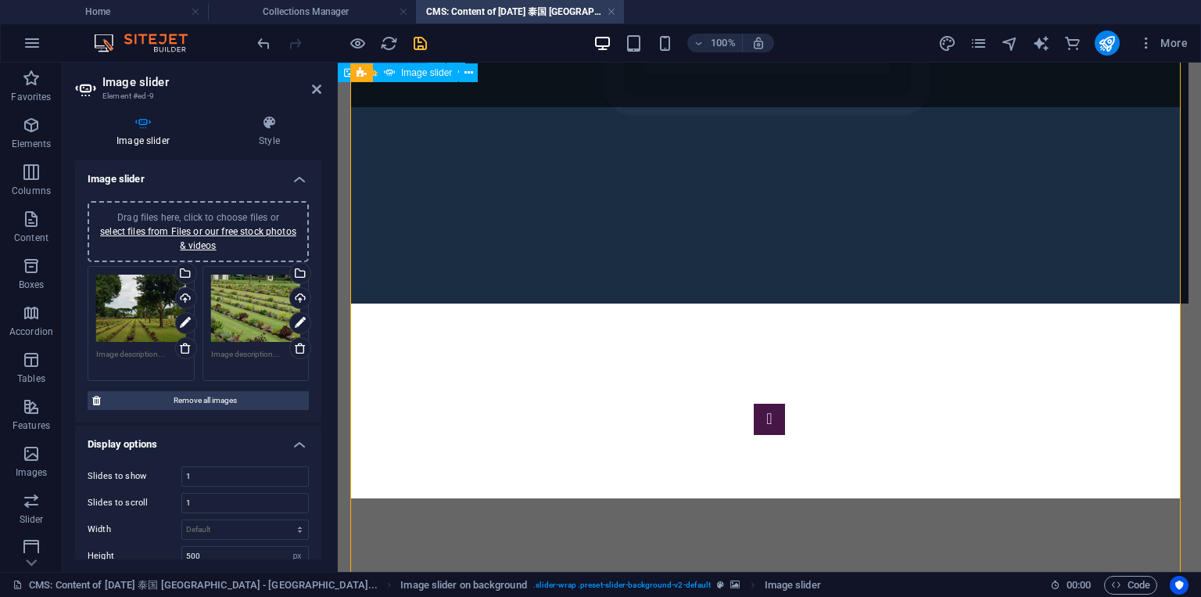
scroll to position [94, 0]
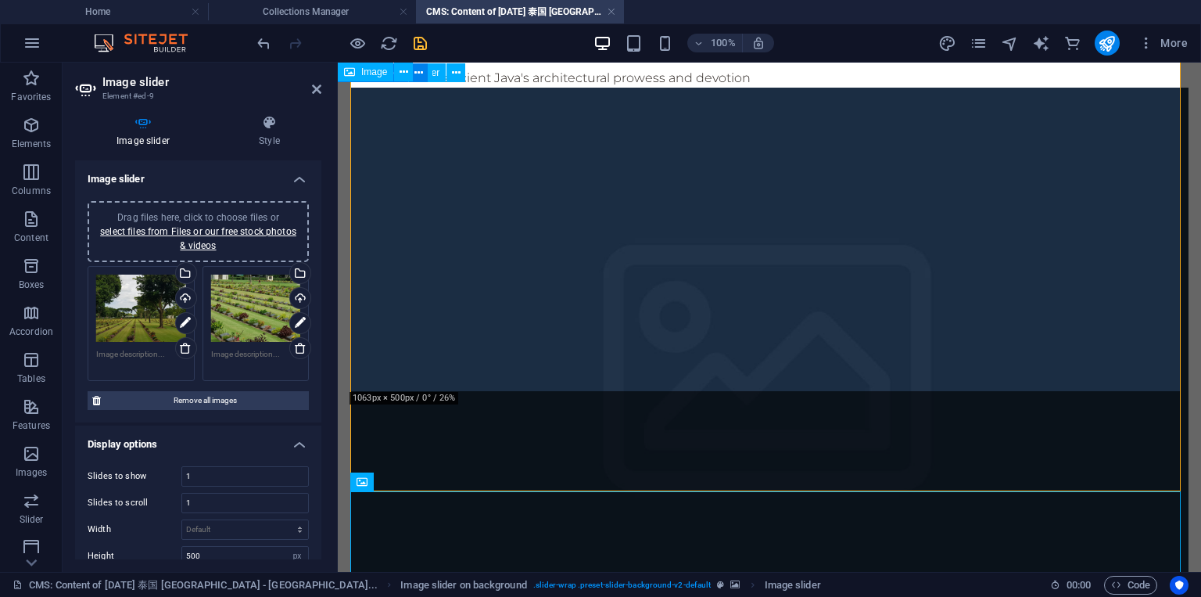
scroll to position [282, 0]
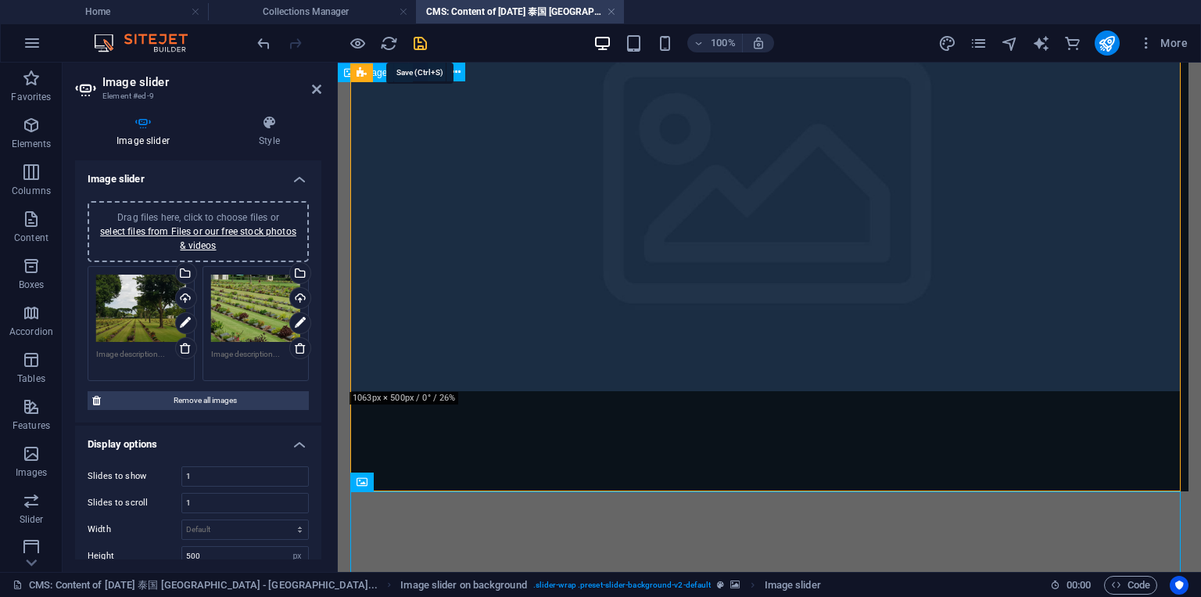
click at [422, 45] on icon "save" at bounding box center [420, 43] width 18 height 18
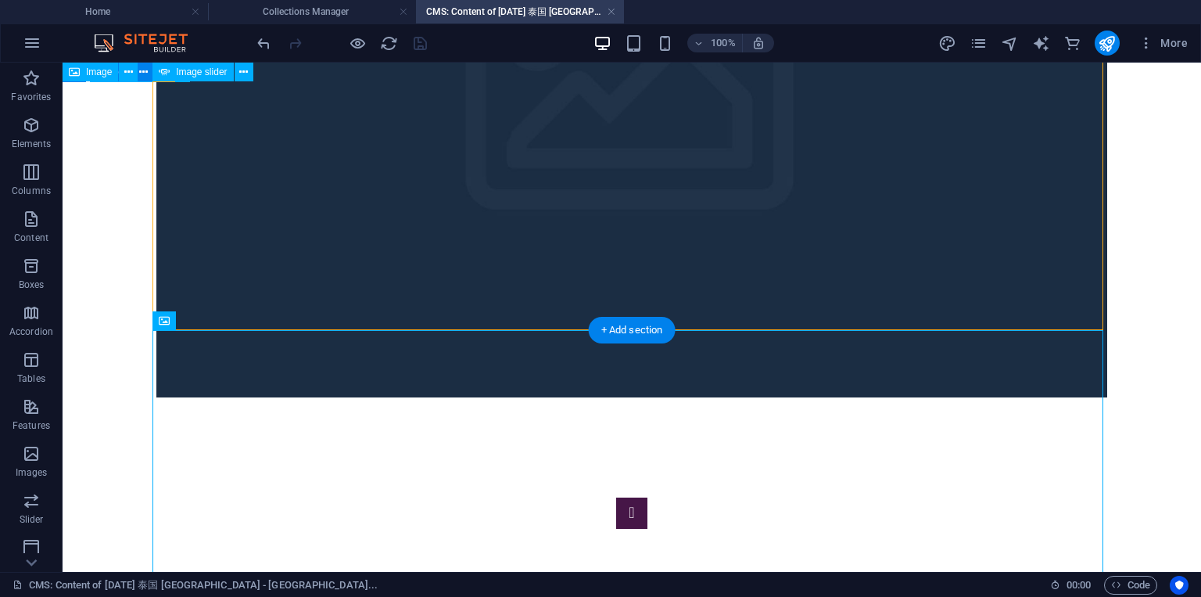
scroll to position [469, 0]
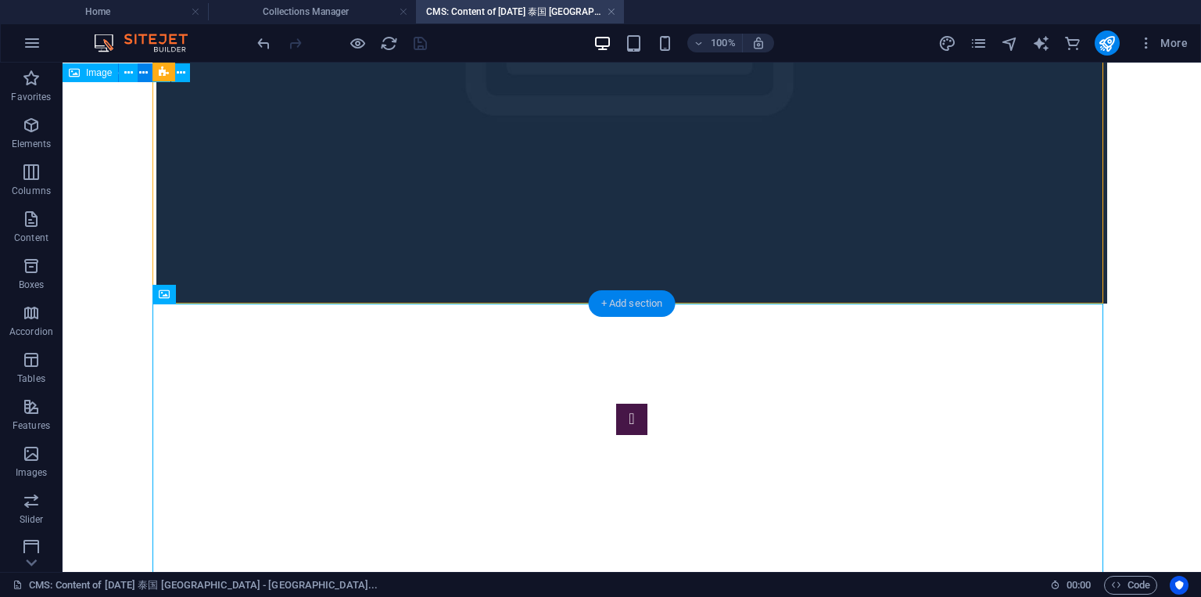
click at [626, 306] on div "+ Add section" at bounding box center [632, 303] width 87 height 27
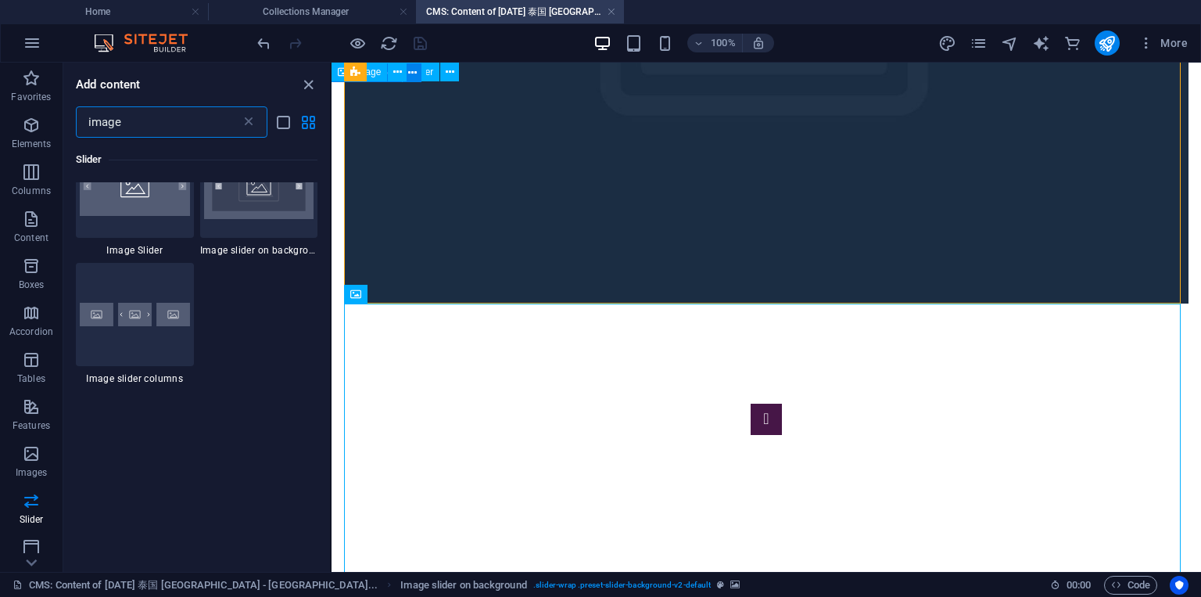
scroll to position [1676, 0]
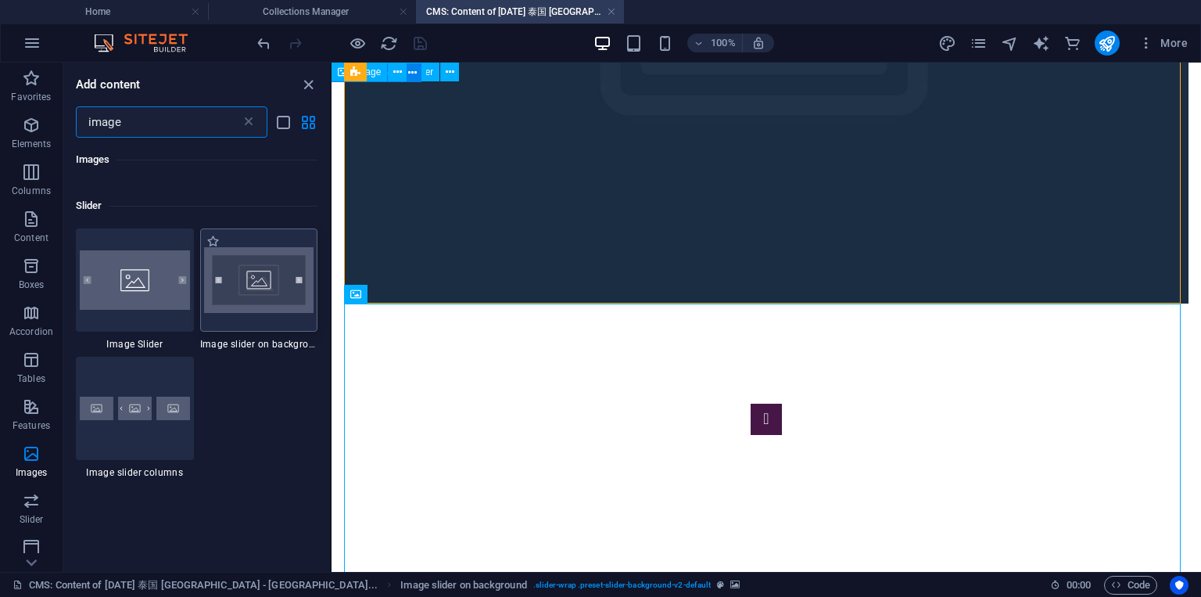
click at [271, 284] on img at bounding box center [259, 280] width 110 height 66
click at [332, 284] on div "Drag and drop a file to add it Image Image Text Image Image slider on backgroun…" at bounding box center [767, 317] width 870 height 509
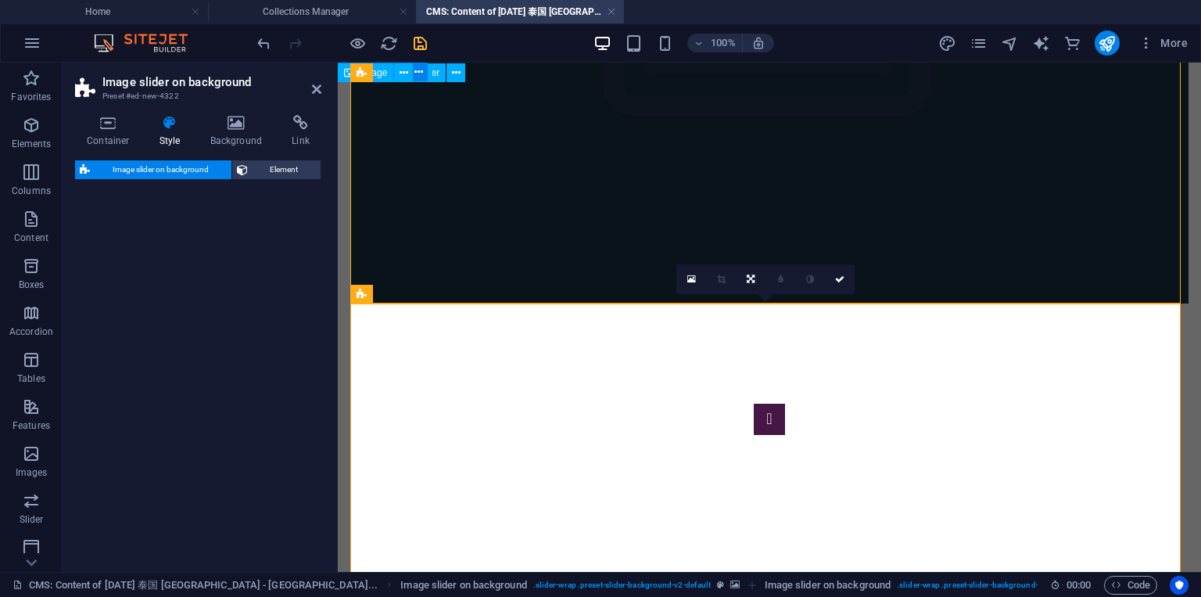
select select "rem"
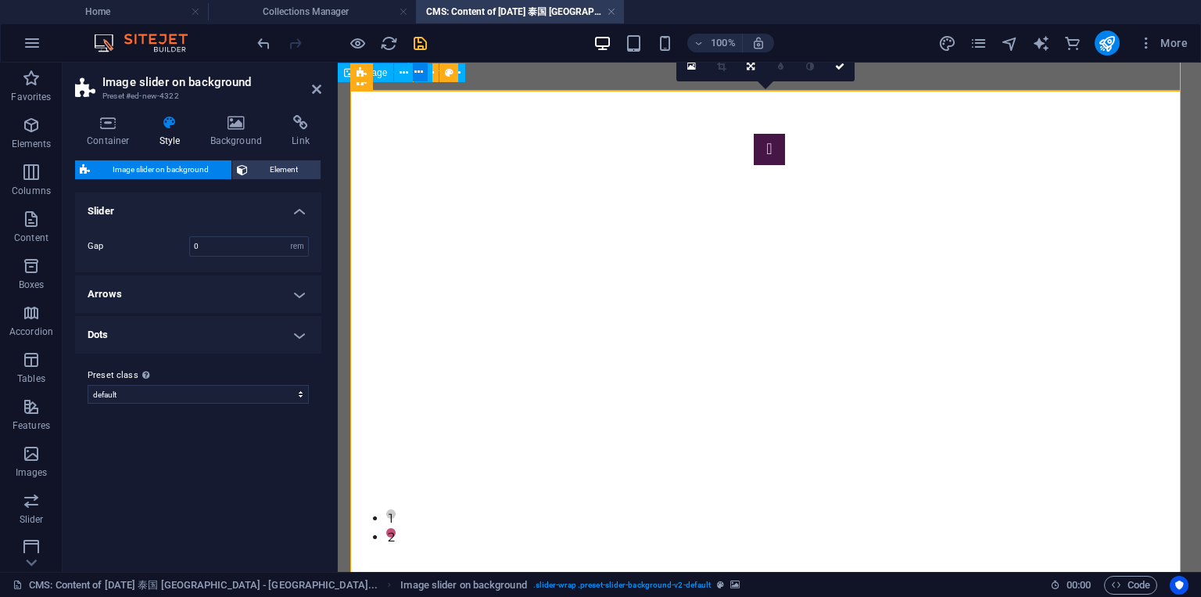
scroll to position [751, 0]
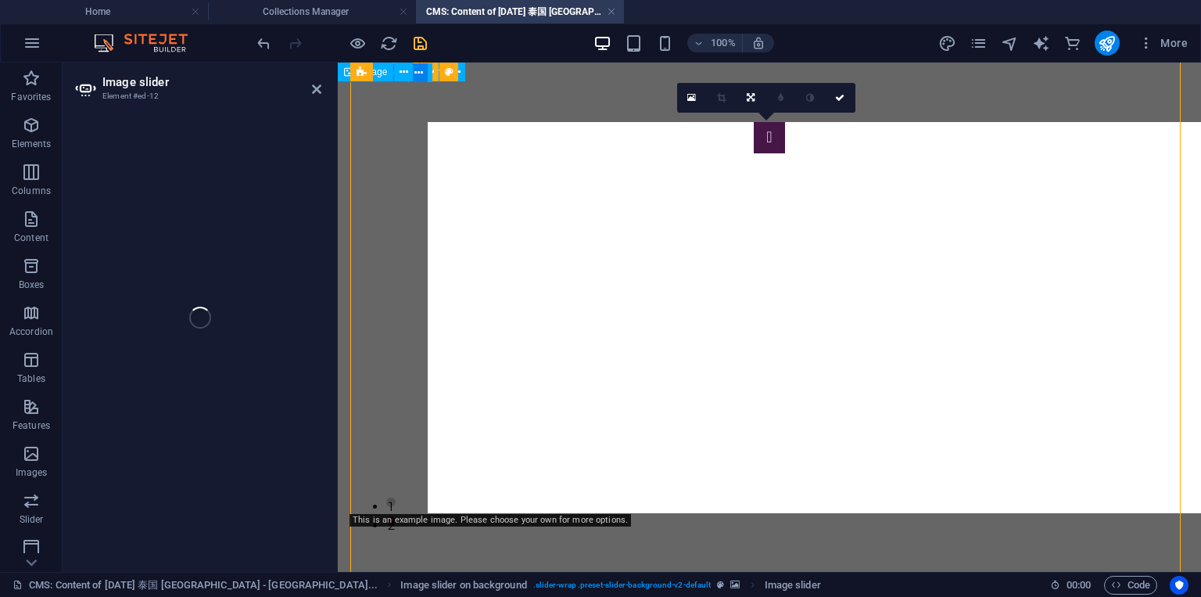
select select "px"
select select "ms"
select select "s"
select select "progressive"
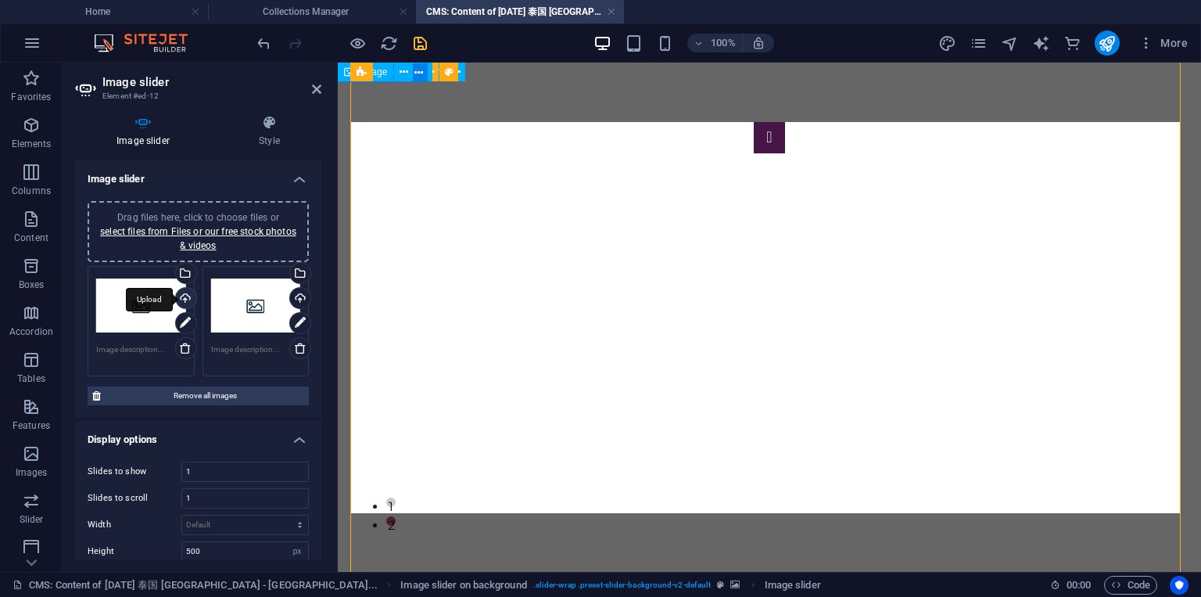
click at [187, 294] on div "Upload" at bounding box center [184, 299] width 23 height 23
click at [303, 300] on div "Upload" at bounding box center [298, 299] width 23 height 23
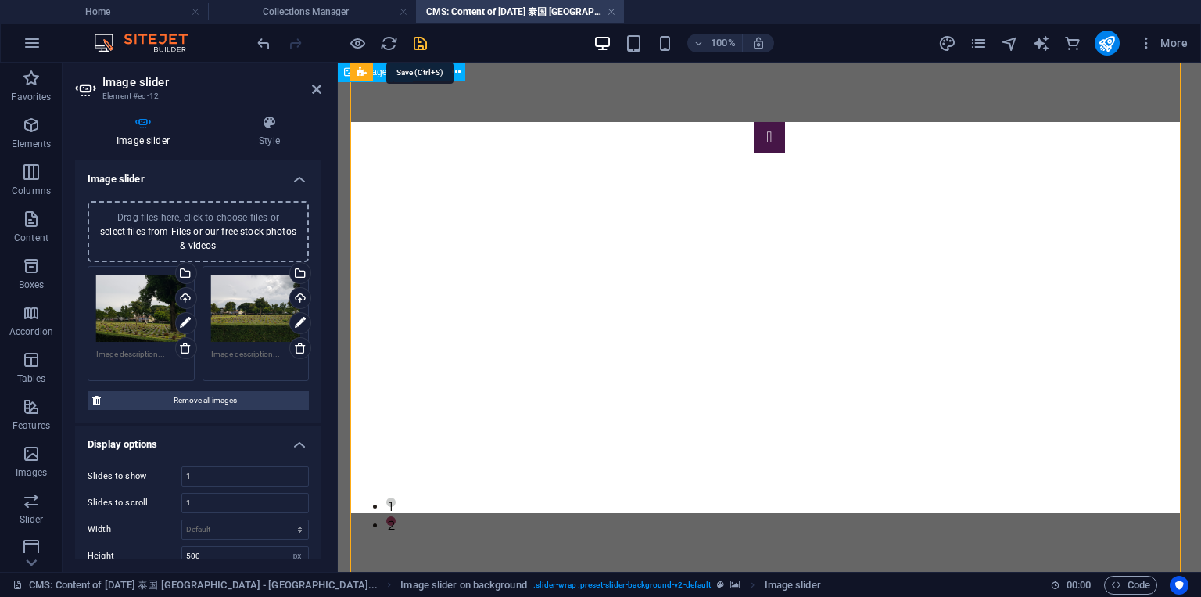
click at [425, 39] on icon "save" at bounding box center [420, 43] width 18 height 18
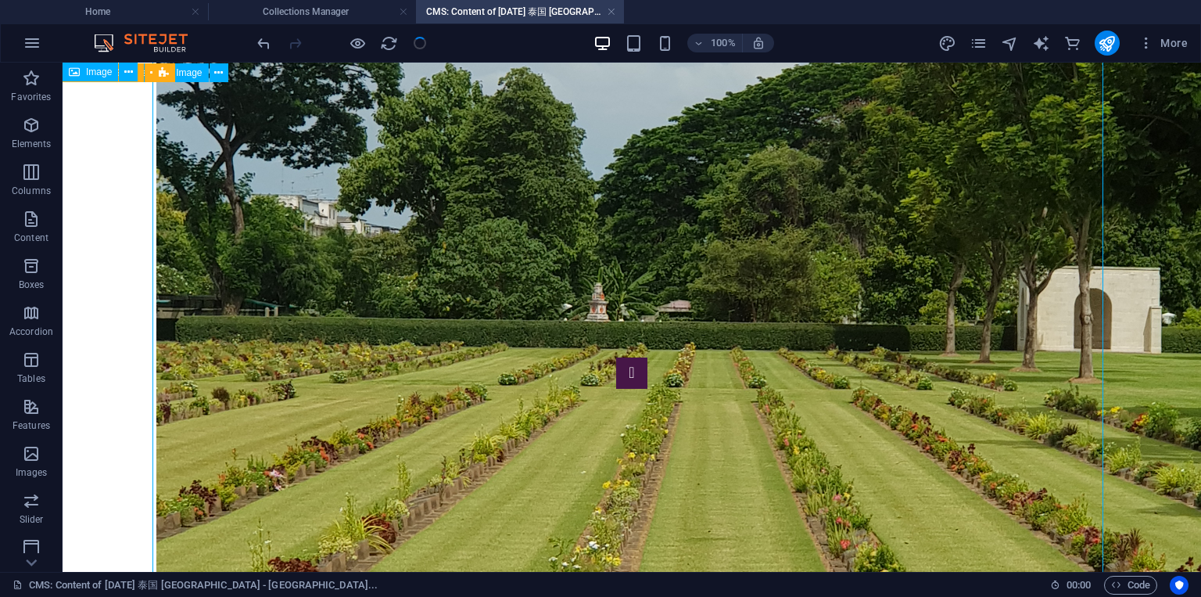
scroll to position [2910, 0]
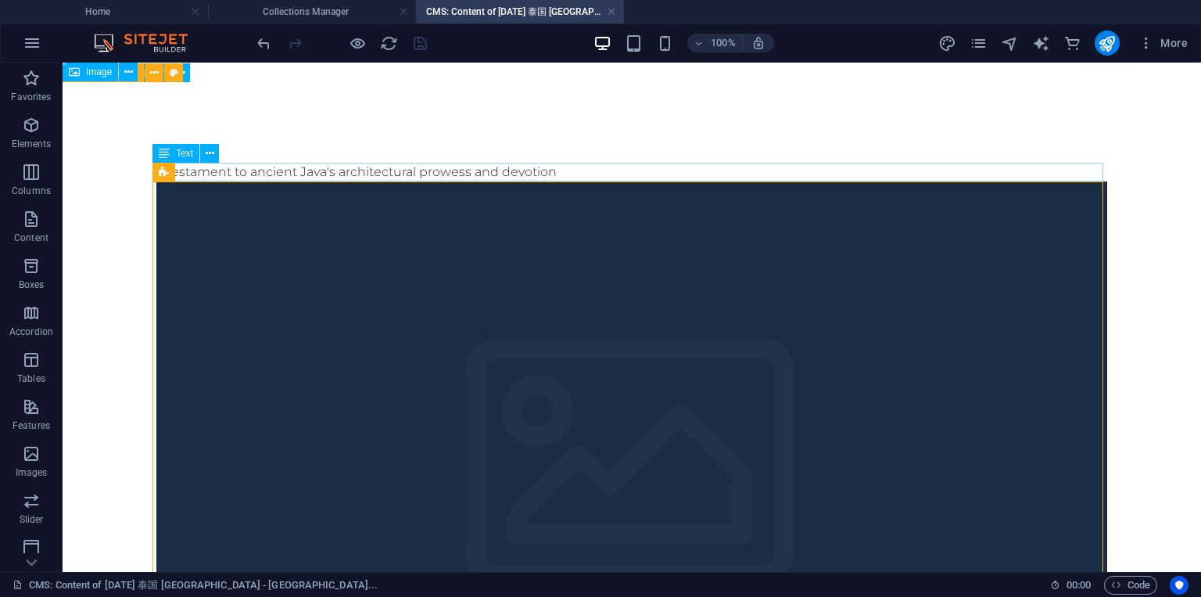
click at [343, 168] on div "a testament to ancient Java's architectural prowess and devotion" at bounding box center [631, 172] width 951 height 19
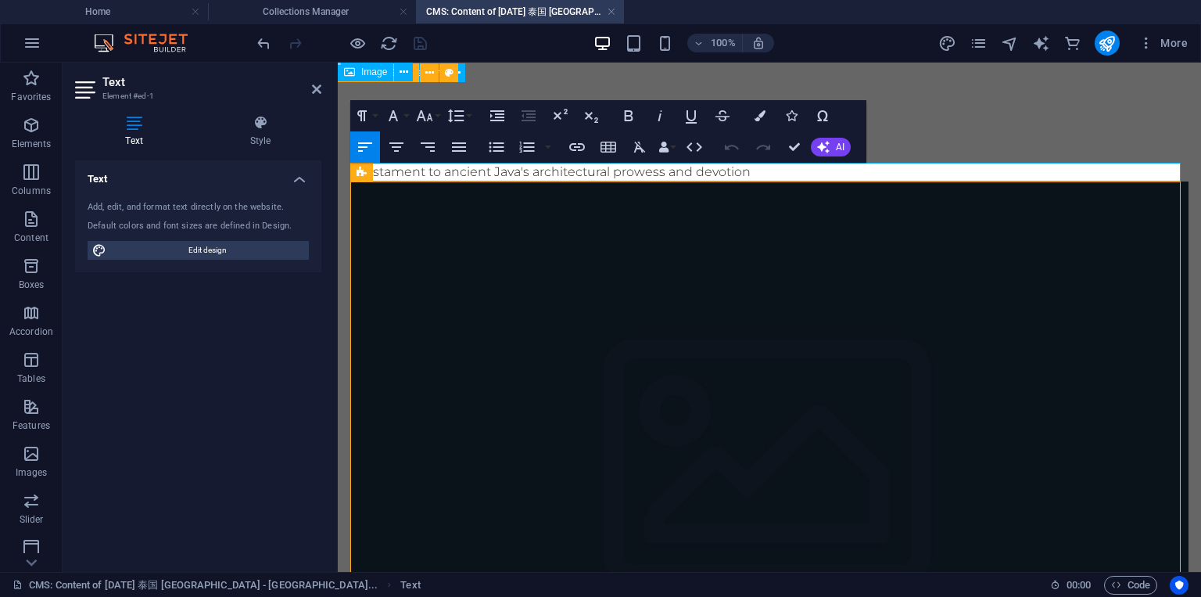
click at [779, 170] on div "a testament to ancient Java's architectural prowess and devotion" at bounding box center [769, 172] width 838 height 19
